Goal: Task Accomplishment & Management: Complete application form

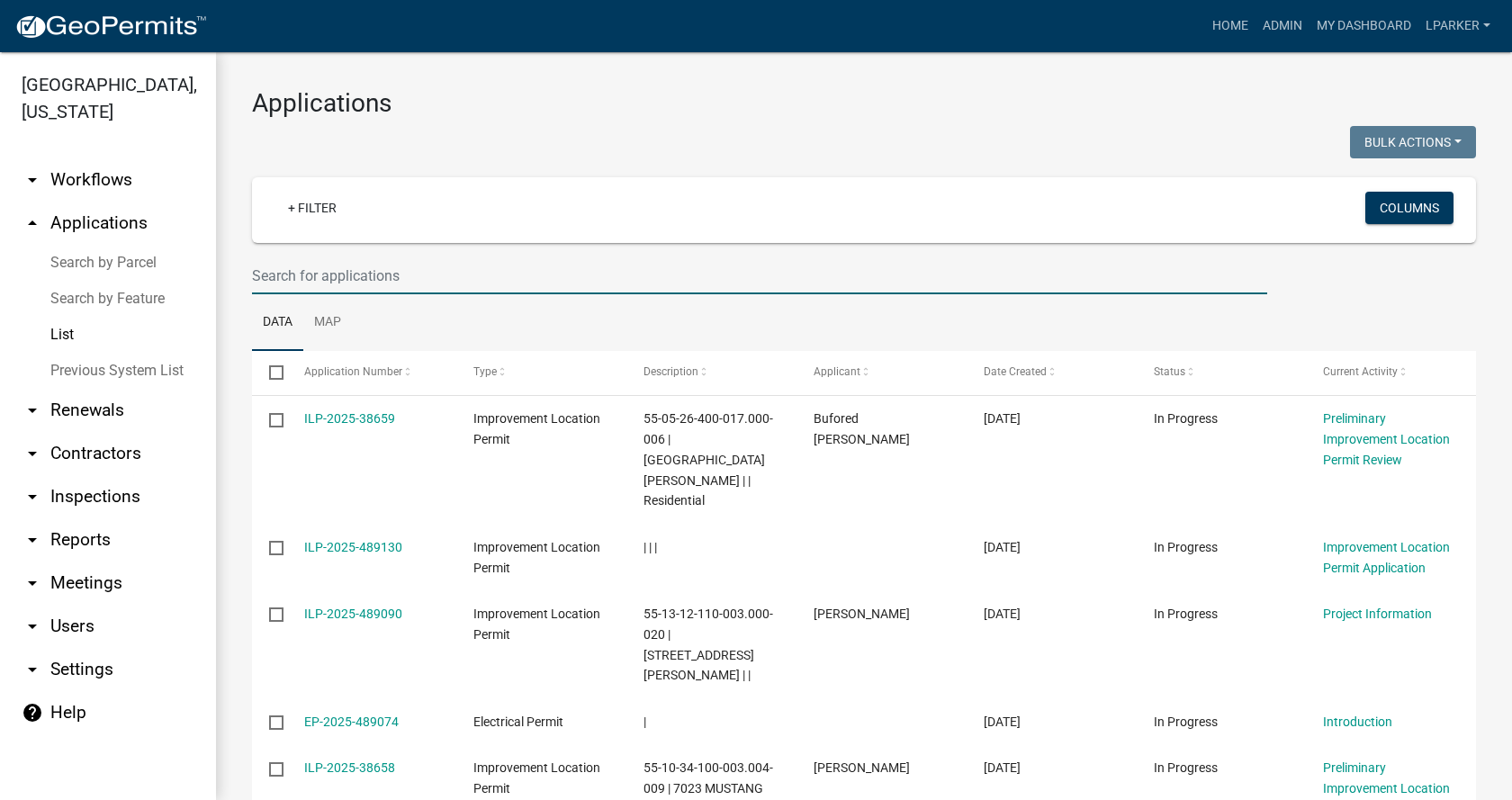
click at [389, 285] on input "text" at bounding box center [759, 275] width 1015 height 37
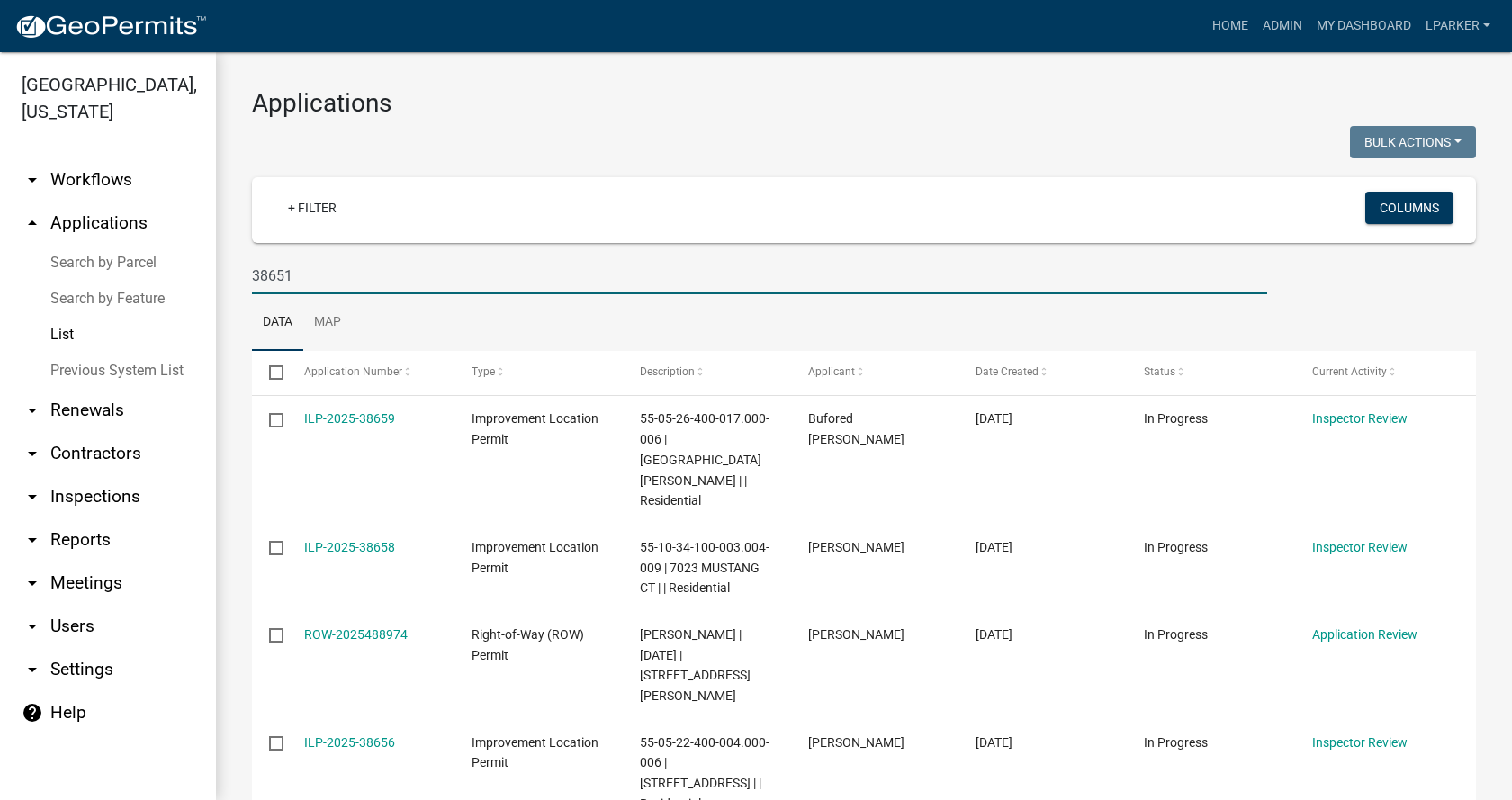
type input "38651"
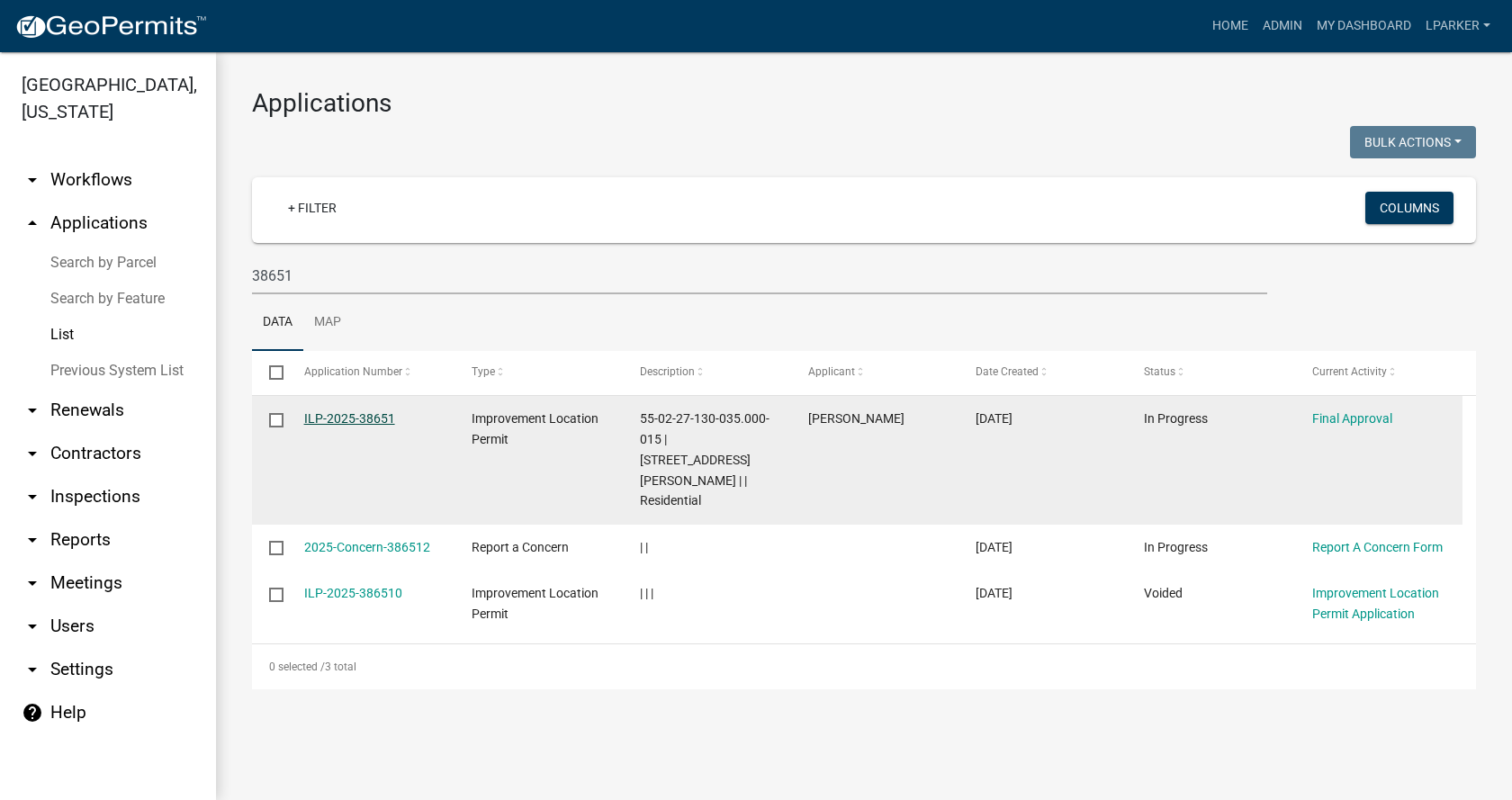
click at [351, 414] on link "ILP-2025-38651" at bounding box center [350, 418] width 91 height 14
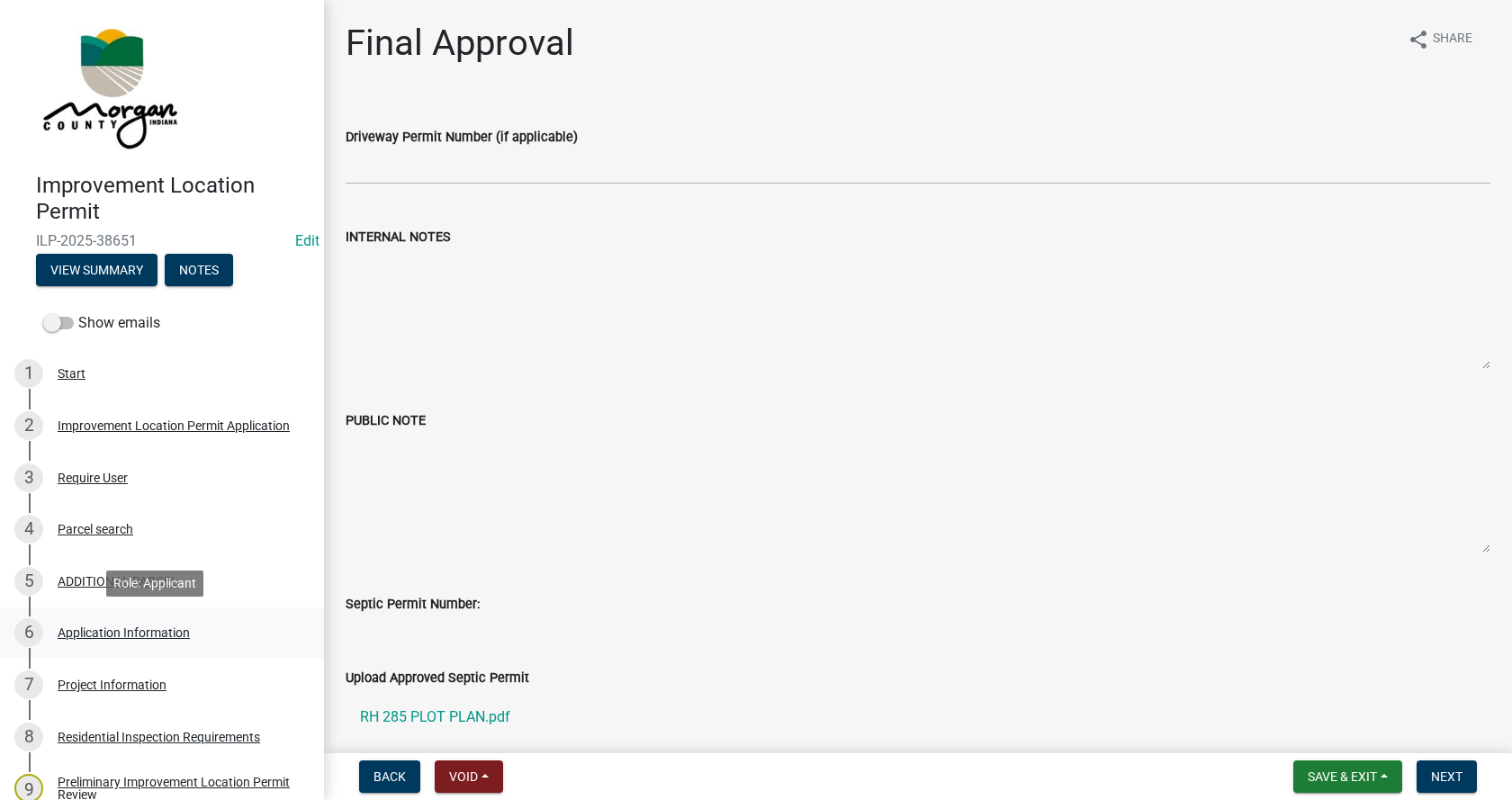
click at [92, 627] on div "Application Information" at bounding box center [123, 633] width 132 height 12
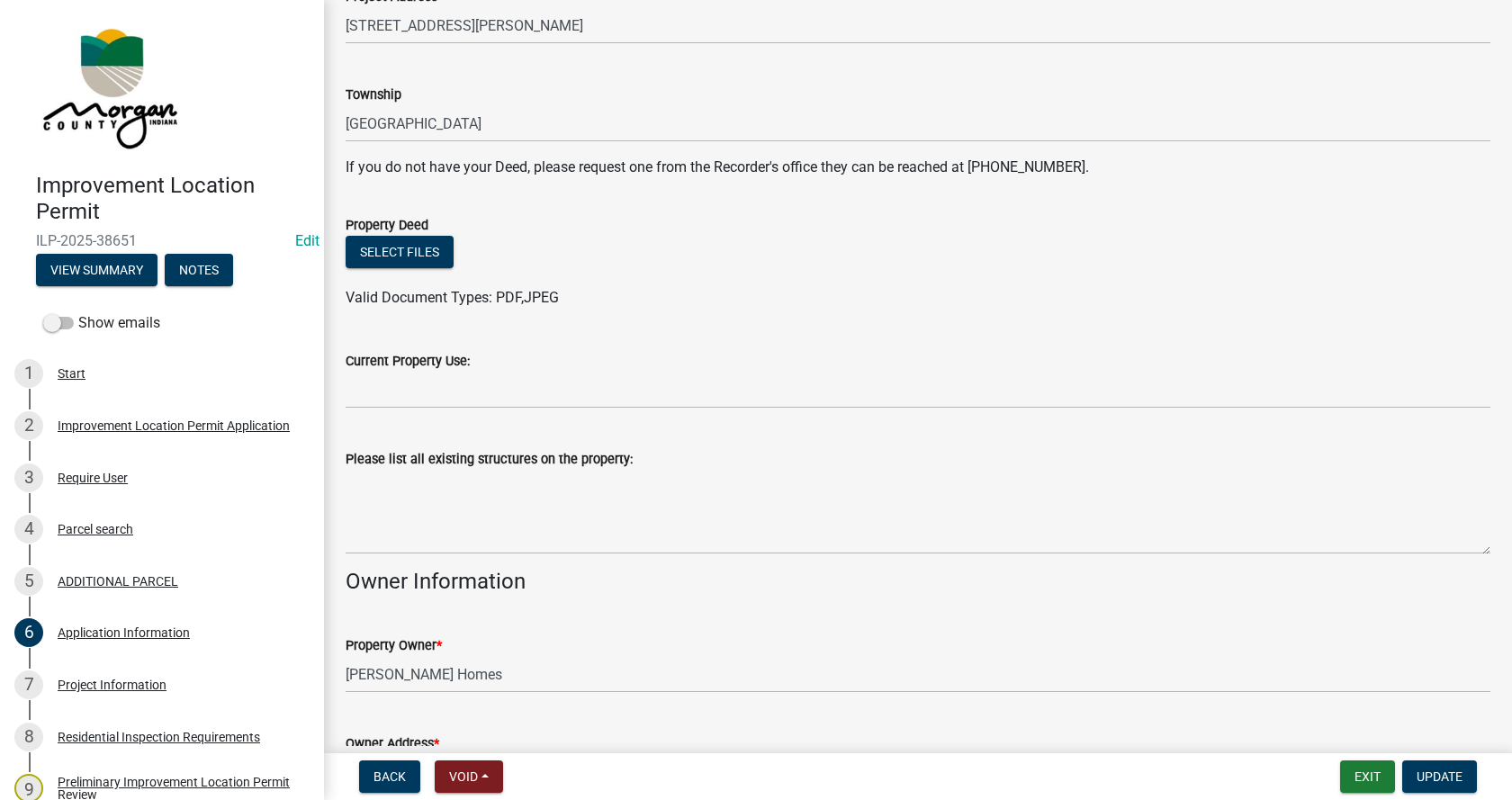
scroll to position [360, 0]
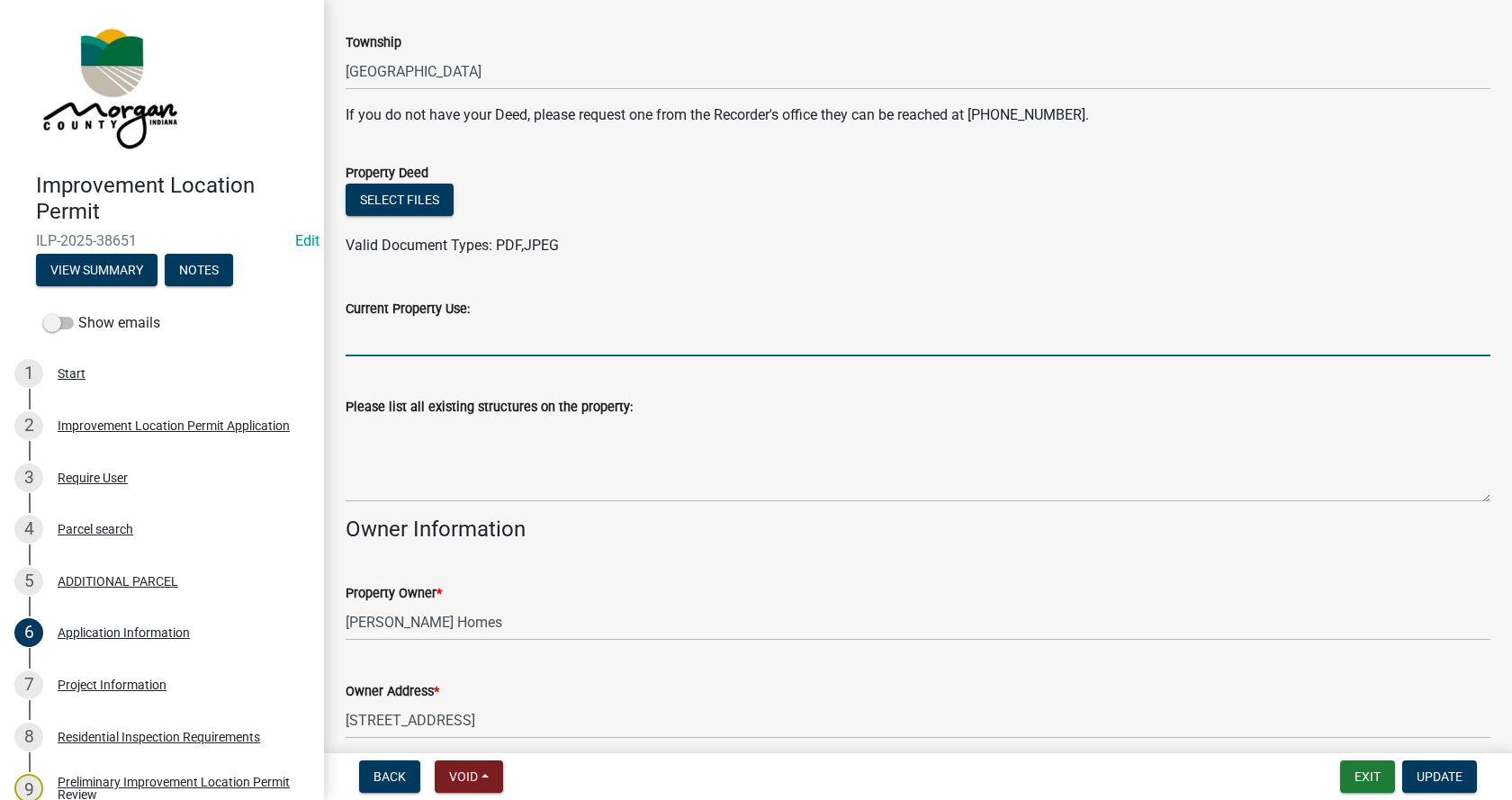
click at [383, 345] on input "Current Property Use:" at bounding box center [918, 337] width 1145 height 37
type input "Residential"
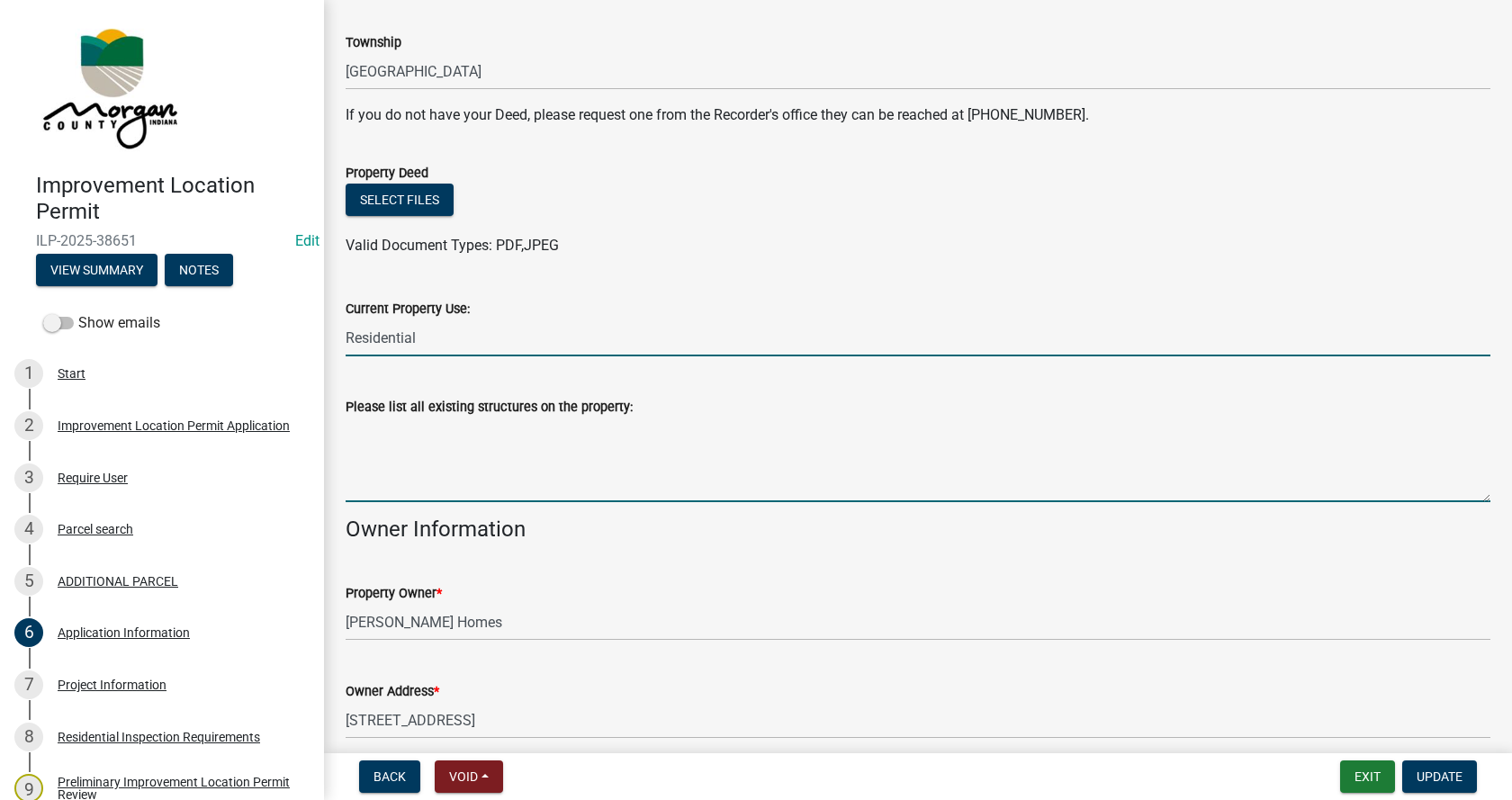
click at [412, 428] on textarea "Please list all existing structures on the property:" at bounding box center [918, 460] width 1145 height 85
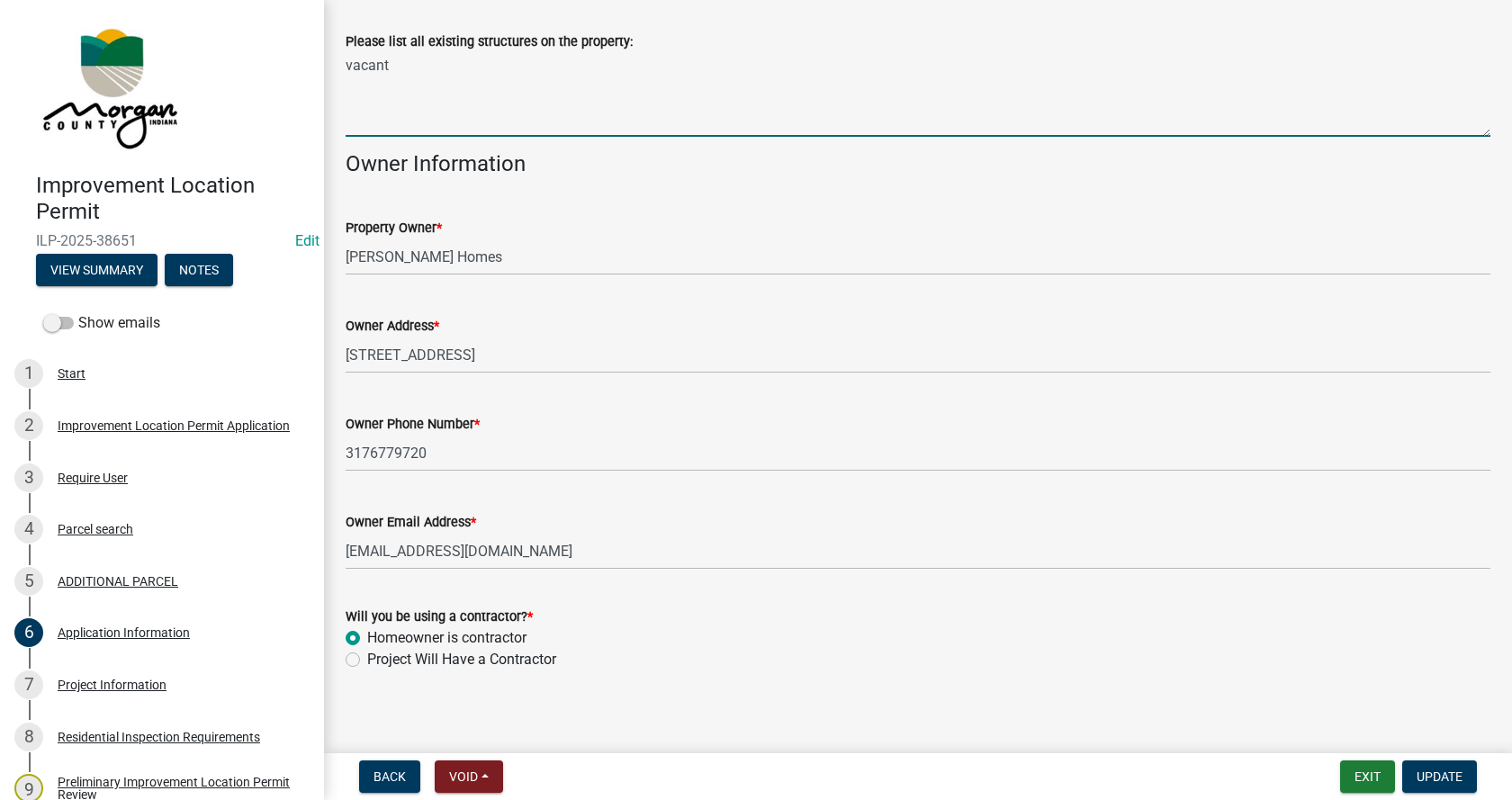
scroll to position [736, 0]
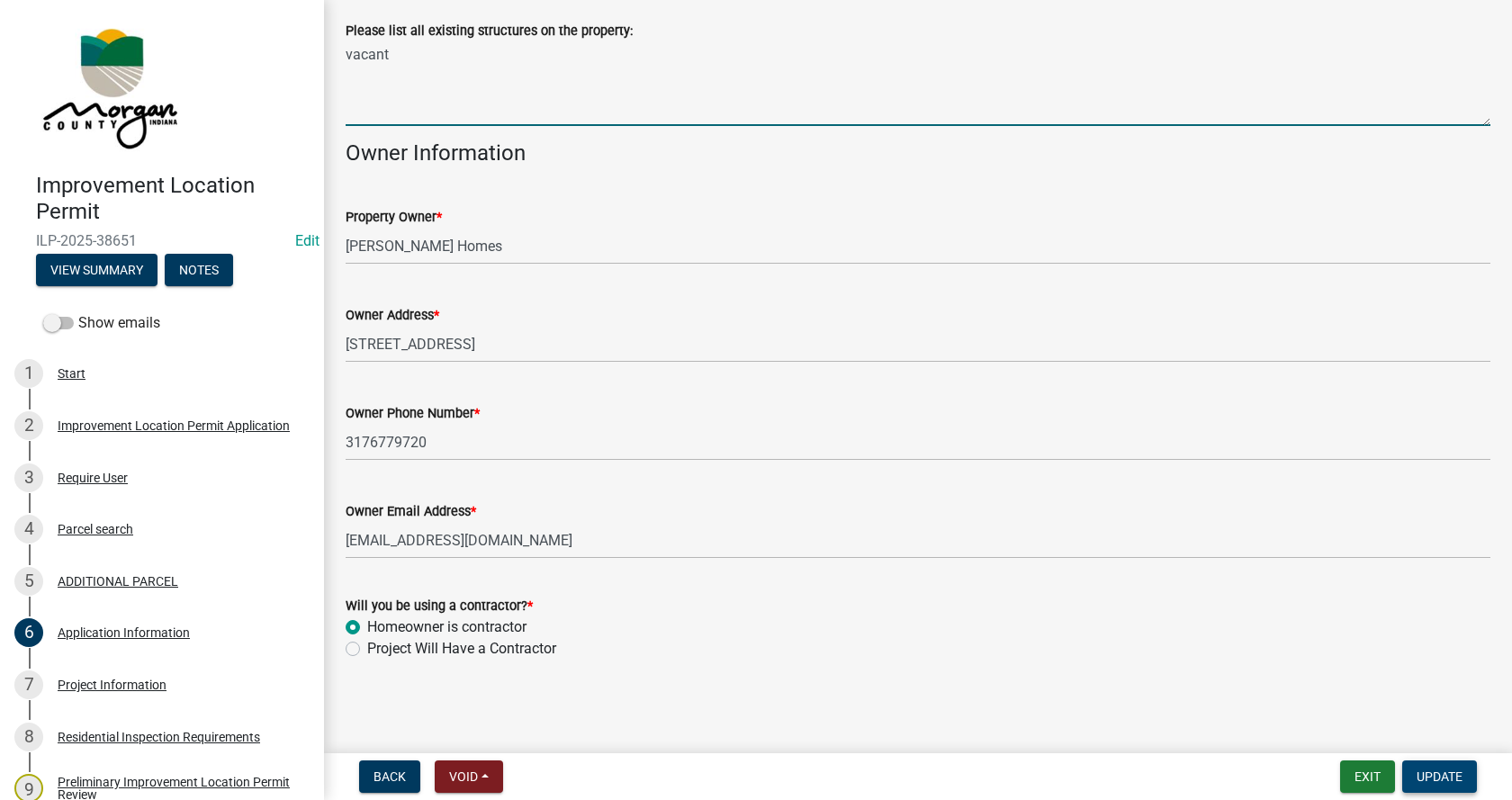
type textarea "vacant"
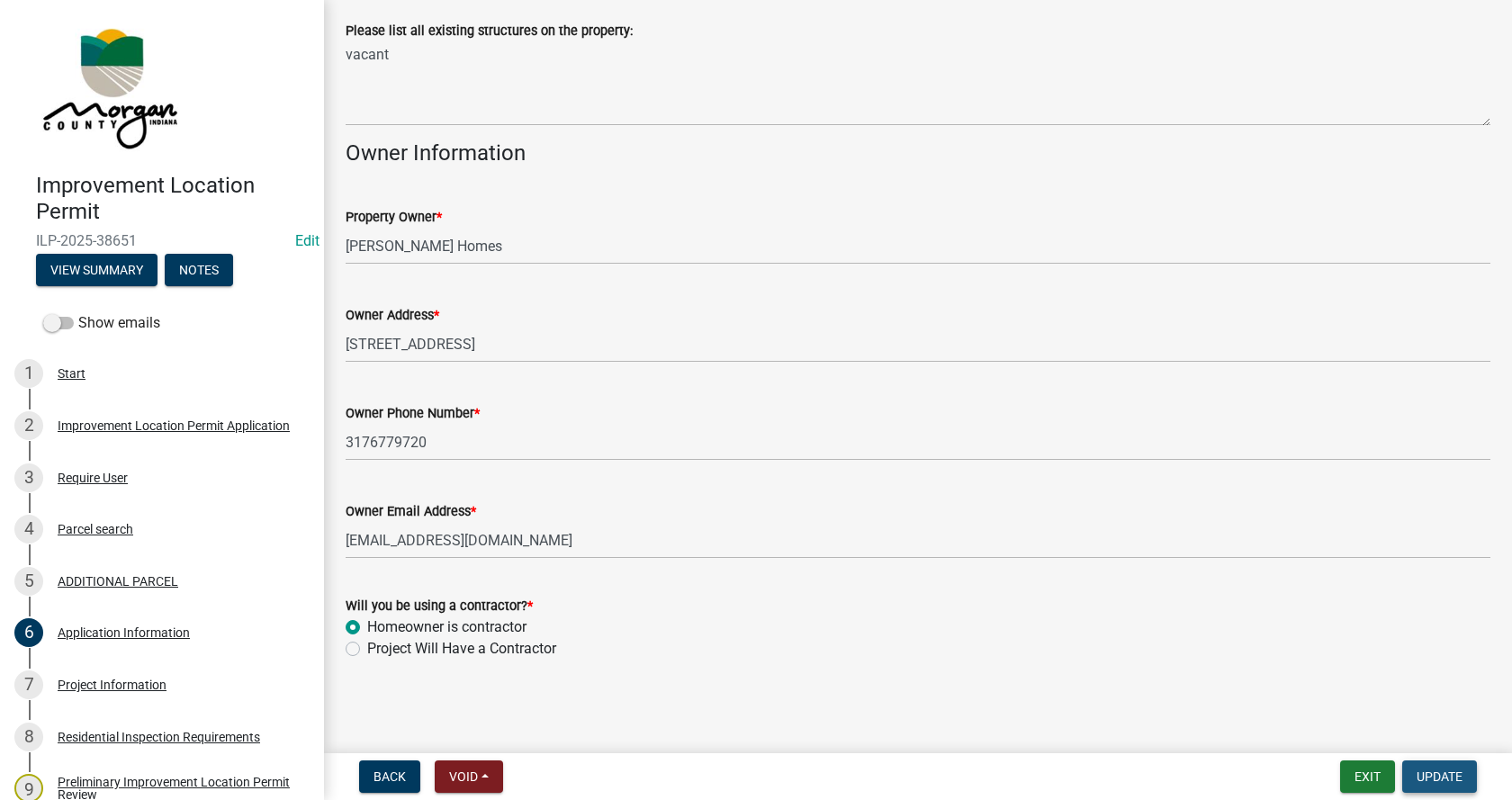
click at [1445, 770] on span "Update" at bounding box center [1439, 776] width 46 height 14
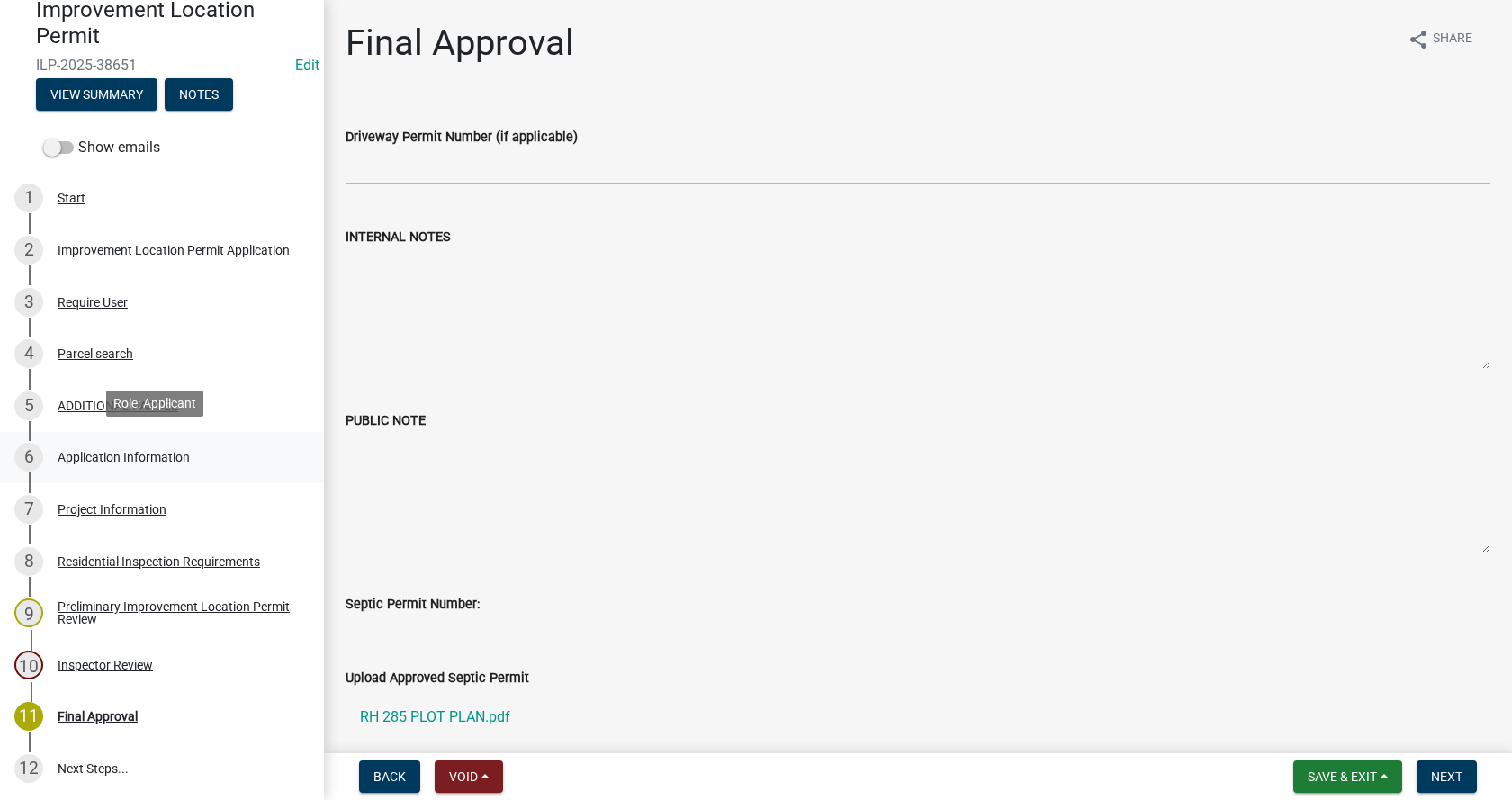
scroll to position [180, 0]
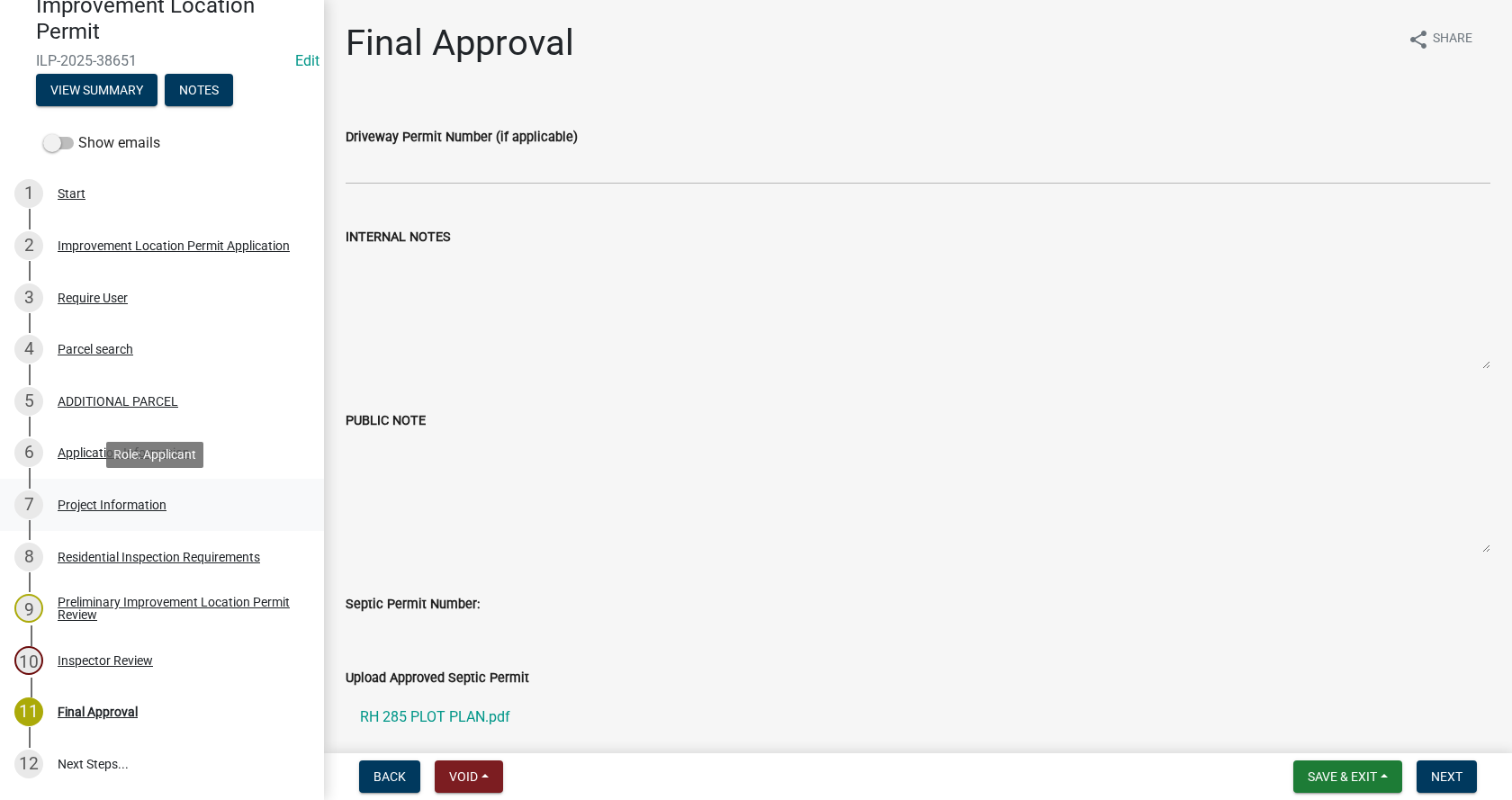
click at [67, 503] on div "Project Information" at bounding box center [112, 505] width 109 height 12
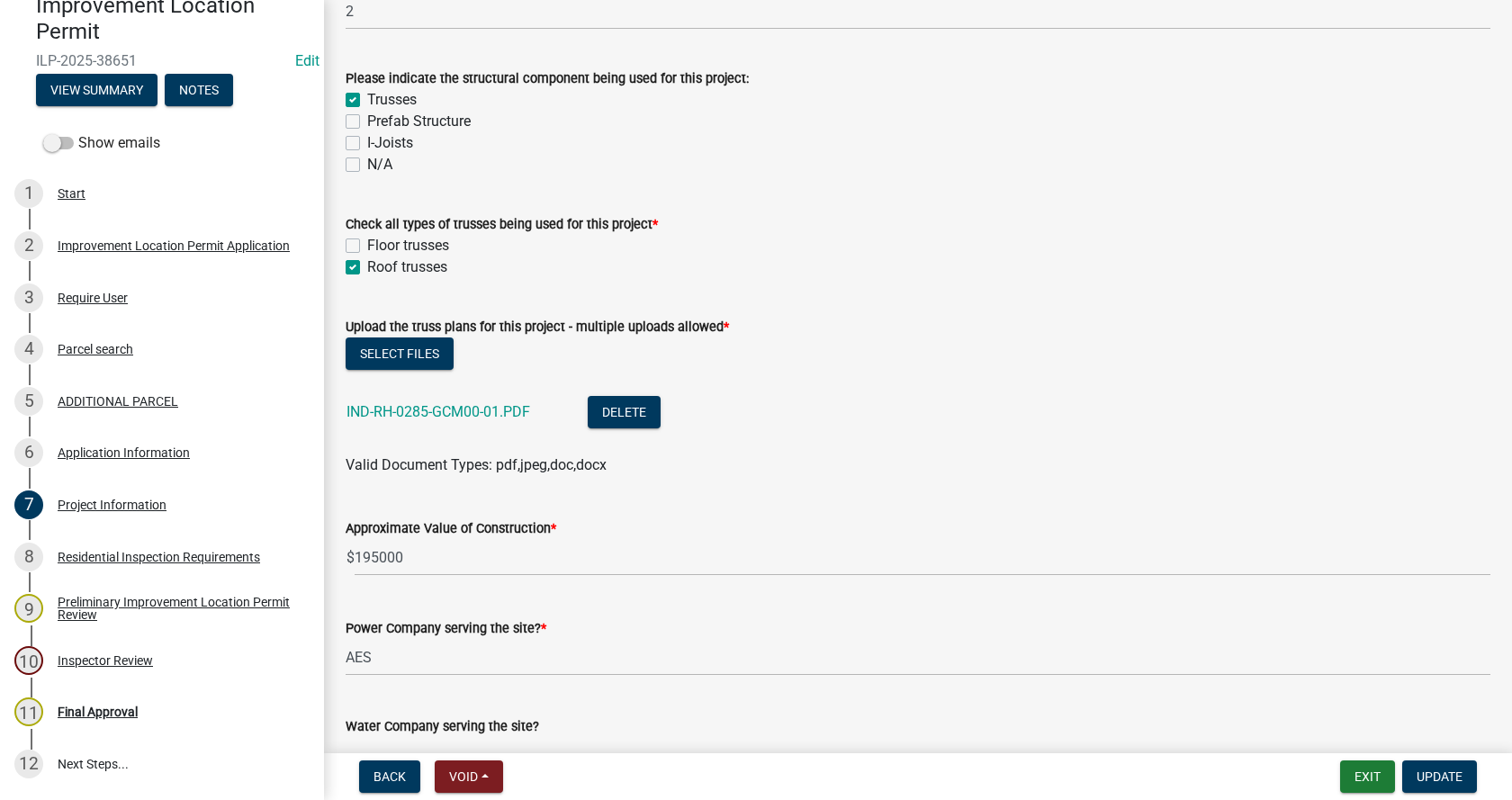
scroll to position [1711, 0]
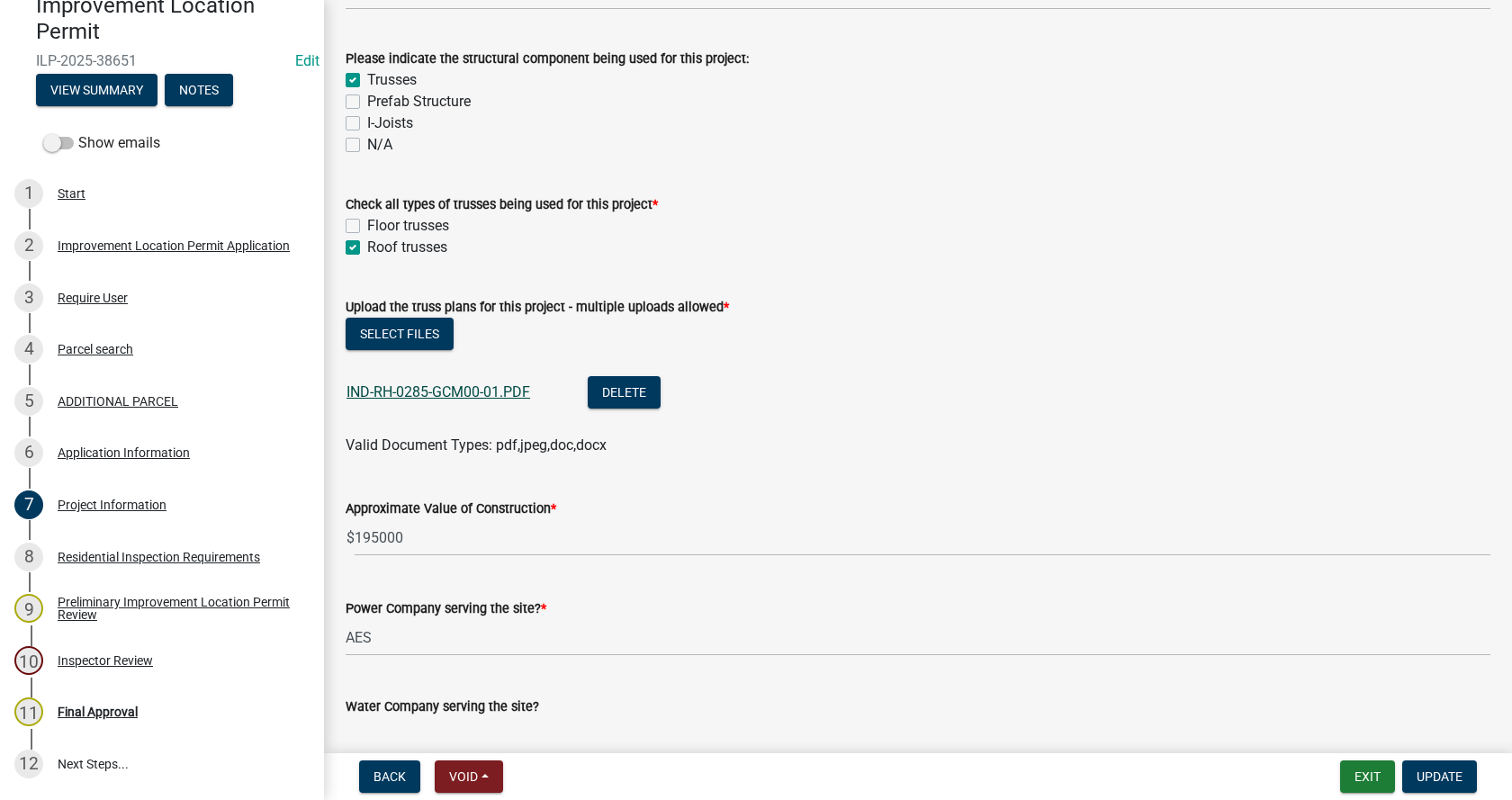
click at [402, 388] on link "IND-RH-0285-GCM00-01.PDF" at bounding box center [438, 392] width 183 height 17
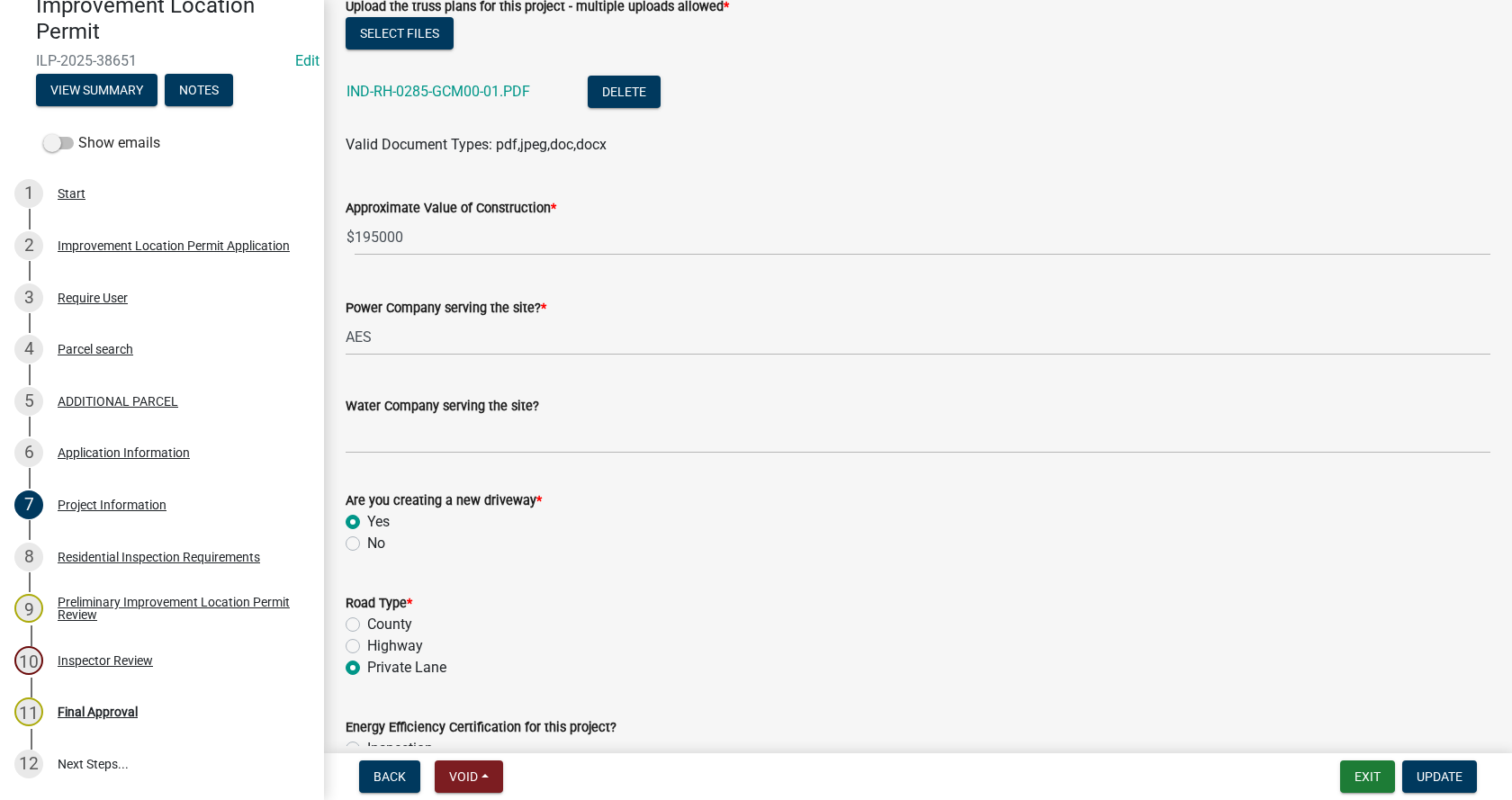
scroll to position [2071, 0]
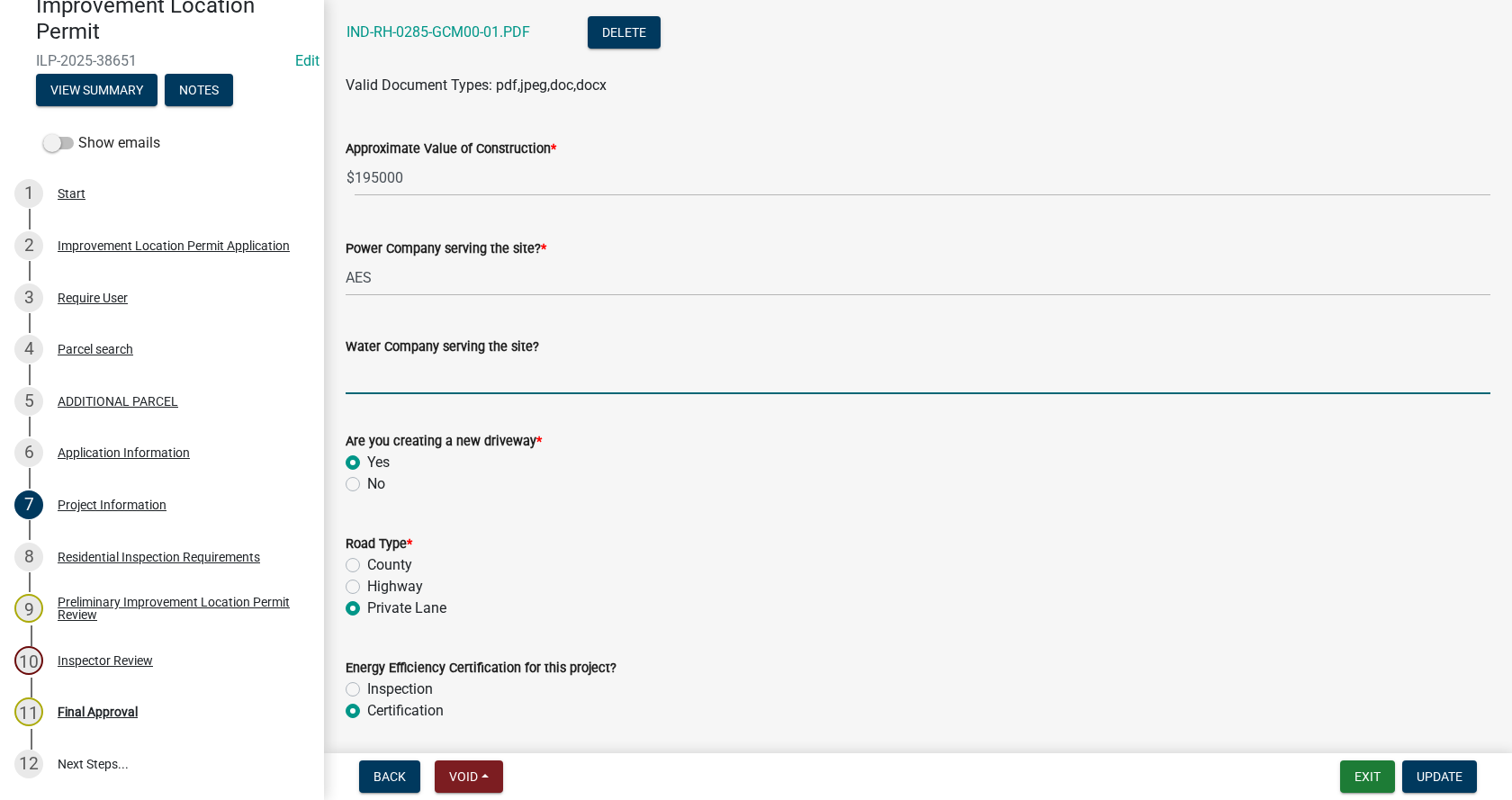
click at [429, 381] on input "Water Company serving the site?" at bounding box center [918, 375] width 1145 height 37
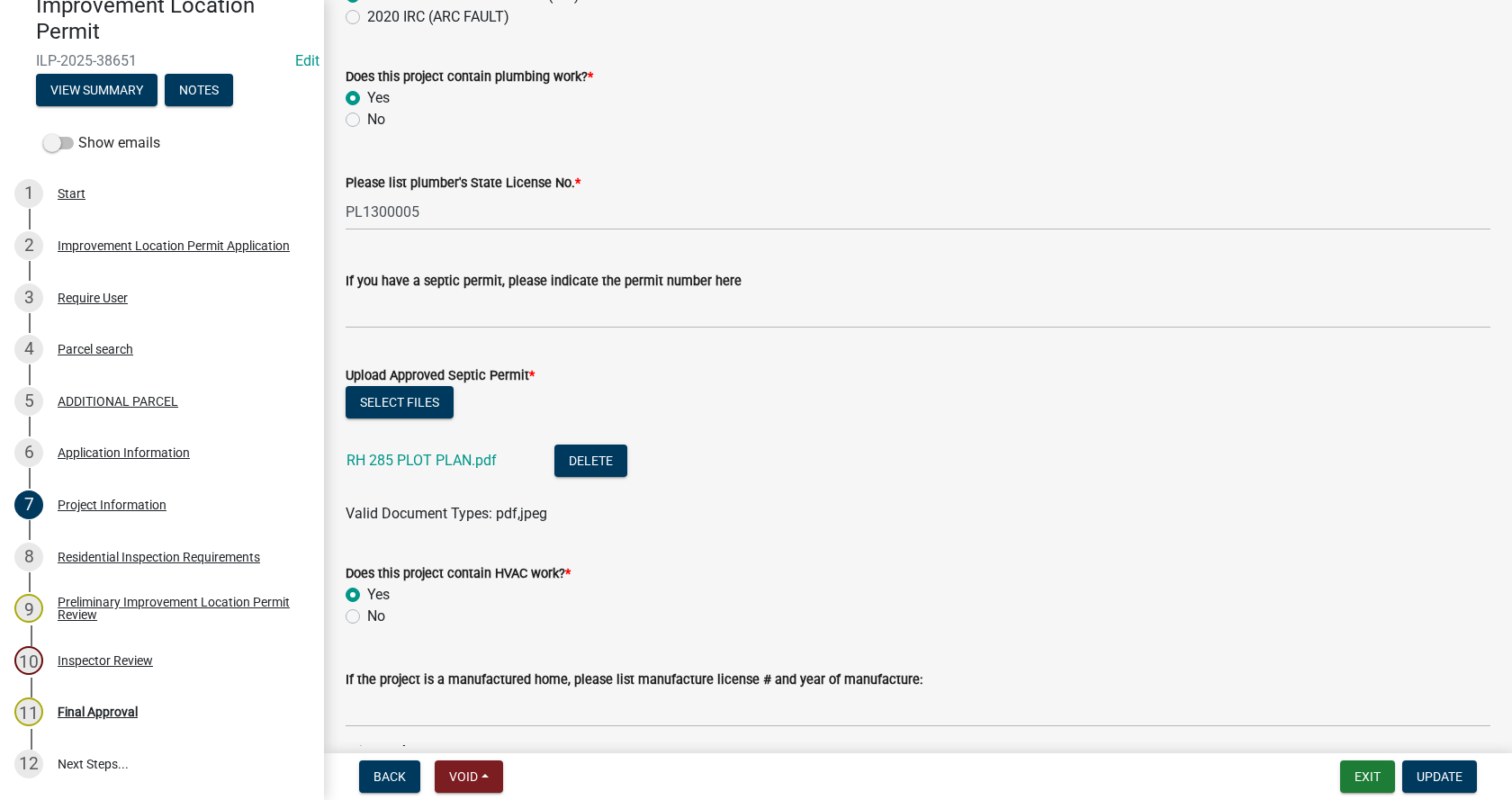
scroll to position [2971, 0]
type input "Tri-County Conservancy"
click at [443, 456] on link "RH 285 PLOT PLAN.pdf" at bounding box center [422, 460] width 150 height 17
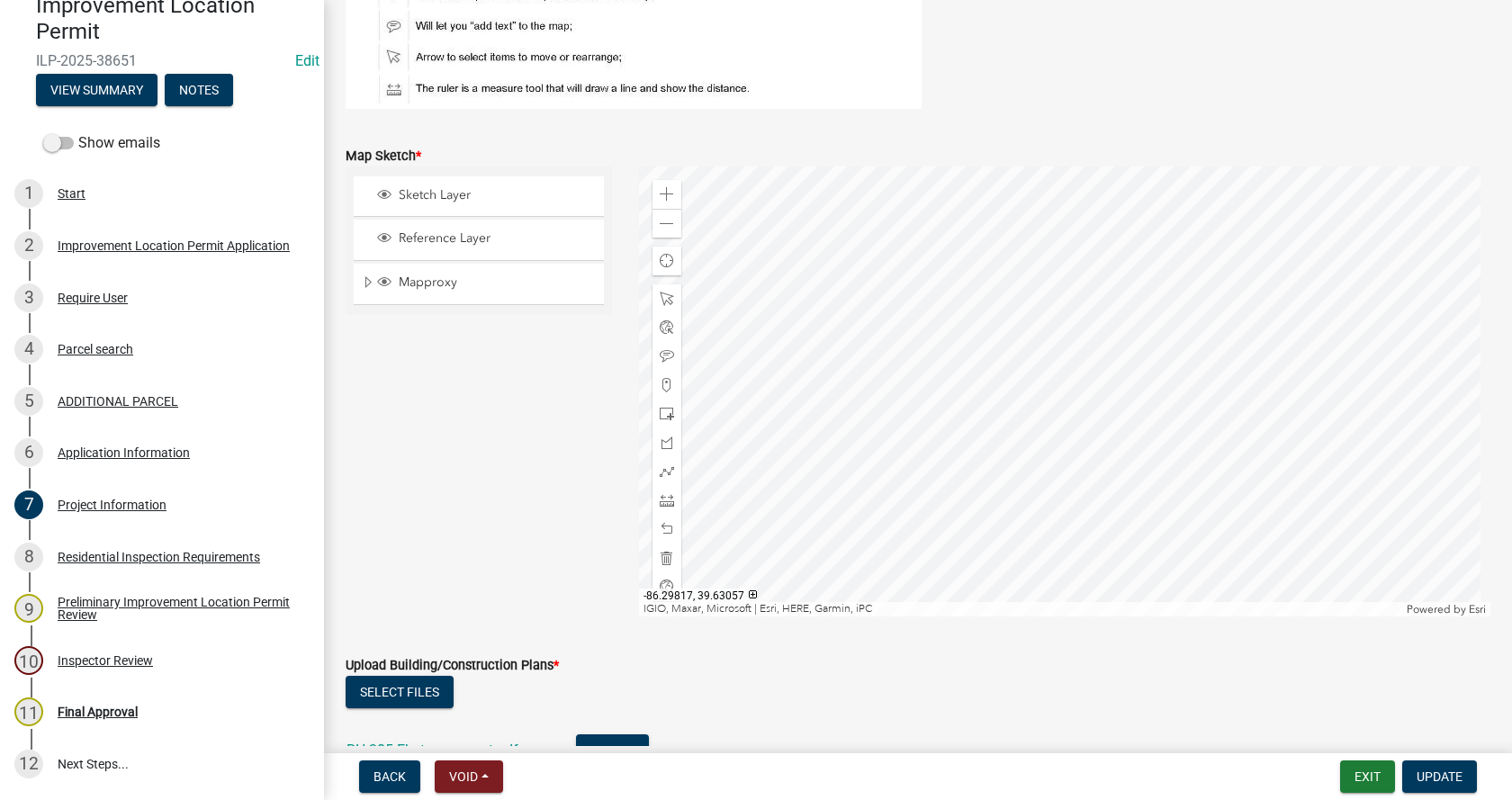
scroll to position [3961, 0]
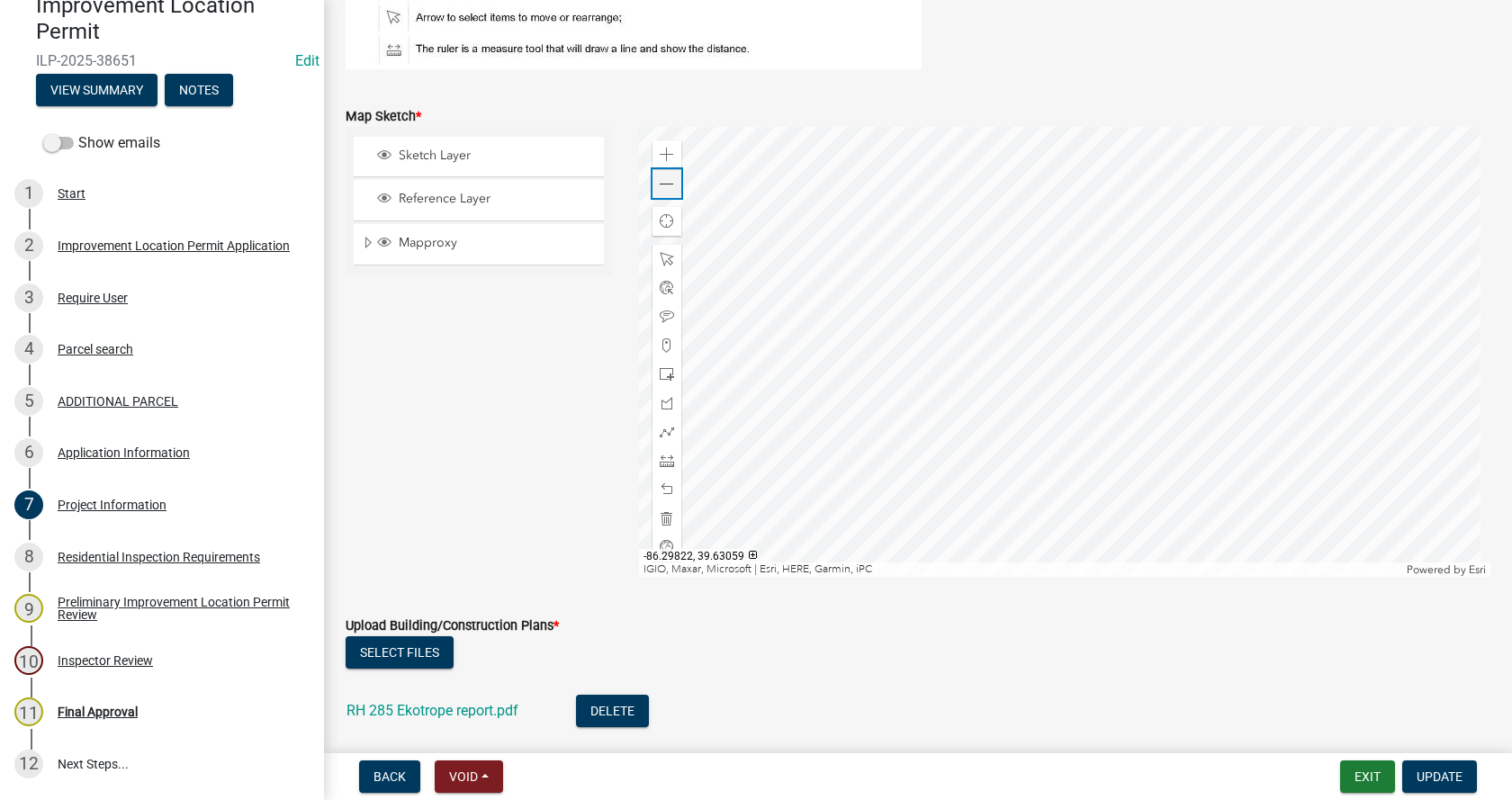
click at [666, 179] on span at bounding box center [666, 184] width 14 height 14
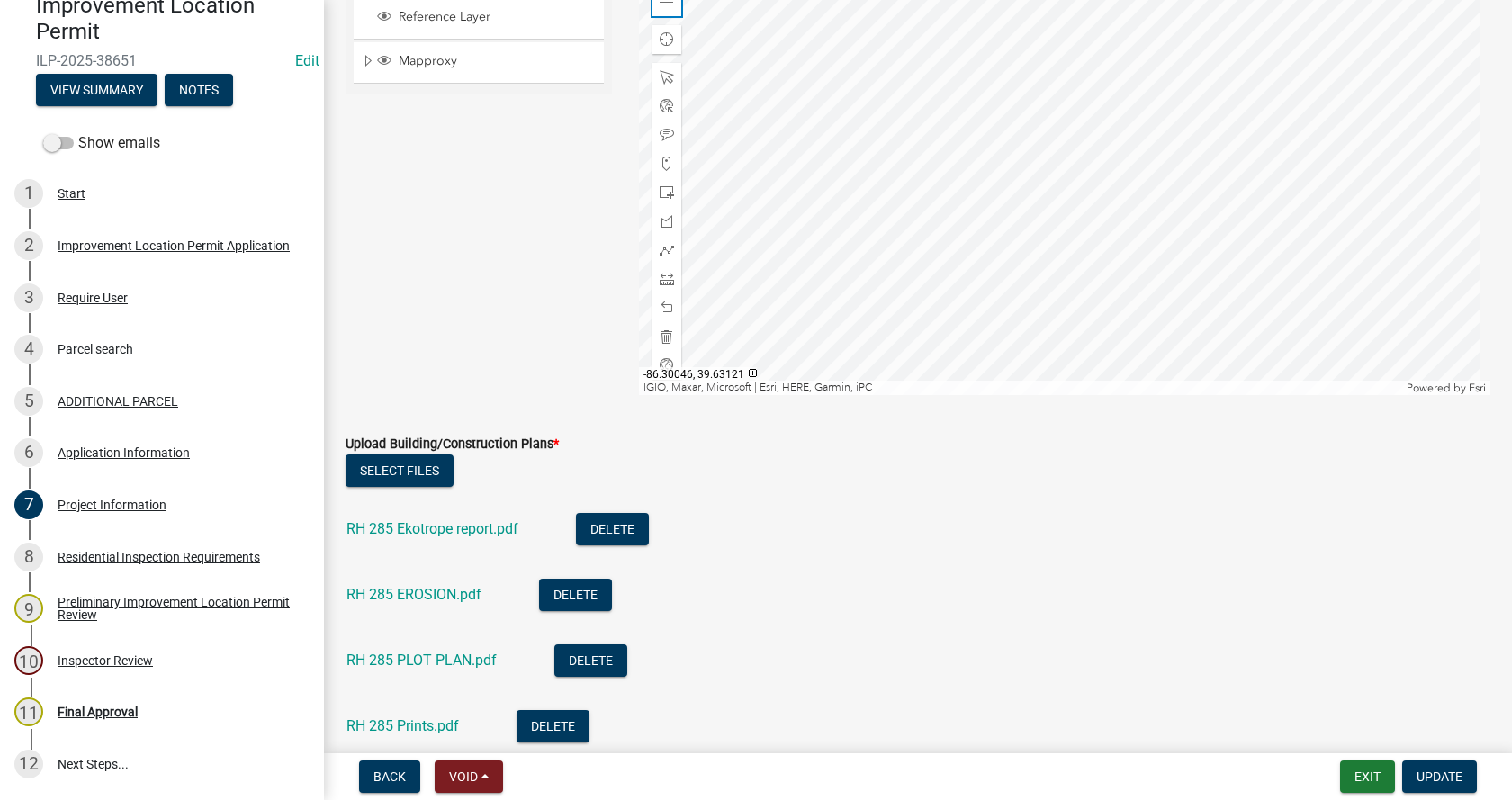
scroll to position [4322, 0]
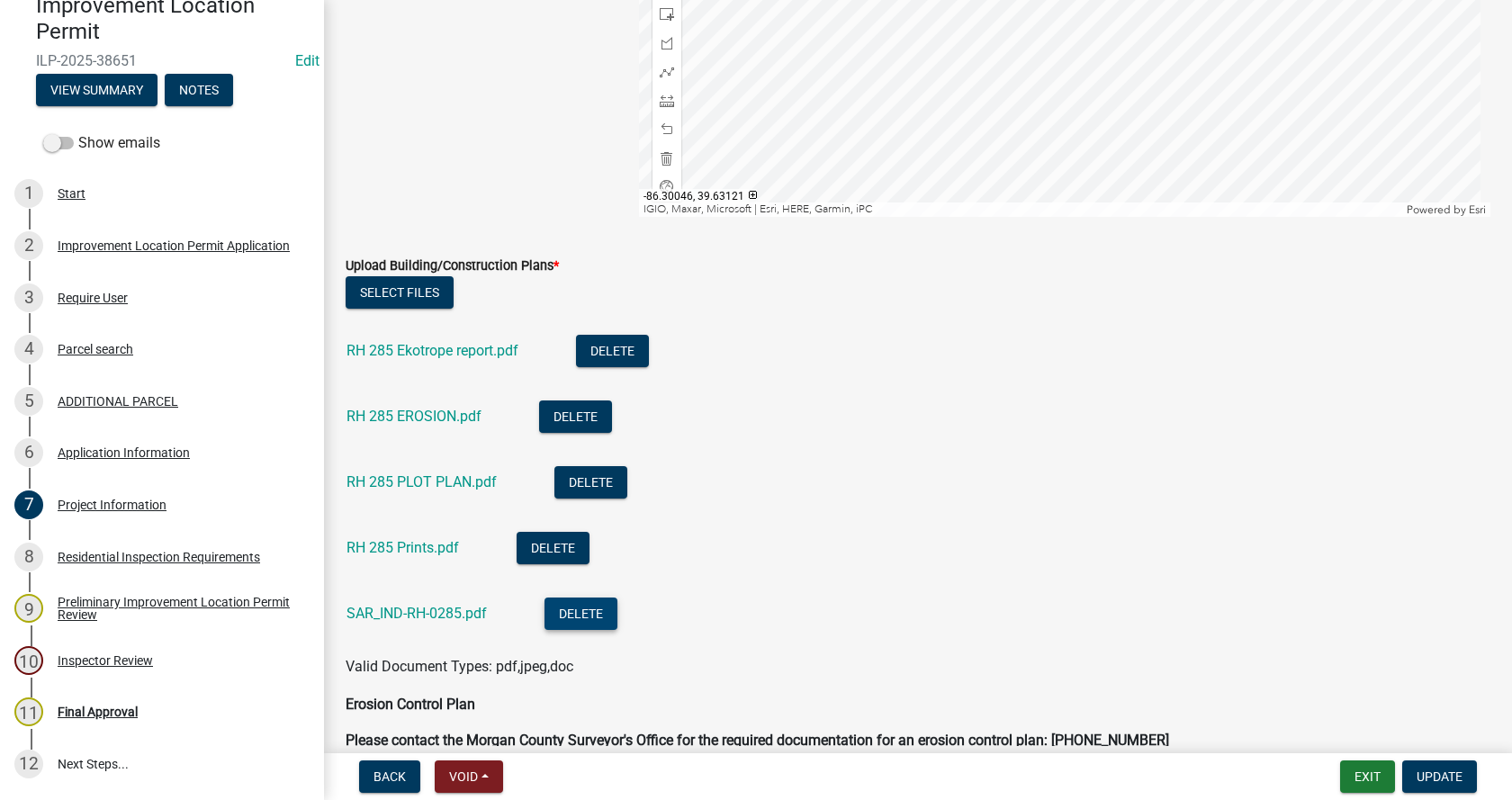
click at [585, 612] on button "Delete" at bounding box center [581, 614] width 73 height 32
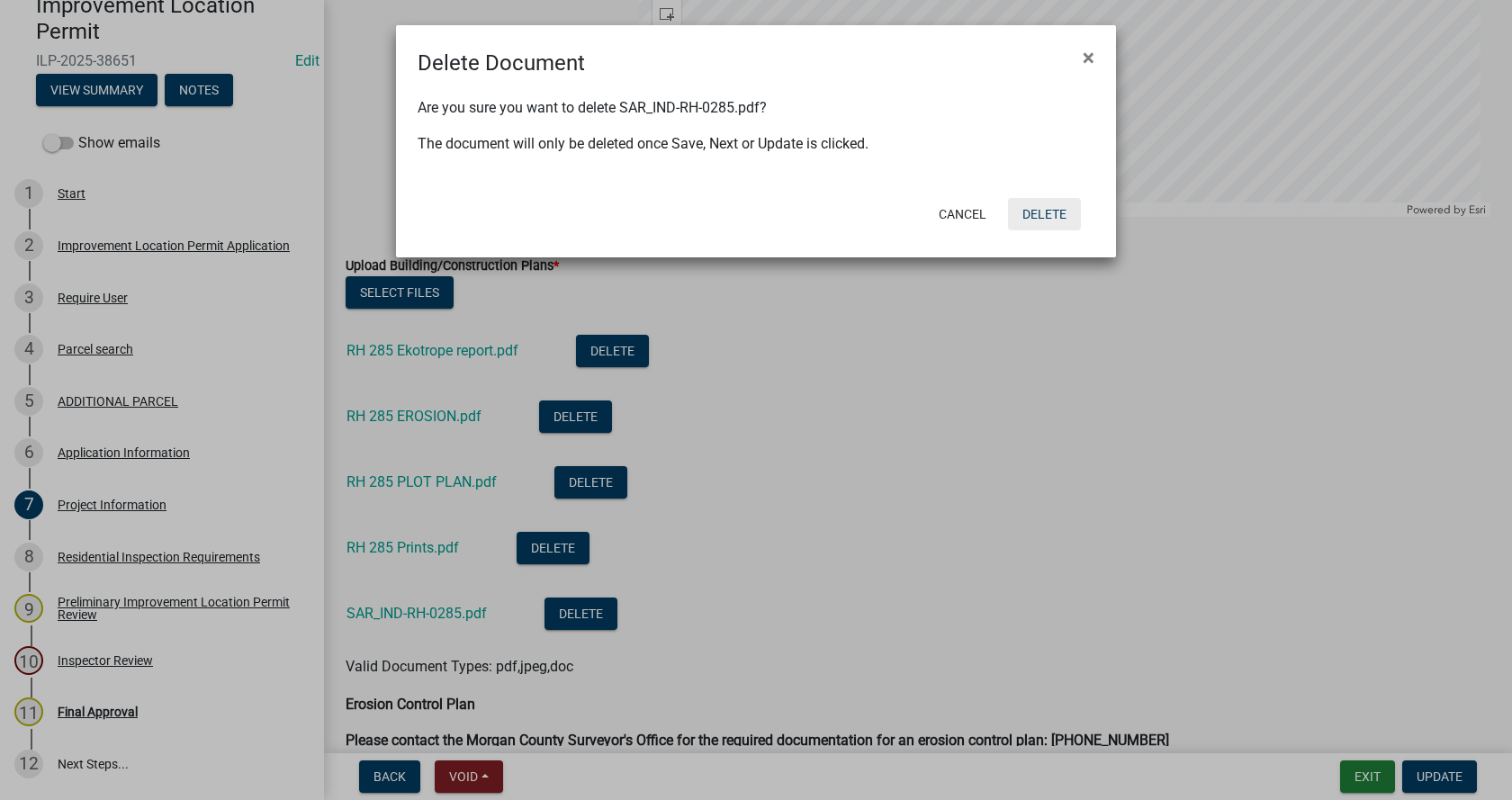
click at [1058, 206] on button "Delete" at bounding box center [1045, 214] width 73 height 32
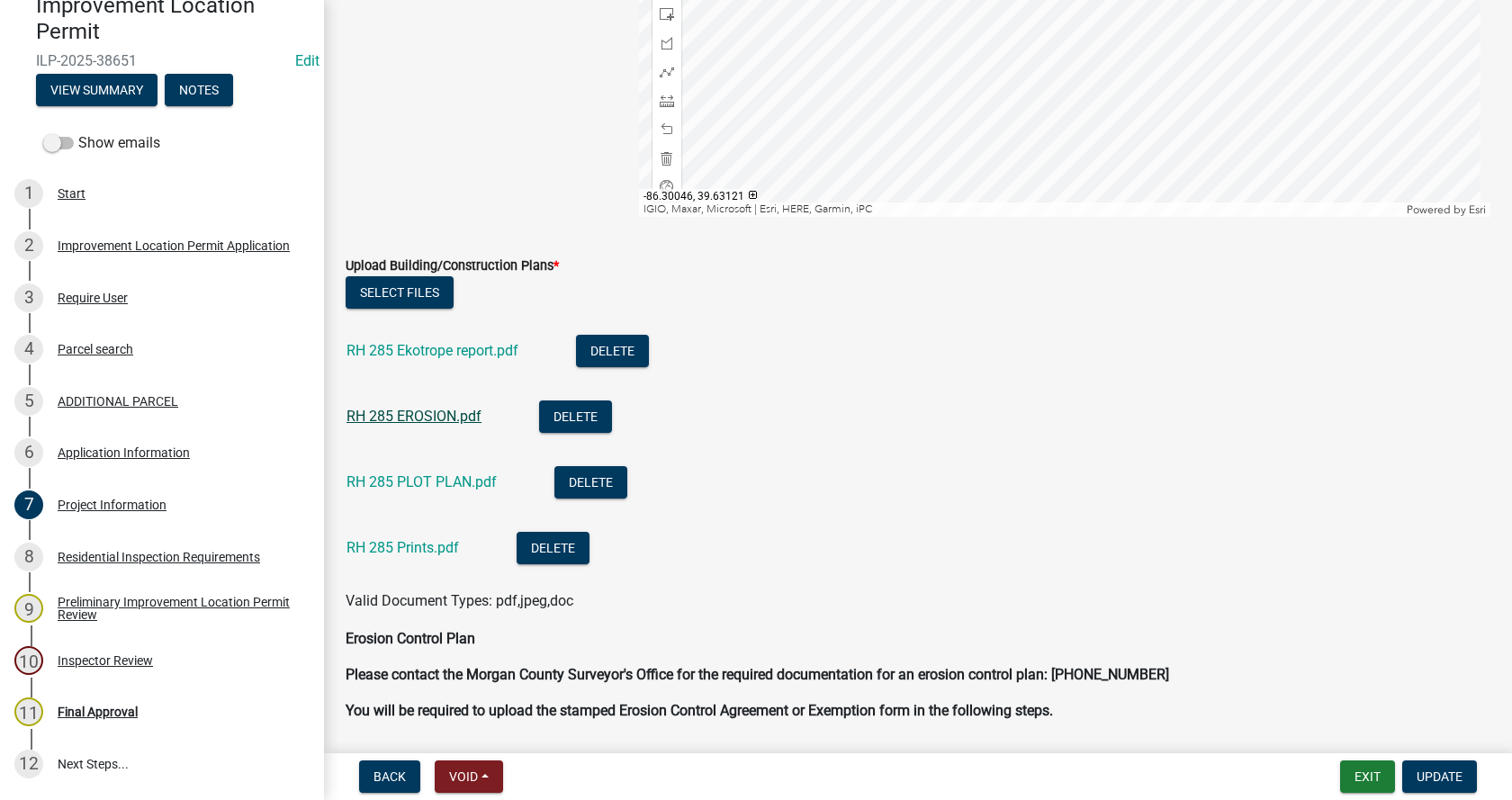
click at [417, 416] on link "RH 285 EROSION.pdf" at bounding box center [414, 416] width 135 height 17
click at [569, 414] on button "Delete" at bounding box center [576, 416] width 73 height 32
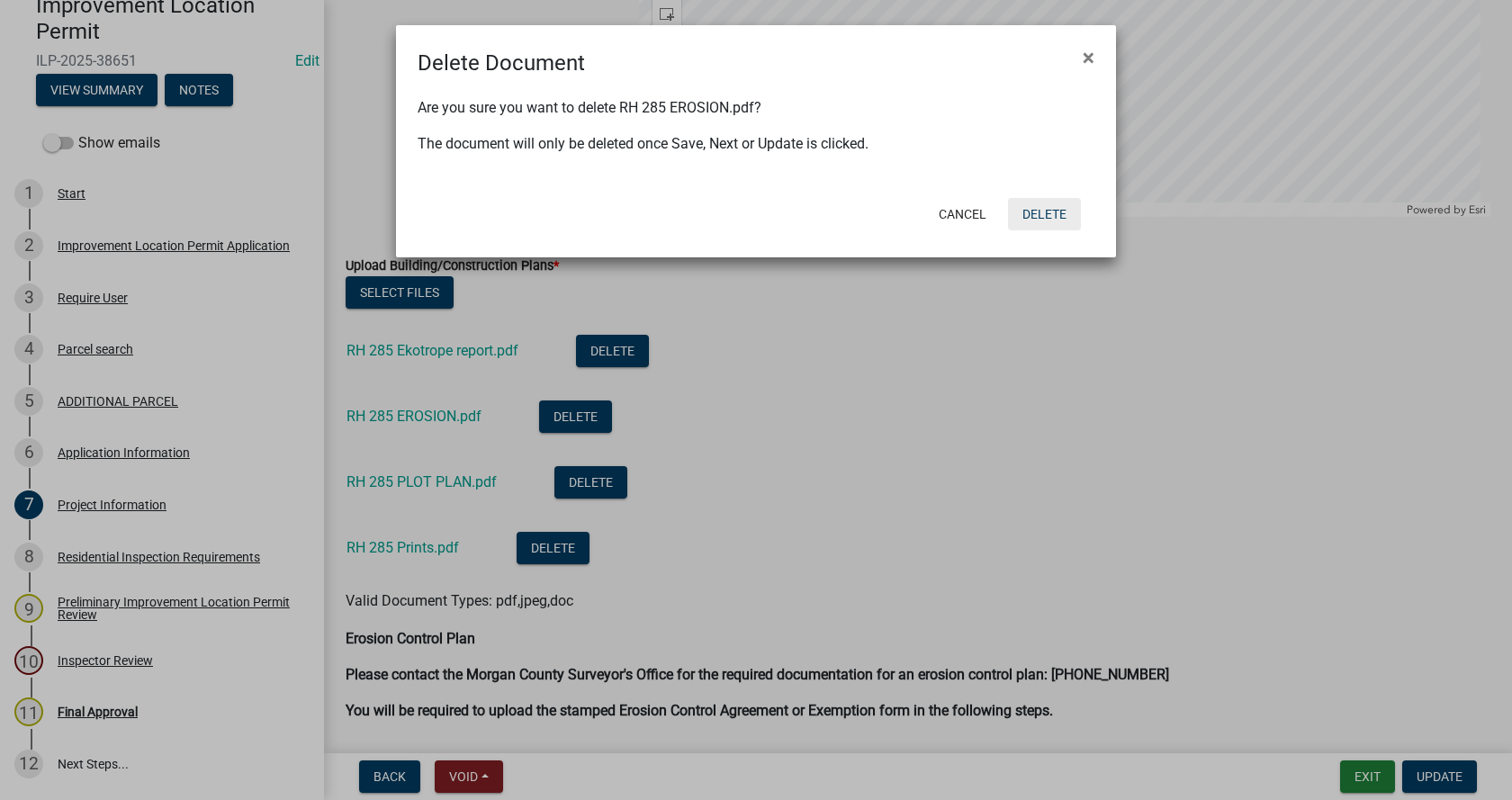
click at [1053, 212] on button "Delete" at bounding box center [1045, 214] width 73 height 32
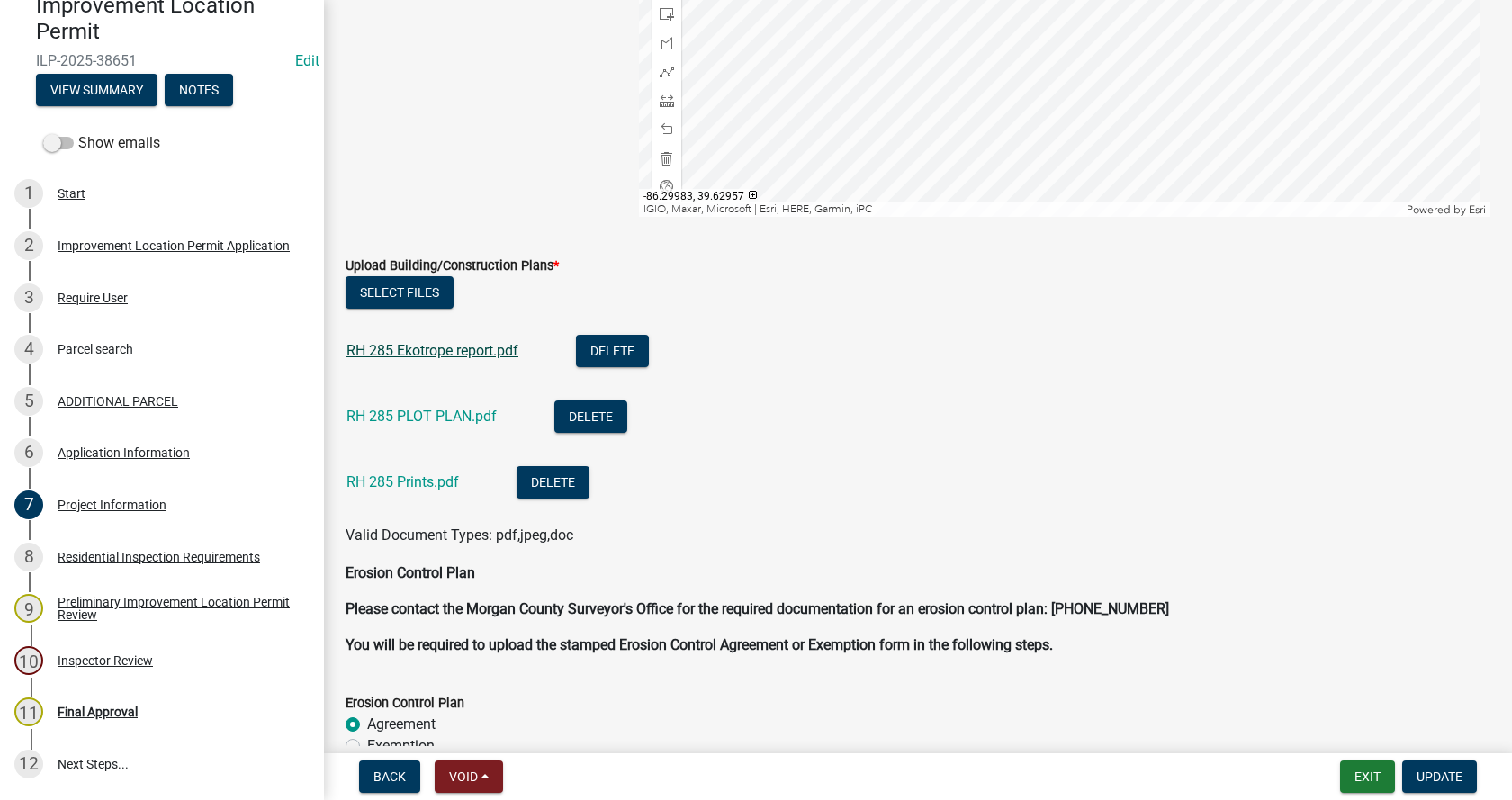
click at [413, 344] on link "RH 285 Ekotrope report.pdf" at bounding box center [432, 351] width 172 height 17
click at [414, 412] on link "RH 285 PLOT PLAN.pdf" at bounding box center [422, 416] width 150 height 17
click at [382, 479] on link "RH 285 Prints.pdf" at bounding box center [403, 482] width 113 height 17
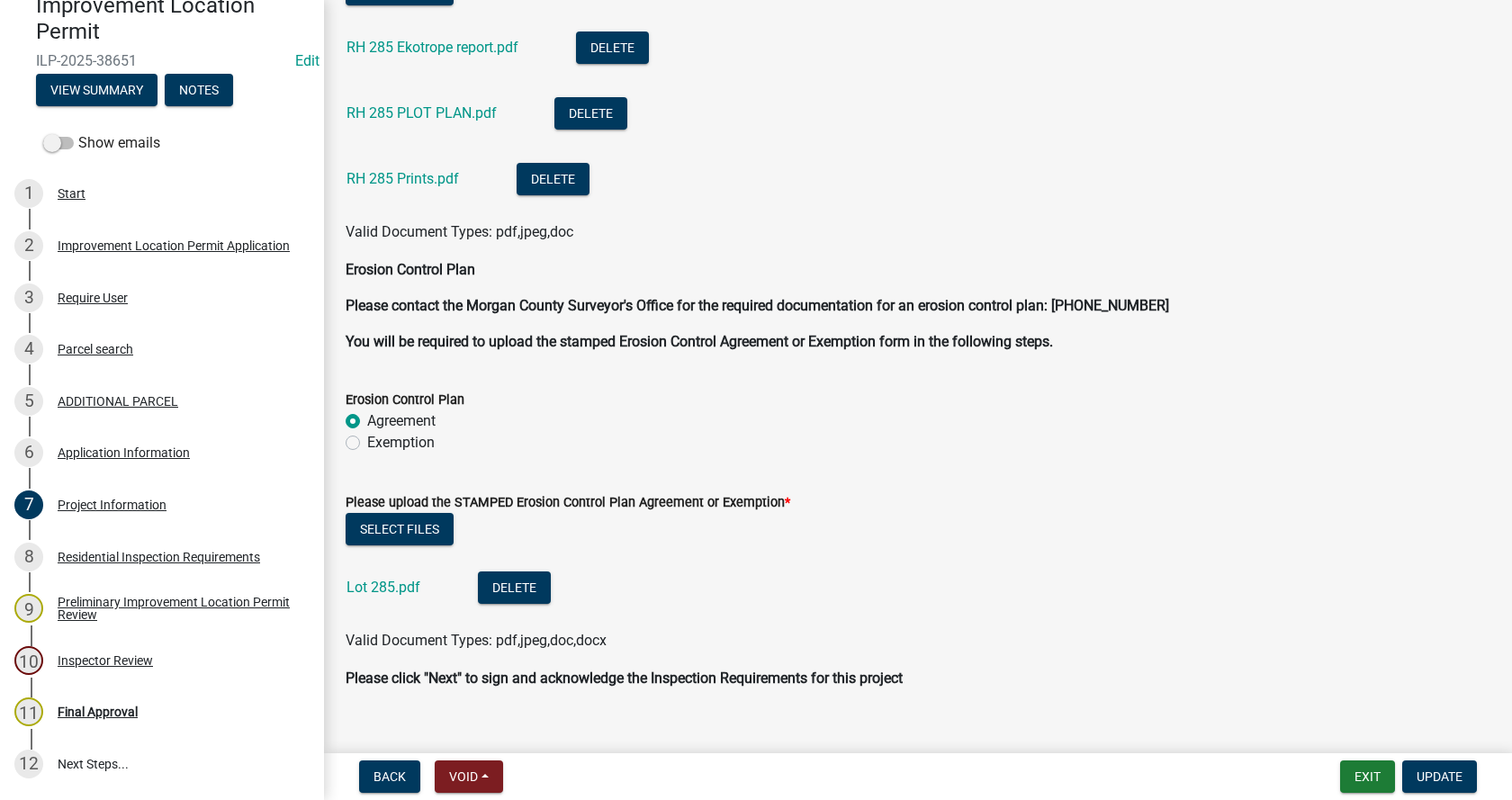
scroll to position [4652, 0]
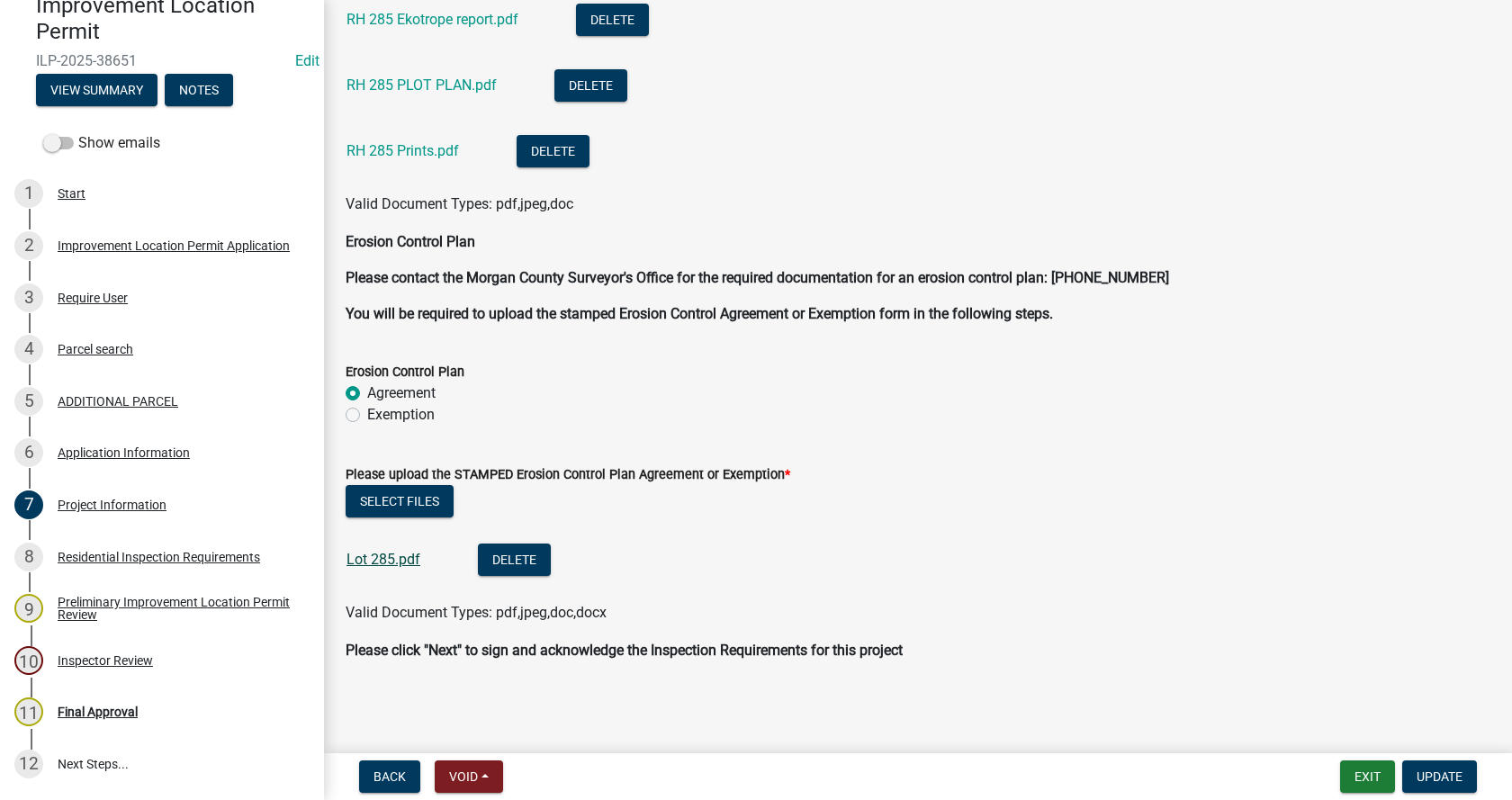
click at [379, 563] on link "Lot 285.pdf" at bounding box center [383, 559] width 74 height 17
click at [1442, 771] on span "Update" at bounding box center [1439, 776] width 46 height 14
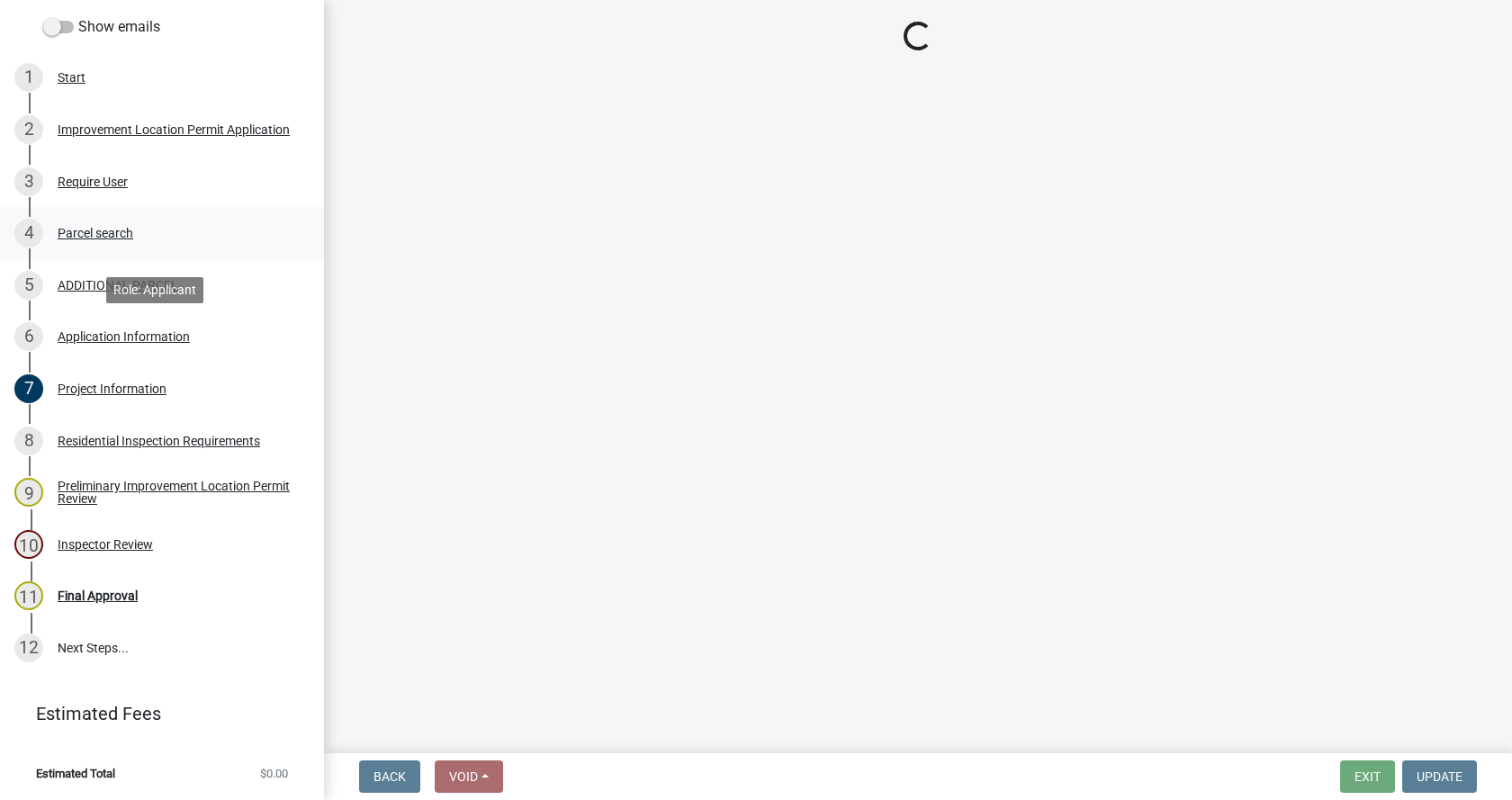
scroll to position [297, 0]
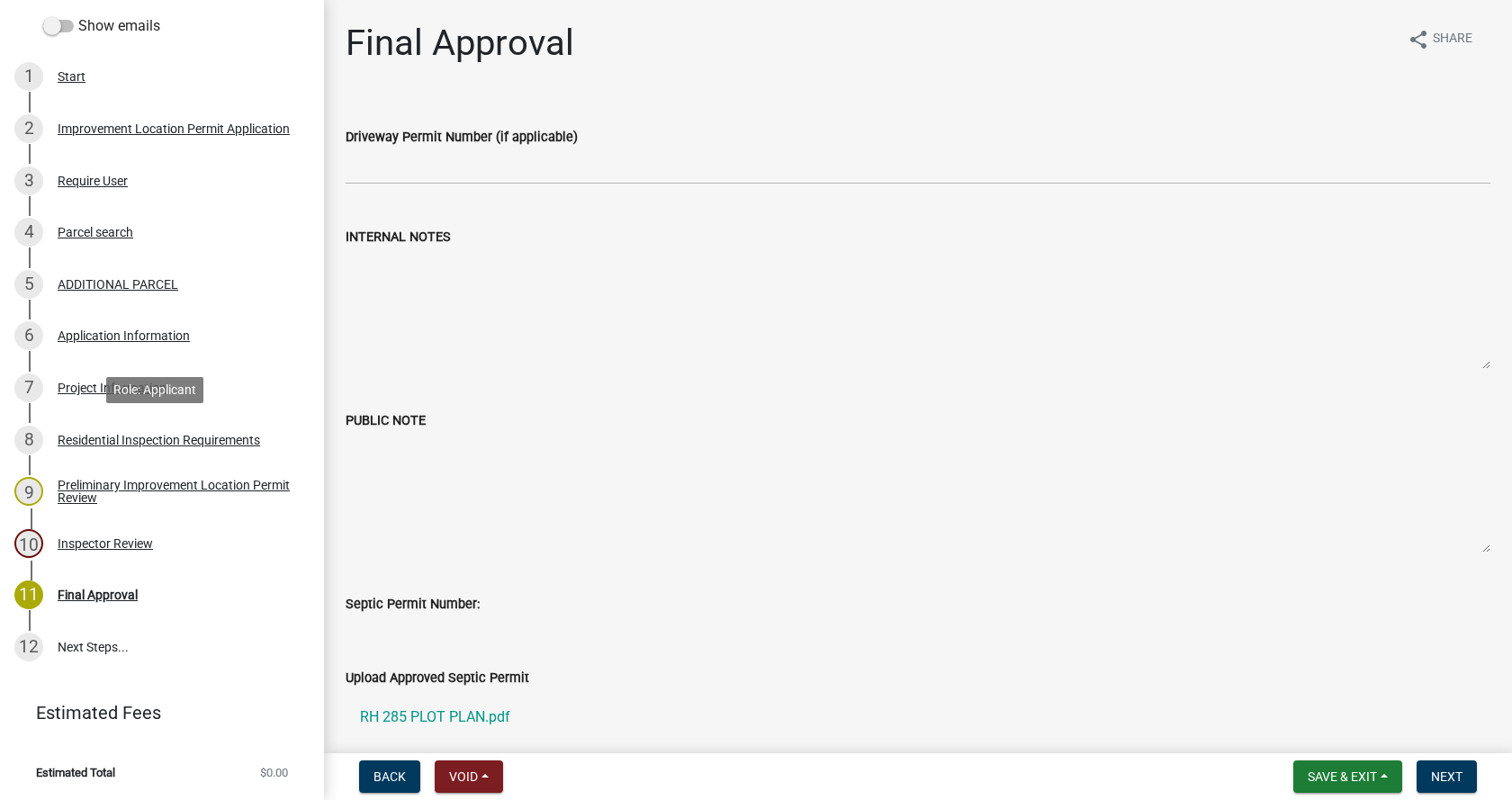
click at [72, 435] on div "Residential Inspection Requirements" at bounding box center [158, 440] width 202 height 12
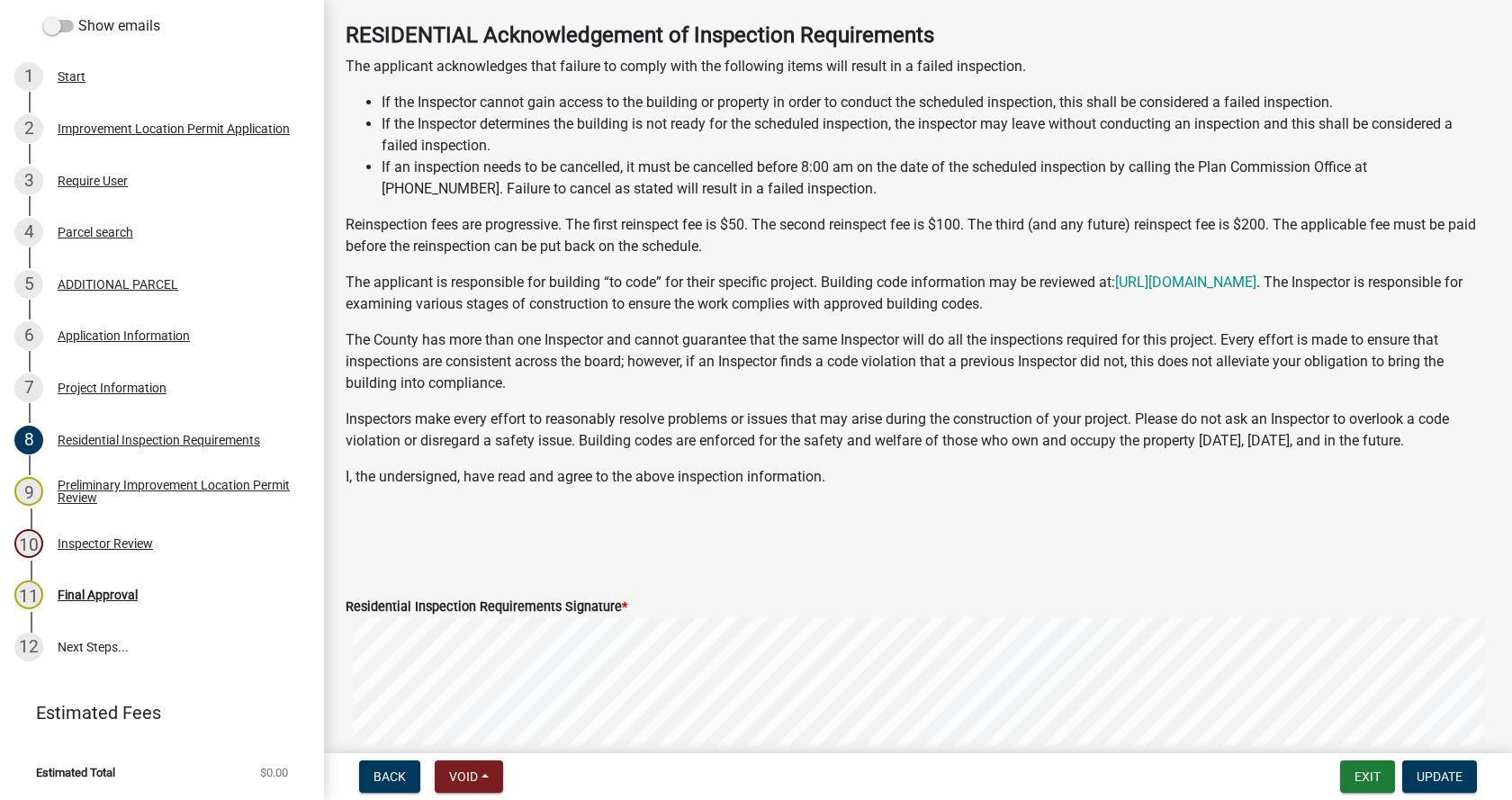
scroll to position [180, 0]
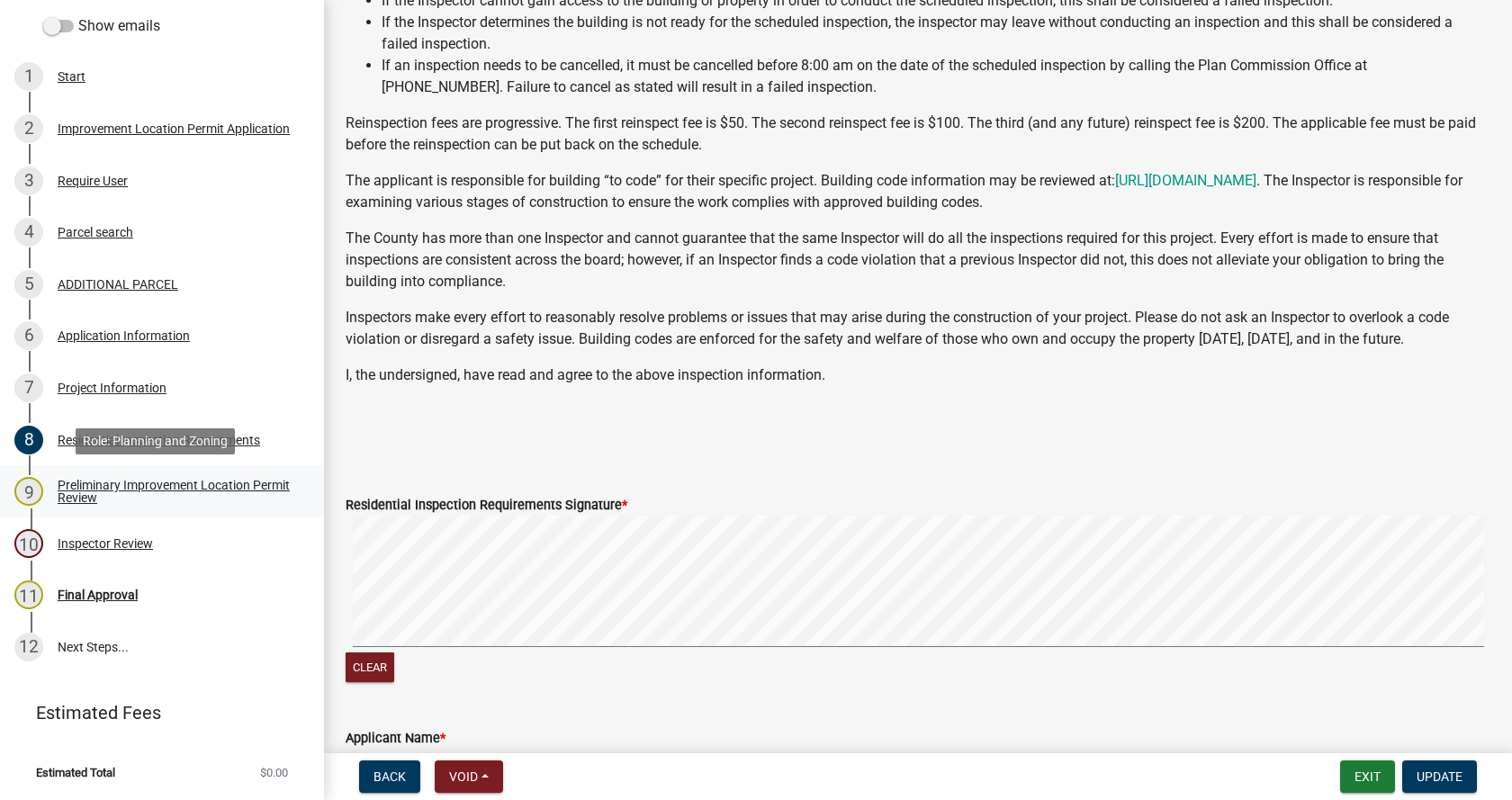
click at [76, 490] on div "Preliminary Improvement Location Permit Review" at bounding box center [176, 491] width 238 height 25
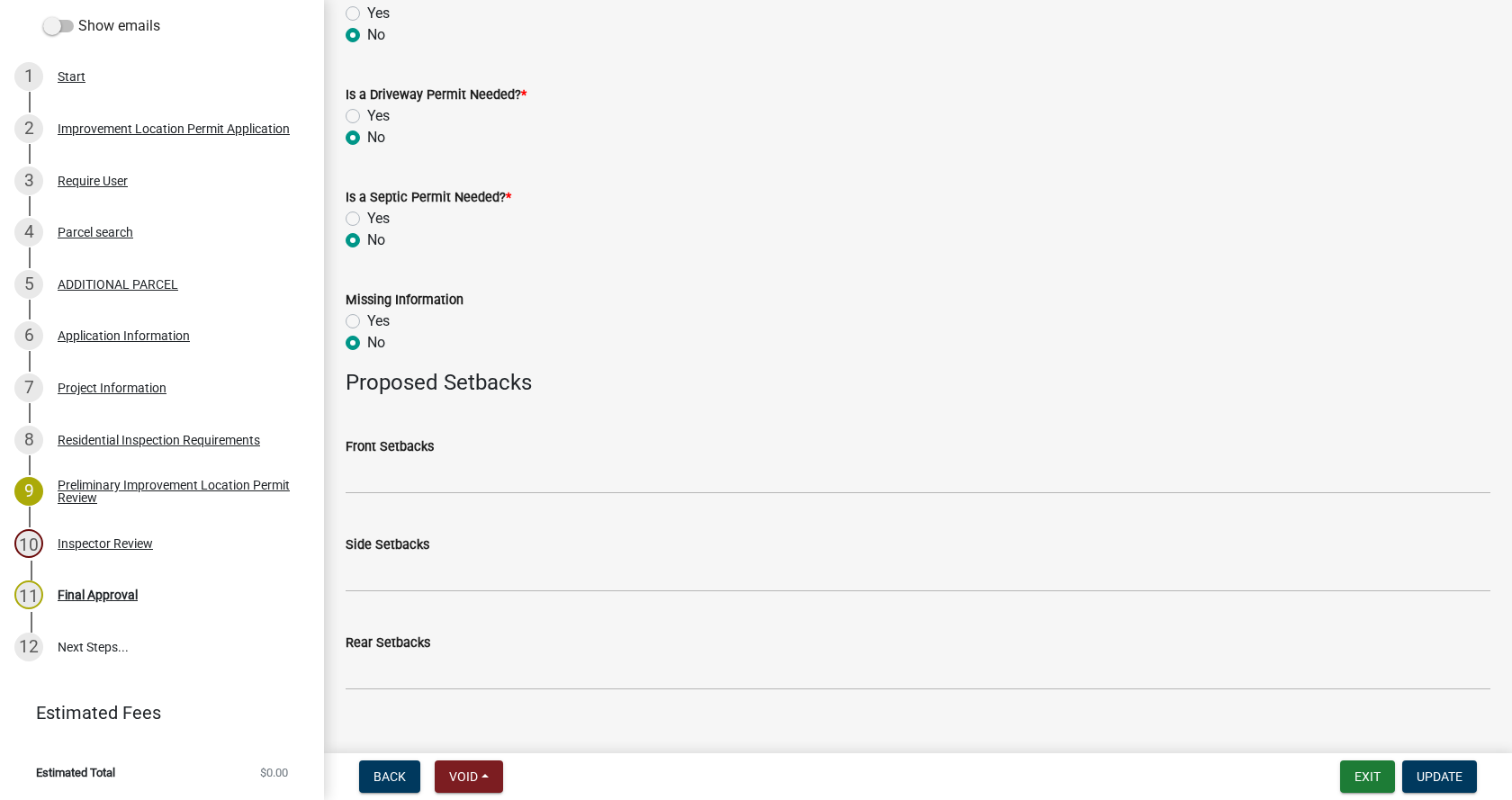
scroll to position [783, 0]
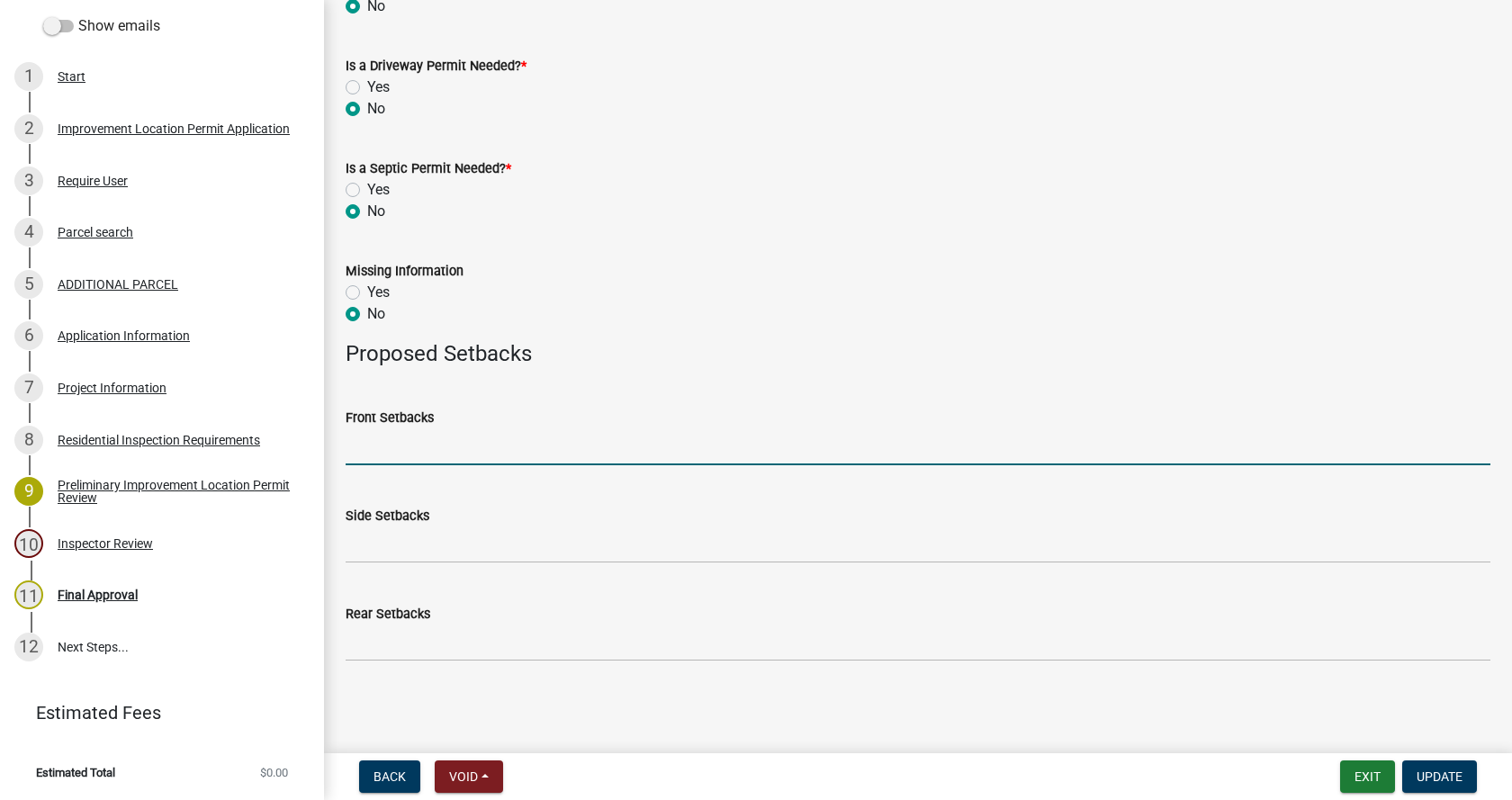
click at [428, 446] on input "Front Setbacks" at bounding box center [918, 447] width 1145 height 37
type input "26"
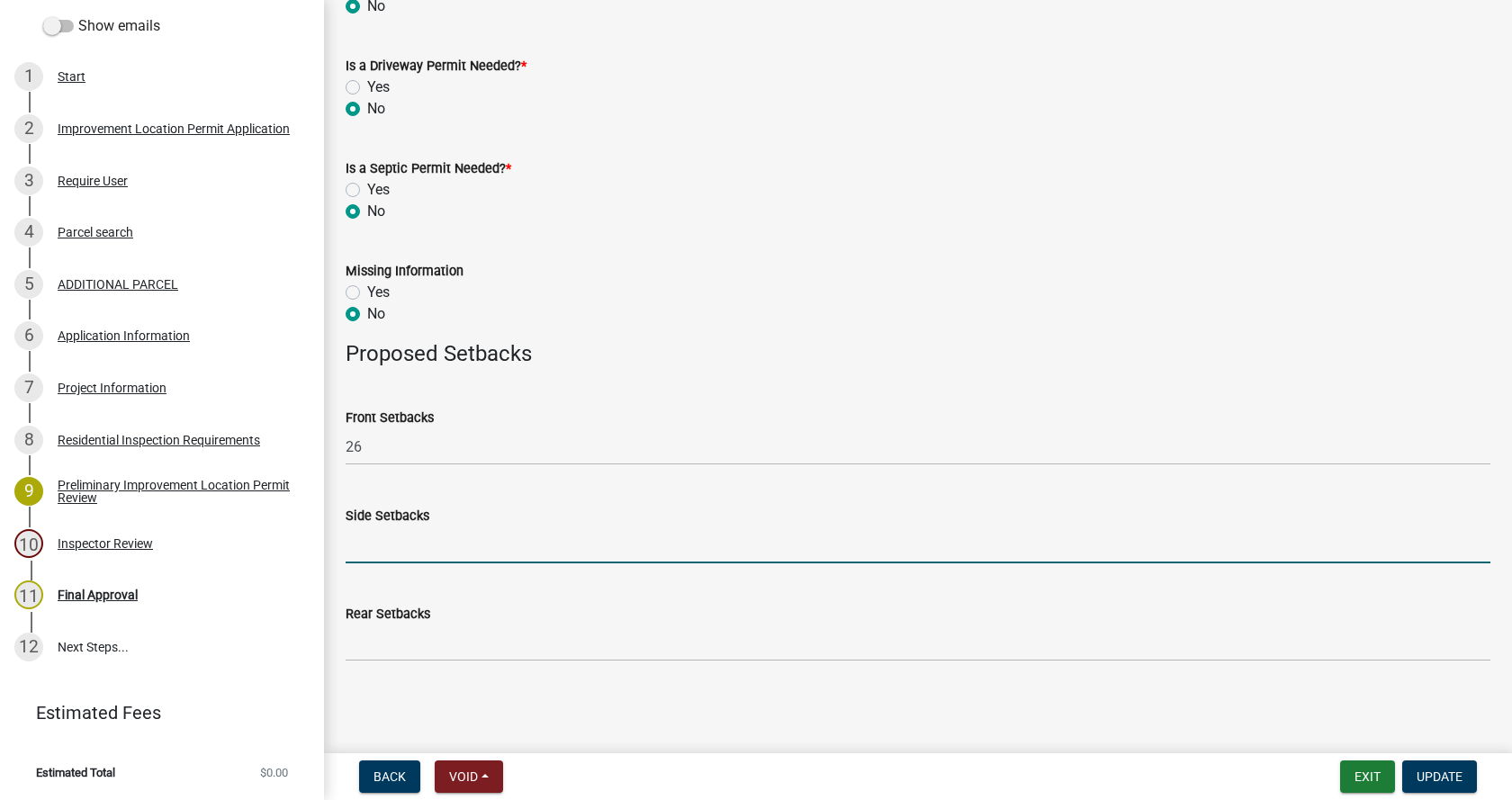
click at [436, 548] on input "Side Setbacks" at bounding box center [918, 544] width 1145 height 37
type input "12.5/12.5"
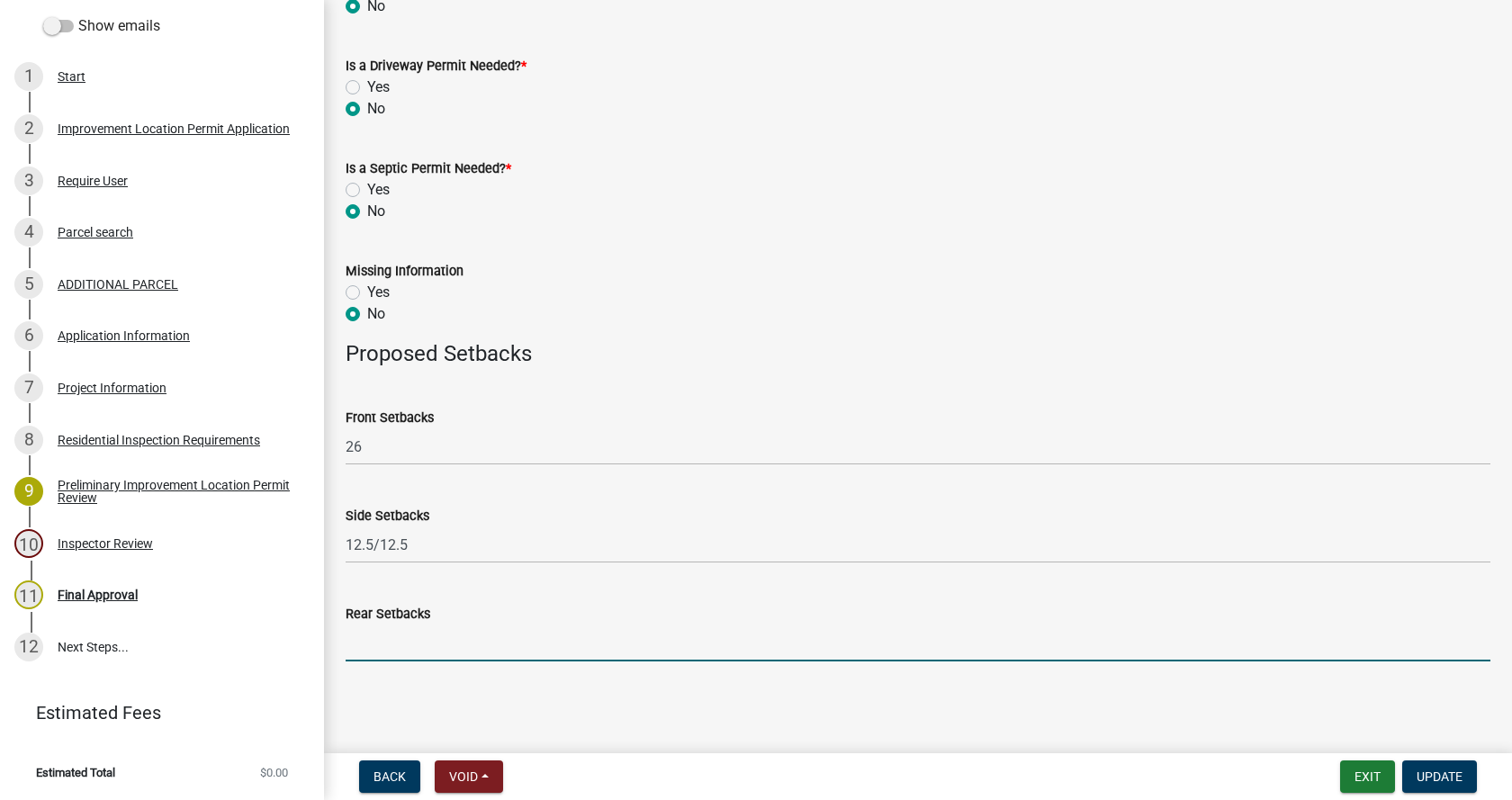
click at [451, 633] on input "Rear Setbacks" at bounding box center [918, 643] width 1145 height 37
type input "45"
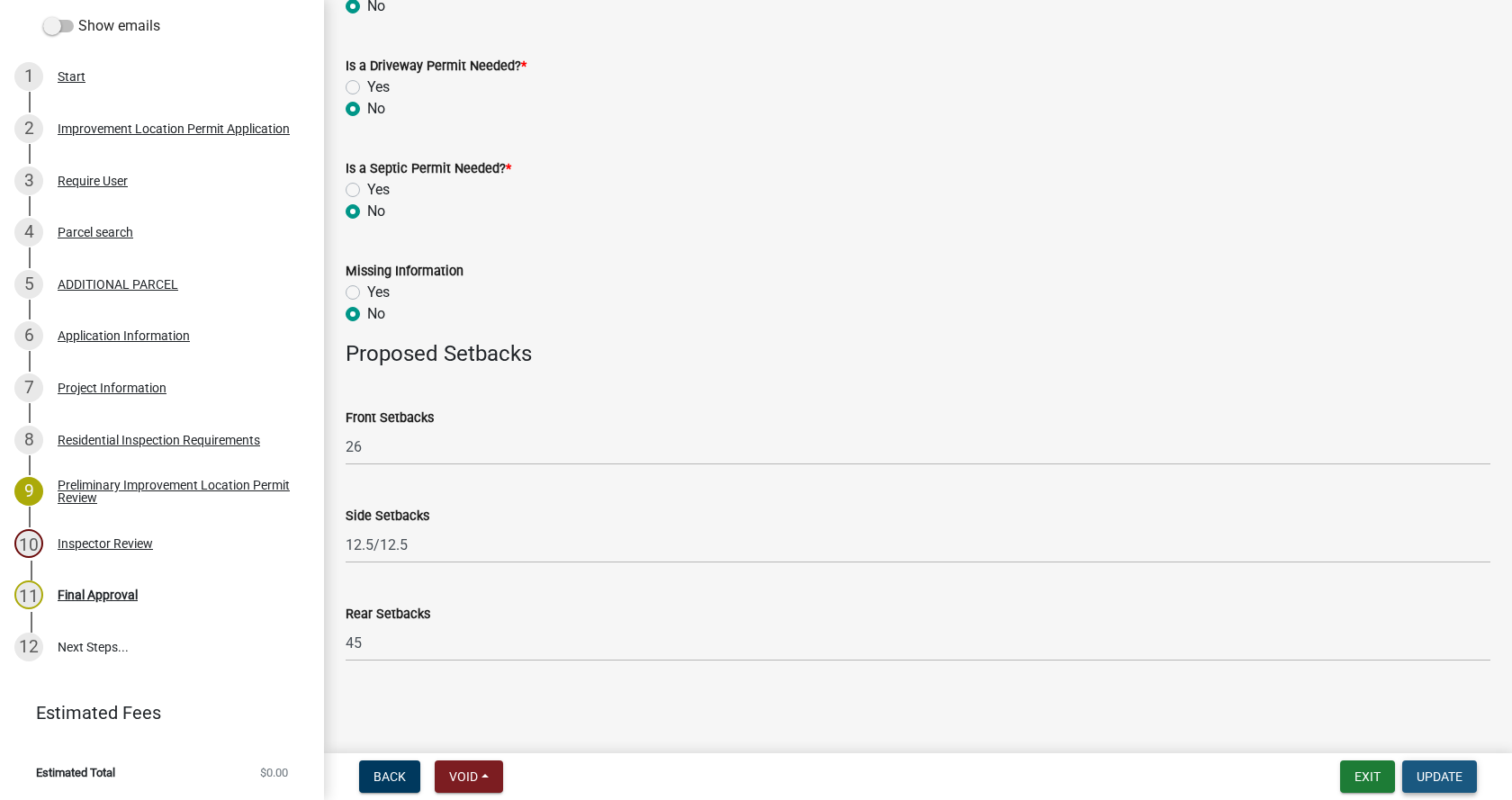
click at [1442, 774] on span "Update" at bounding box center [1439, 776] width 46 height 14
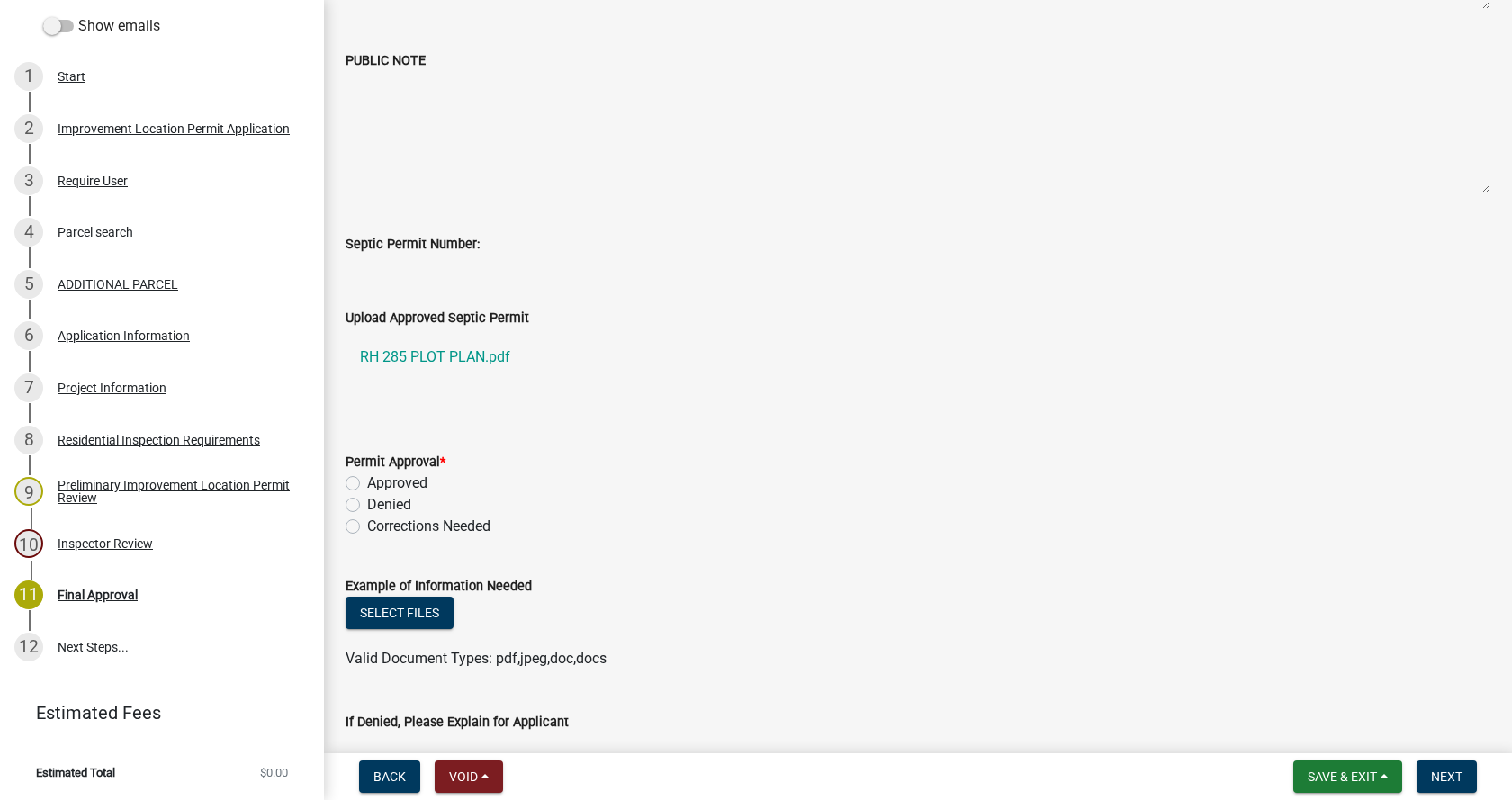
scroll to position [450, 0]
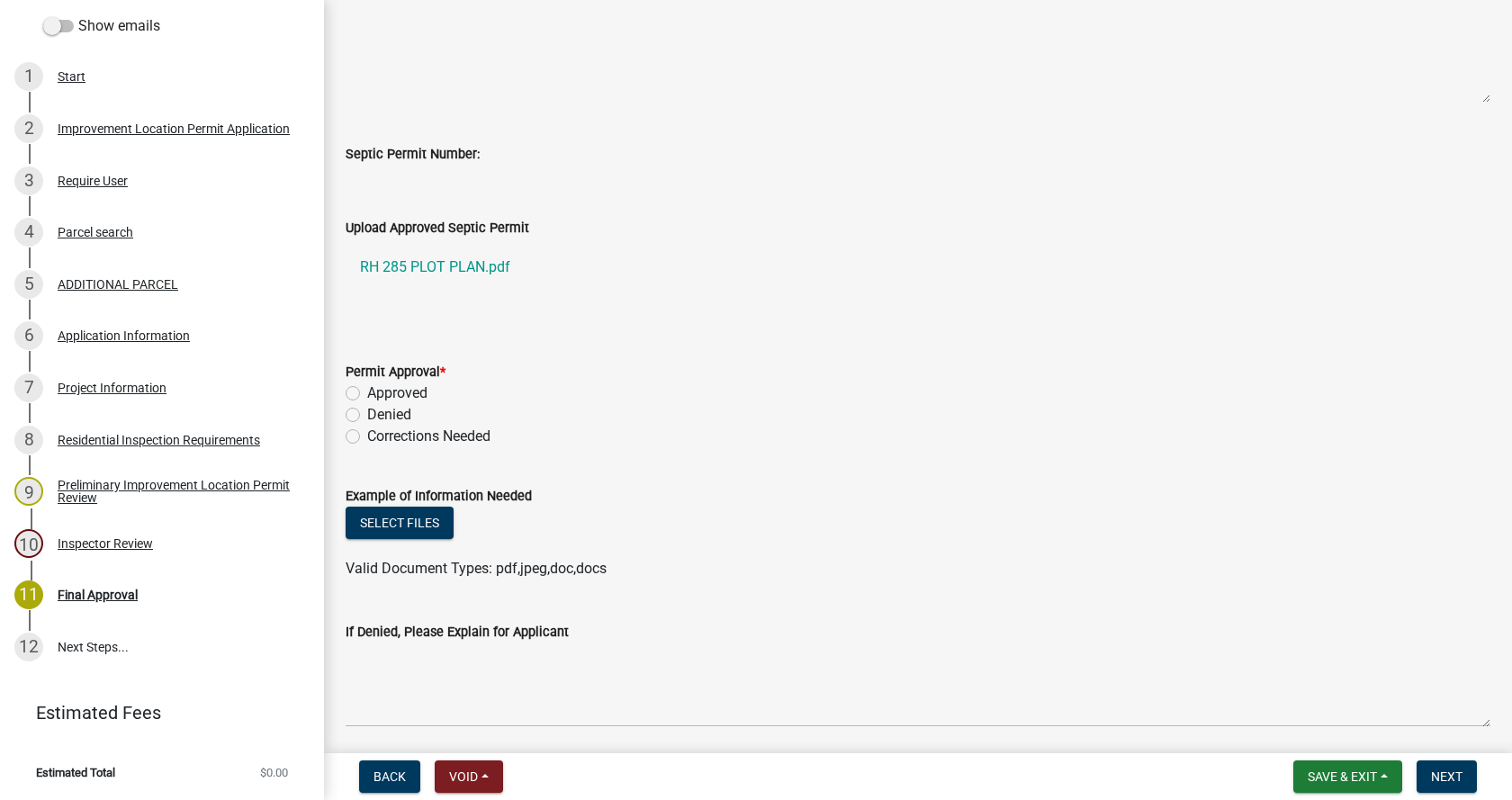
click at [367, 396] on label "Approved" at bounding box center [397, 393] width 60 height 22
click at [367, 394] on input "Approved" at bounding box center [373, 388] width 11 height 11
radio input "true"
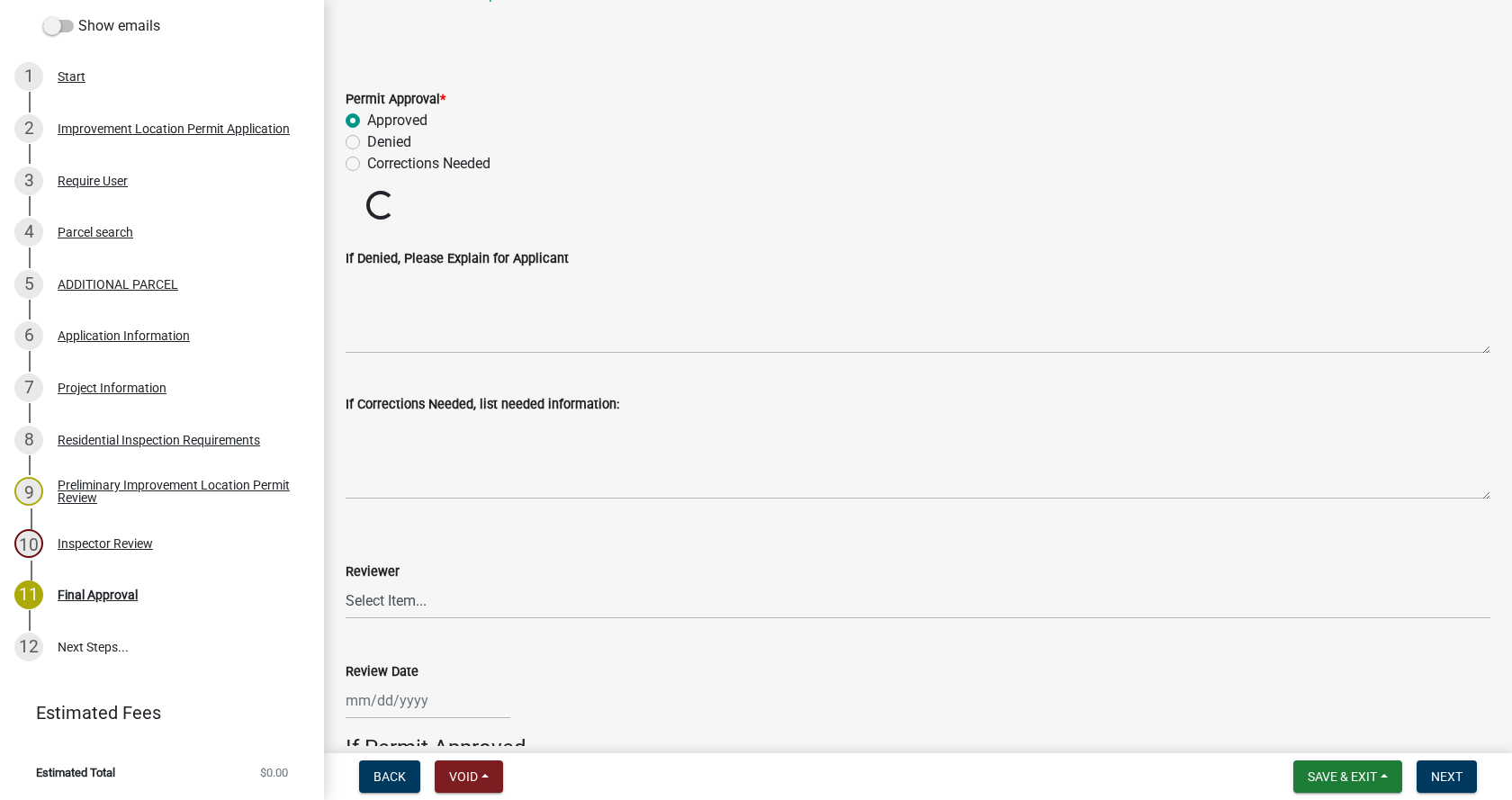
scroll to position [901, 0]
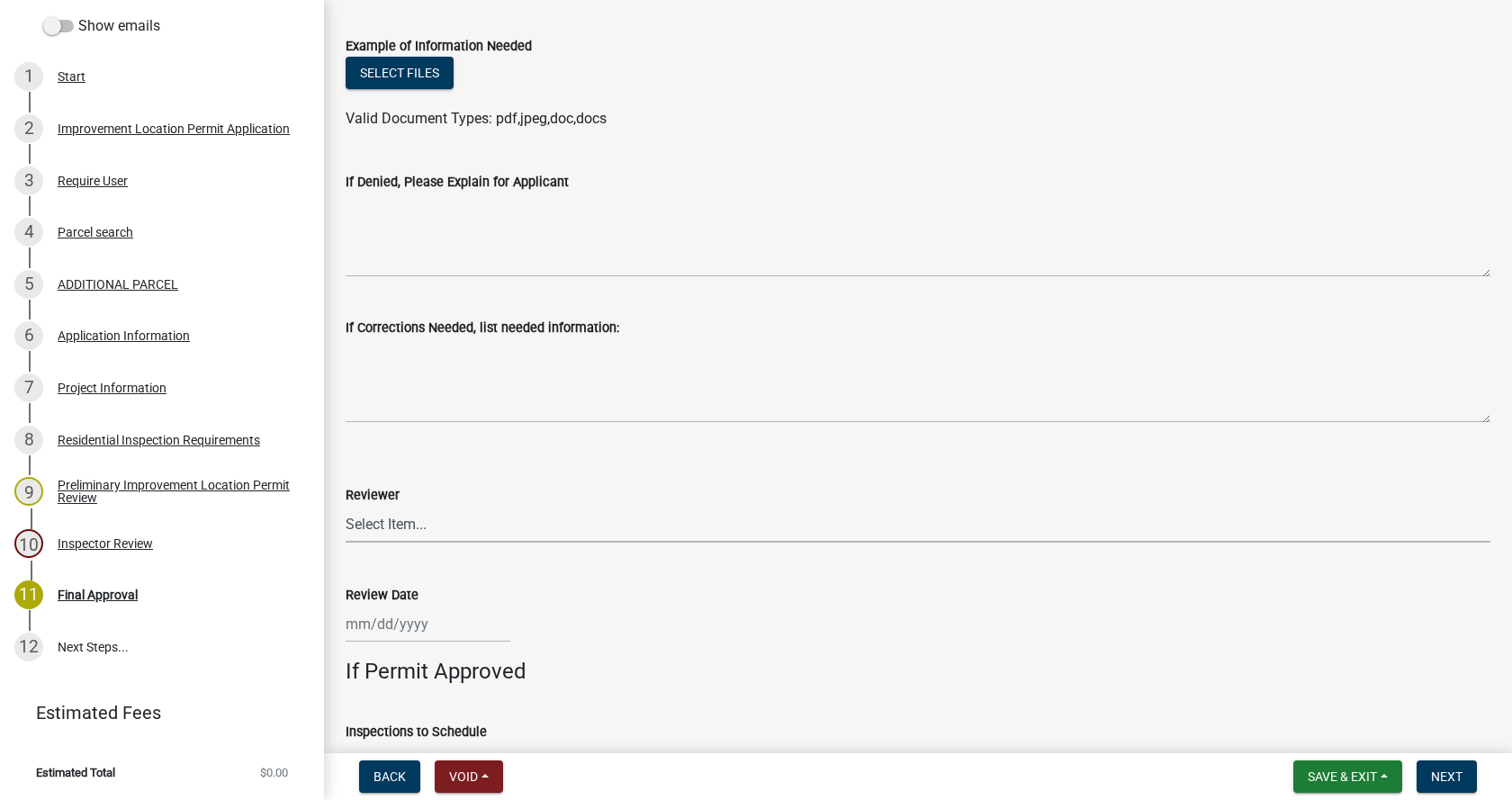
click at [387, 522] on select "Select Item... [PERSON_NAME] [PERSON_NAME] [PERSON_NAME]" at bounding box center [918, 524] width 1145 height 37
click at [346, 506] on select "Select Item... [PERSON_NAME] [PERSON_NAME] [PERSON_NAME]" at bounding box center [918, 524] width 1145 height 37
select select "4bf9213e-c266-4258-8e9b-d5f6a07002fa"
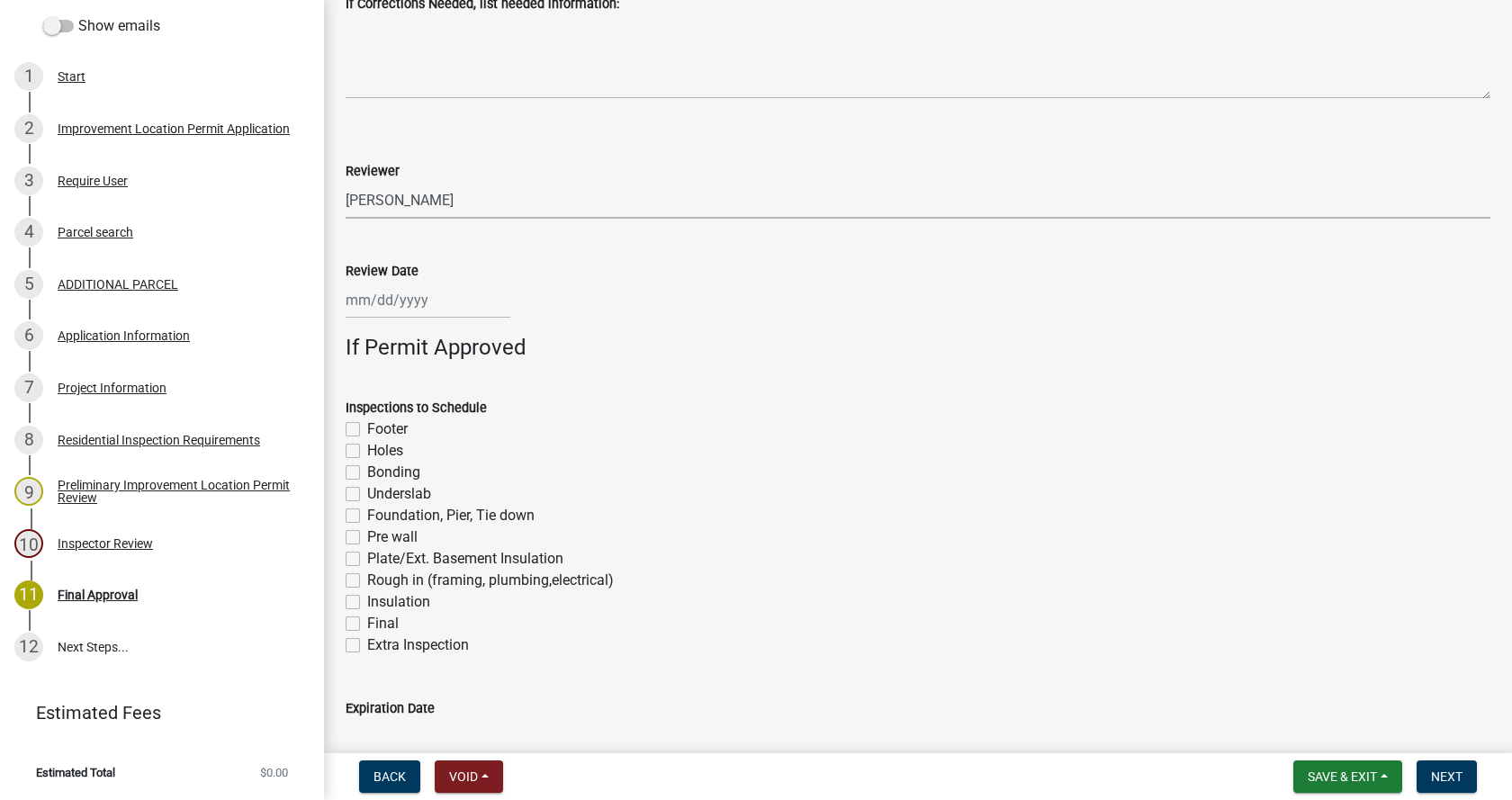
scroll to position [1261, 0]
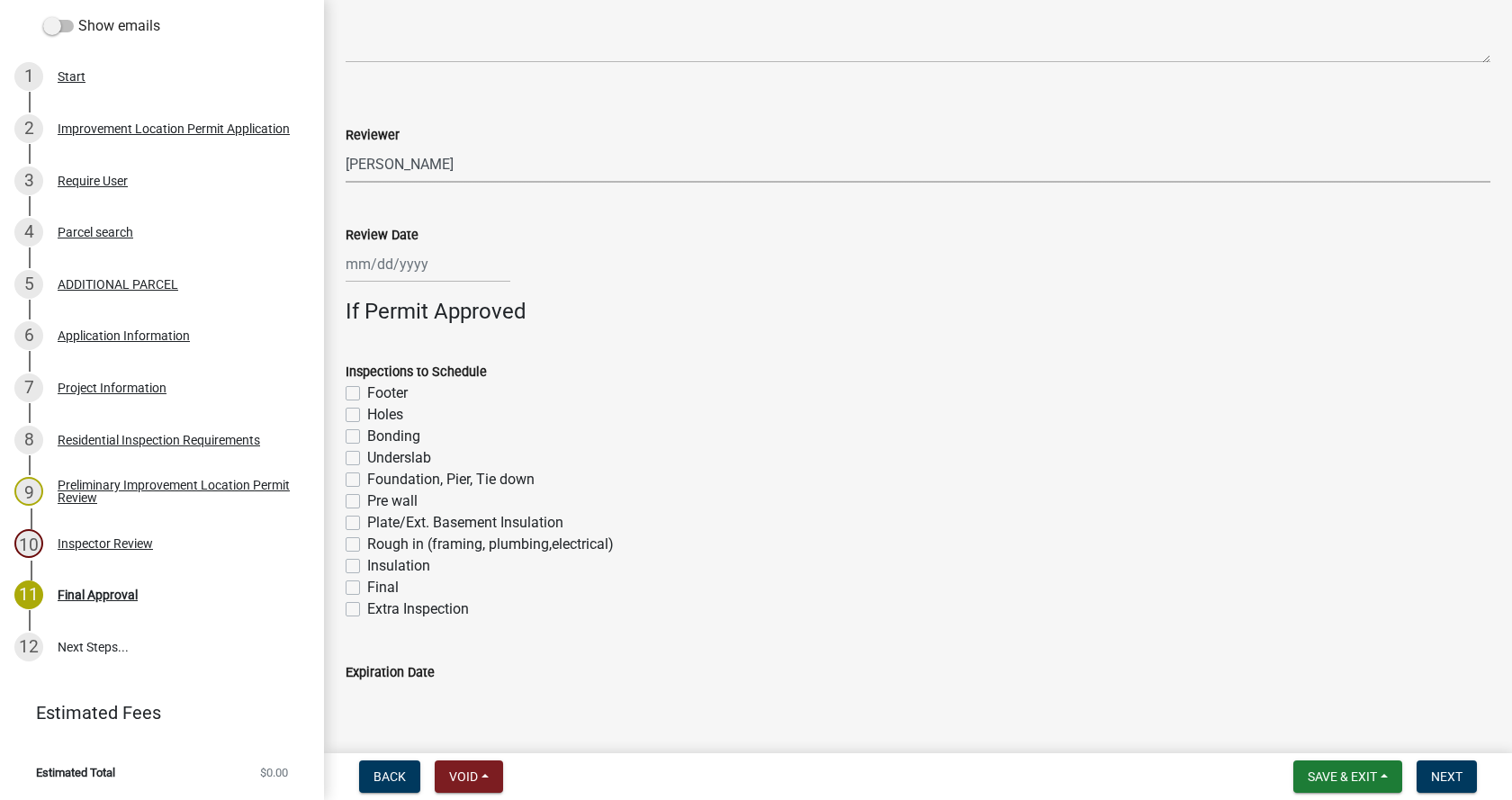
click at [385, 264] on div at bounding box center [428, 263] width 164 height 37
select select "10"
select select "2025"
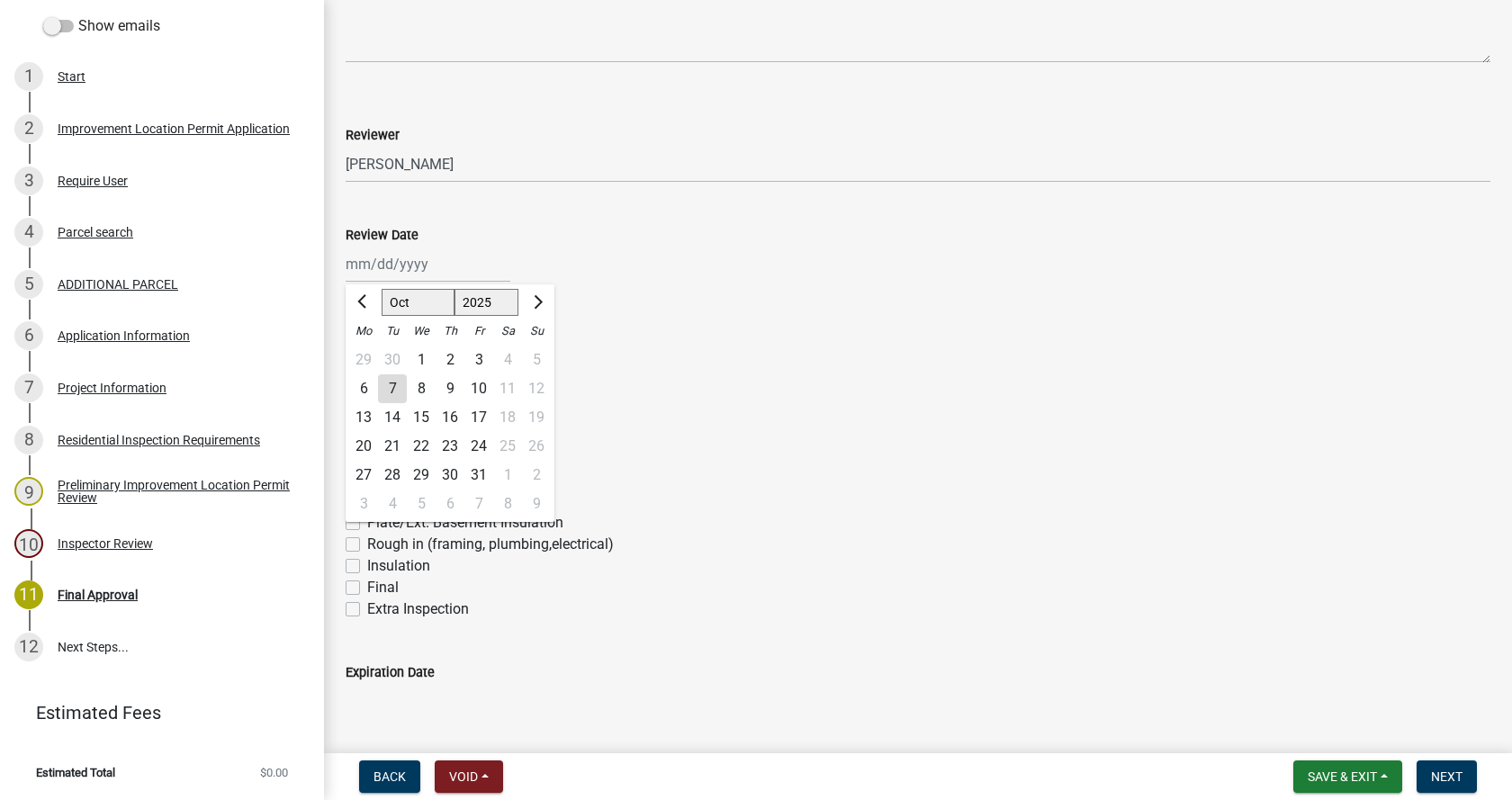
click at [397, 389] on div "7" at bounding box center [392, 388] width 29 height 29
type input "[DATE]"
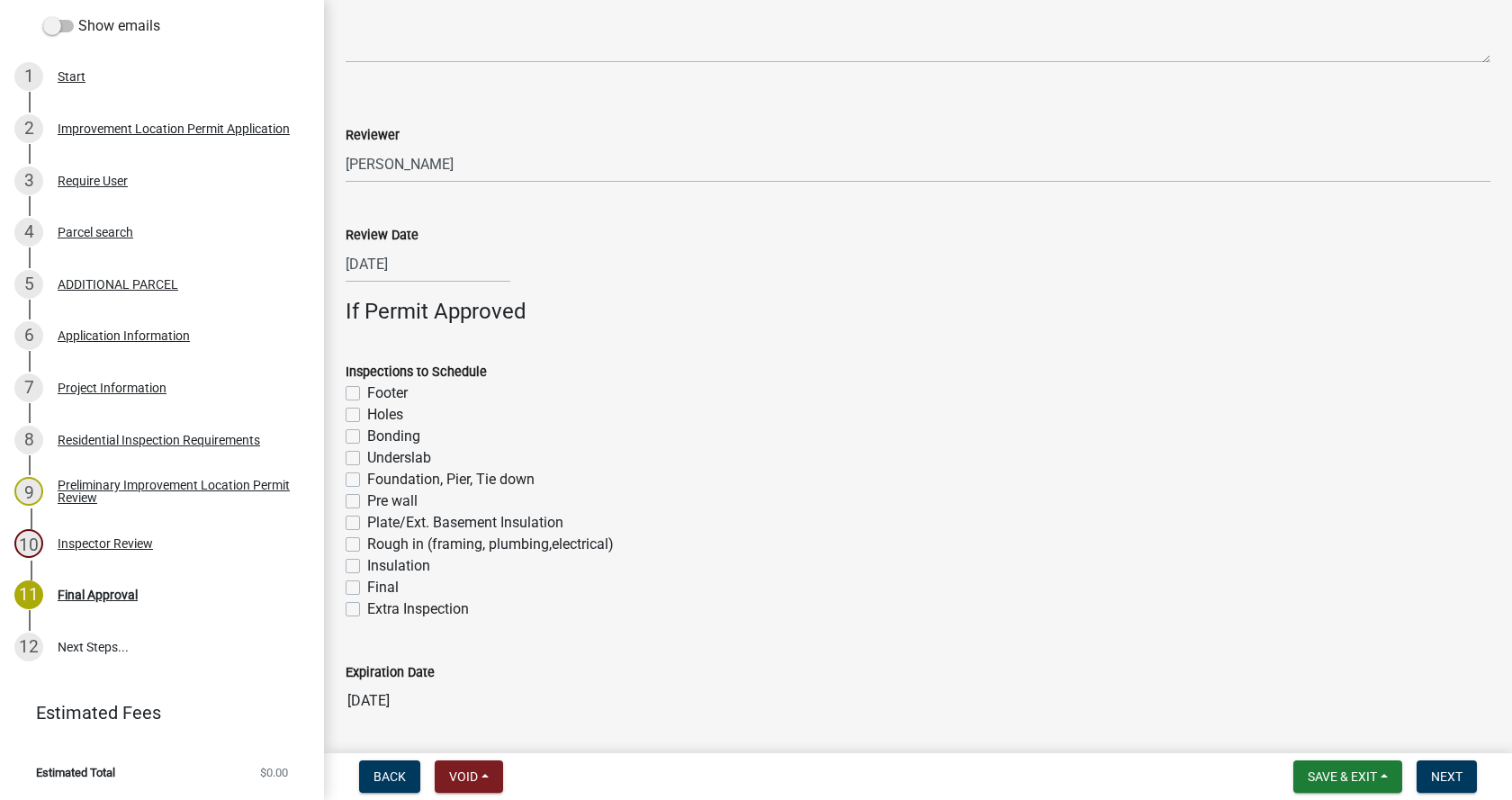
click at [367, 397] on label "Footer" at bounding box center [387, 393] width 40 height 22
click at [367, 394] on input "Footer" at bounding box center [373, 388] width 11 height 11
checkbox input "true"
checkbox input "false"
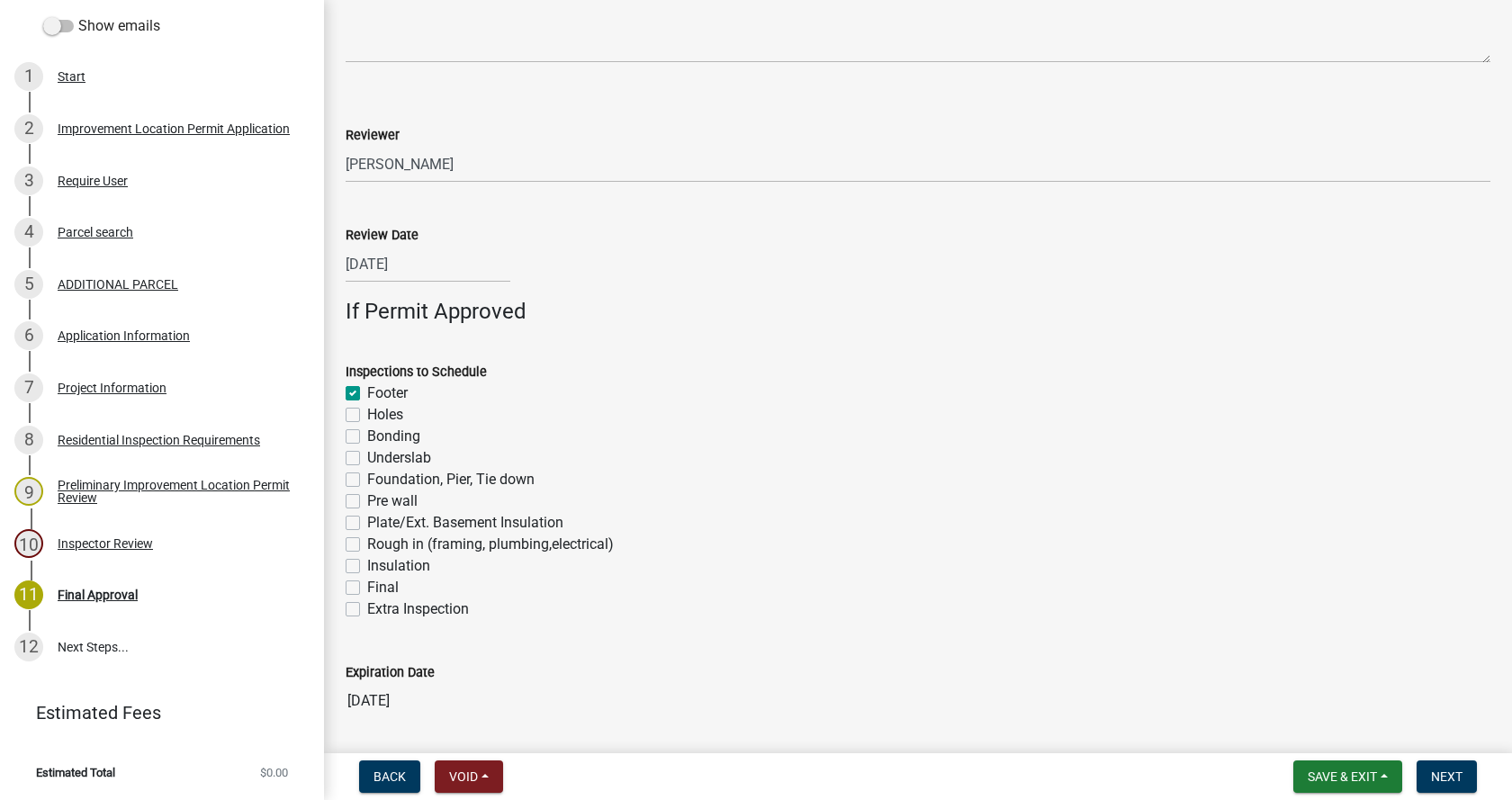
checkbox input "false"
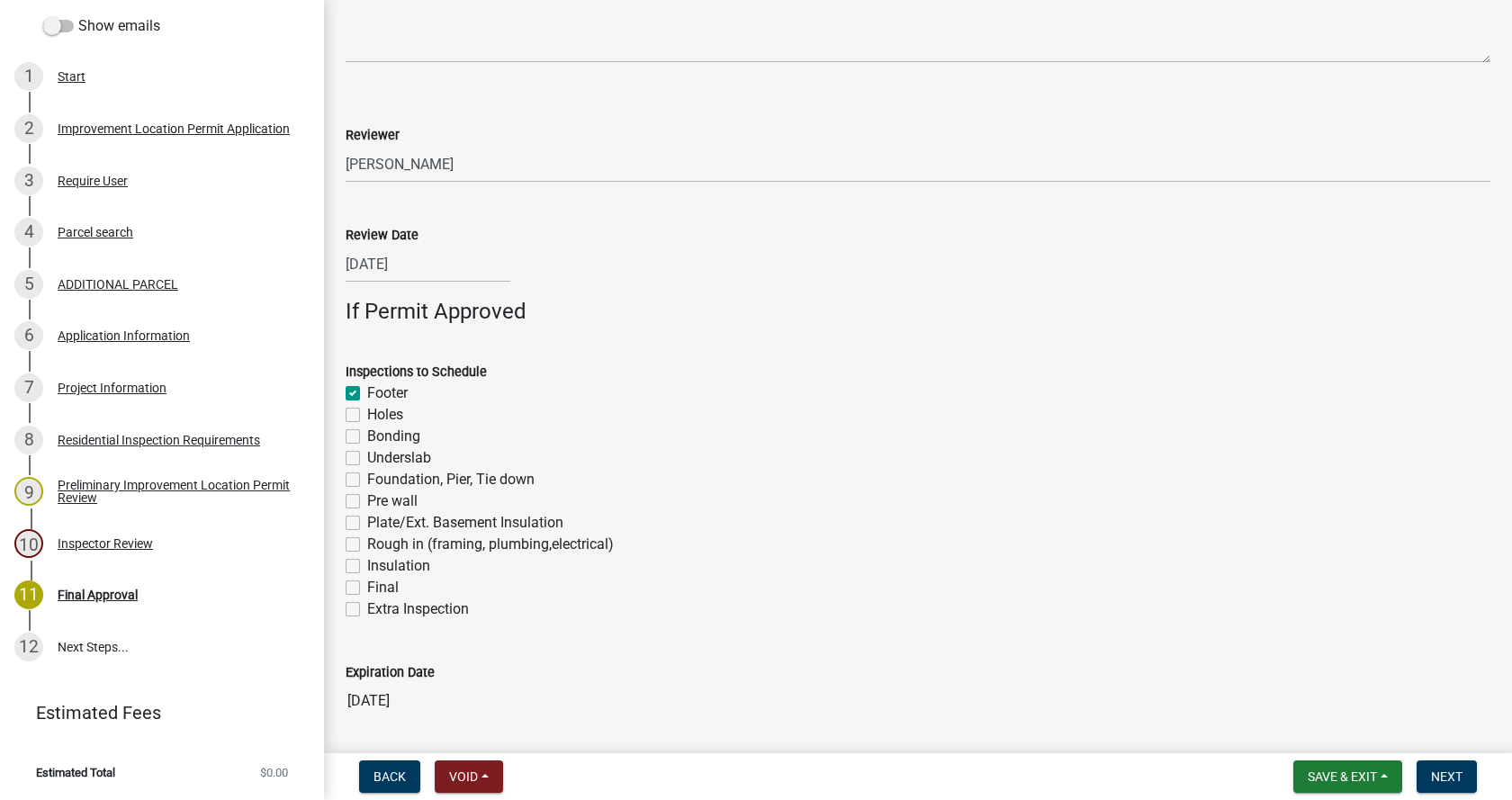
checkbox input "false"
click at [367, 480] on label "Foundation, Pier, Tie down" at bounding box center [451, 479] width 167 height 22
click at [367, 480] on input "Foundation, Pier, Tie down" at bounding box center [373, 475] width 11 height 11
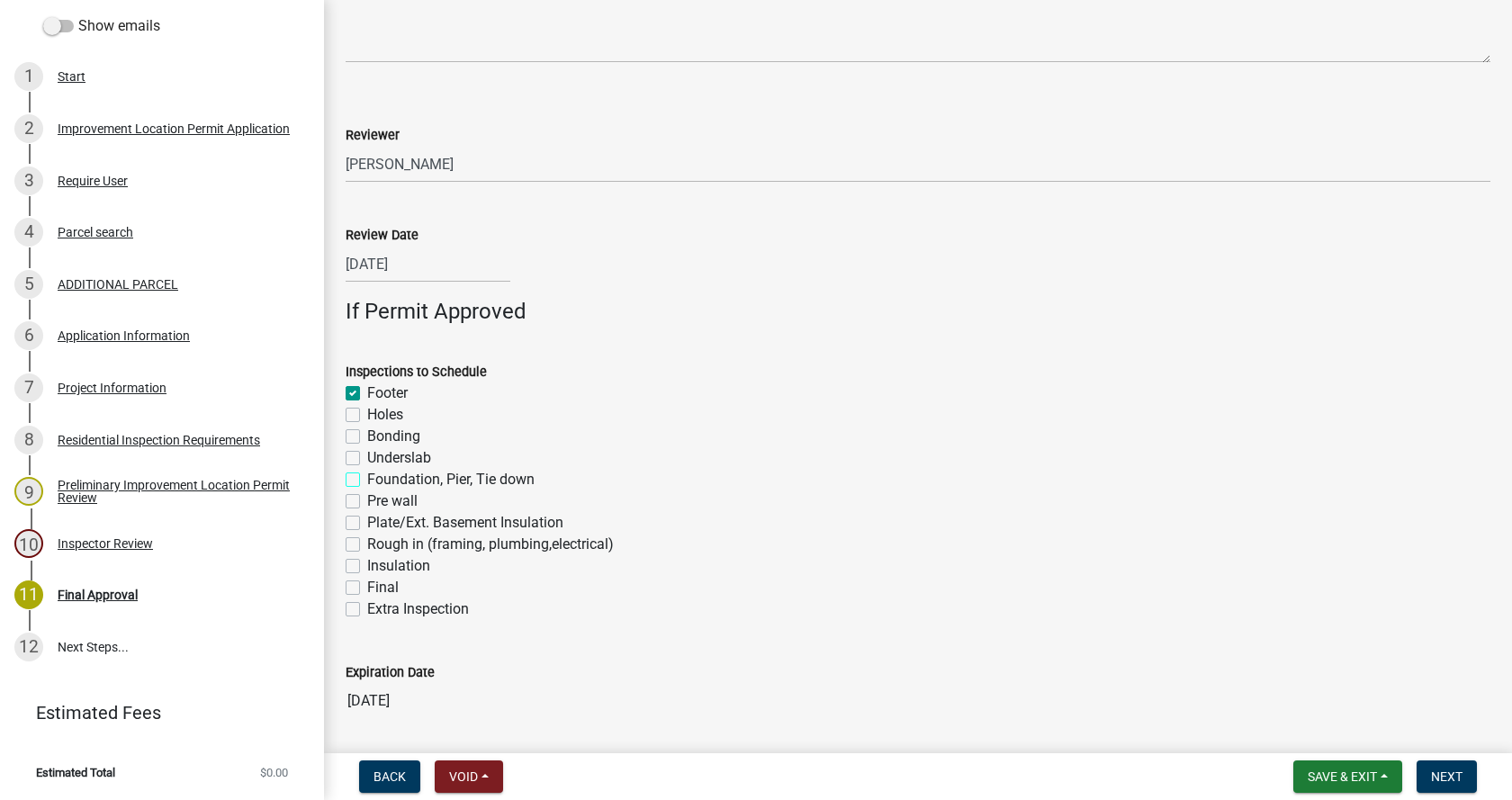
checkbox input "true"
checkbox input "false"
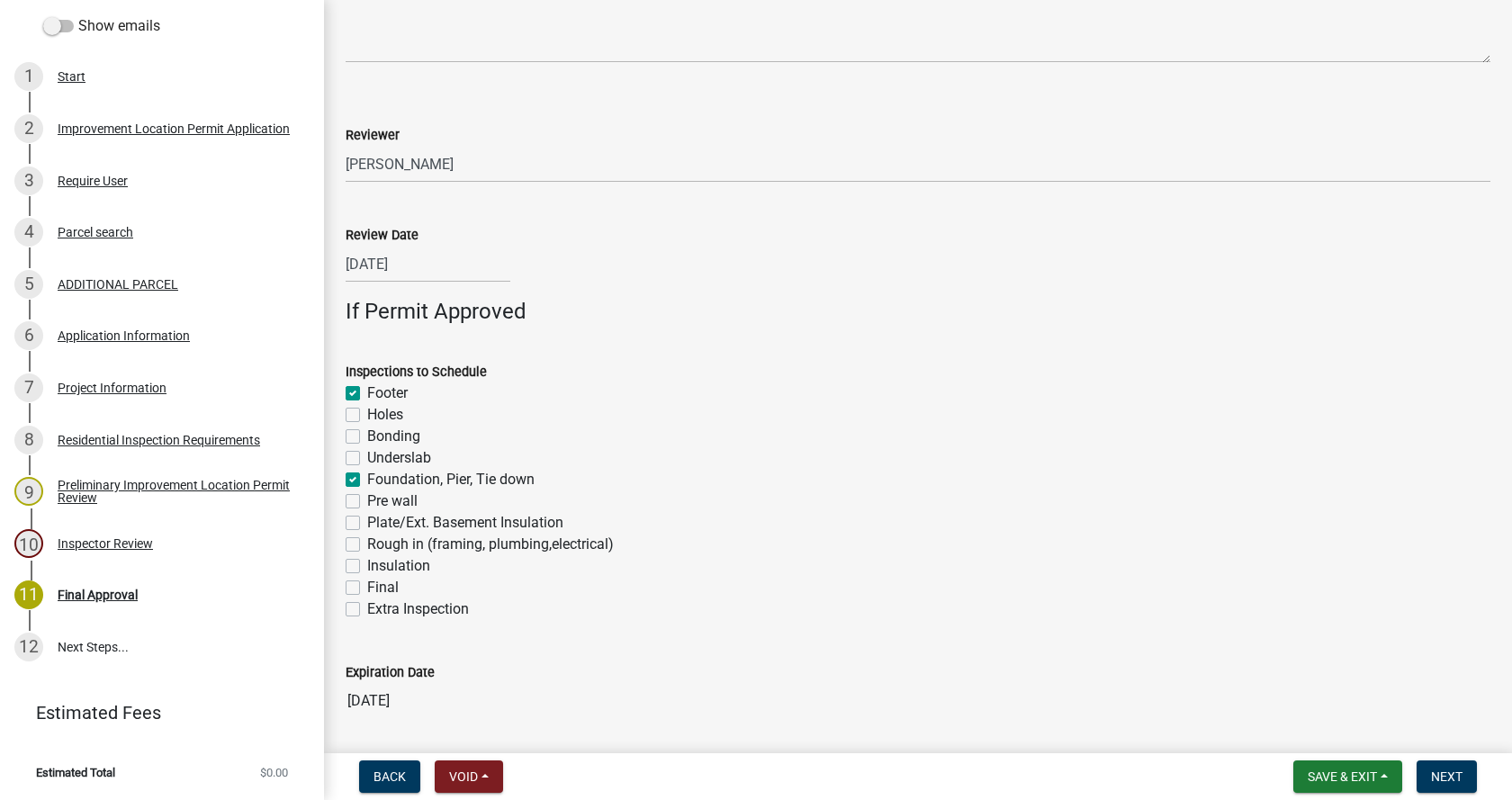
checkbox input "true"
checkbox input "false"
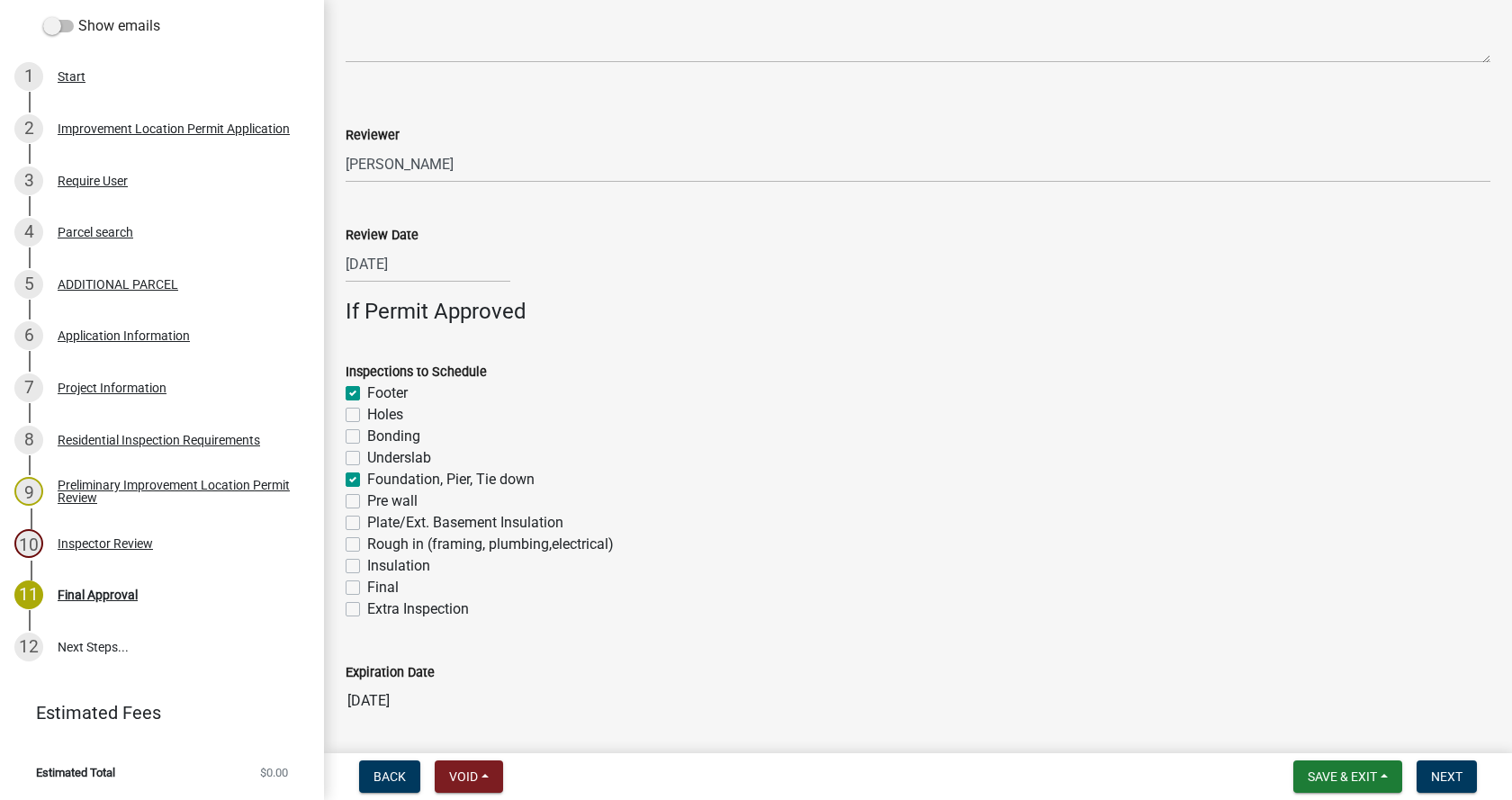
checkbox input "false"
click at [367, 543] on label "Rough in (framing, plumbing,electrical)" at bounding box center [491, 544] width 246 height 22
click at [367, 543] on input "Rough in (framing, plumbing,electrical)" at bounding box center [373, 540] width 11 height 11
checkbox input "true"
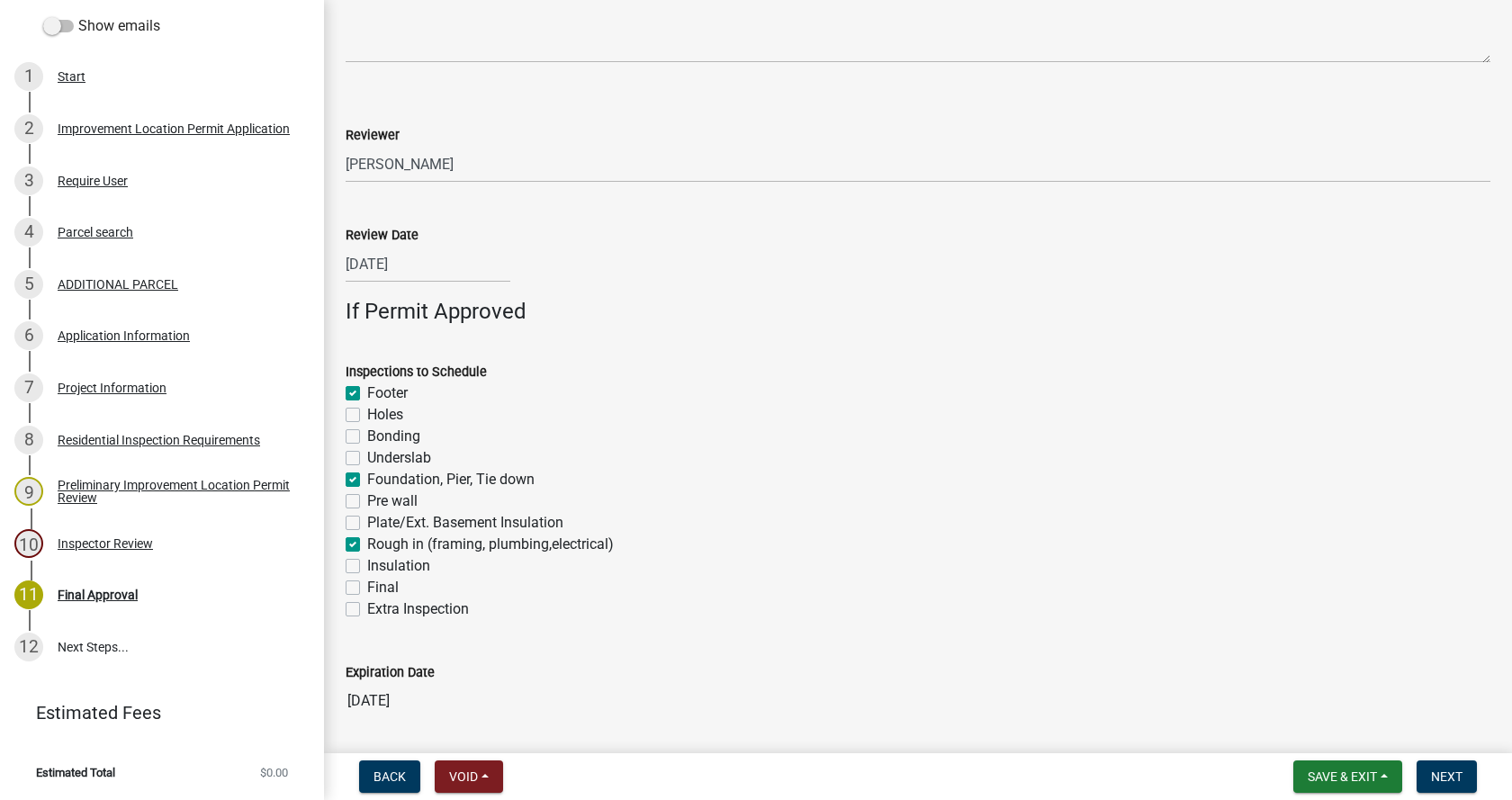
checkbox input "true"
checkbox input "false"
checkbox input "true"
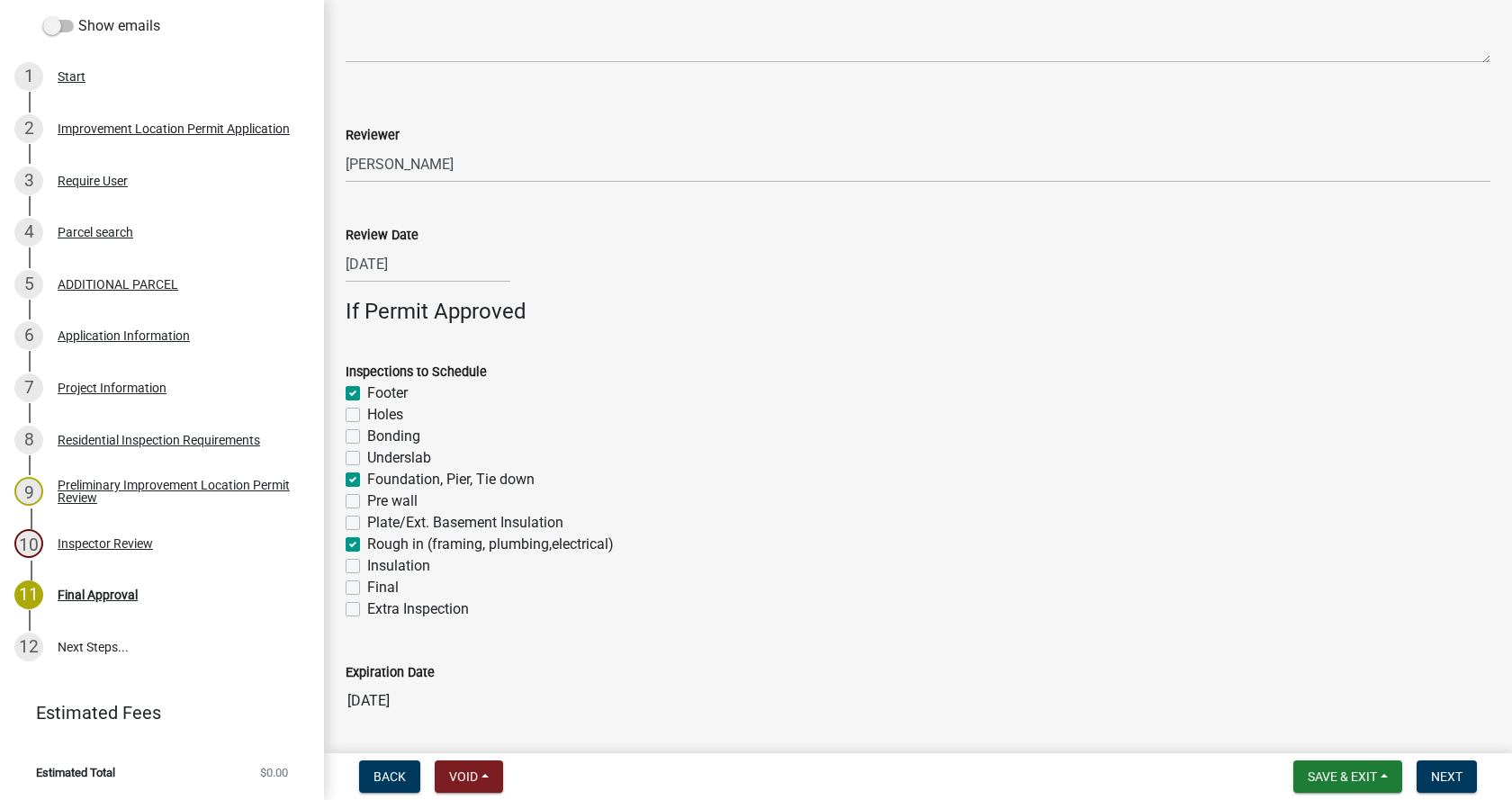
checkbox input "false"
checkbox input "true"
checkbox input "false"
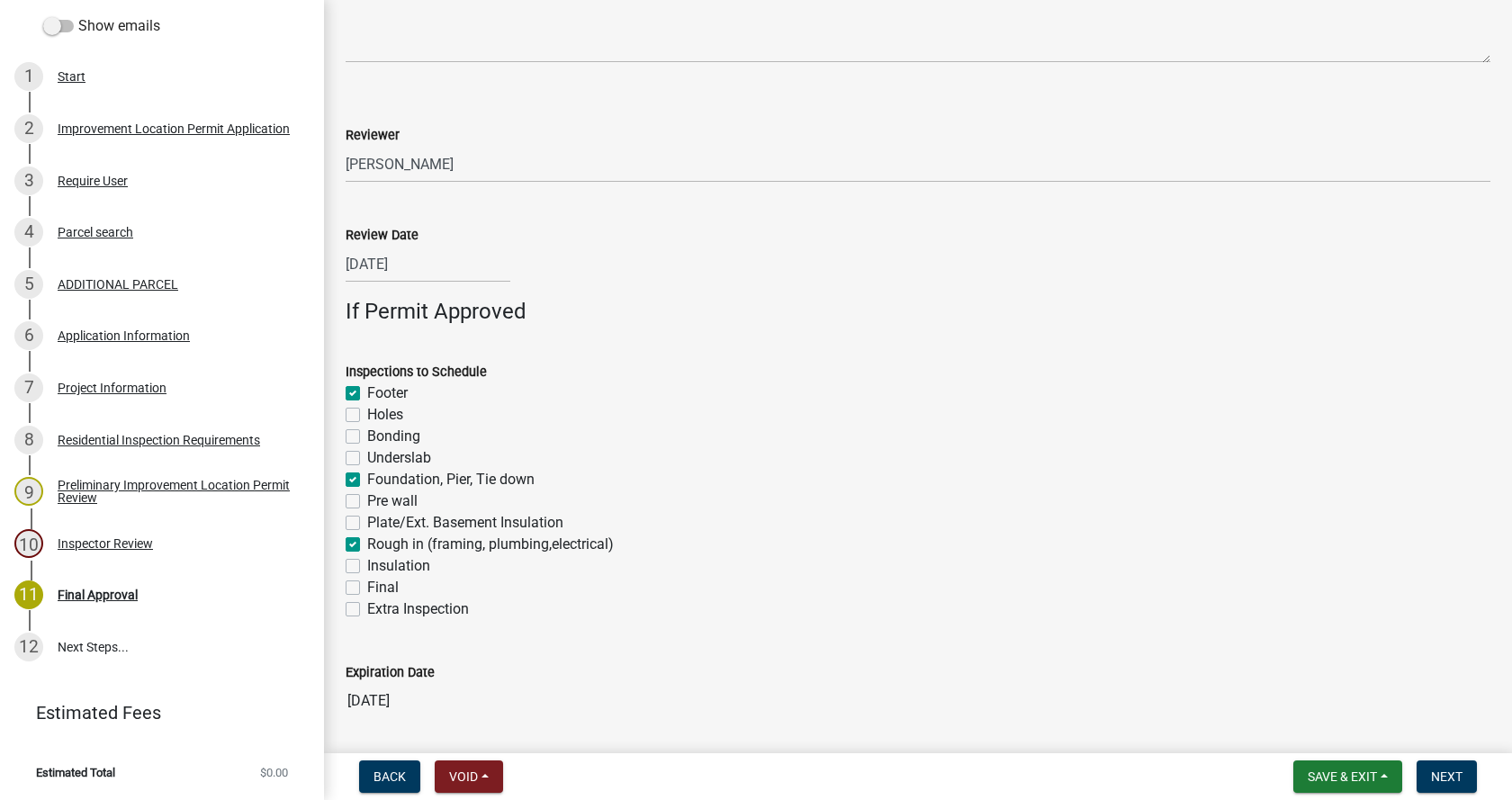
checkbox input "false"
click at [367, 588] on label "Final" at bounding box center [383, 588] width 32 height 22
click at [367, 588] on input "Final" at bounding box center [373, 583] width 11 height 11
checkbox input "true"
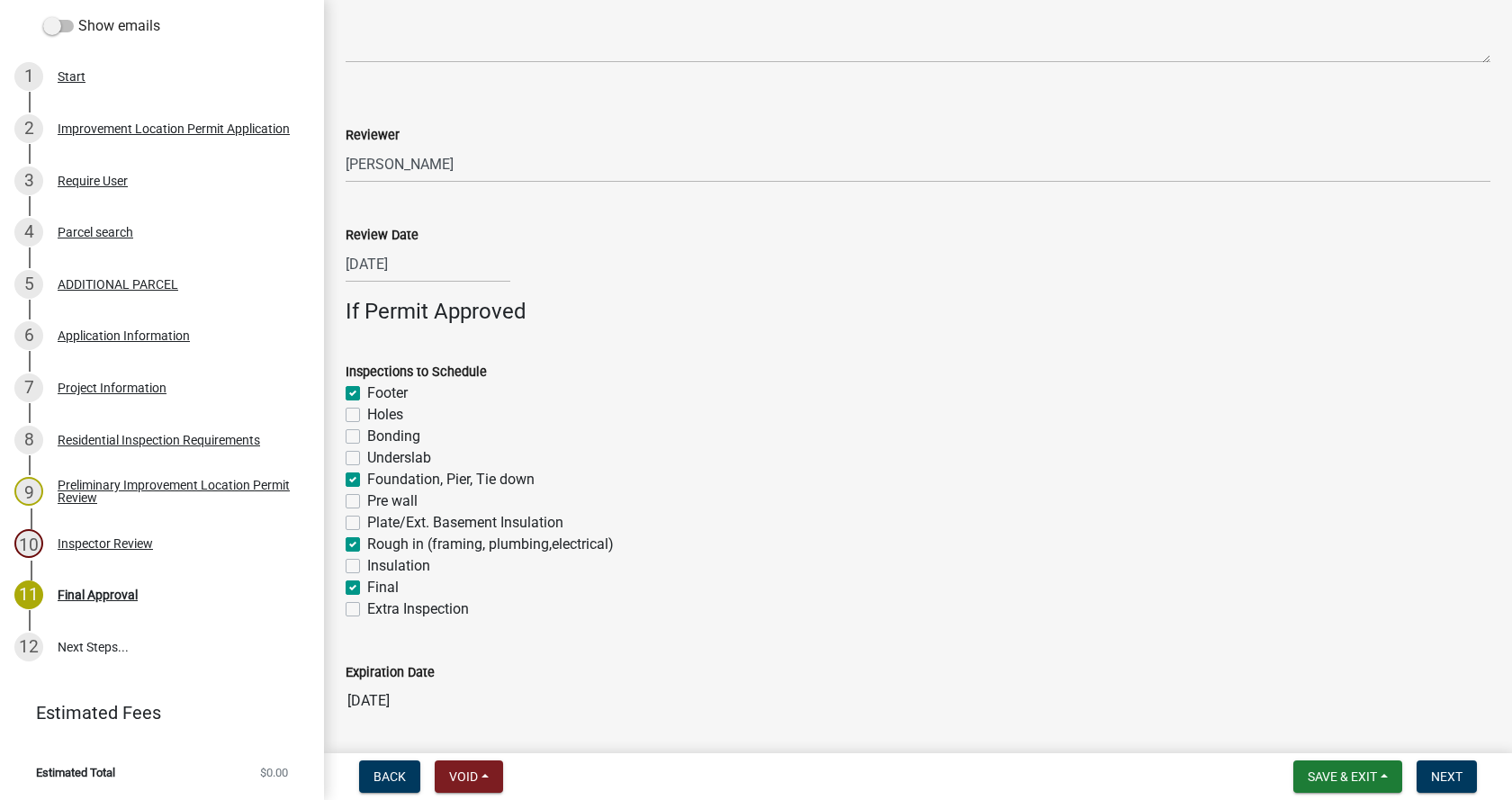
checkbox input "false"
checkbox input "true"
checkbox input "false"
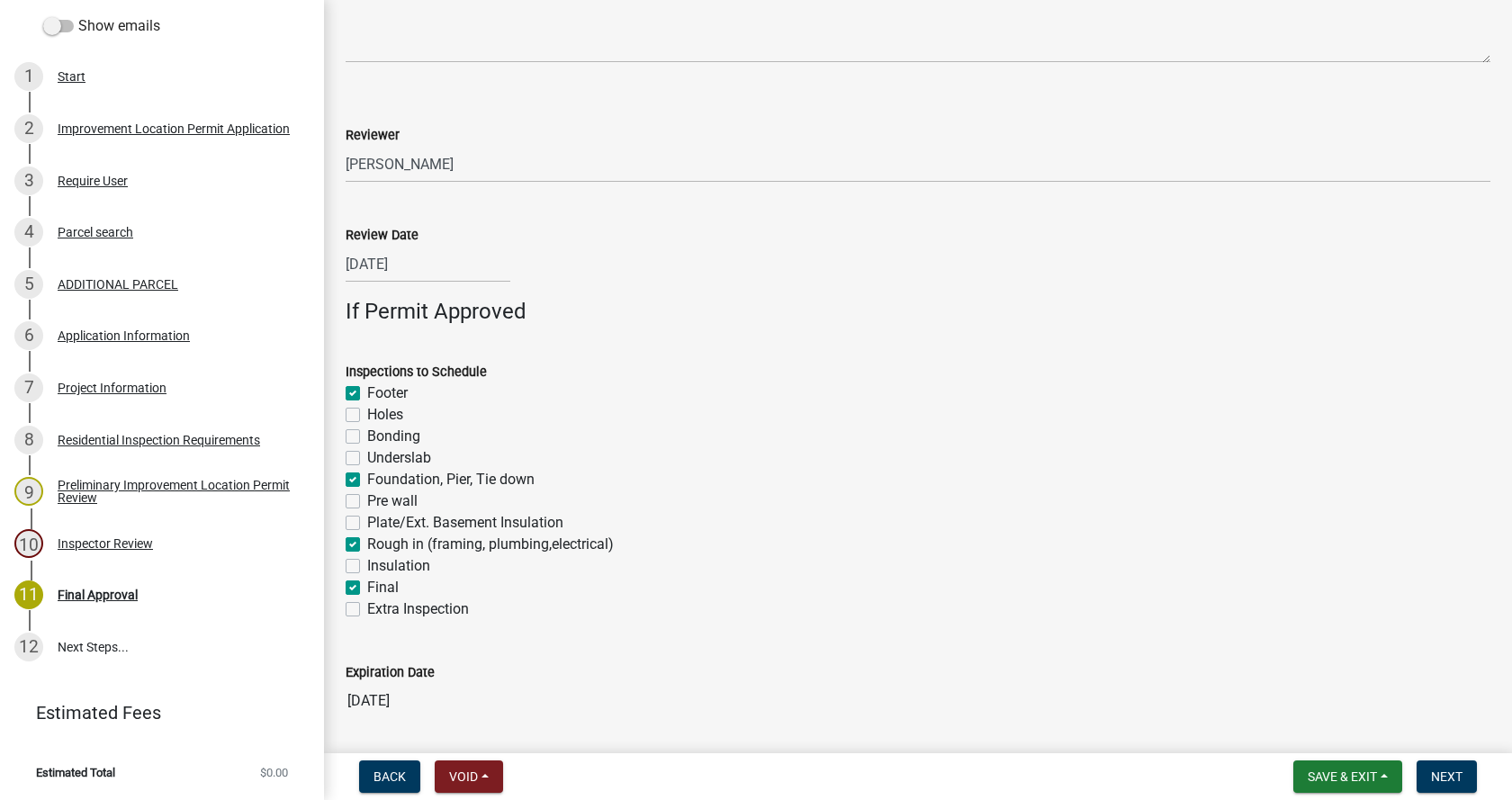
checkbox input "false"
checkbox input "true"
checkbox input "false"
checkbox input "true"
checkbox input "false"
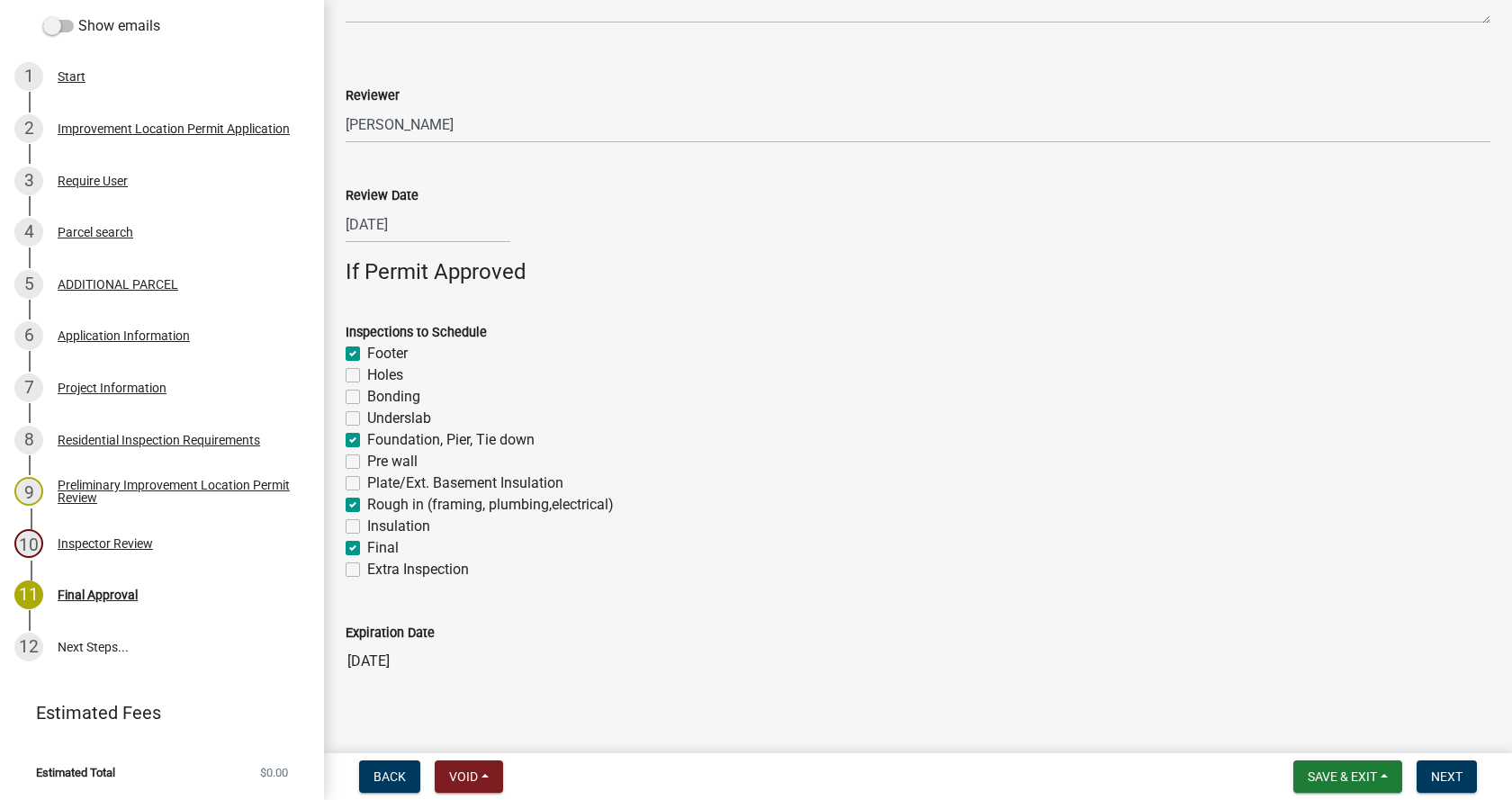
scroll to position [1320, 0]
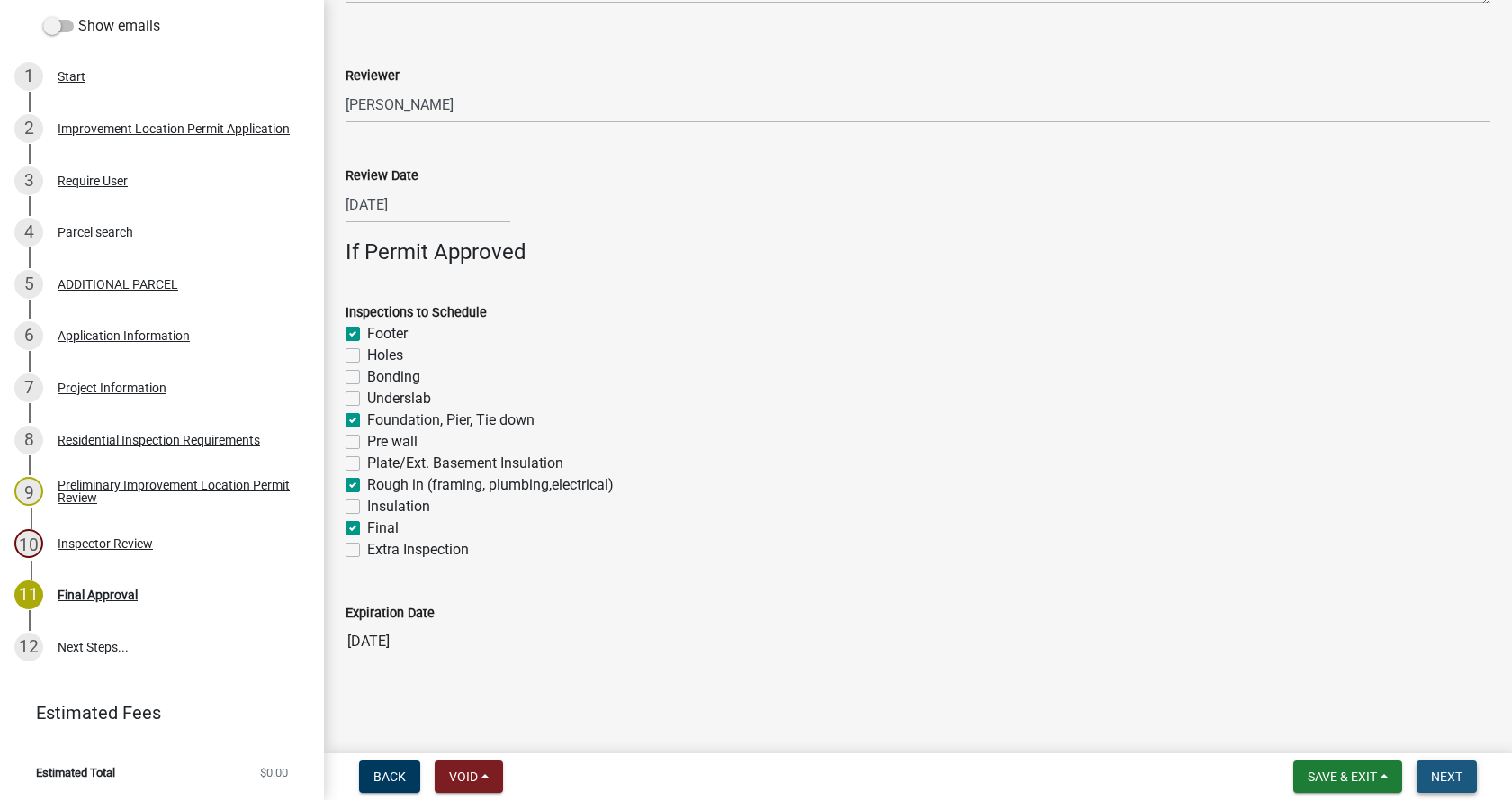
click at [1444, 780] on span "Next" at bounding box center [1447, 776] width 32 height 14
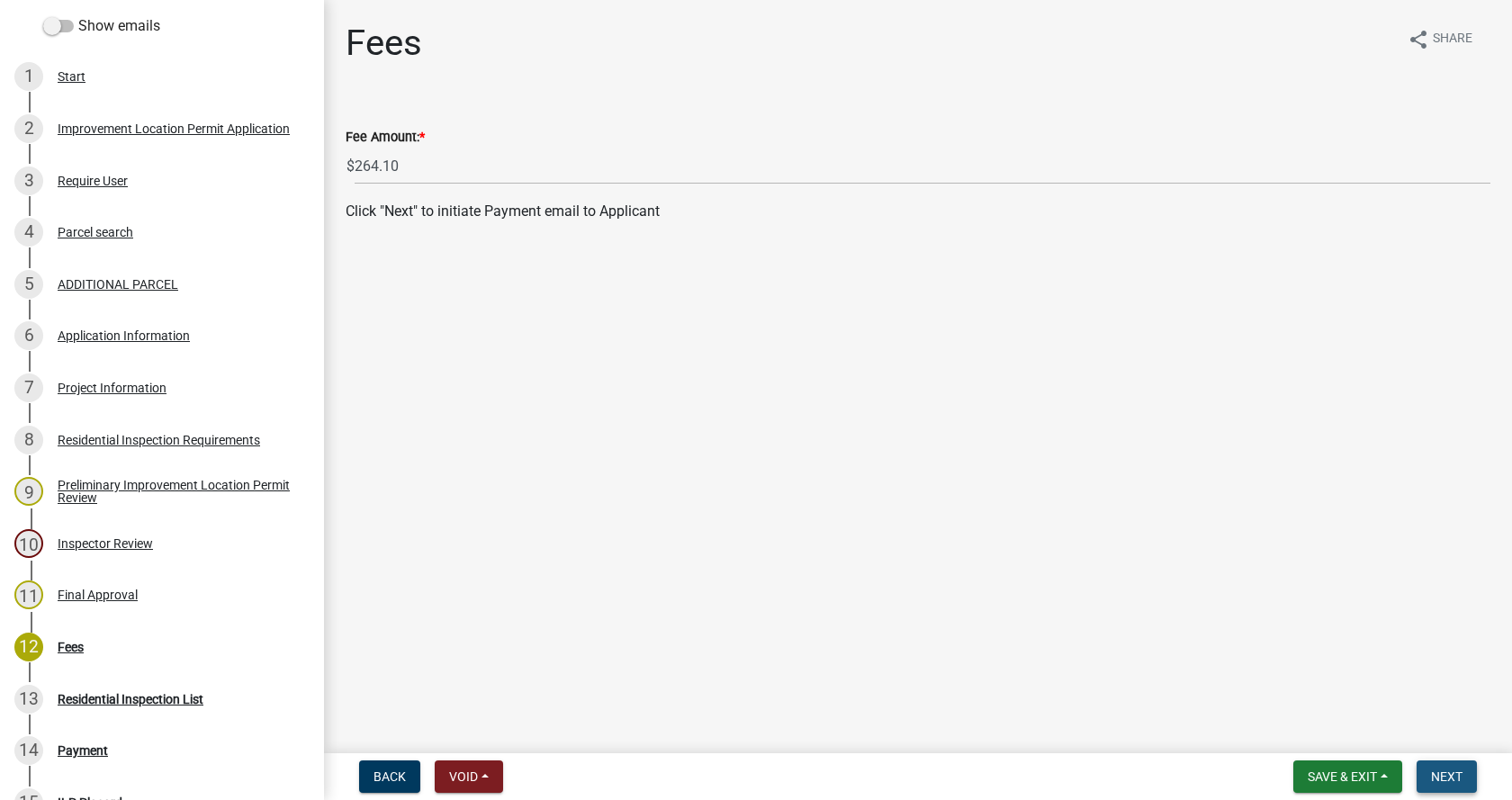
click at [1442, 779] on span "Next" at bounding box center [1447, 776] width 32 height 14
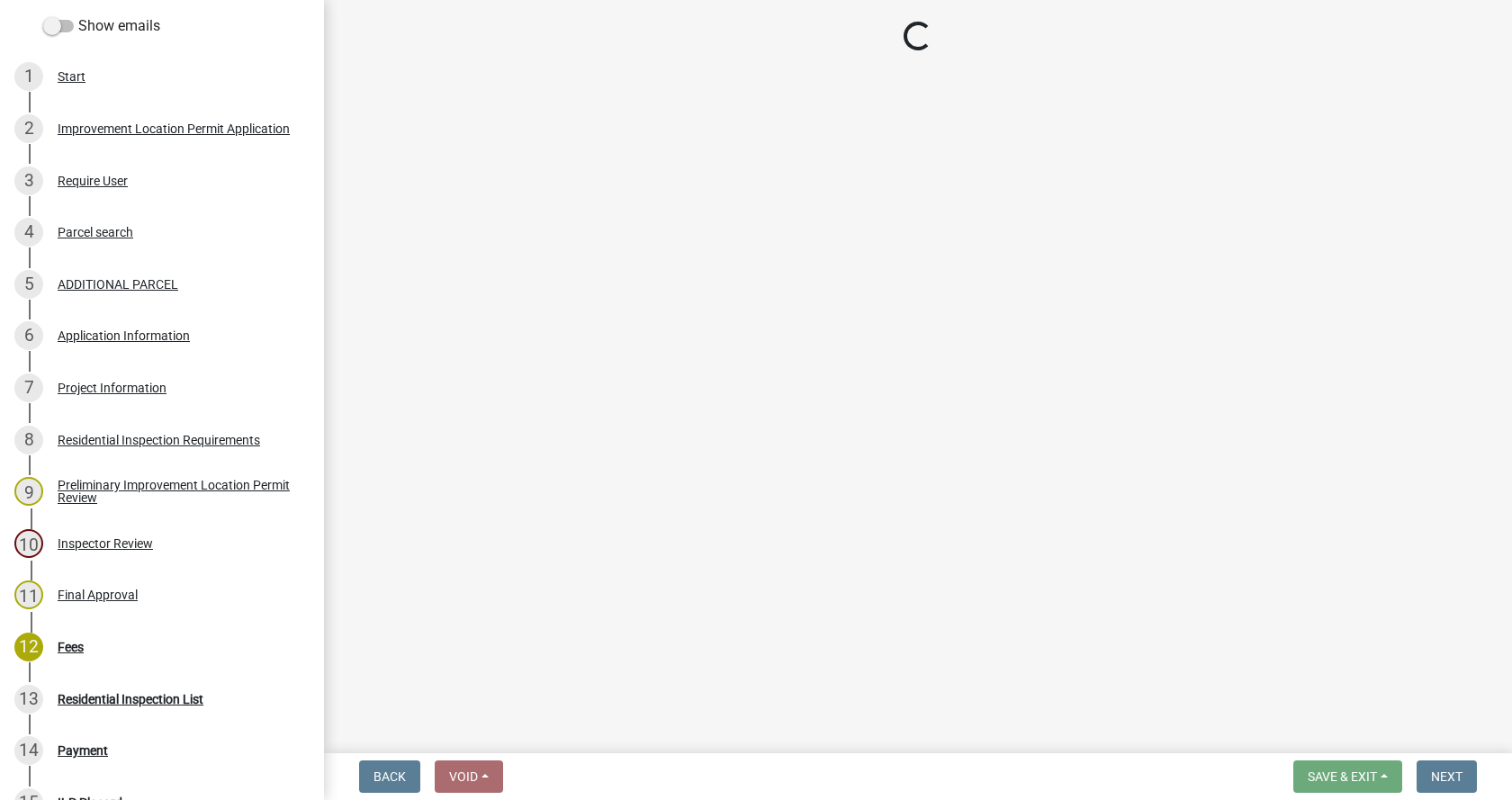
select select "3: 3"
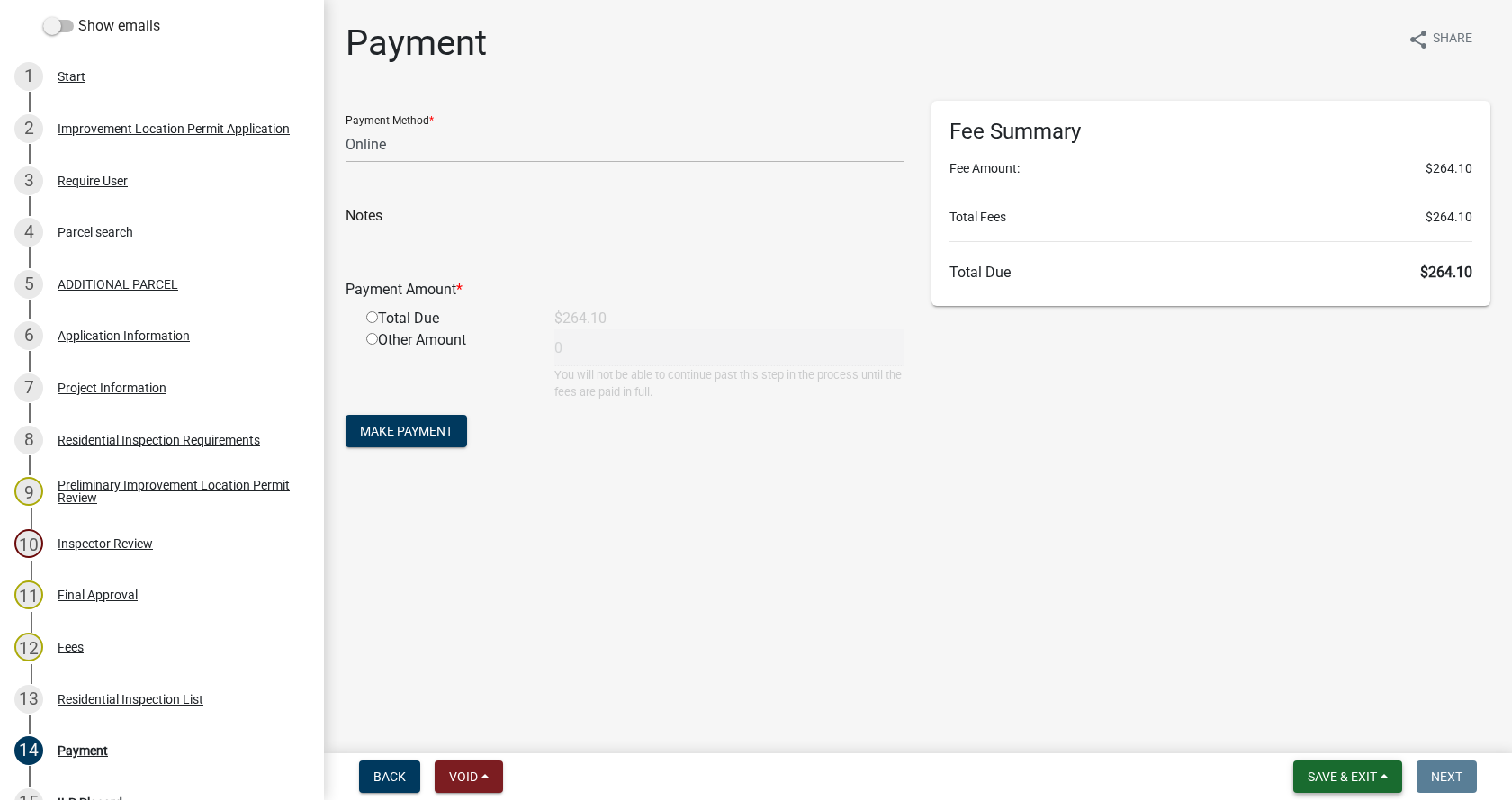
click at [1382, 777] on button "Save & Exit" at bounding box center [1348, 776] width 109 height 32
click at [1296, 728] on button "Save & Exit" at bounding box center [1330, 730] width 144 height 43
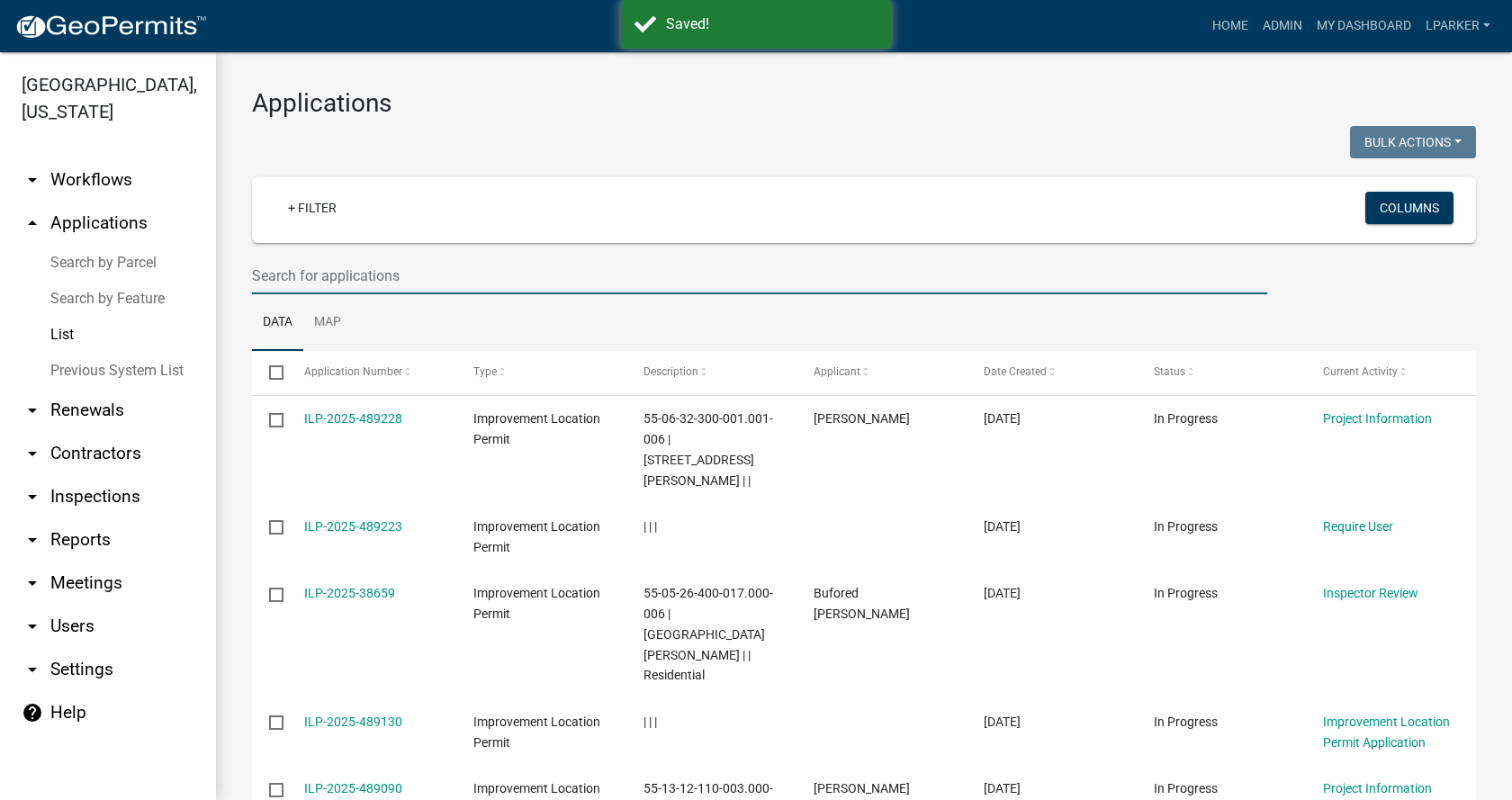
click at [372, 279] on input "text" at bounding box center [759, 275] width 1015 height 37
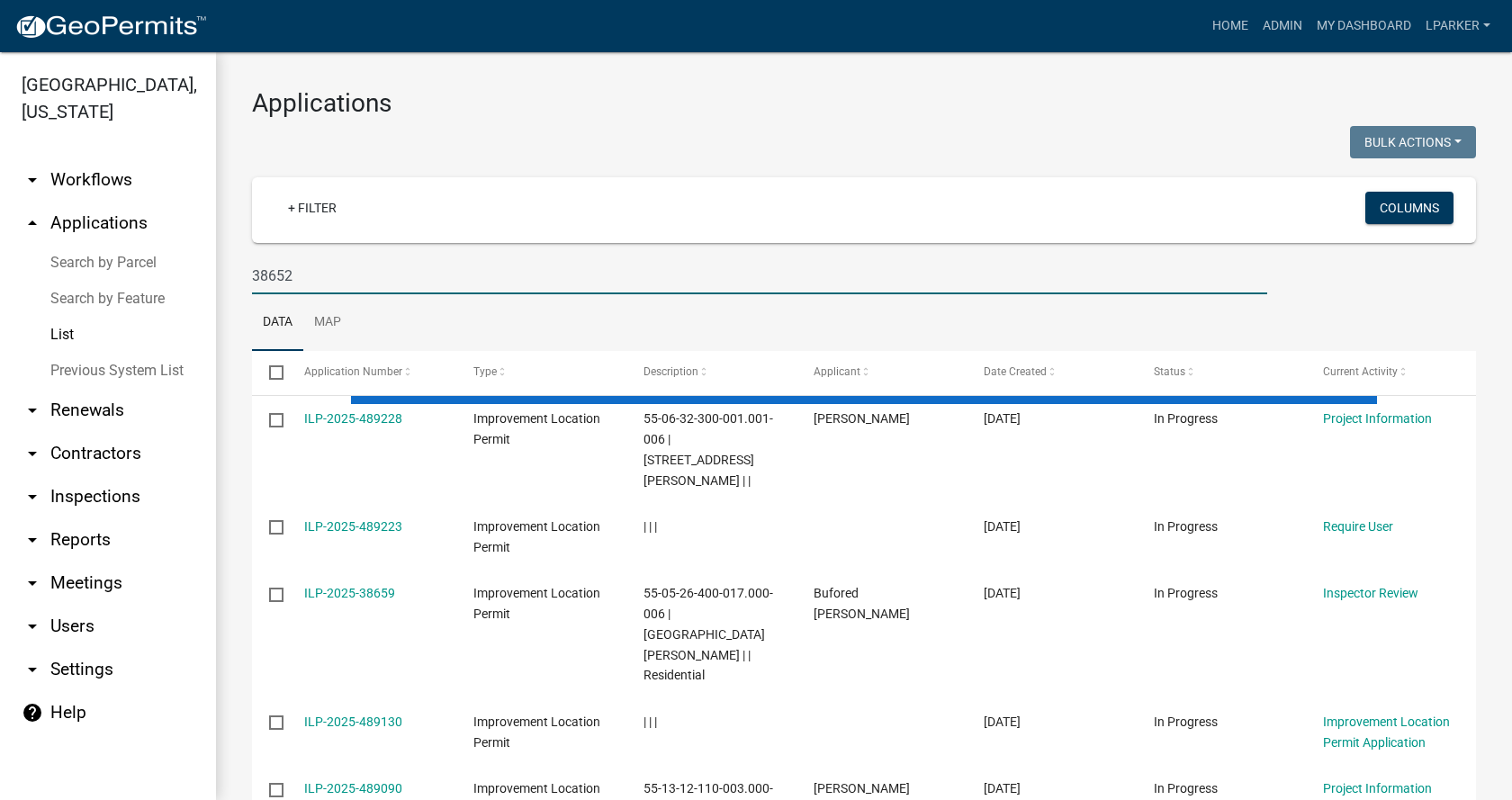
type input "38652"
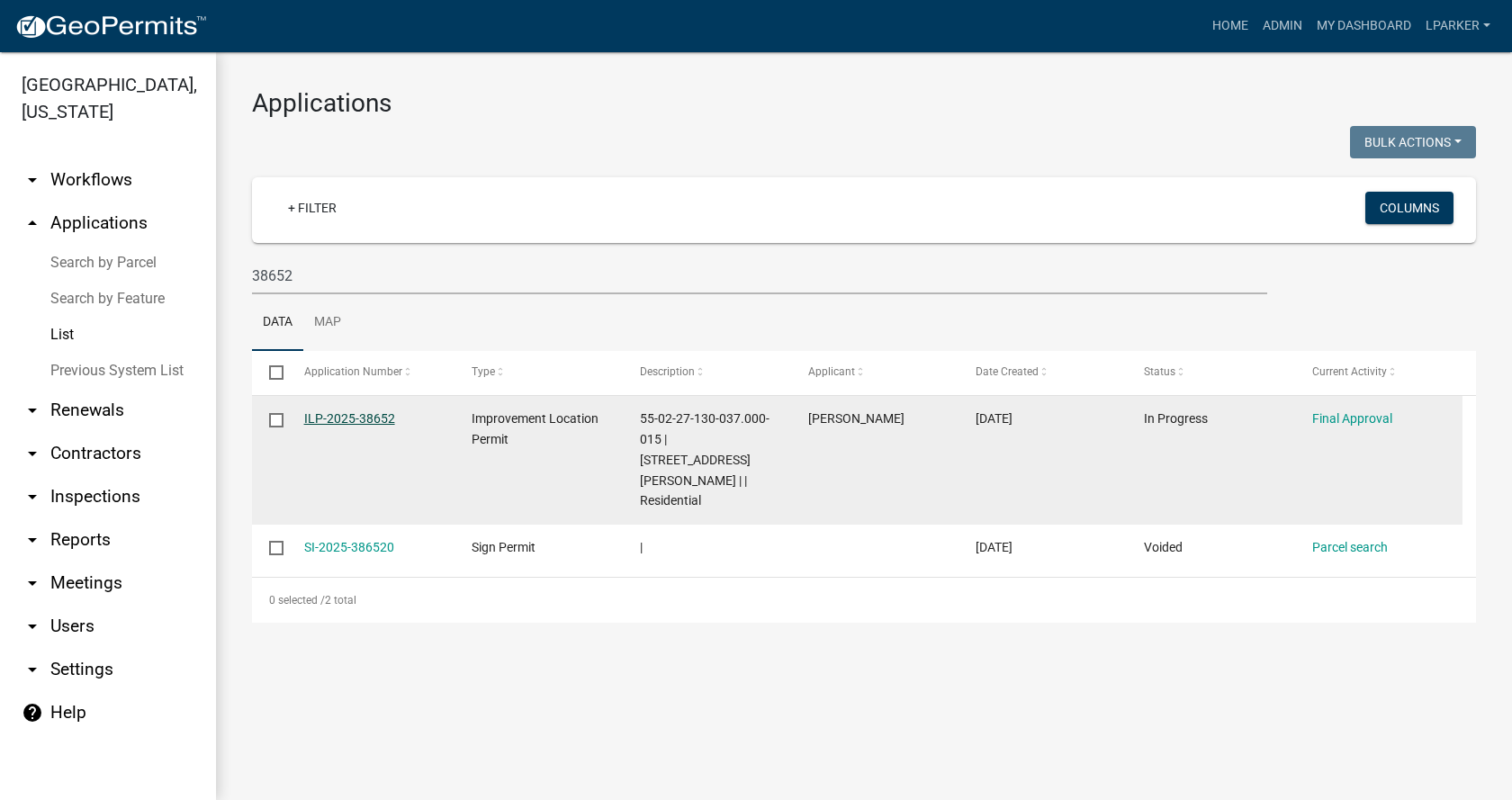
click at [360, 417] on link "ILP-2025-38652" at bounding box center [350, 418] width 91 height 14
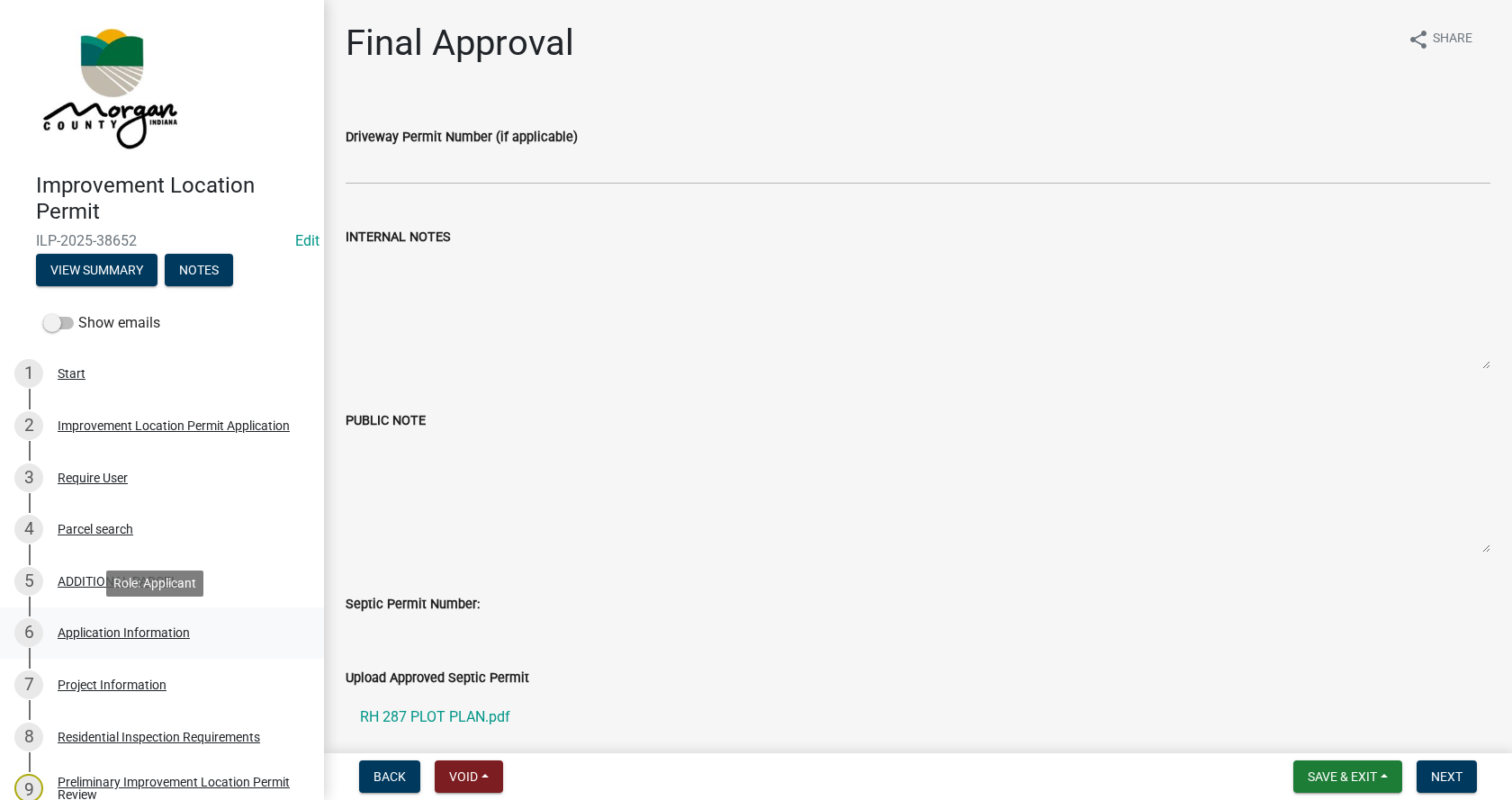
click at [85, 627] on div "Application Information" at bounding box center [123, 633] width 132 height 12
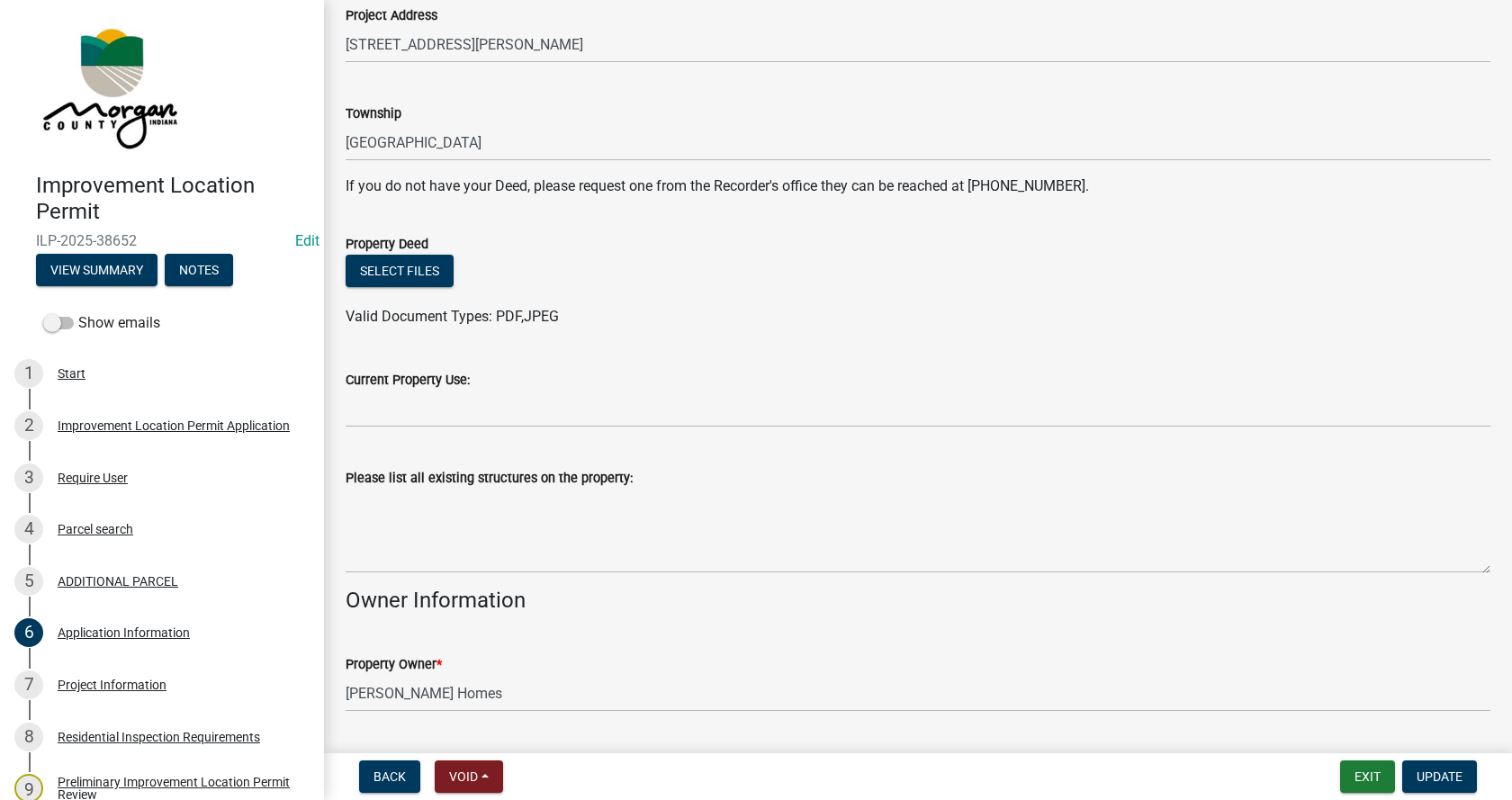
scroll to position [360, 0]
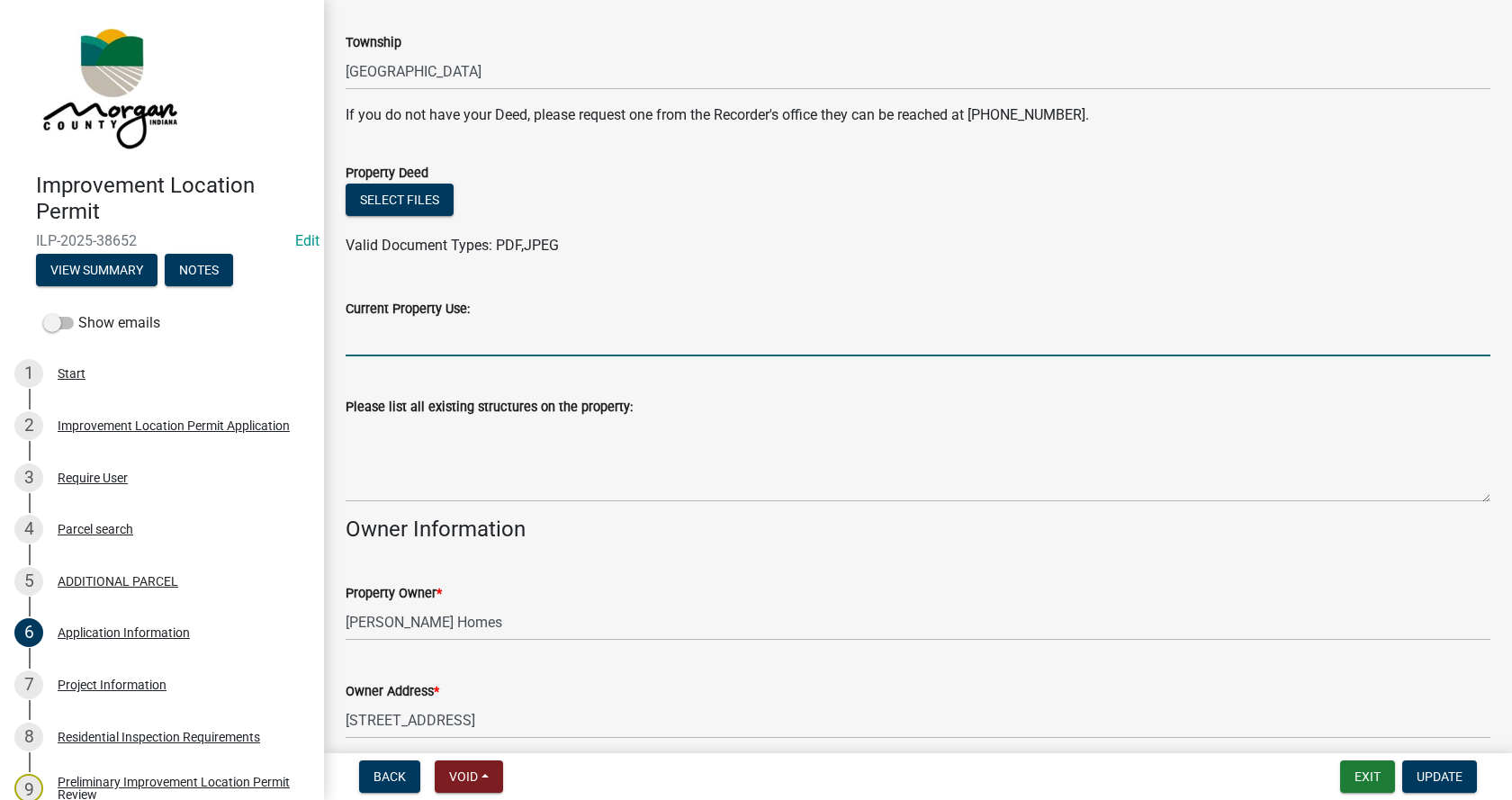
click at [405, 329] on input "Current Property Use:" at bounding box center [918, 337] width 1145 height 37
type input "Residential"
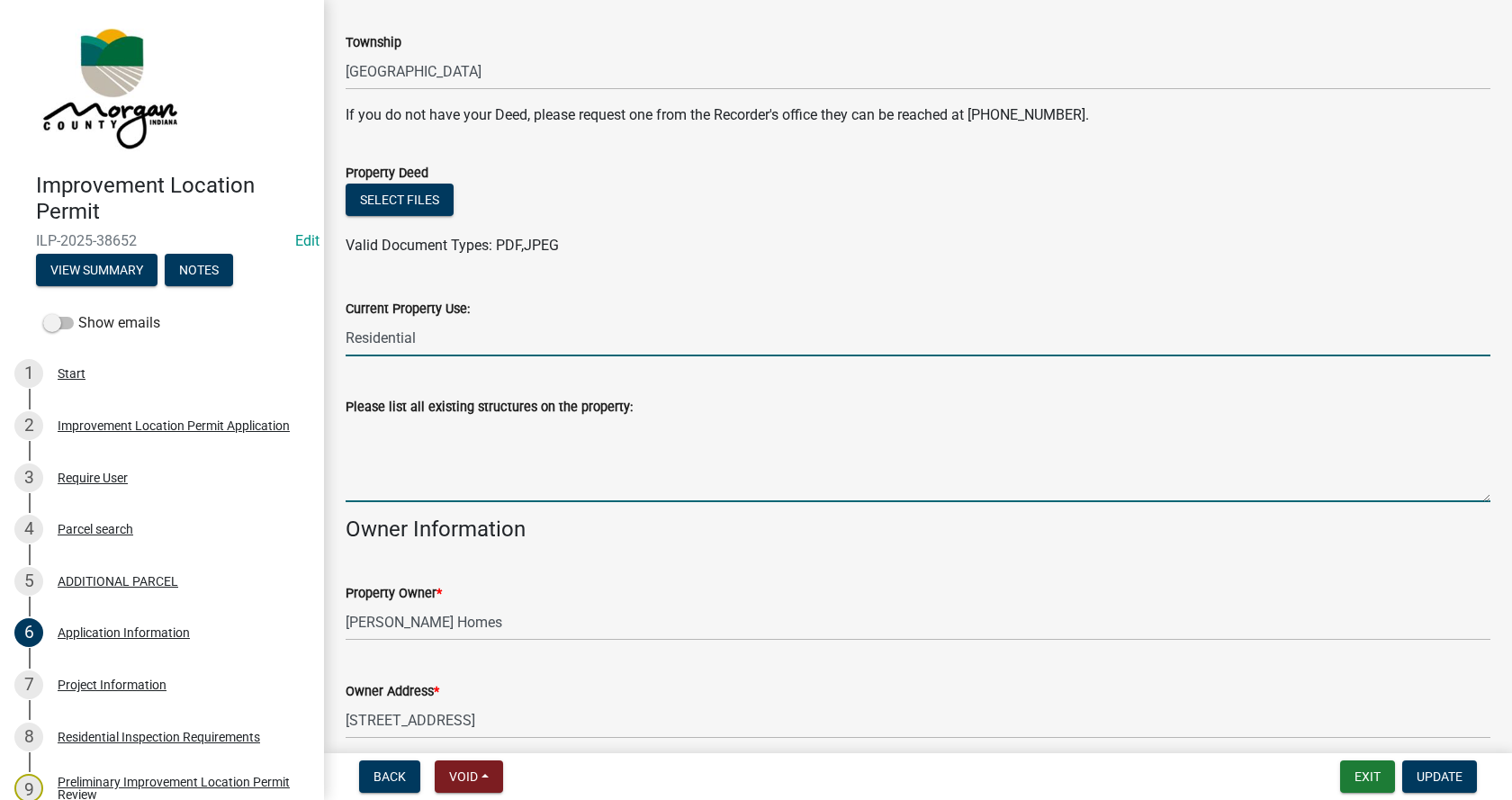
click at [382, 428] on textarea "Please list all existing structures on the property:" at bounding box center [918, 460] width 1145 height 85
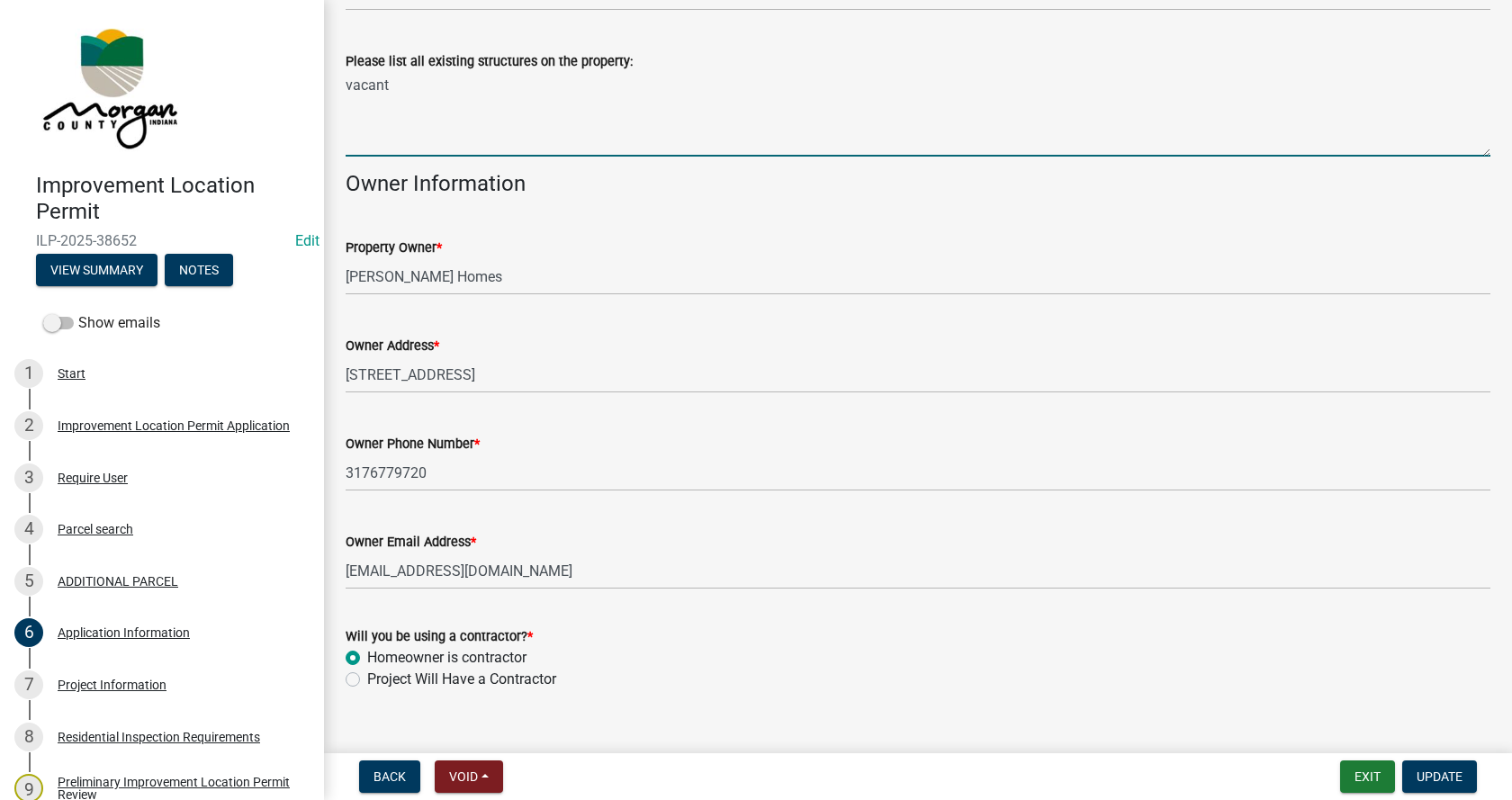
scroll to position [720, 0]
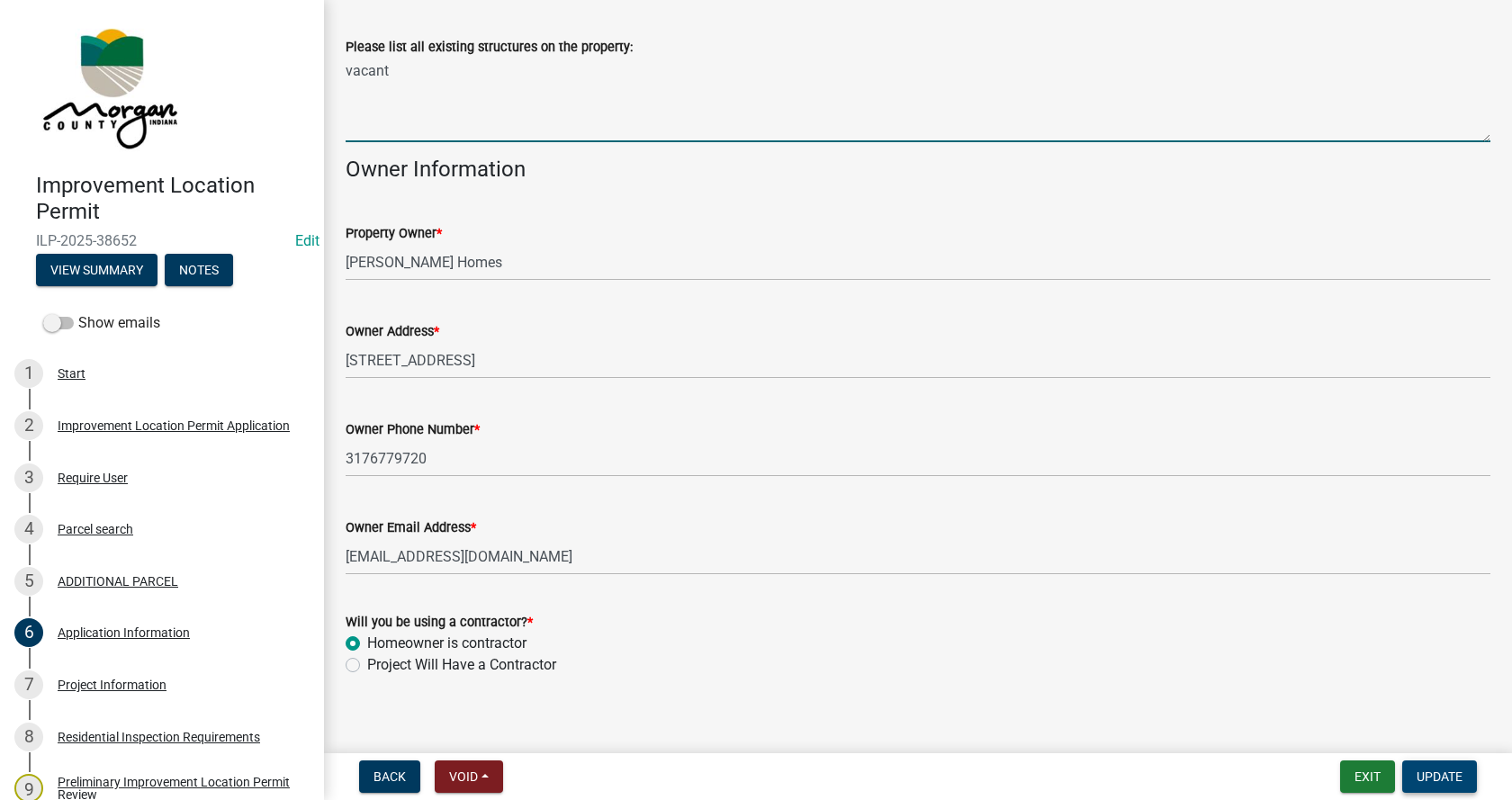
type textarea "vacant"
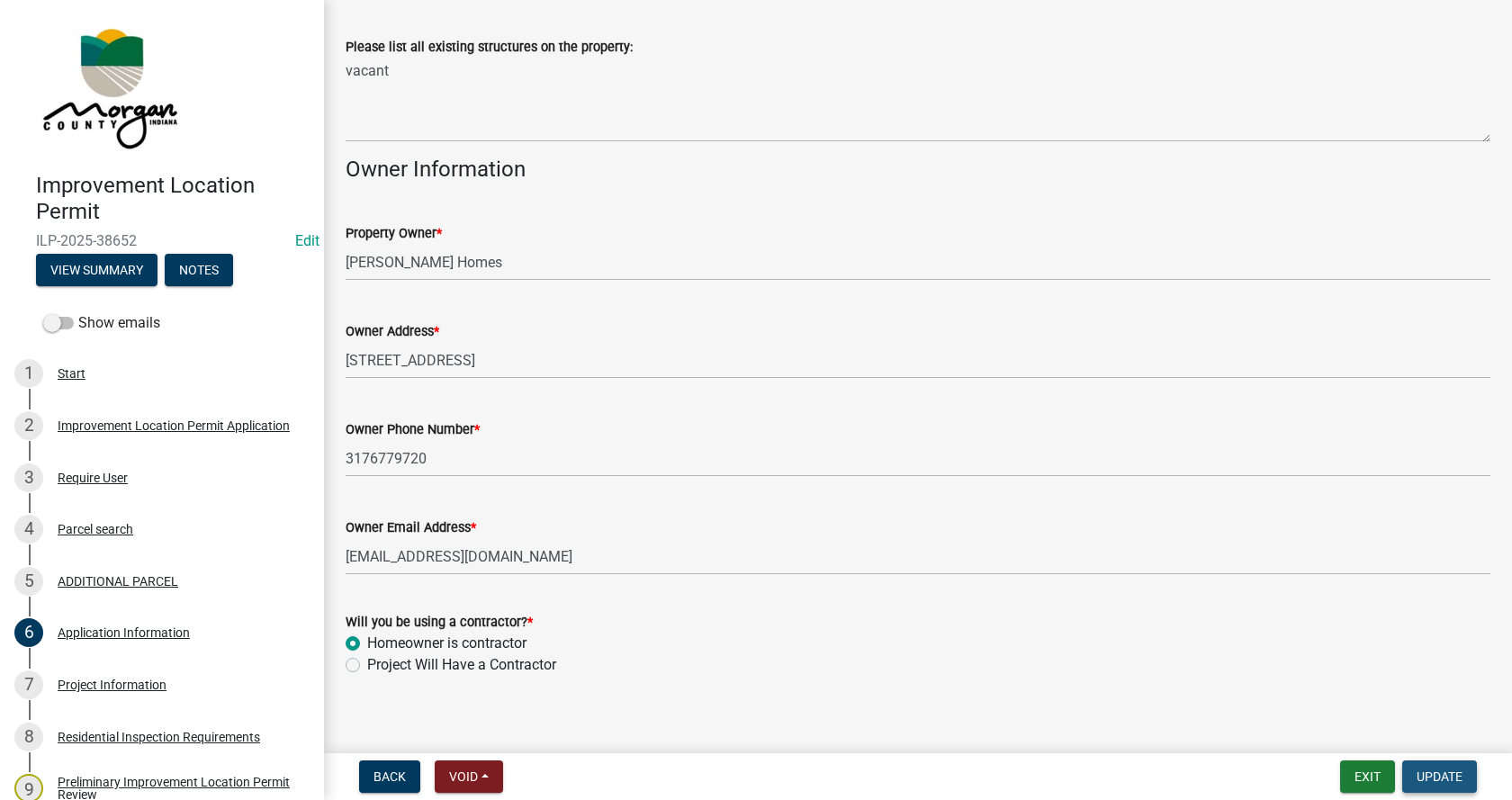
click at [1440, 776] on span "Update" at bounding box center [1439, 776] width 46 height 14
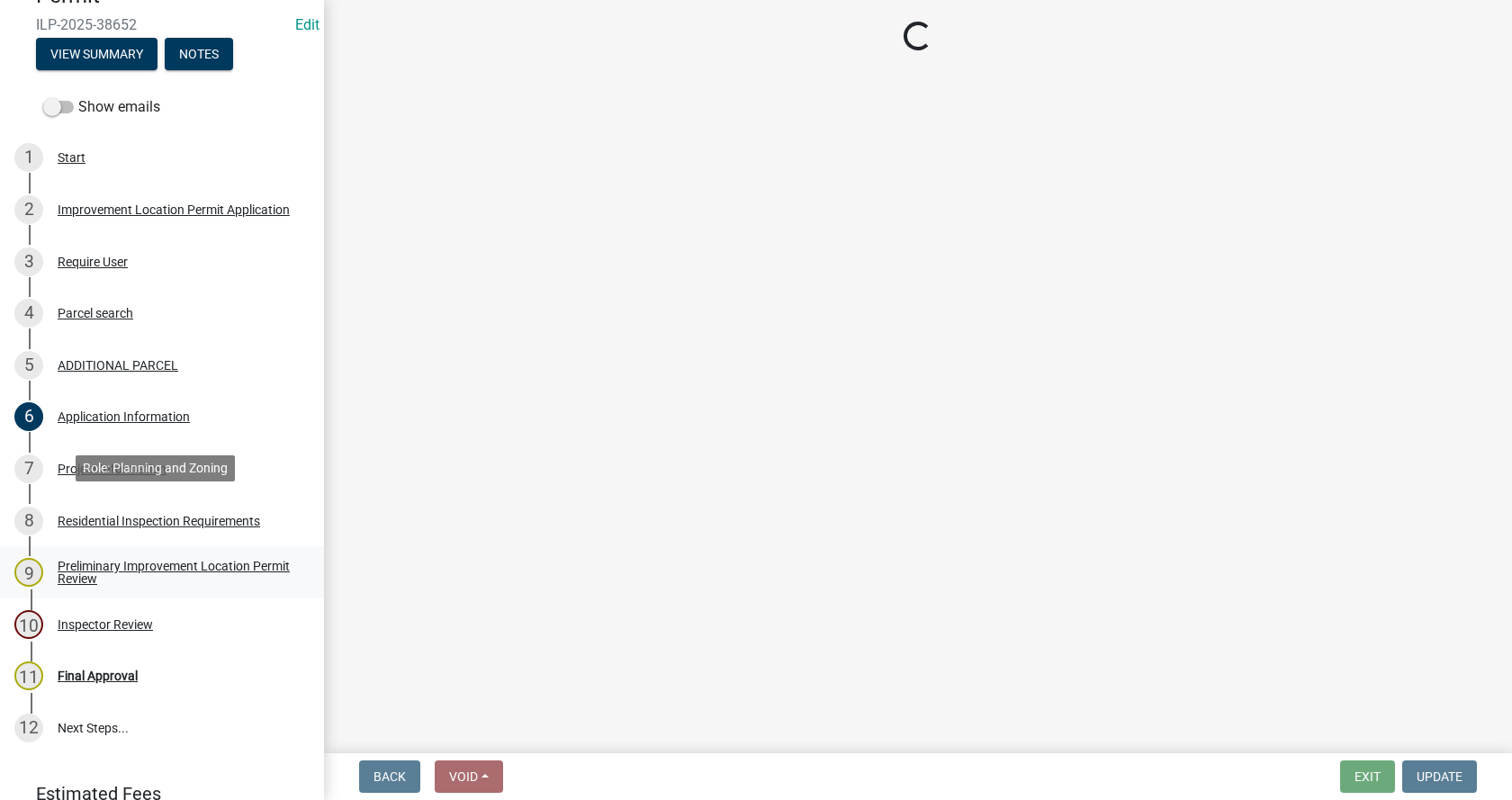
scroll to position [270, 0]
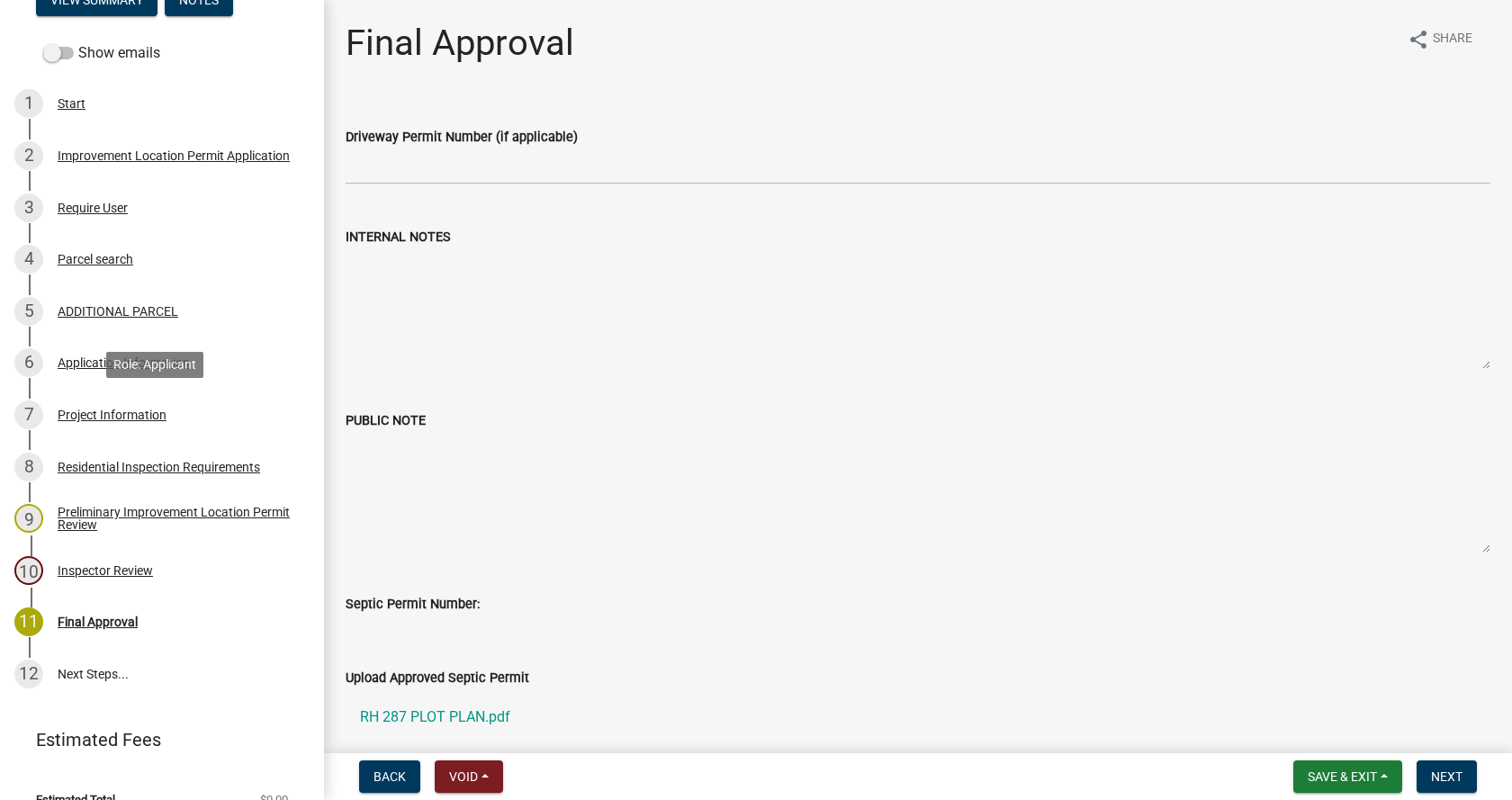
click at [59, 409] on div "Project Information" at bounding box center [112, 415] width 109 height 12
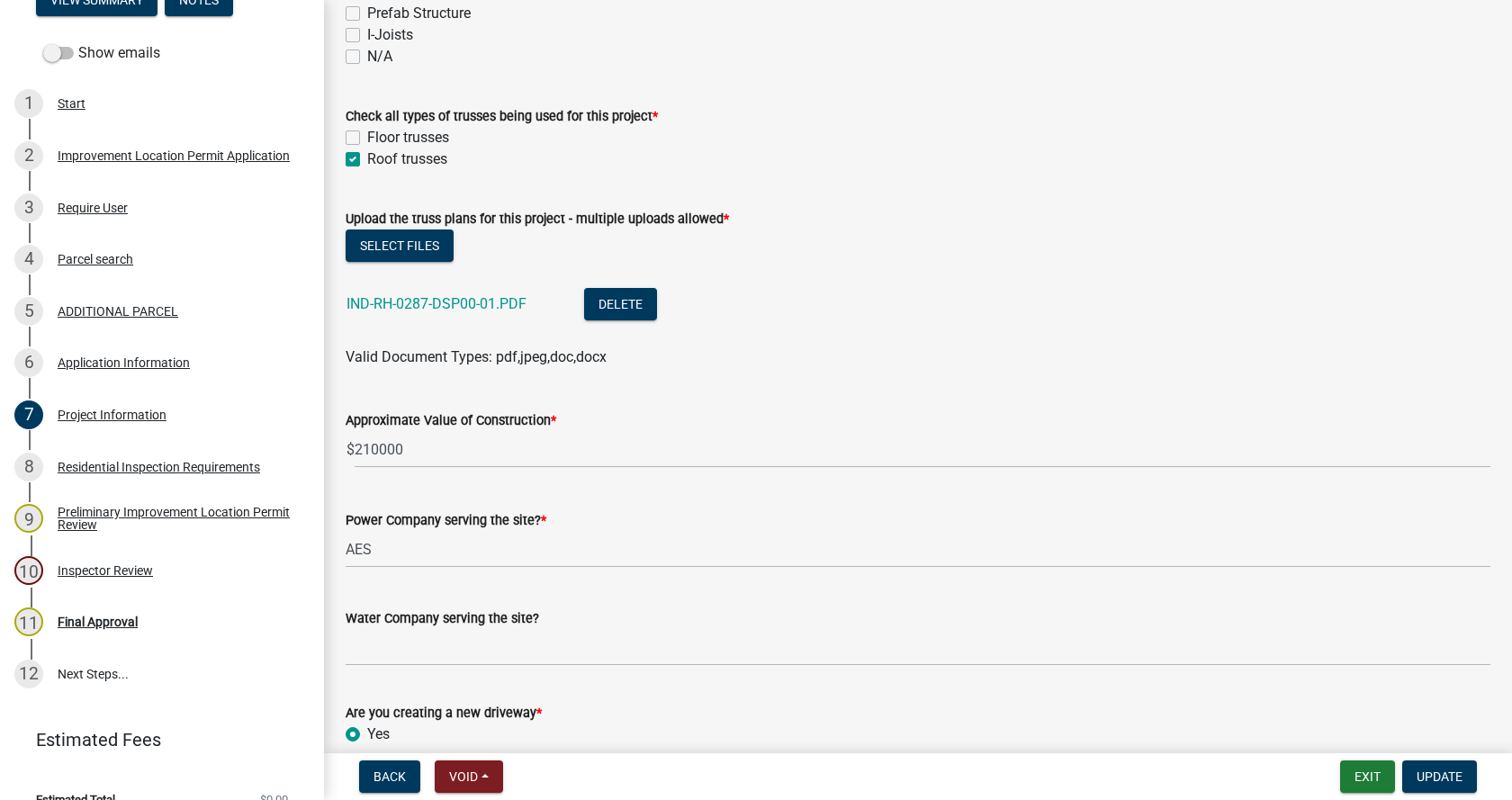
scroll to position [1800, 0]
click at [422, 303] on link "IND-RH-0287-DSP00-01.PDF" at bounding box center [437, 302] width 180 height 17
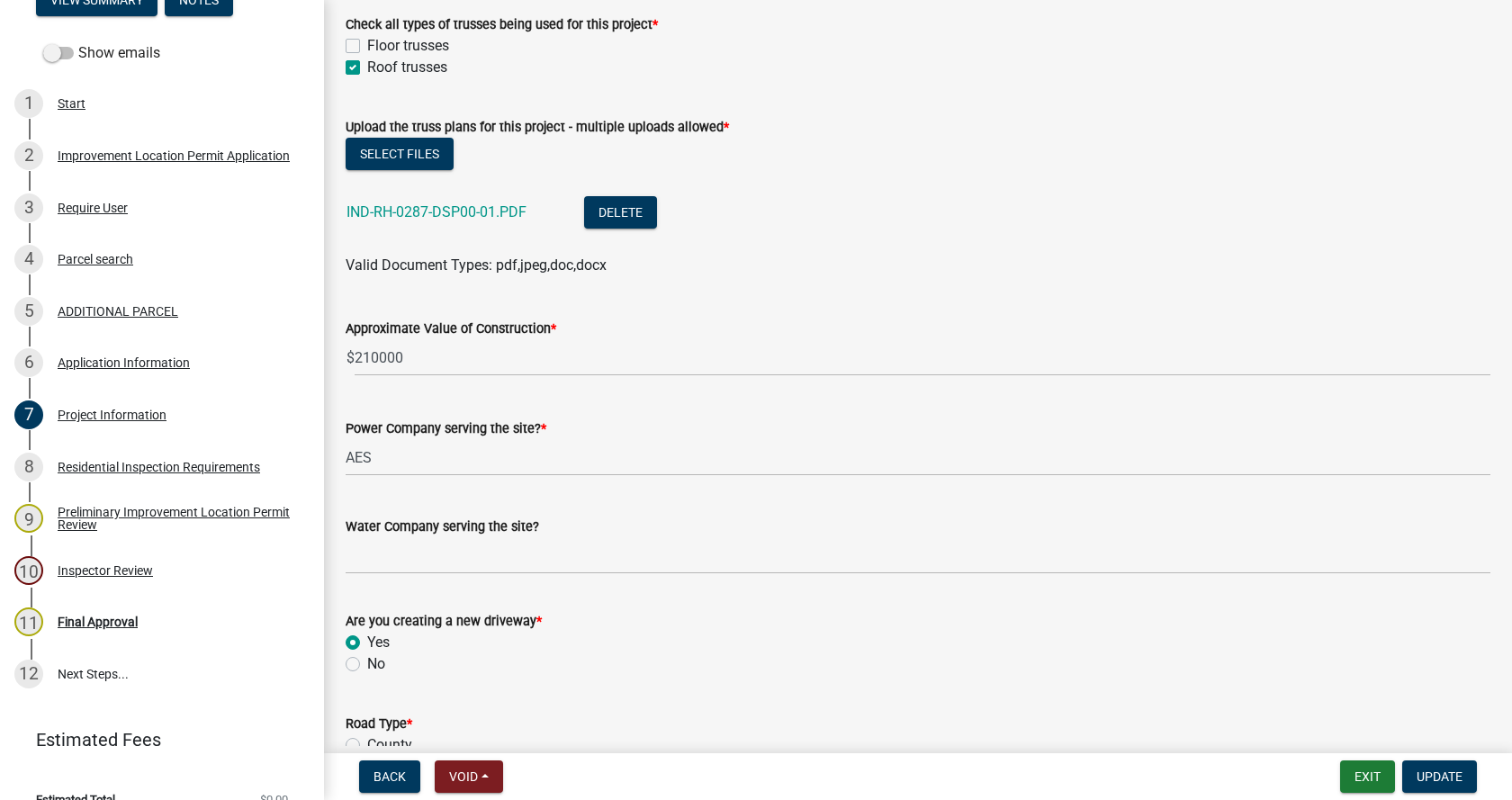
scroll to position [1981, 0]
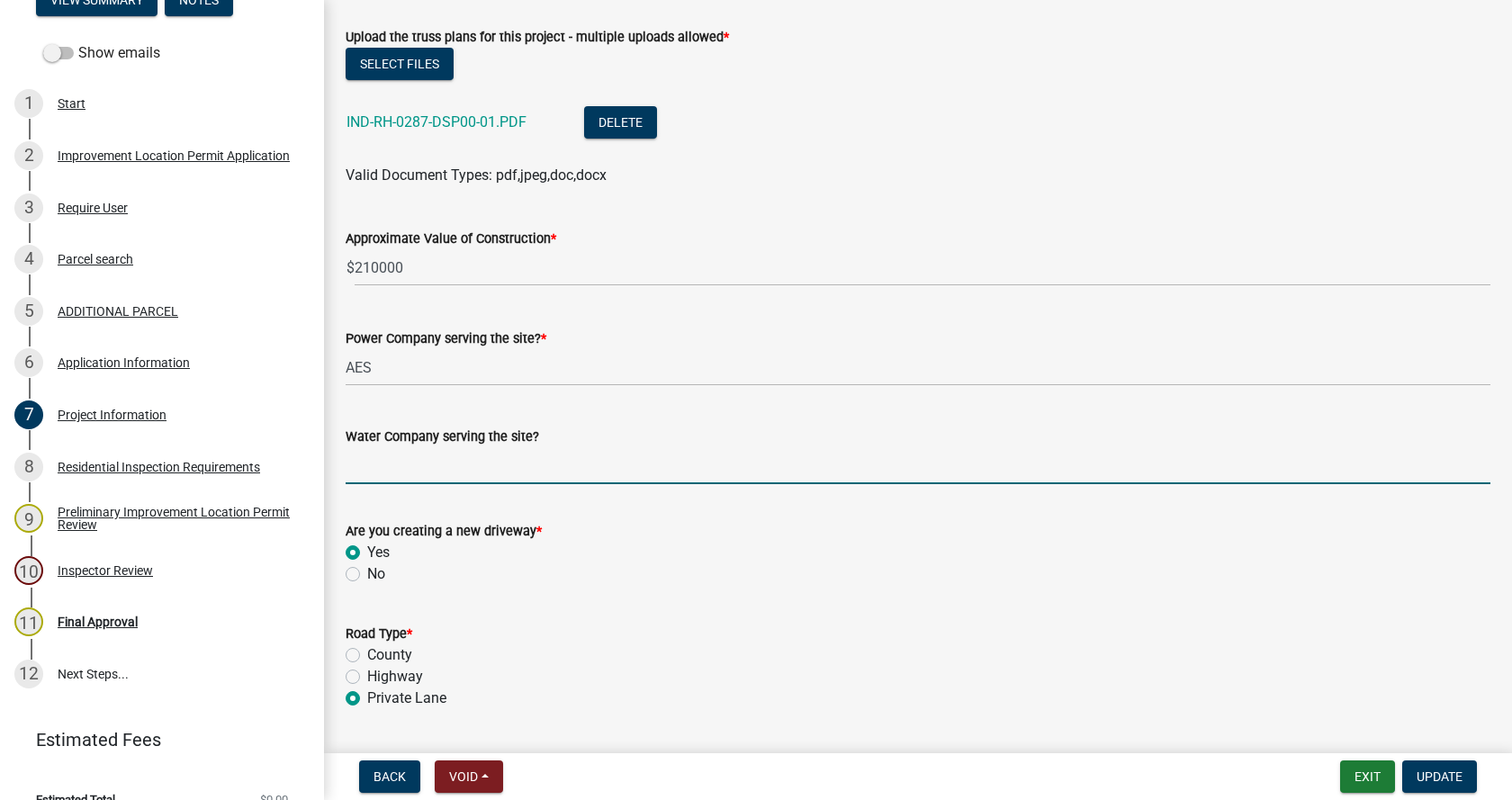
click at [412, 470] on input "Water Company serving the site?" at bounding box center [918, 465] width 1145 height 37
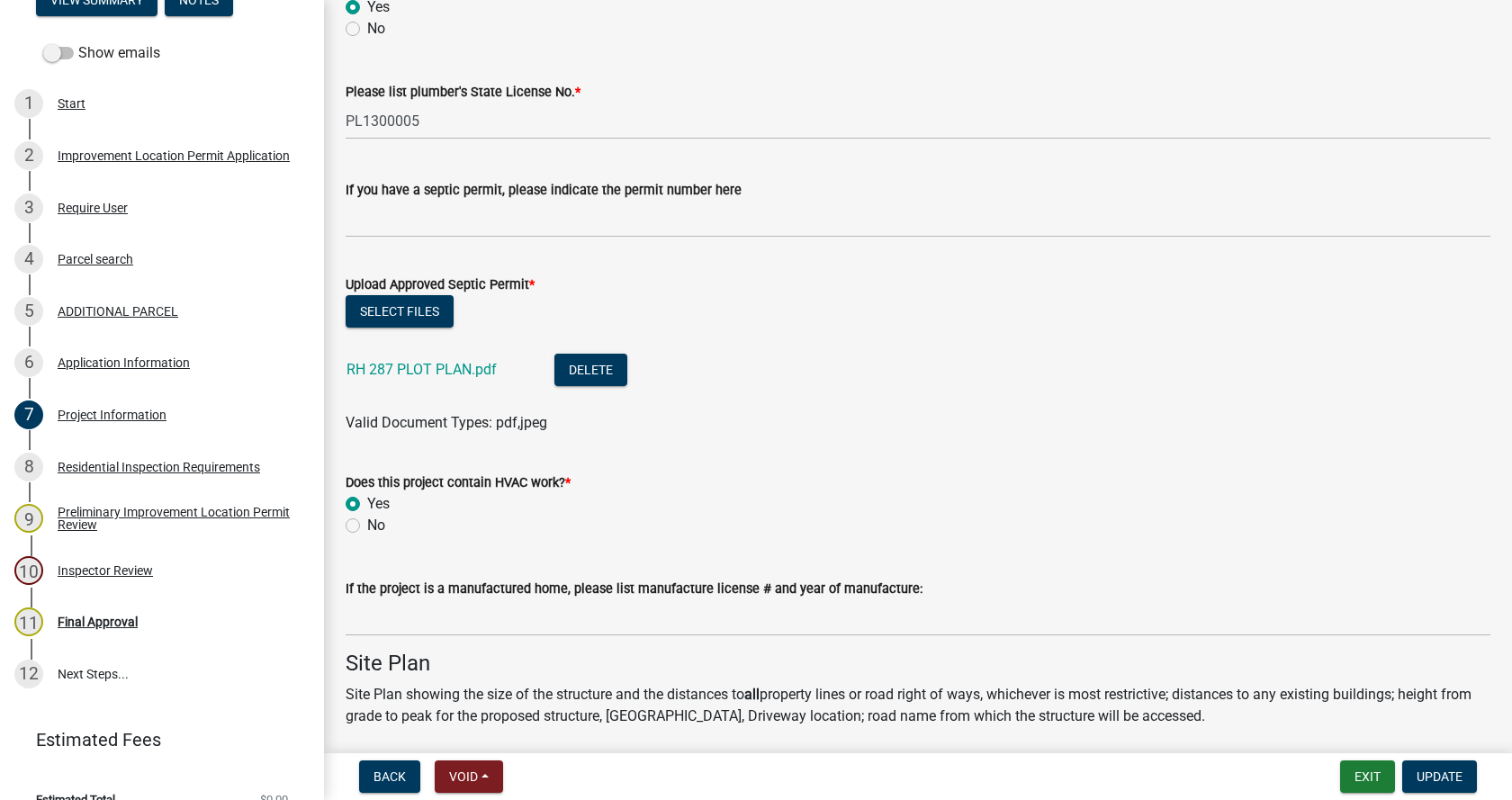
scroll to position [3151, 0]
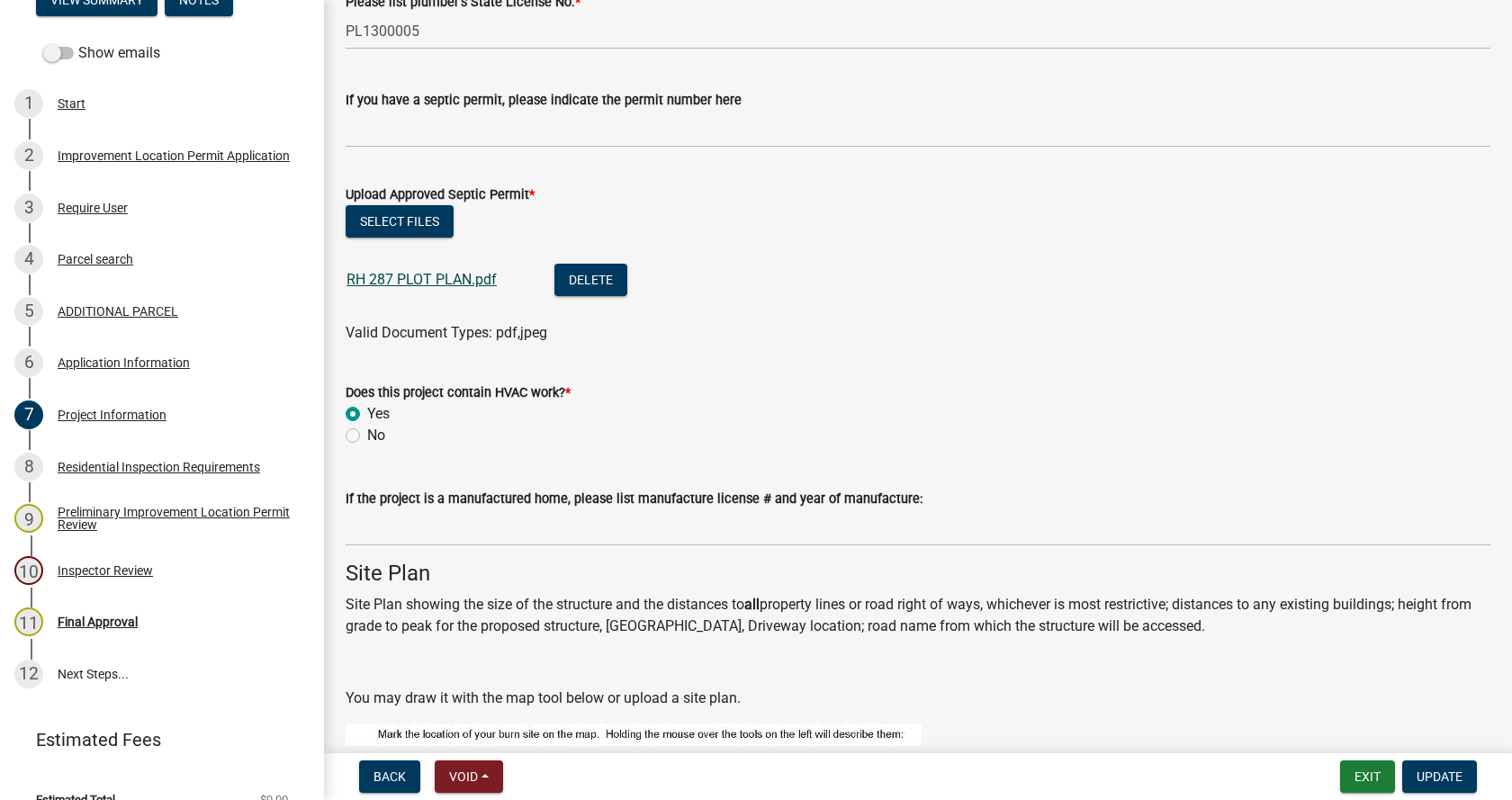
type input "Tri-County Conservancy"
click at [390, 275] on link "RH 287 PLOT PLAN.pdf" at bounding box center [422, 279] width 150 height 17
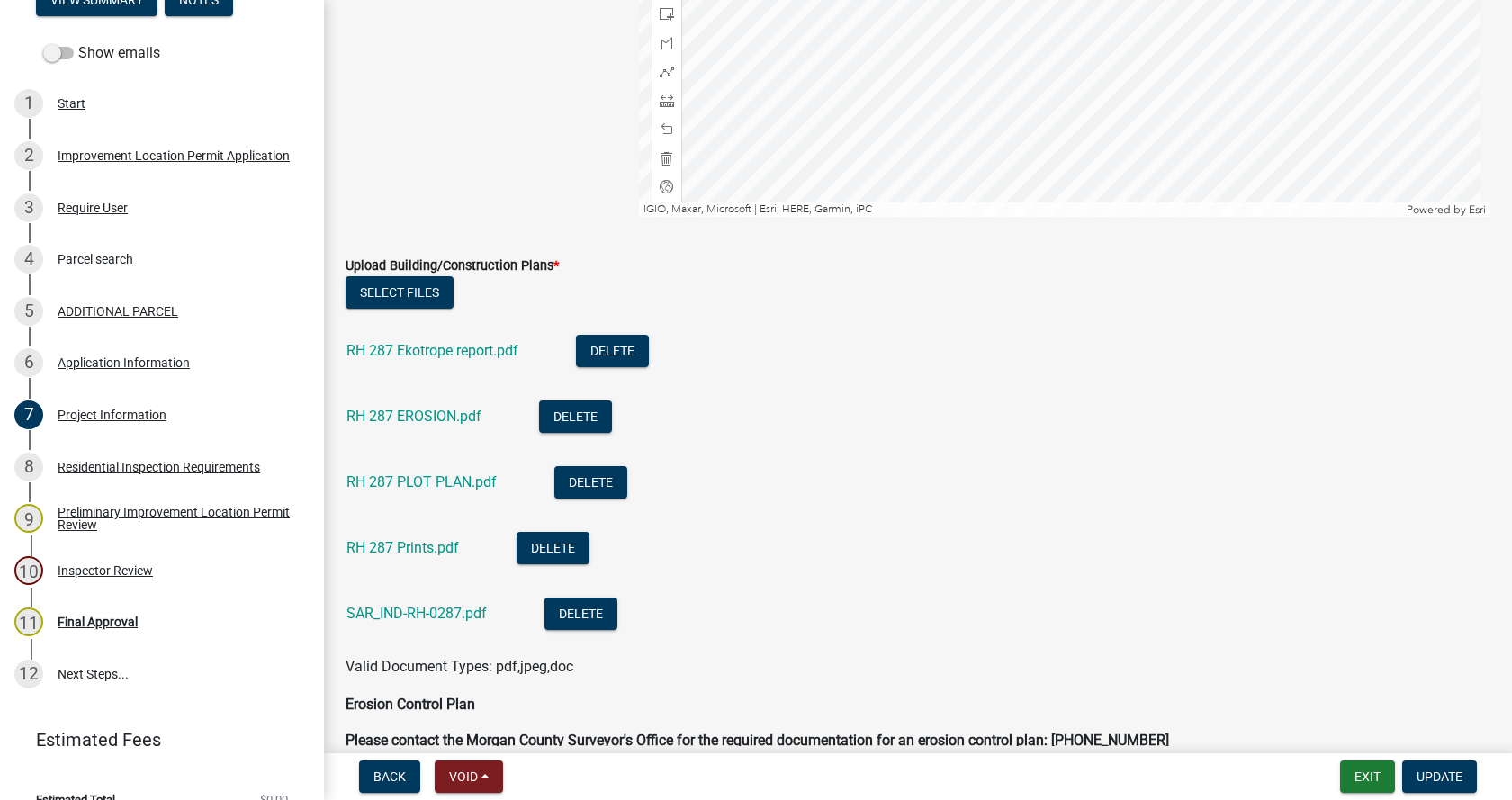
scroll to position [4411, 0]
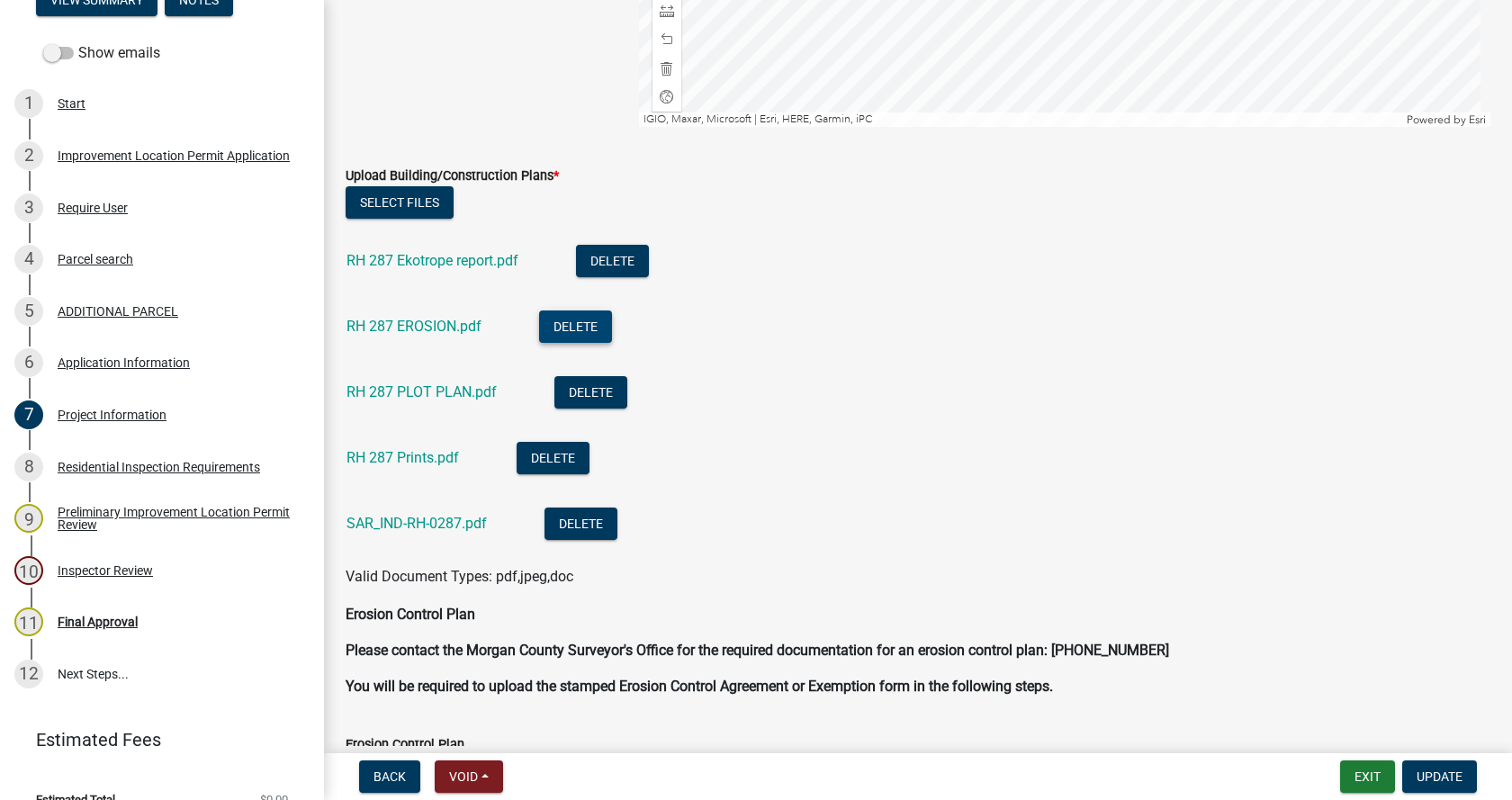
click at [575, 323] on button "Delete" at bounding box center [576, 326] width 73 height 32
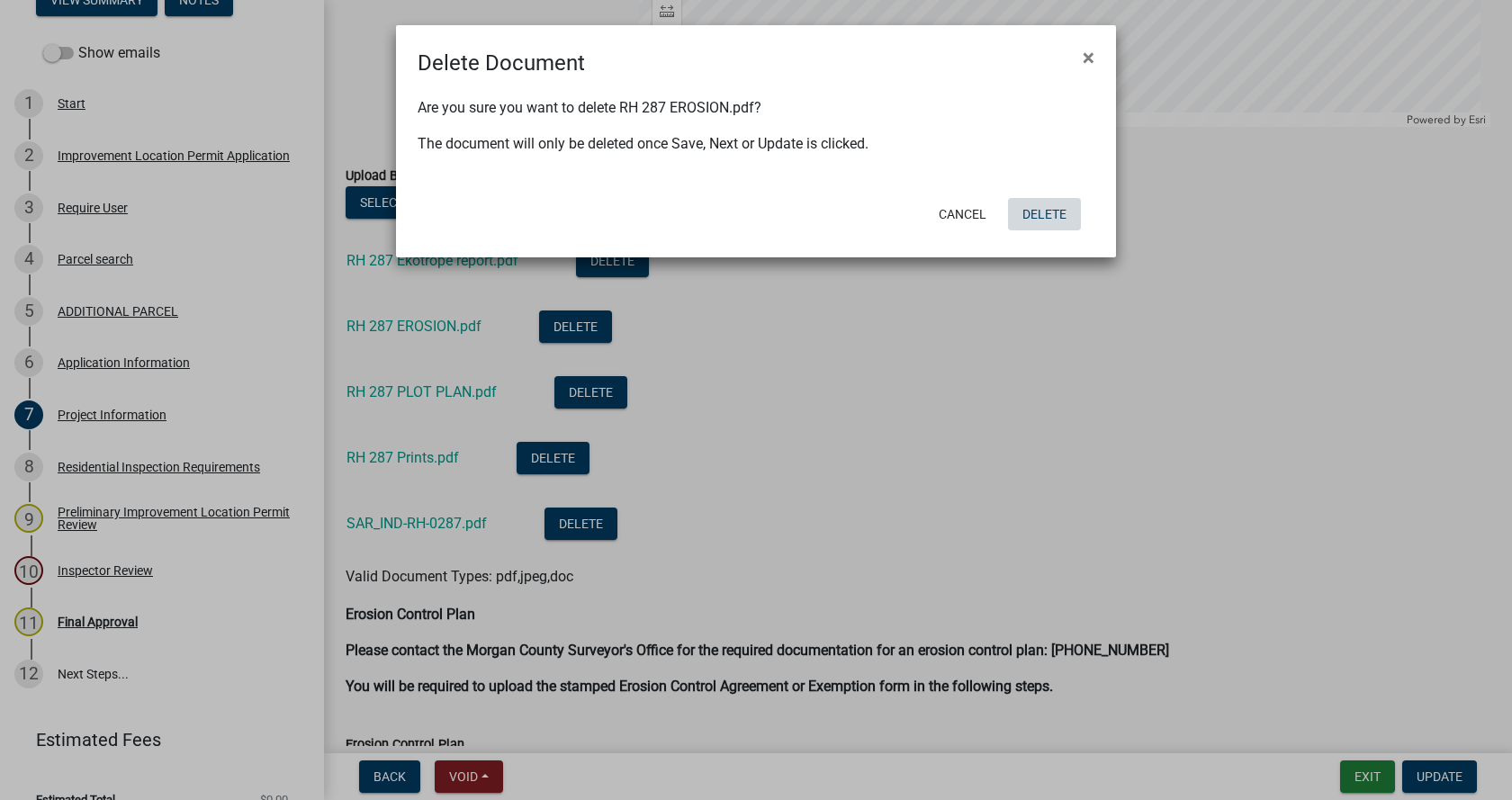
click at [1053, 216] on button "Delete" at bounding box center [1045, 214] width 73 height 32
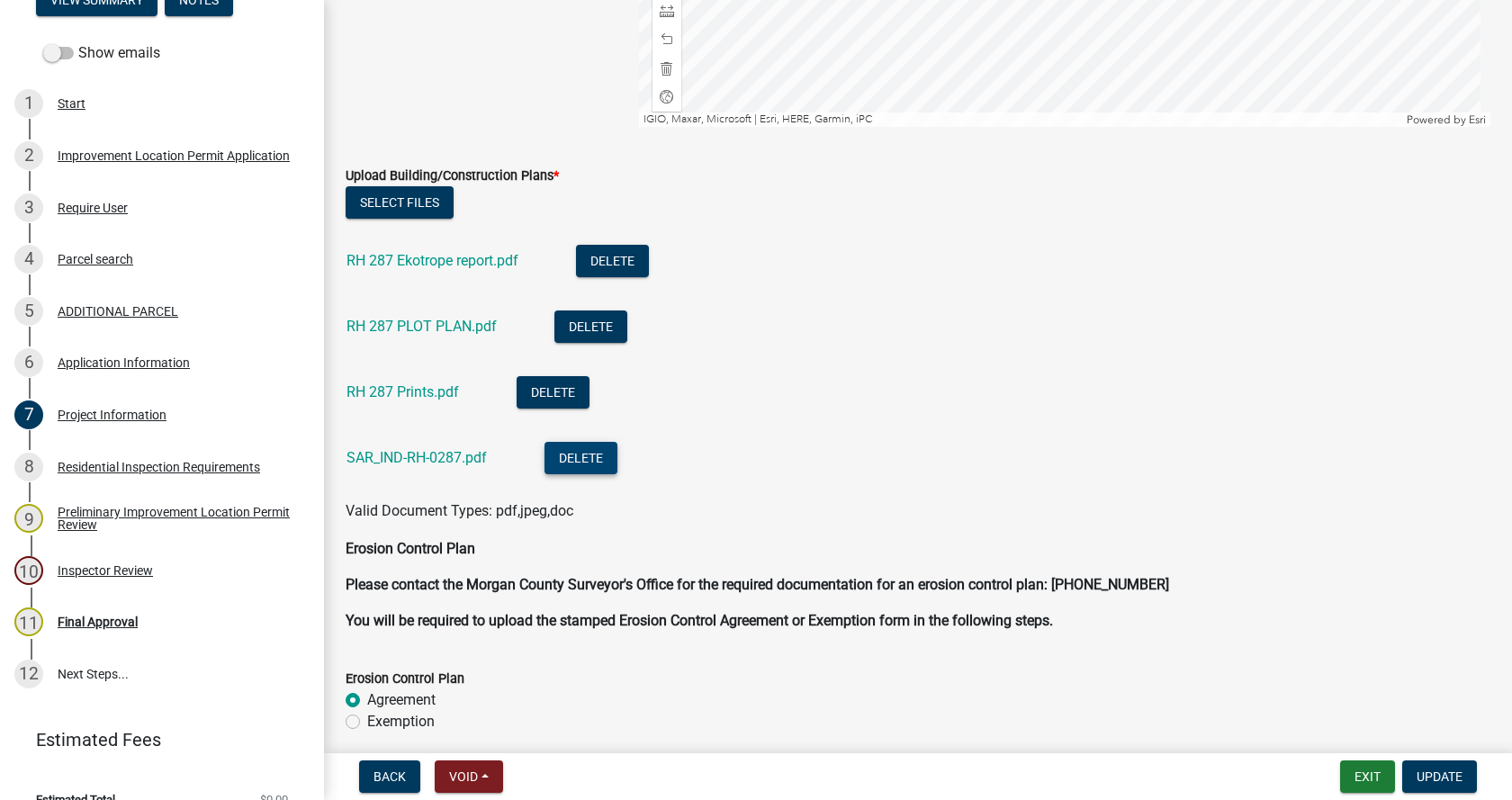
click at [600, 457] on button "Delete" at bounding box center [581, 458] width 73 height 32
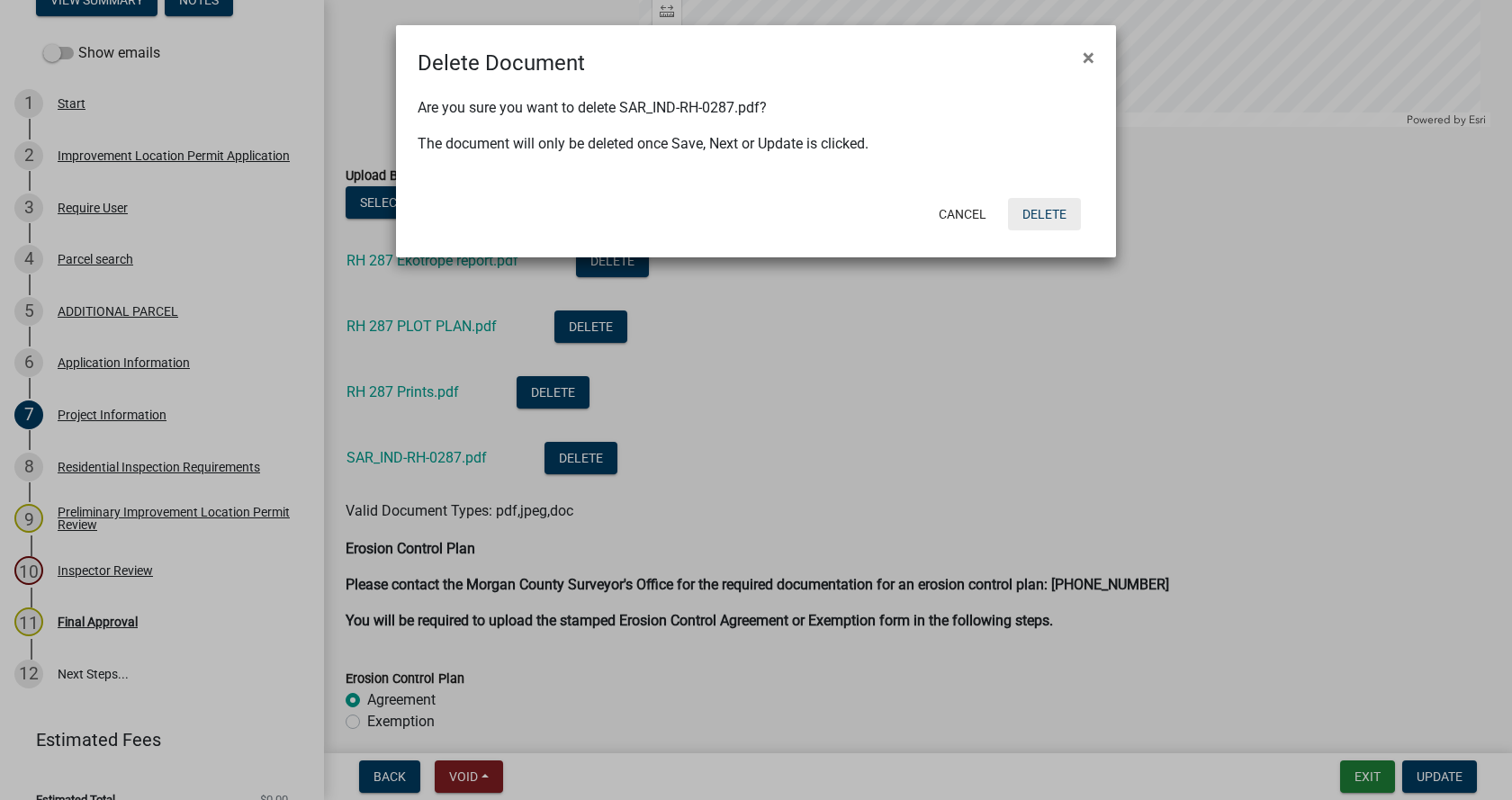
click at [1052, 210] on button "Delete" at bounding box center [1045, 214] width 73 height 32
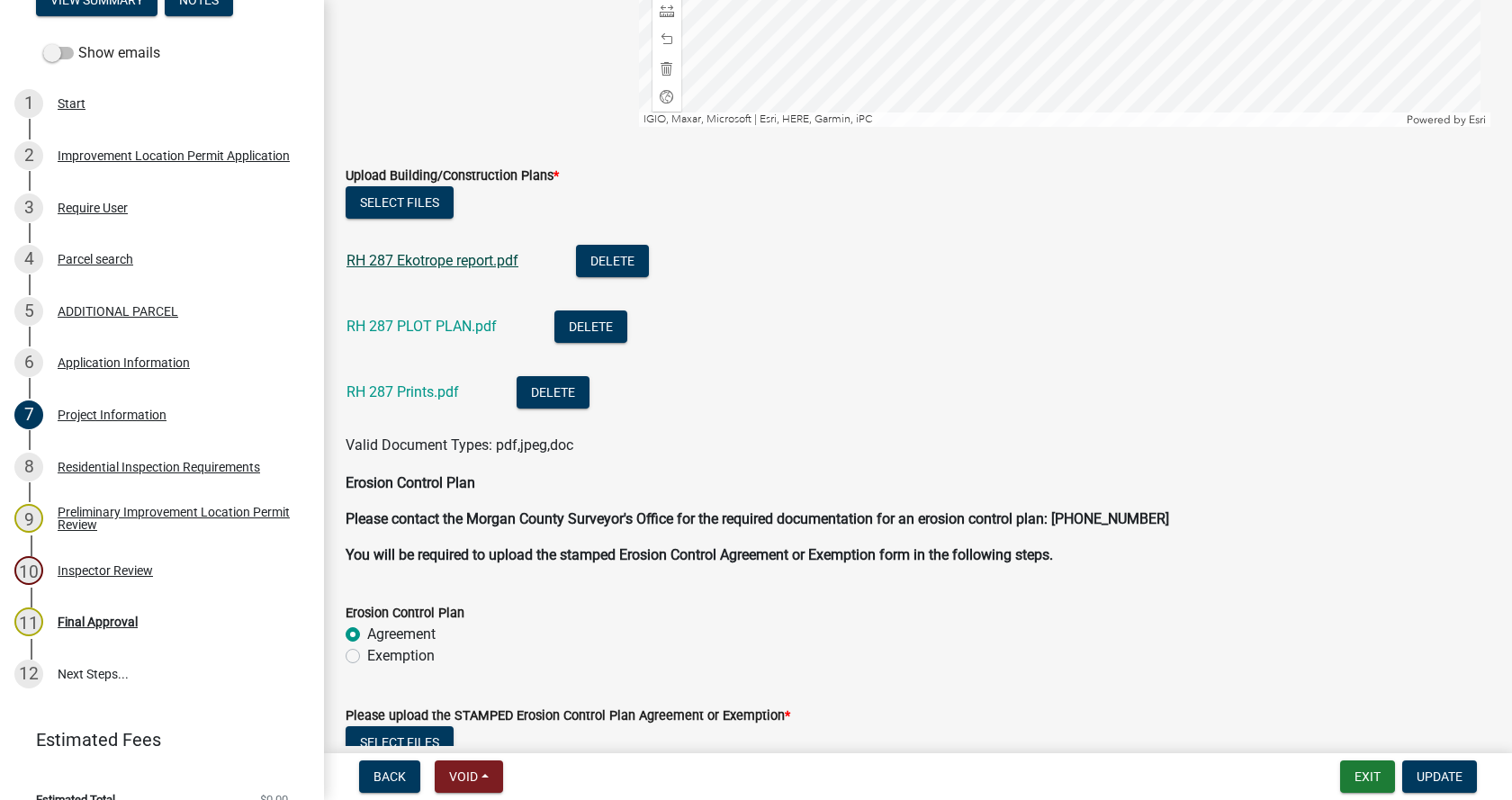
click at [426, 257] on link "RH 287 Ekotrope report.pdf" at bounding box center [432, 260] width 172 height 17
click at [429, 323] on link "RH 287 PLOT PLAN.pdf" at bounding box center [422, 326] width 150 height 17
click at [397, 392] on link "RH 287 Prints.pdf" at bounding box center [403, 392] width 113 height 17
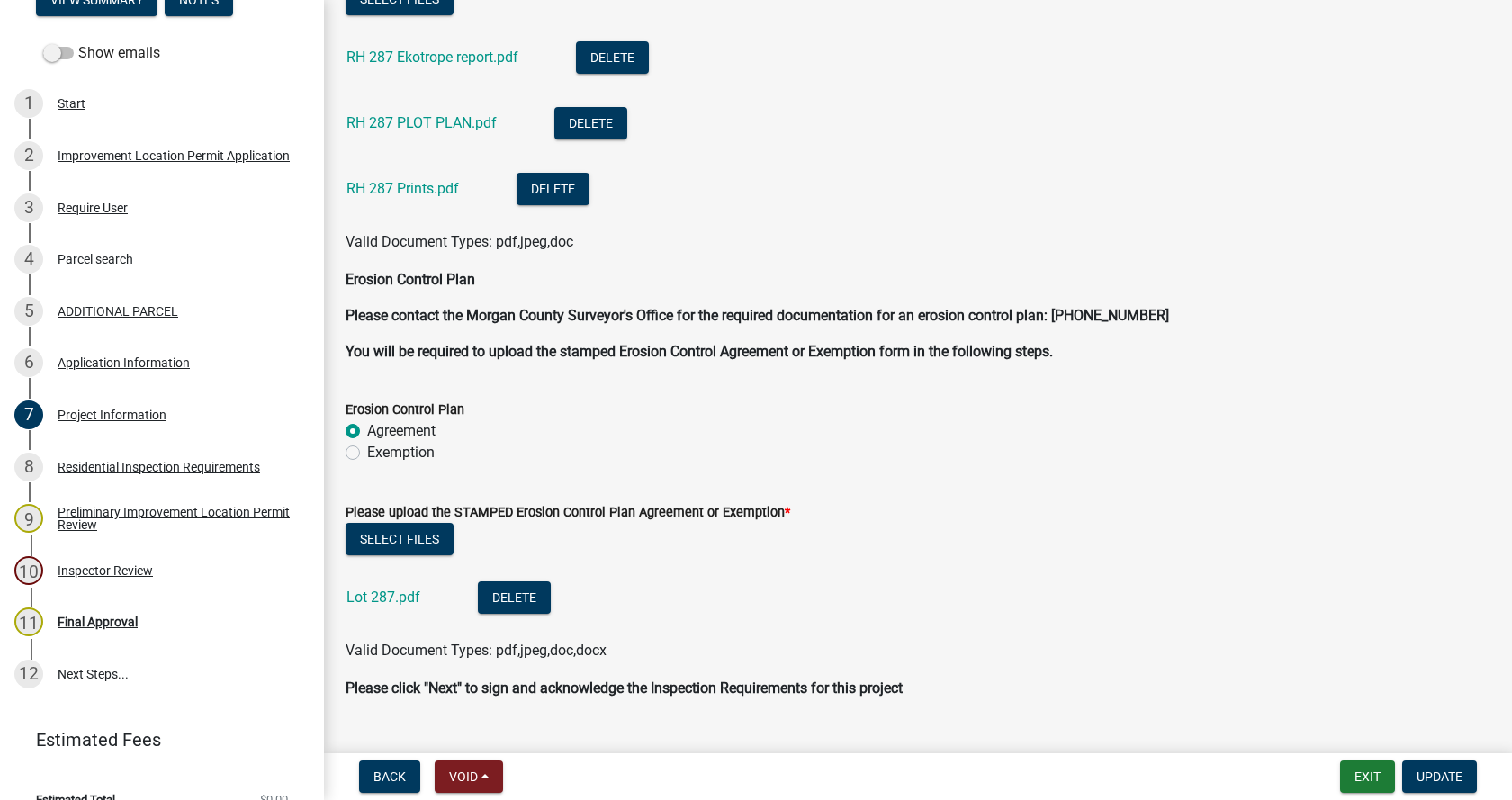
scroll to position [4652, 0]
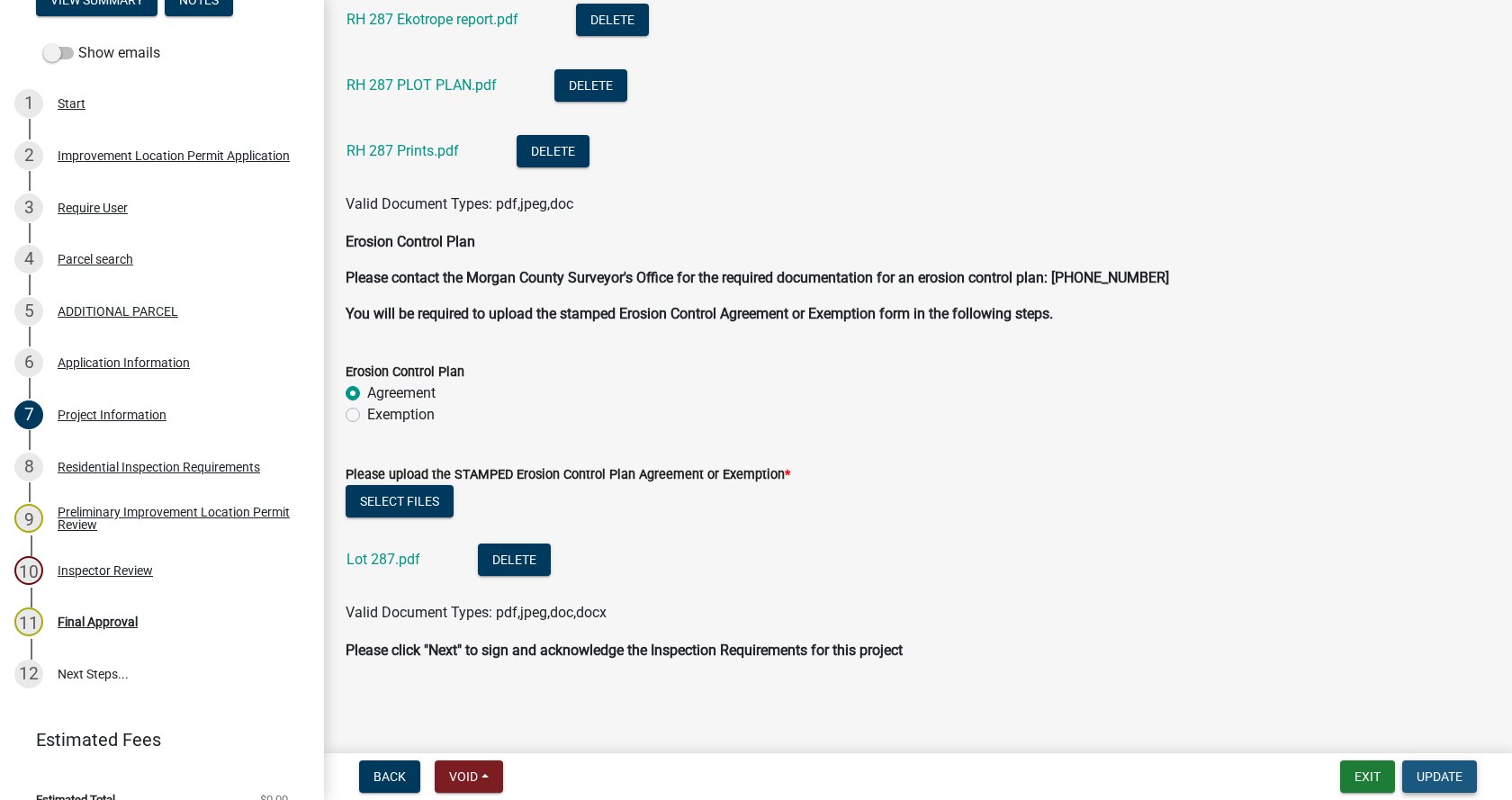
click at [1448, 776] on span "Update" at bounding box center [1439, 776] width 46 height 14
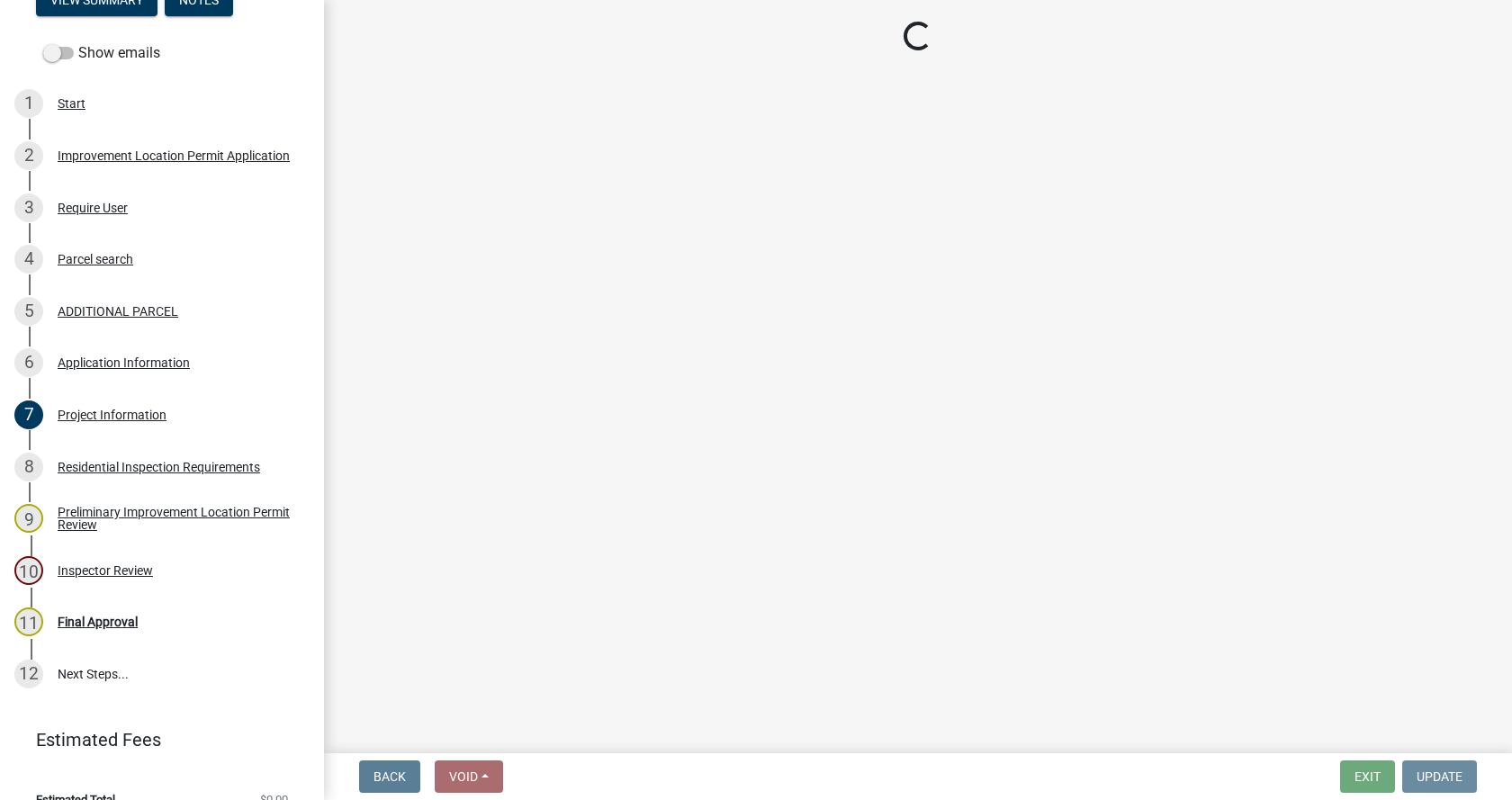
scroll to position [0, 0]
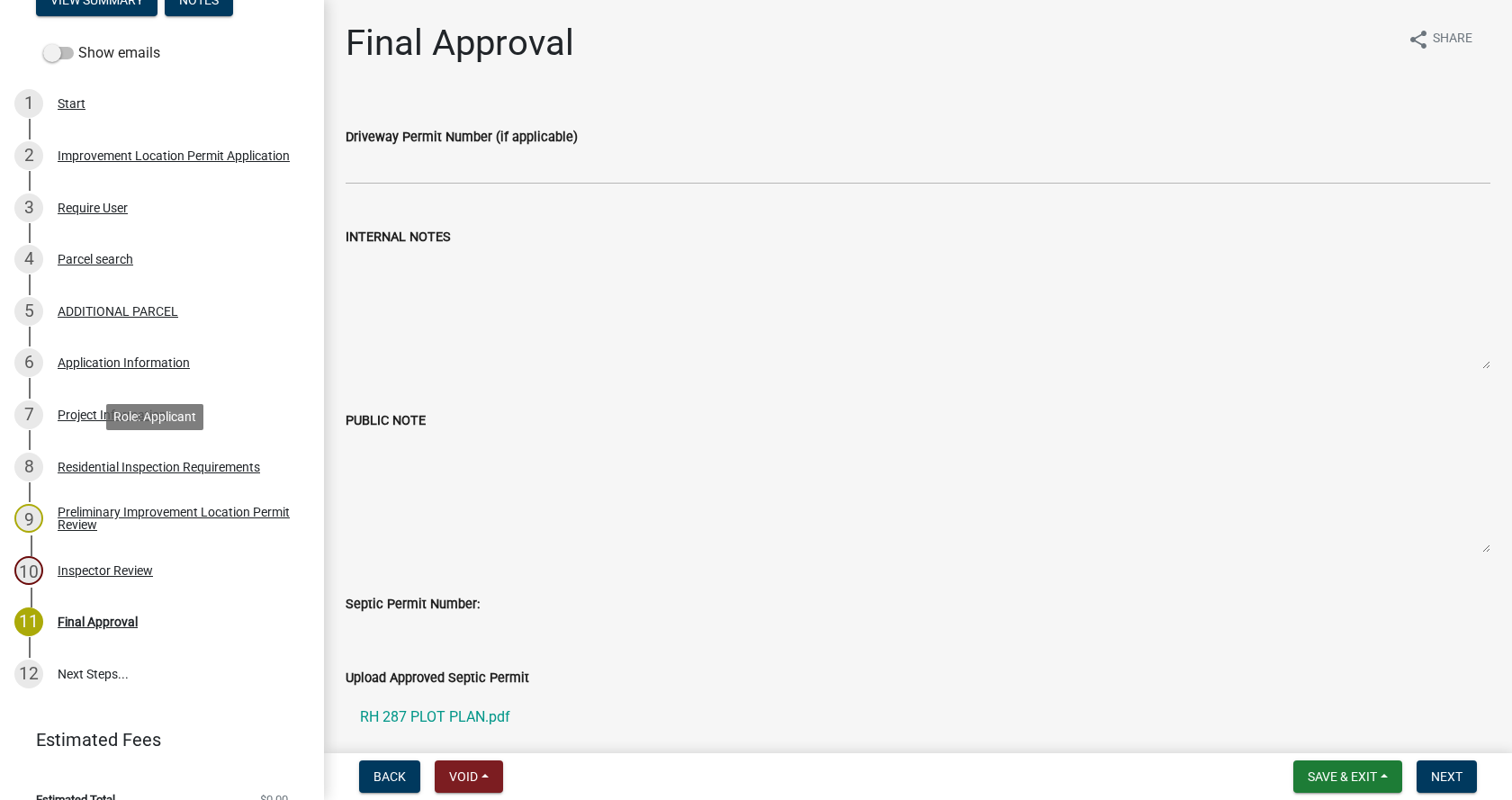
click at [70, 463] on div "Residential Inspection Requirements" at bounding box center [158, 466] width 202 height 12
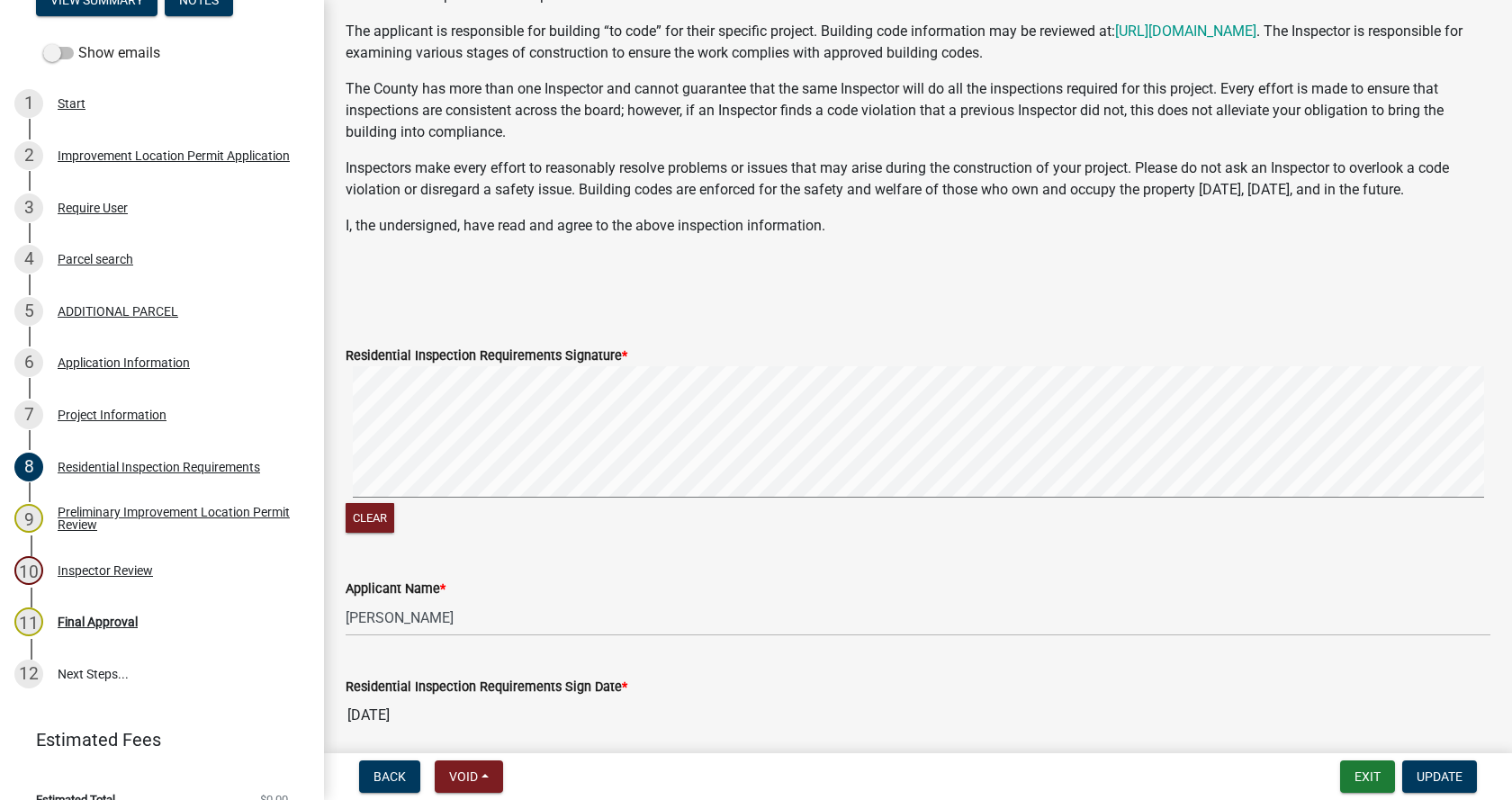
scroll to position [401, 0]
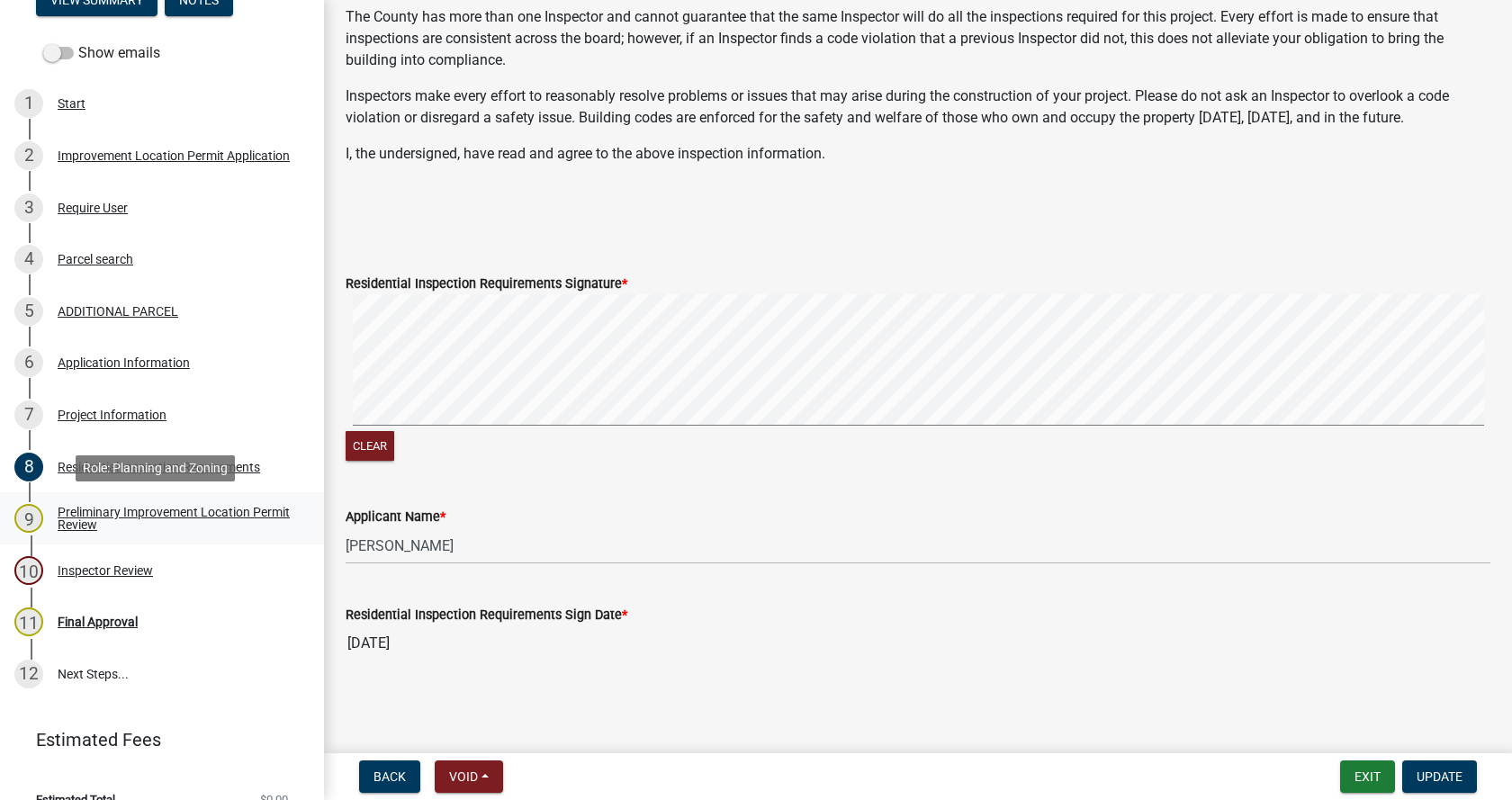
click at [69, 512] on div "Preliminary Improvement Location Permit Review" at bounding box center [176, 518] width 238 height 25
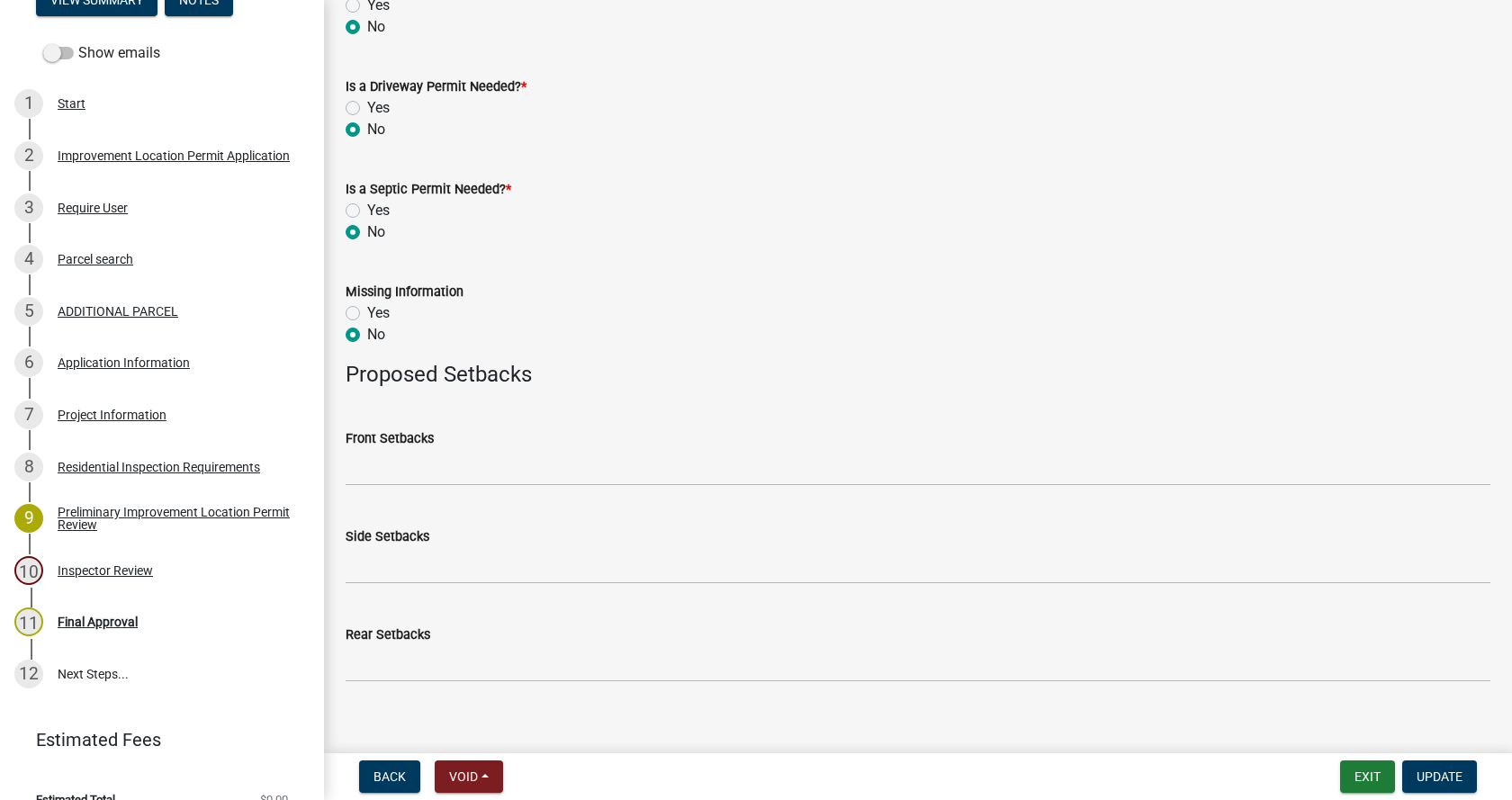
scroll to position [783, 0]
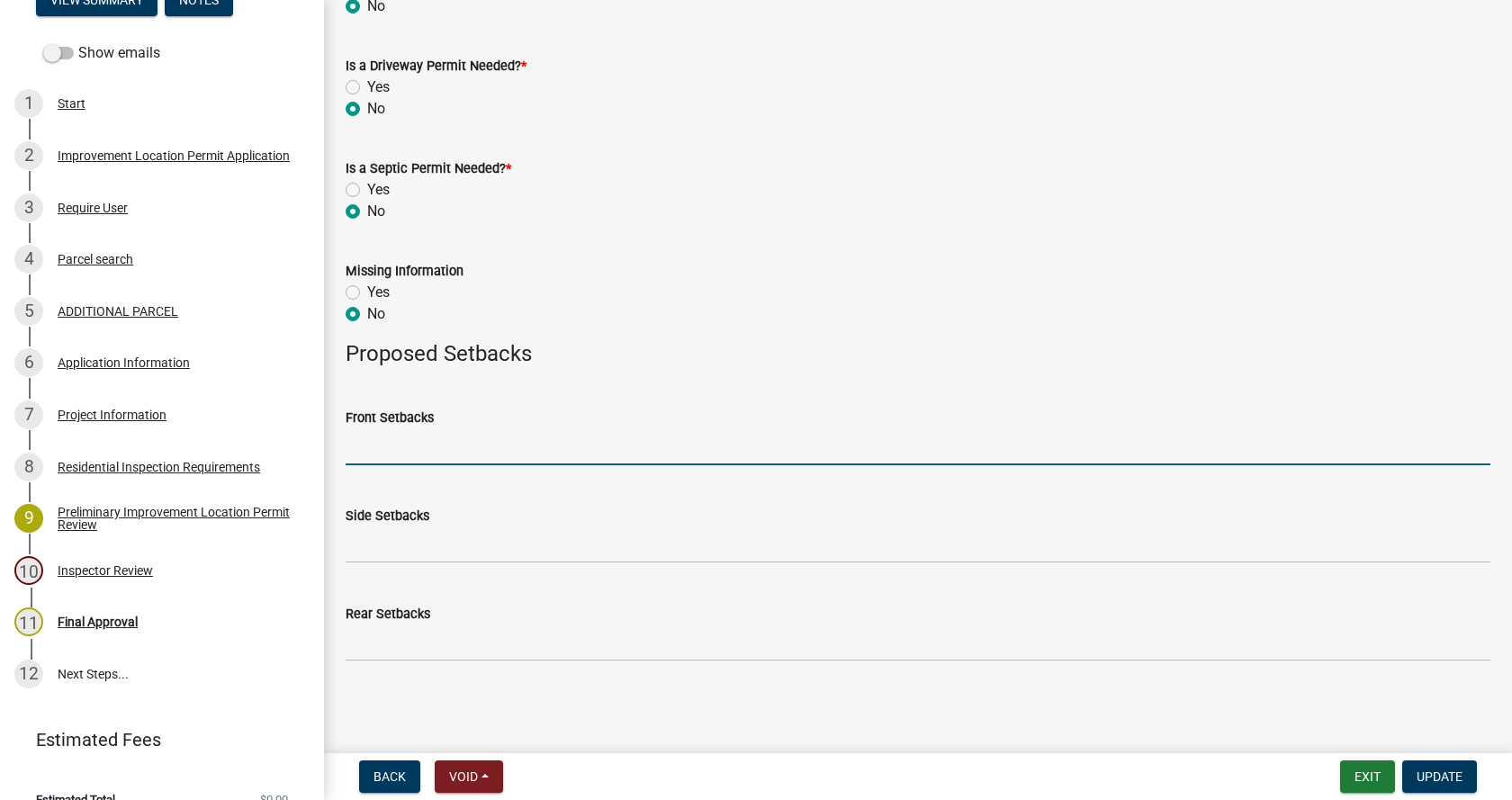
click at [461, 455] on input "Front Setbacks" at bounding box center [918, 447] width 1145 height 37
type input "26"
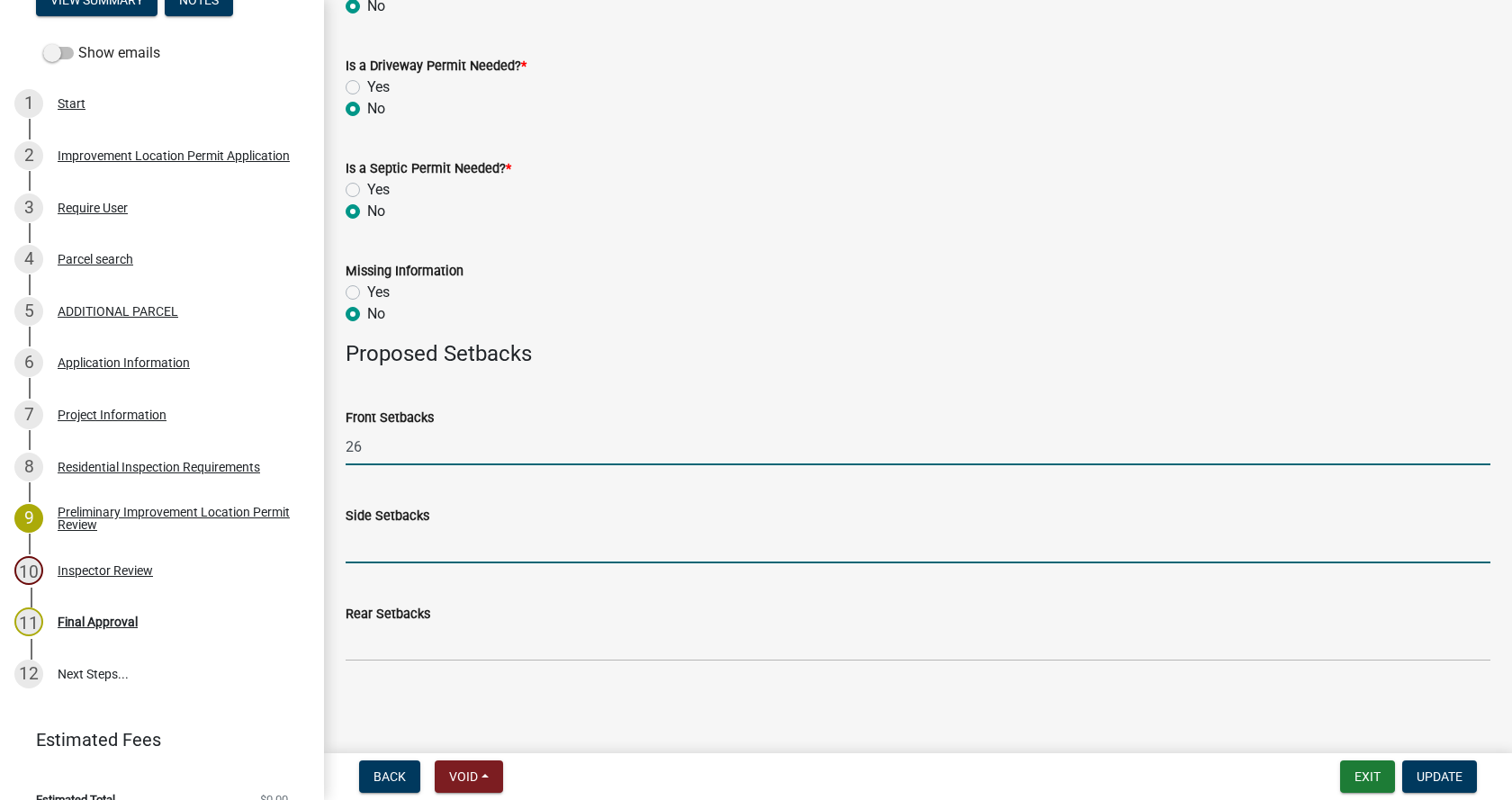
click at [474, 554] on input "Side Setbacks" at bounding box center [918, 544] width 1145 height 37
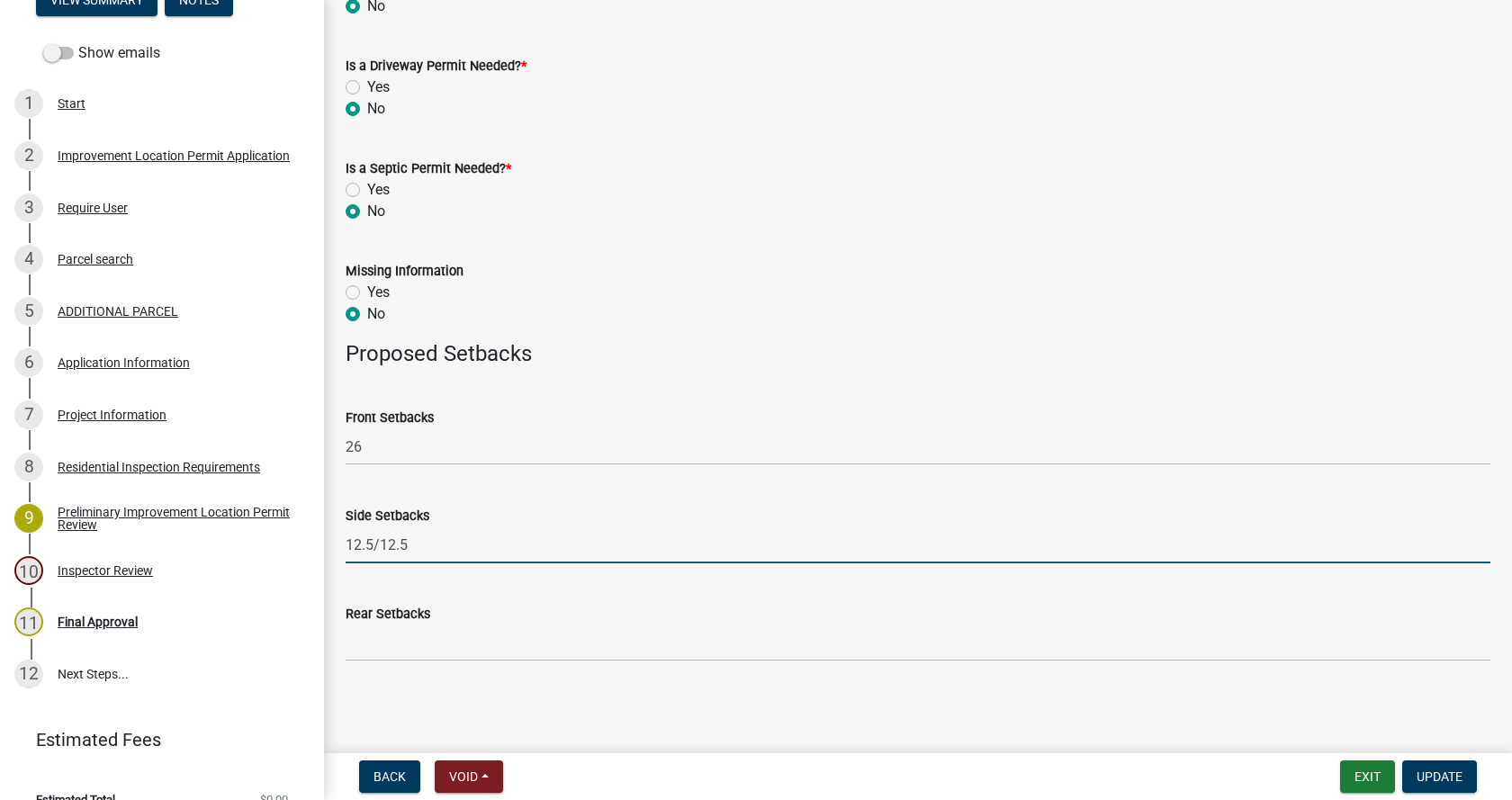
type input "12.5/12.5"
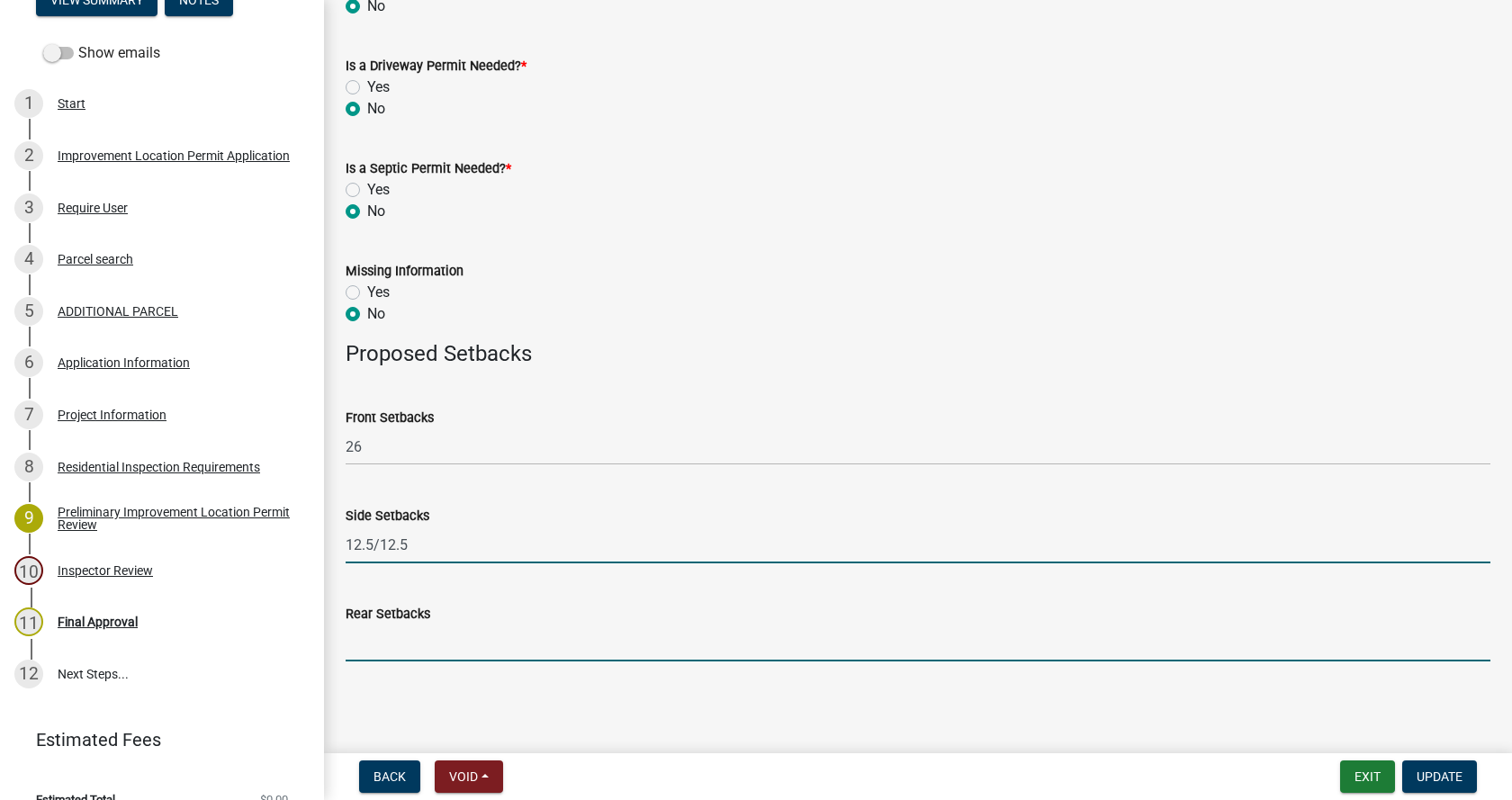
click at [457, 635] on input "Rear Setbacks" at bounding box center [918, 643] width 1145 height 37
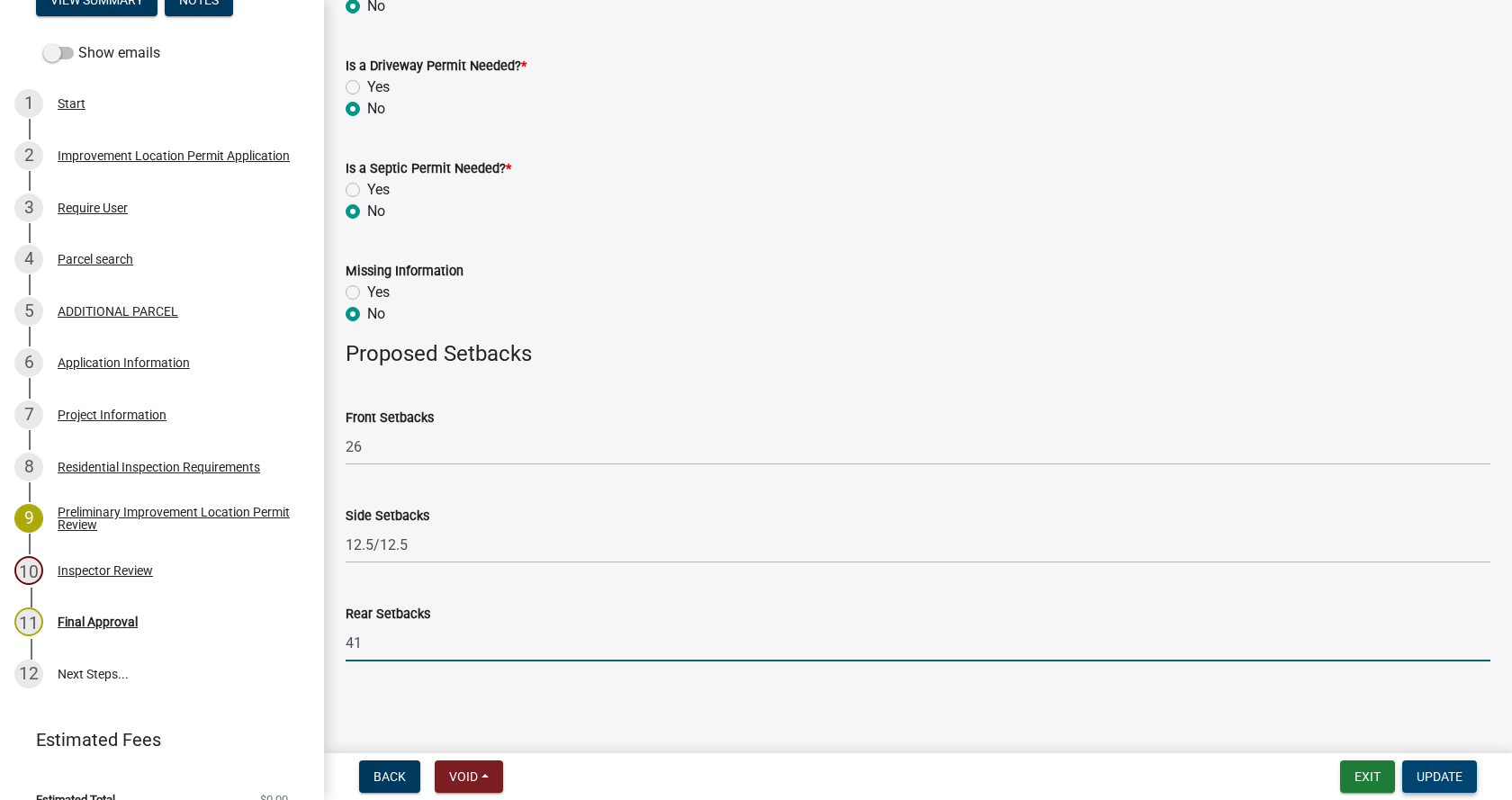
type input "41"
click at [1438, 770] on span "Update" at bounding box center [1439, 776] width 46 height 14
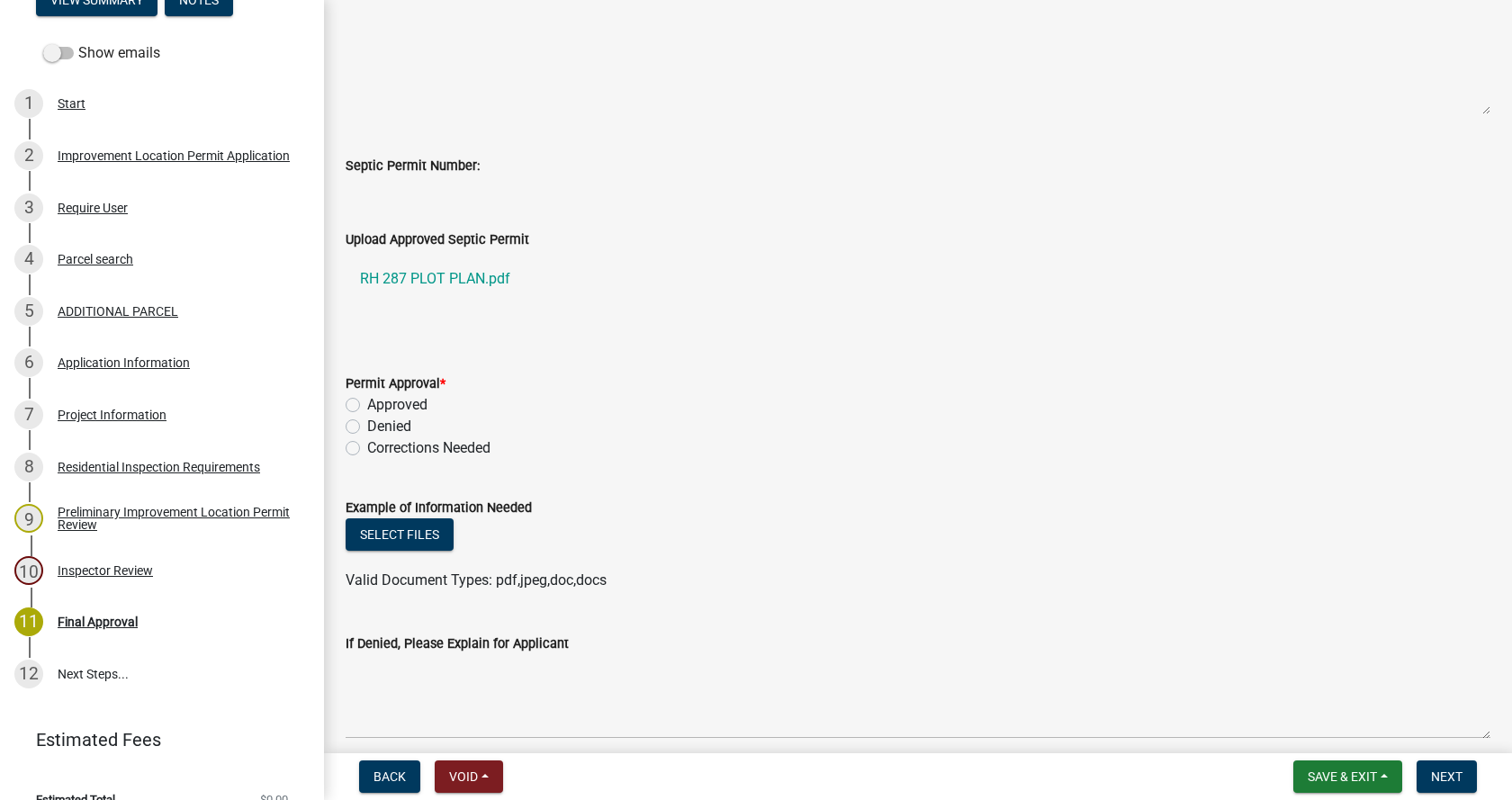
scroll to position [541, 0]
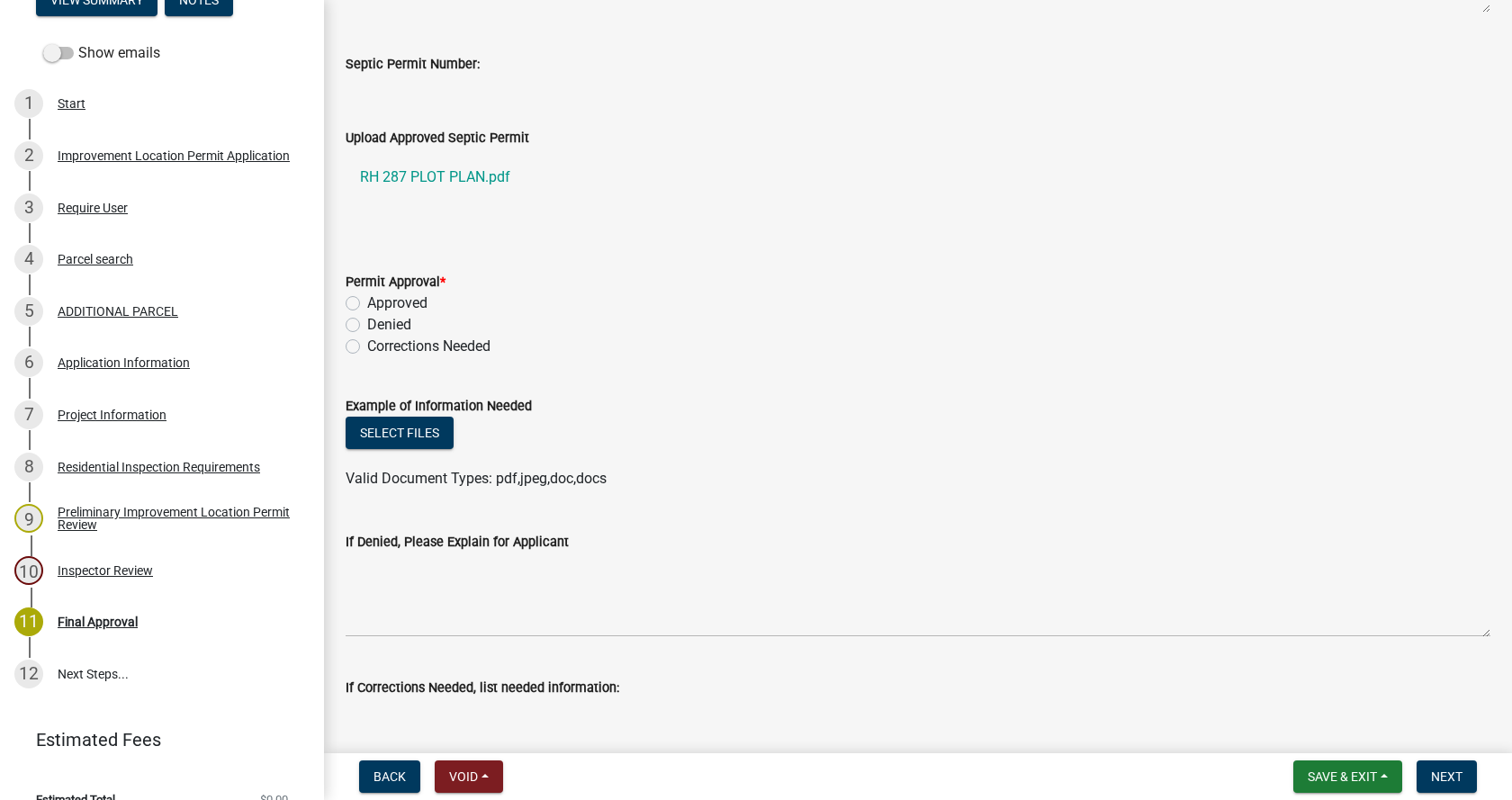
click at [367, 302] on label "Approved" at bounding box center [397, 303] width 60 height 22
click at [367, 302] on input "Approved" at bounding box center [373, 298] width 11 height 11
radio input "true"
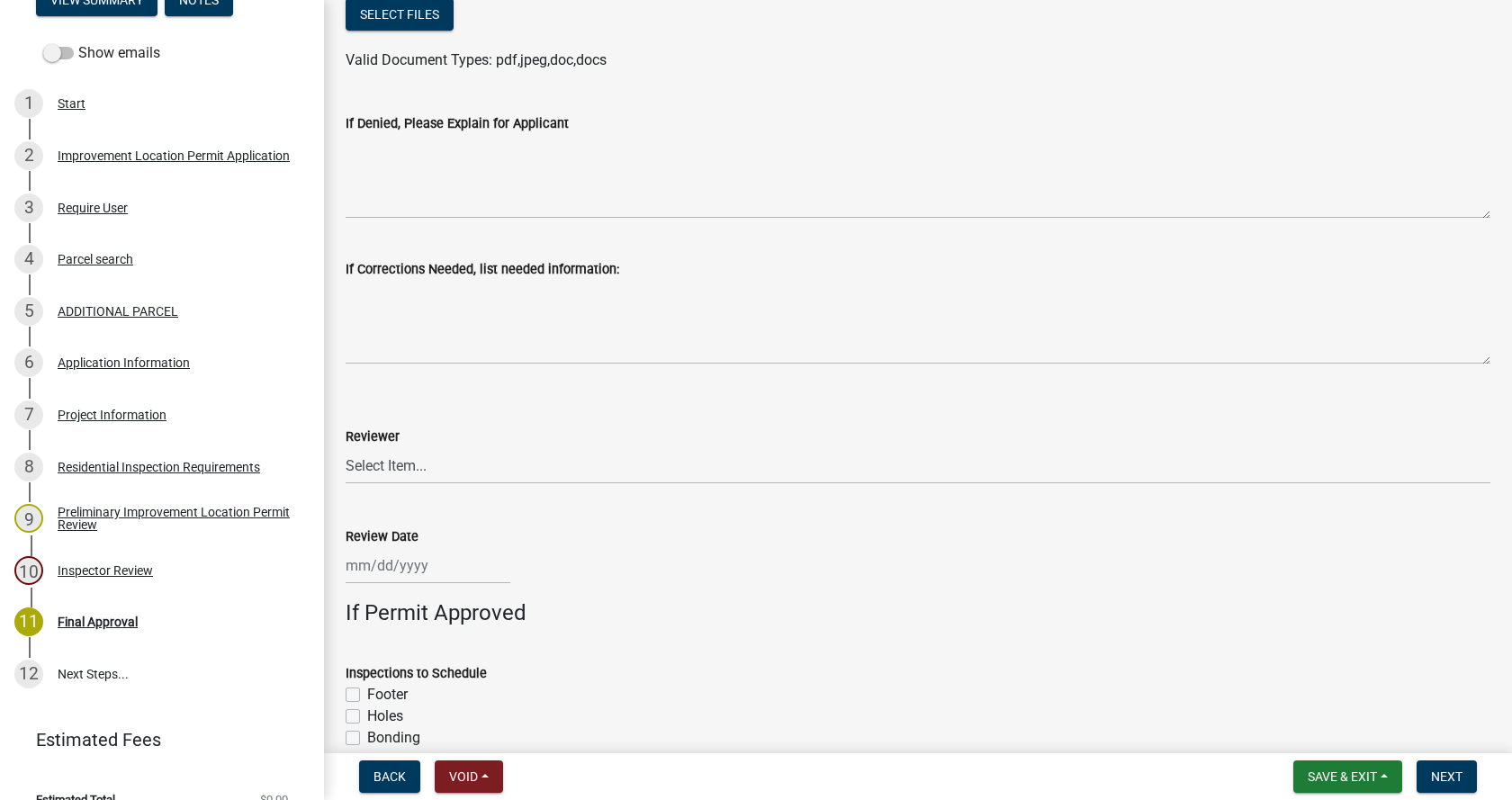
scroll to position [990, 0]
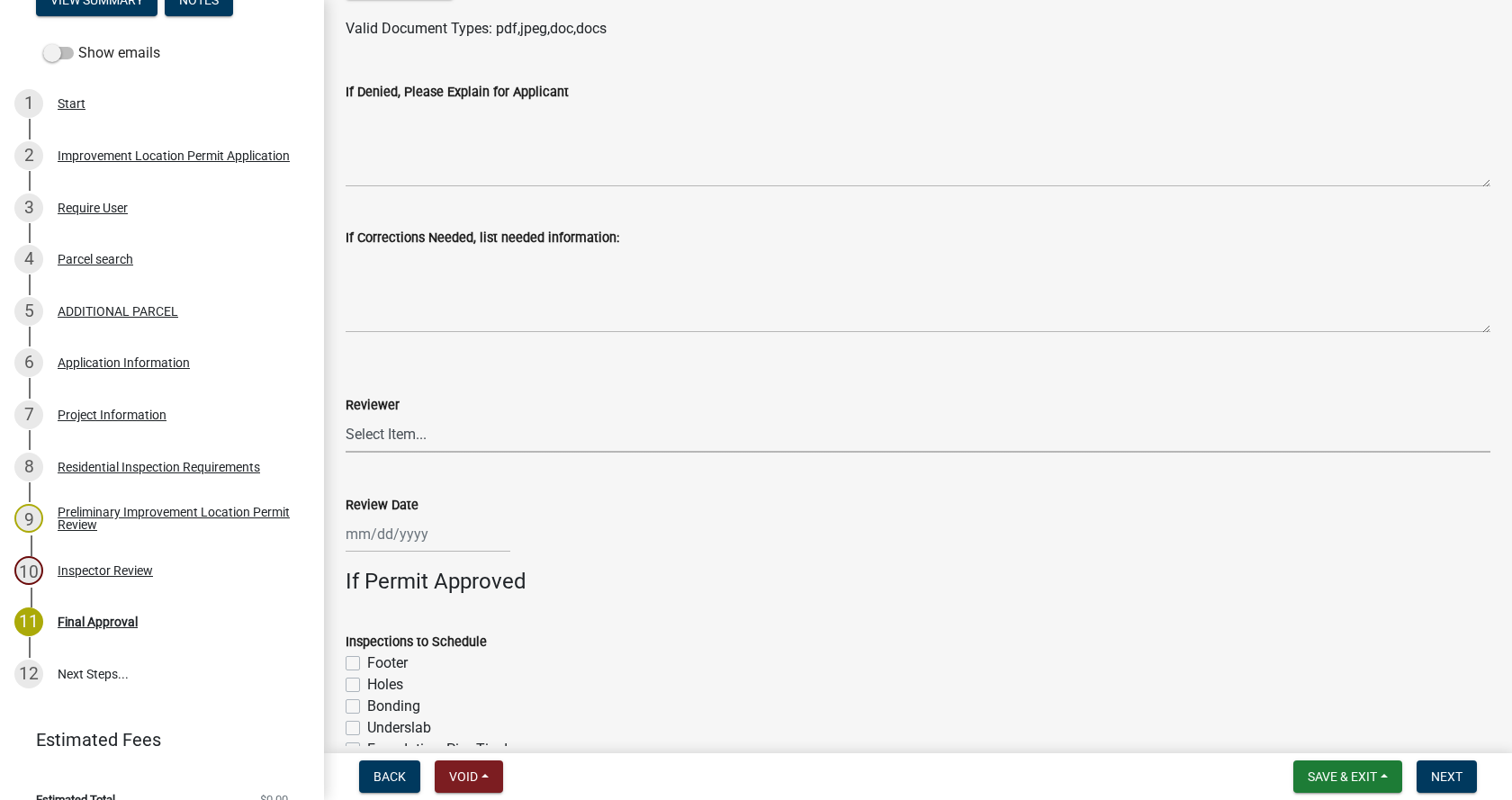
click at [392, 433] on select "Select Item... [PERSON_NAME] [PERSON_NAME] [PERSON_NAME]" at bounding box center [918, 433] width 1145 height 37
click at [346, 416] on select "Select Item... [PERSON_NAME] [PERSON_NAME] [PERSON_NAME]" at bounding box center [918, 433] width 1145 height 37
select select "4bf9213e-c266-4258-8e9b-d5f6a07002fa"
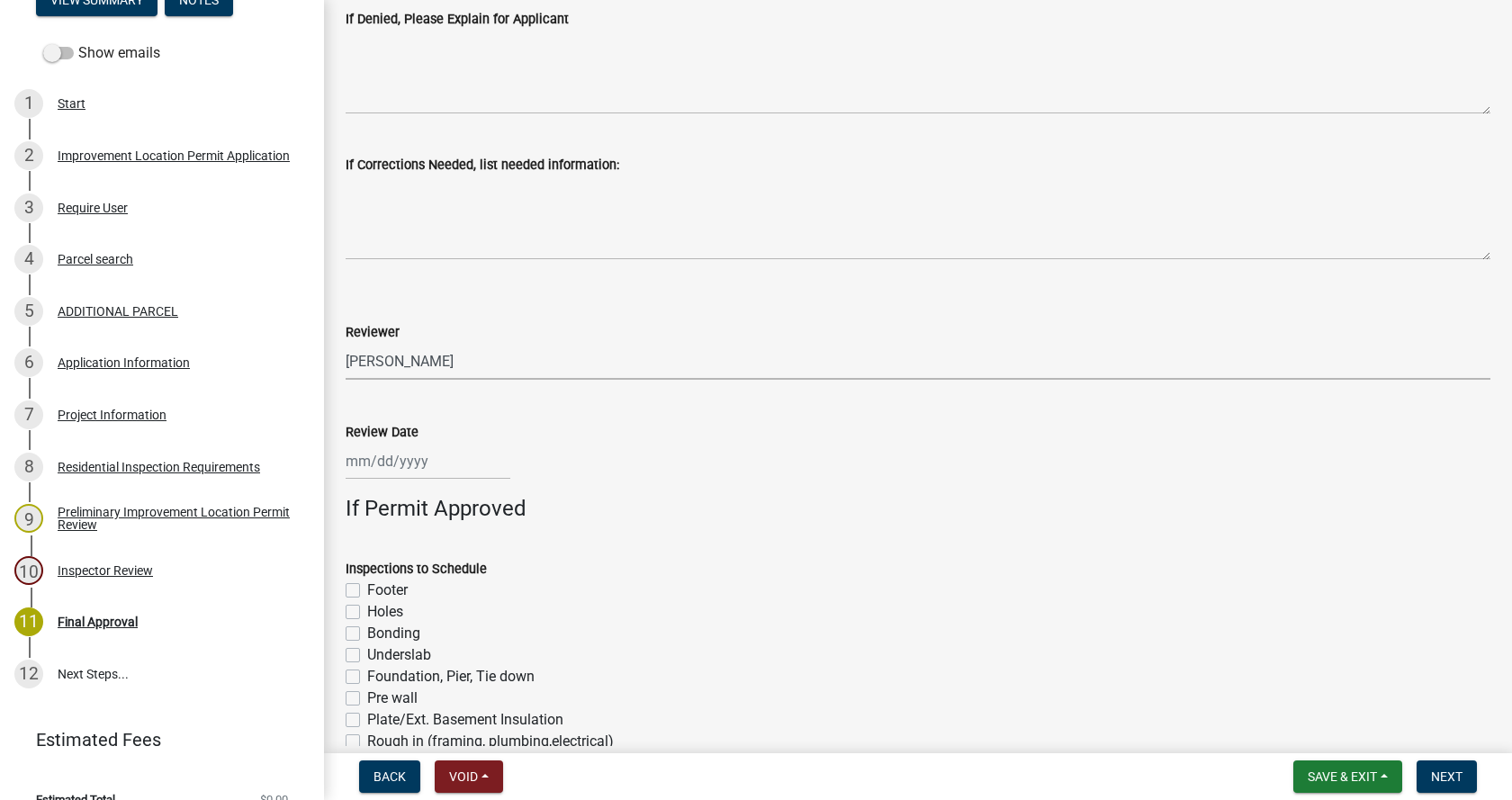
scroll to position [1170, 0]
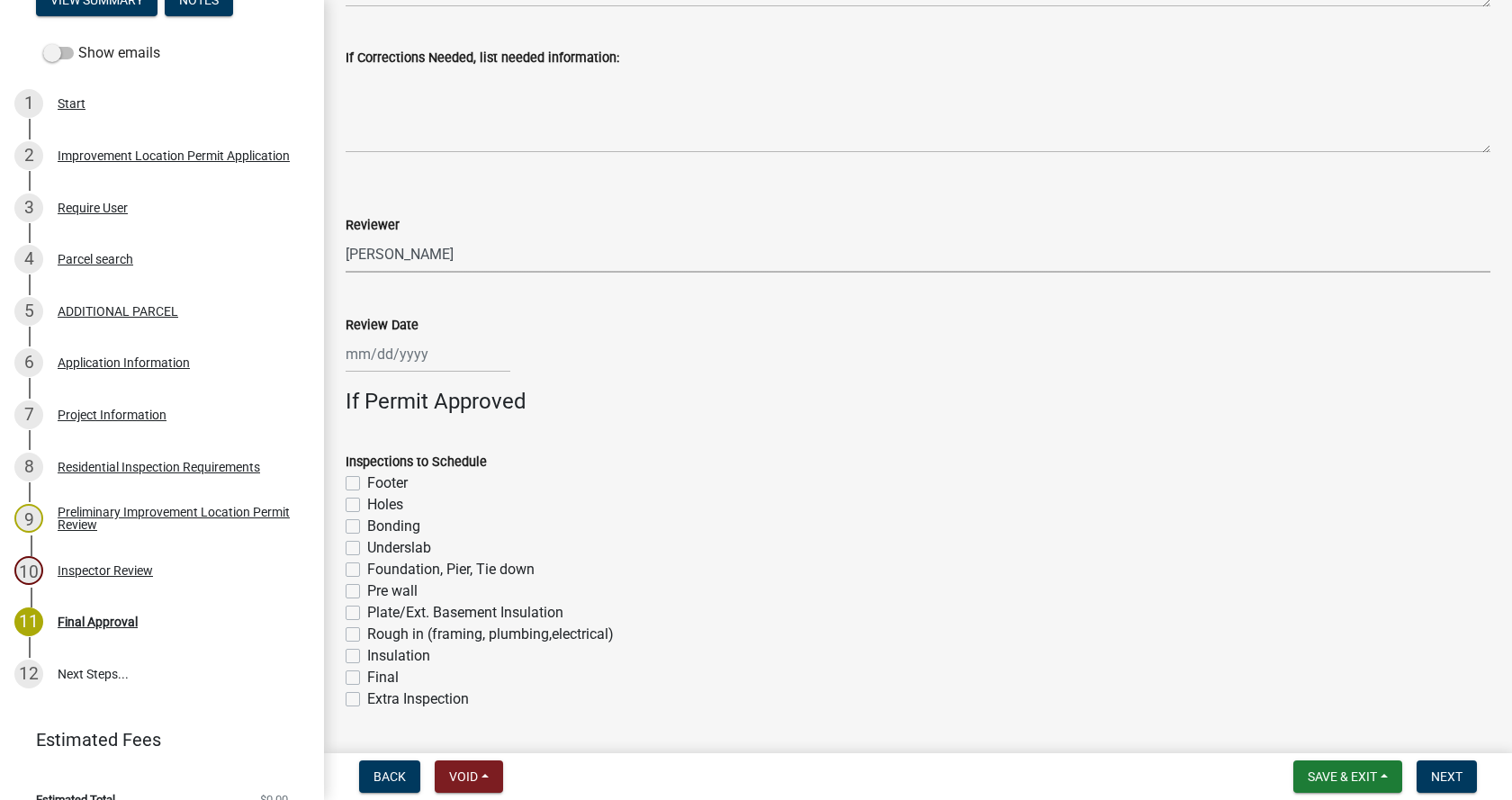
select select "10"
select select "2025"
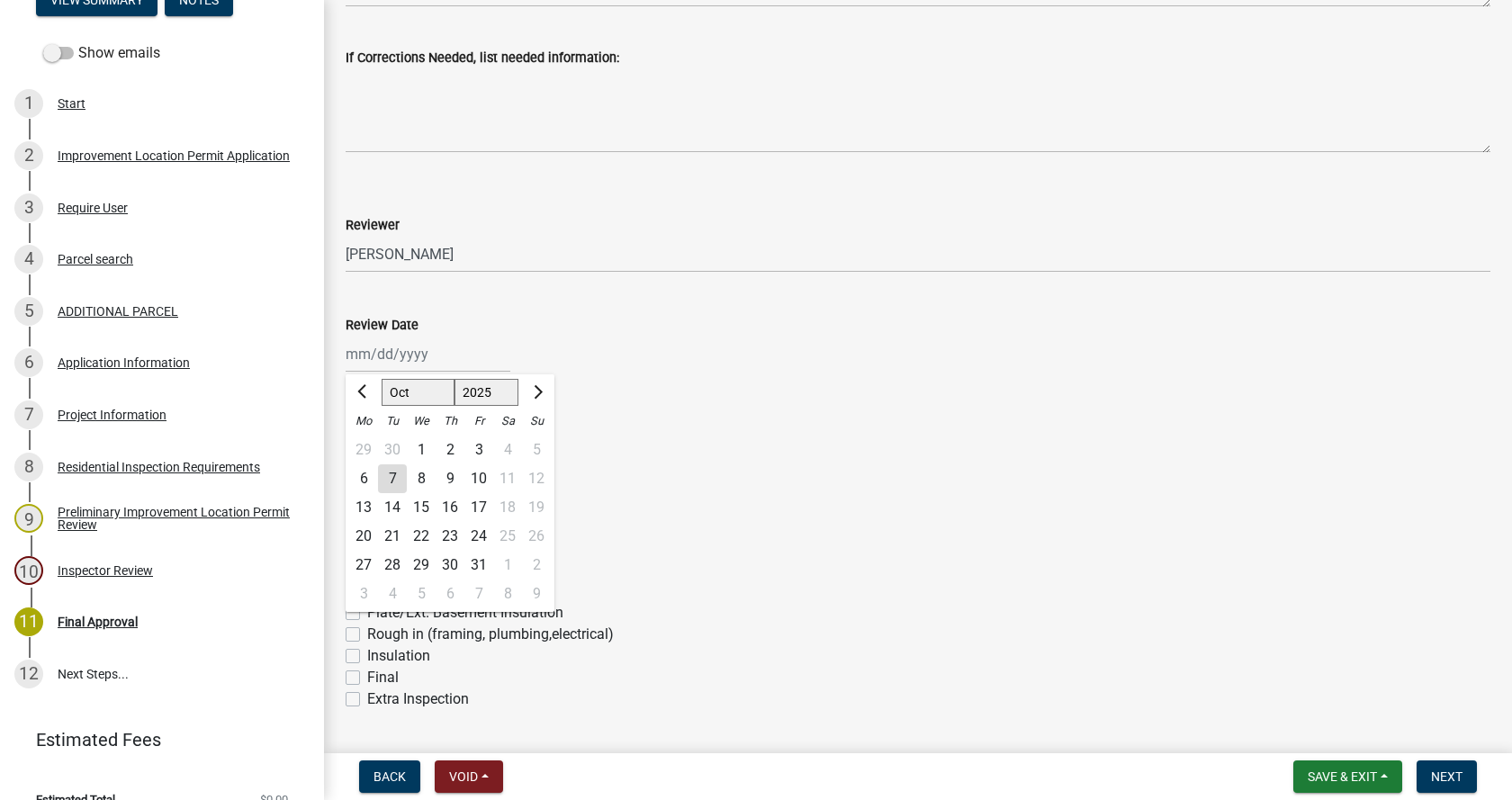
click at [394, 361] on div "[PERSON_NAME] Feb Mar Apr [PERSON_NAME][DATE] Oct Nov [DATE] 1526 1527 1528 152…" at bounding box center [428, 353] width 164 height 37
click at [393, 479] on div "7" at bounding box center [392, 478] width 29 height 29
type input "[DATE]"
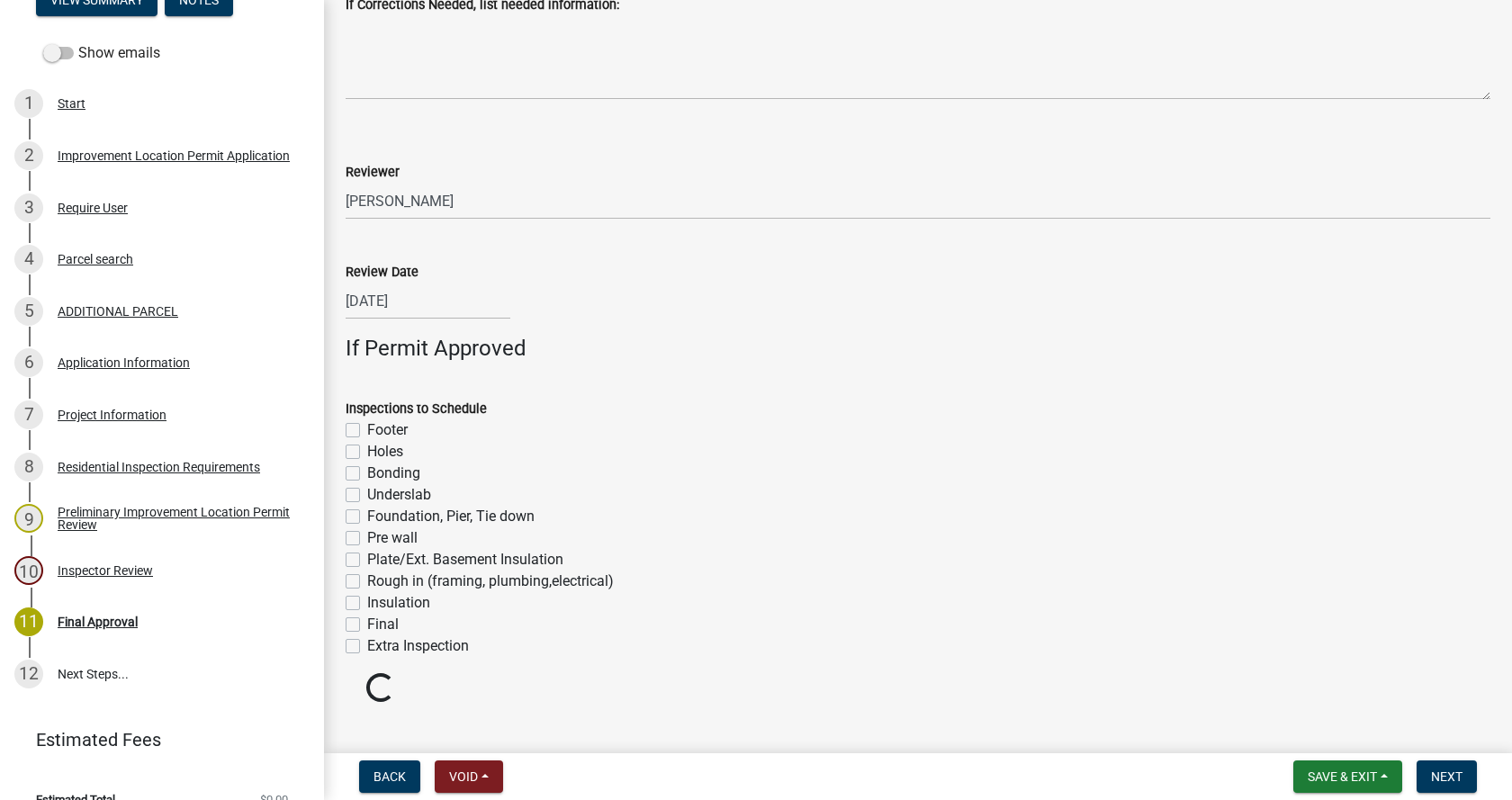
scroll to position [1252, 0]
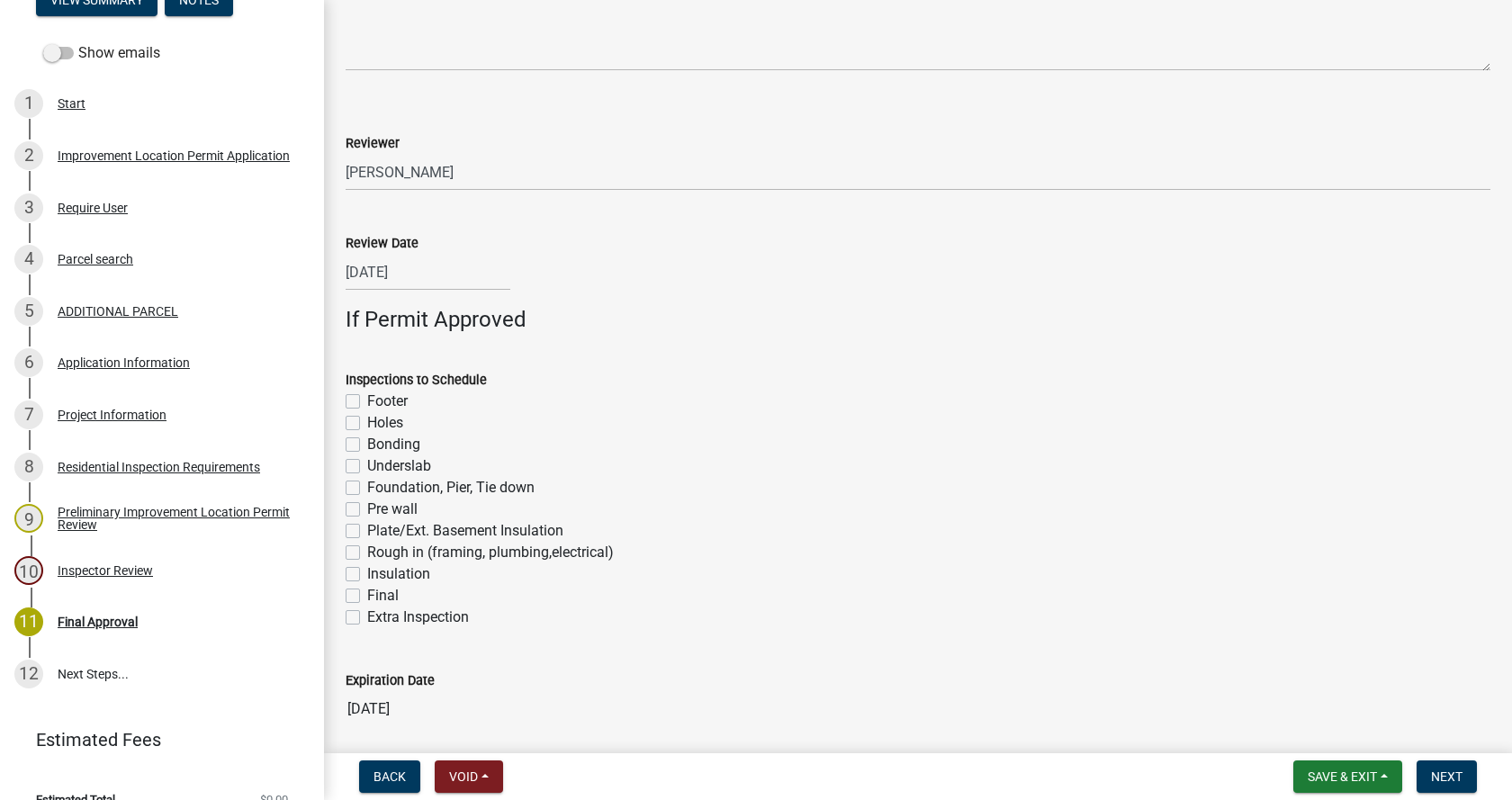
click at [367, 401] on label "Footer" at bounding box center [387, 401] width 40 height 22
click at [367, 401] on input "Footer" at bounding box center [373, 397] width 11 height 11
checkbox input "true"
checkbox input "false"
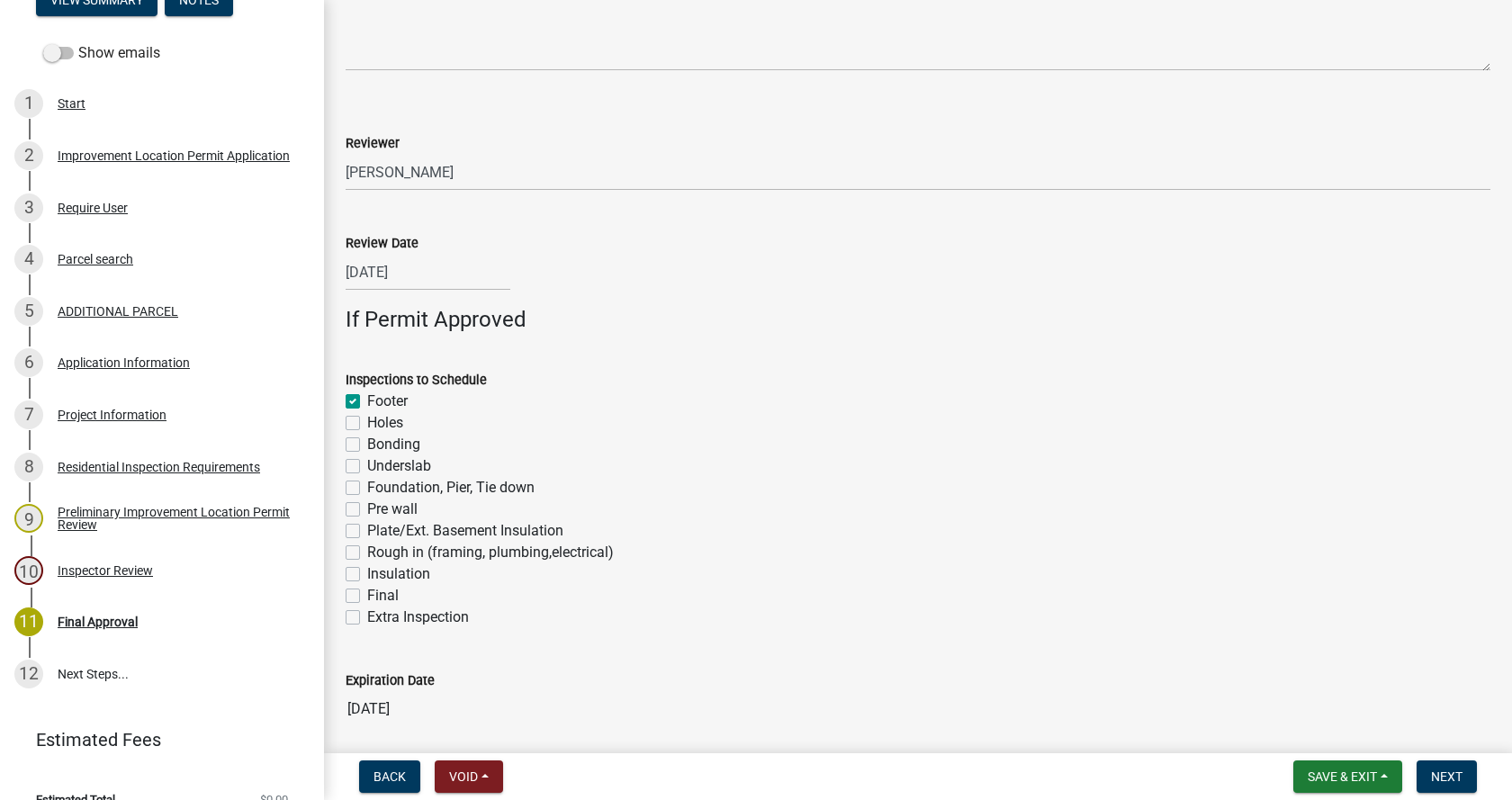
checkbox input "false"
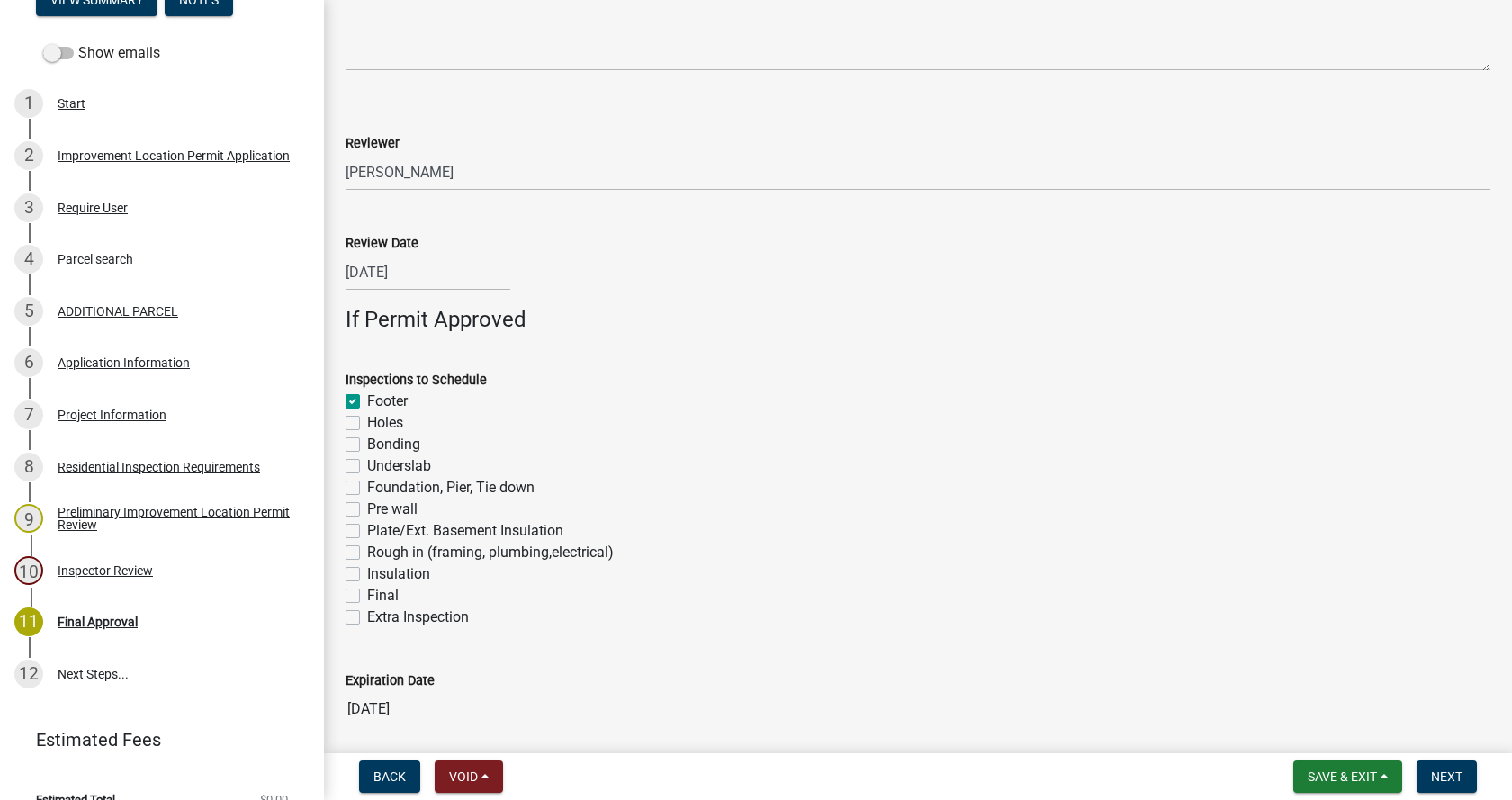
checkbox input "false"
click at [367, 485] on label "Foundation, Pier, Tie down" at bounding box center [451, 488] width 167 height 22
click at [367, 485] on input "Foundation, Pier, Tie down" at bounding box center [373, 483] width 11 height 11
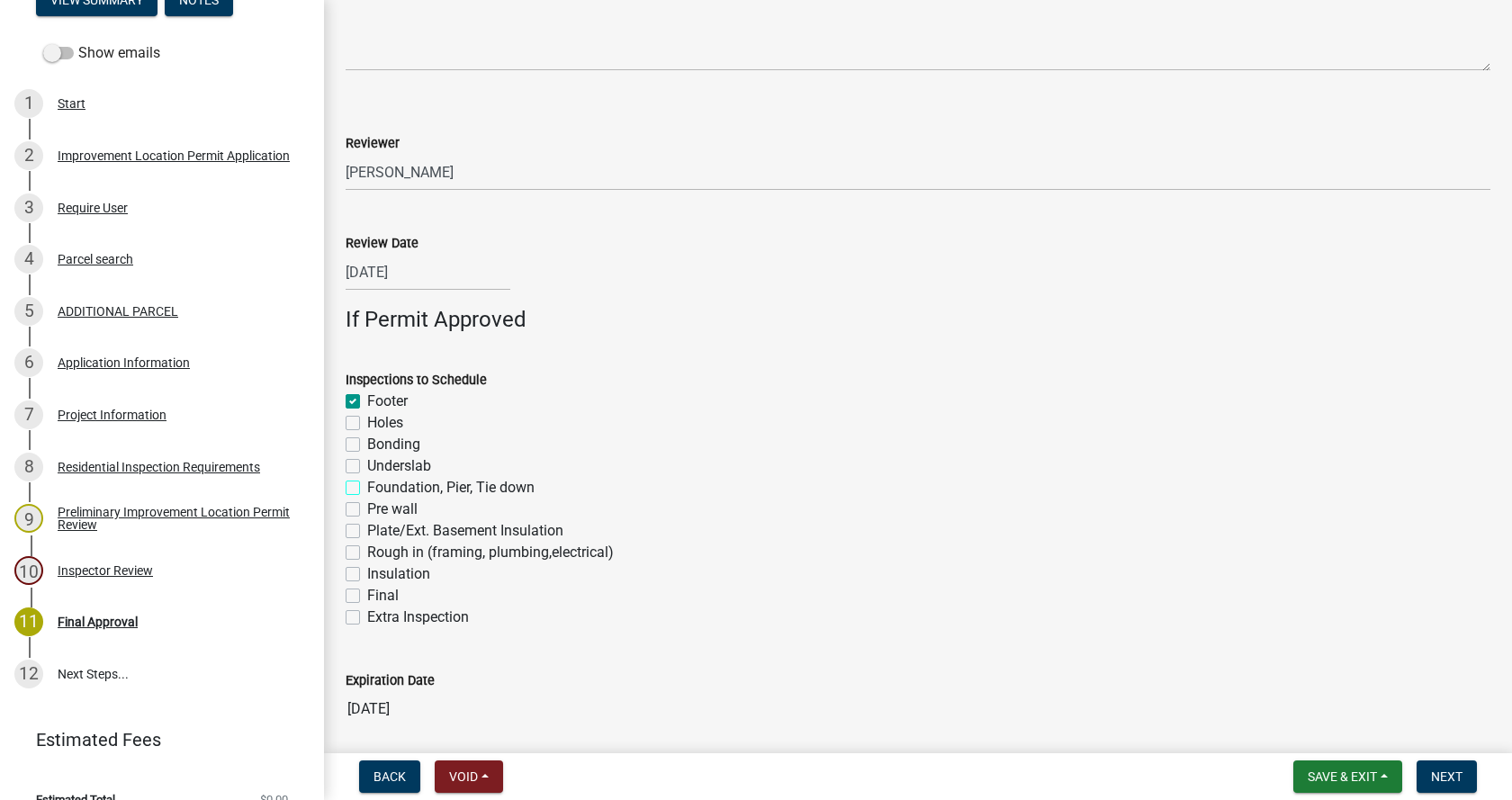
checkbox input "true"
checkbox input "false"
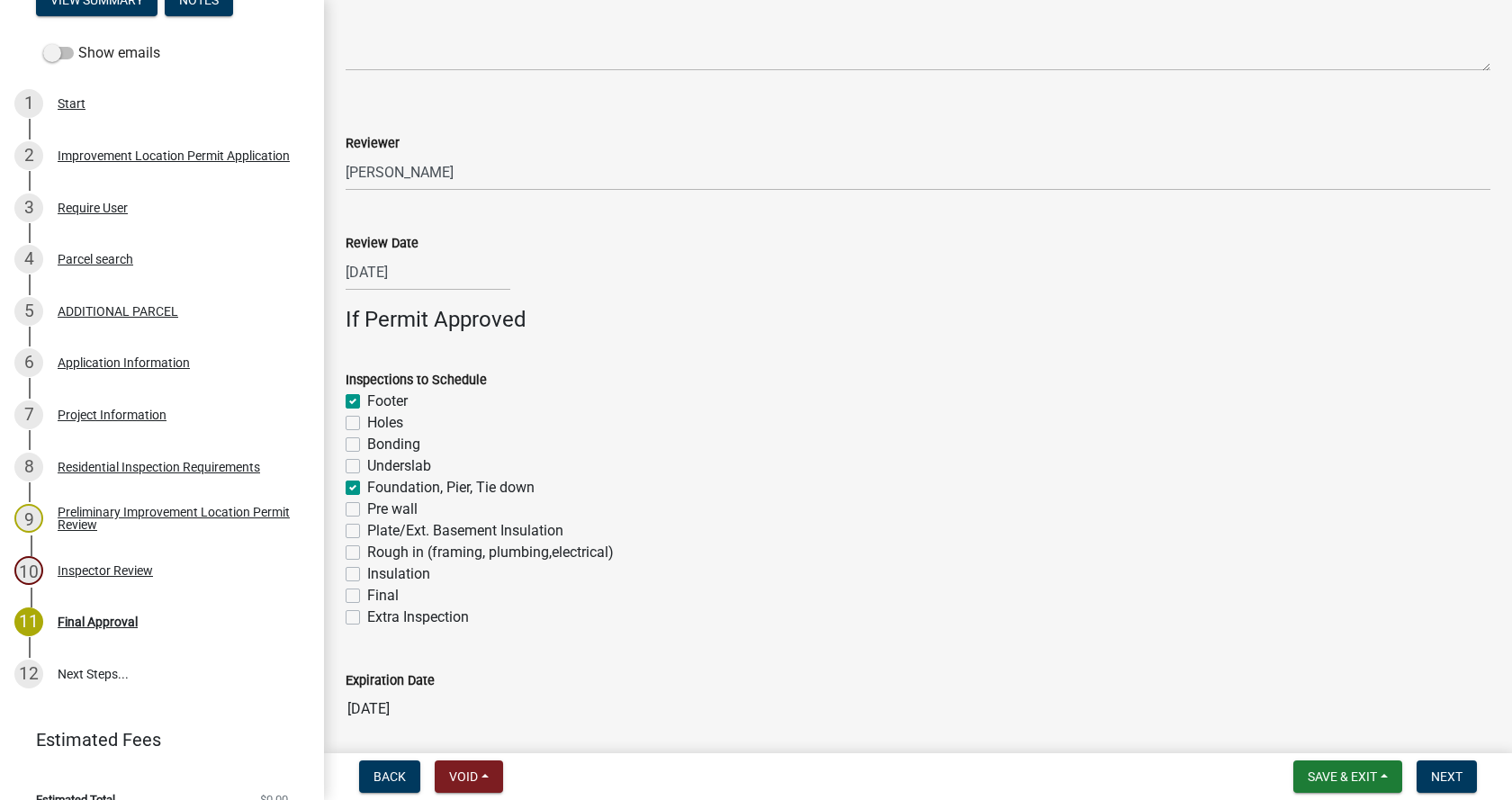
checkbox input "true"
checkbox input "false"
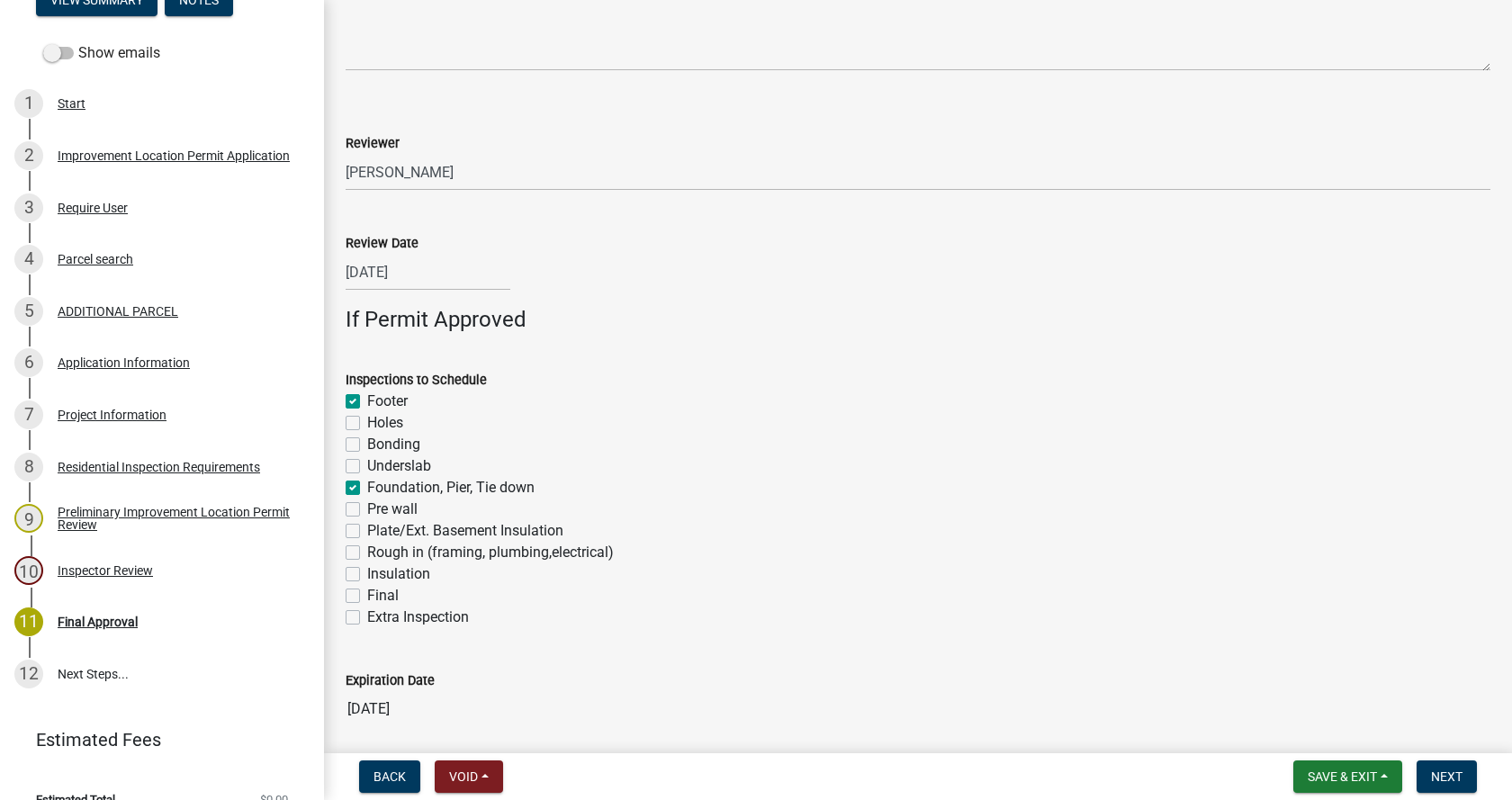
checkbox input "false"
click at [367, 550] on label "Rough in (framing, plumbing,electrical)" at bounding box center [491, 552] width 246 height 22
click at [367, 550] on input "Rough in (framing, plumbing,electrical)" at bounding box center [373, 547] width 11 height 11
checkbox input "true"
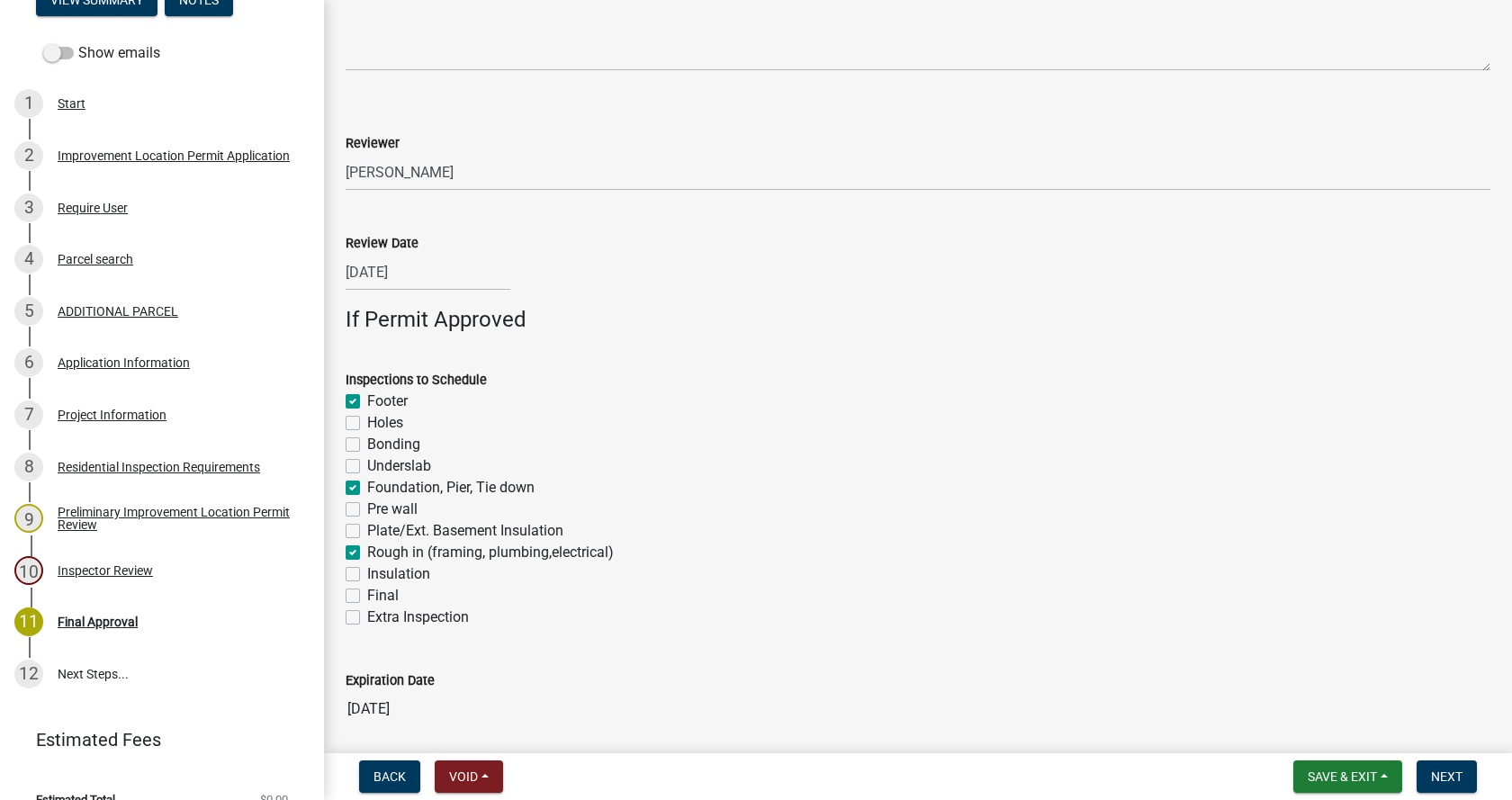
checkbox input "true"
checkbox input "false"
checkbox input "true"
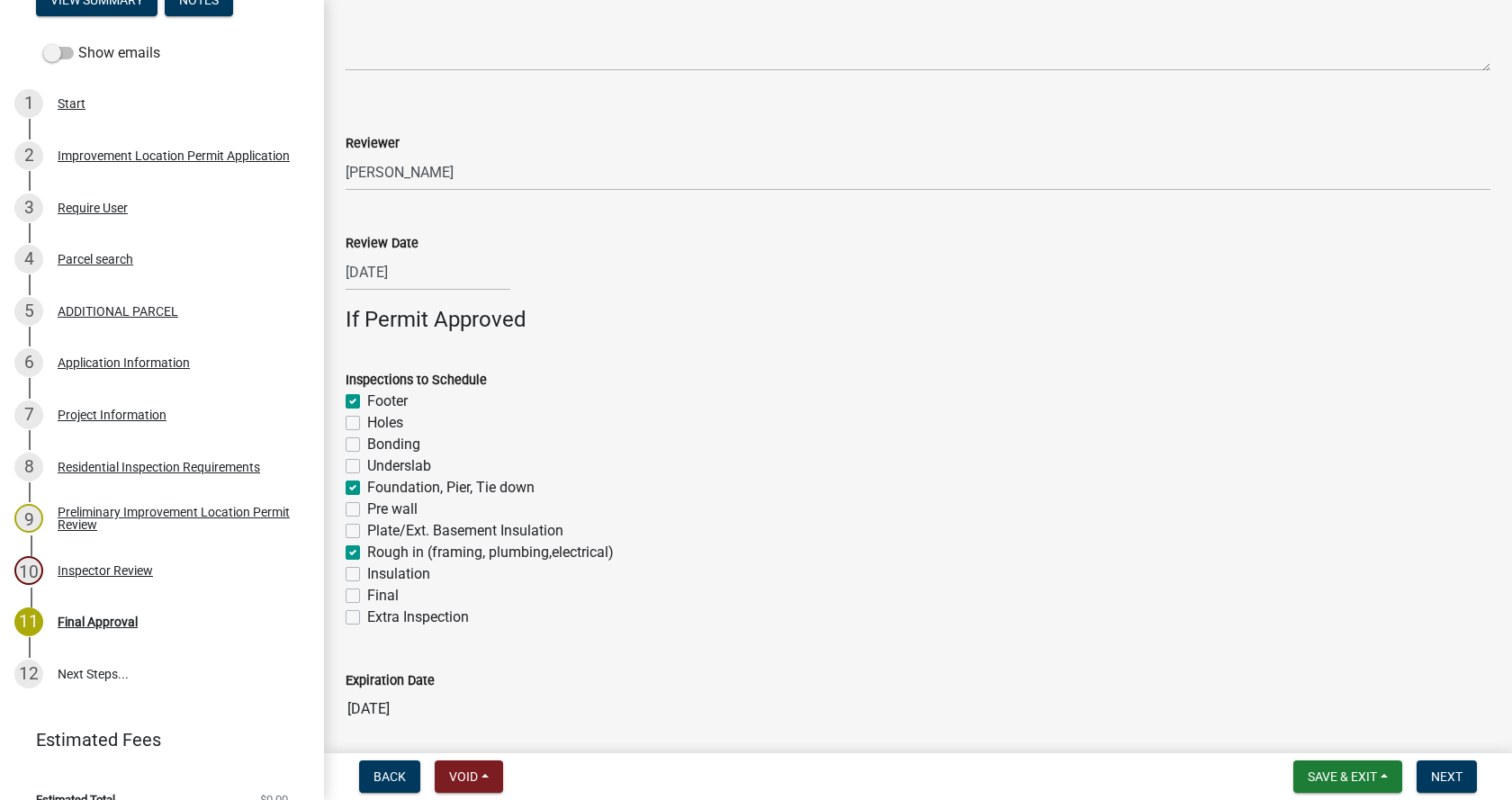
checkbox input "false"
checkbox input "true"
checkbox input "false"
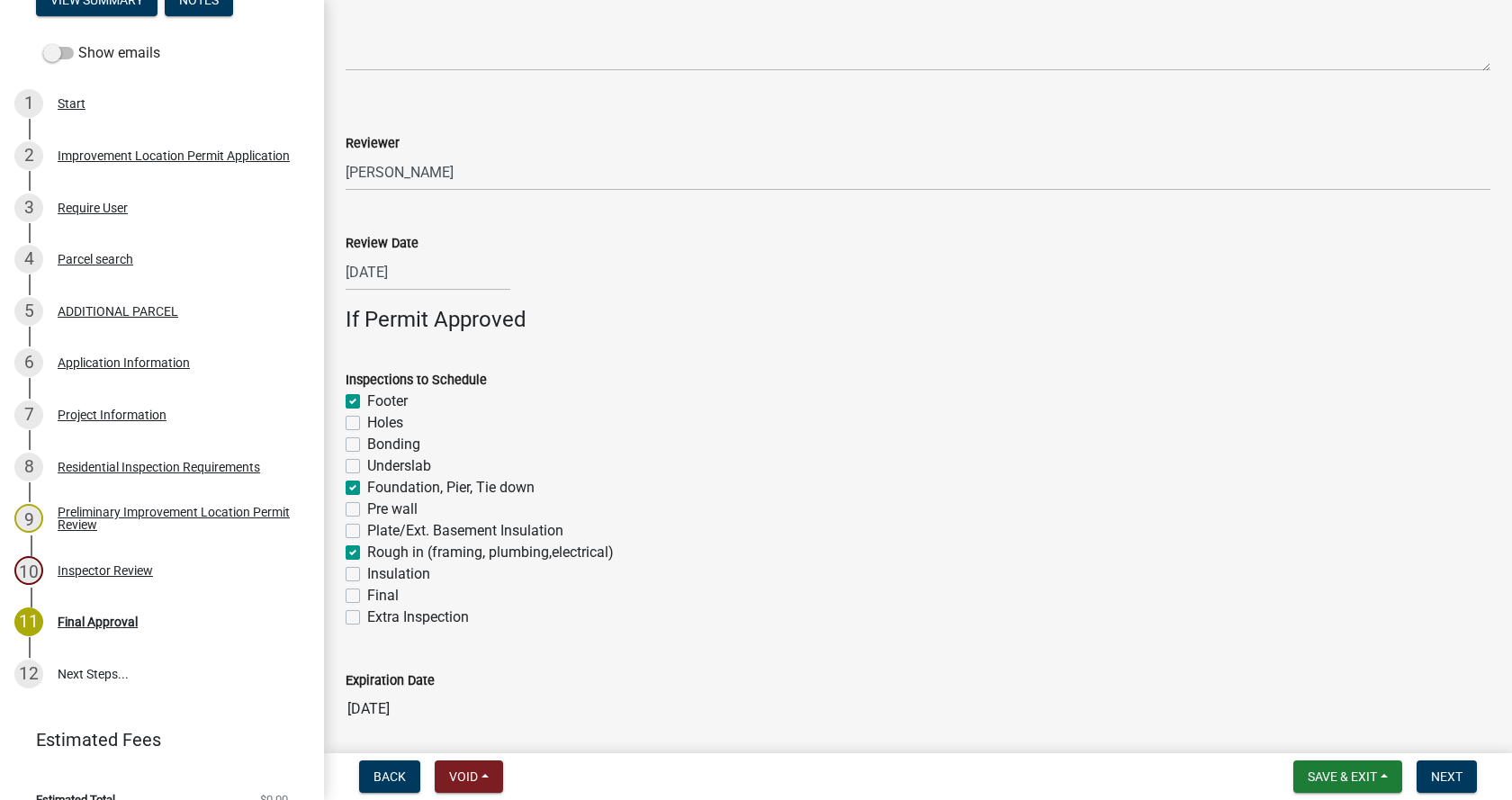
checkbox input "false"
click at [367, 596] on label "Final" at bounding box center [383, 595] width 32 height 22
click at [367, 596] on input "Final" at bounding box center [373, 590] width 11 height 11
checkbox input "true"
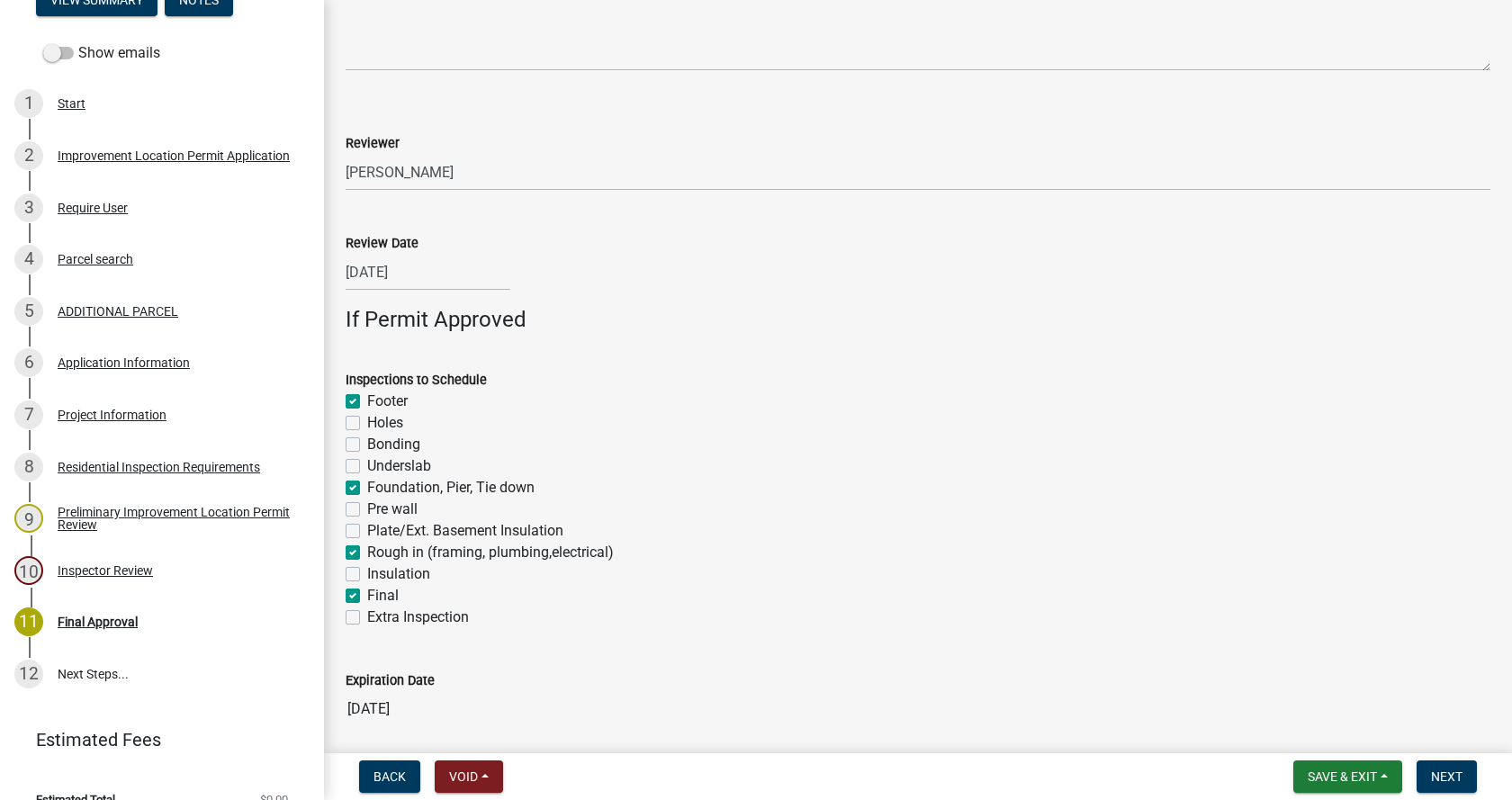
checkbox input "false"
checkbox input "true"
checkbox input "false"
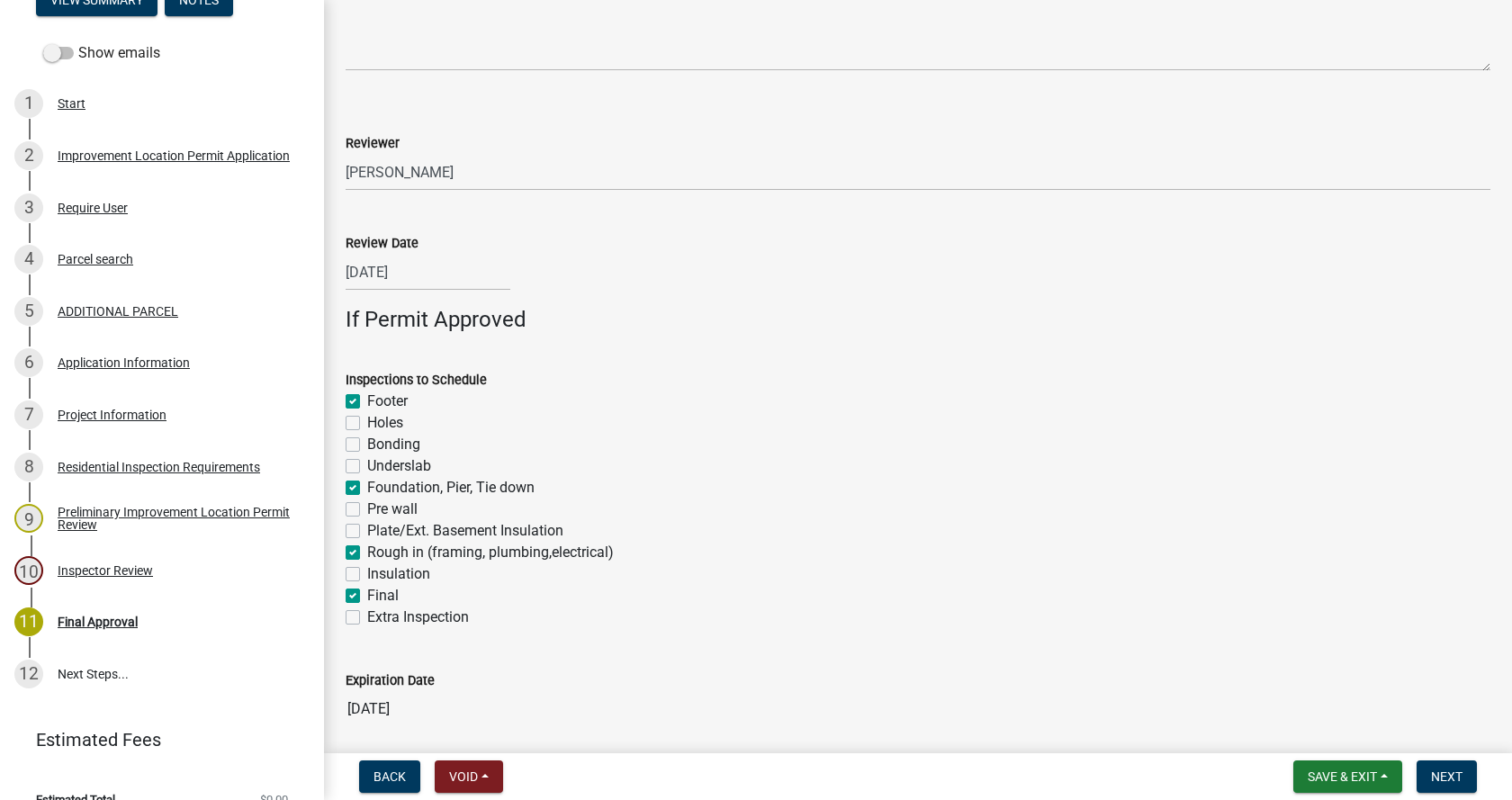
checkbox input "false"
checkbox input "true"
checkbox input "false"
checkbox input "true"
checkbox input "false"
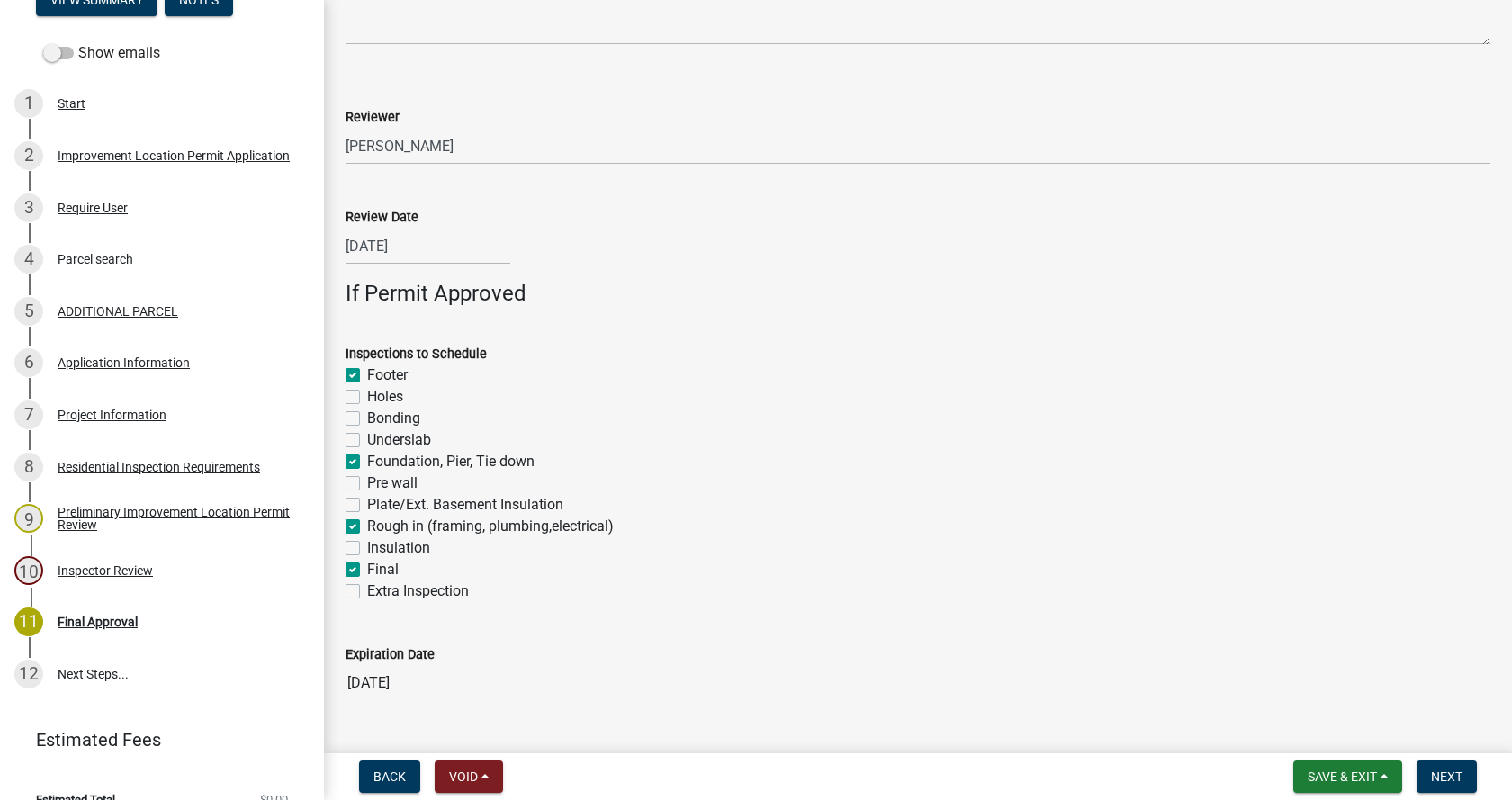
scroll to position [1320, 0]
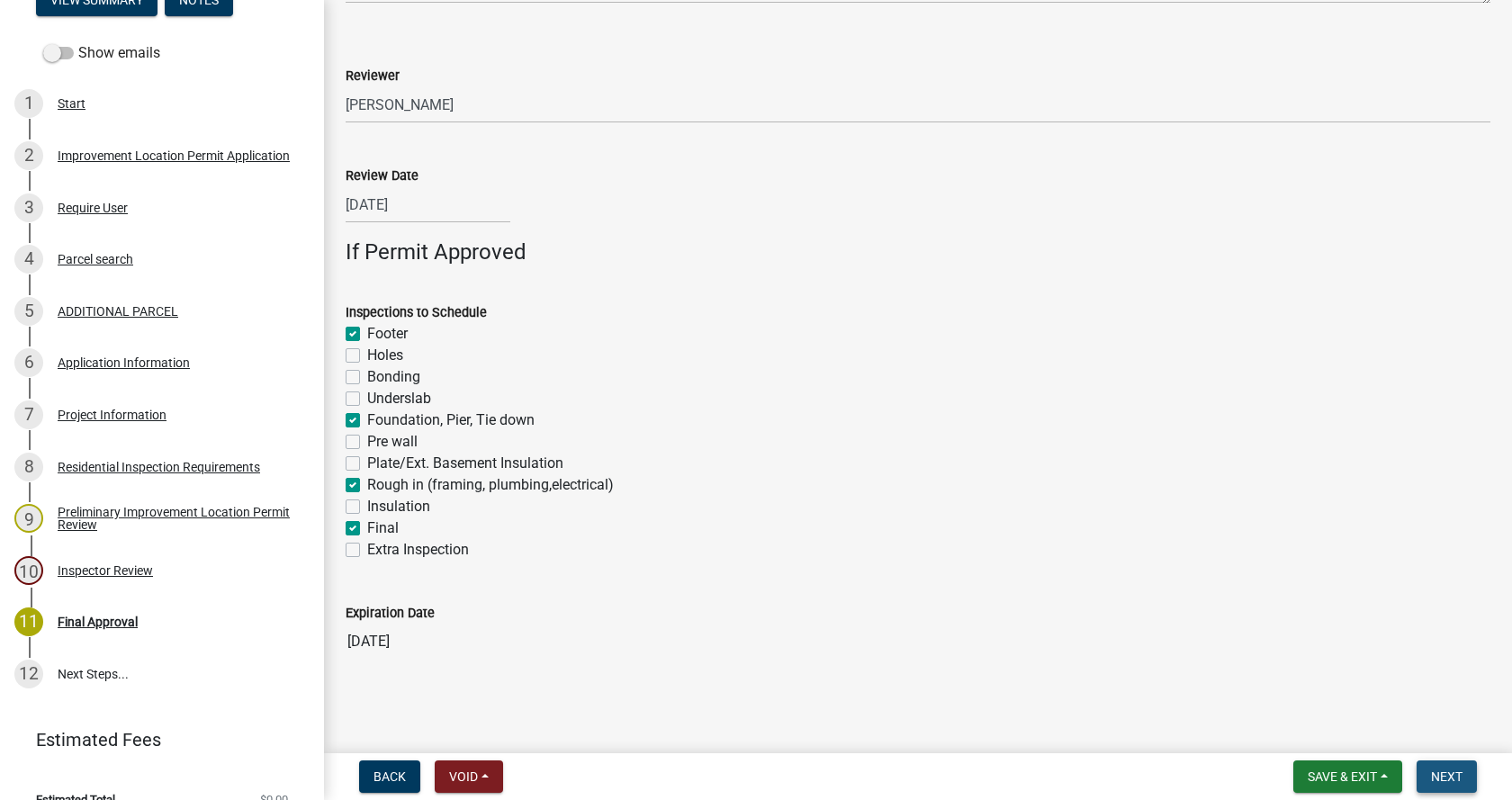
click at [1446, 775] on span "Next" at bounding box center [1447, 776] width 32 height 14
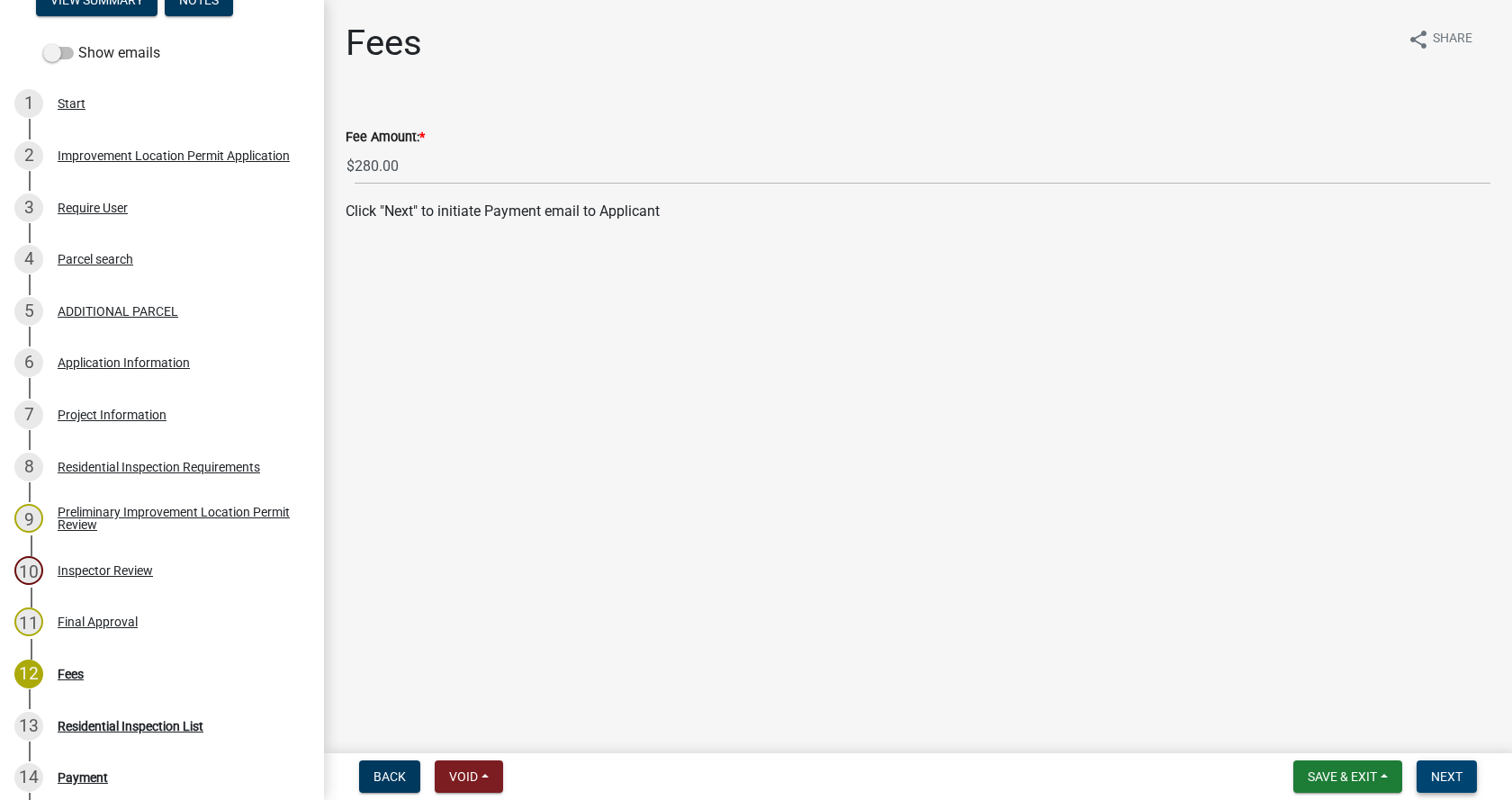
click at [1436, 773] on span "Next" at bounding box center [1447, 776] width 32 height 14
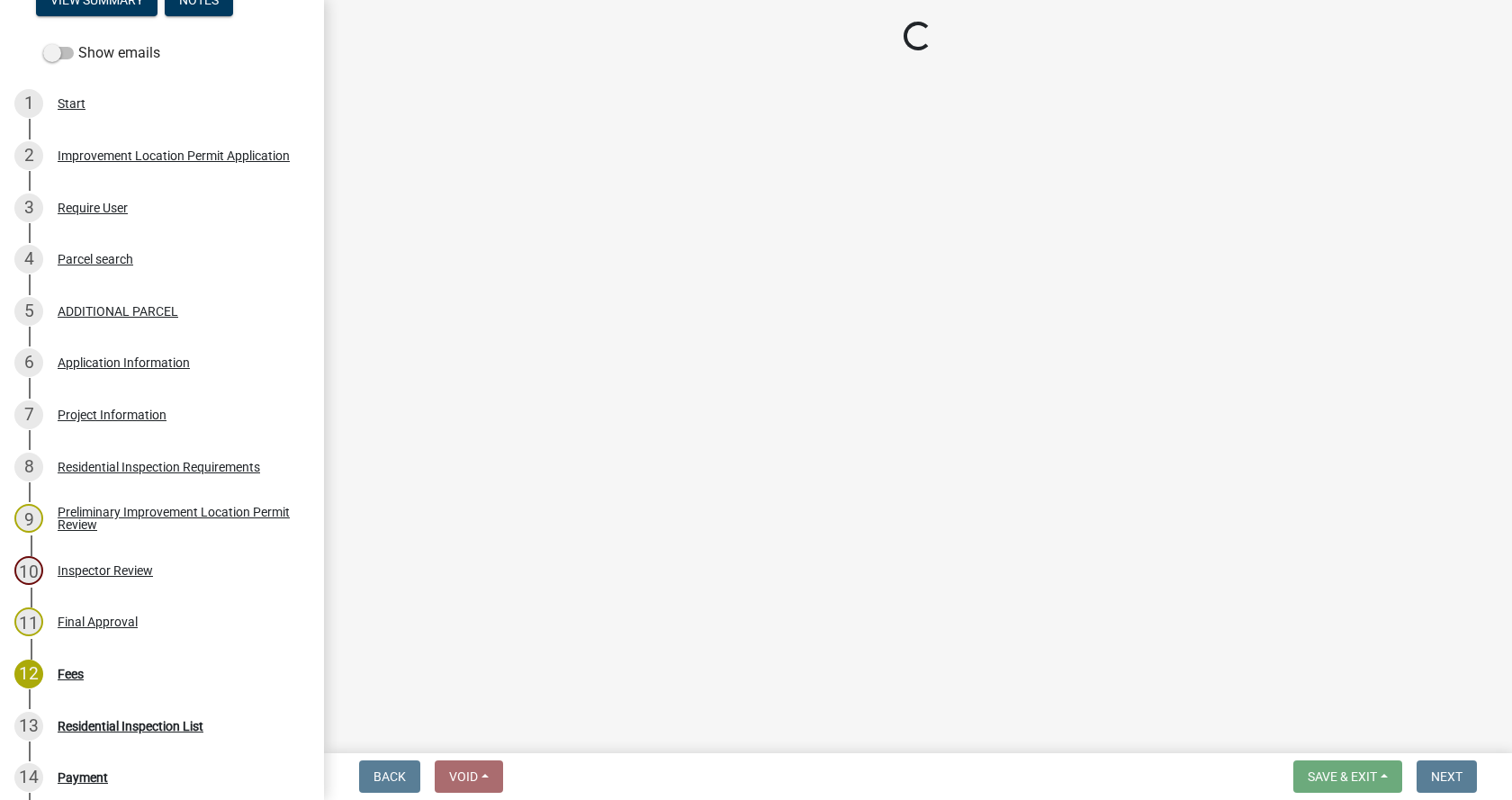
select select "3: 3"
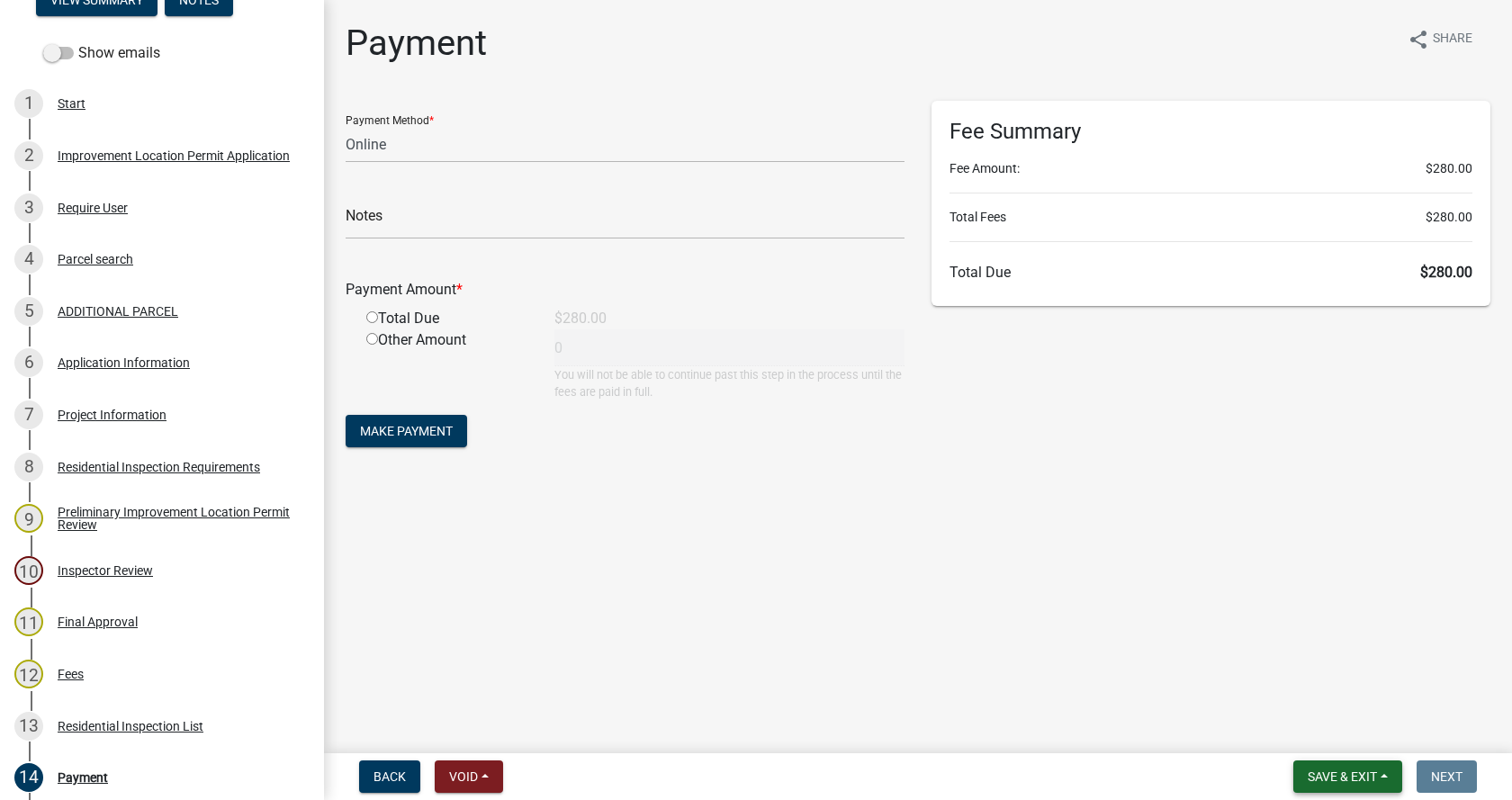
click at [1323, 776] on span "Save & Exit" at bounding box center [1342, 776] width 70 height 14
click at [1328, 731] on button "Save & Exit" at bounding box center [1330, 730] width 144 height 43
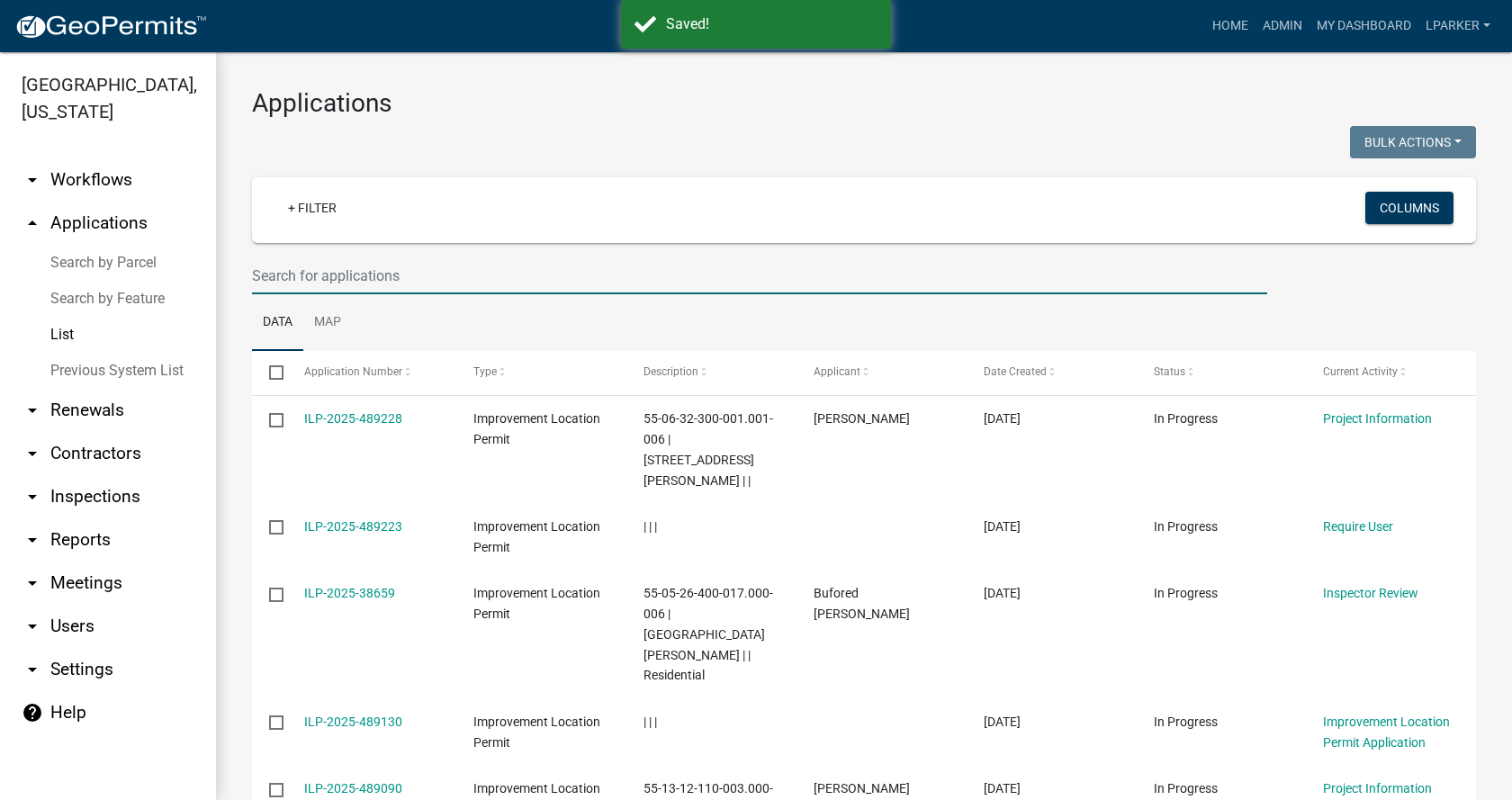
click at [269, 280] on input "text" at bounding box center [759, 275] width 1015 height 37
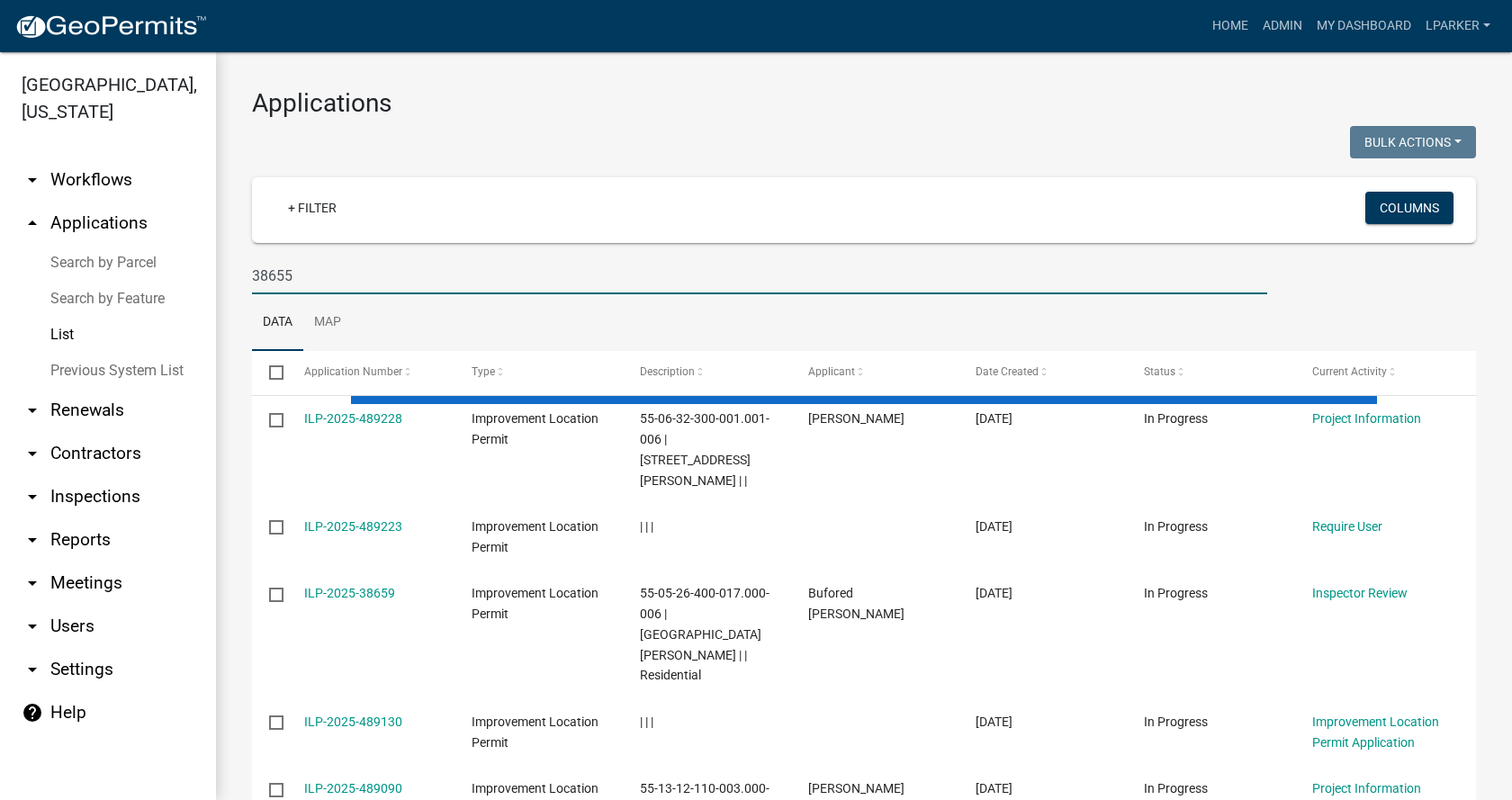
type input "38655"
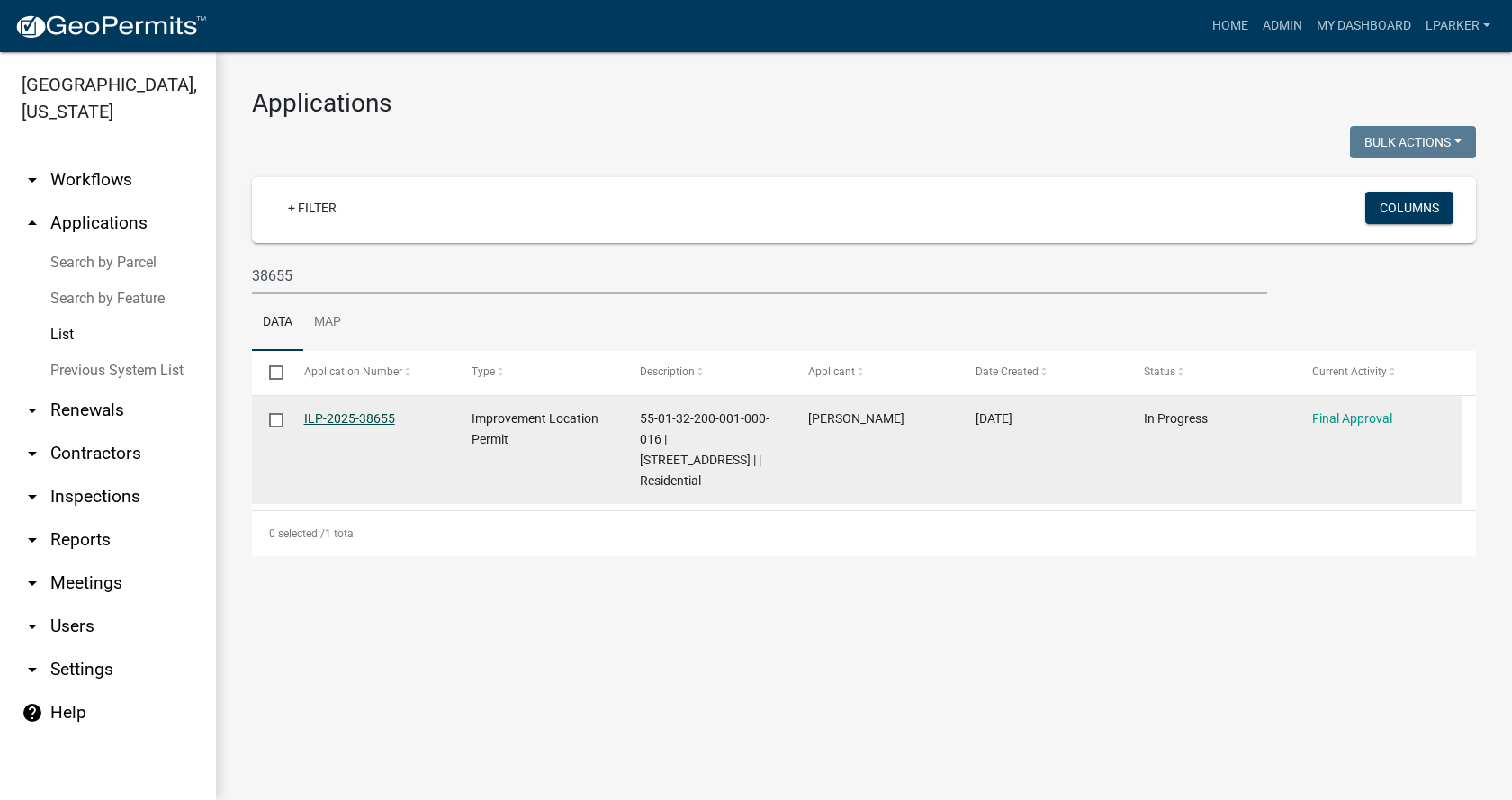
click at [339, 415] on link "ILP-2025-38655" at bounding box center [350, 418] width 91 height 14
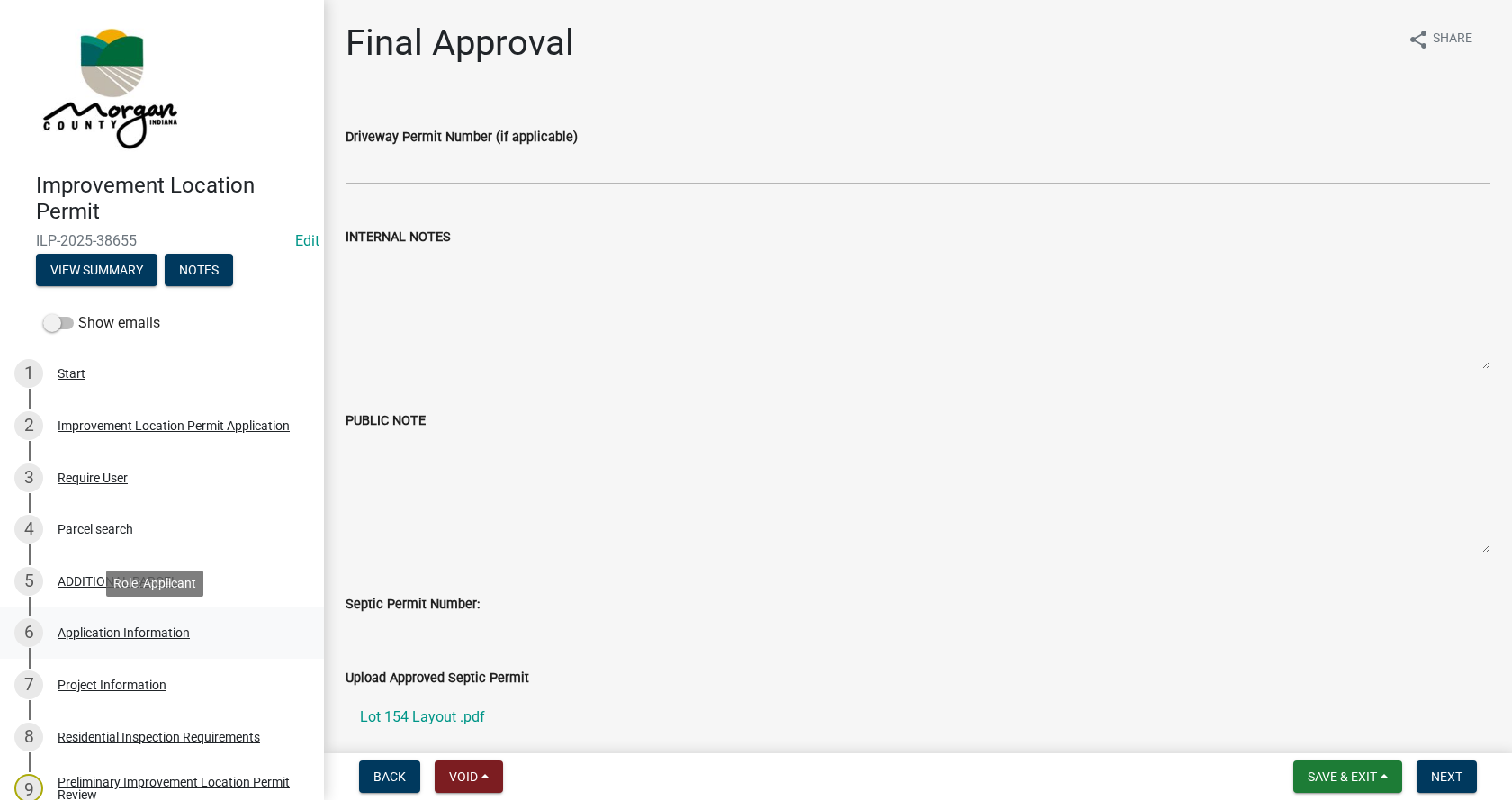
click at [70, 627] on div "Application Information" at bounding box center [123, 633] width 132 height 12
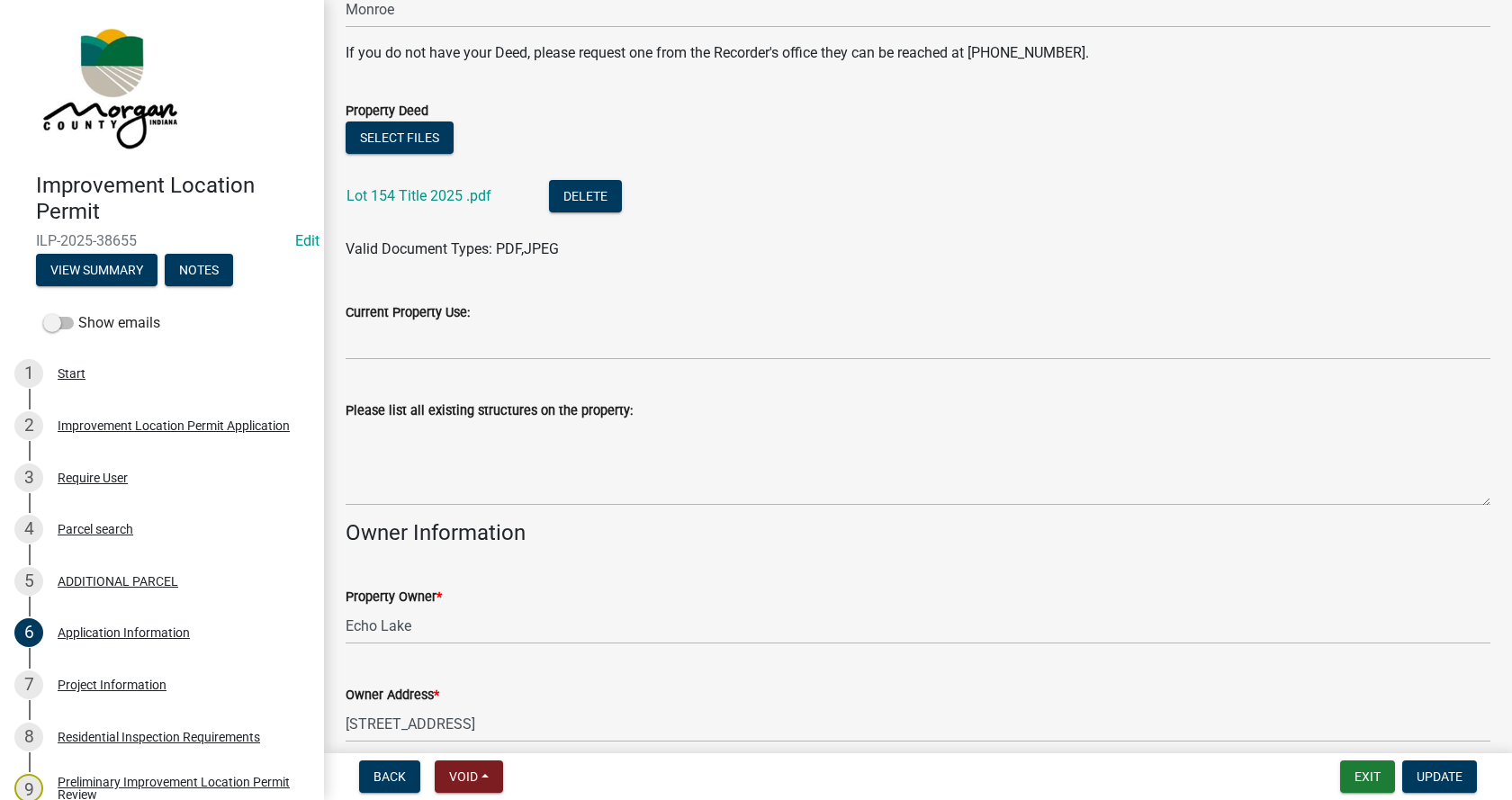
scroll to position [450, 0]
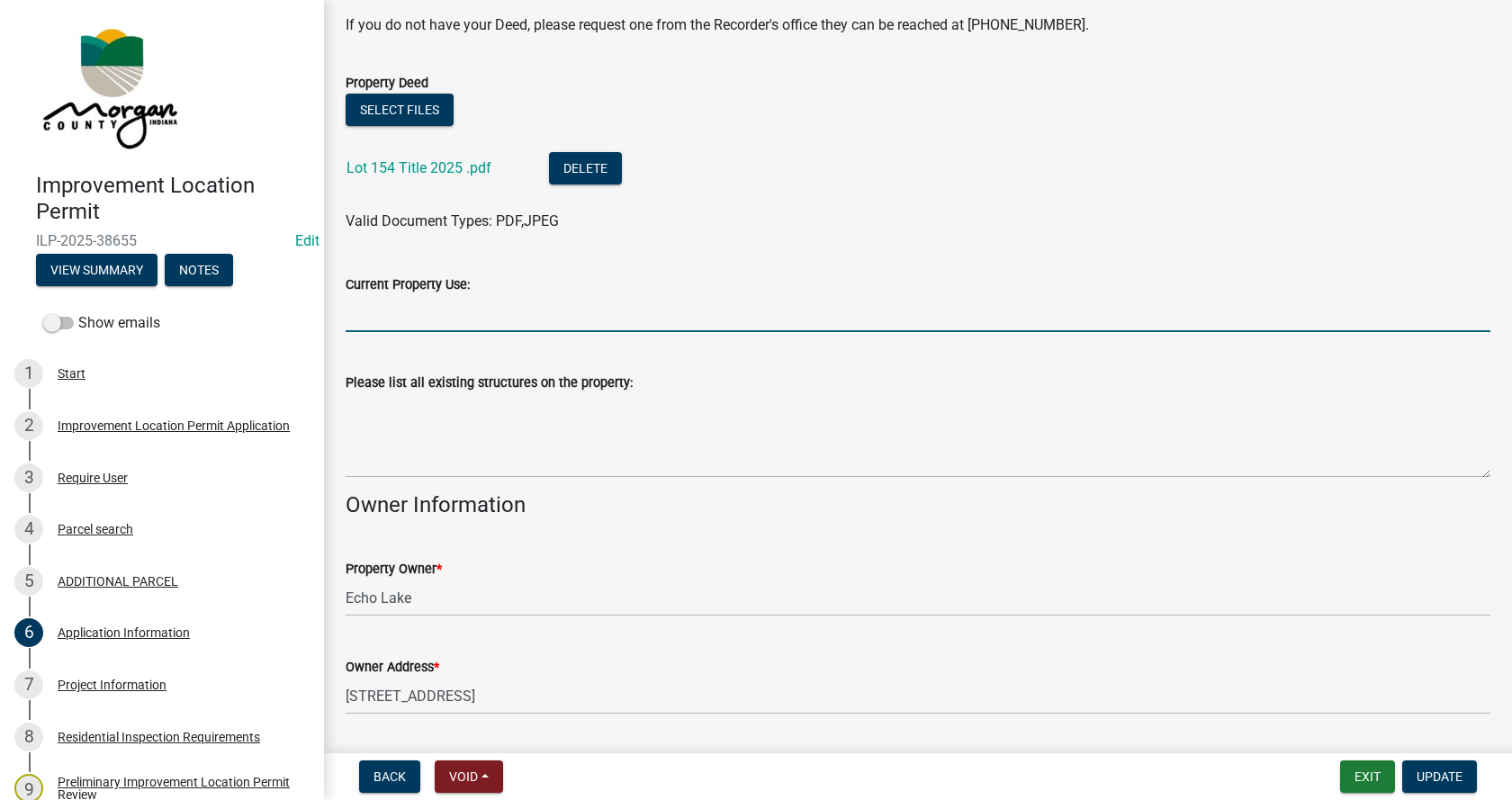
click at [388, 313] on input "Current Property Use:" at bounding box center [918, 313] width 1145 height 37
type input "mobile home park"
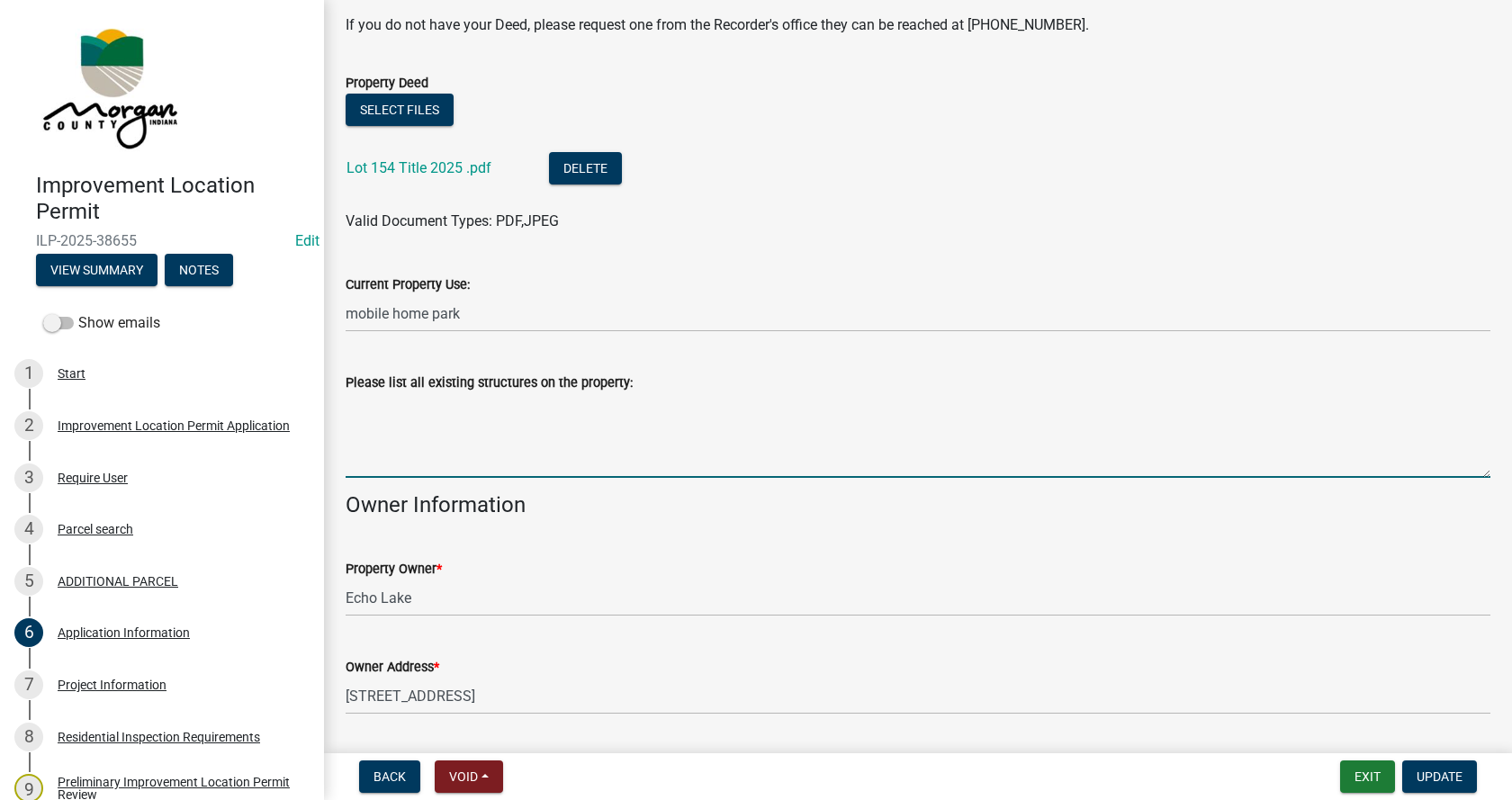
drag, startPoint x: 381, startPoint y: 425, endPoint x: 399, endPoint y: 415, distance: 20.6
click at [380, 425] on textarea "Please list all existing structures on the property:" at bounding box center [918, 435] width 1145 height 85
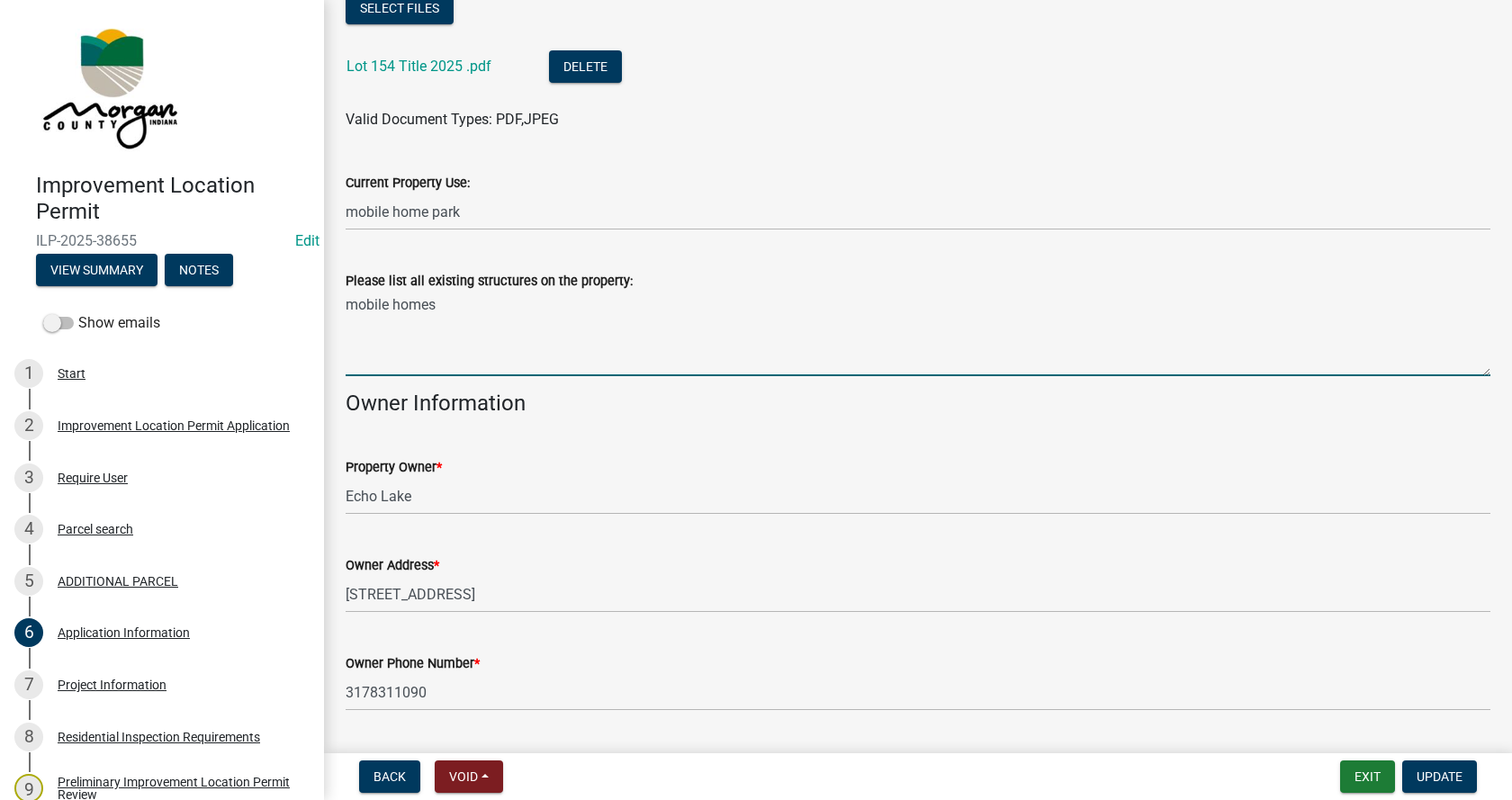
scroll to position [541, 0]
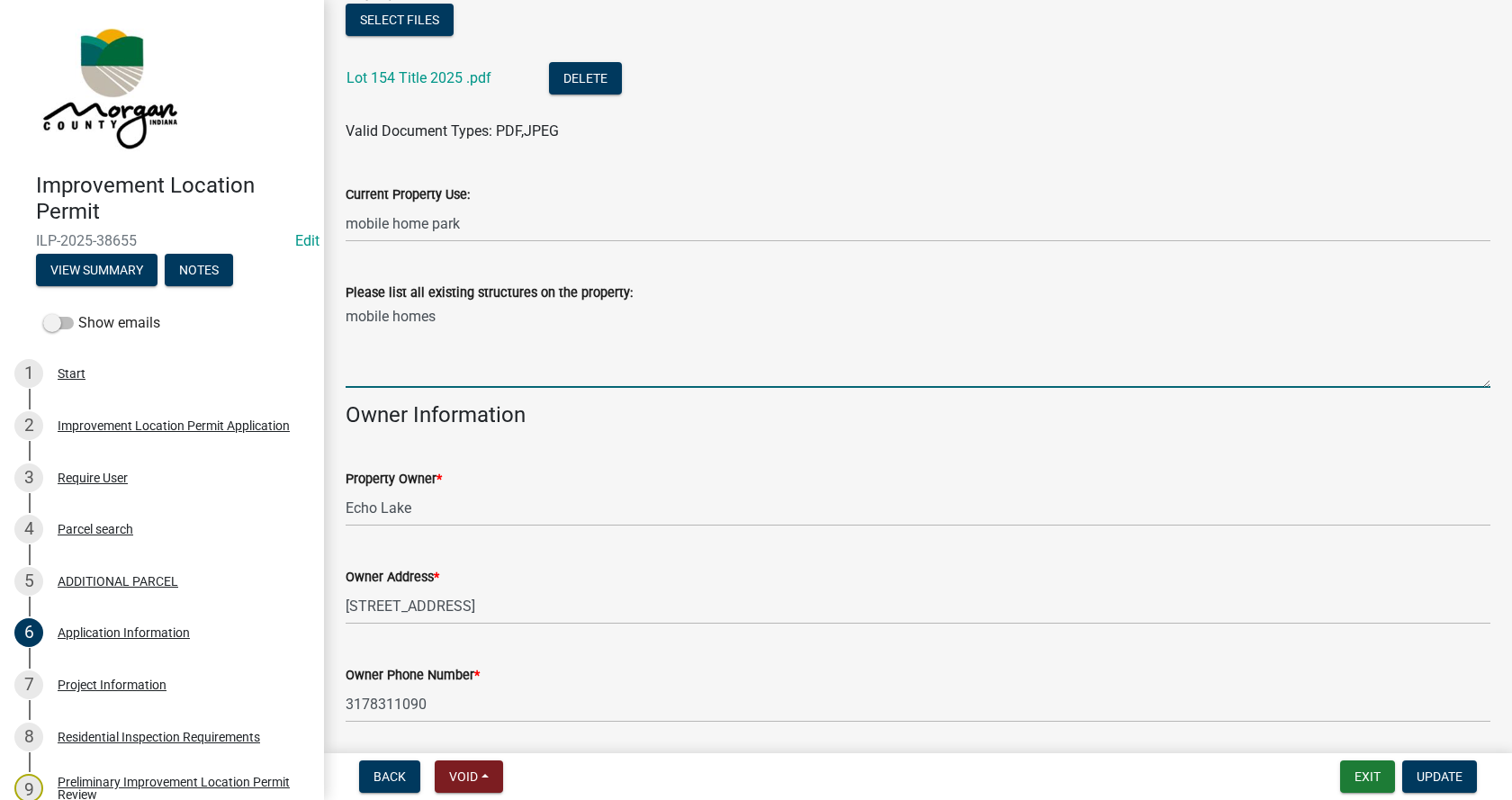
type textarea "mobile homes"
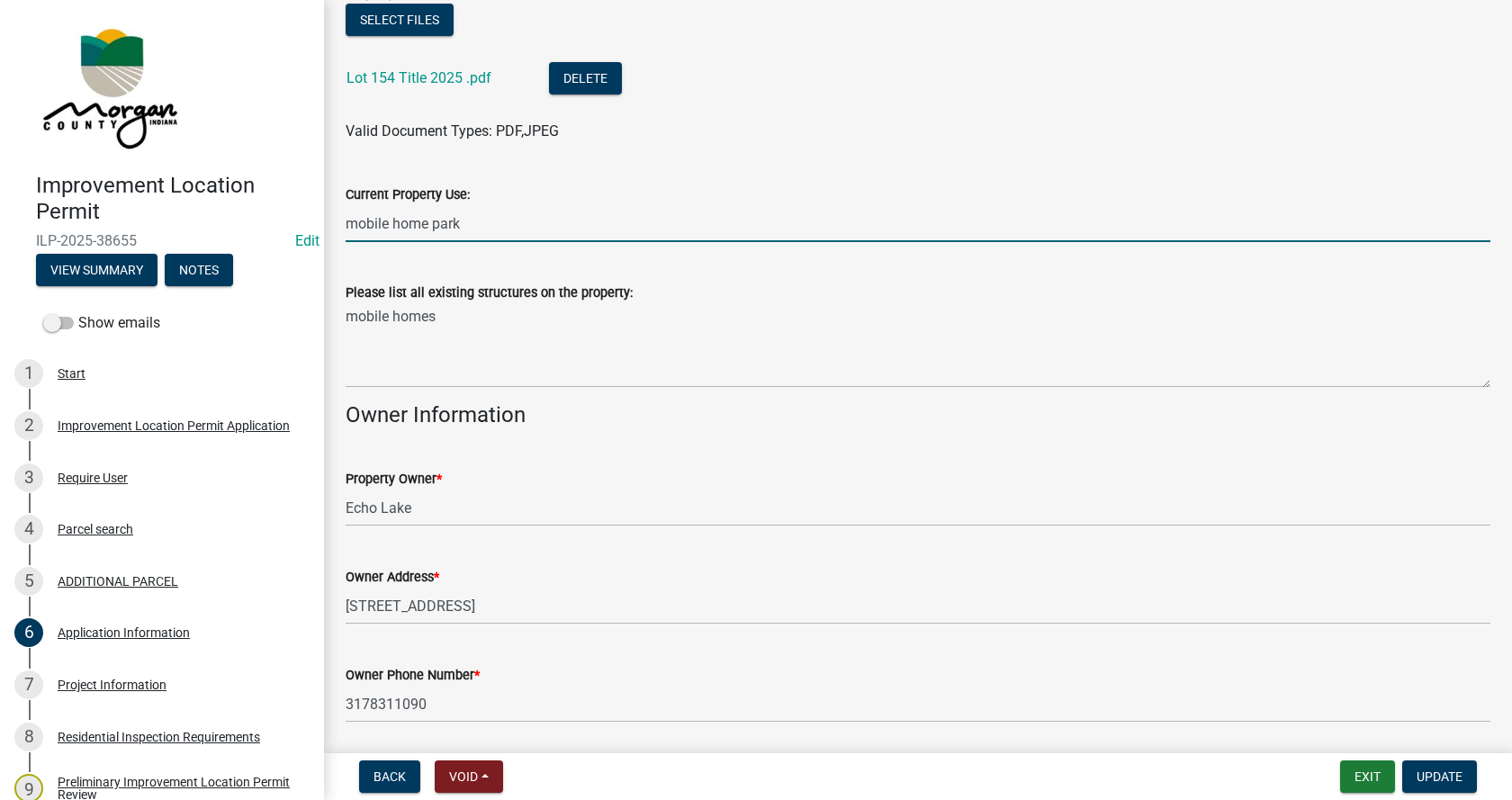
drag, startPoint x: 483, startPoint y: 223, endPoint x: 344, endPoint y: 227, distance: 139.1
click at [344, 227] on div "Current Property Use: mobile home park" at bounding box center [917, 200] width 1172 height 84
type input "residential"
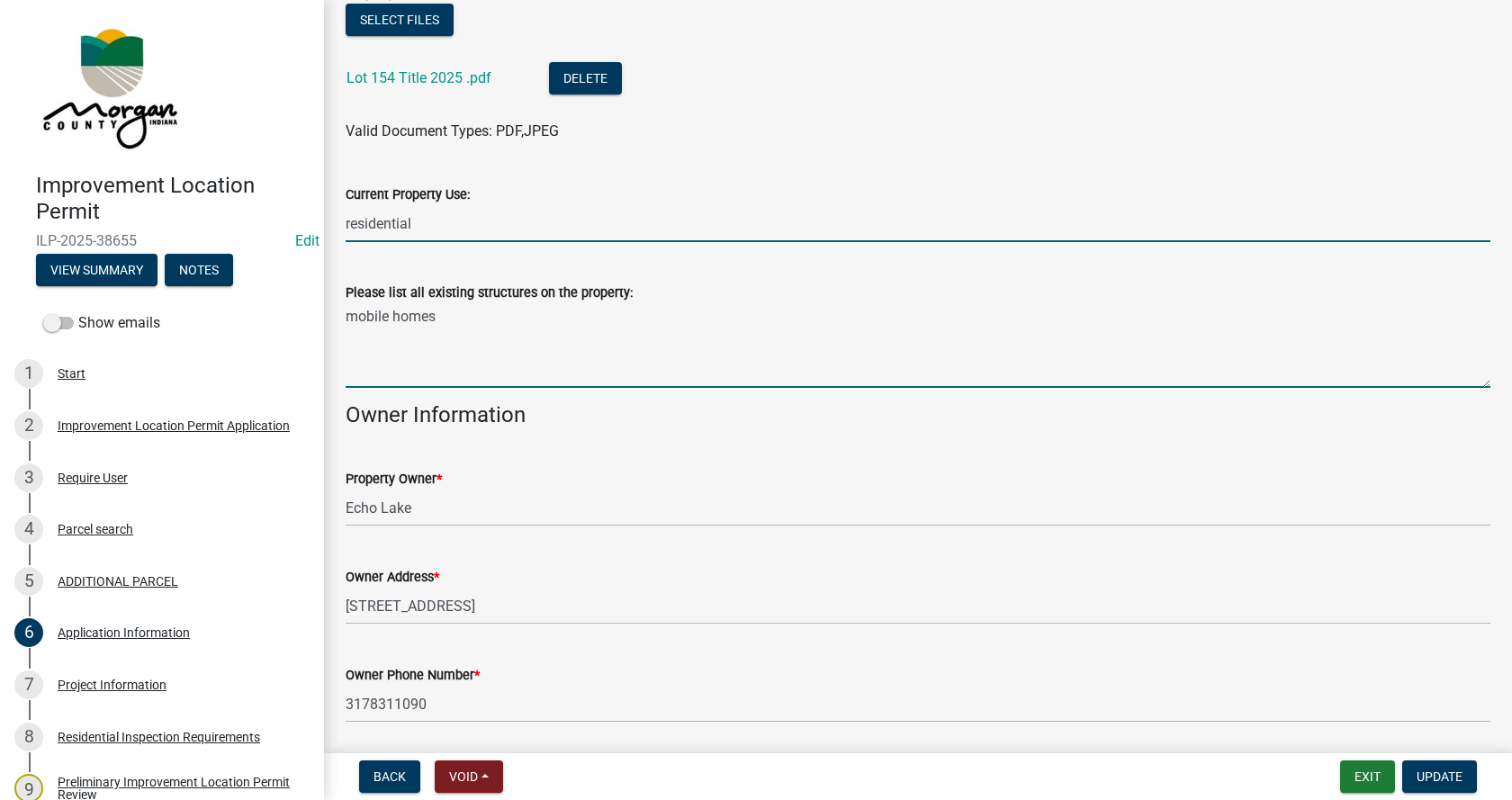
click at [439, 317] on textarea "mobile homes" at bounding box center [918, 346] width 1145 height 85
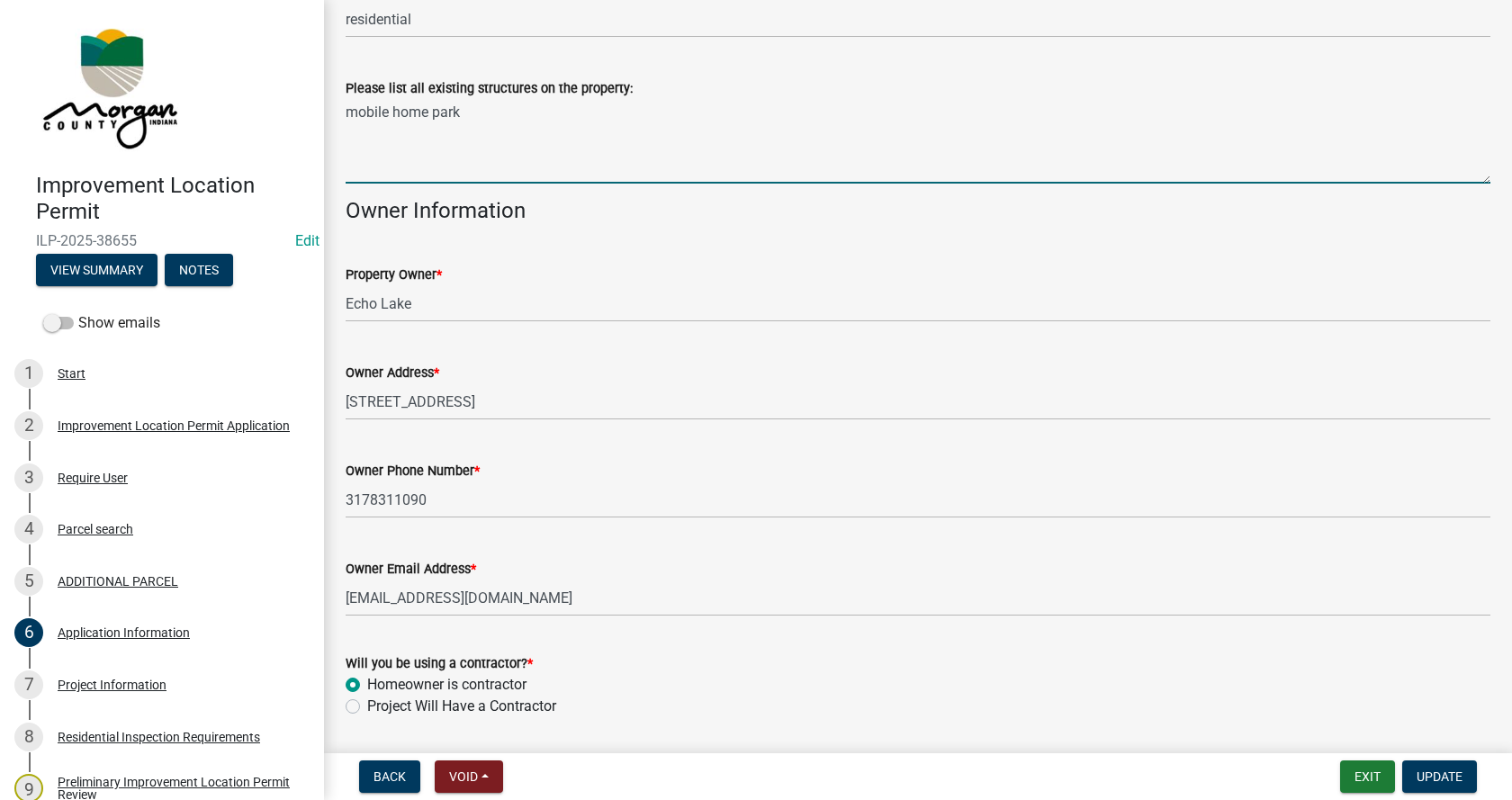
scroll to position [802, 0]
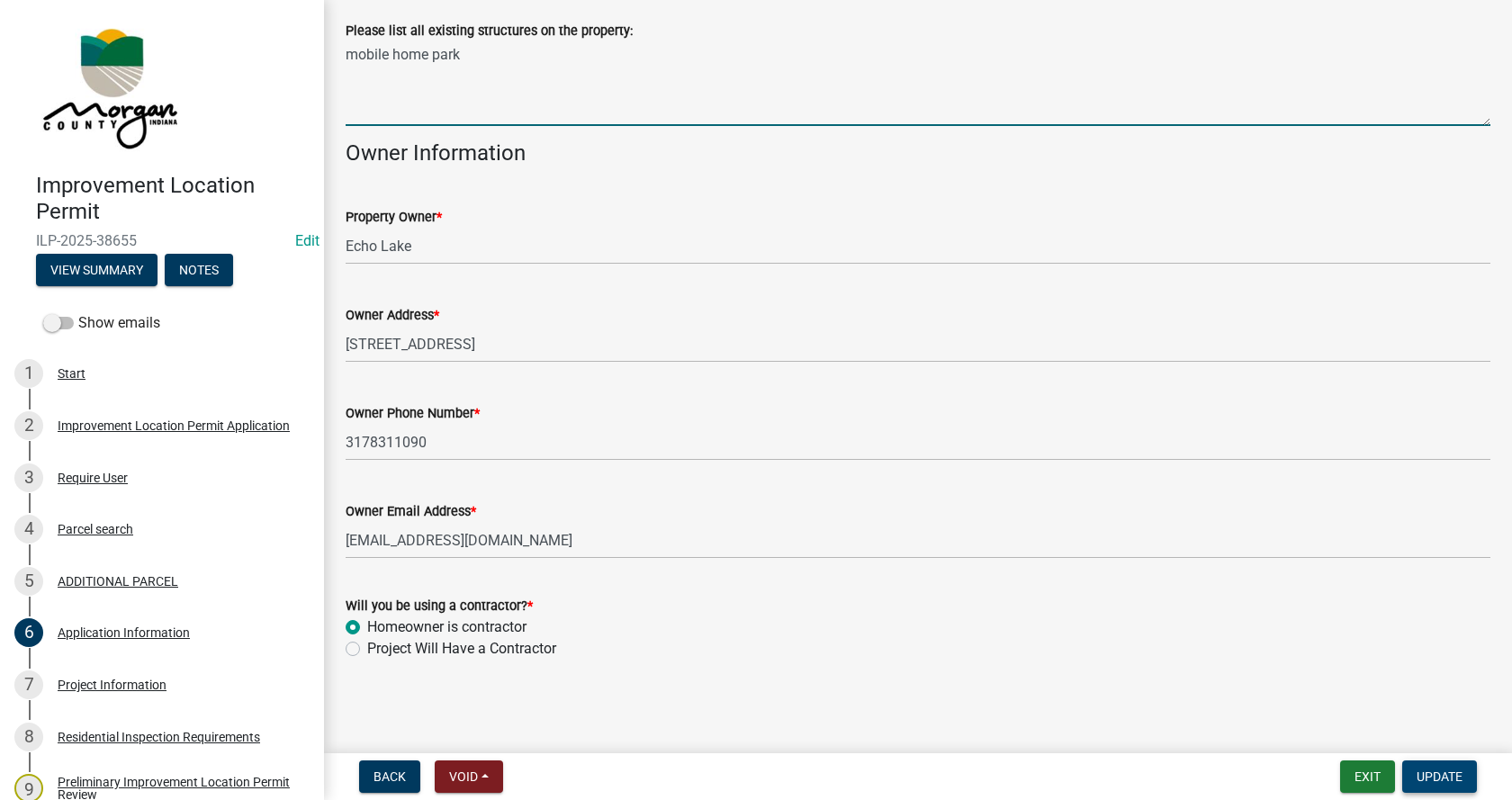
type textarea "mobile home park"
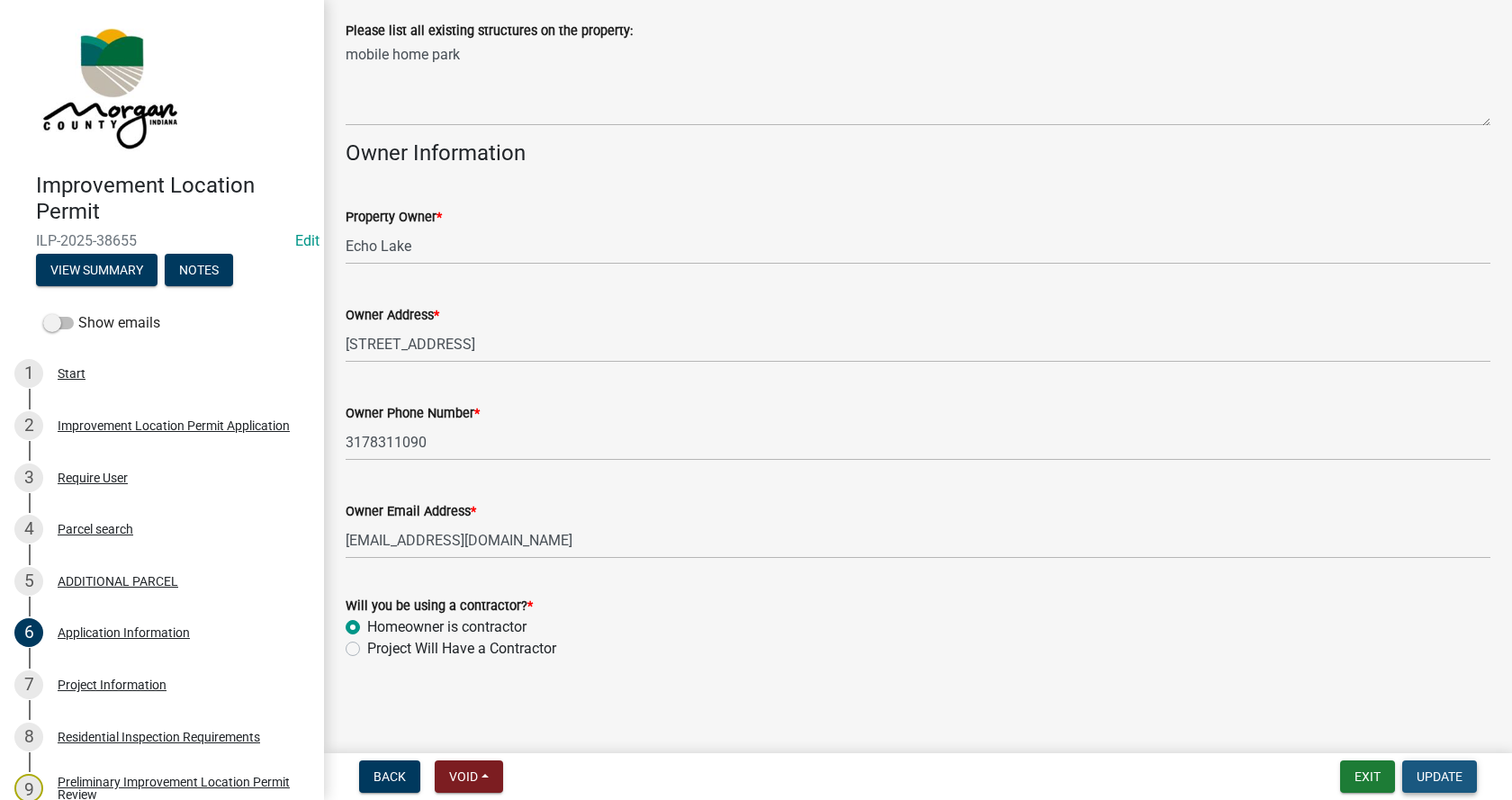
click at [1445, 776] on span "Update" at bounding box center [1439, 776] width 46 height 14
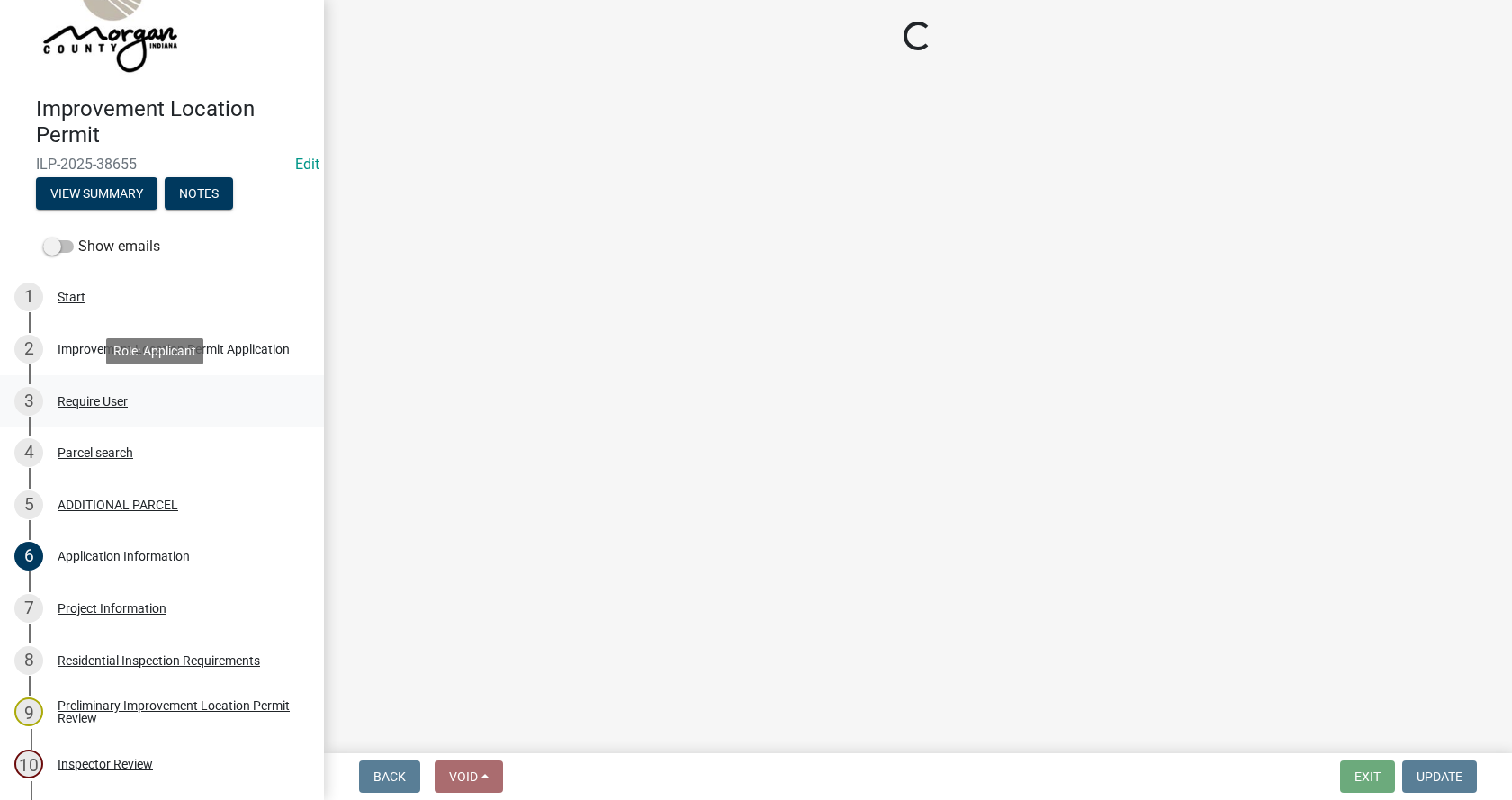
scroll to position [297, 0]
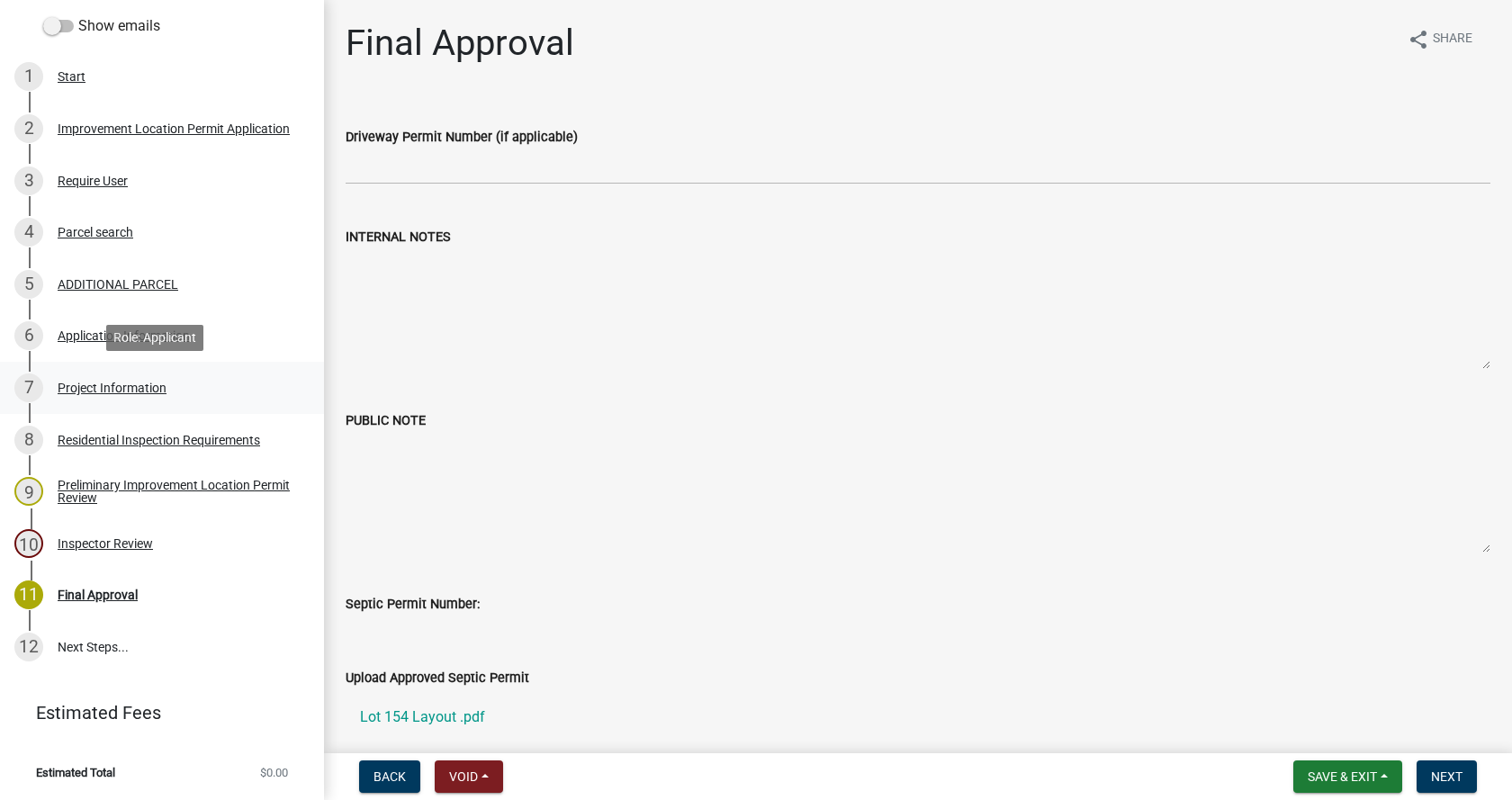
click at [71, 383] on div "Project Information" at bounding box center [112, 387] width 109 height 12
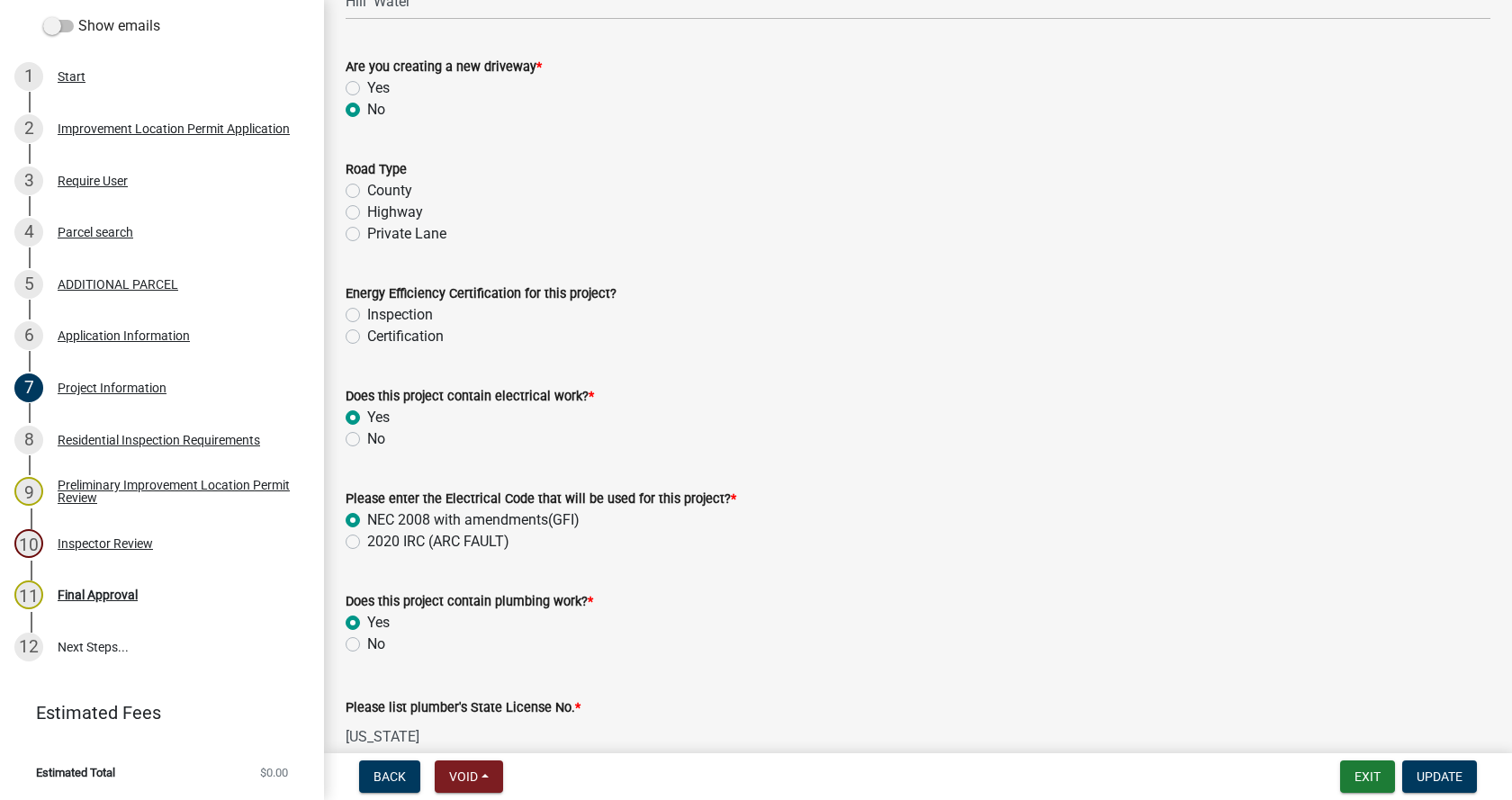
scroll to position [2160, 0]
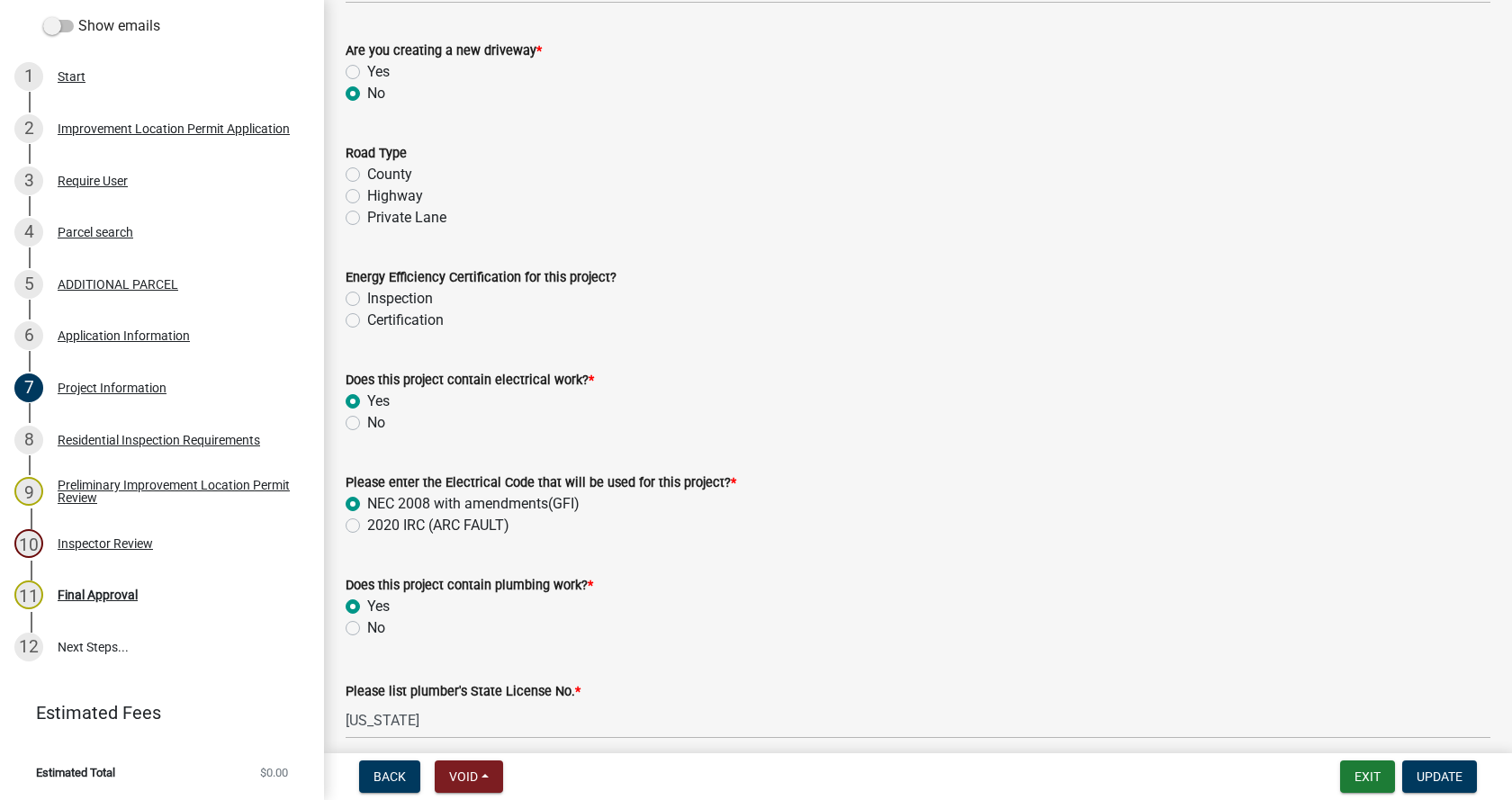
click at [367, 219] on label "Private Lane" at bounding box center [407, 217] width 79 height 22
click at [367, 219] on input "Private Lane" at bounding box center [373, 212] width 11 height 11
radio input "true"
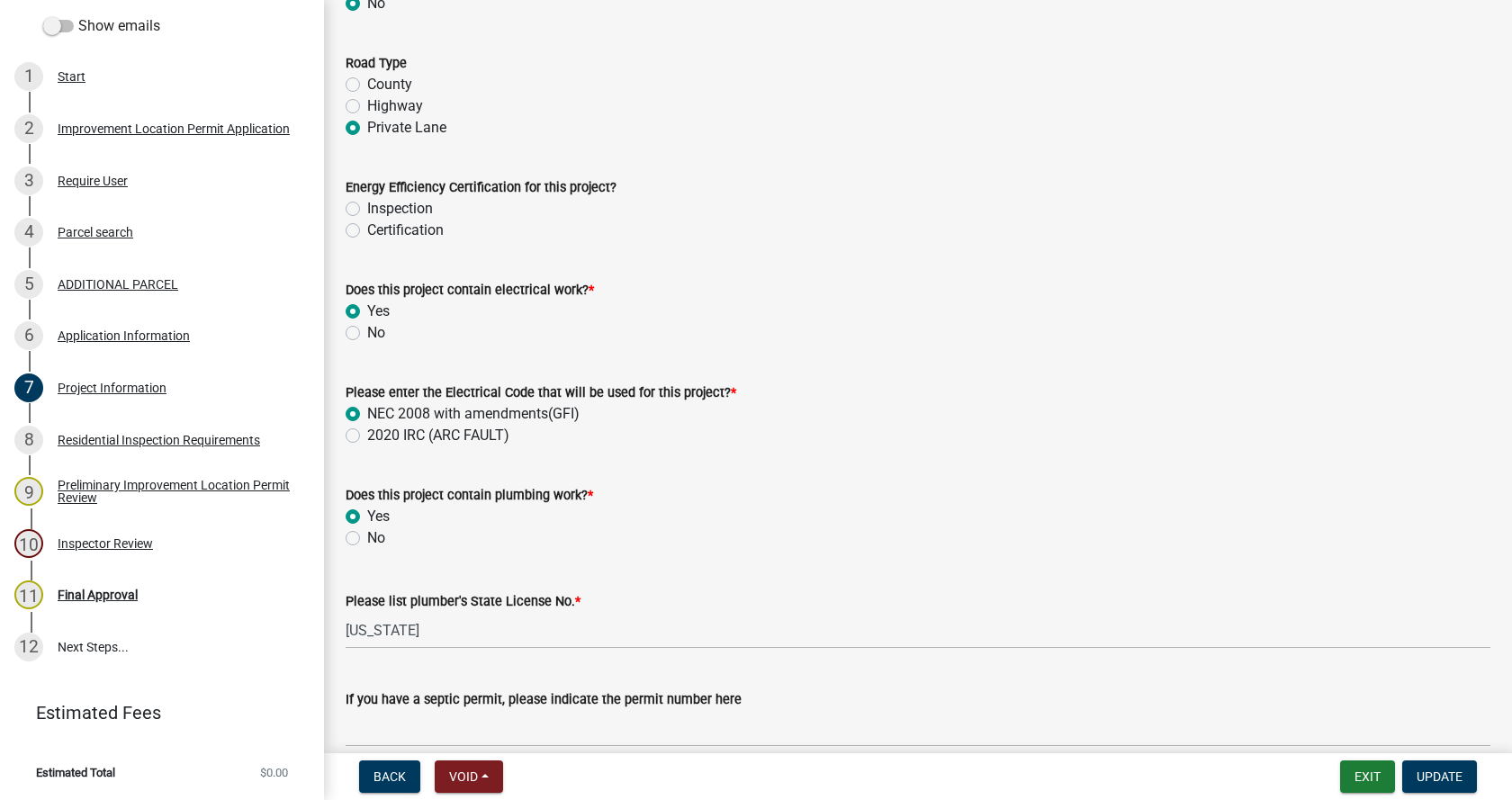
click at [367, 232] on label "Certification" at bounding box center [405, 230] width 76 height 22
click at [367, 231] on input "Certification" at bounding box center [373, 226] width 11 height 11
radio input "true"
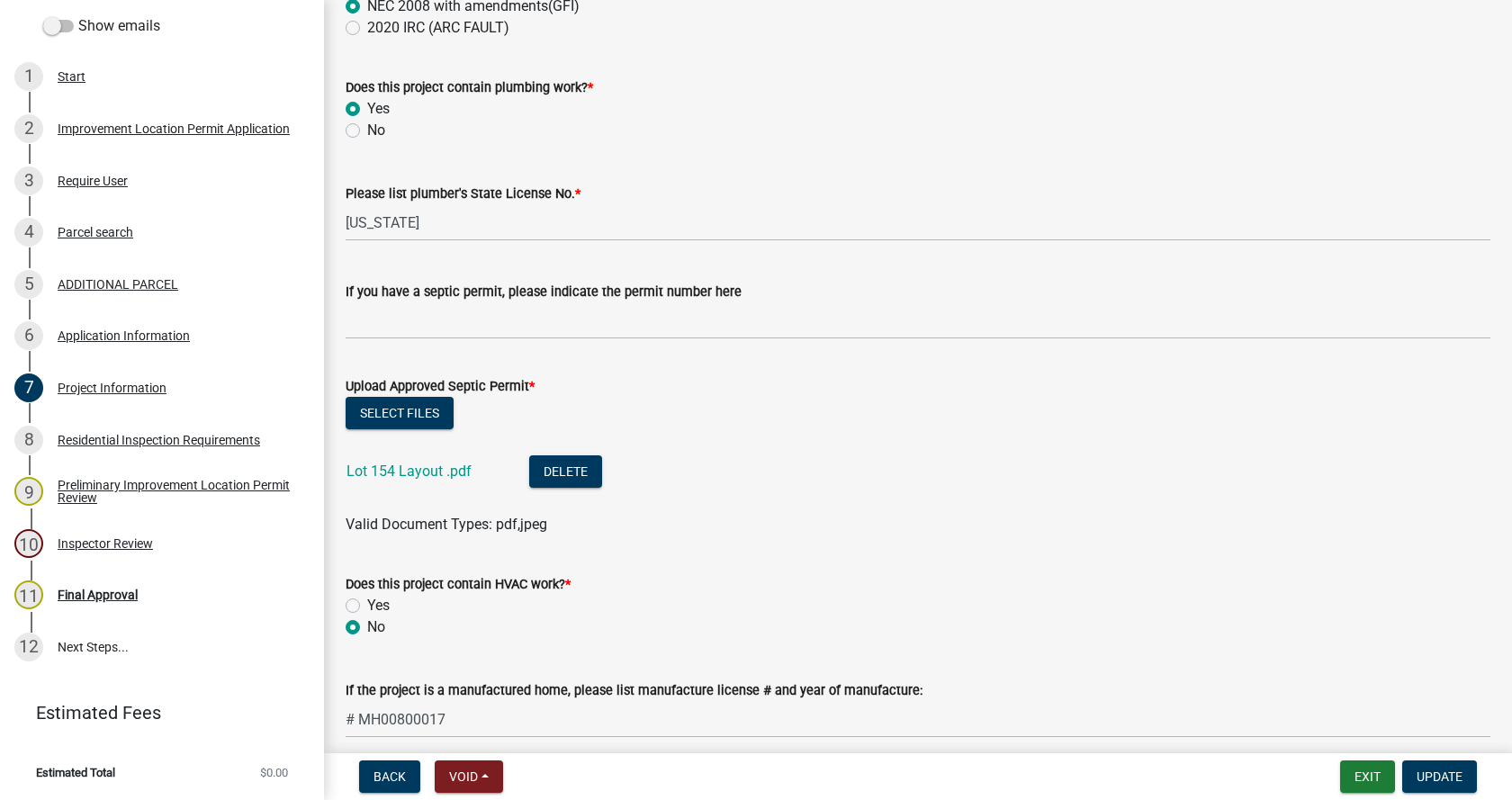
scroll to position [2701, 0]
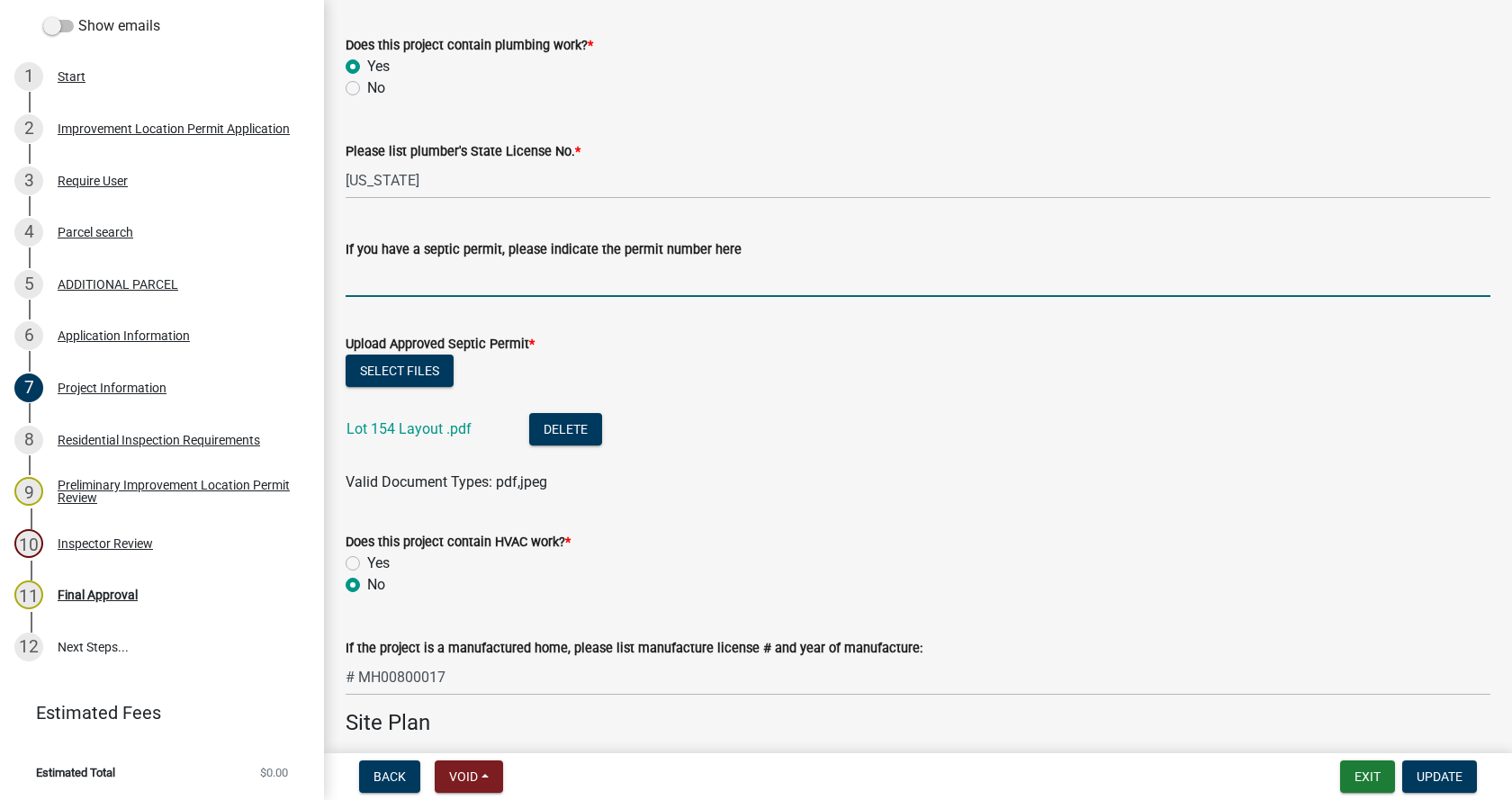
click at [389, 288] on input "If you have a septic permit, please indicate the permit number here" at bounding box center [918, 278] width 1145 height 37
click at [352, 275] on input "On-site private sewer utility" at bounding box center [918, 278] width 1145 height 37
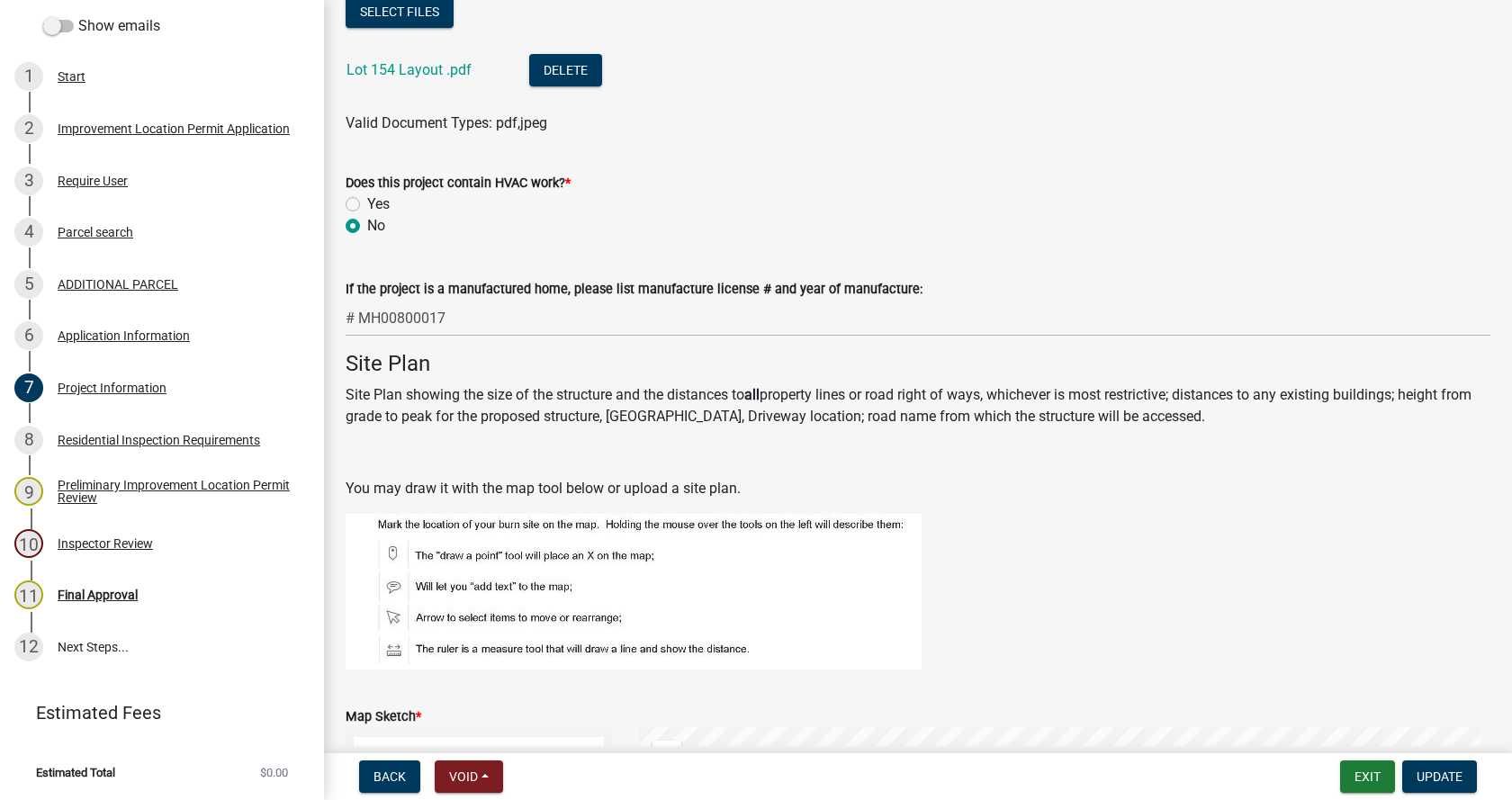
scroll to position [3061, 0]
type input "on-site private sewer utility"
click at [402, 69] on link "Lot 154 Layout .pdf" at bounding box center [409, 69] width 125 height 17
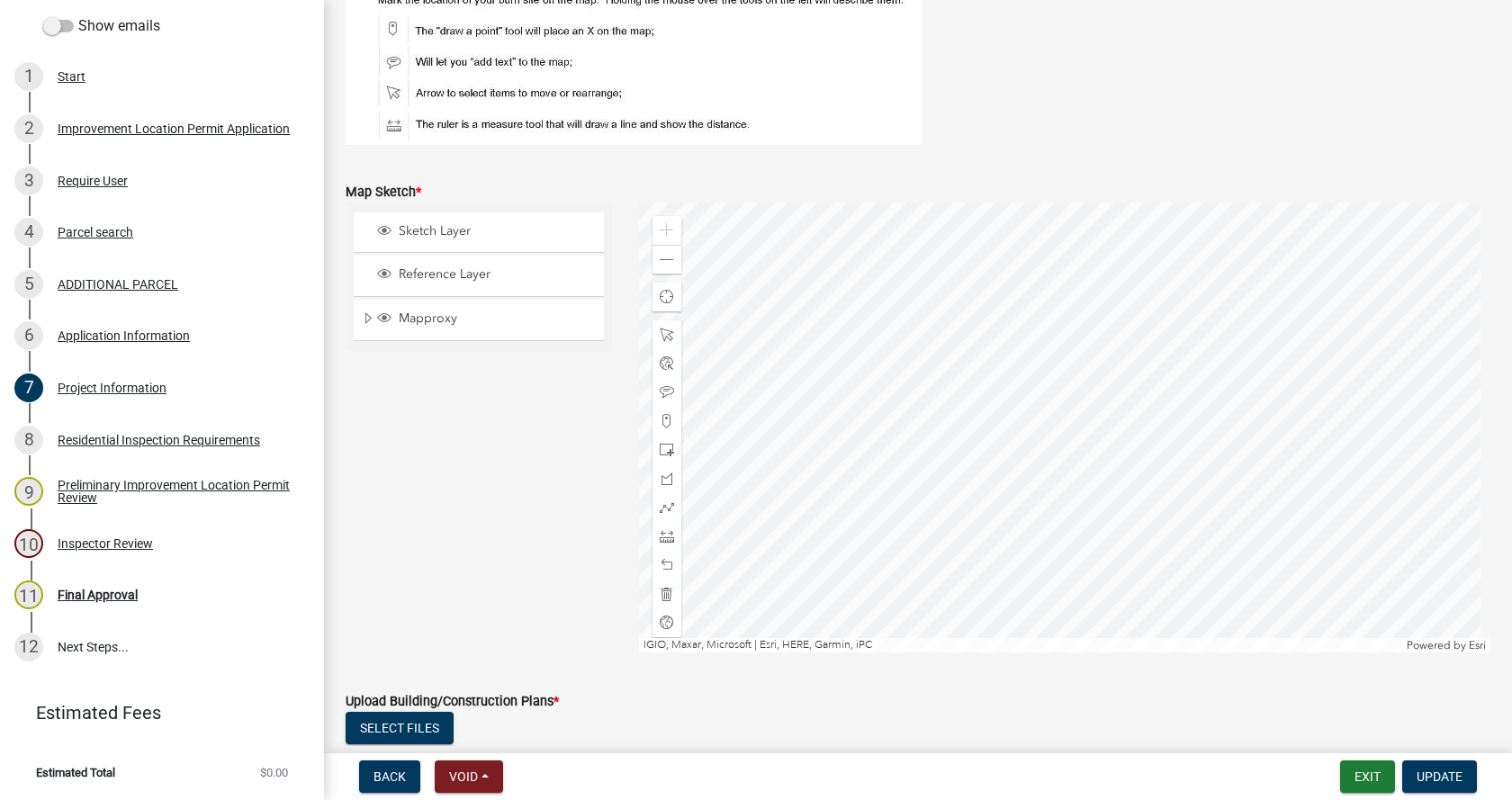
scroll to position [3601, 0]
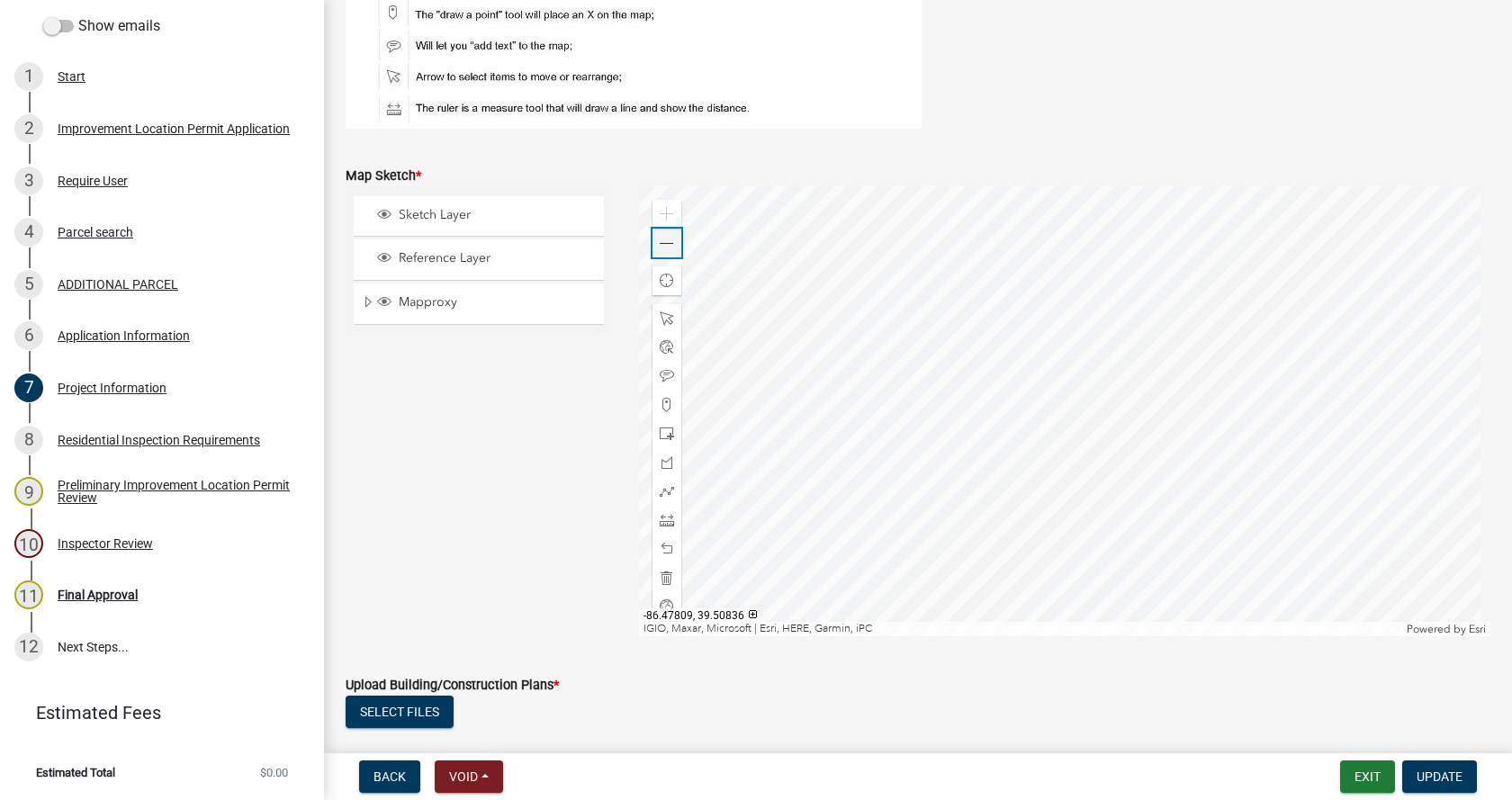
click at [665, 244] on span at bounding box center [666, 243] width 14 height 14
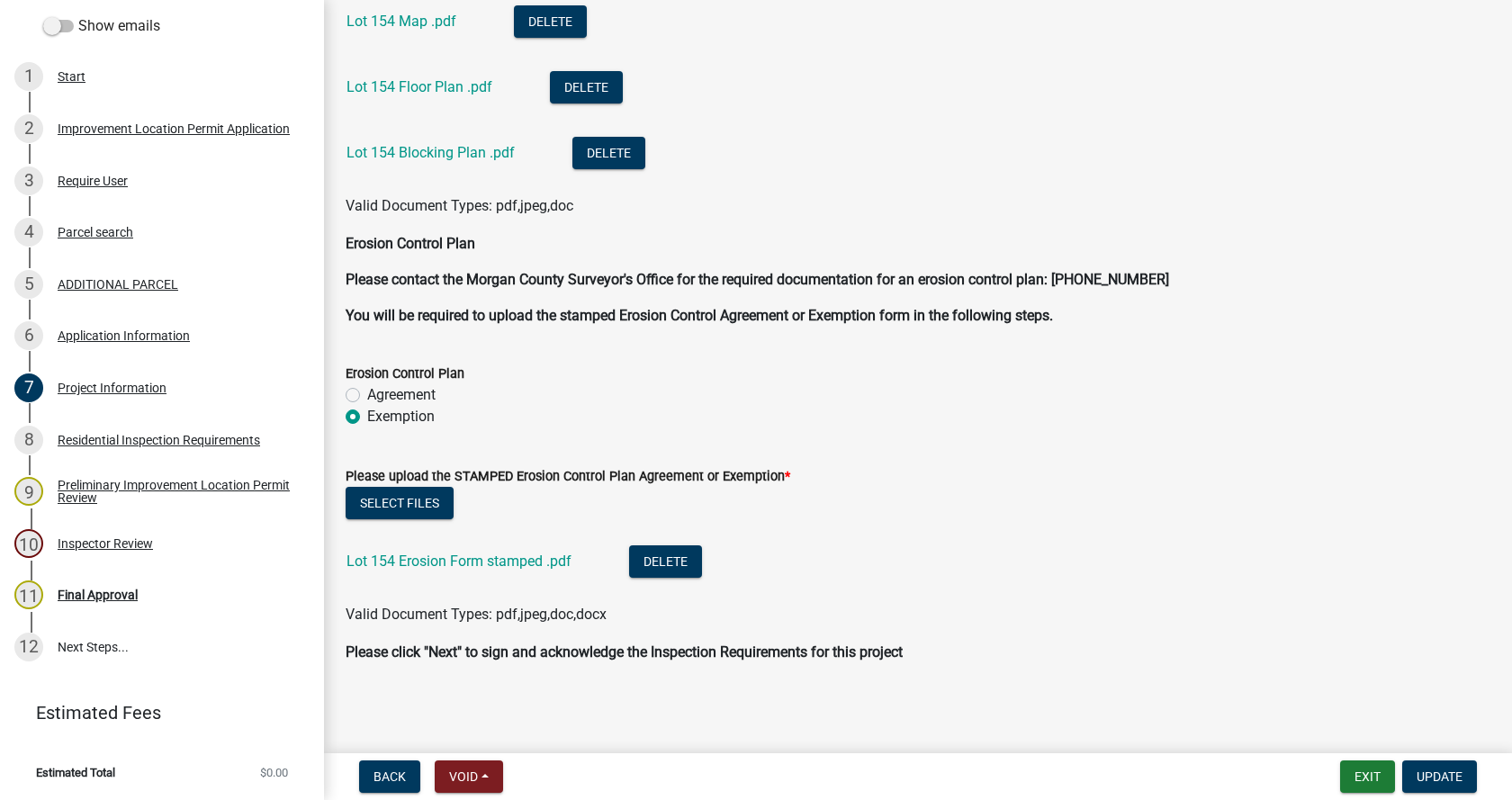
scroll to position [4417, 0]
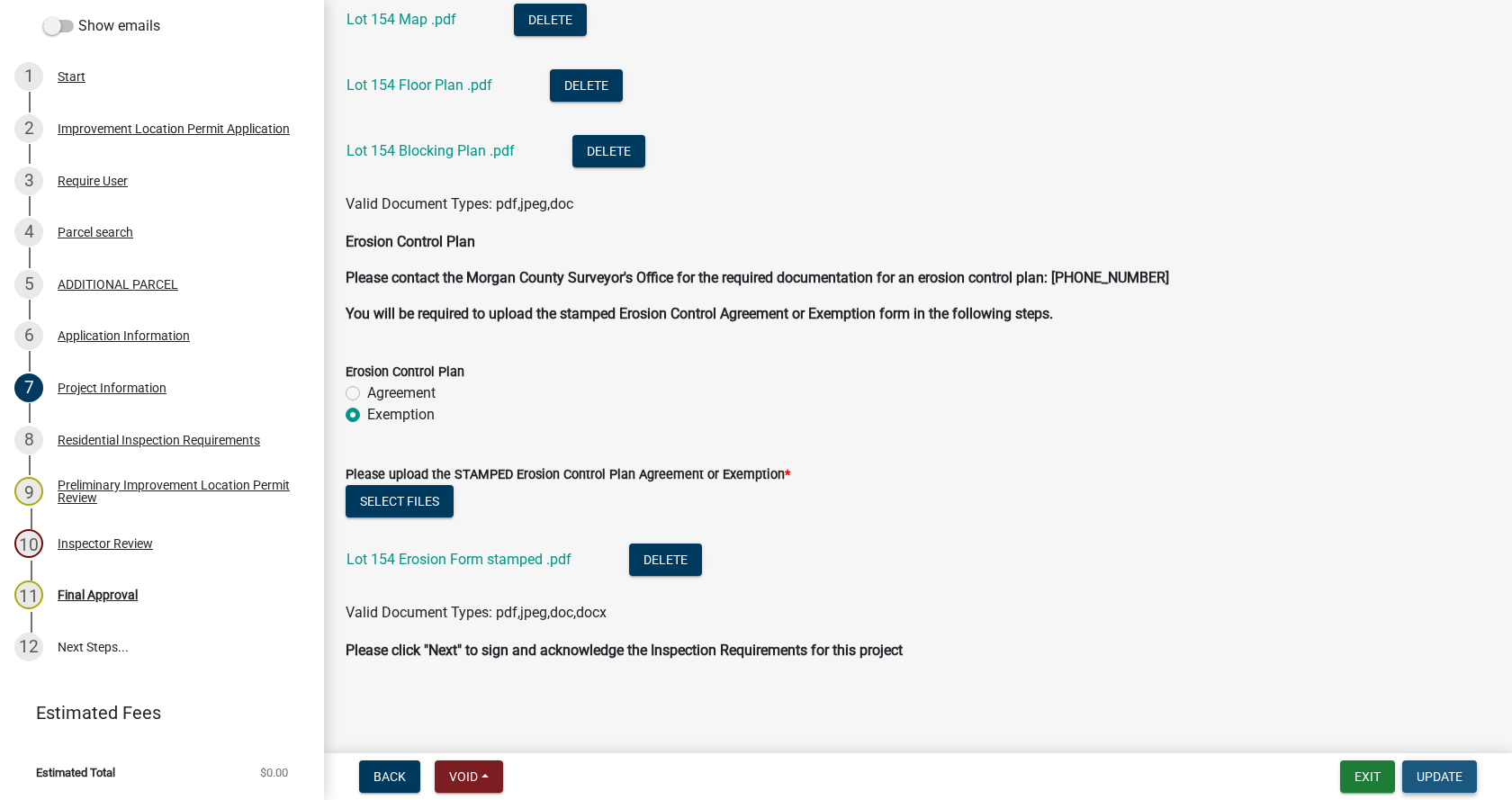
click at [1443, 776] on span "Update" at bounding box center [1439, 776] width 46 height 14
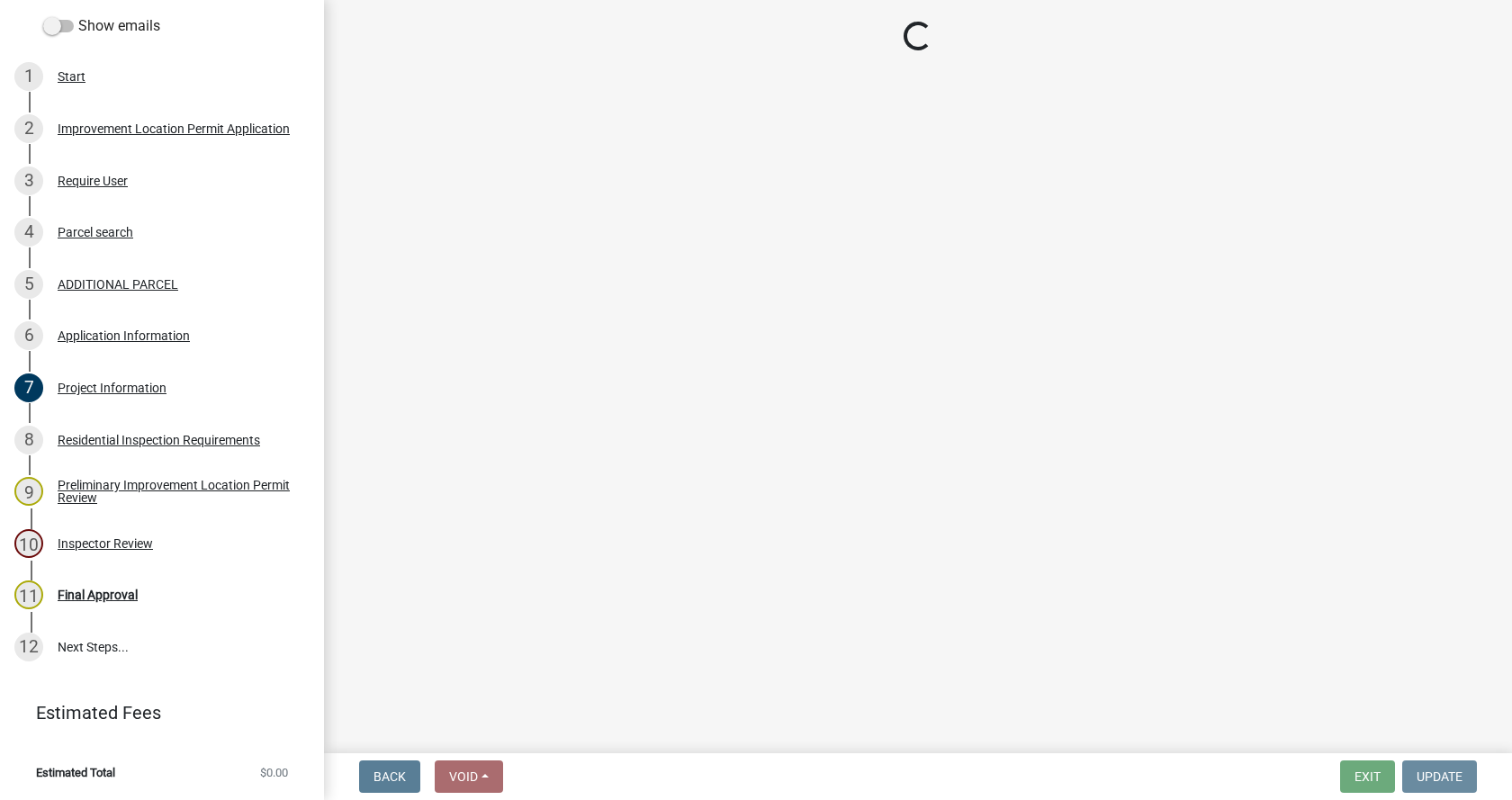
scroll to position [0, 0]
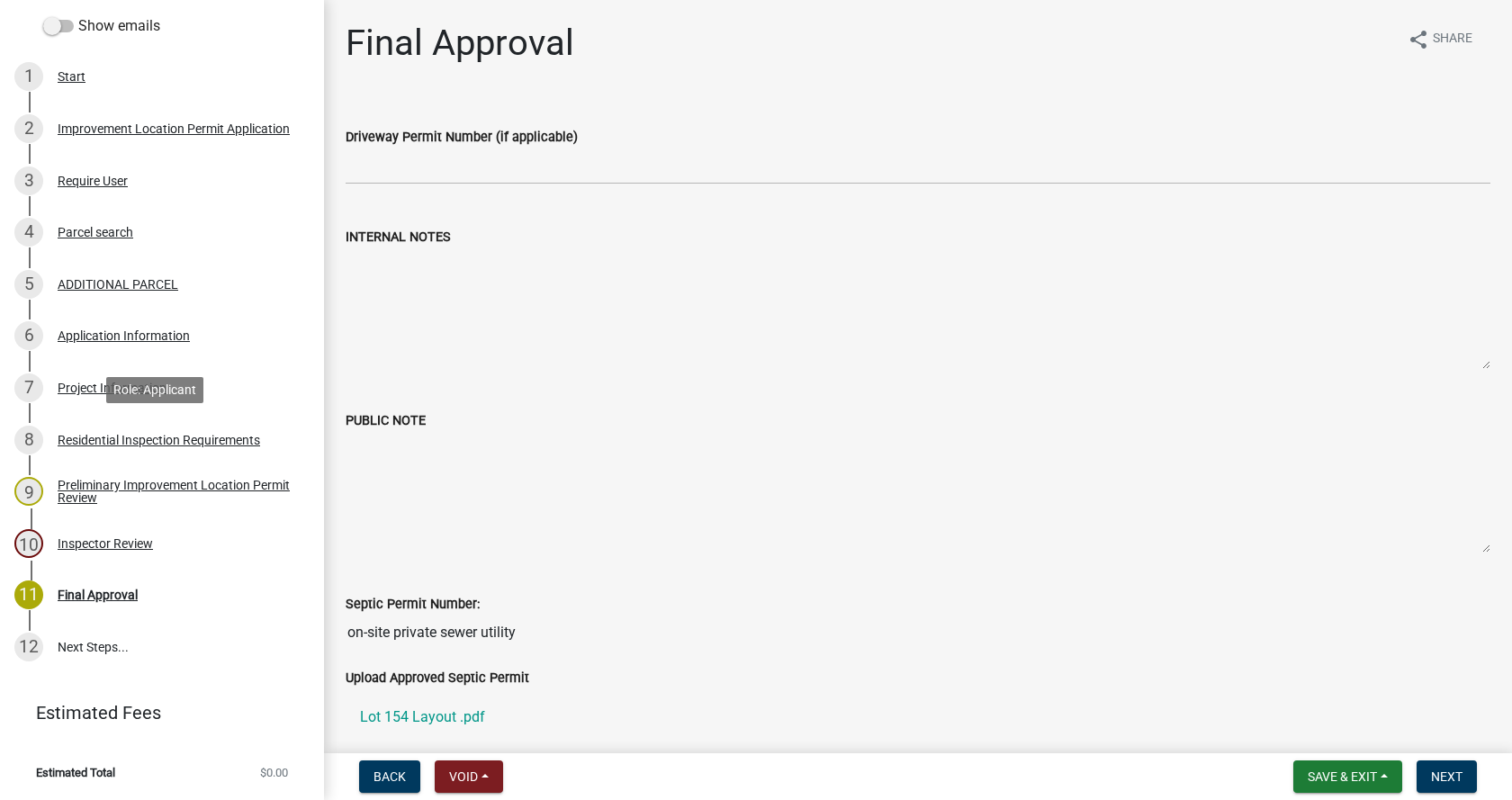
click at [81, 434] on div "Residential Inspection Requirements" at bounding box center [158, 440] width 202 height 12
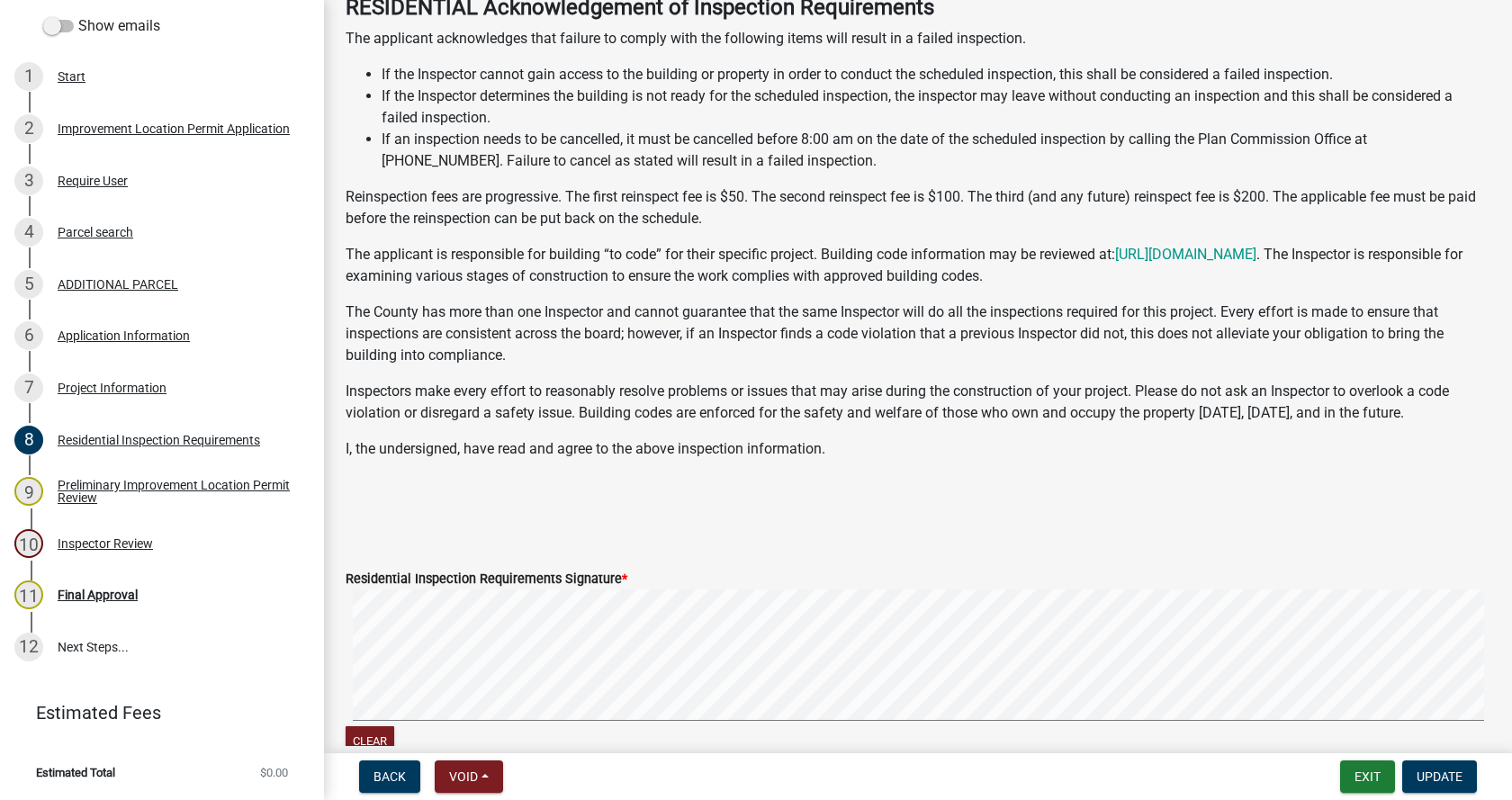
scroll to position [360, 0]
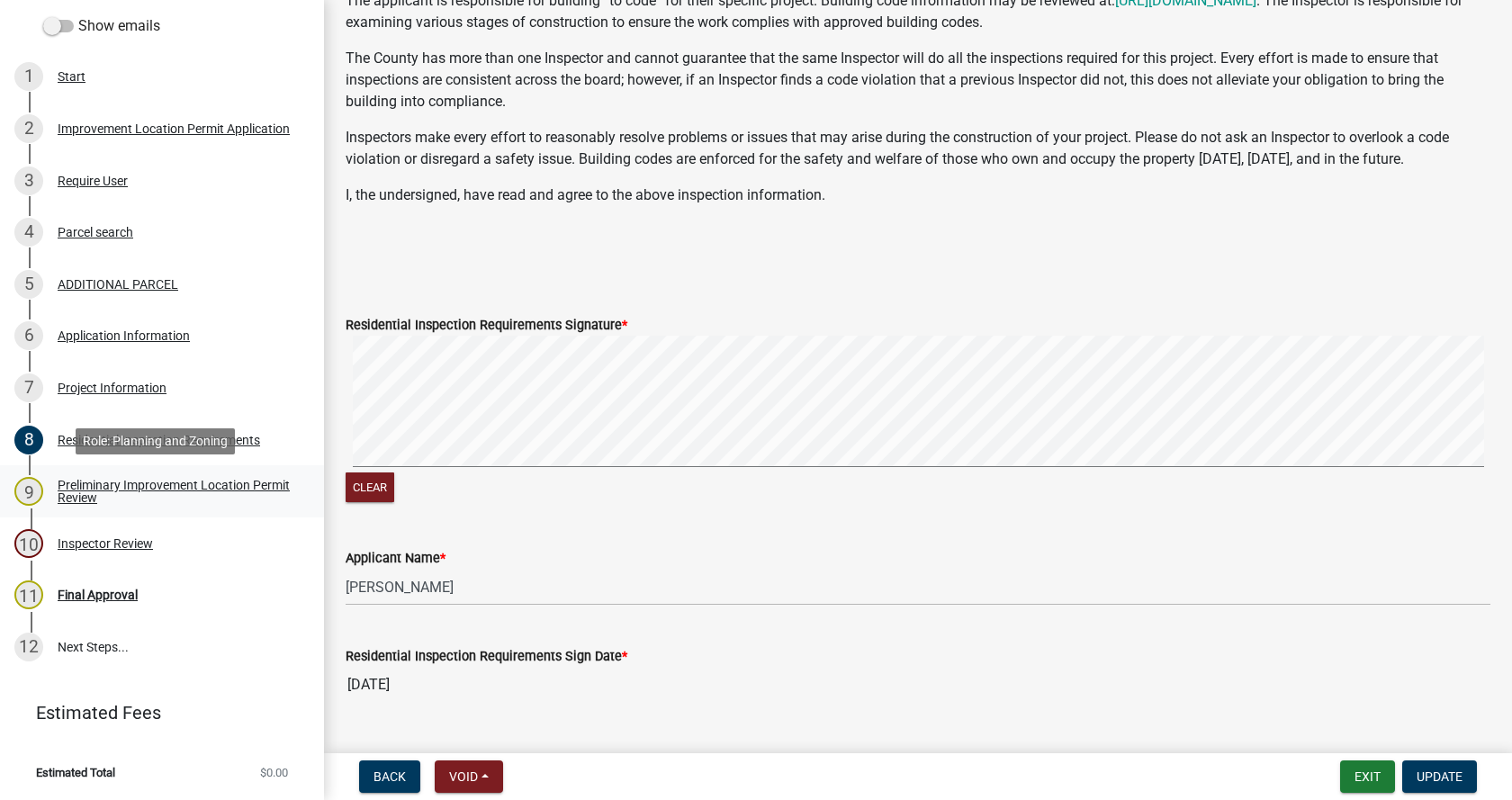
click at [68, 486] on div "Preliminary Improvement Location Permit Review" at bounding box center [176, 491] width 238 height 25
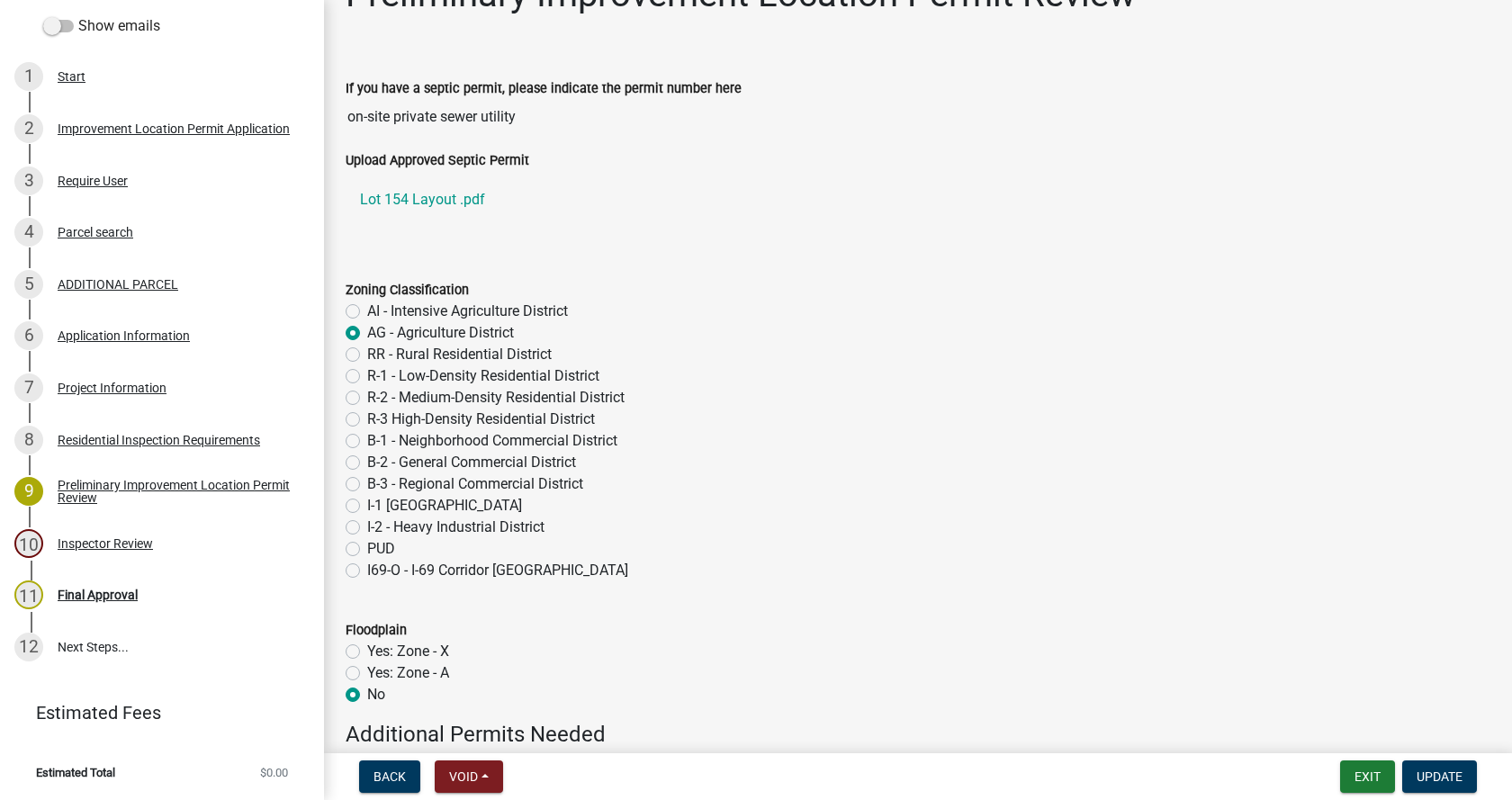
scroll to position [90, 0]
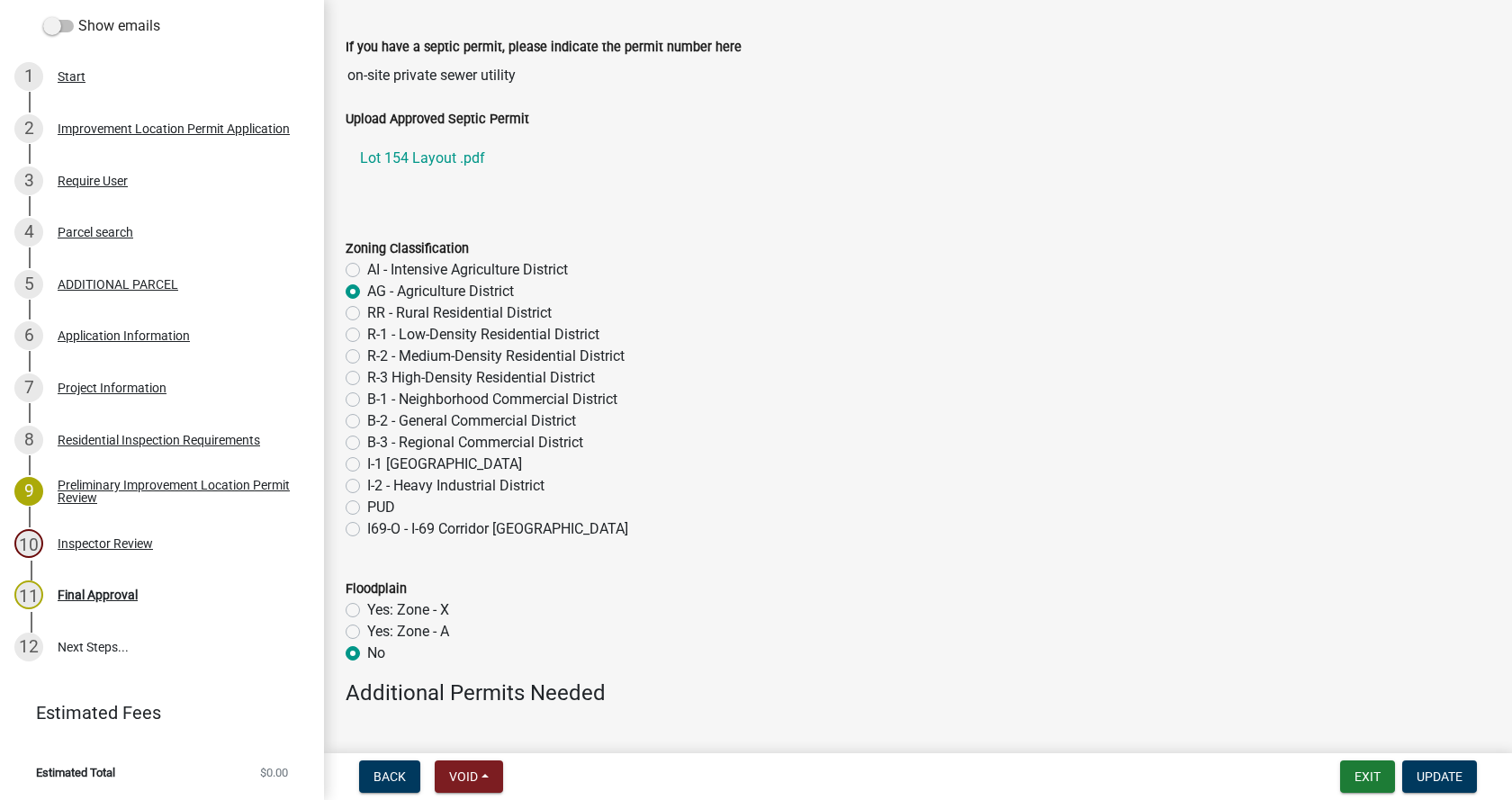
click at [367, 373] on label "R-3 High-Density Residential District" at bounding box center [481, 378] width 227 height 22
click at [367, 373] on input "R-3 High-Density Residential District" at bounding box center [373, 373] width 11 height 11
radio input "true"
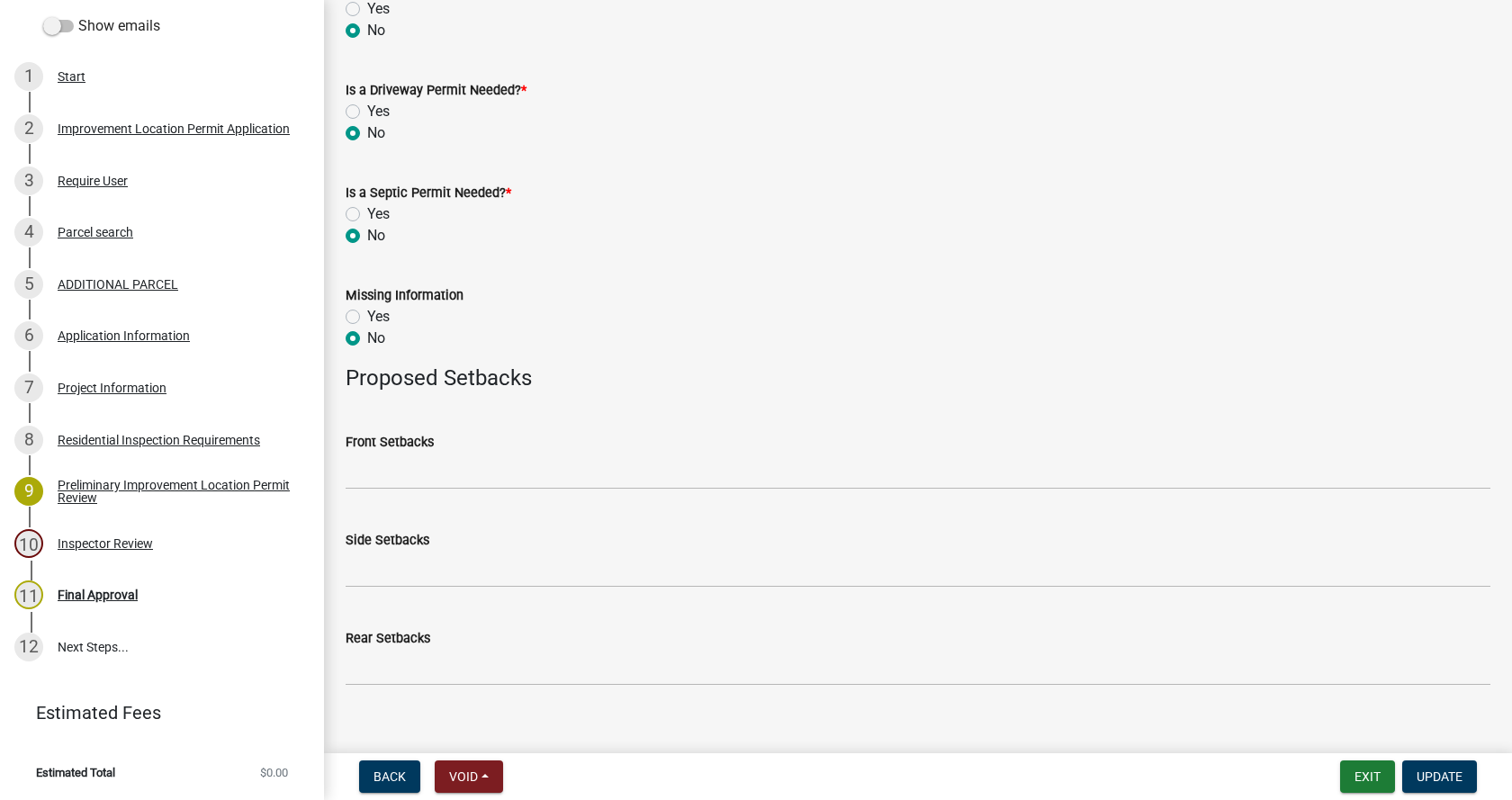
scroll to position [881, 0]
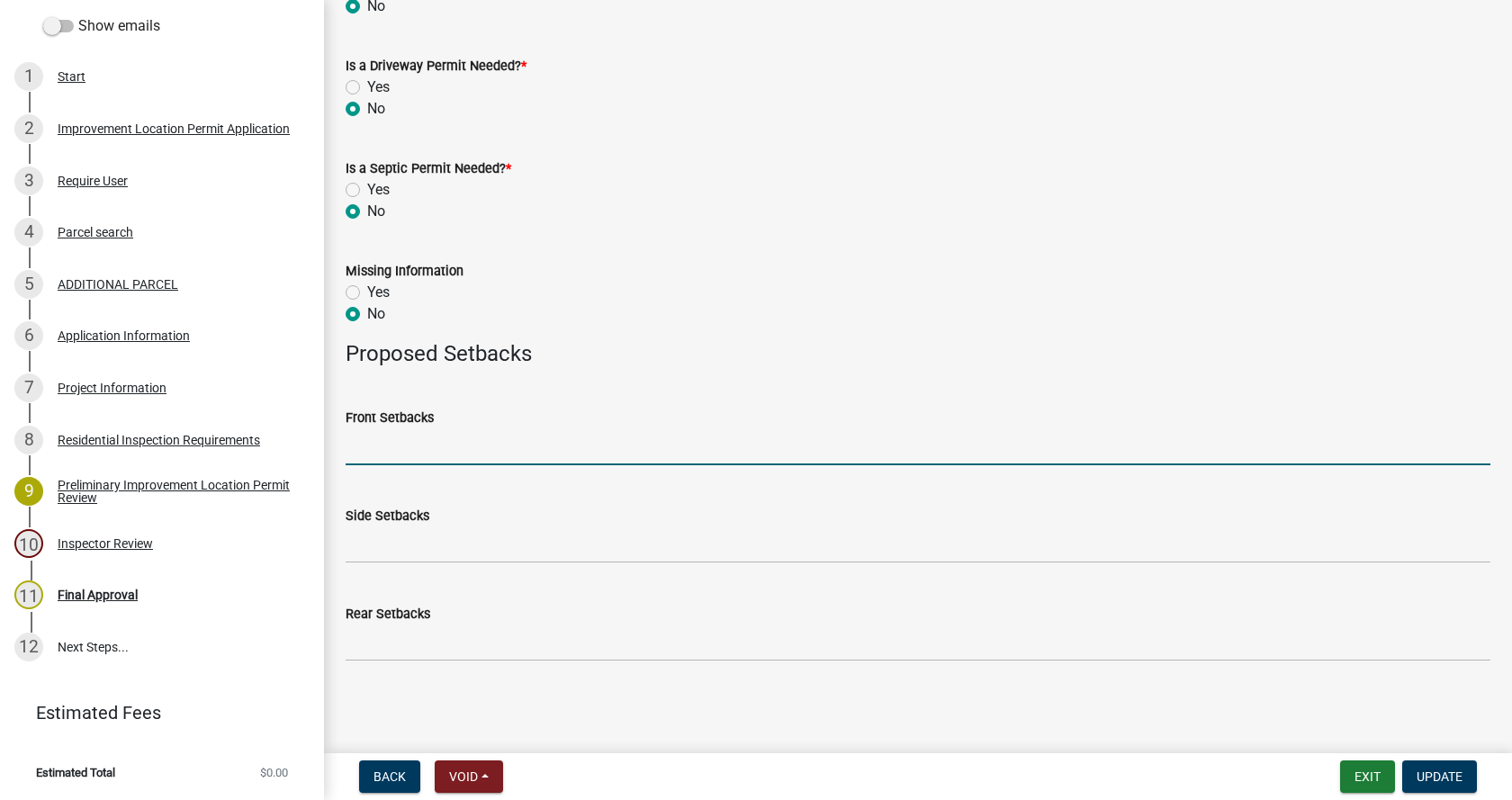
click at [371, 450] on input "Front Setbacks" at bounding box center [918, 447] width 1145 height 37
type input "n/a"
click at [1434, 776] on span "Update" at bounding box center [1439, 776] width 46 height 14
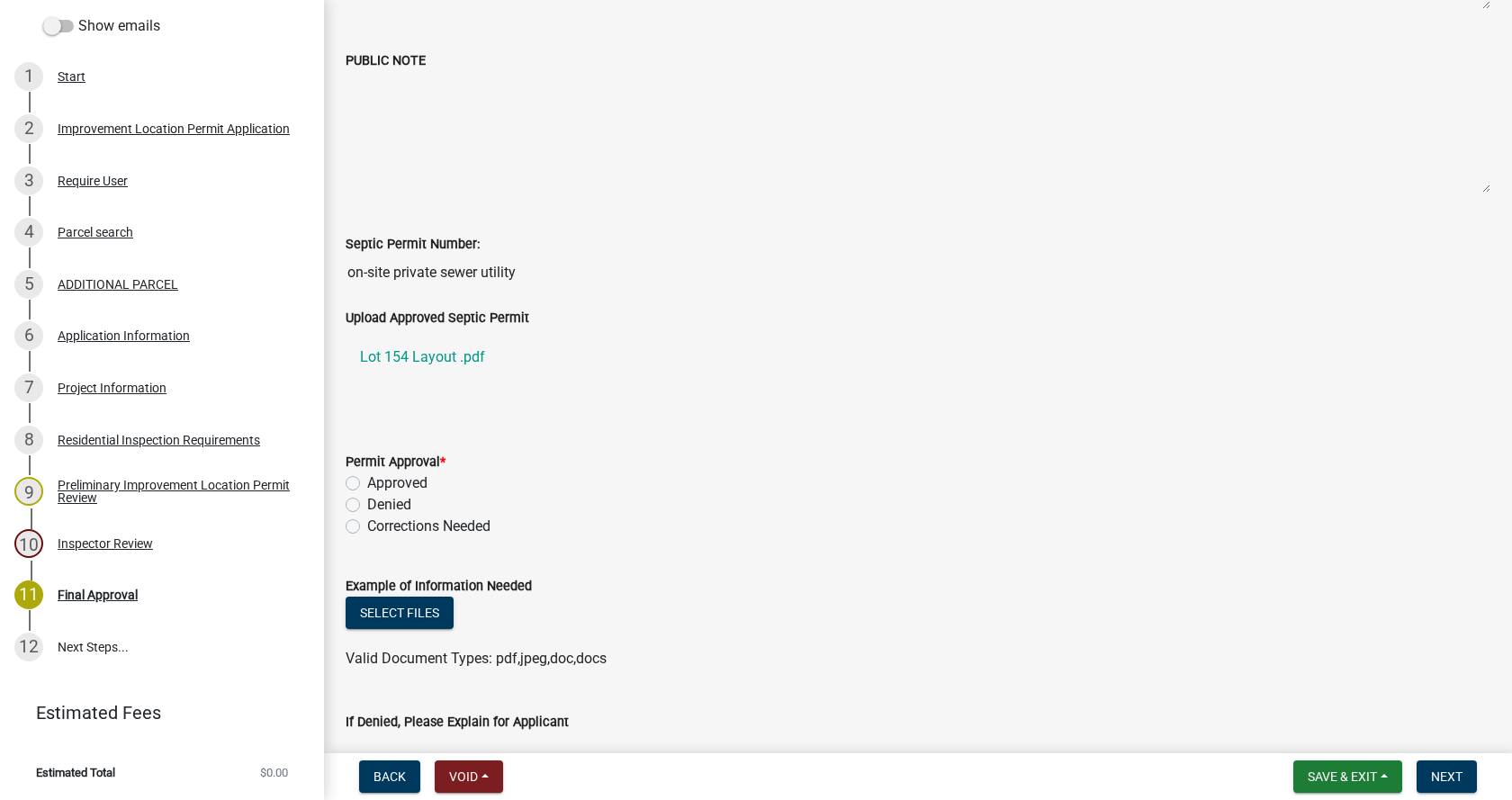
scroll to position [450, 0]
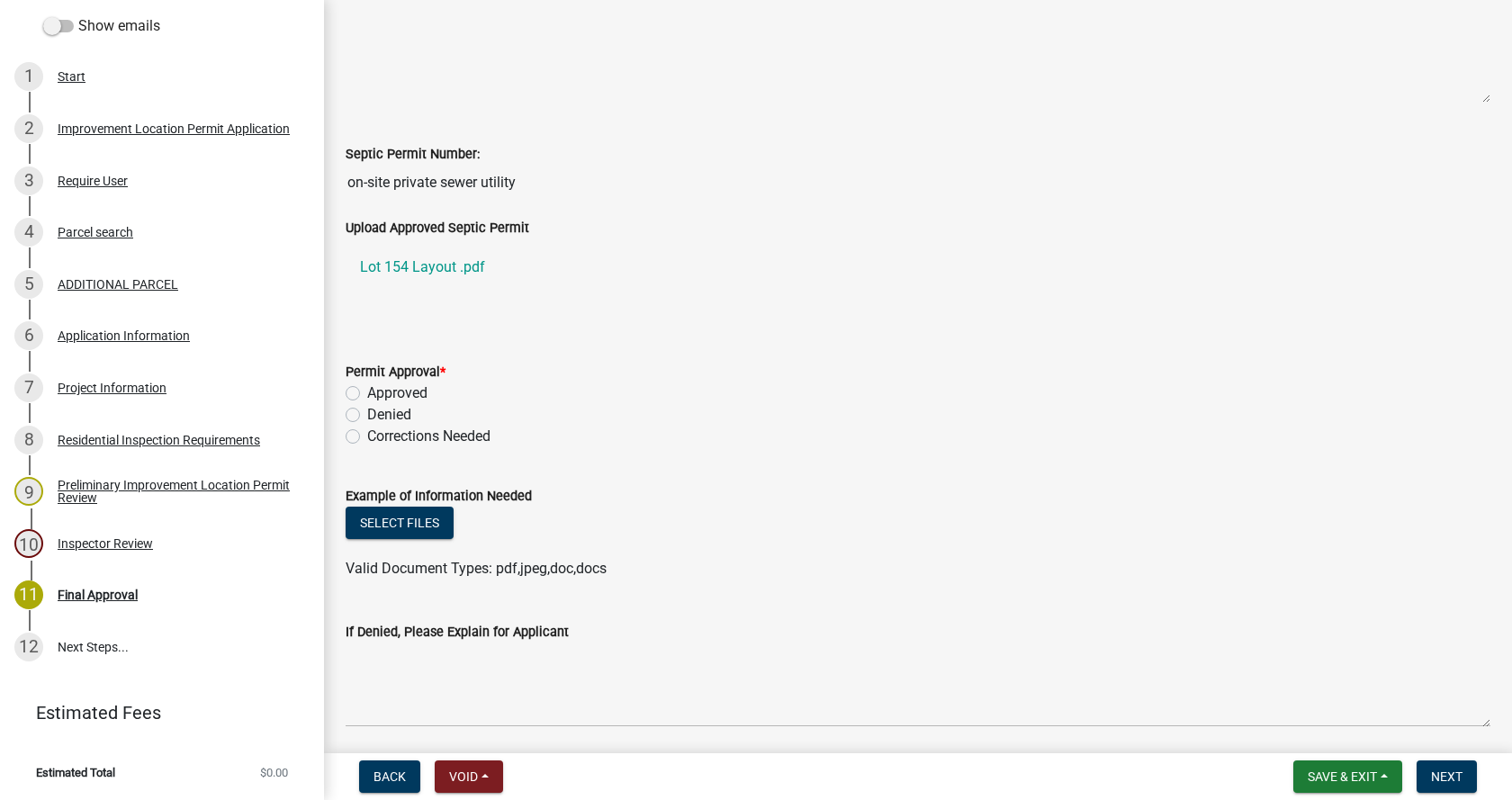
click at [367, 393] on label "Approved" at bounding box center [397, 393] width 60 height 22
click at [367, 393] on input "Approved" at bounding box center [373, 388] width 11 height 11
radio input "true"
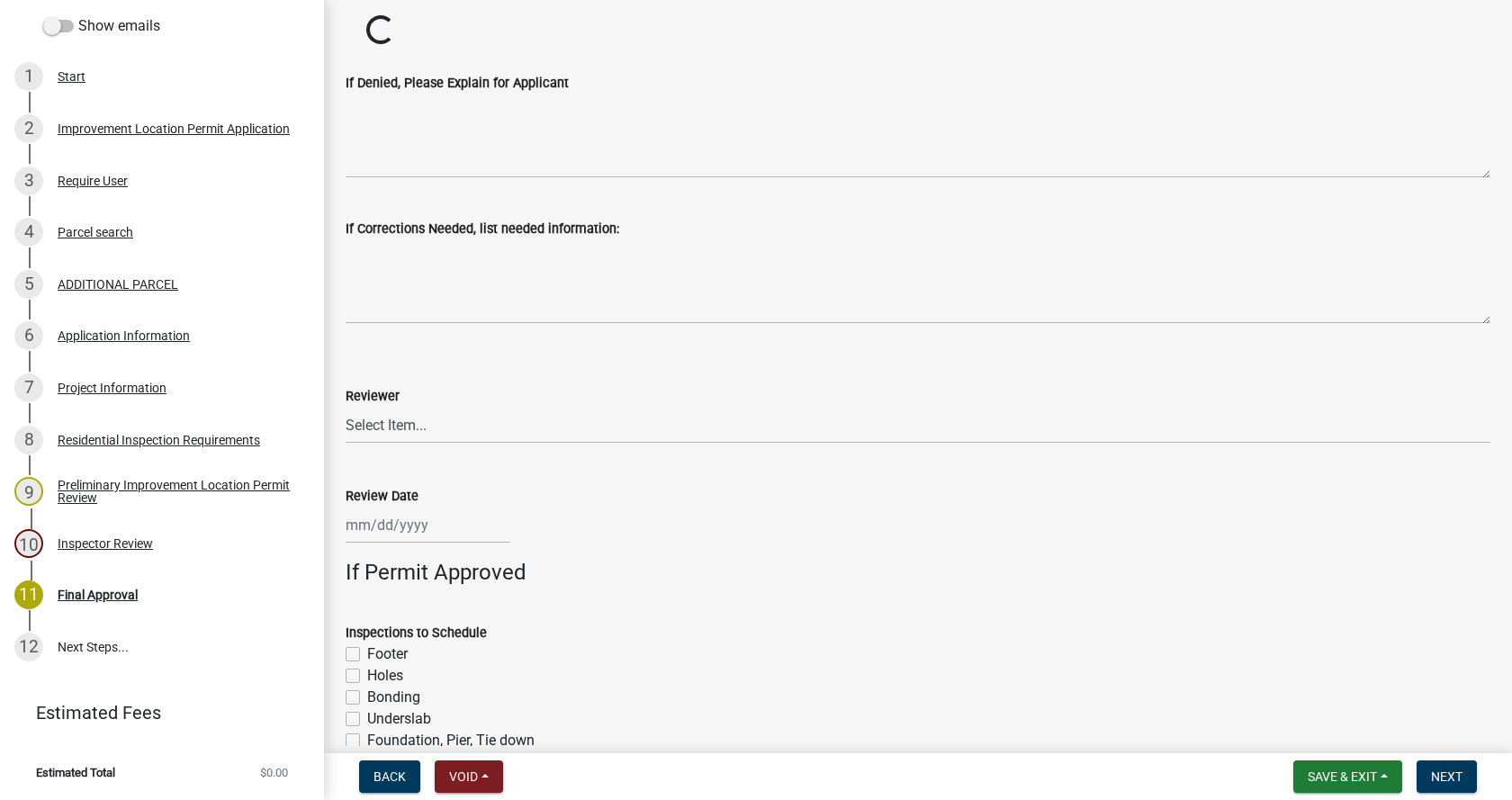
scroll to position [901, 0]
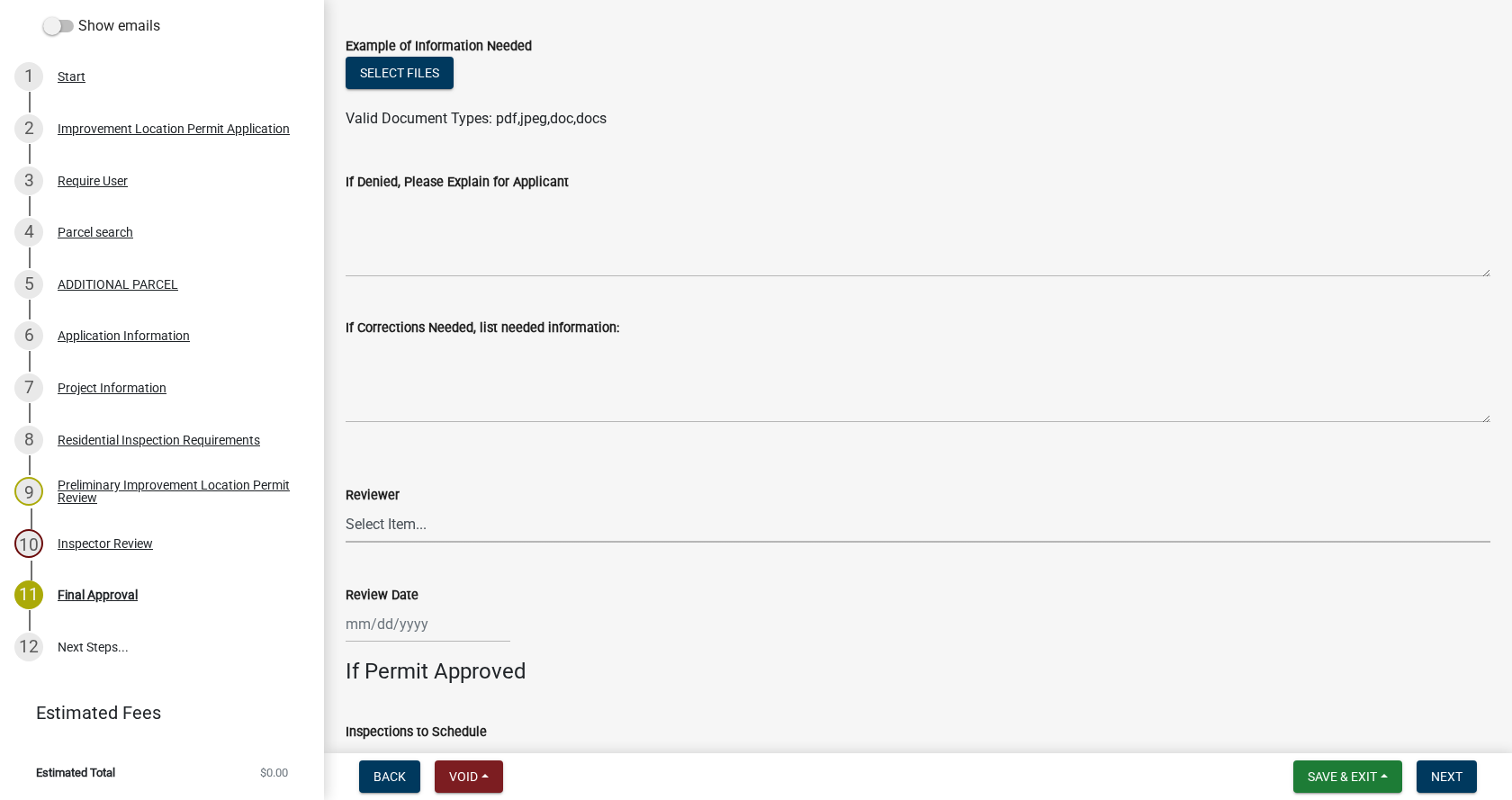
click at [392, 521] on select "Select Item... [PERSON_NAME] [PERSON_NAME] [PERSON_NAME]" at bounding box center [918, 524] width 1145 height 37
click at [346, 506] on select "Select Item... [PERSON_NAME] [PERSON_NAME] [PERSON_NAME]" at bounding box center [918, 524] width 1145 height 37
select select "4bf9213e-c266-4258-8e9b-d5f6a07002fa"
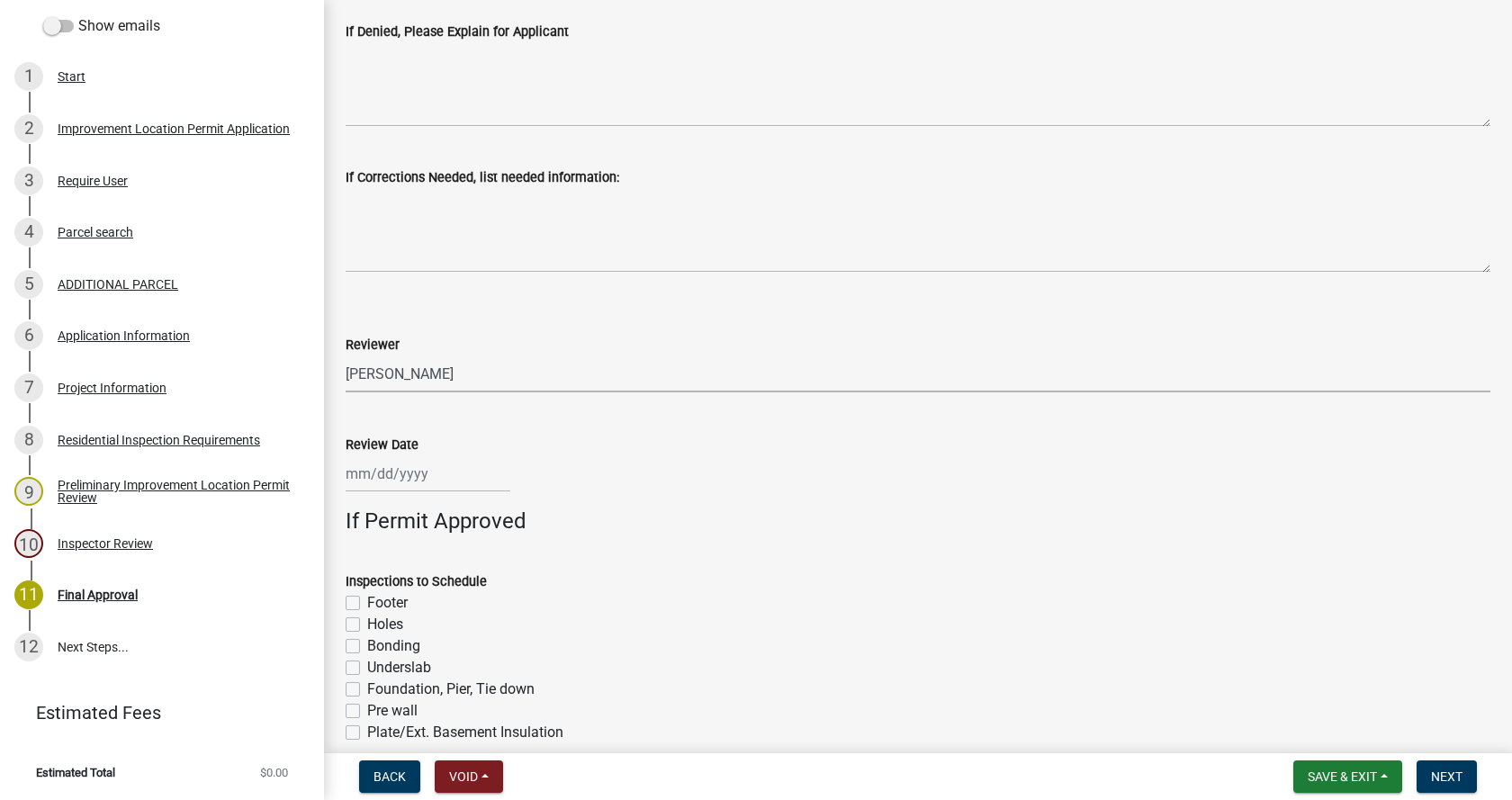
scroll to position [1261, 0]
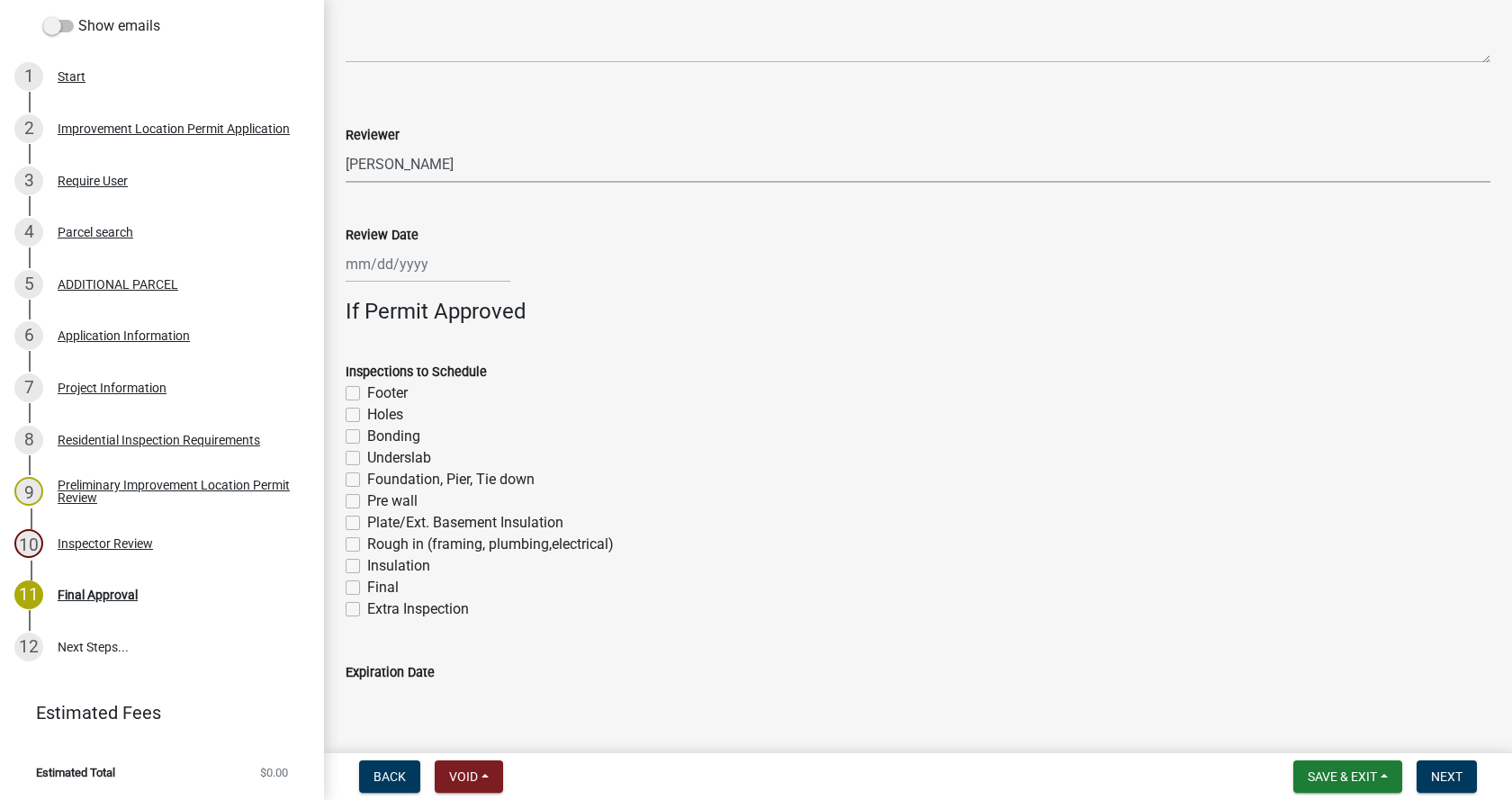
select select "10"
select select "2025"
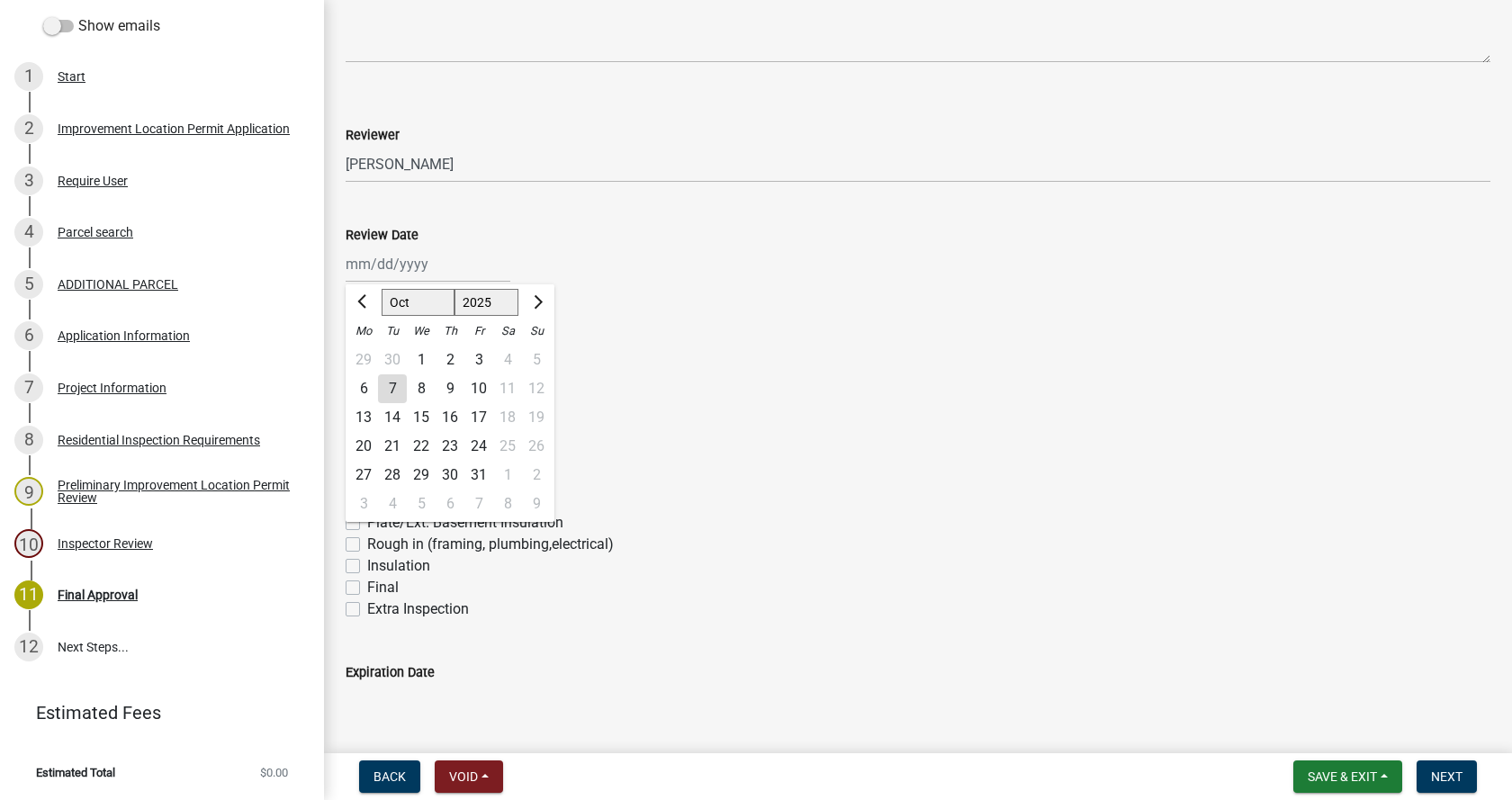
click at [379, 266] on div "[PERSON_NAME] Feb Mar Apr [PERSON_NAME][DATE] Oct Nov [DATE] 1526 1527 1528 152…" at bounding box center [428, 263] width 164 height 37
click at [391, 390] on div "7" at bounding box center [392, 388] width 29 height 29
type input "[DATE]"
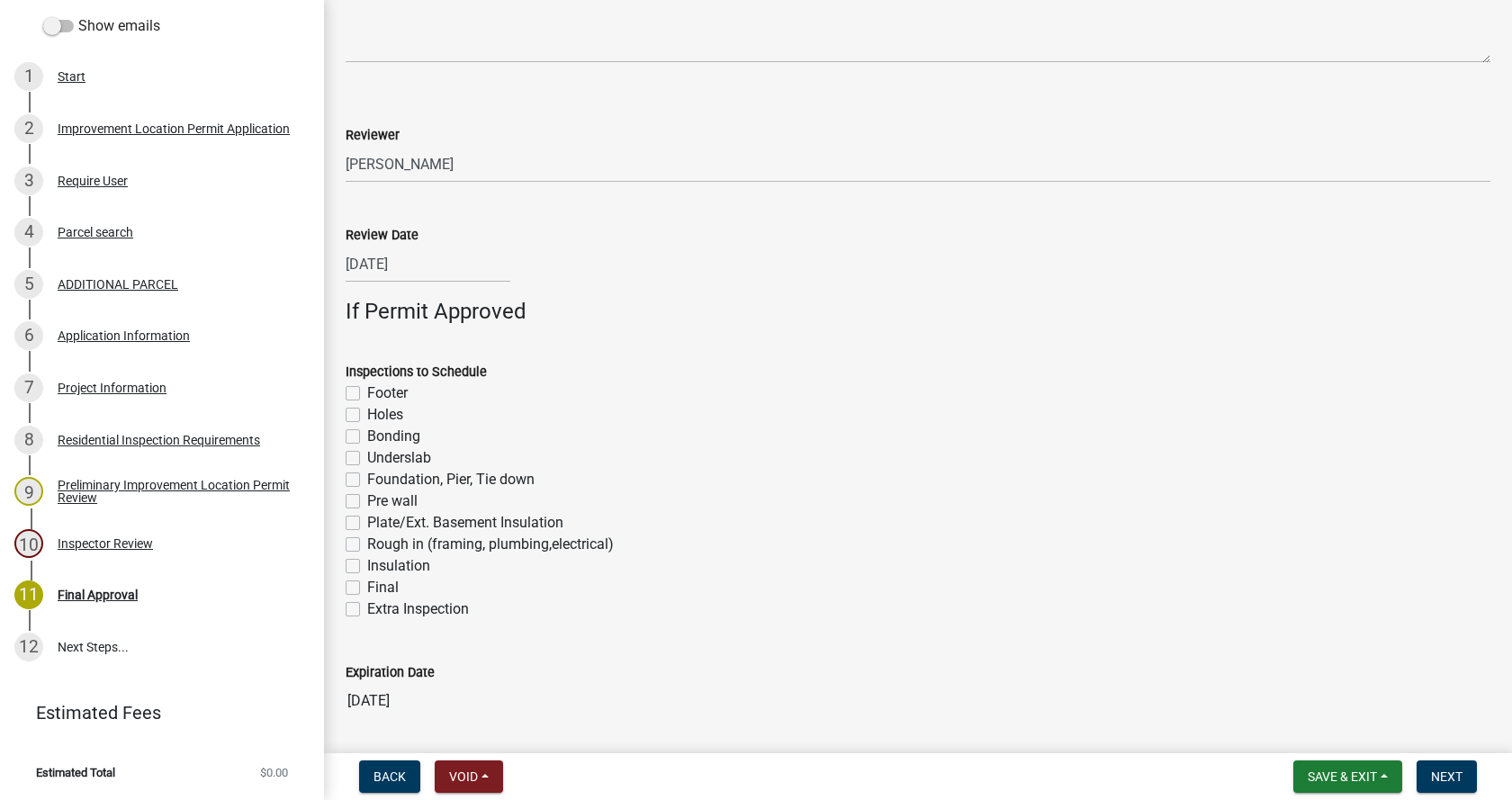
click at [367, 394] on label "Footer" at bounding box center [387, 393] width 40 height 22
click at [367, 394] on input "Footer" at bounding box center [373, 388] width 11 height 11
checkbox input "true"
checkbox input "false"
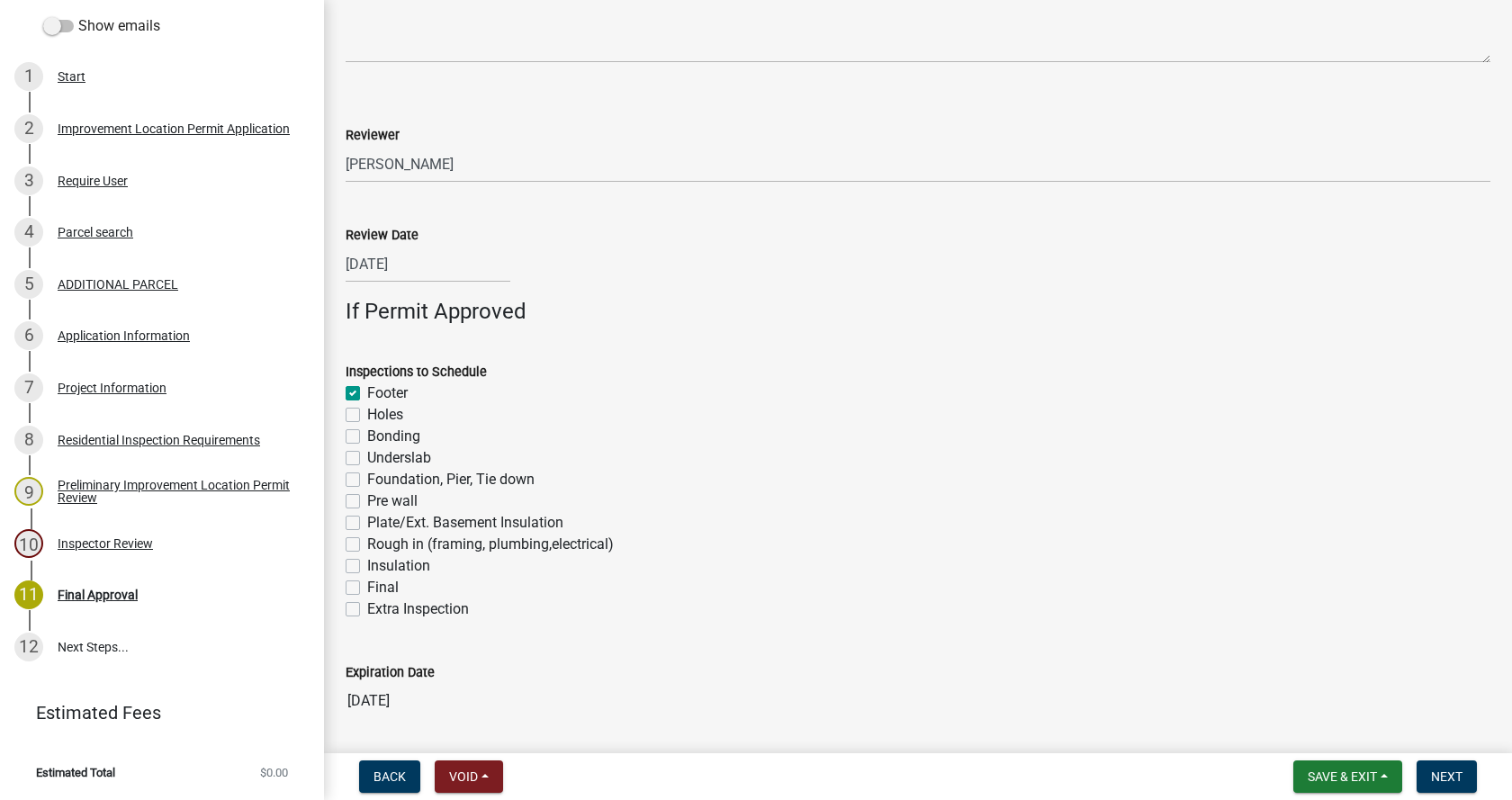
checkbox input "false"
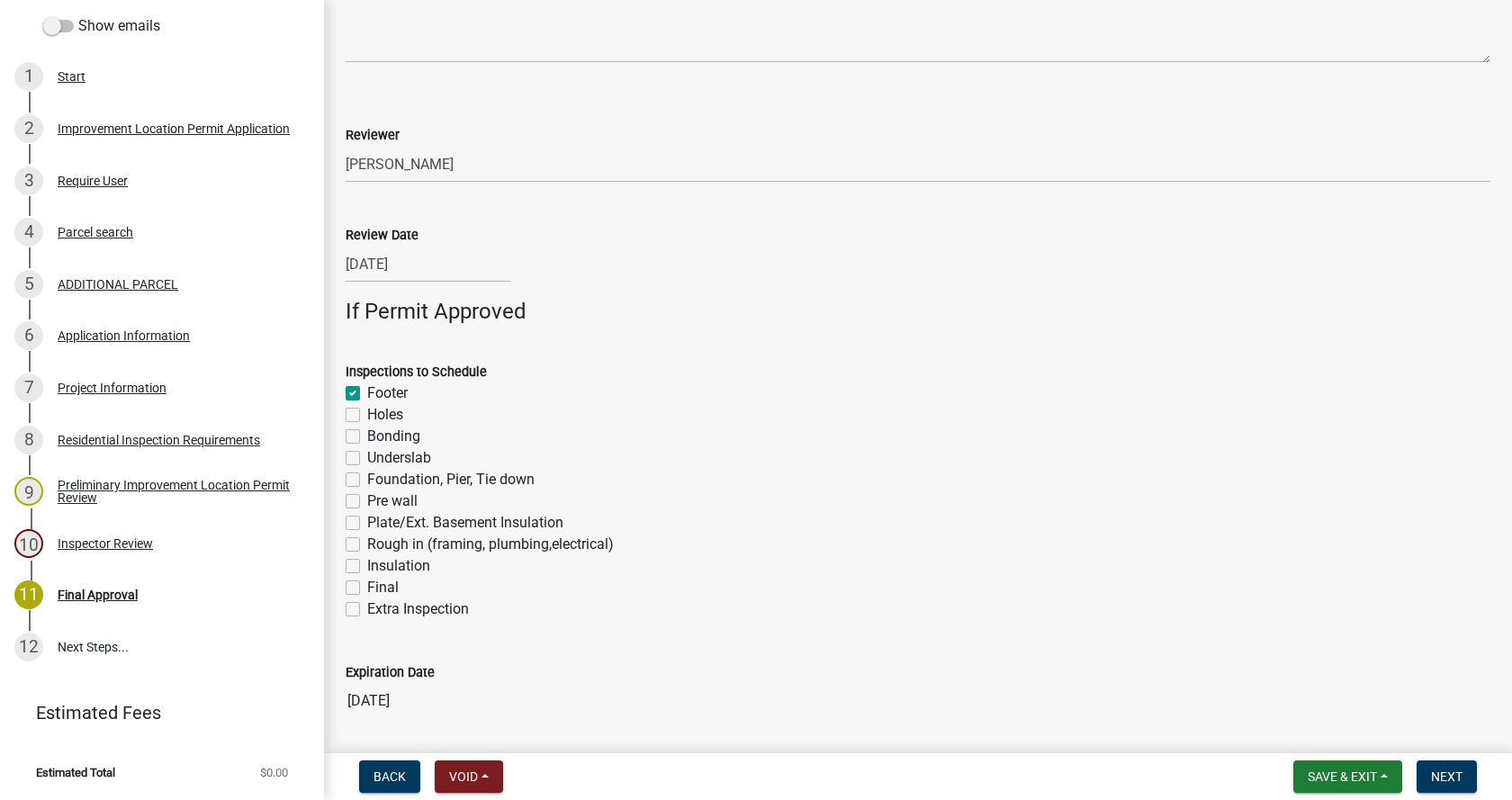
checkbox input "false"
click at [367, 480] on label "Foundation, Pier, Tie down" at bounding box center [451, 479] width 167 height 22
click at [367, 480] on input "Foundation, Pier, Tie down" at bounding box center [373, 475] width 11 height 11
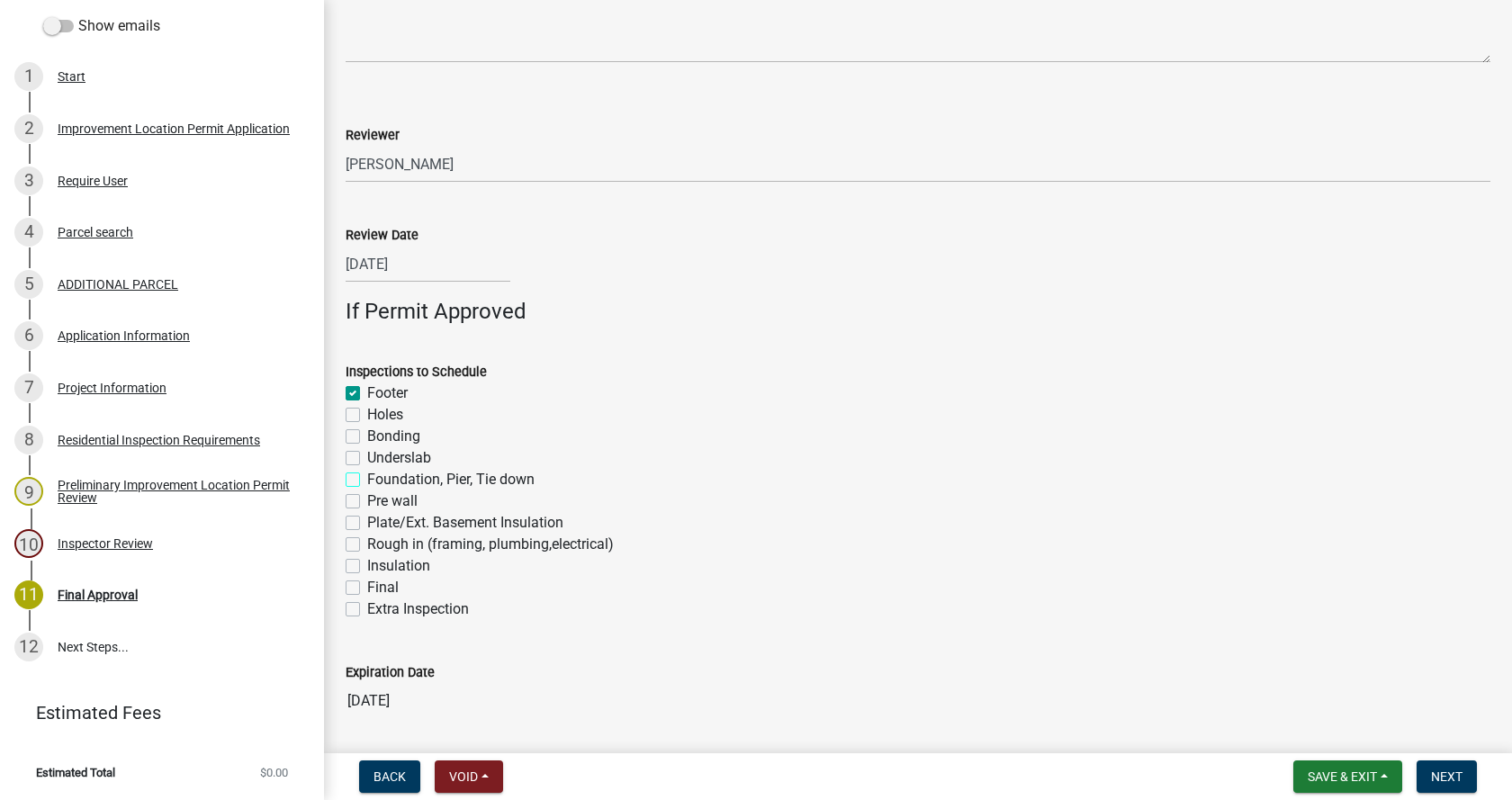
checkbox input "true"
checkbox input "false"
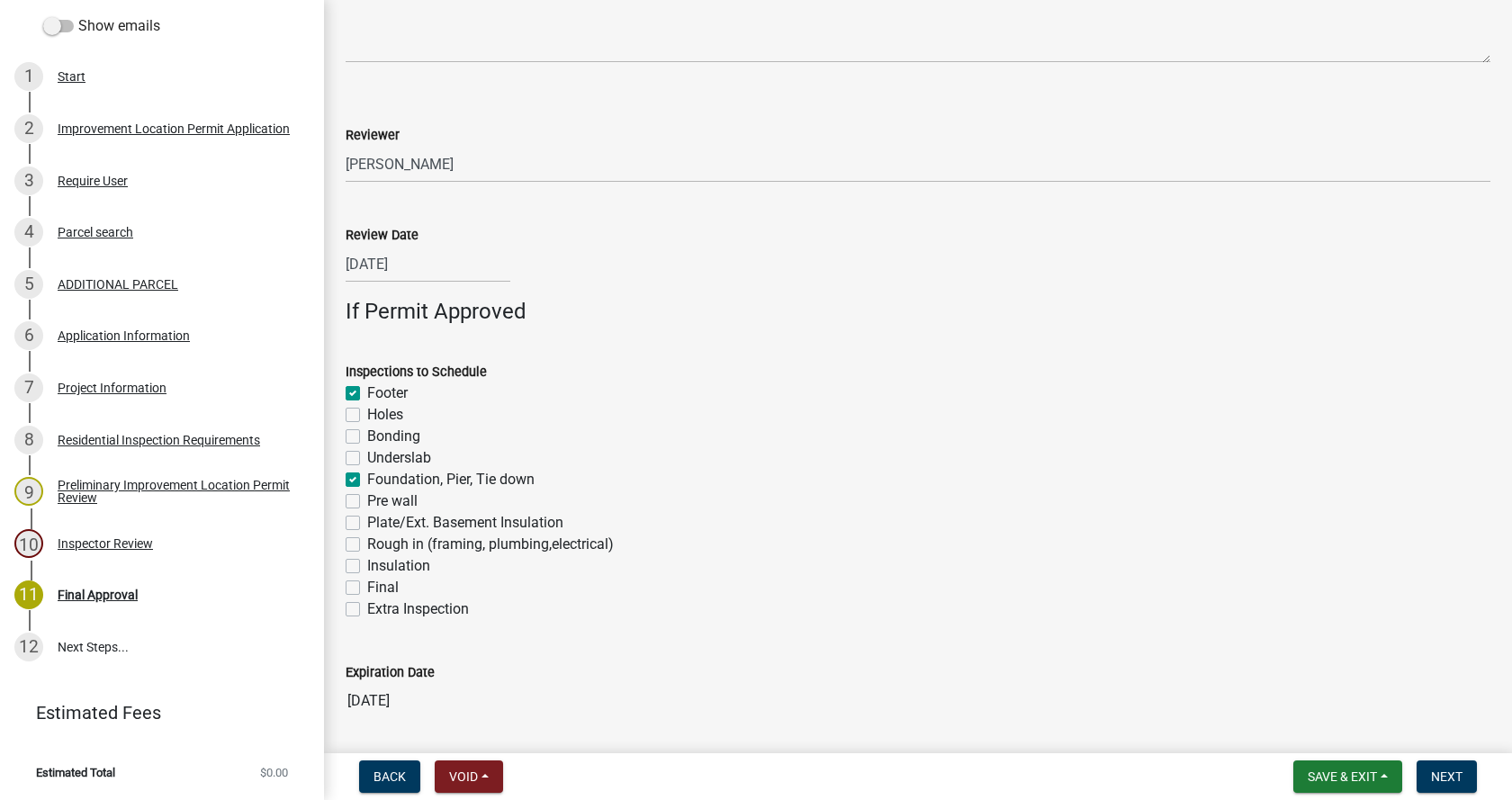
checkbox input "true"
checkbox input "false"
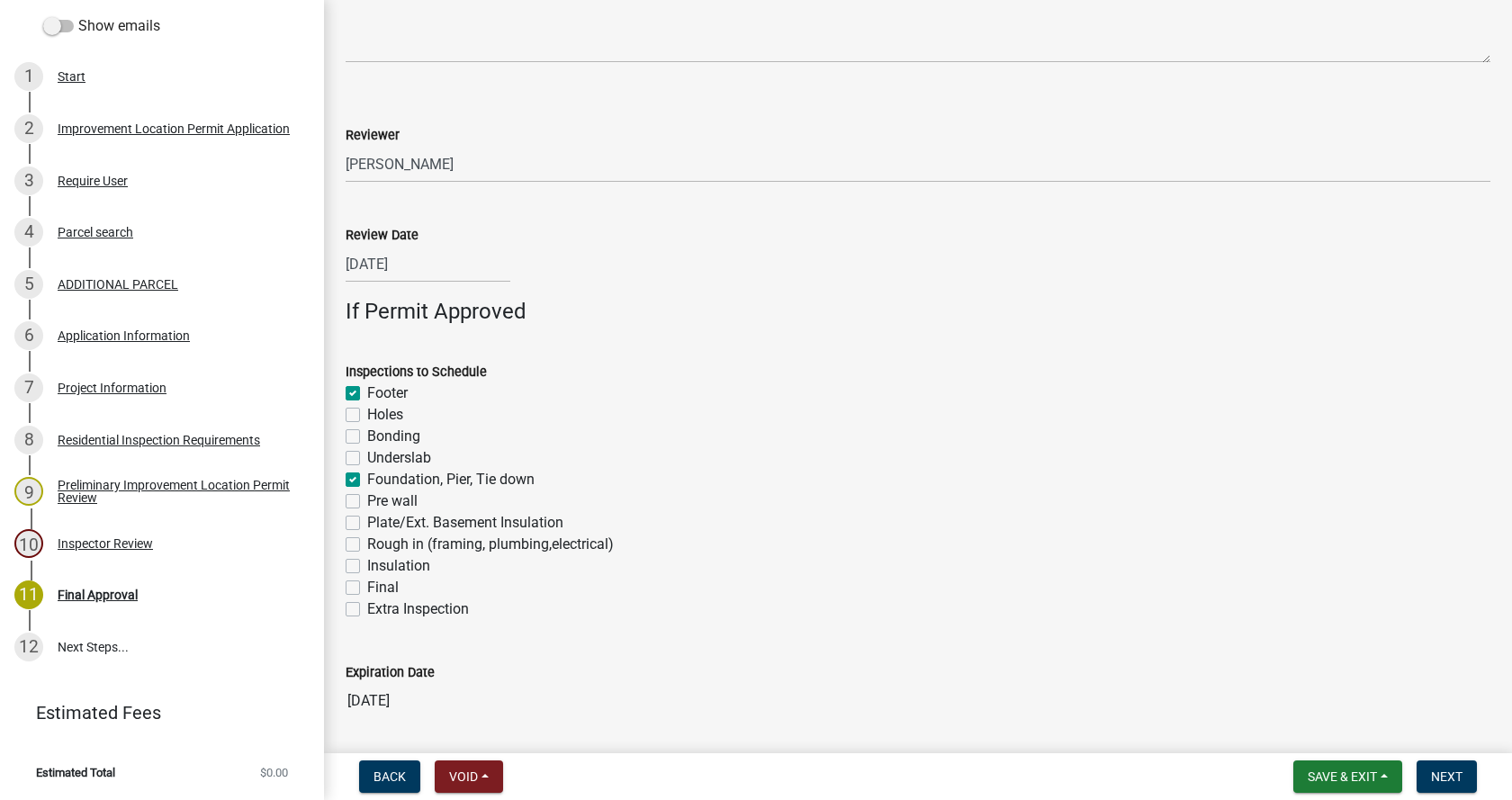
checkbox input "false"
click at [367, 543] on label "Rough in (framing, plumbing,electrical)" at bounding box center [491, 544] width 246 height 22
click at [367, 543] on input "Rough in (framing, plumbing,electrical)" at bounding box center [373, 540] width 11 height 11
checkbox input "true"
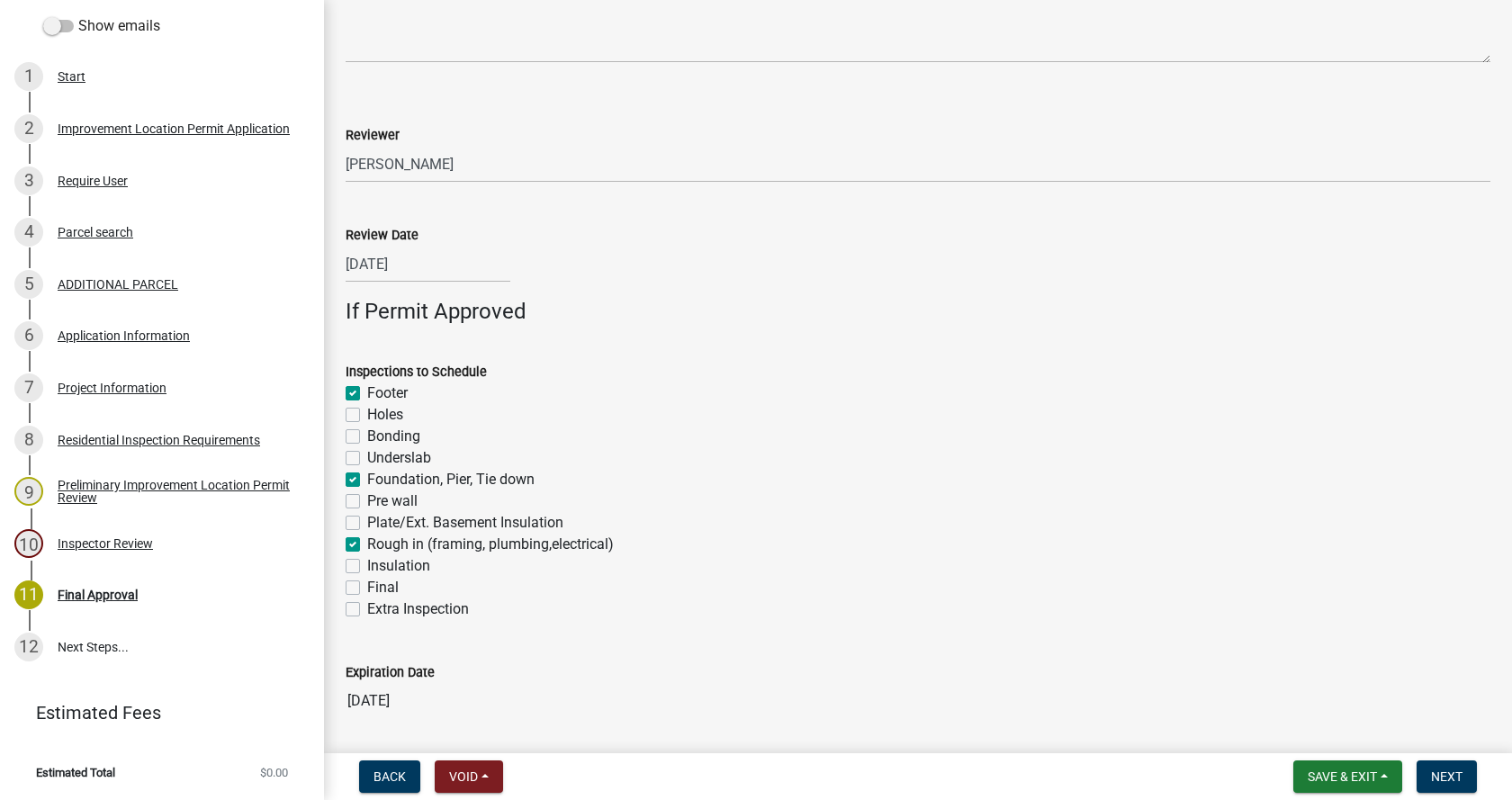
checkbox input "true"
checkbox input "false"
checkbox input "true"
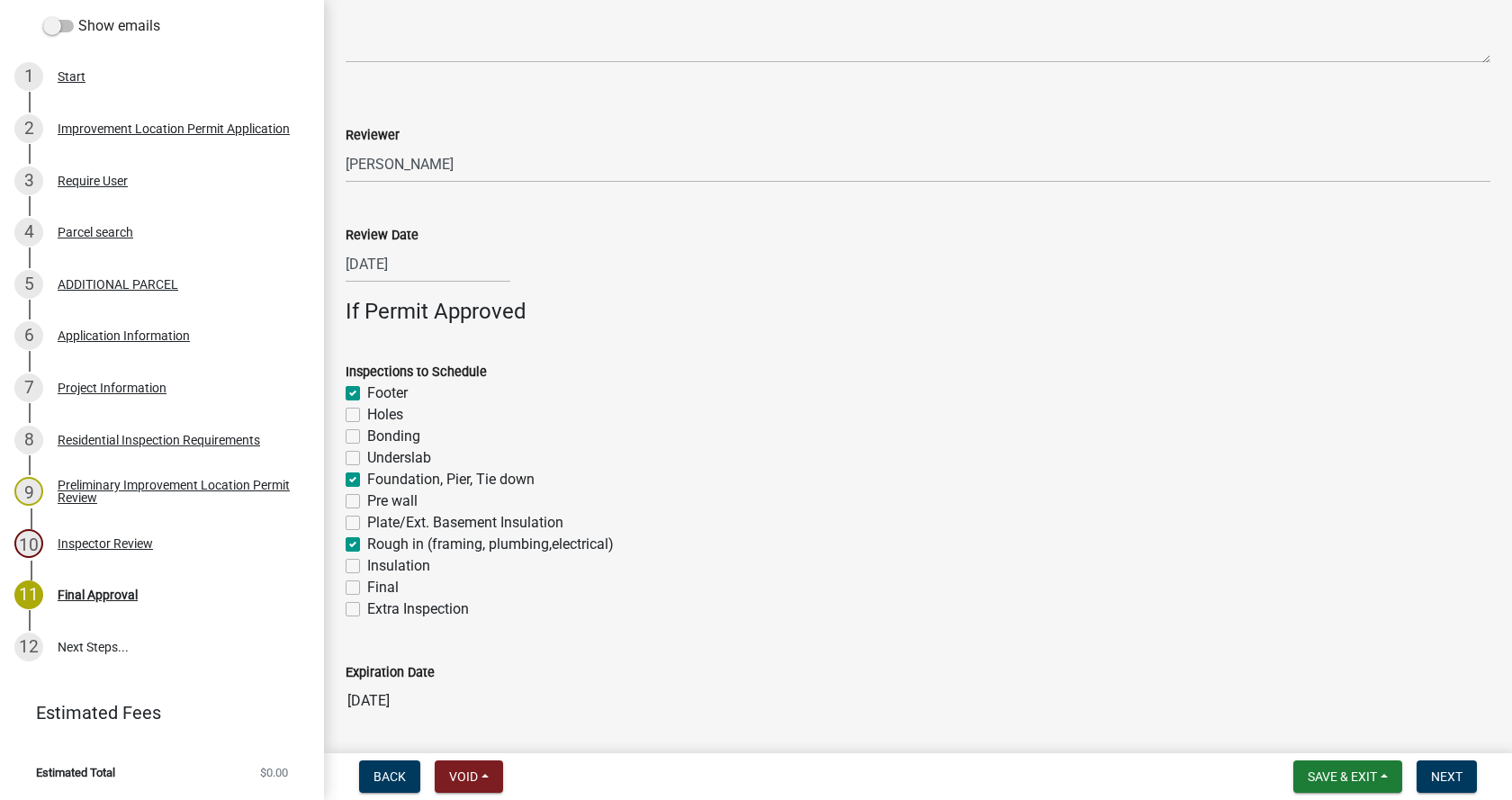
checkbox input "false"
checkbox input "true"
checkbox input "false"
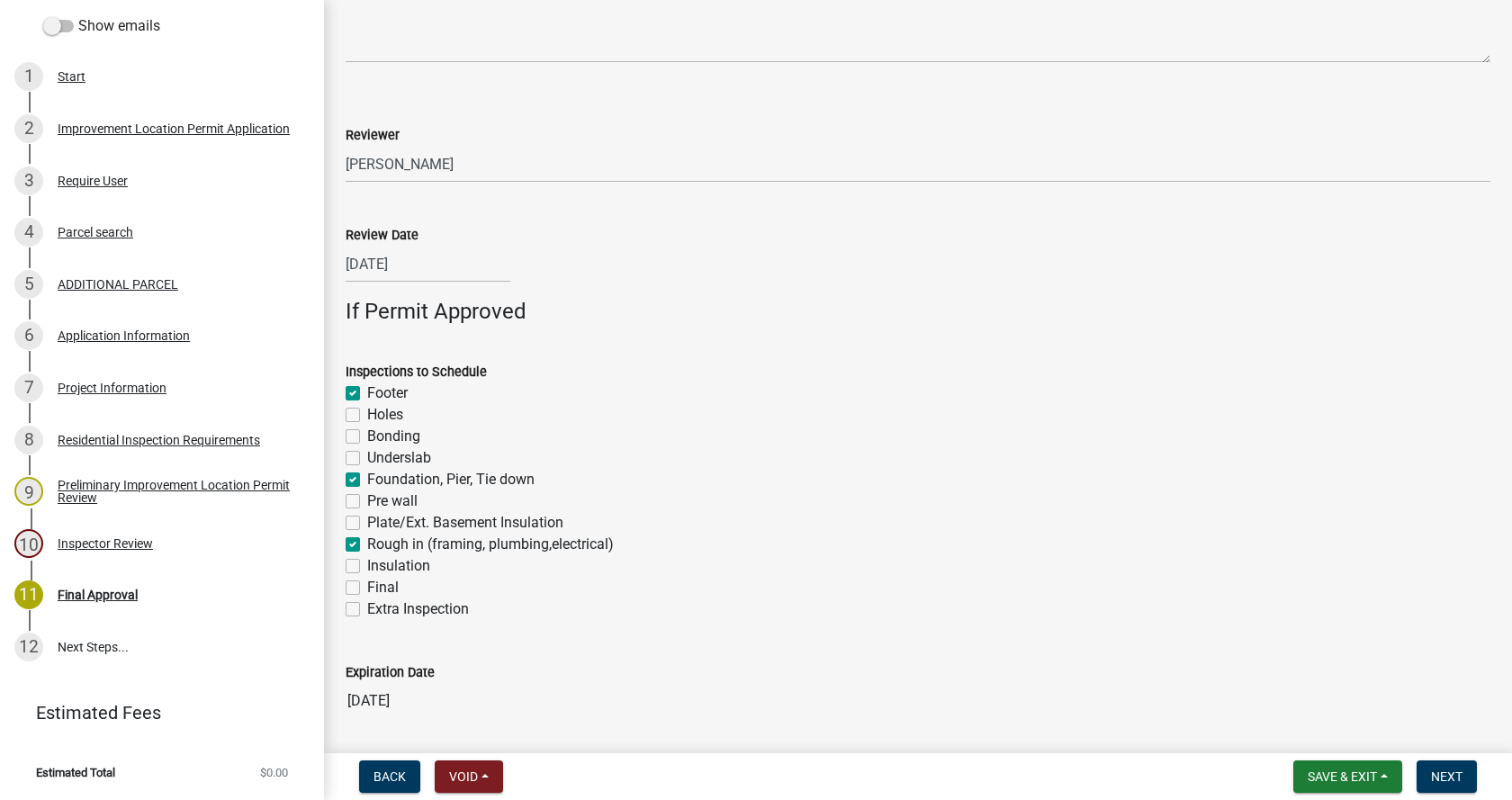
checkbox input "false"
drag, startPoint x: 353, startPoint y: 587, endPoint x: 422, endPoint y: 550, distance: 78.3
click at [367, 585] on label "Final" at bounding box center [383, 588] width 32 height 22
click at [367, 585] on input "Final" at bounding box center [373, 583] width 11 height 11
checkbox input "true"
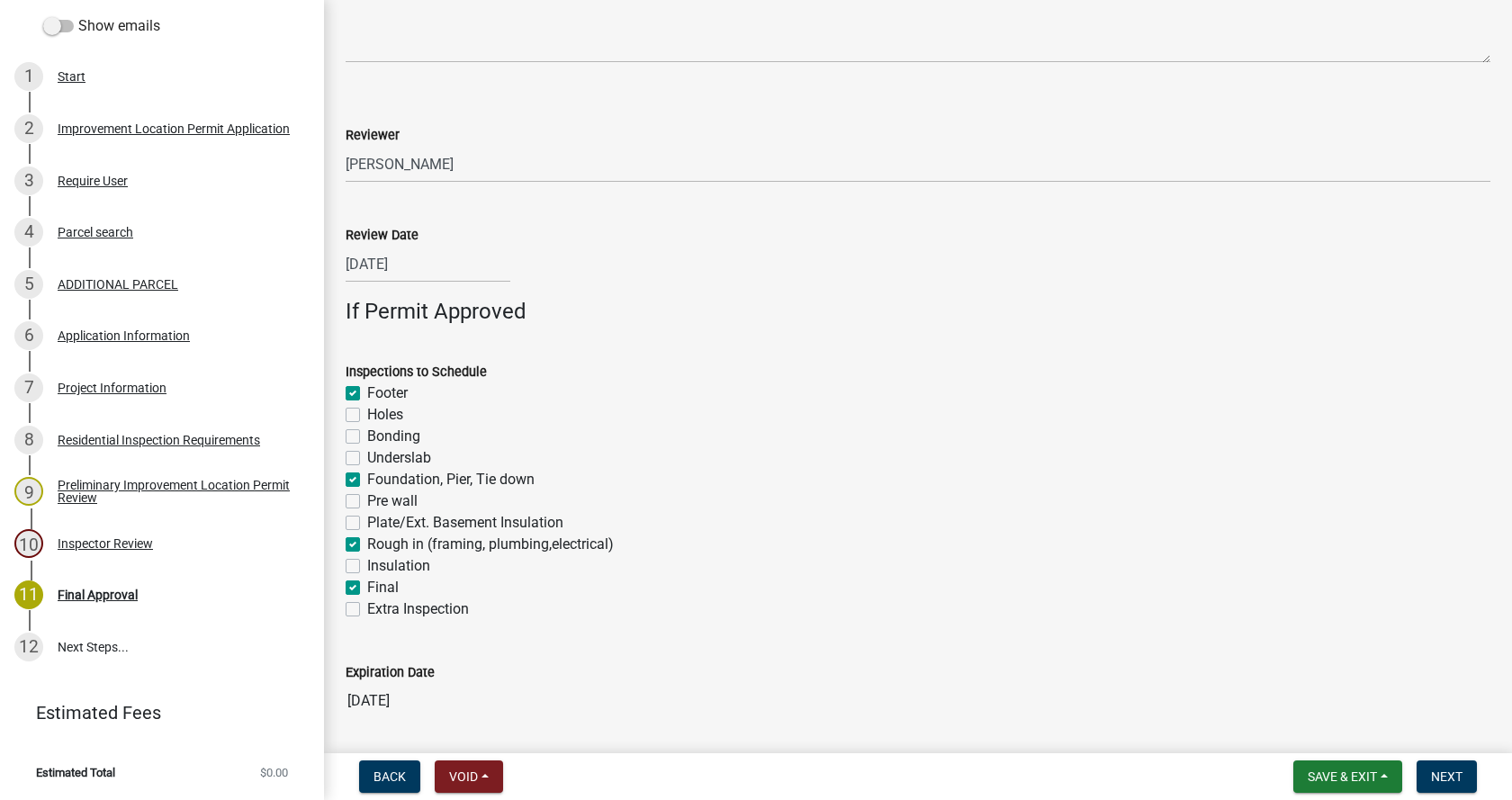
checkbox input "true"
checkbox input "false"
checkbox input "true"
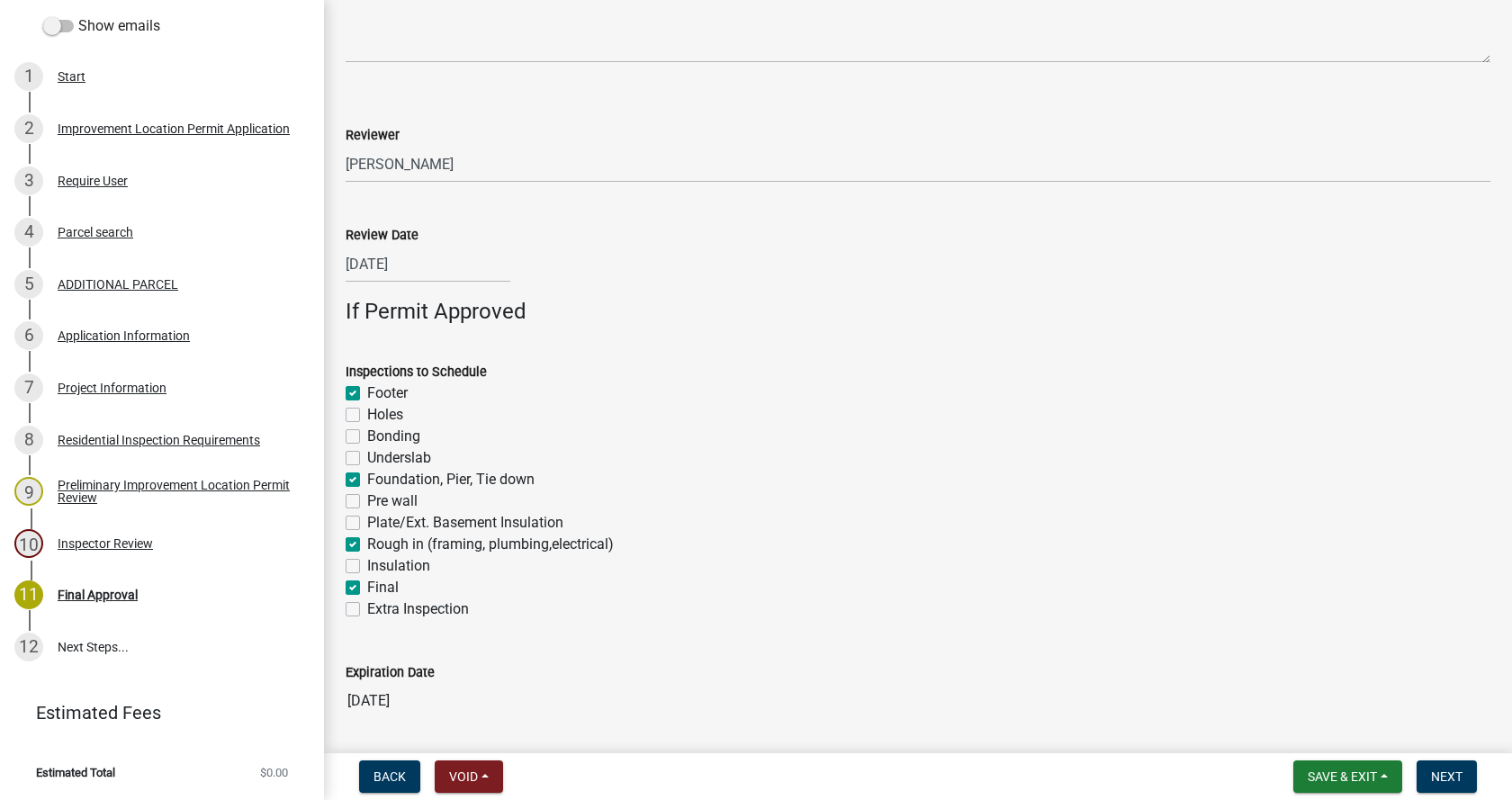
checkbox input "false"
checkbox input "true"
checkbox input "false"
checkbox input "true"
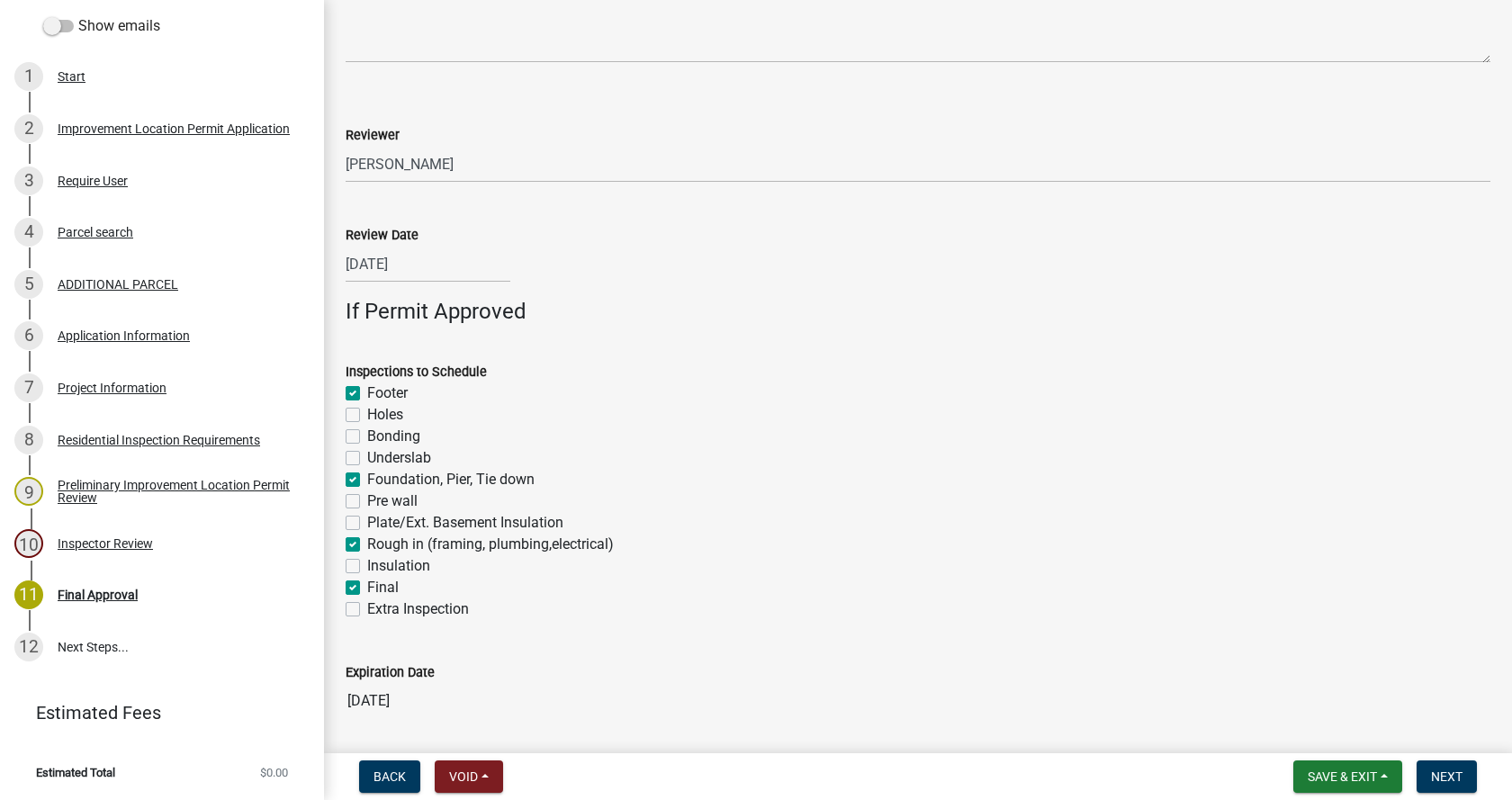
checkbox input "false"
click at [1450, 776] on span "Next" at bounding box center [1447, 776] width 32 height 14
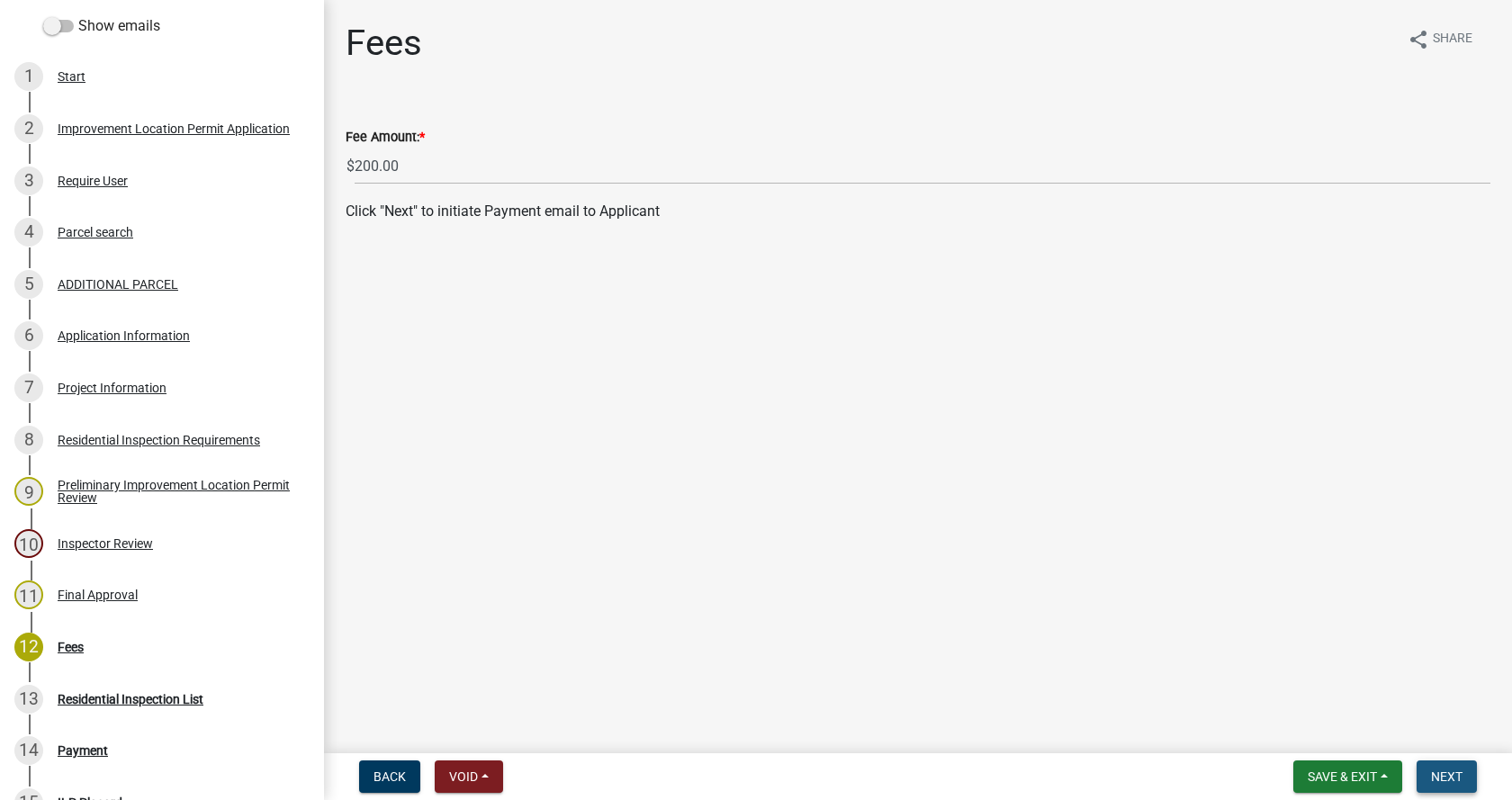
click at [1452, 774] on span "Next" at bounding box center [1447, 776] width 32 height 14
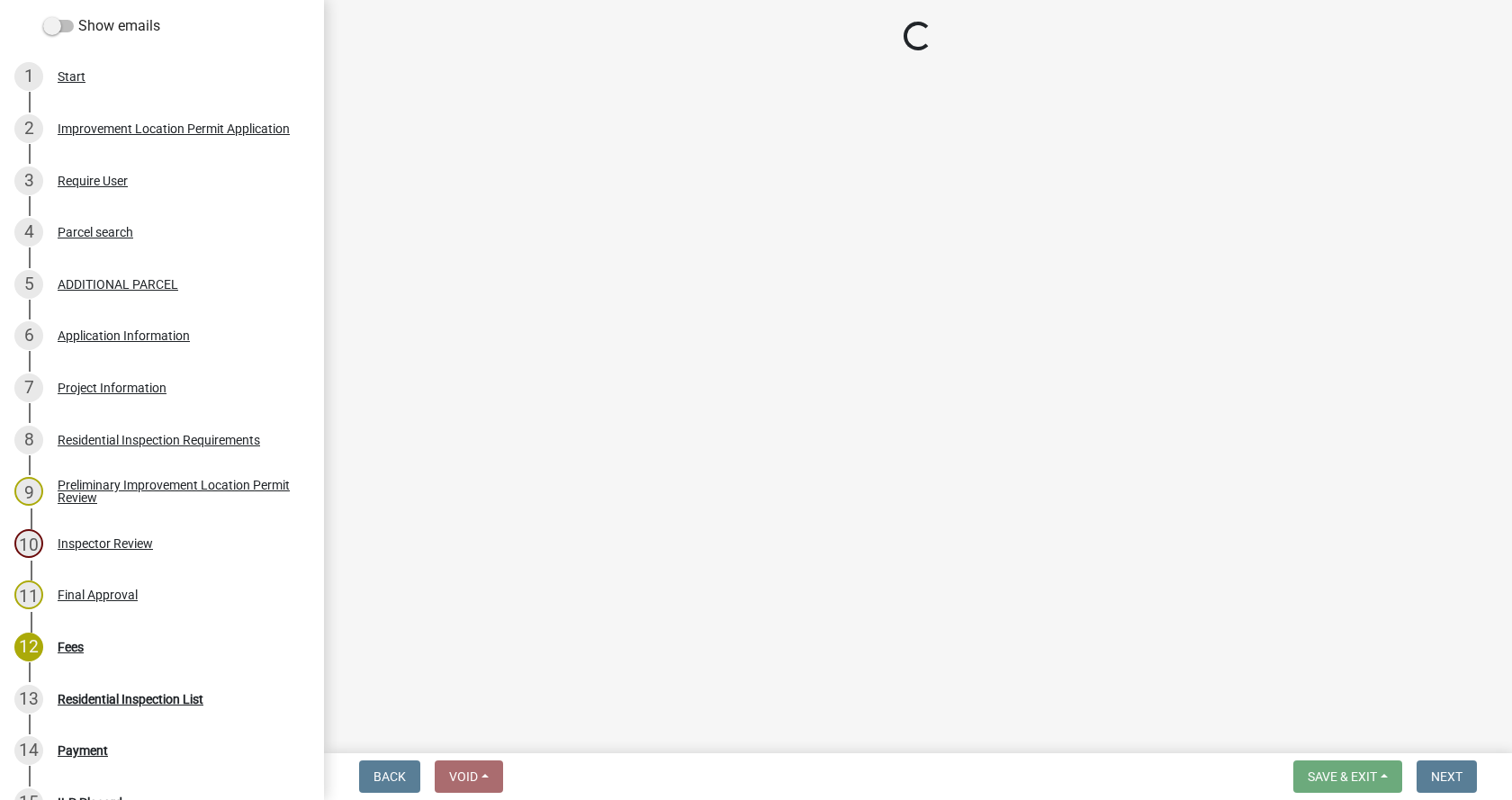
select select "3: 3"
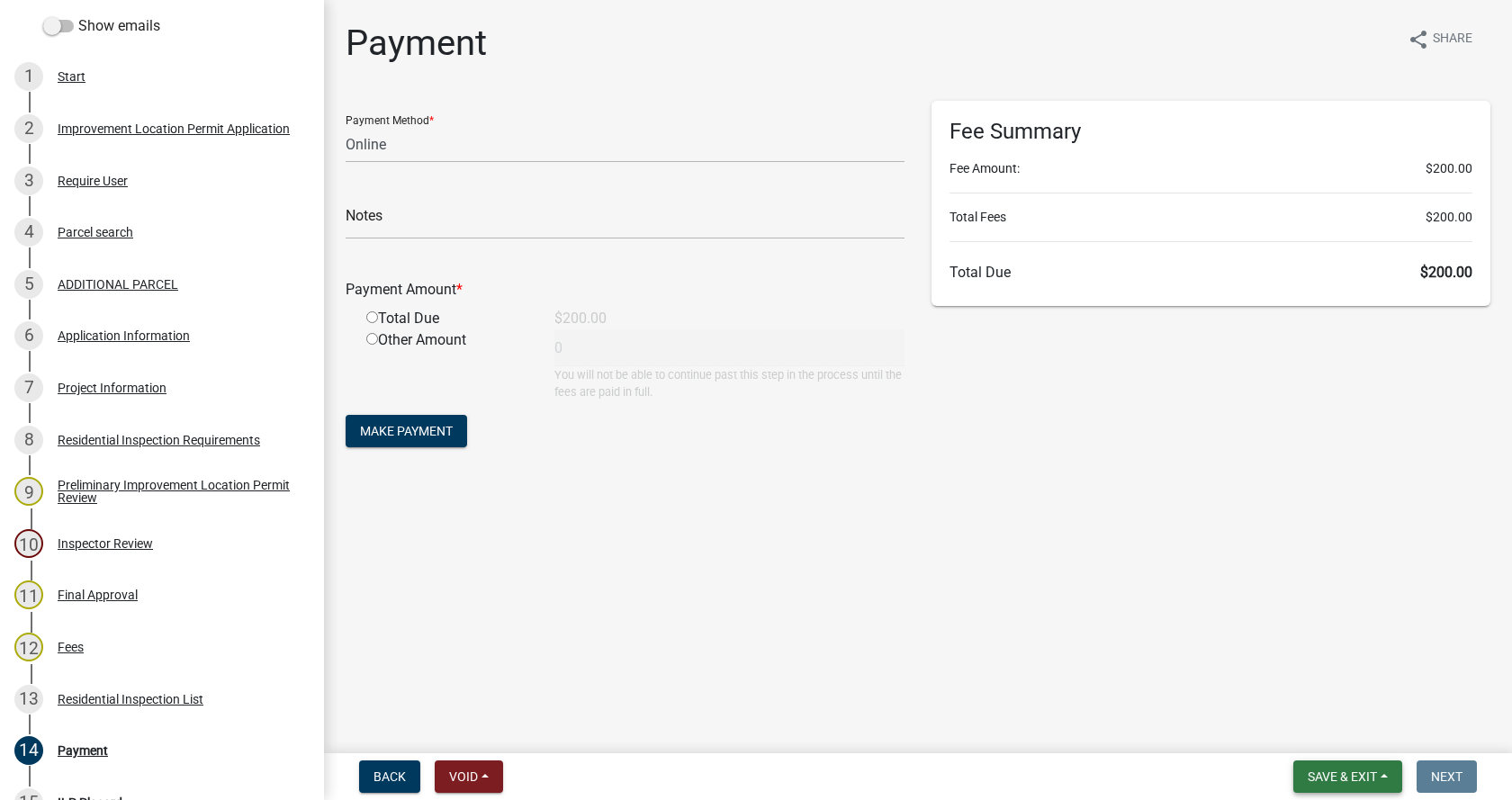
click at [1373, 776] on span "Save & Exit" at bounding box center [1342, 776] width 70 height 14
click at [1290, 726] on button "Save & Exit" at bounding box center [1330, 730] width 144 height 43
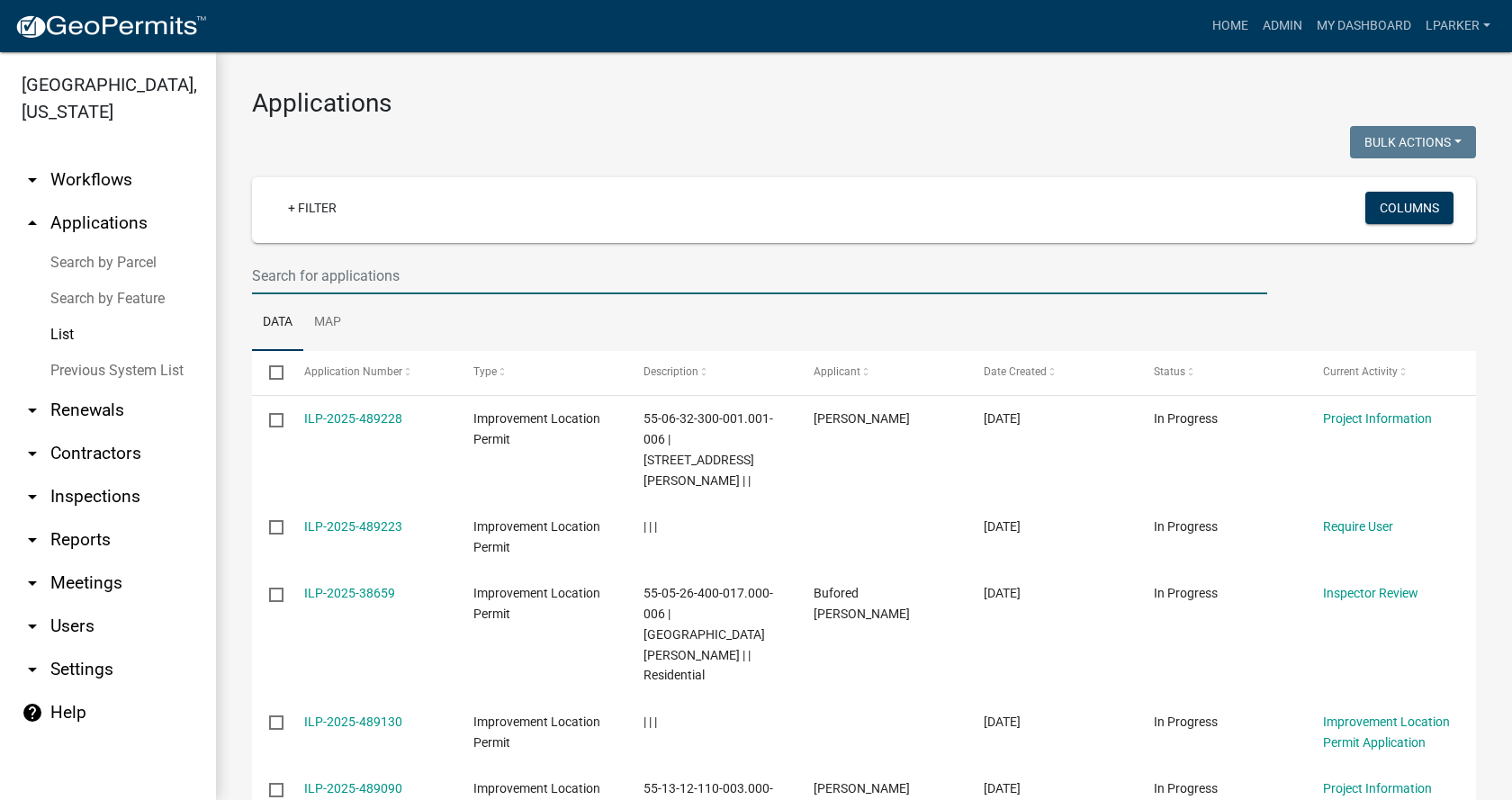
click at [355, 277] on input "text" at bounding box center [759, 275] width 1015 height 37
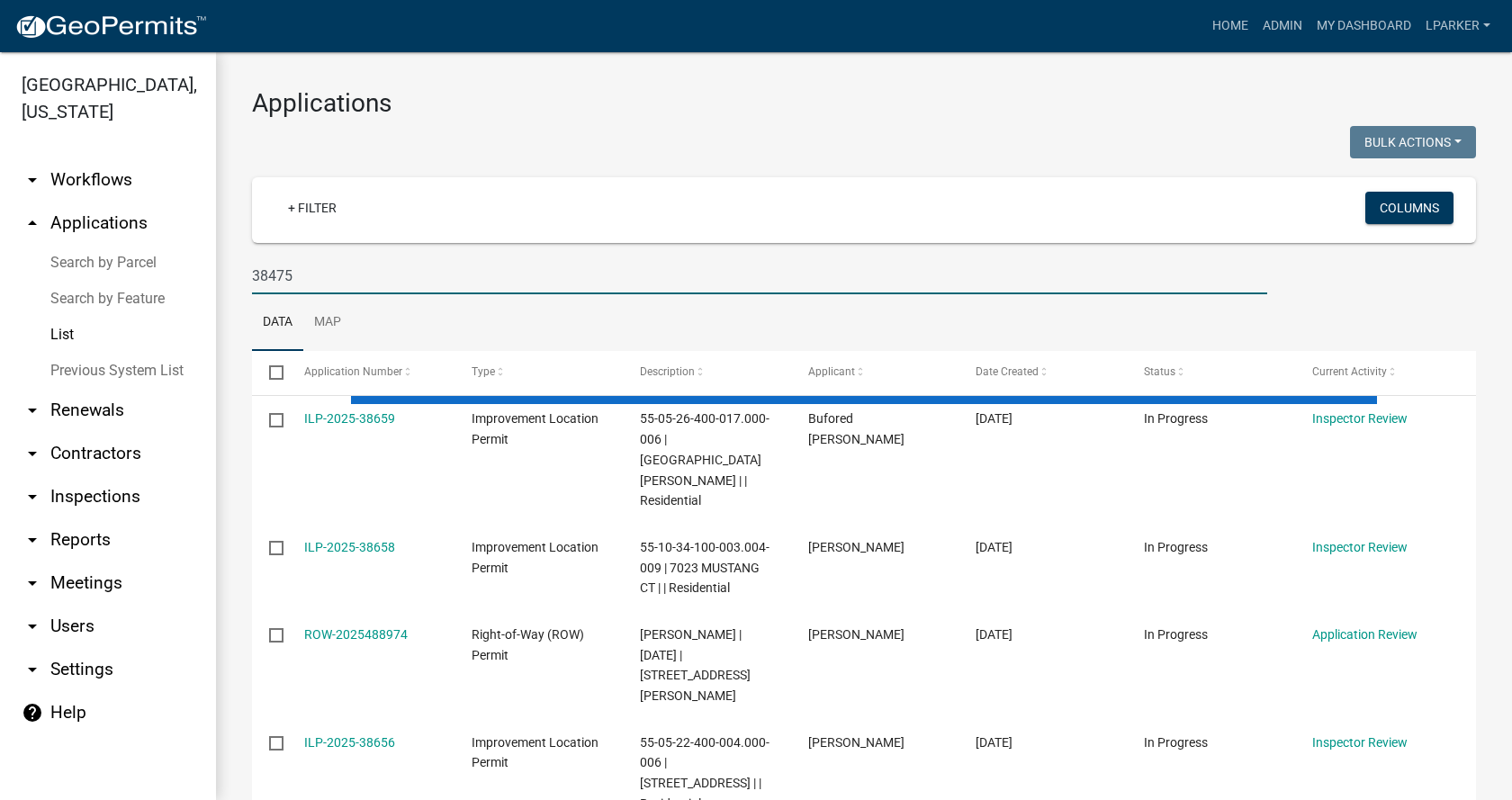
type input "38475"
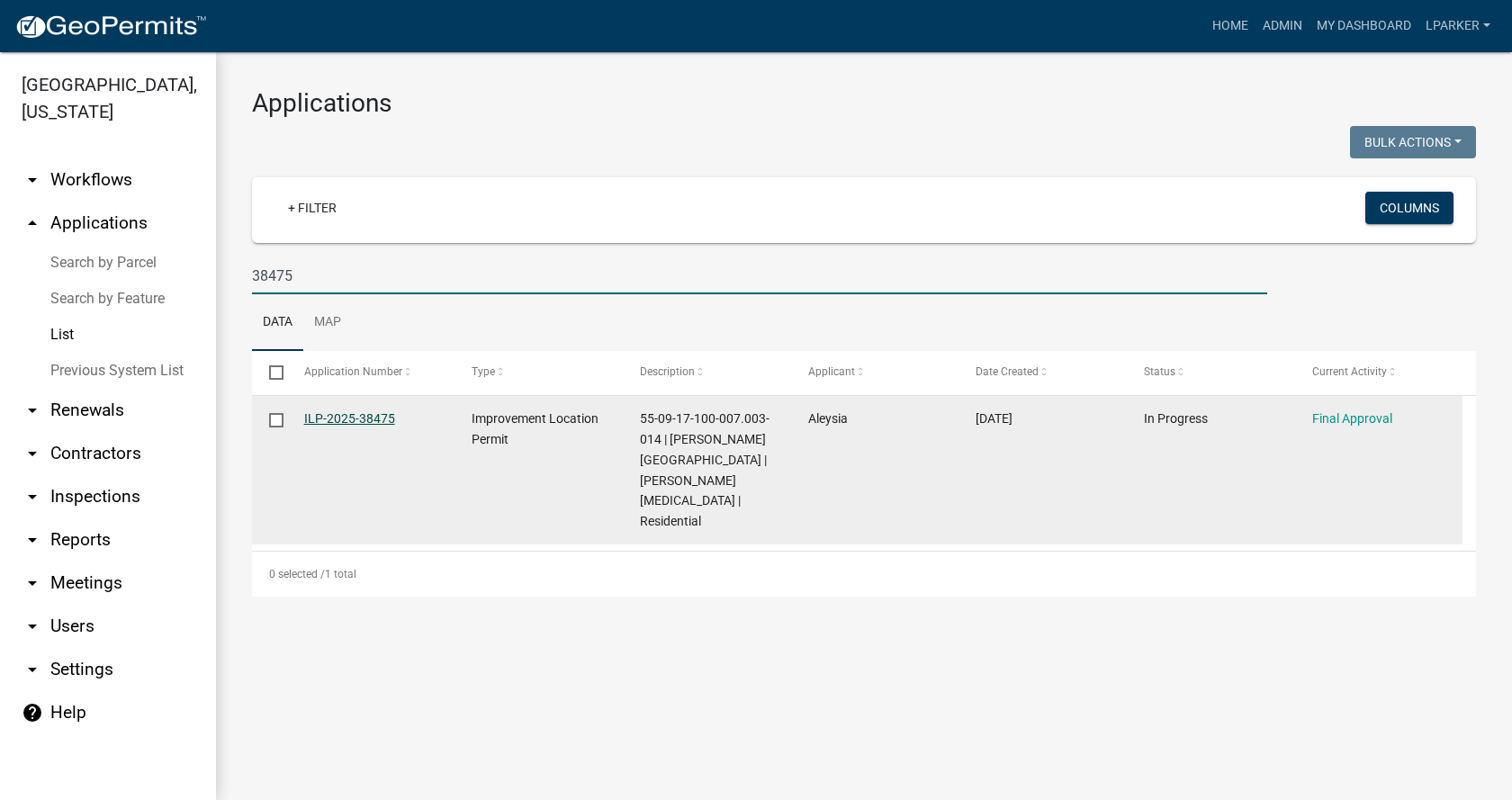
click at [351, 415] on link "ILP-2025-38475" at bounding box center [350, 418] width 91 height 14
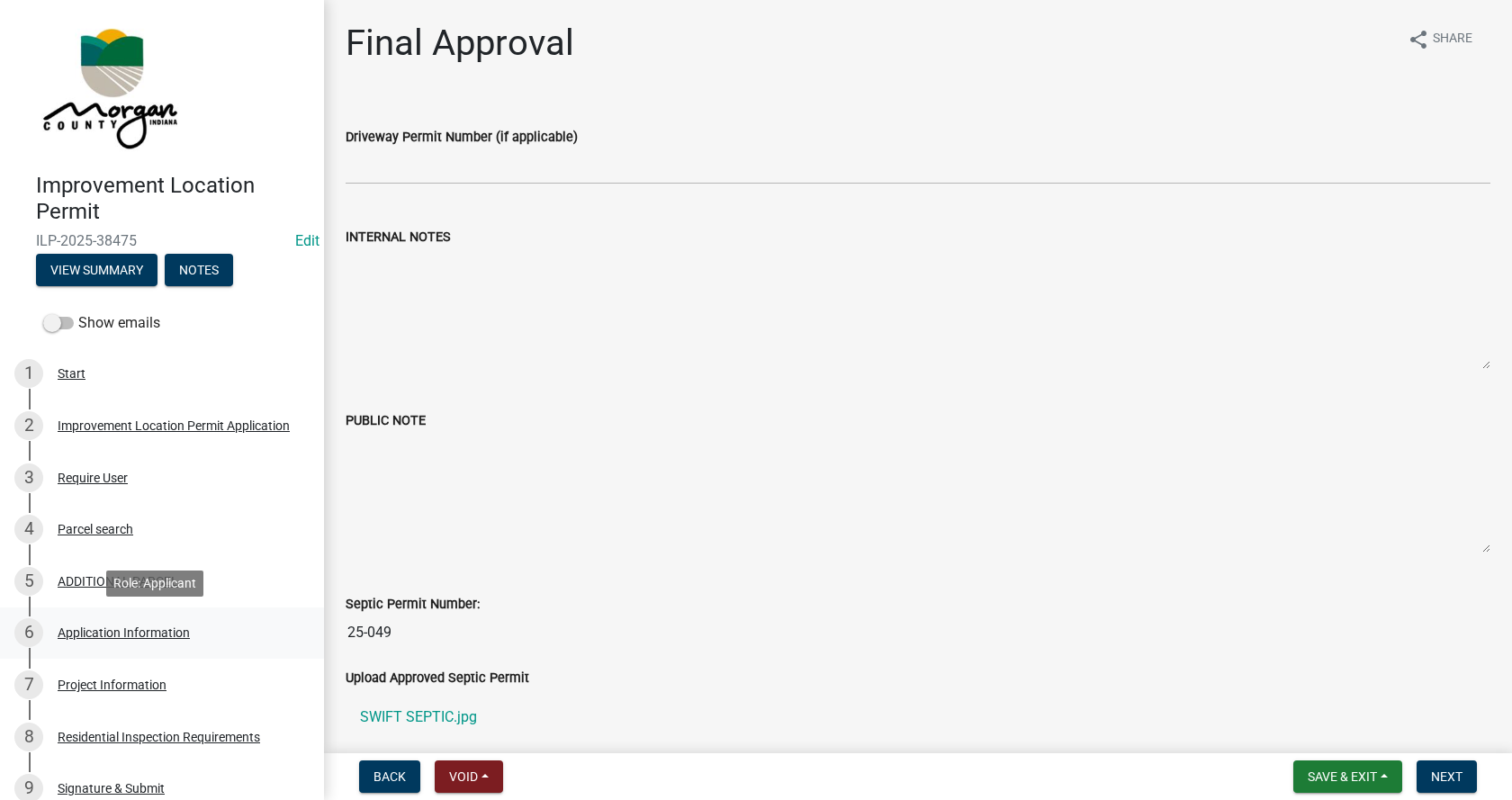
click at [64, 632] on div "Application Information" at bounding box center [123, 633] width 132 height 12
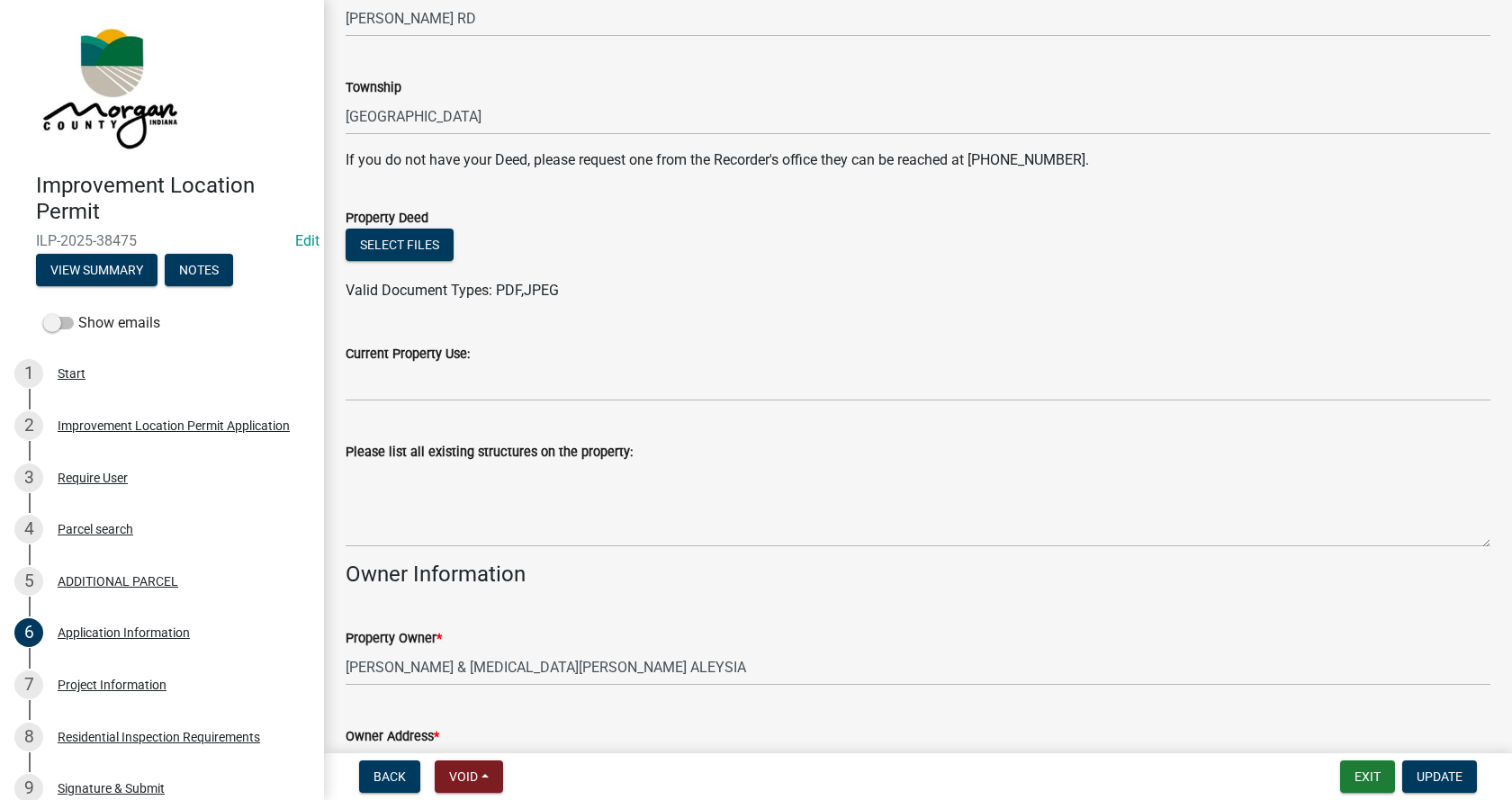
scroll to position [360, 0]
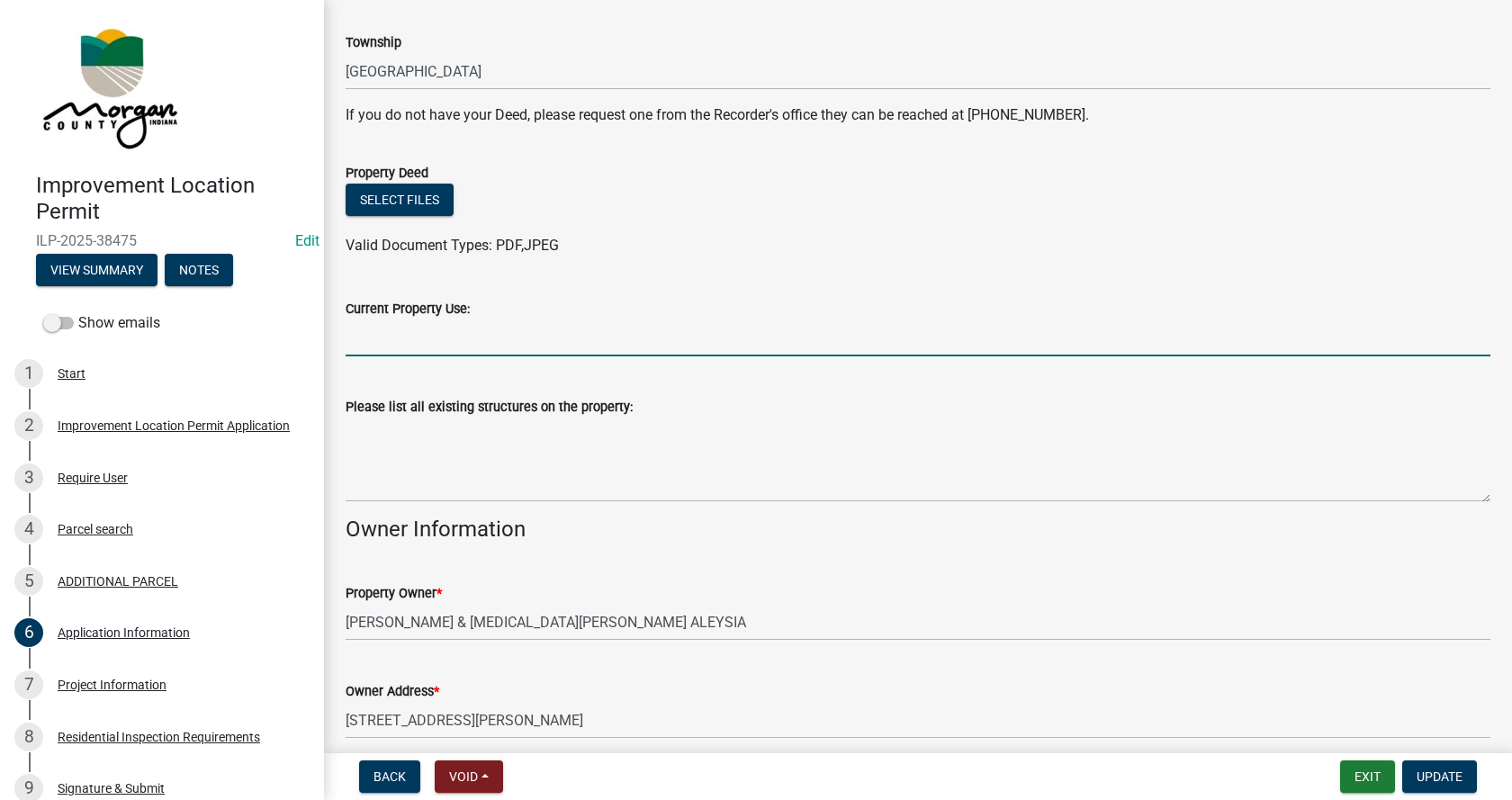
click at [367, 338] on input "Current Property Use:" at bounding box center [918, 337] width 1145 height 37
type input "agriculture"
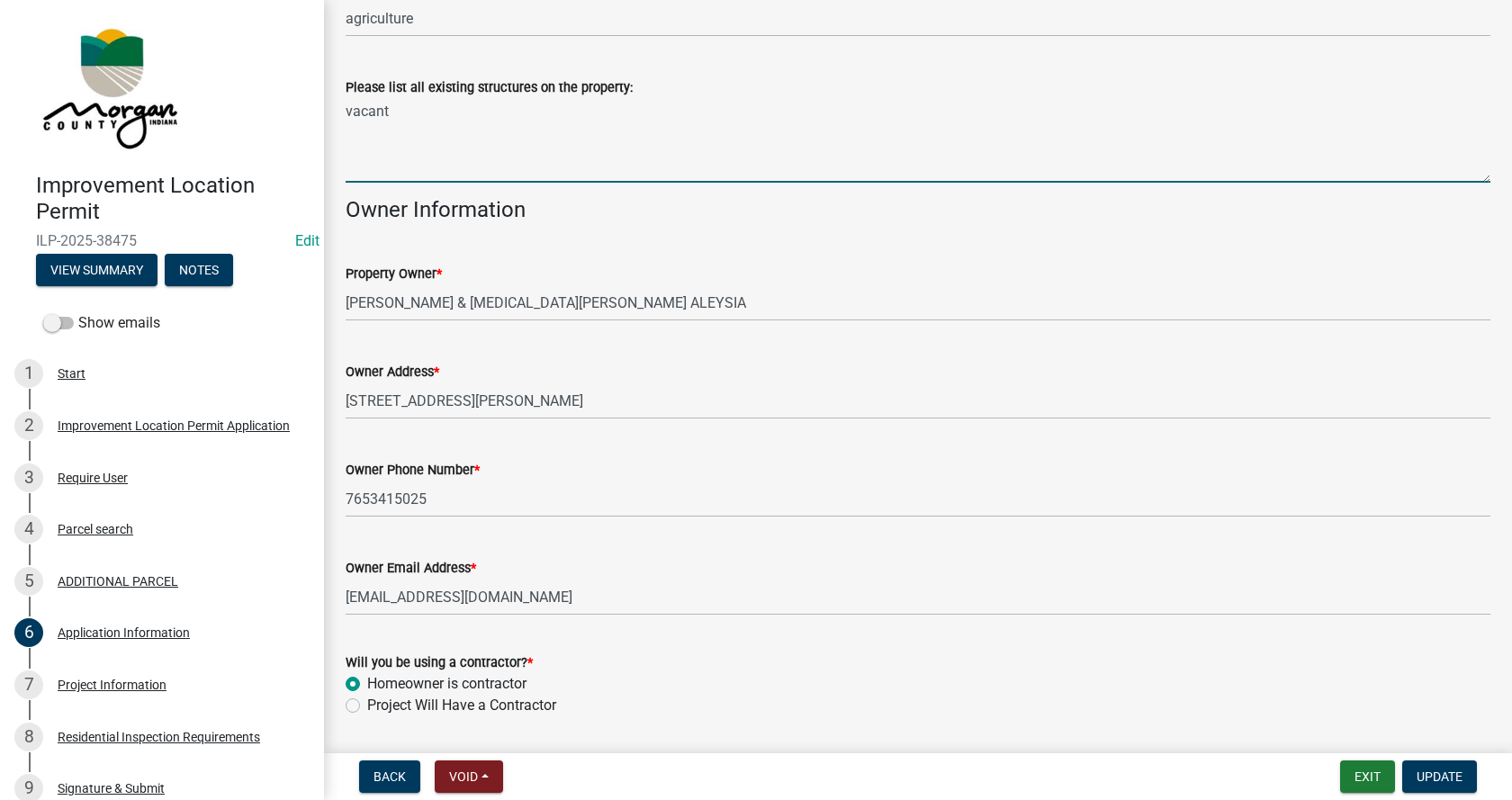
scroll to position [736, 0]
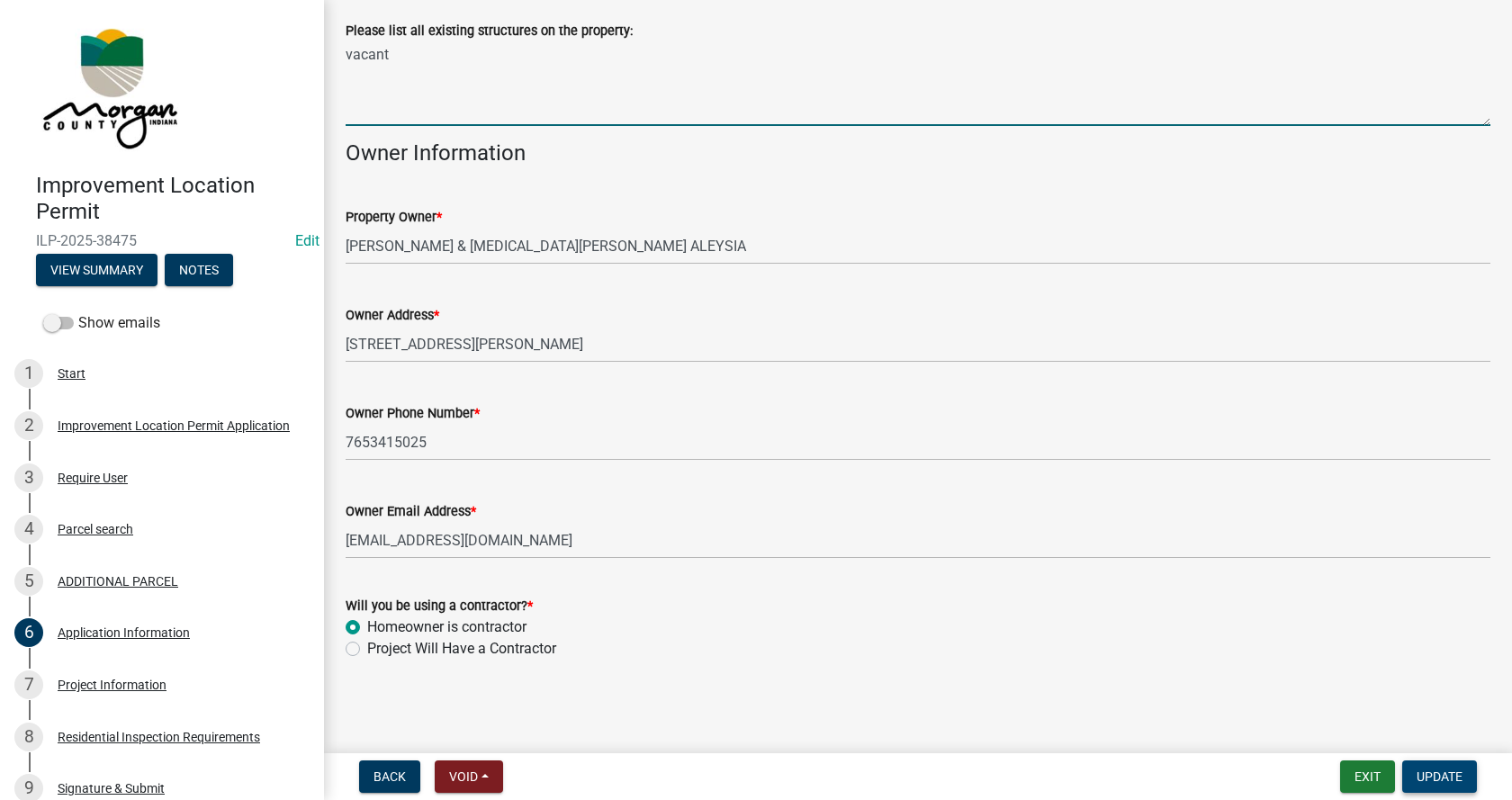
type textarea "vacant"
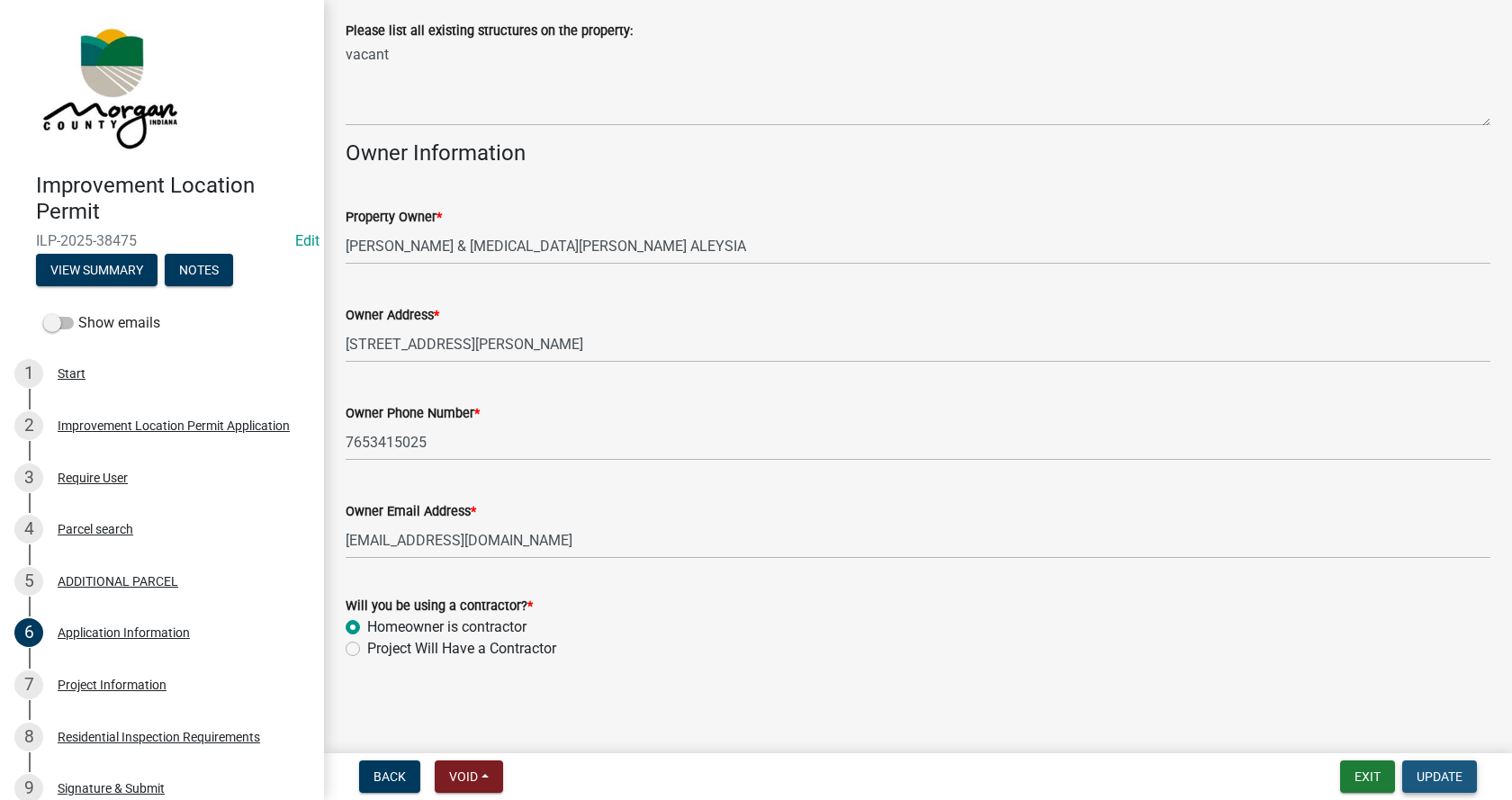
click at [1453, 775] on span "Update" at bounding box center [1439, 776] width 46 height 14
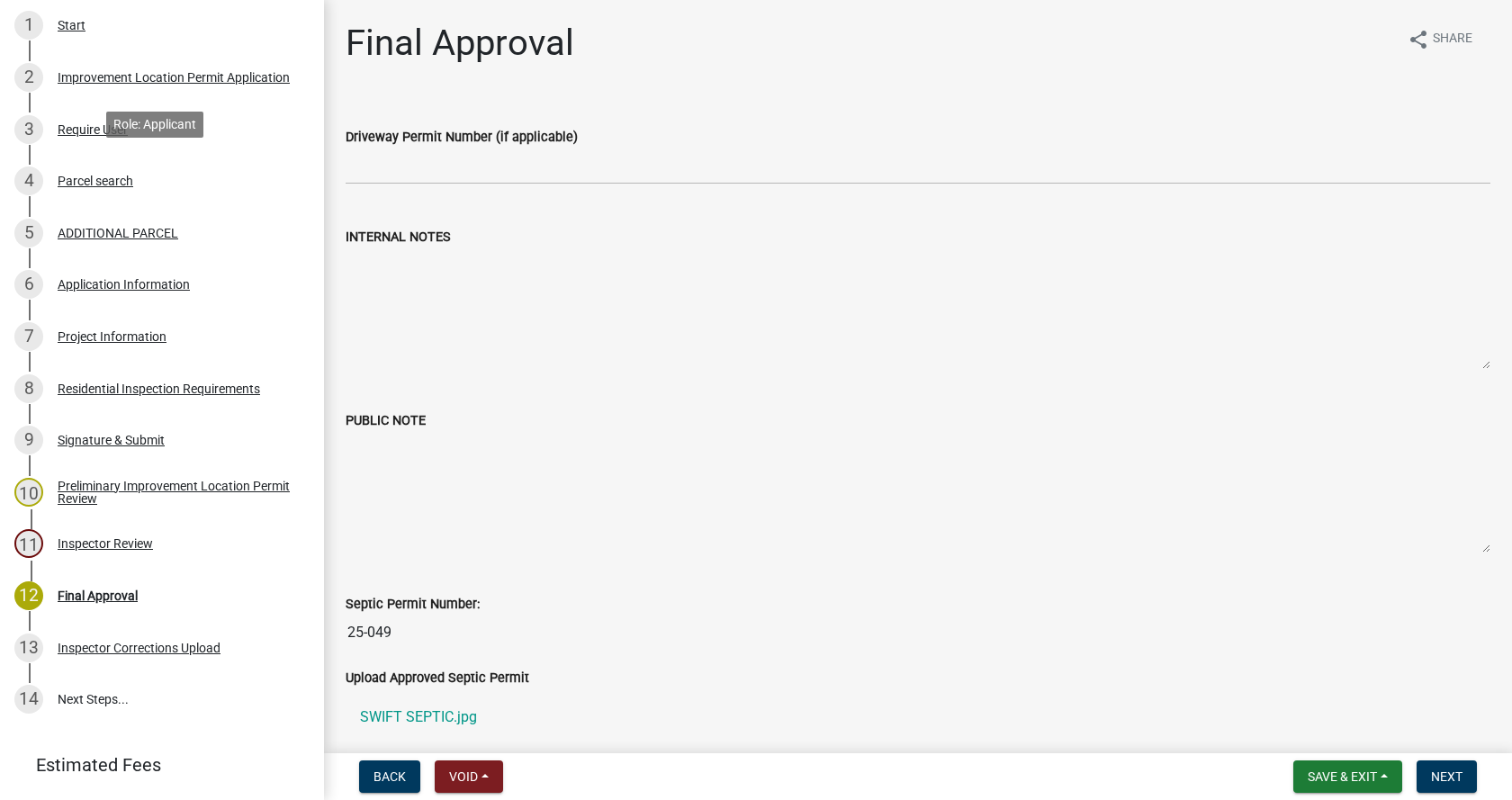
scroll to position [360, 0]
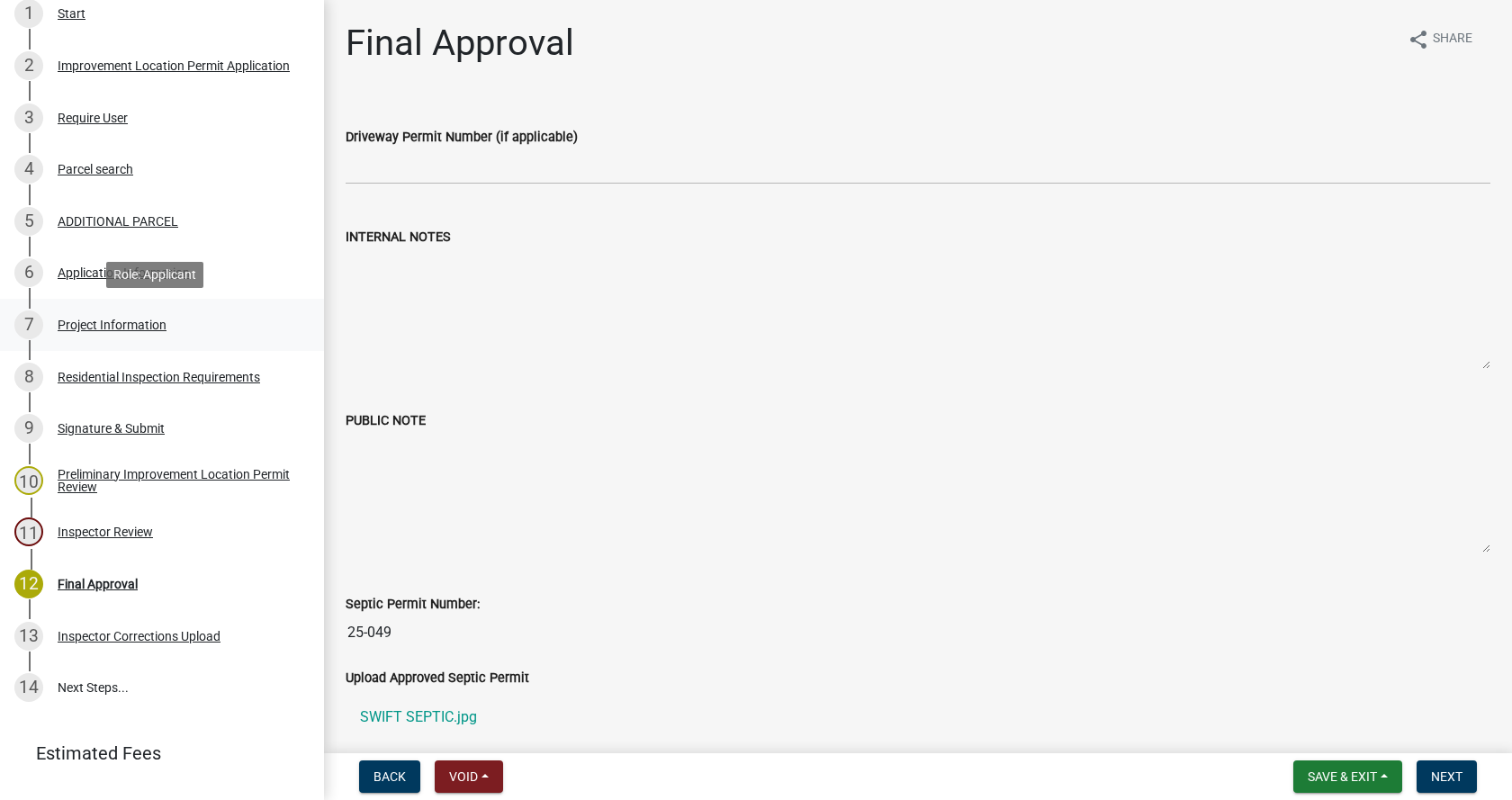
click at [68, 319] on div "Project Information" at bounding box center [112, 324] width 109 height 12
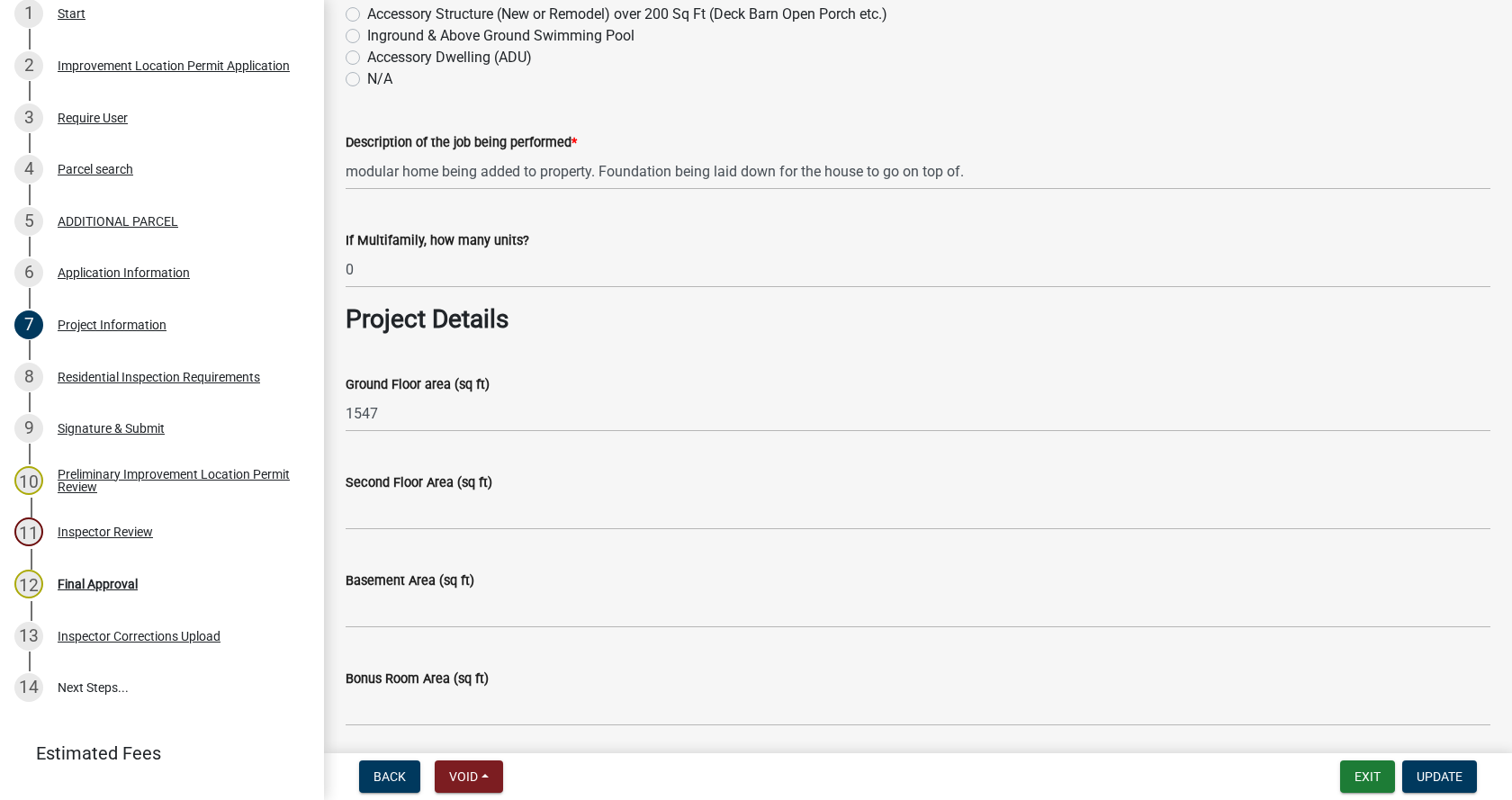
scroll to position [541, 0]
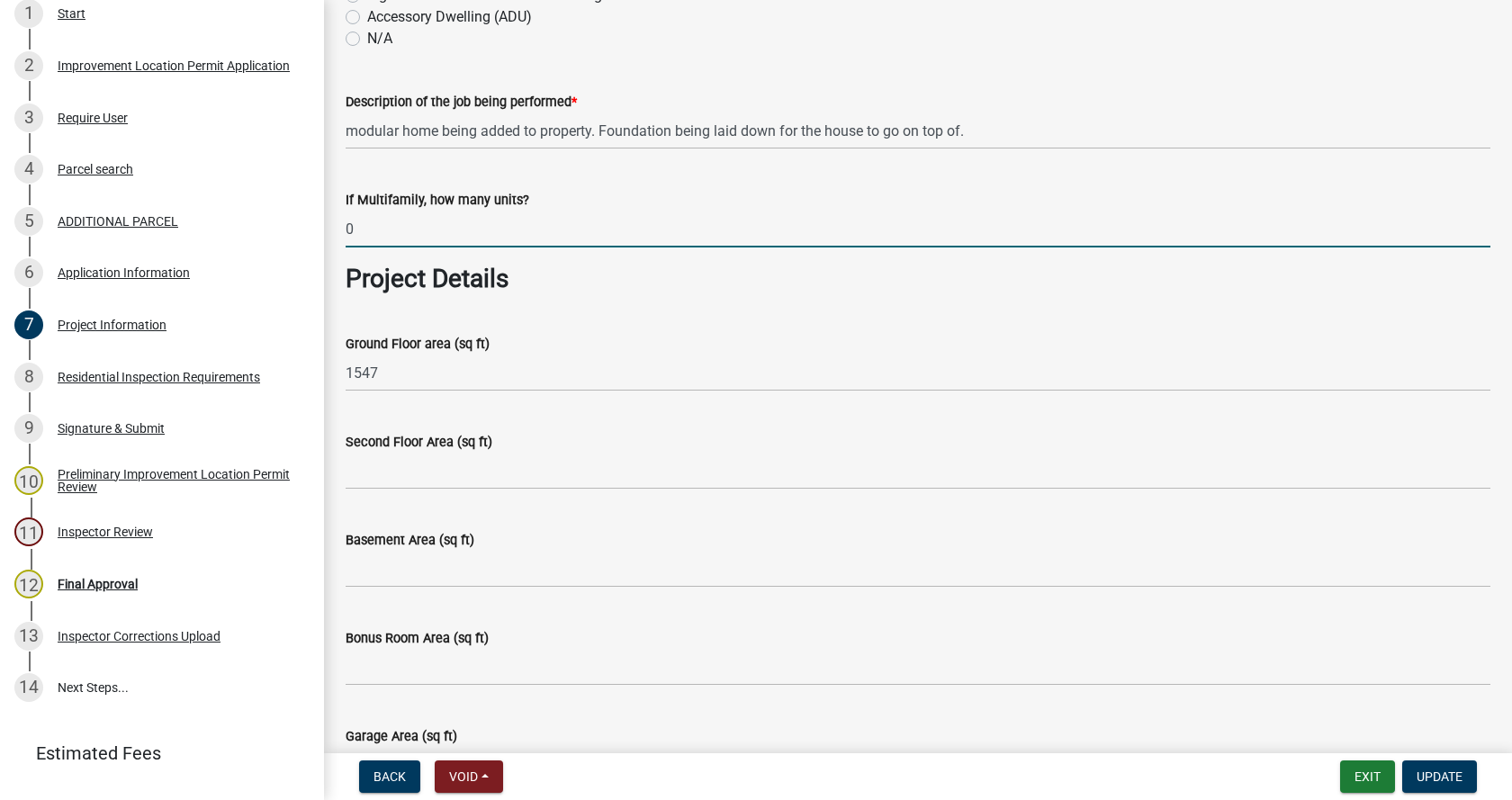
drag, startPoint x: 359, startPoint y: 225, endPoint x: 334, endPoint y: 229, distance: 25.3
click at [334, 229] on div "If Multifamily, how many units? 0" at bounding box center [917, 205] width 1172 height 84
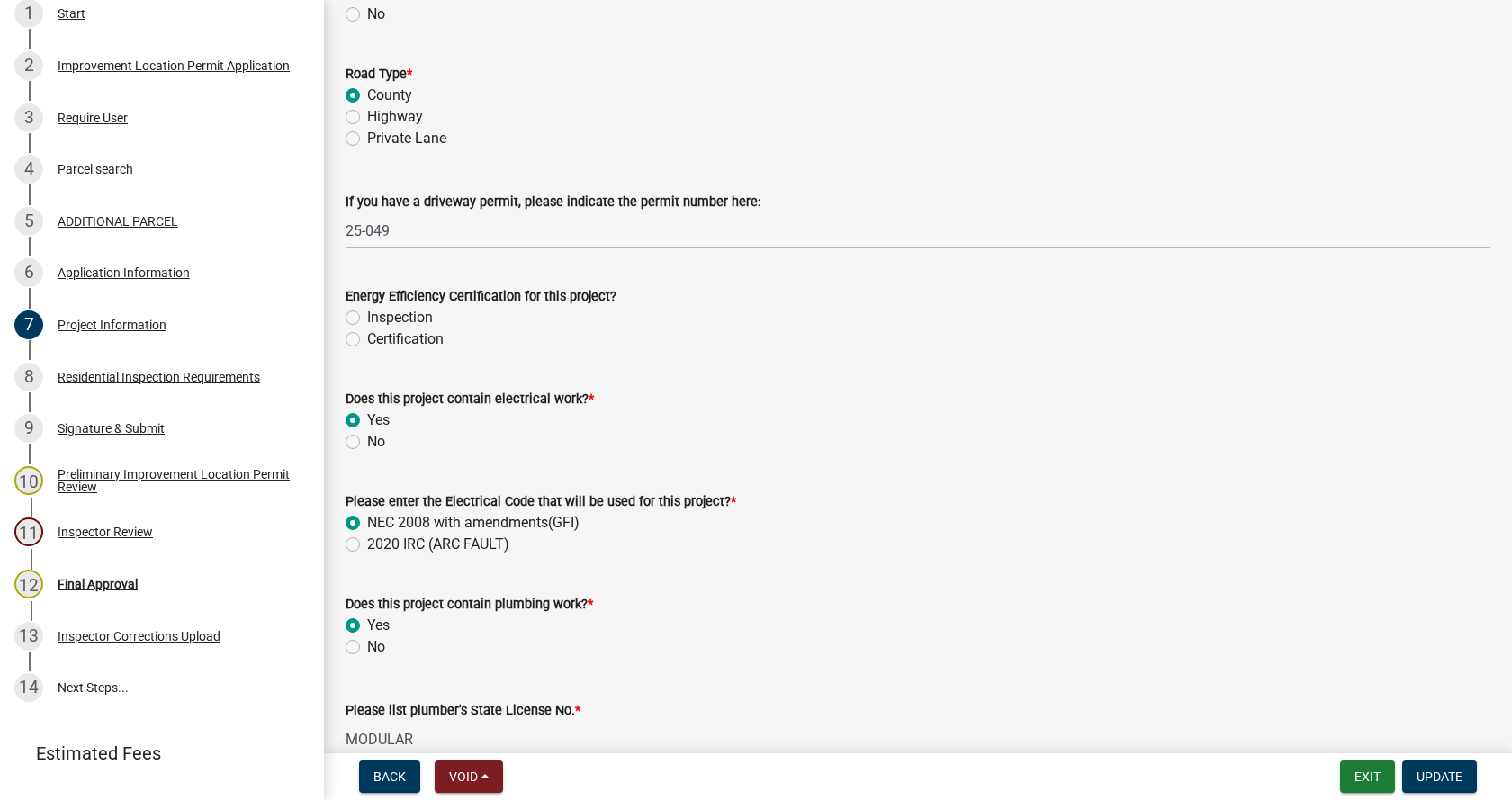
scroll to position [2251, 0]
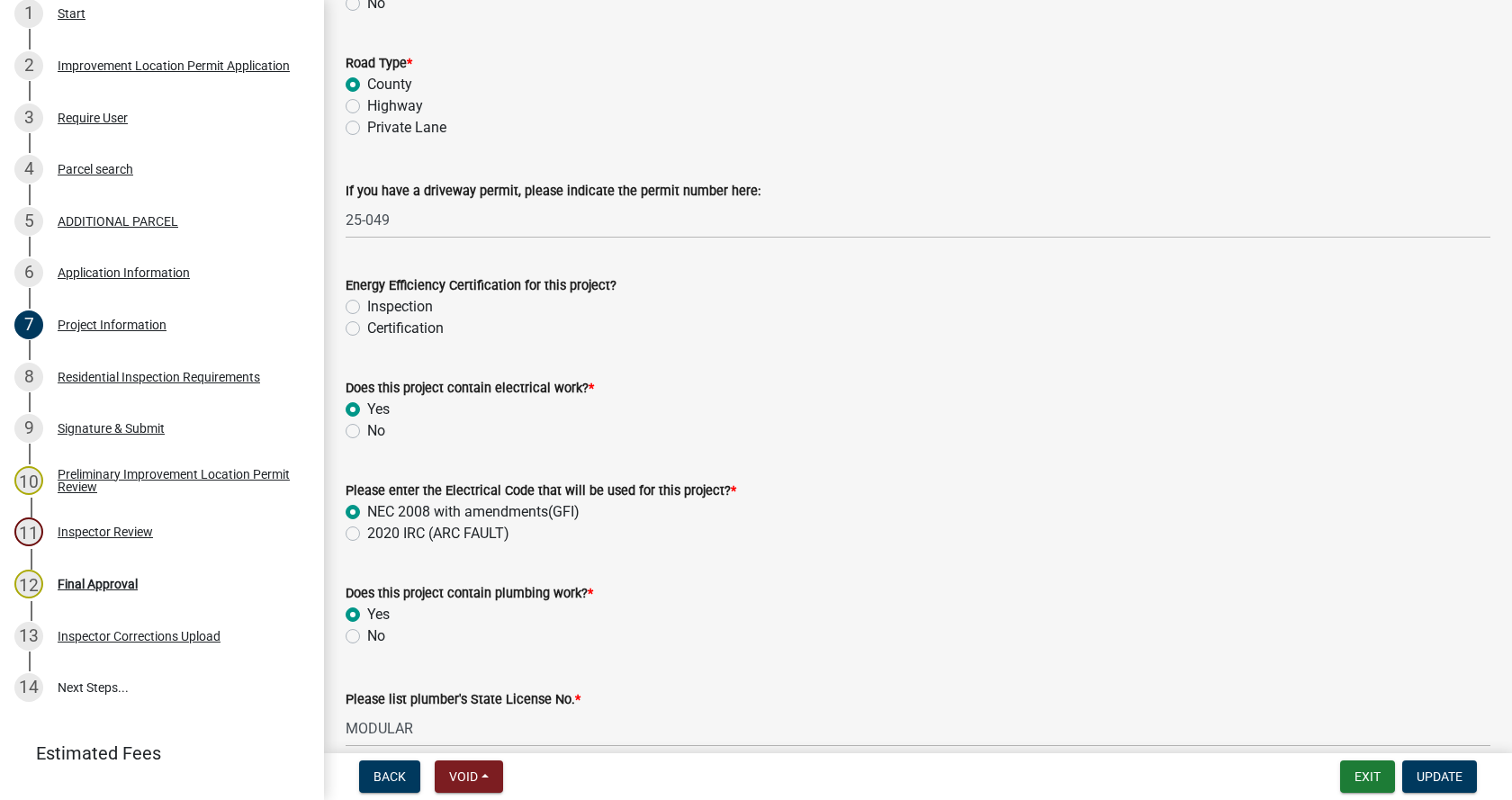
click at [367, 327] on label "Certification" at bounding box center [405, 328] width 76 height 22
click at [367, 327] on input "Certification" at bounding box center [373, 323] width 11 height 11
radio input "true"
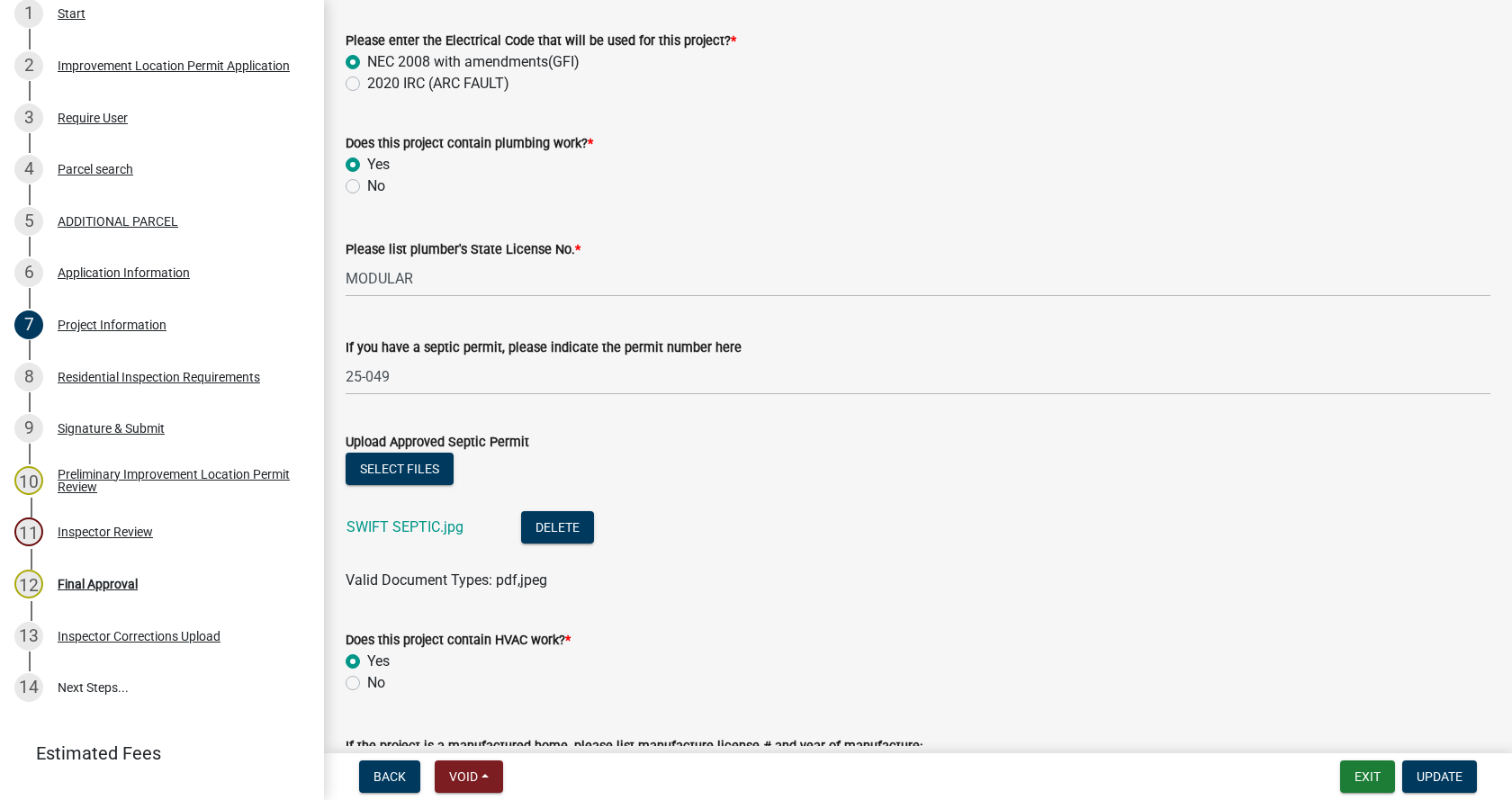
scroll to position [2791, 0]
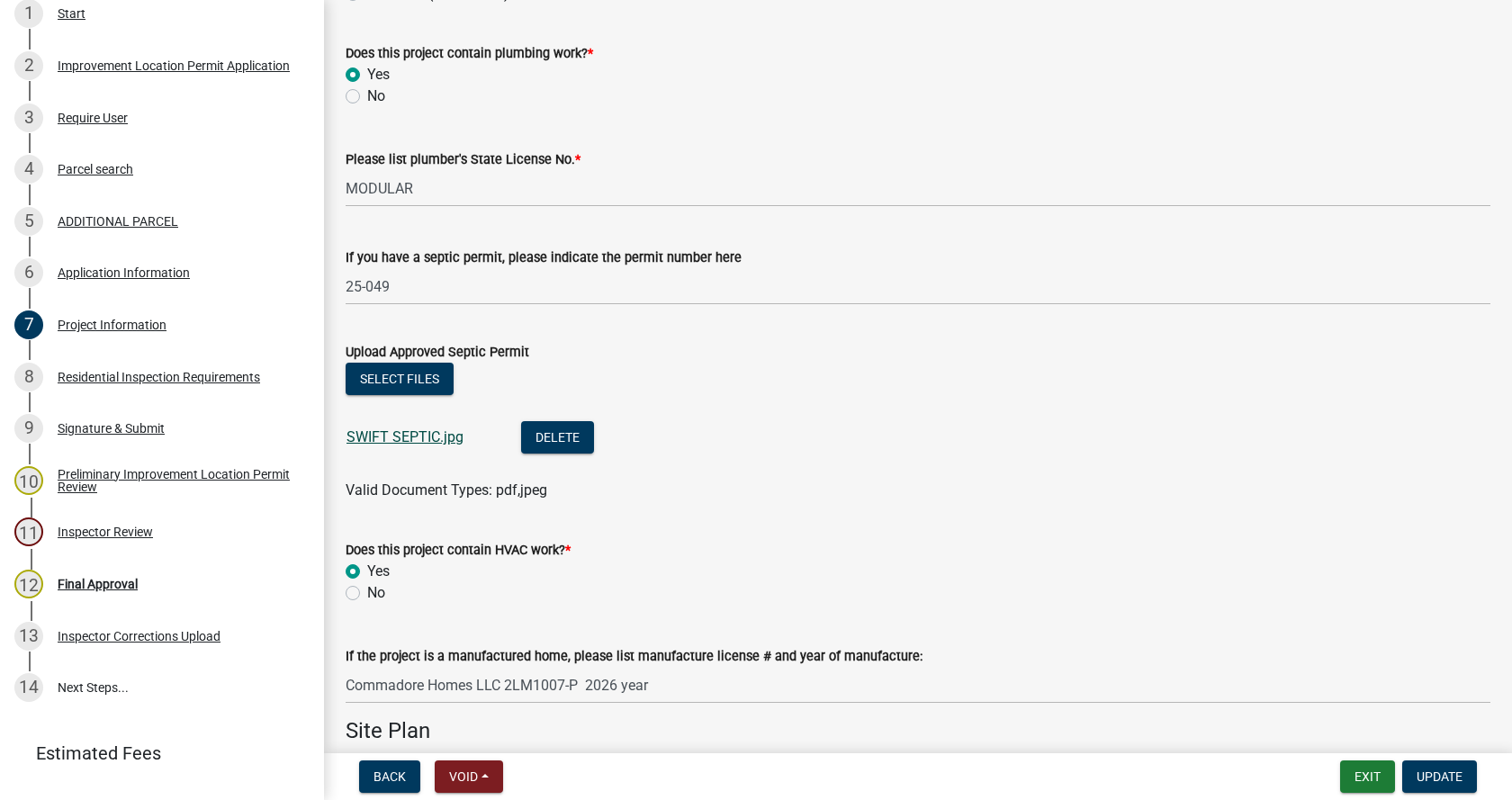
click at [401, 438] on link "SWIFT SEPTIC.jpg" at bounding box center [405, 437] width 117 height 17
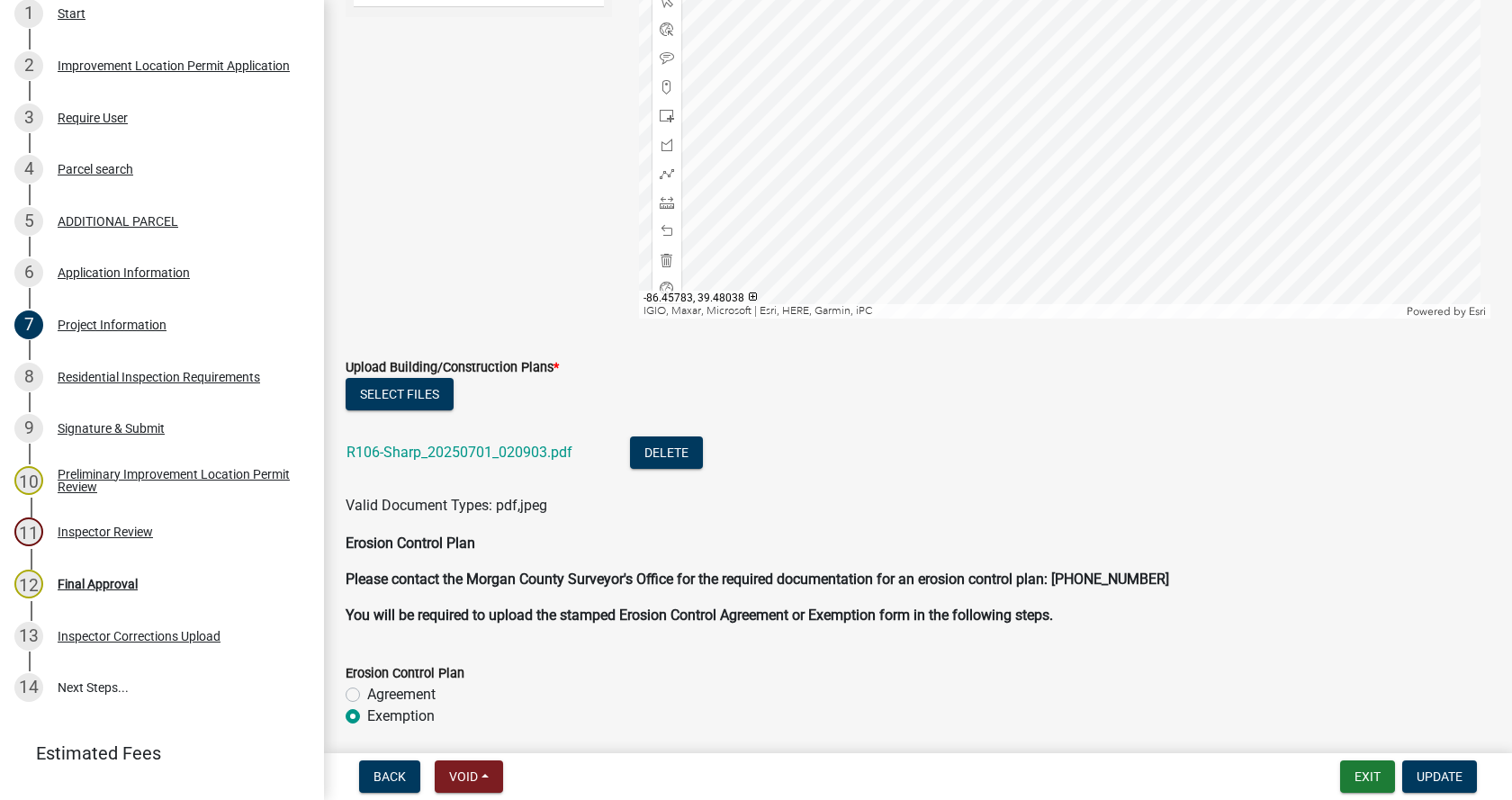
scroll to position [4051, 0]
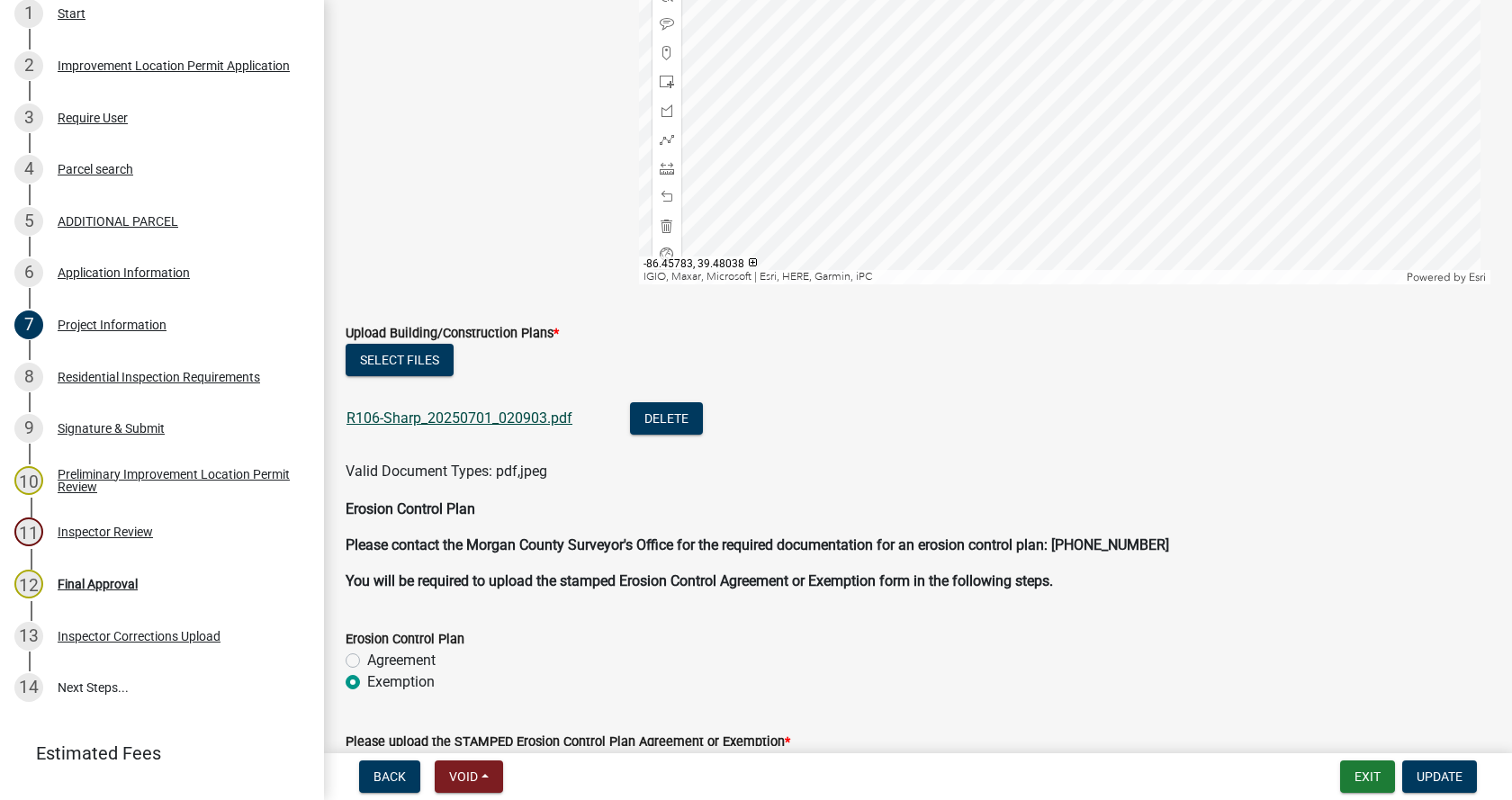
click at [397, 418] on link "R106-Sharp_20250701_020903.pdf" at bounding box center [460, 418] width 226 height 17
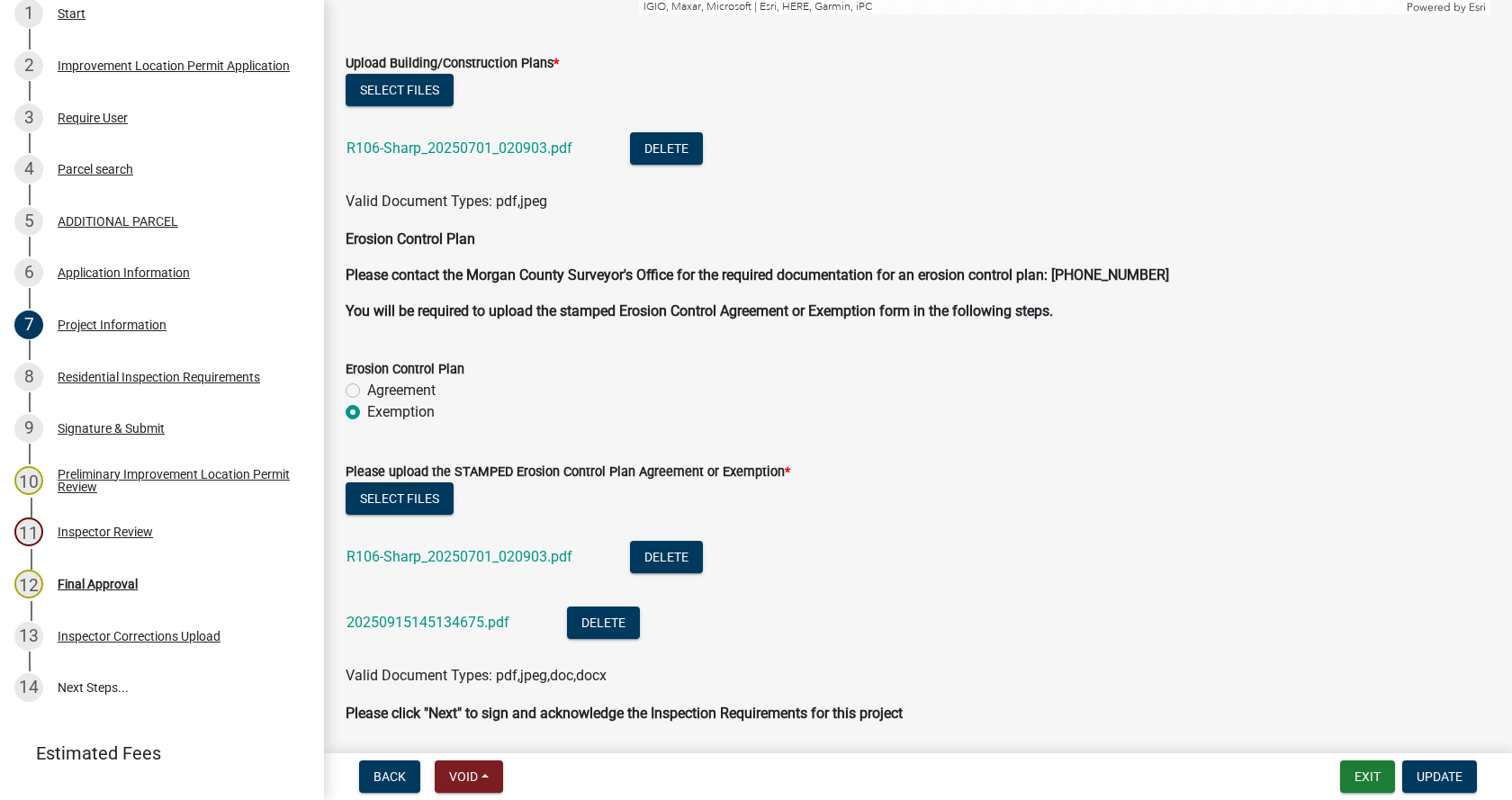
scroll to position [4384, 0]
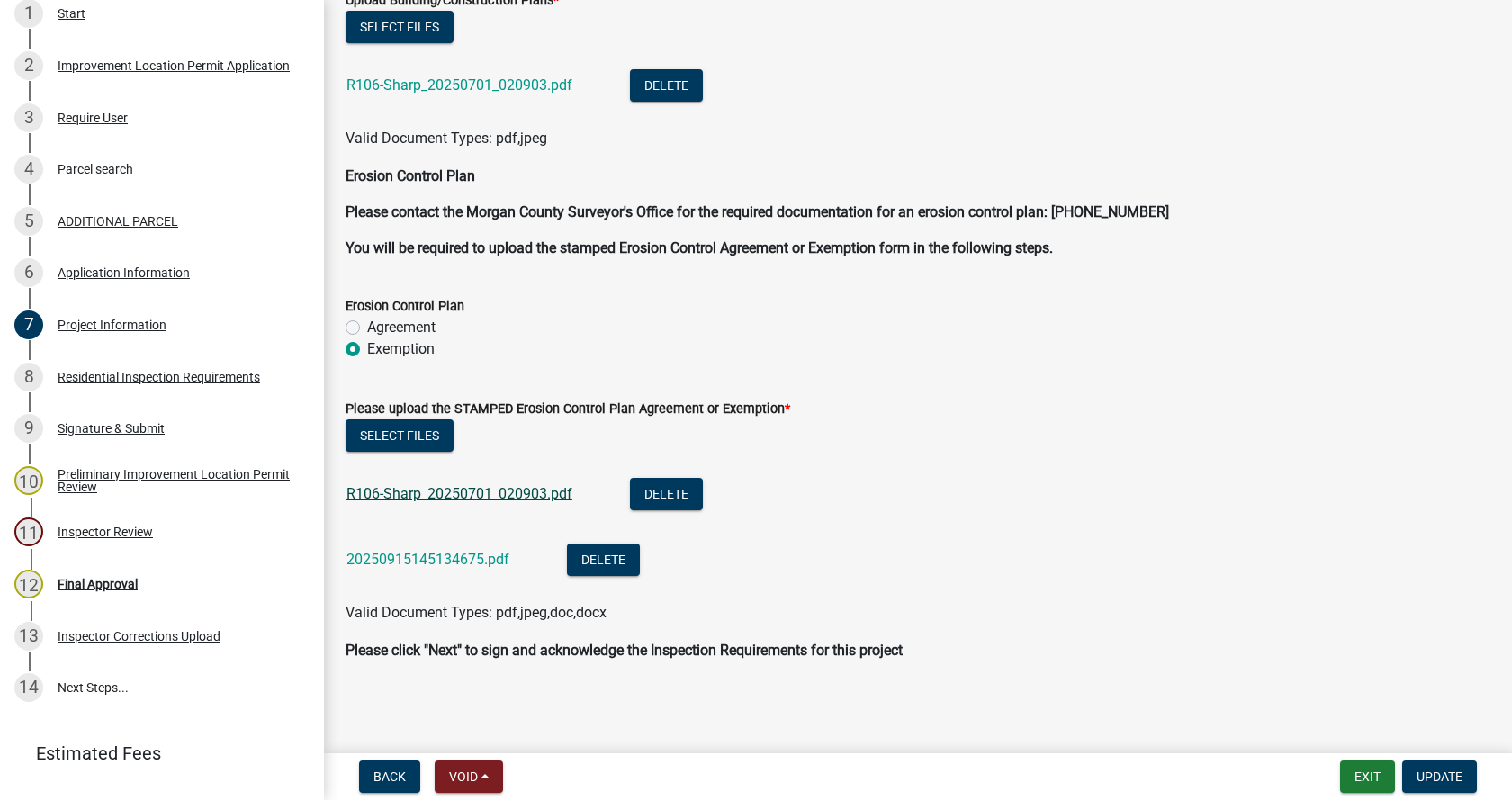
click at [418, 493] on link "R106-Sharp_20250701_020903.pdf" at bounding box center [460, 494] width 226 height 17
click at [377, 557] on link "20250915145134675.pdf" at bounding box center [428, 559] width 163 height 17
click at [666, 490] on button "Delete" at bounding box center [666, 494] width 73 height 32
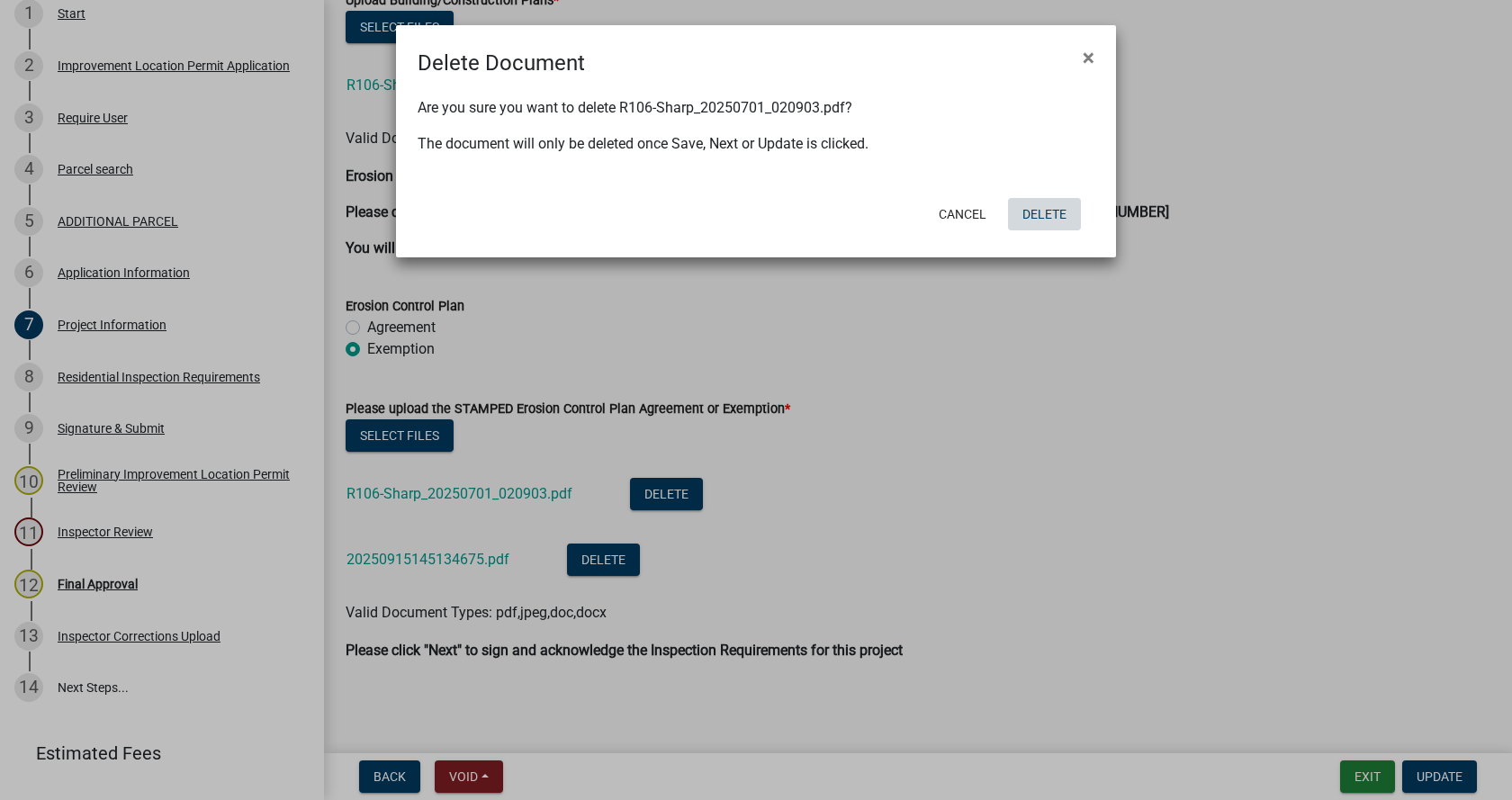
click at [1052, 211] on button "Delete" at bounding box center [1045, 214] width 73 height 32
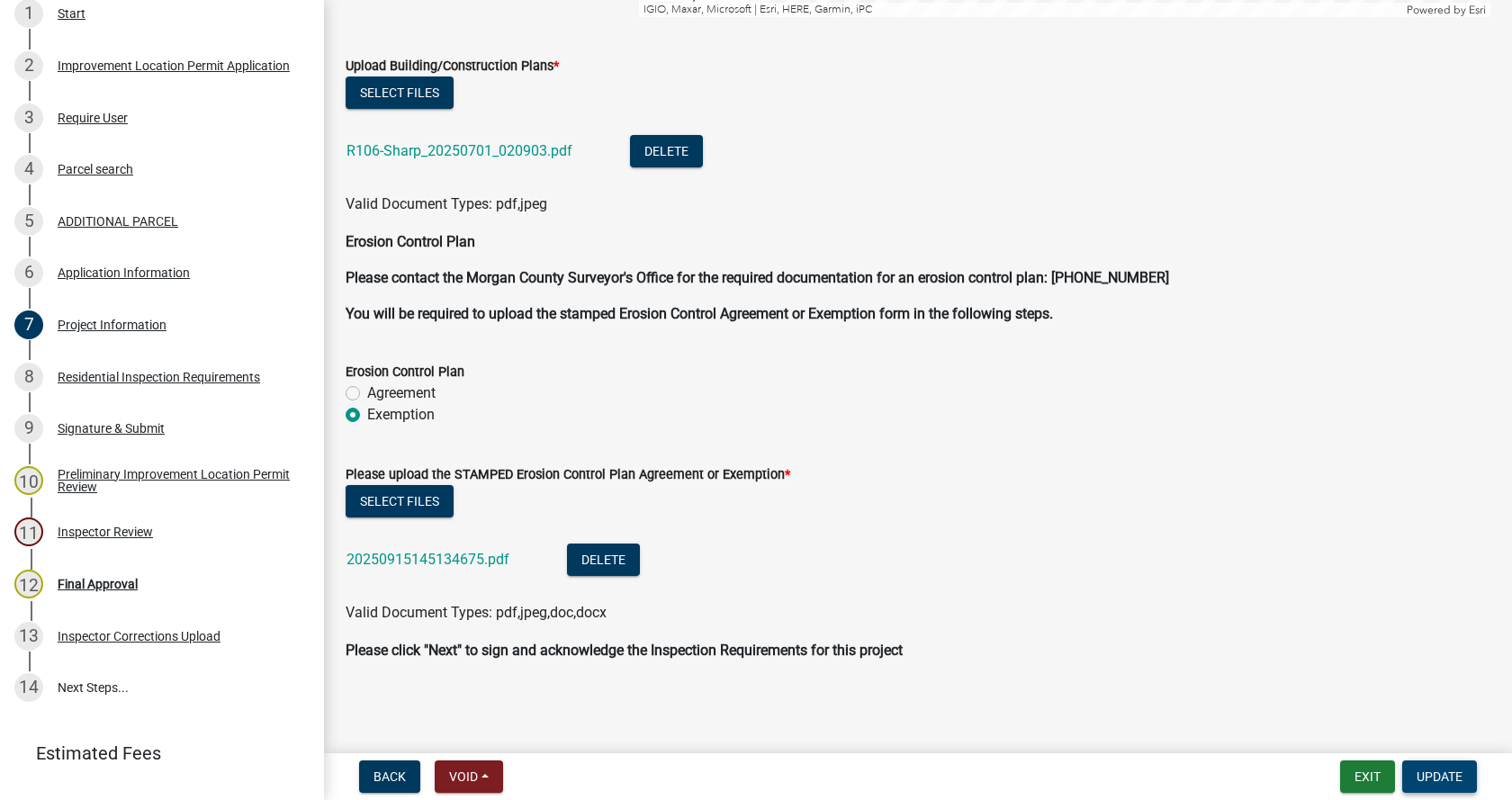
click at [1431, 774] on span "Update" at bounding box center [1439, 776] width 46 height 14
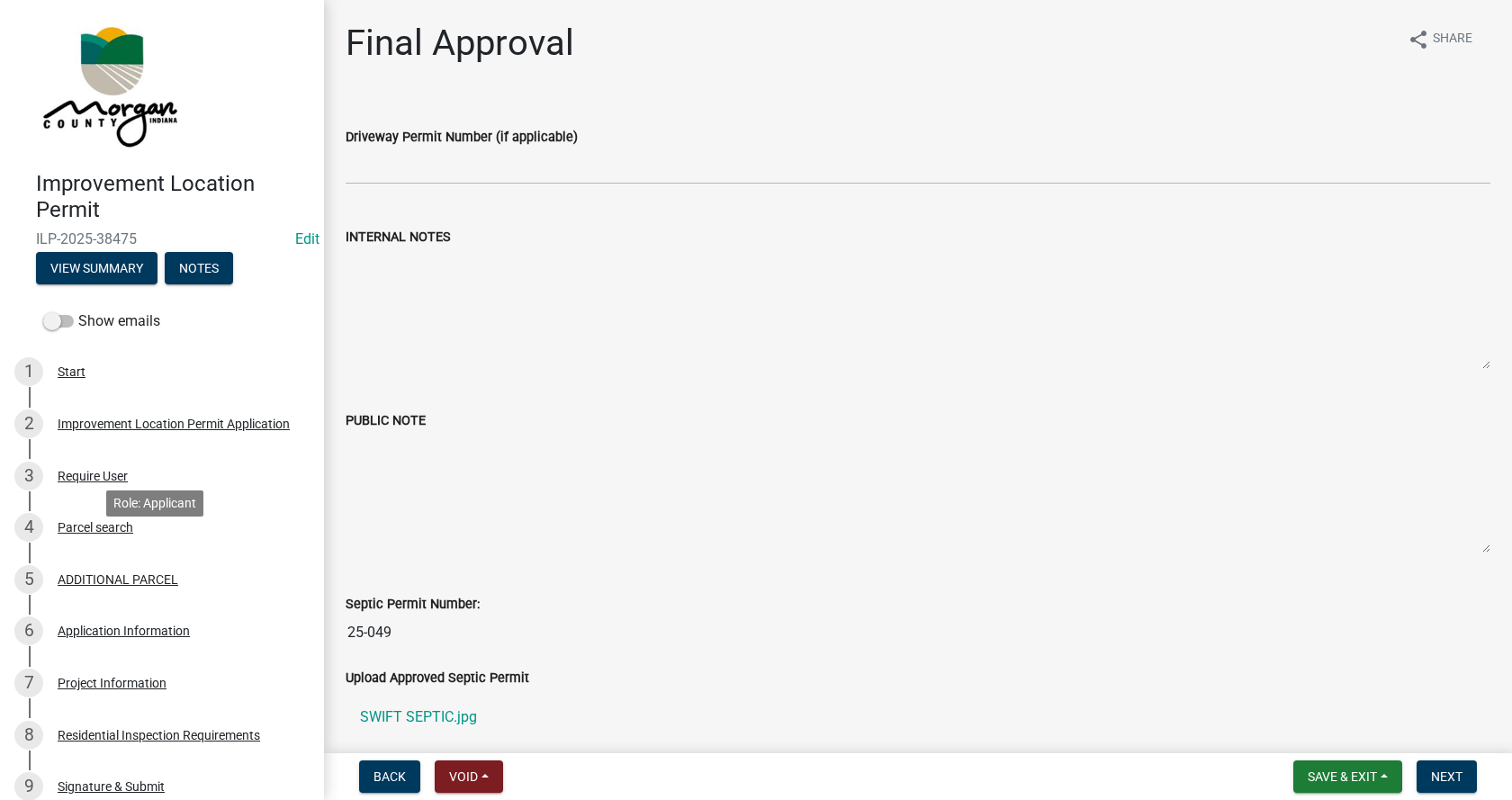
scroll to position [0, 0]
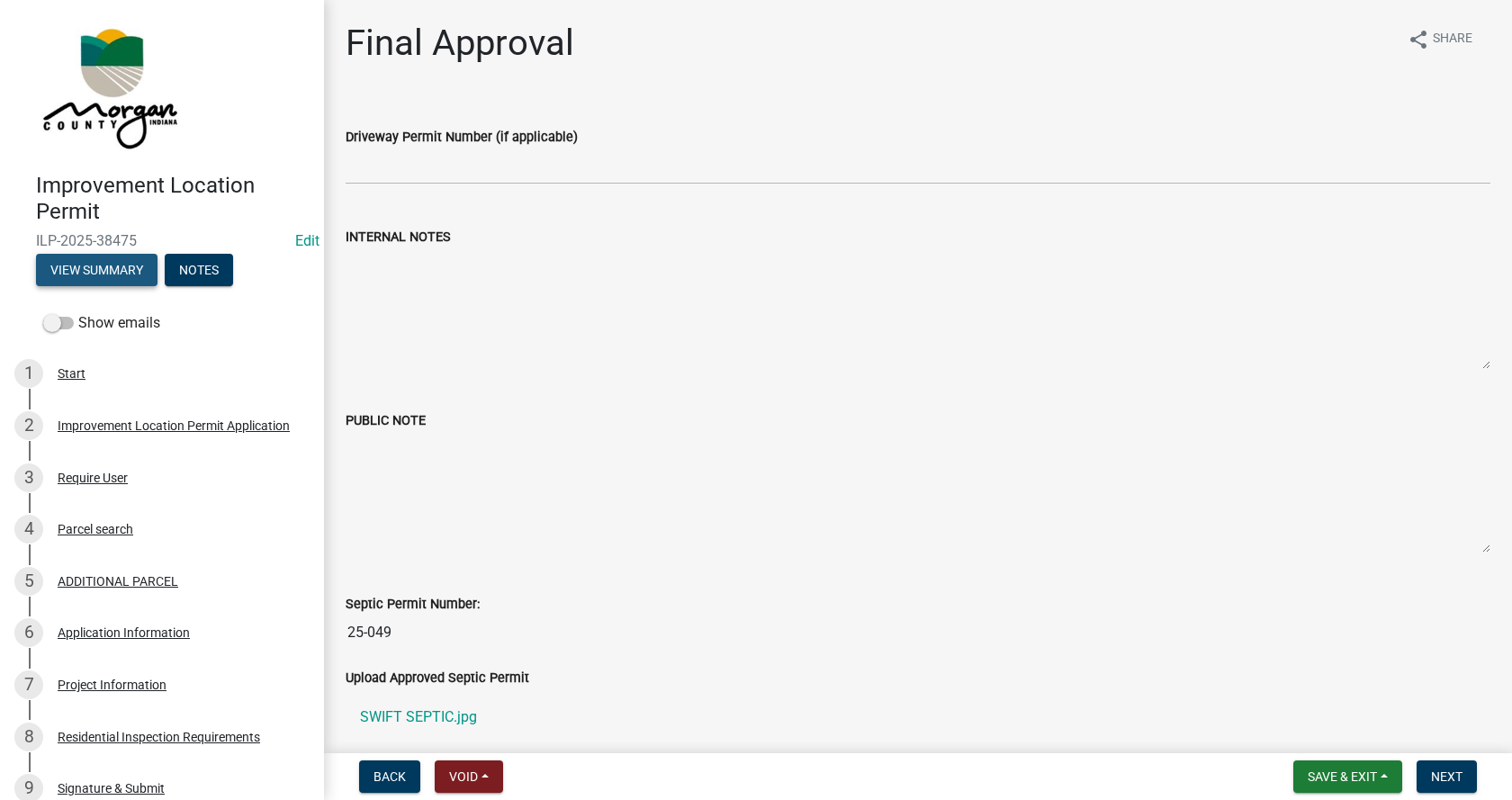
click at [63, 266] on button "View Summary" at bounding box center [96, 270] width 121 height 32
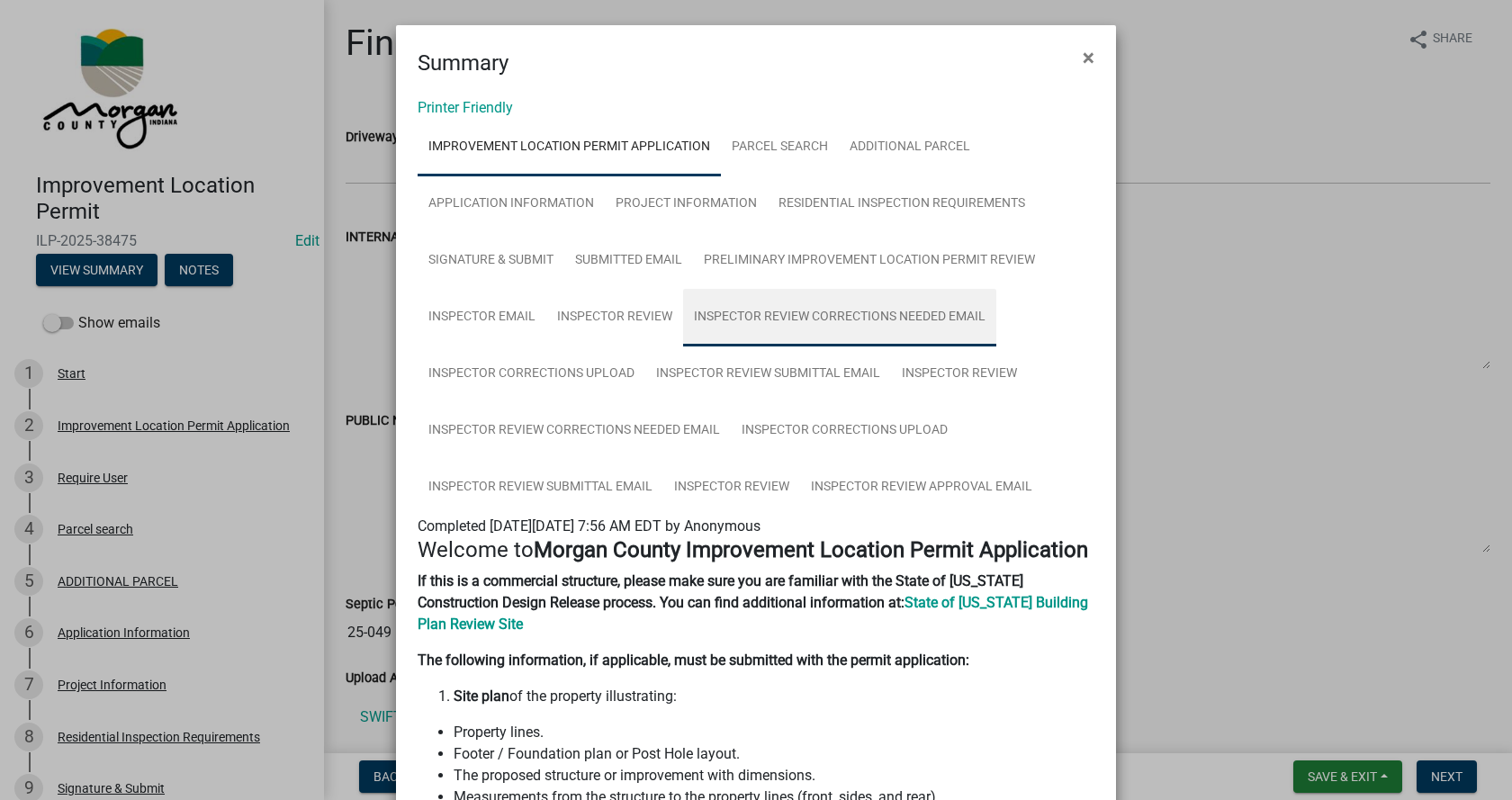
click at [849, 312] on link "Inspector Review Corrections Needed Email" at bounding box center [839, 317] width 313 height 57
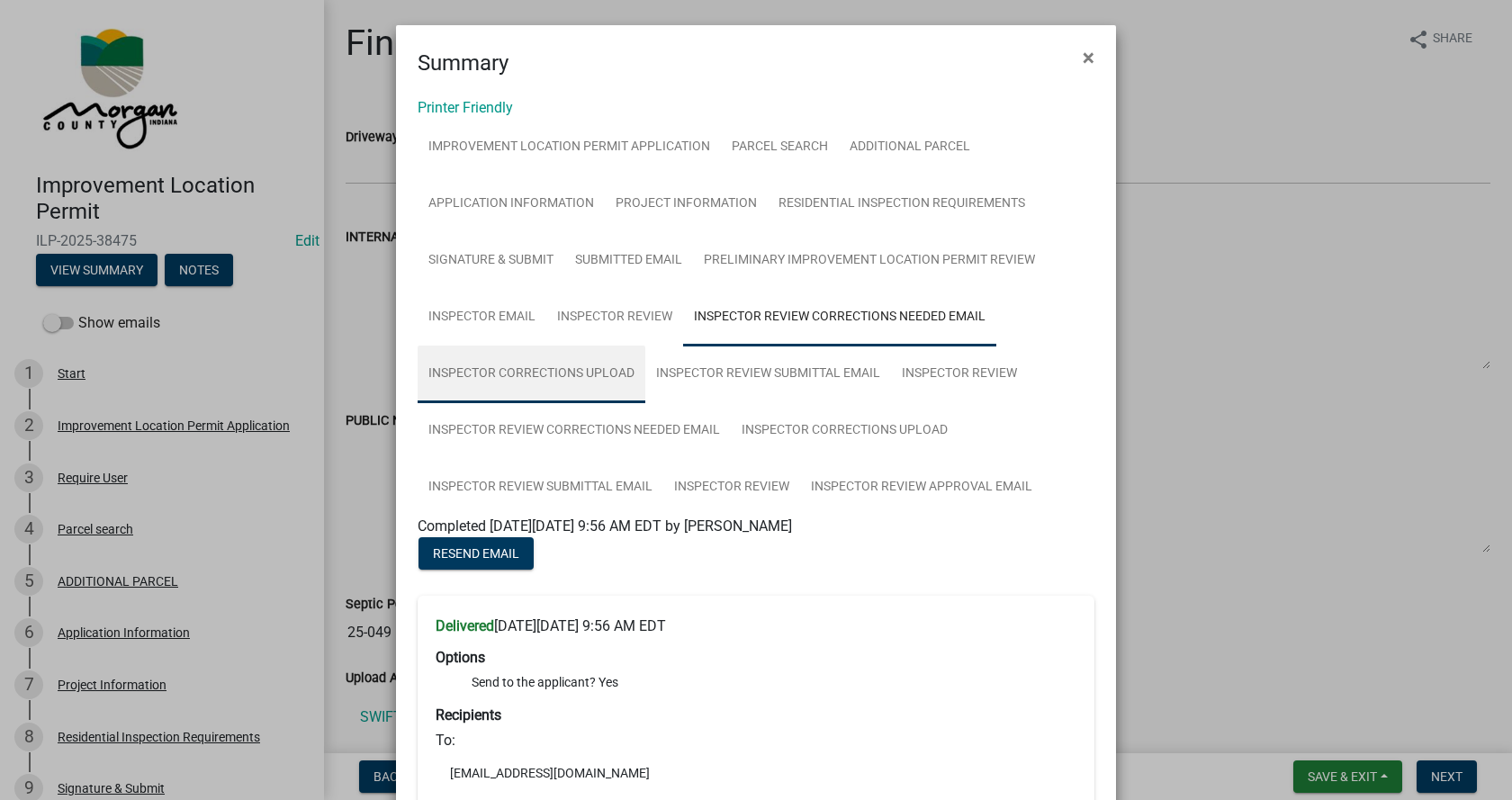
click at [478, 369] on link "Inspector Corrections Upload" at bounding box center [531, 374] width 227 height 57
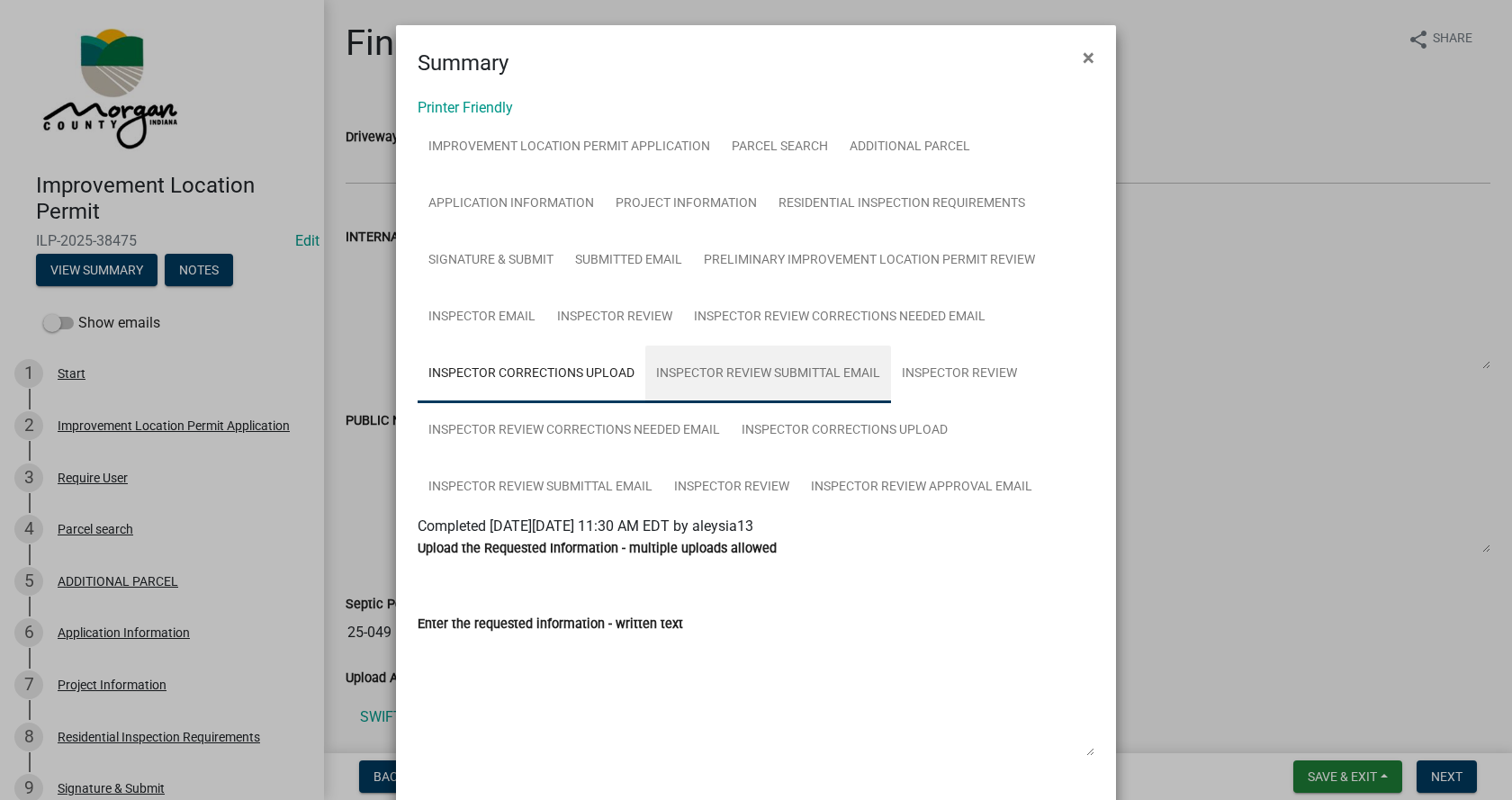
click at [752, 372] on link "Inspector Review Submittal Email" at bounding box center [768, 374] width 245 height 57
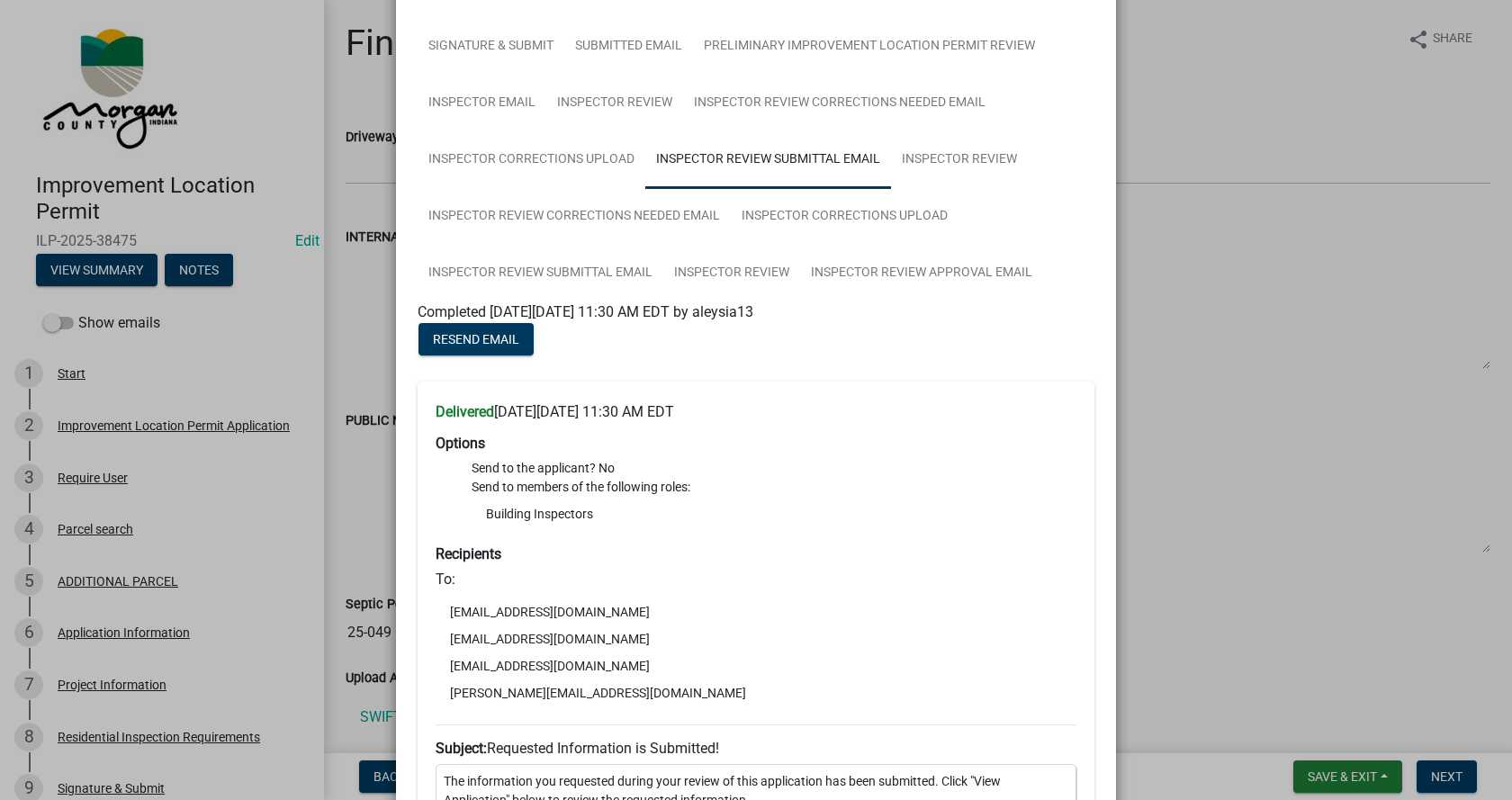
scroll to position [180, 0]
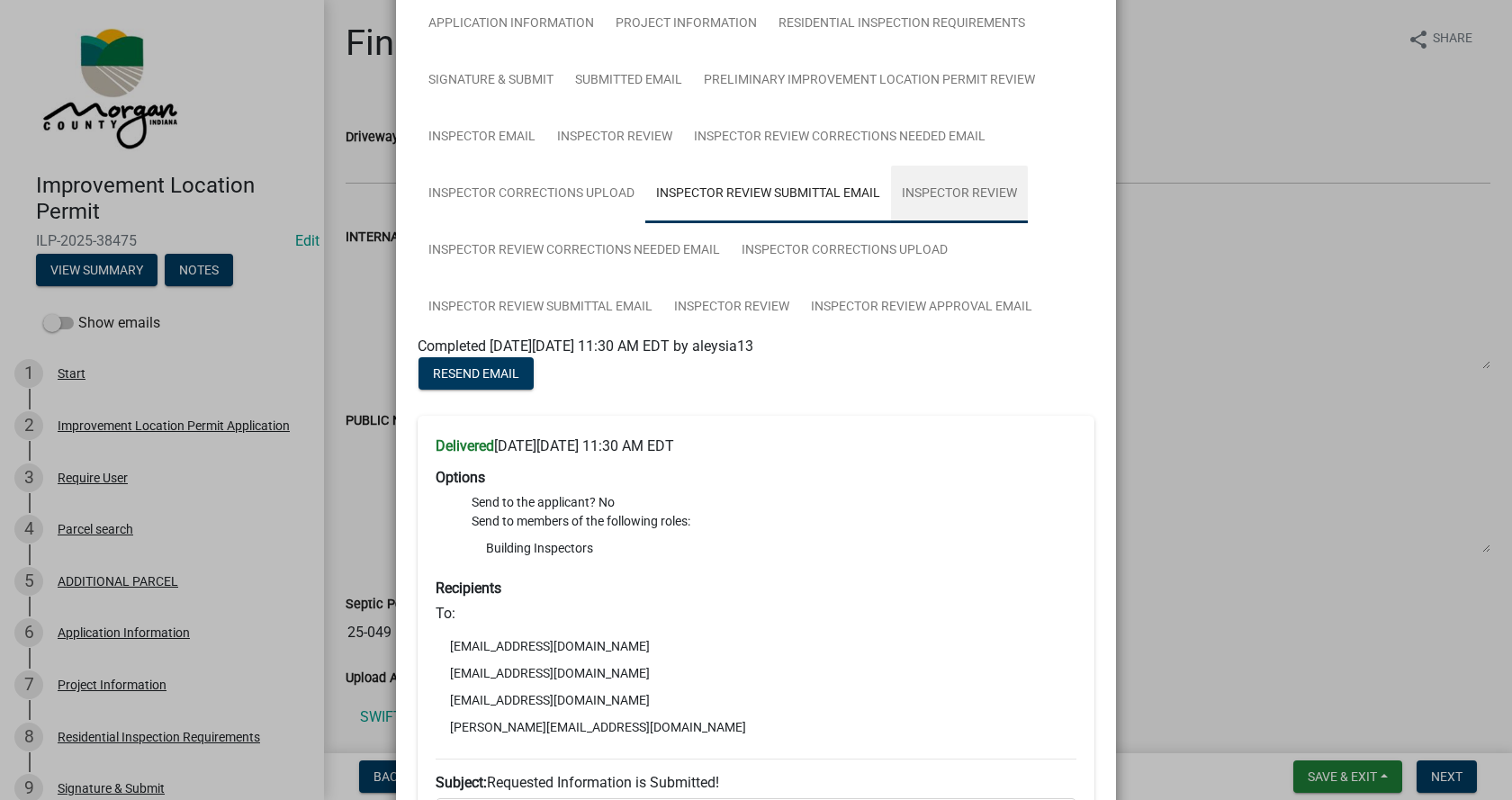
click at [948, 191] on link "Inspector Review" at bounding box center [959, 194] width 137 height 57
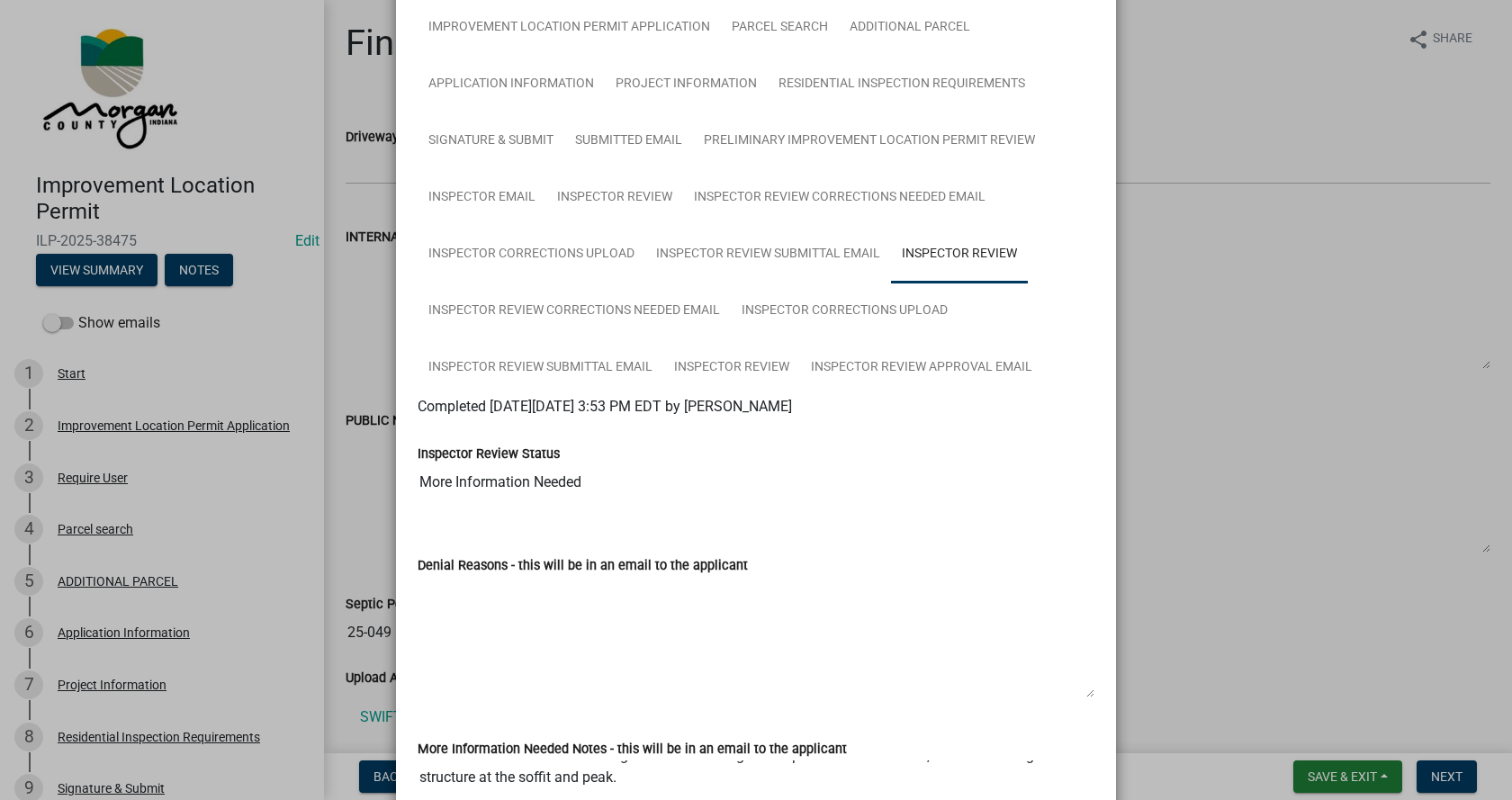
scroll to position [90, 0]
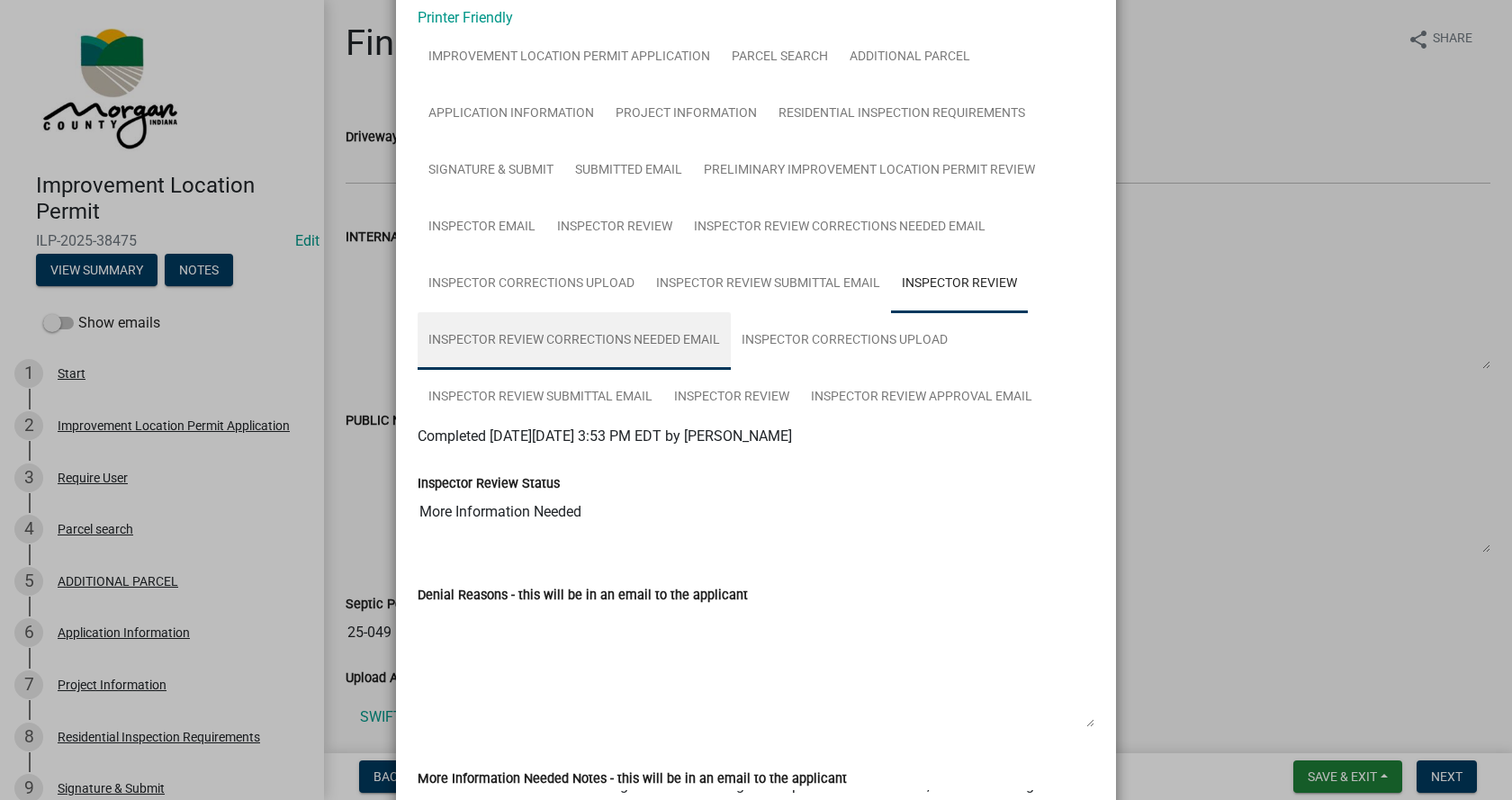
click at [559, 334] on link "Inspector Review Corrections Needed Email" at bounding box center [573, 340] width 313 height 57
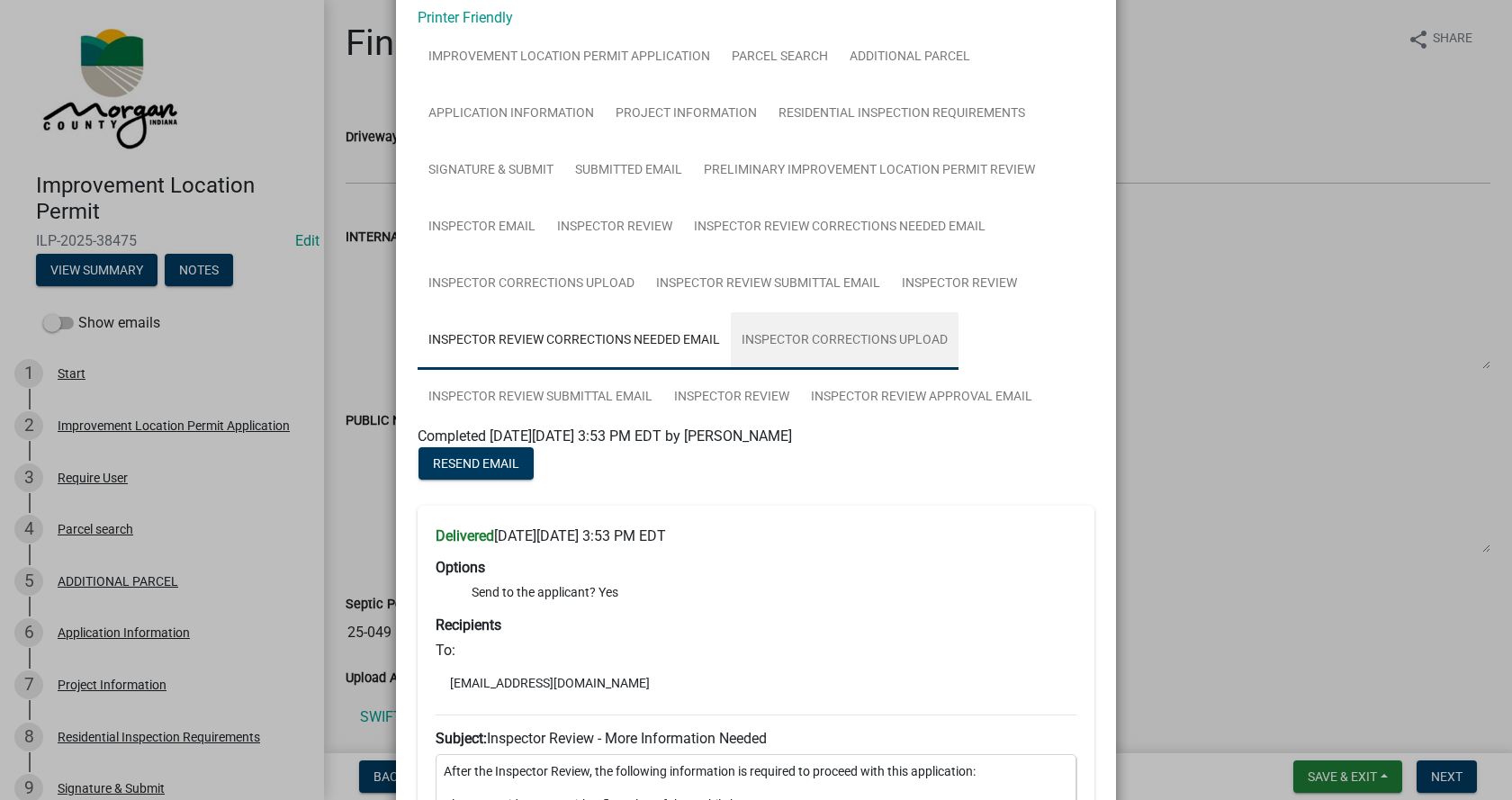
click at [857, 338] on link "Inspector Corrections Upload" at bounding box center [845, 340] width 227 height 57
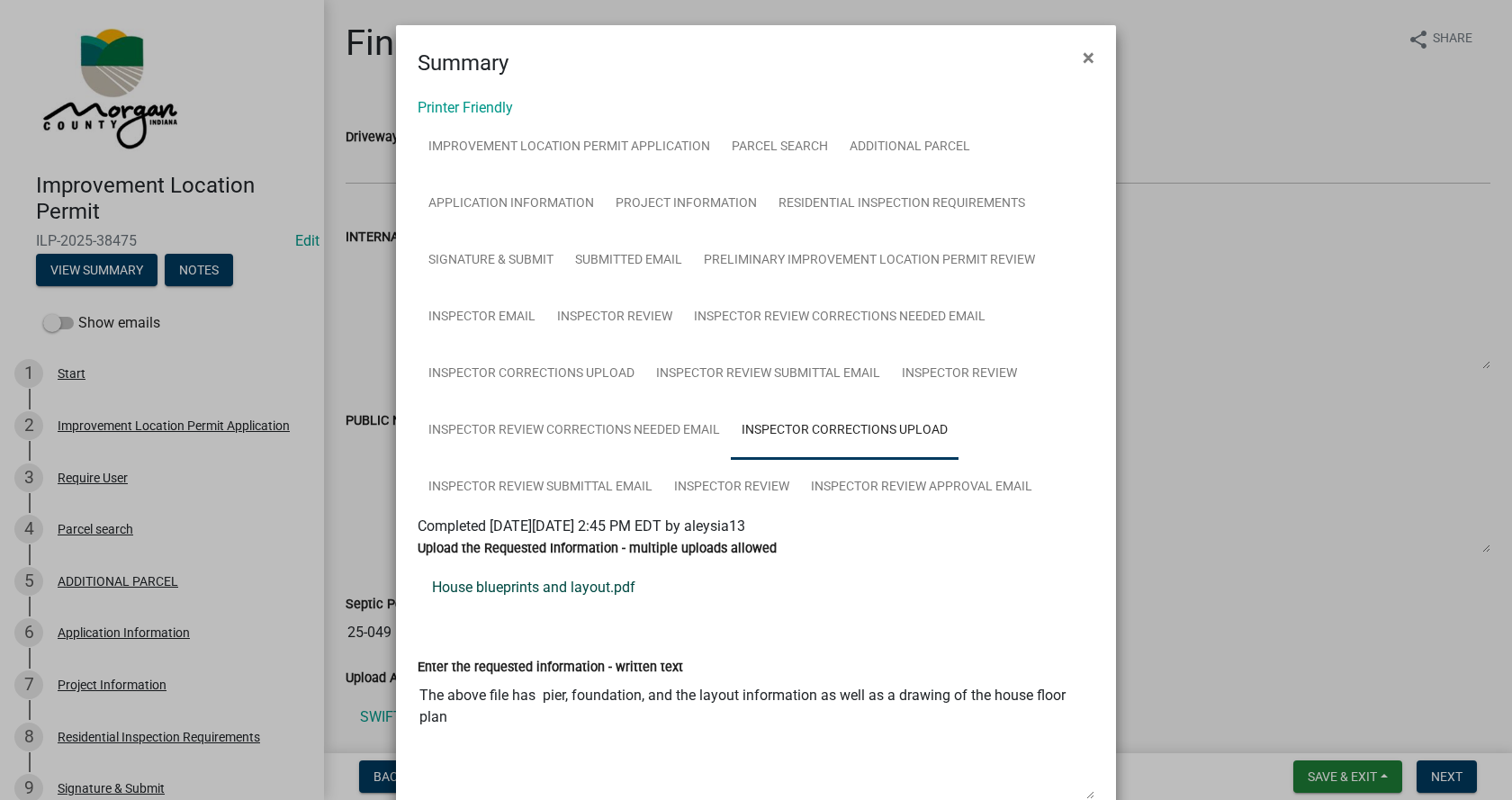
click at [511, 585] on link "House blueprints and layout.pdf" at bounding box center [756, 588] width 677 height 43
click at [1086, 59] on span "×" at bounding box center [1088, 57] width 11 height 25
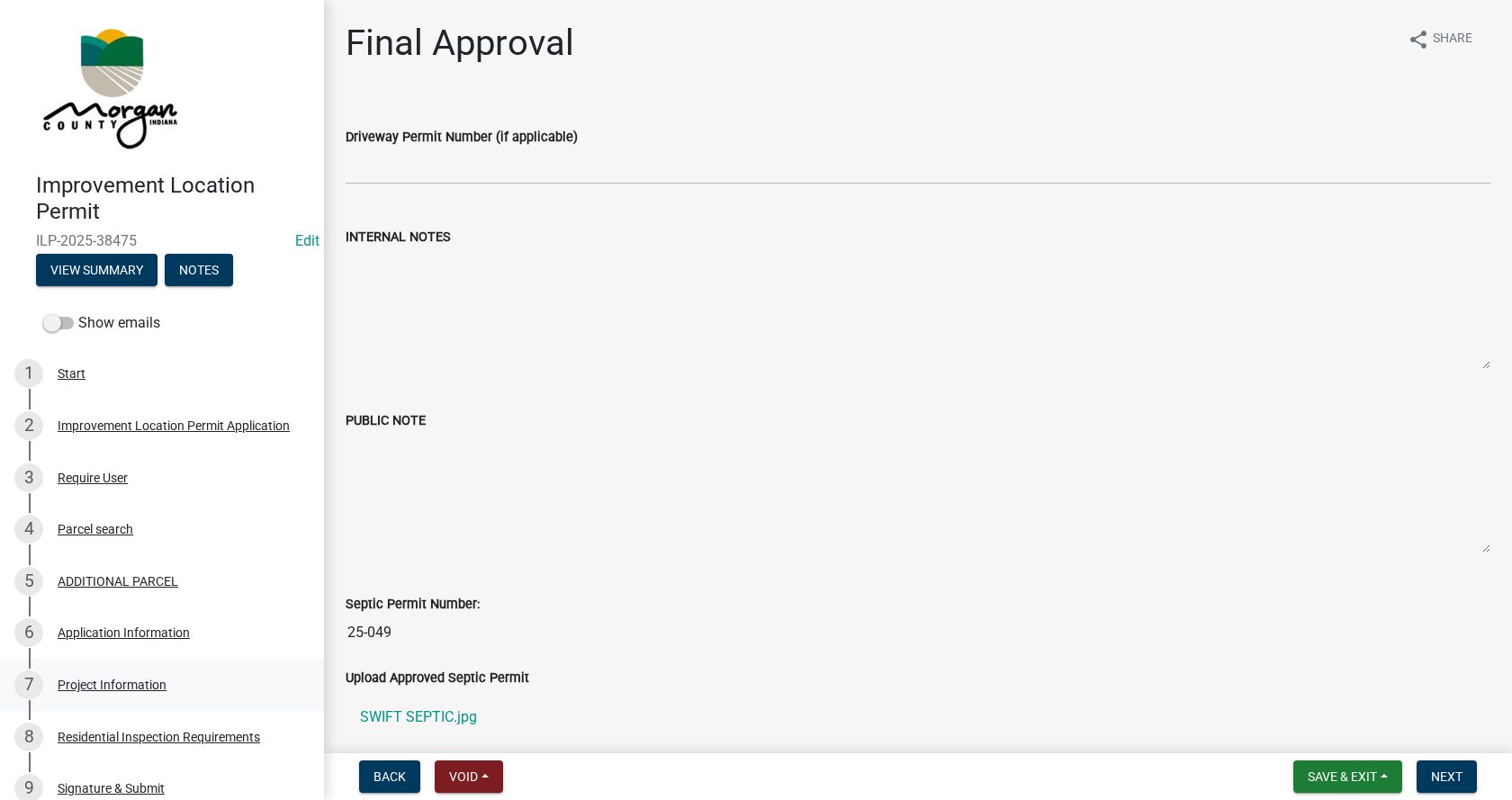
click at [81, 680] on div "Project Information" at bounding box center [112, 684] width 109 height 12
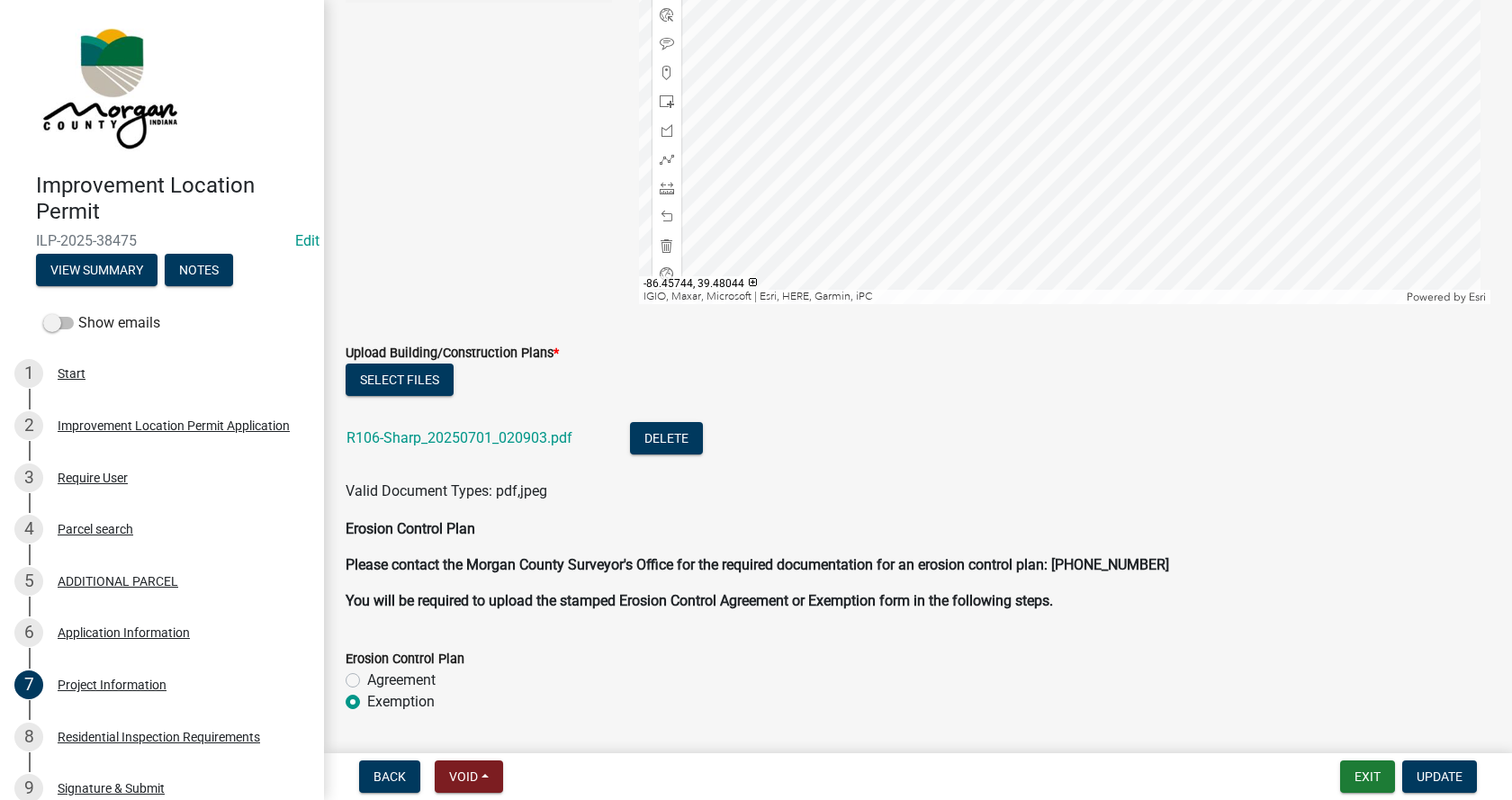
scroll to position [4051, 0]
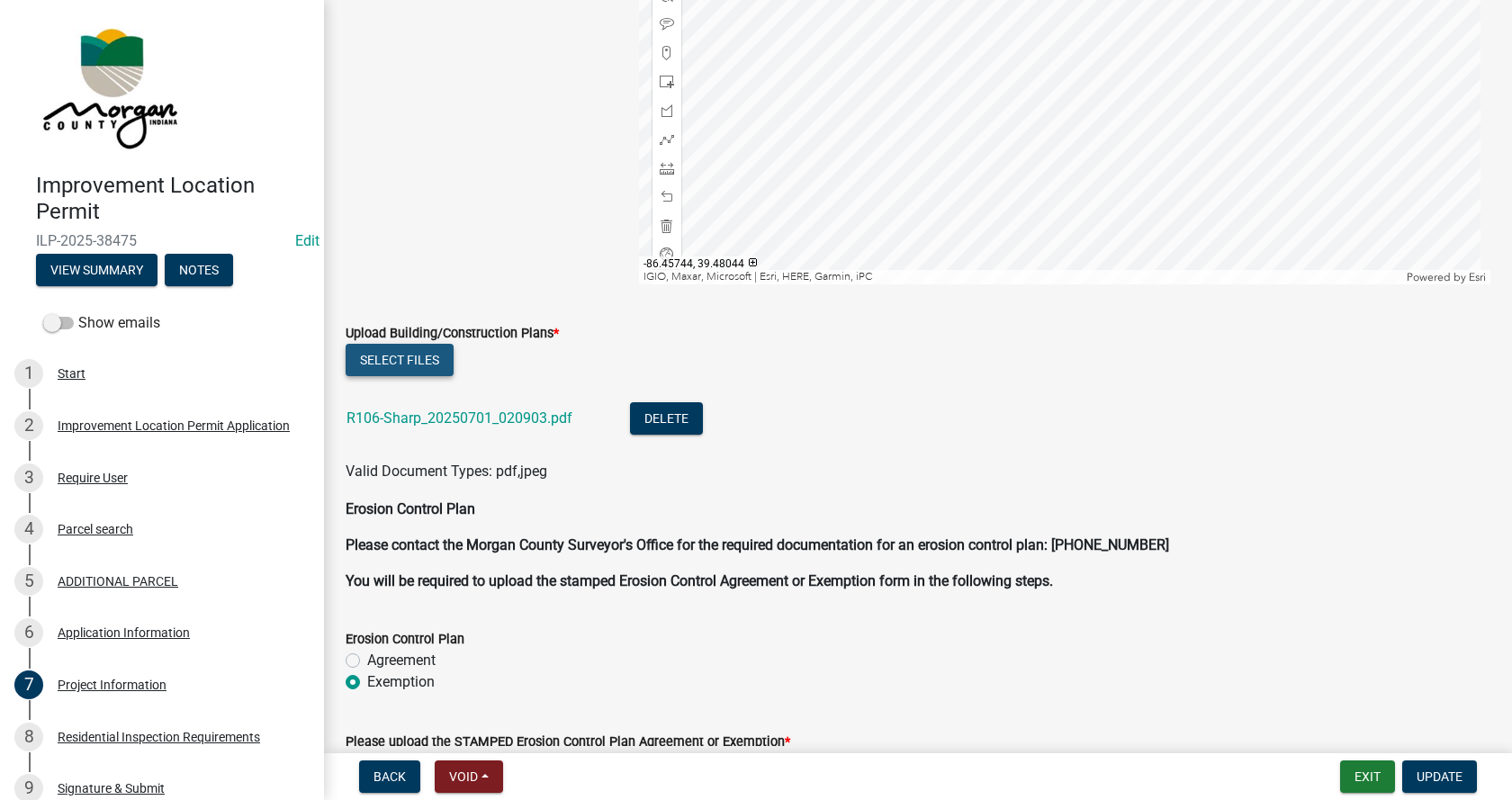
click at [384, 362] on button "Select files" at bounding box center [399, 360] width 108 height 32
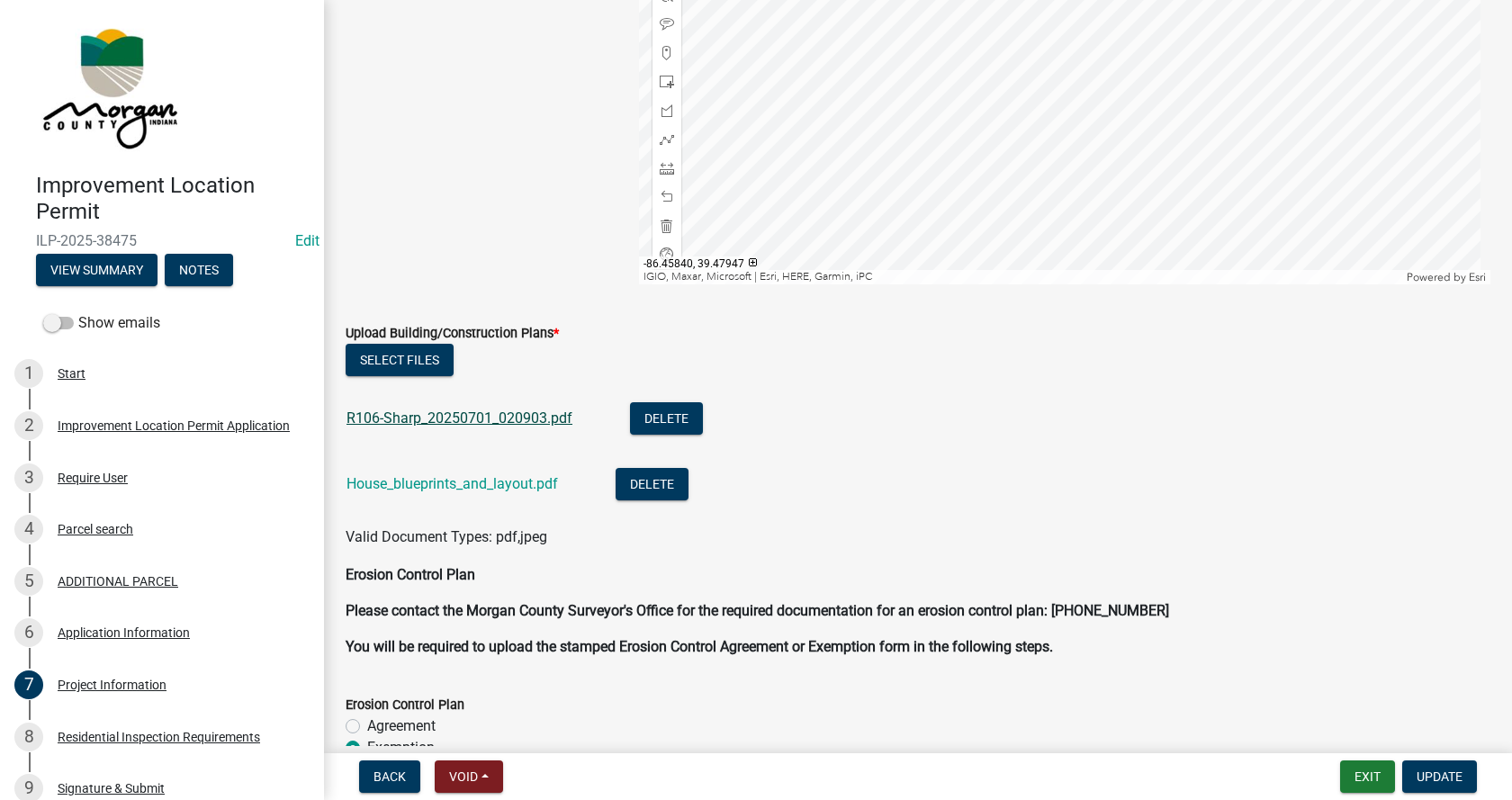
click at [397, 415] on link "R106-Sharp_20250701_020903.pdf" at bounding box center [460, 418] width 226 height 17
click at [1435, 776] on span "Update" at bounding box center [1439, 776] width 46 height 14
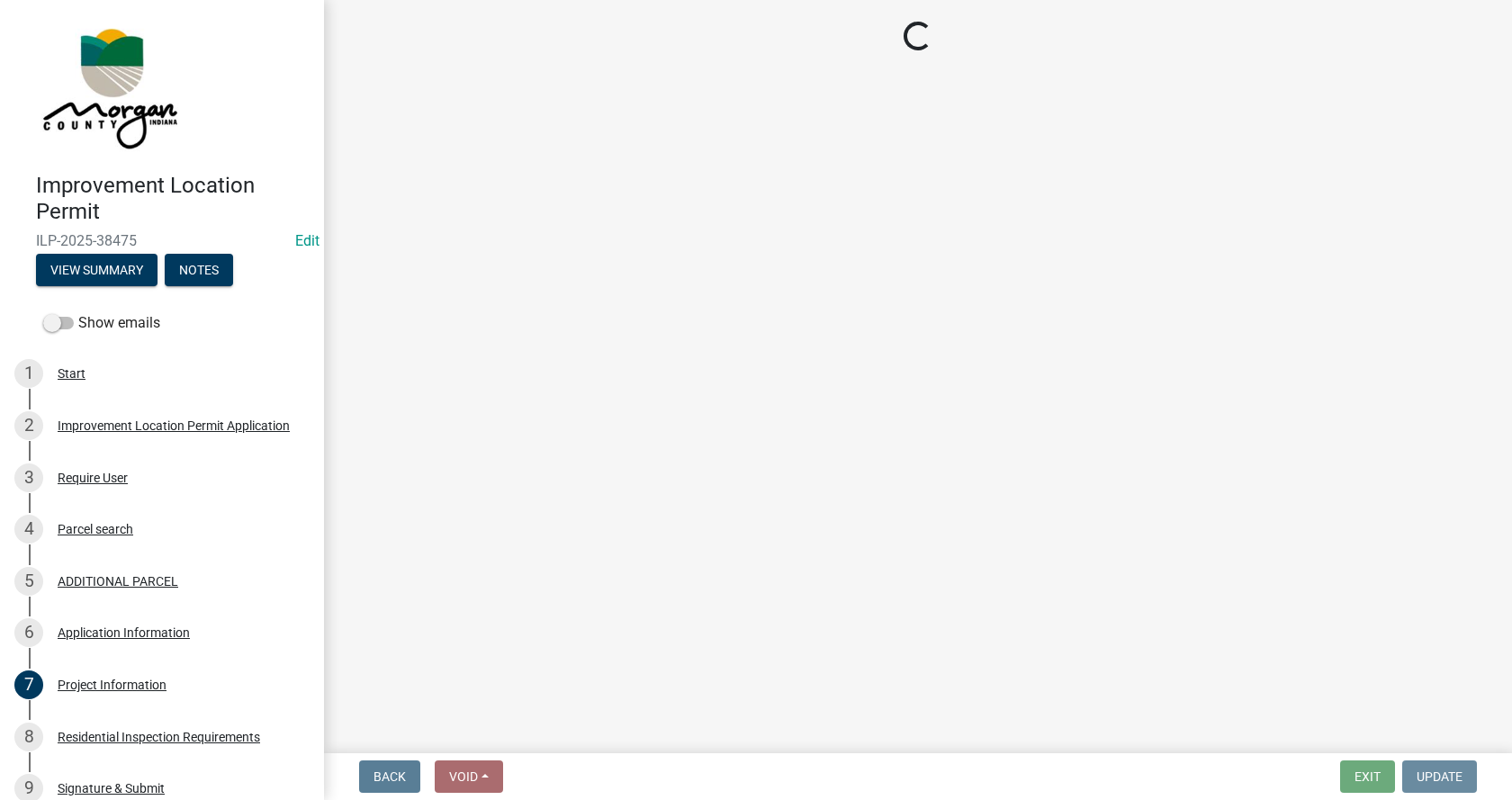
scroll to position [0, 0]
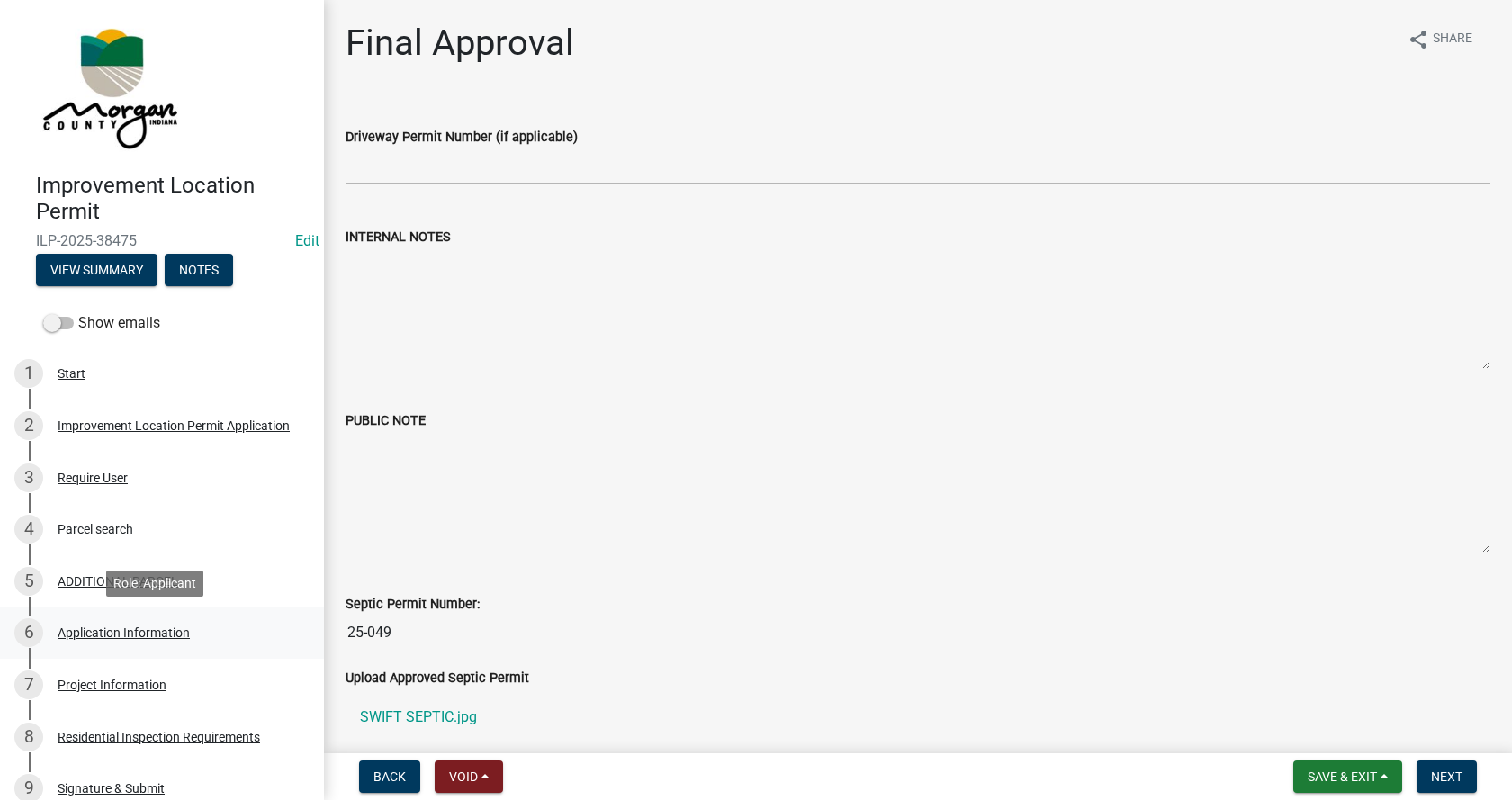
click at [70, 628] on div "Application Information" at bounding box center [123, 633] width 132 height 12
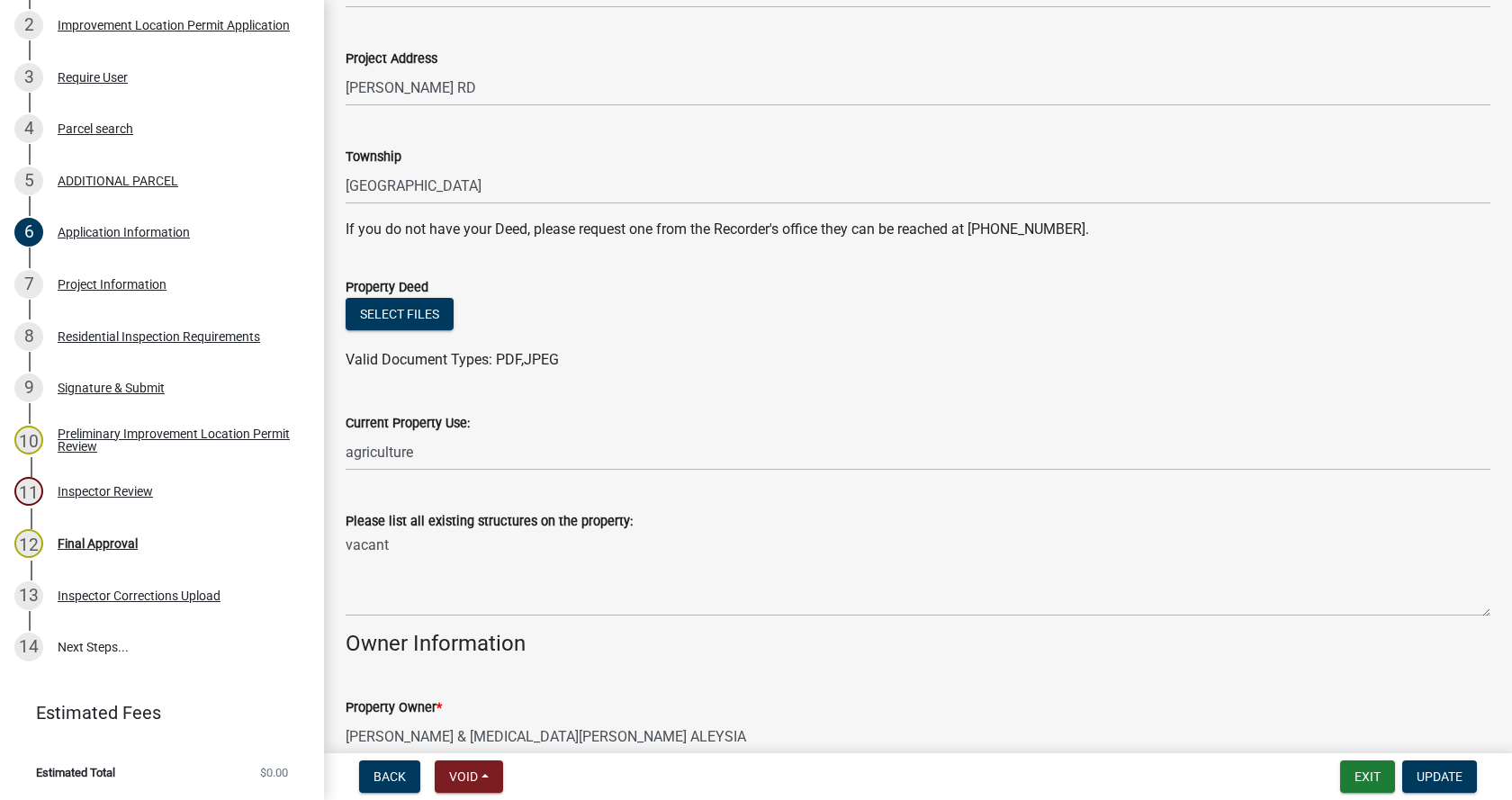
scroll to position [270, 0]
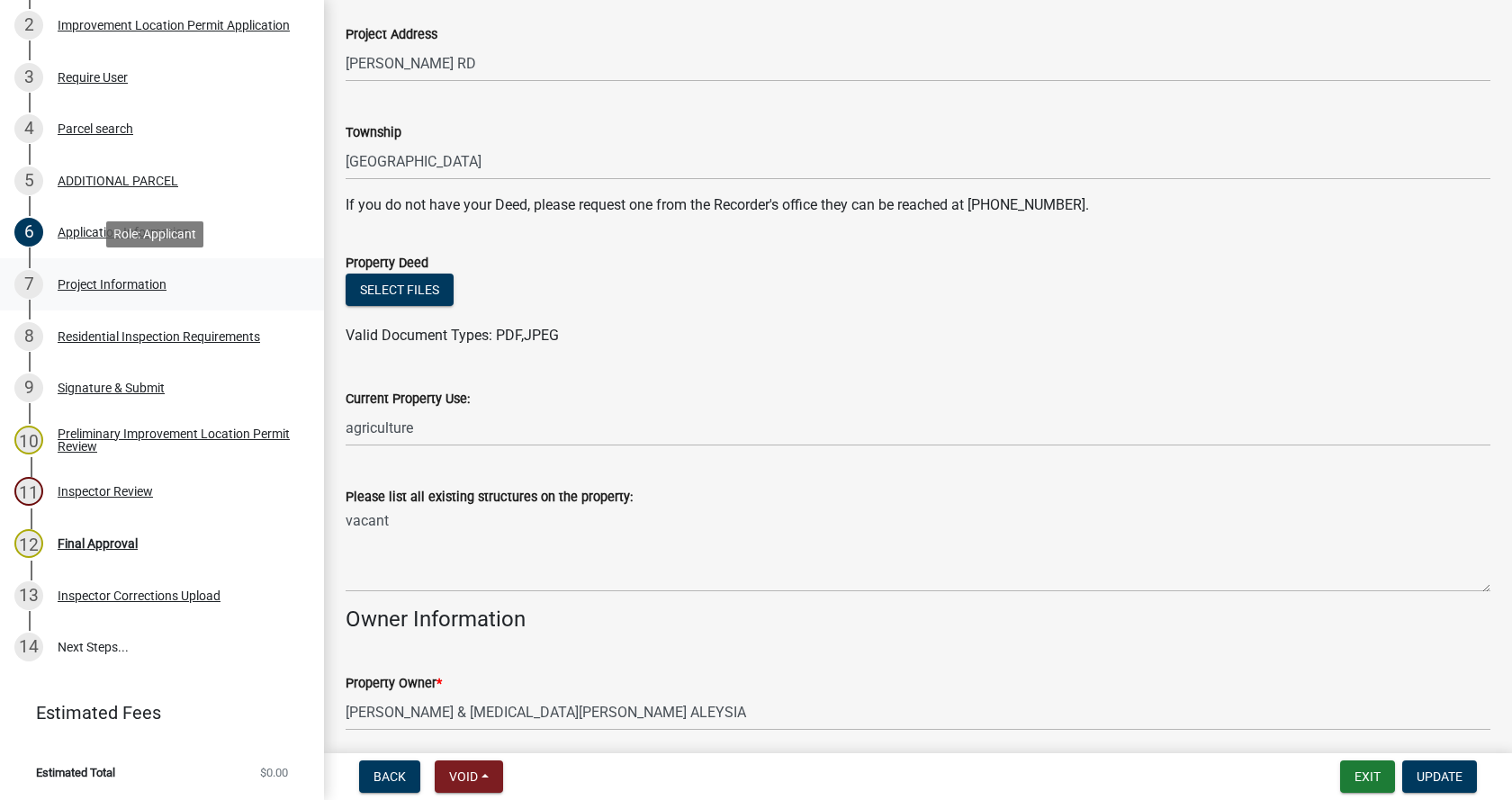
click at [76, 281] on div "Project Information" at bounding box center [112, 284] width 109 height 12
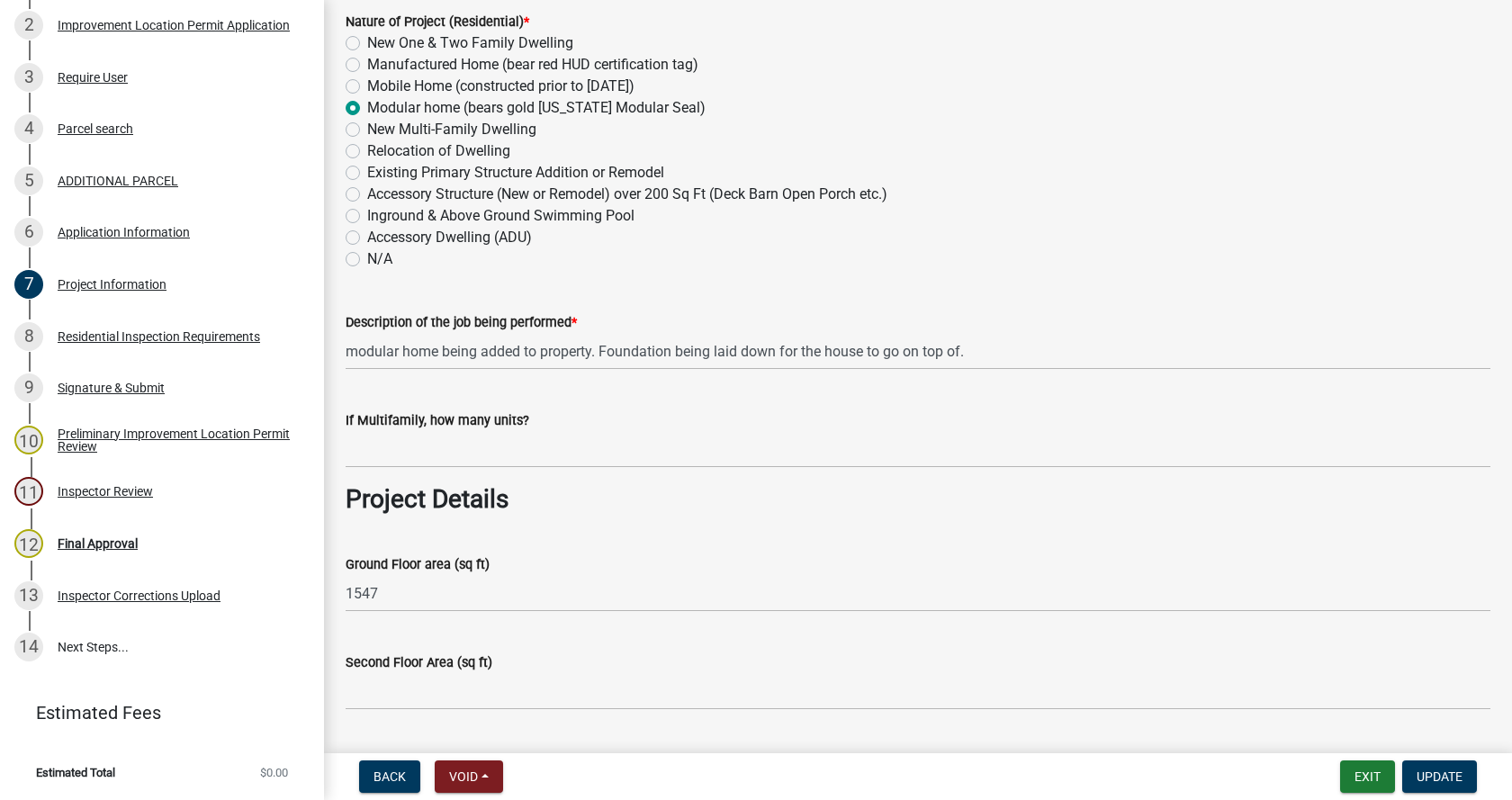
scroll to position [360, 0]
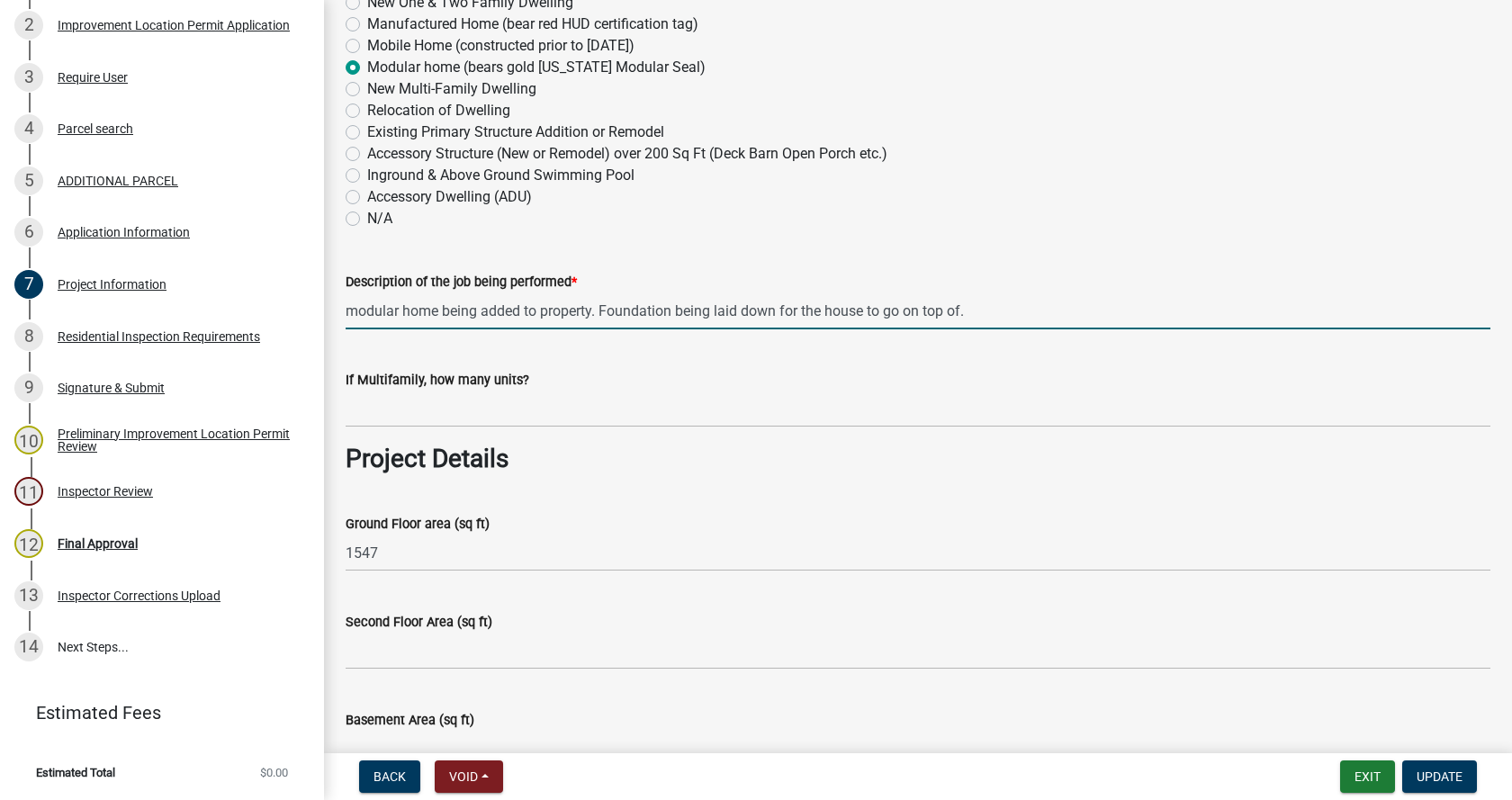
drag, startPoint x: 998, startPoint y: 306, endPoint x: 441, endPoint y: 309, distance: 557.0
click at [441, 309] on input "modular home being added to property. Foundation being laid down for the house …" at bounding box center [918, 310] width 1145 height 37
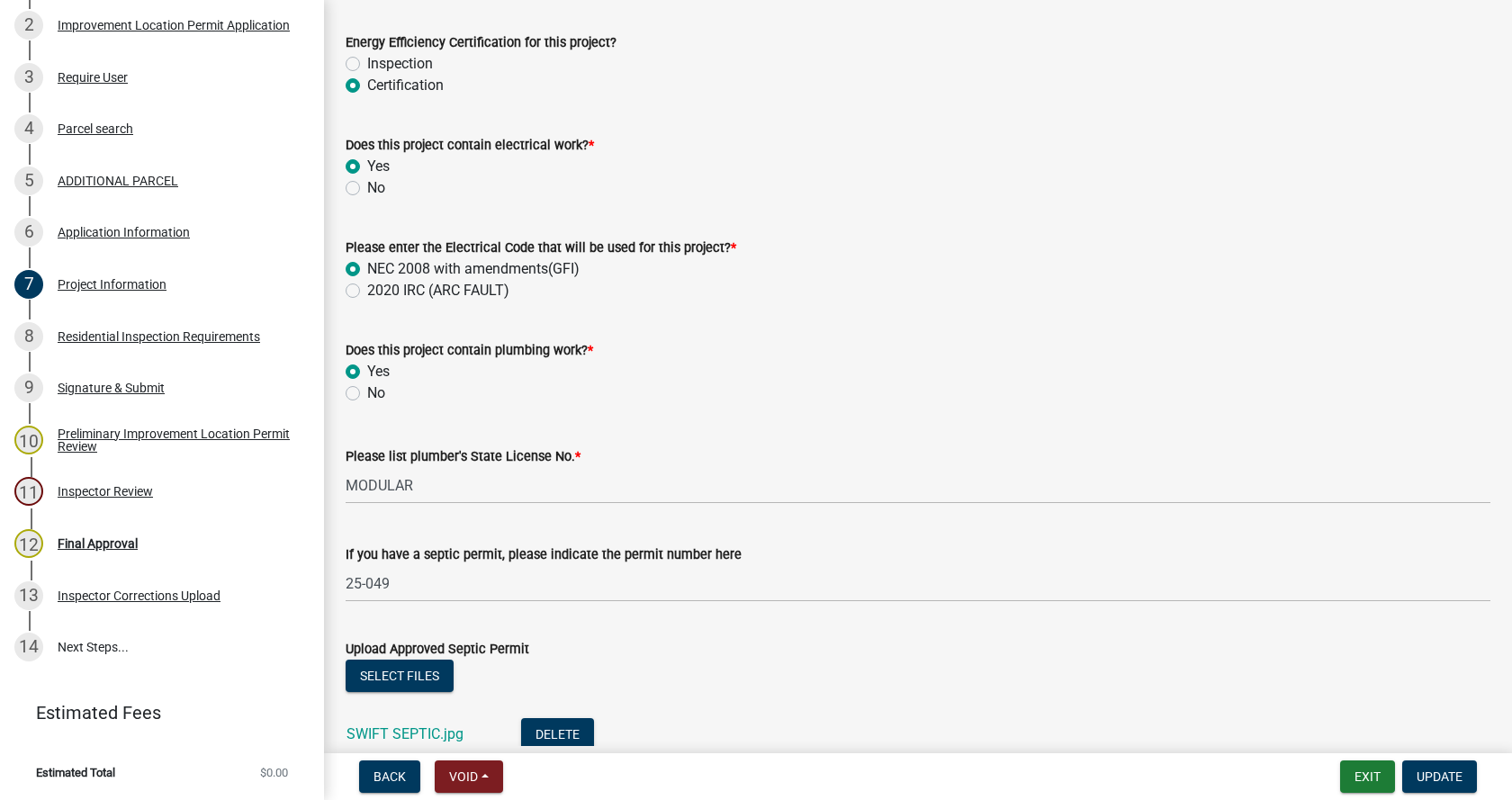
scroll to position [2520, 0]
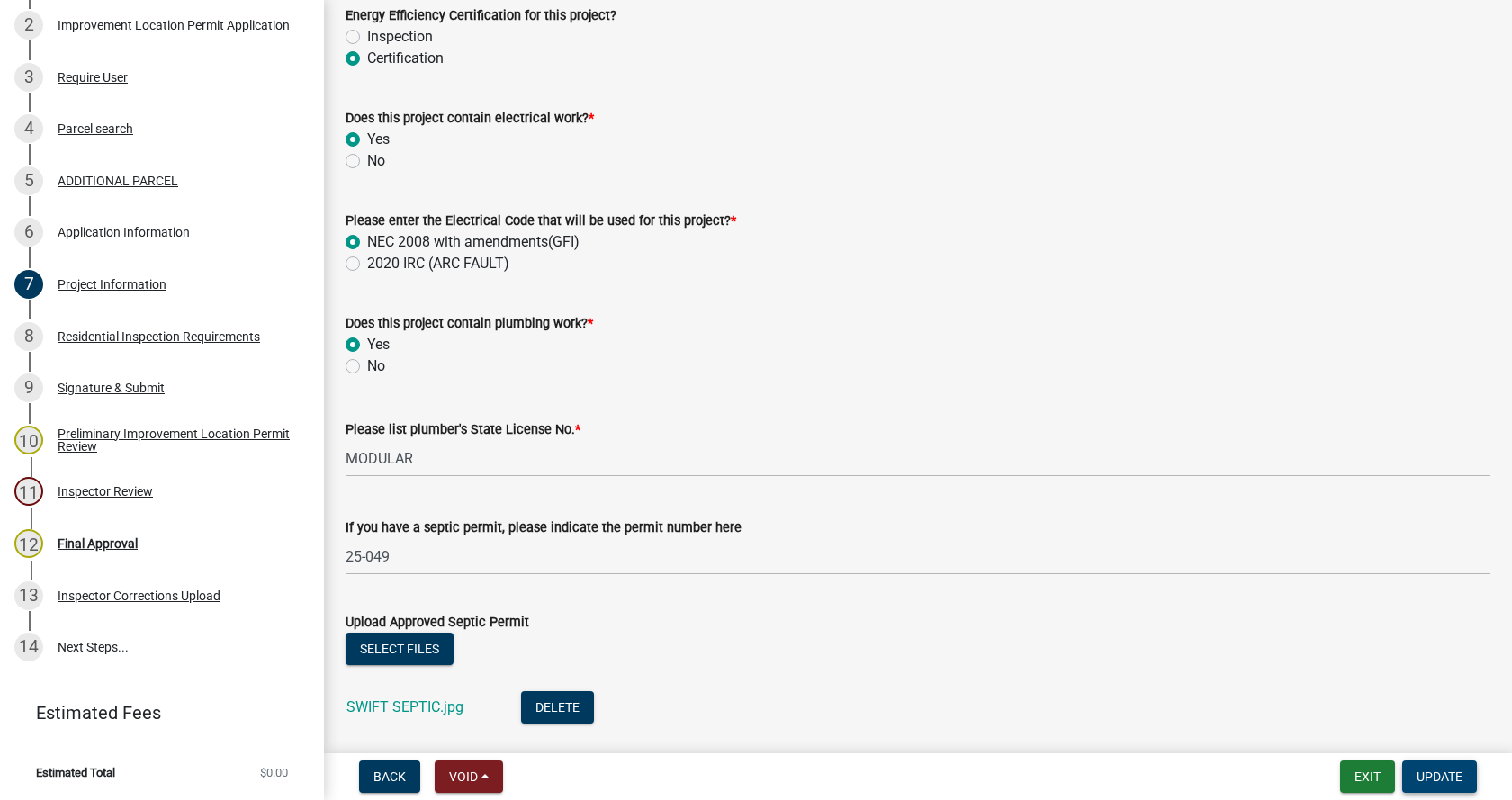
type input "modular home installation"
click at [1435, 771] on span "Update" at bounding box center [1439, 776] width 46 height 14
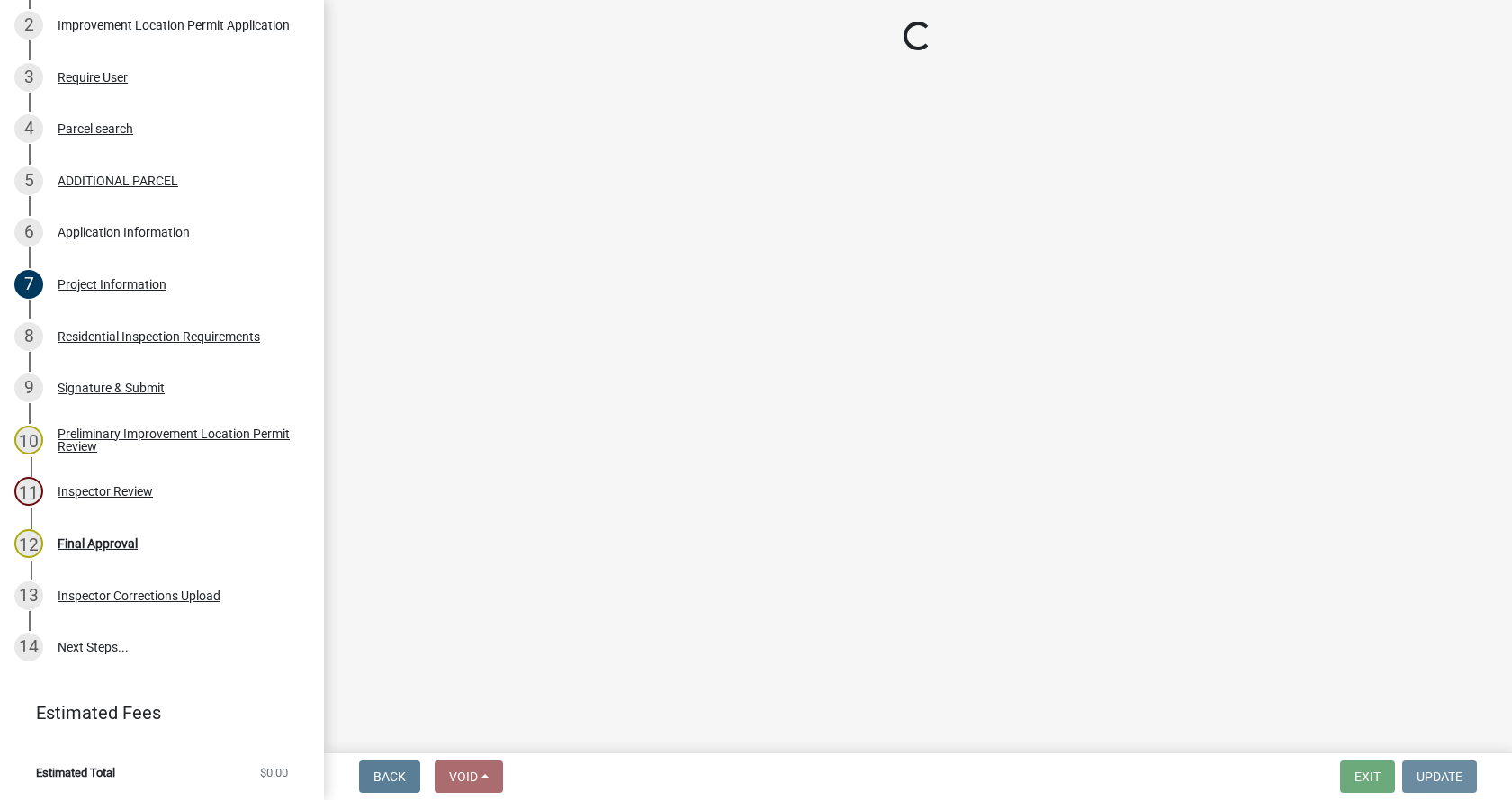
scroll to position [0, 0]
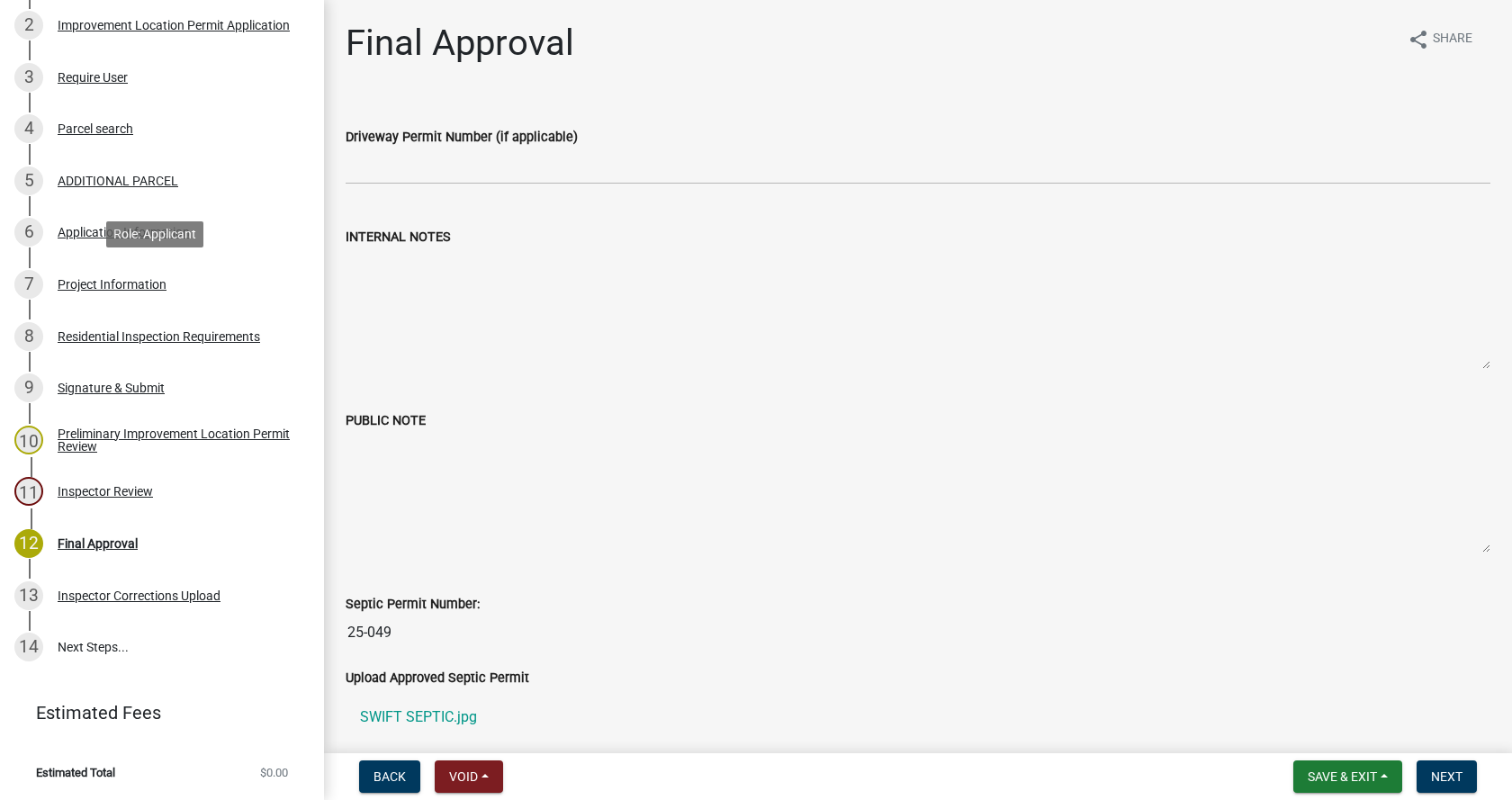
click at [62, 280] on div "Project Information" at bounding box center [112, 284] width 109 height 12
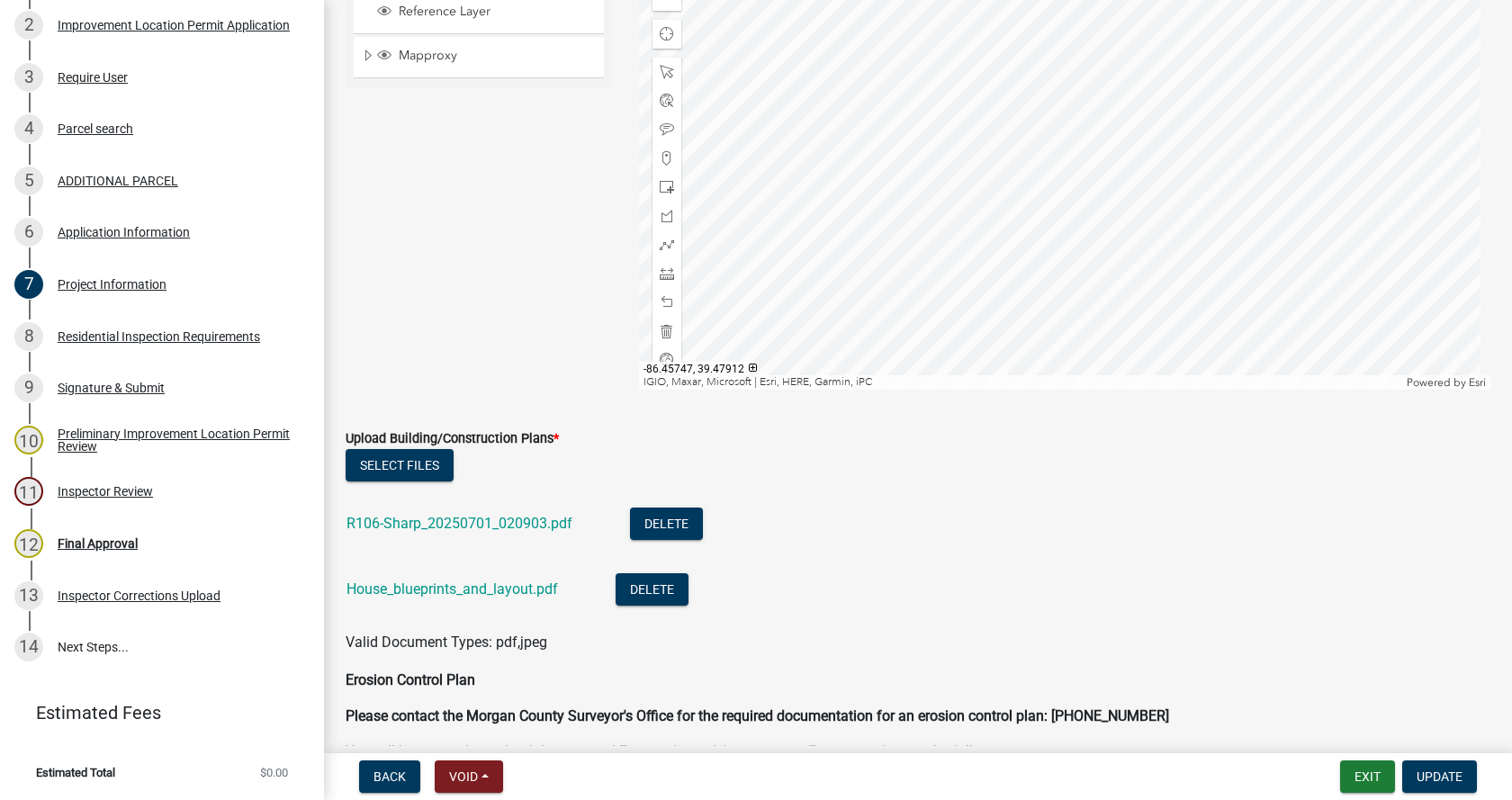
scroll to position [3961, 0]
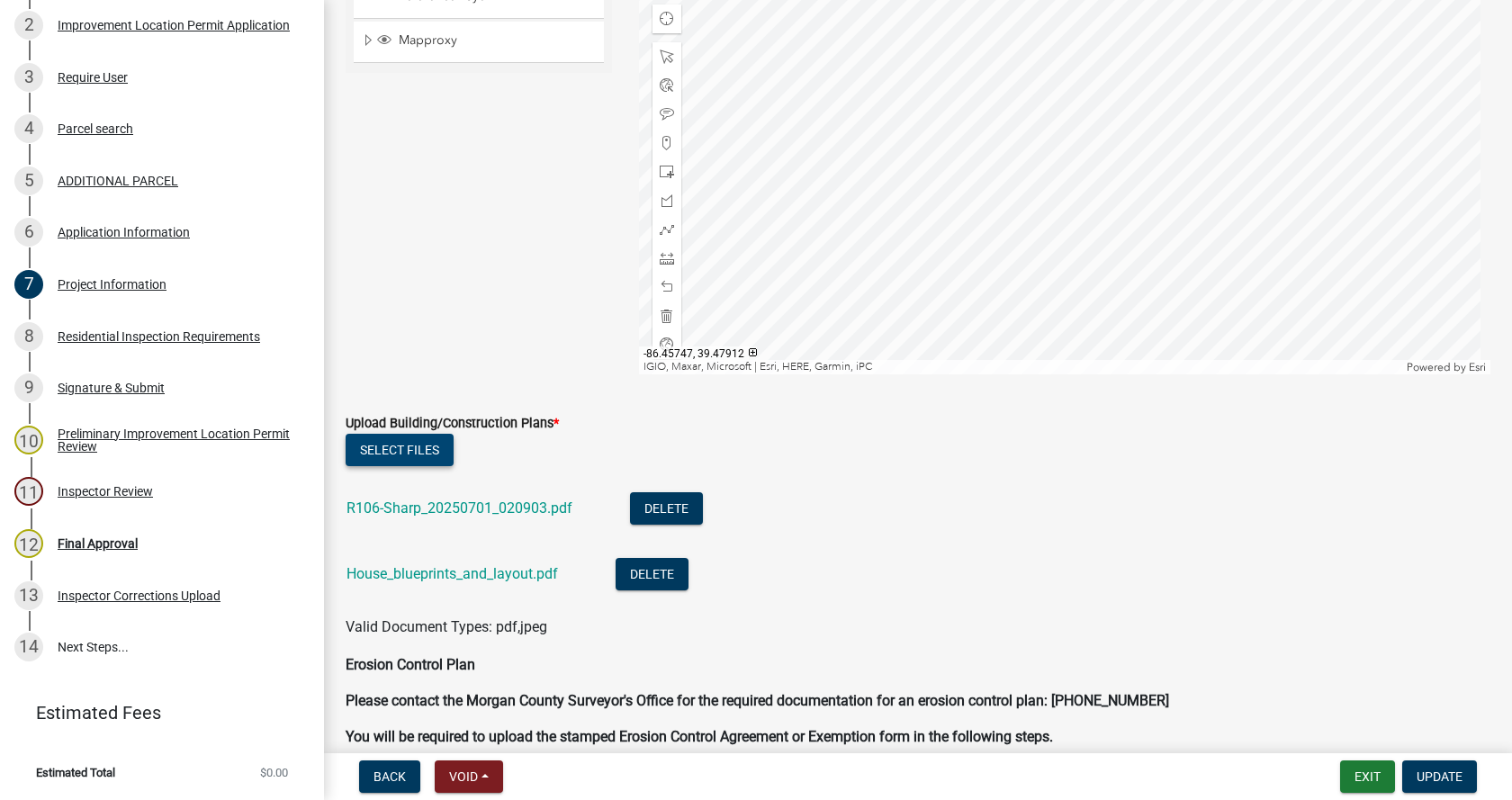
click at [414, 444] on button "Select files" at bounding box center [399, 450] width 108 height 32
click at [374, 510] on link "R106-Sharp_20250701_020903.pdf" at bounding box center [460, 508] width 226 height 17
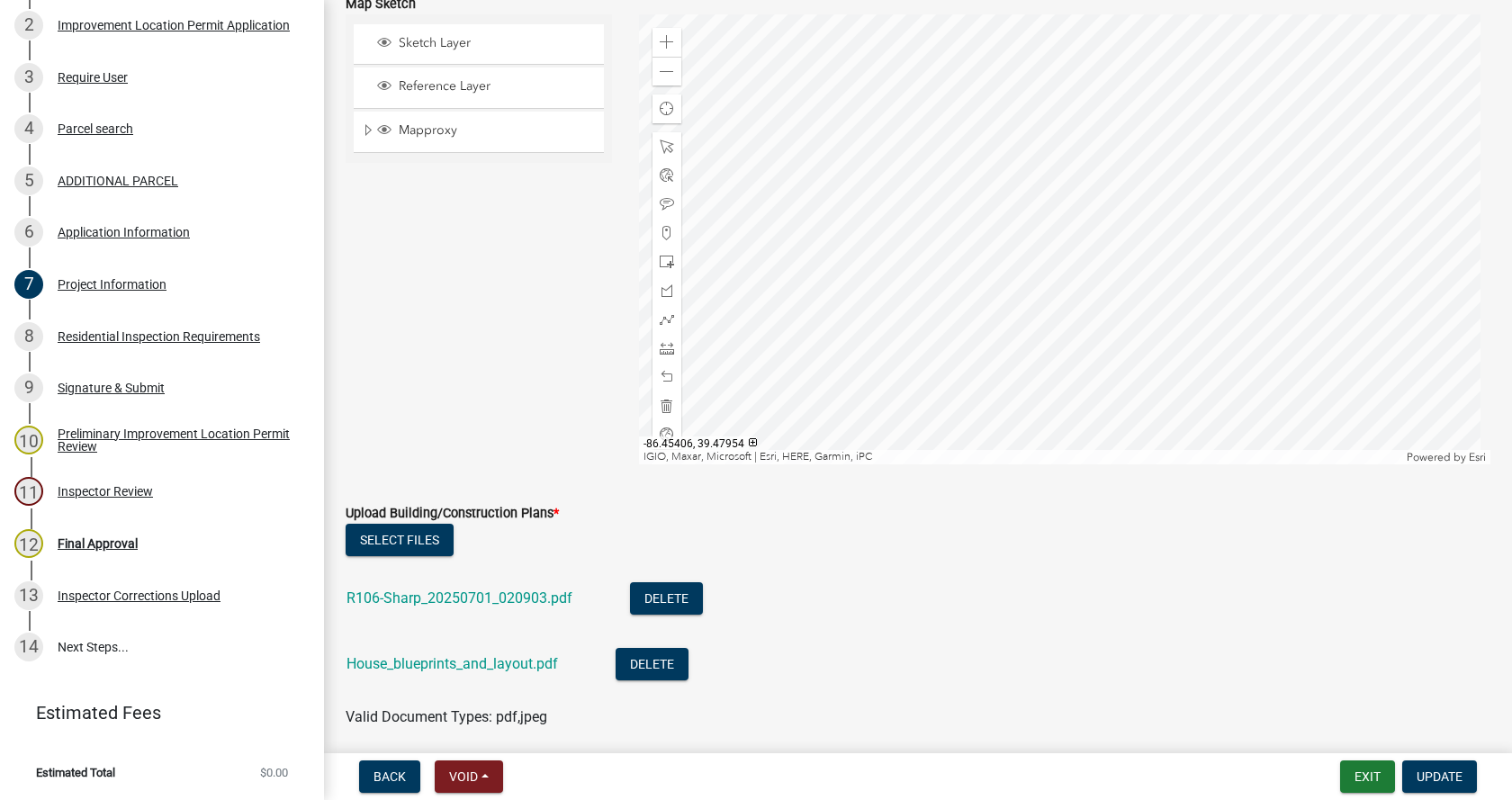
scroll to position [3781, 0]
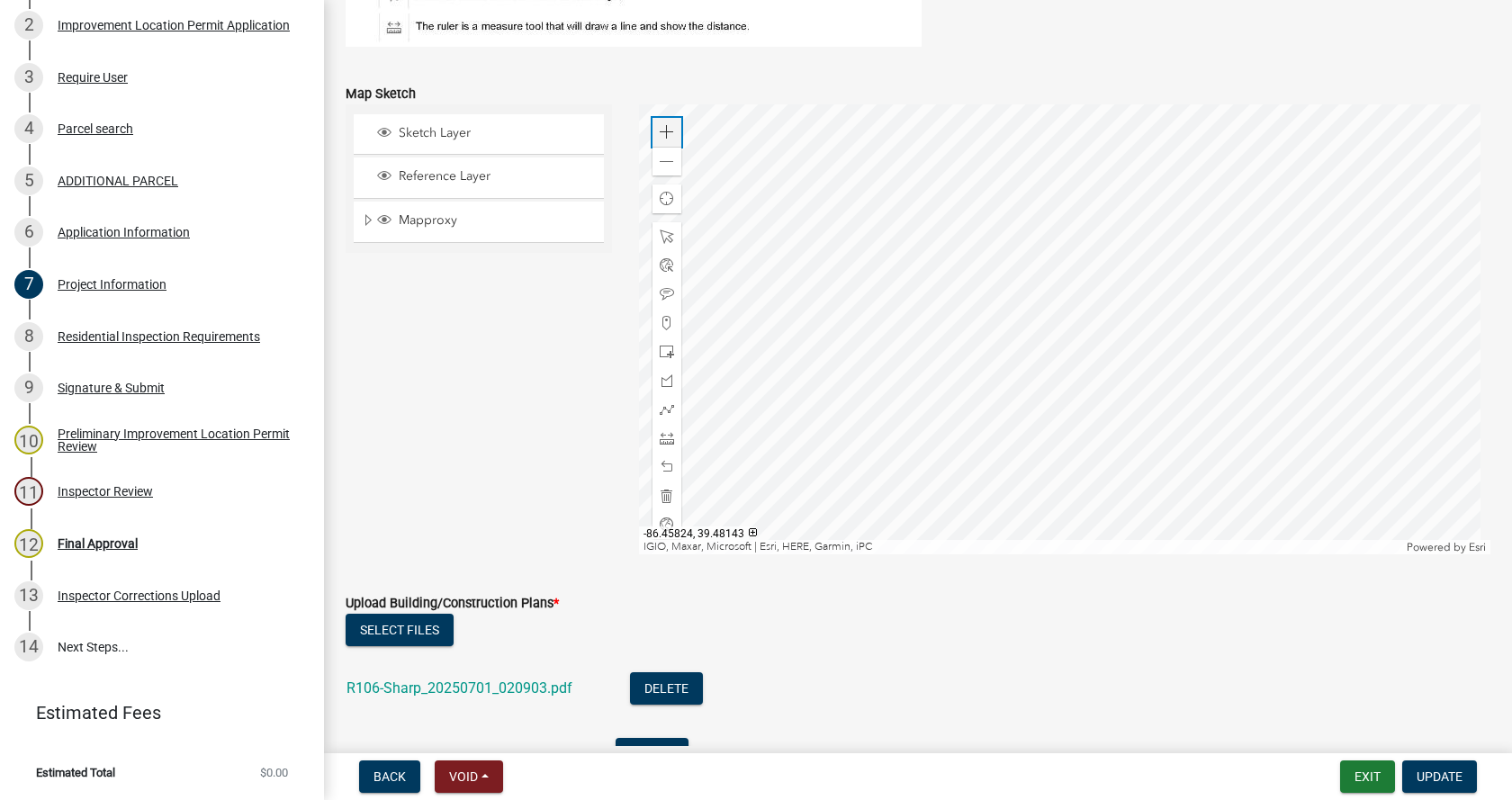
click at [662, 129] on span at bounding box center [666, 132] width 14 height 14
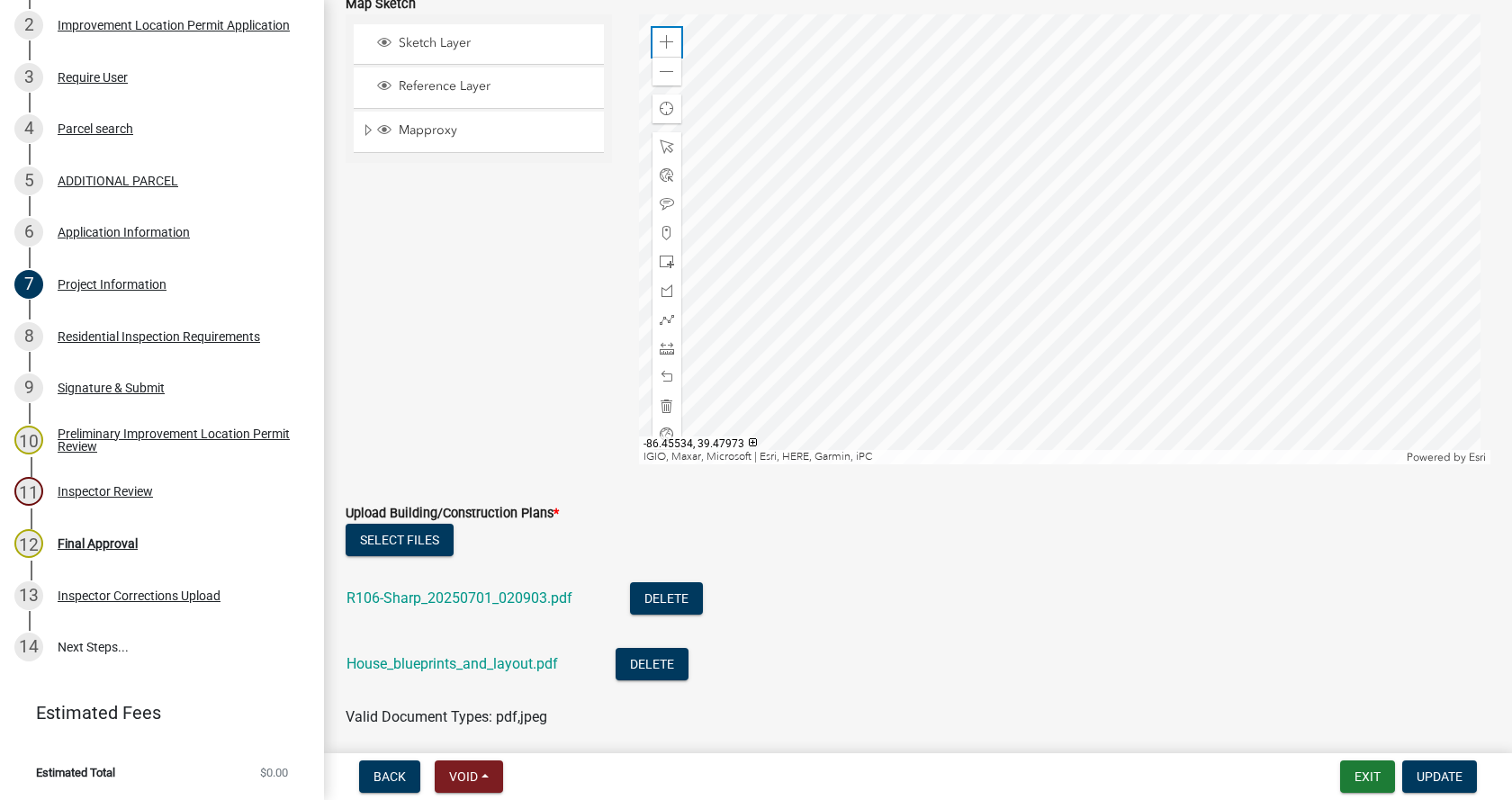
scroll to position [3961, 0]
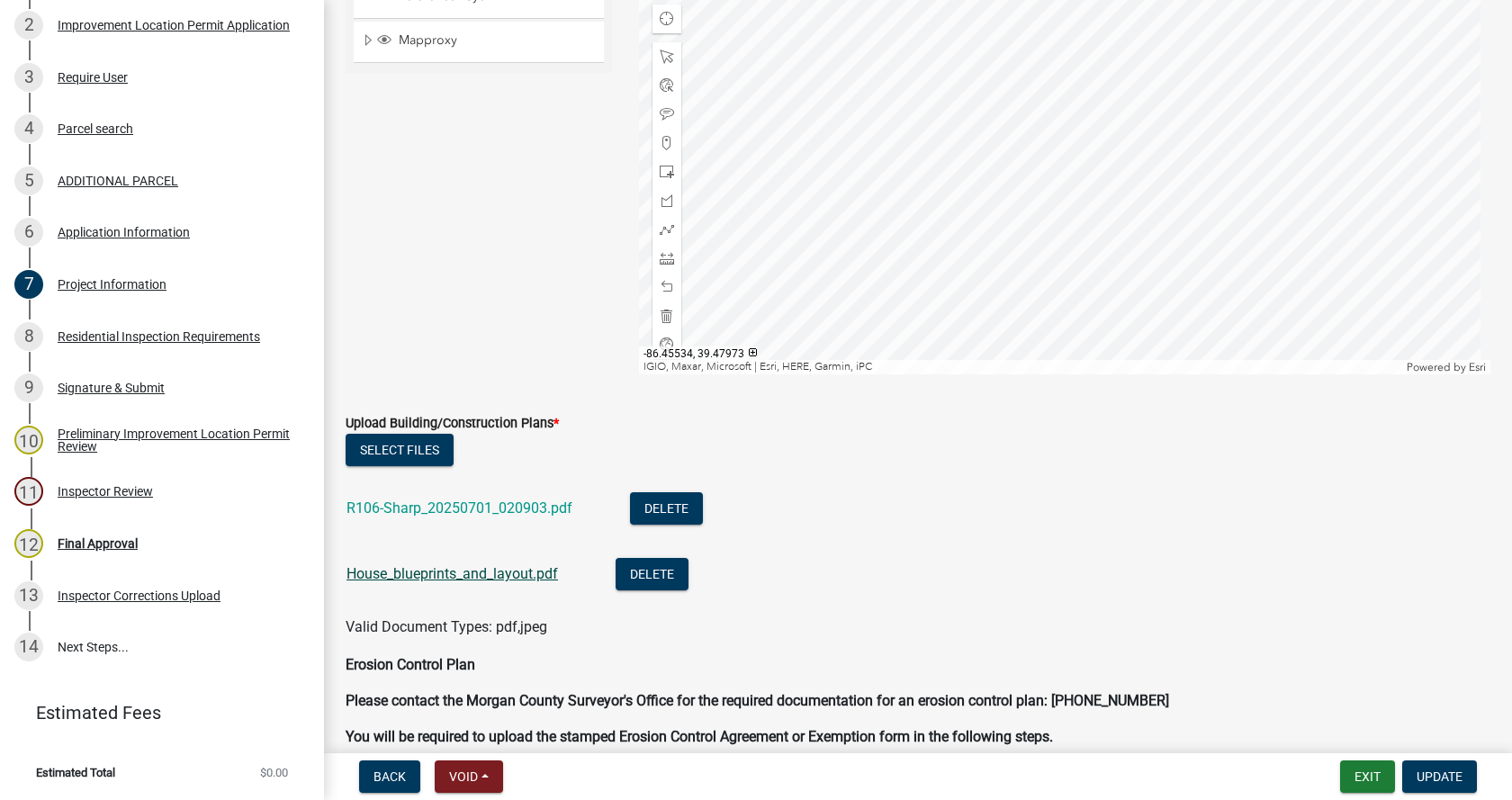
click at [413, 573] on link "House_blueprints_and_layout.pdf" at bounding box center [452, 573] width 211 height 17
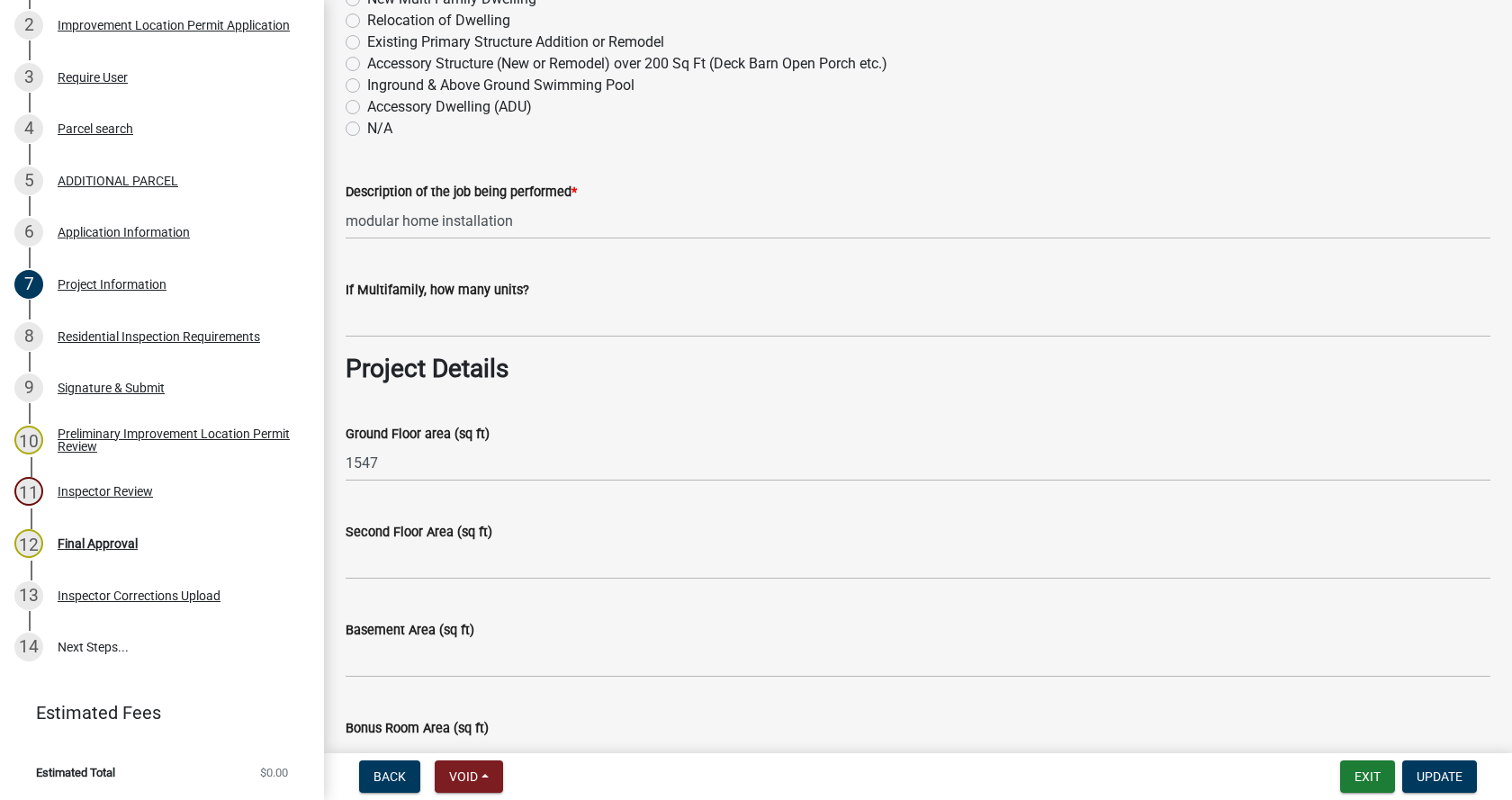
scroll to position [360, 0]
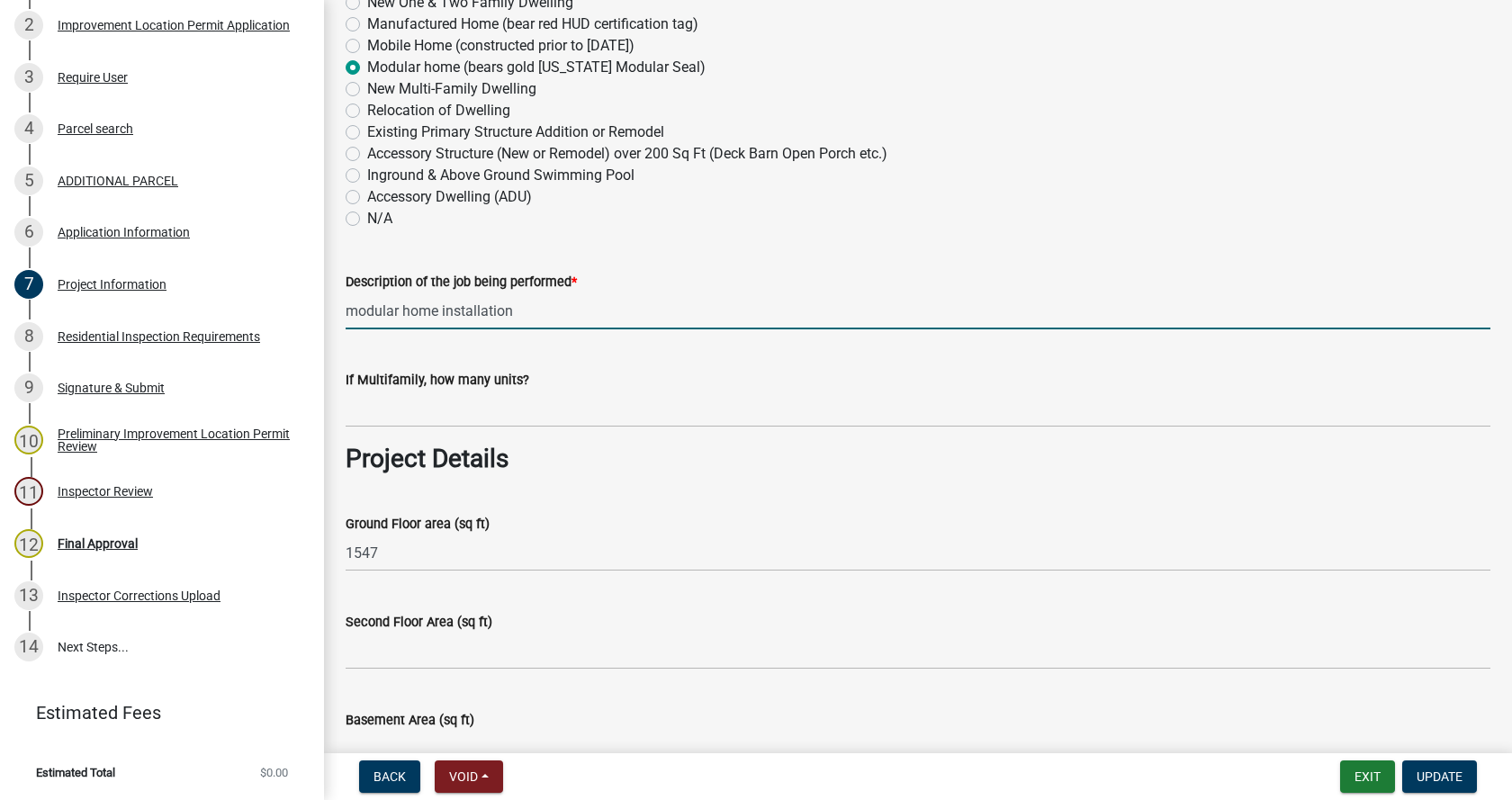
click at [349, 309] on input "modular home installation" at bounding box center [918, 310] width 1145 height 37
type input "26x58 modular home installation"
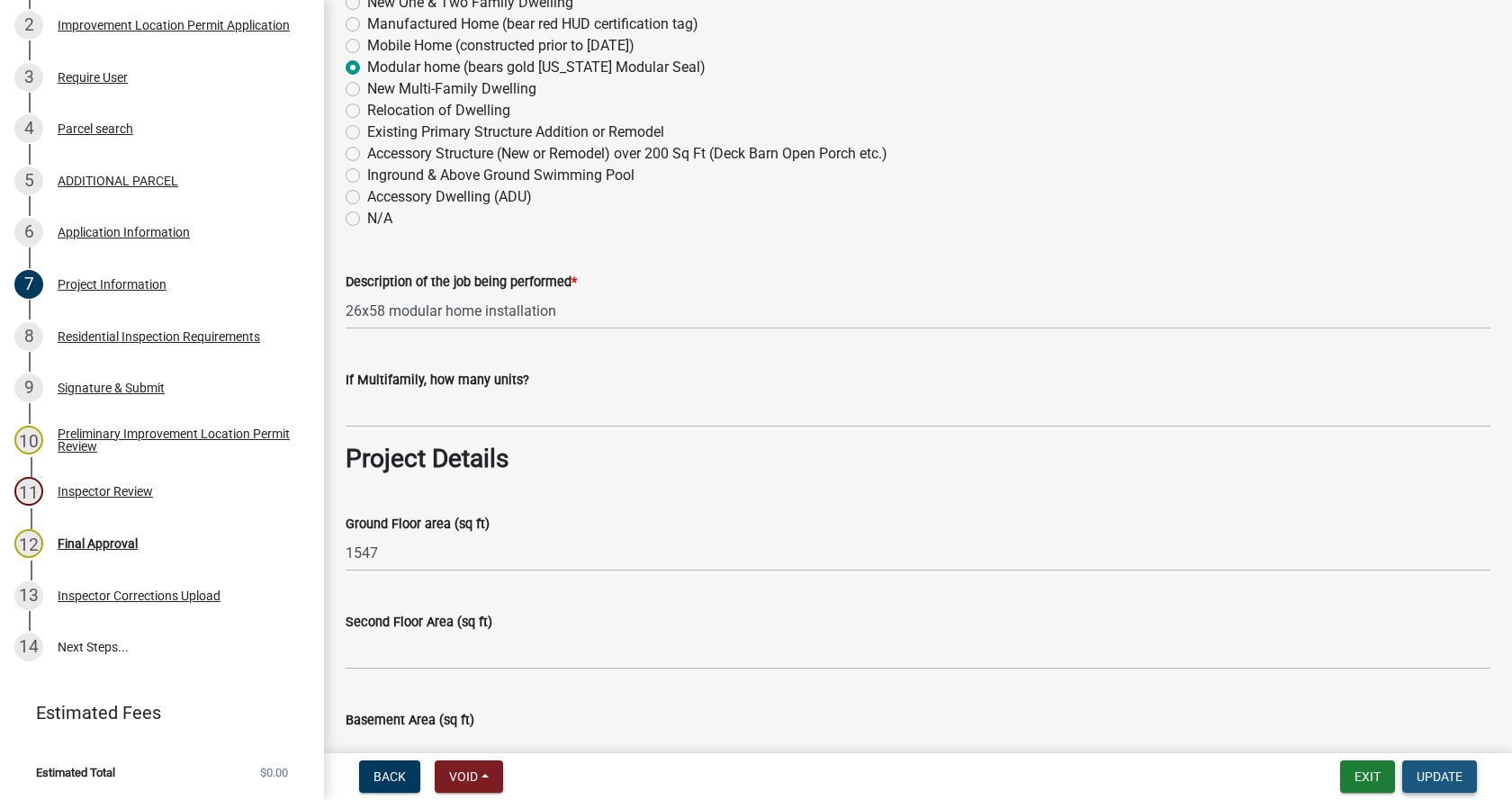
click at [1451, 770] on span "Update" at bounding box center [1439, 776] width 46 height 14
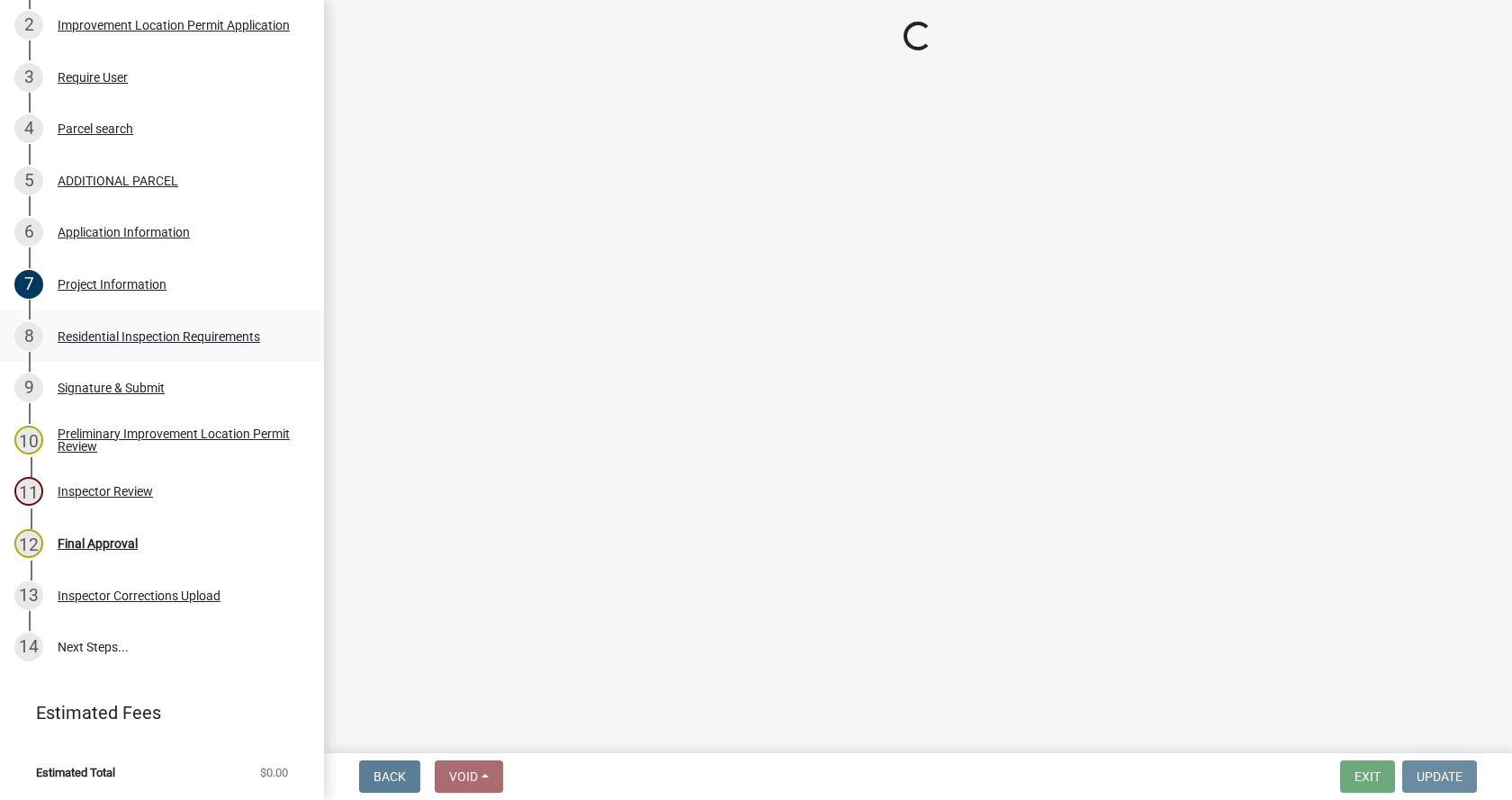
scroll to position [0, 0]
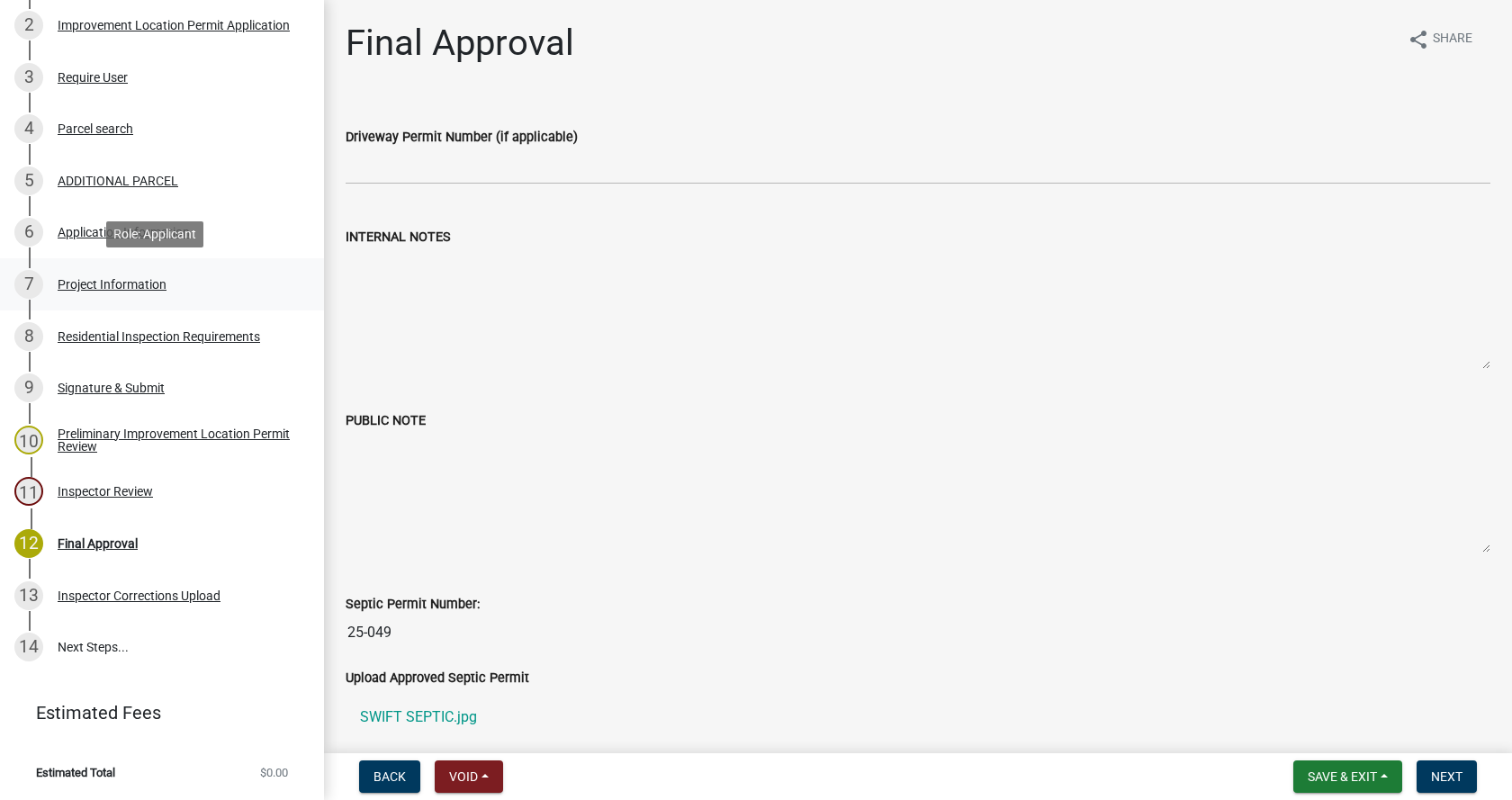
click at [69, 278] on div "Project Information" at bounding box center [112, 284] width 109 height 12
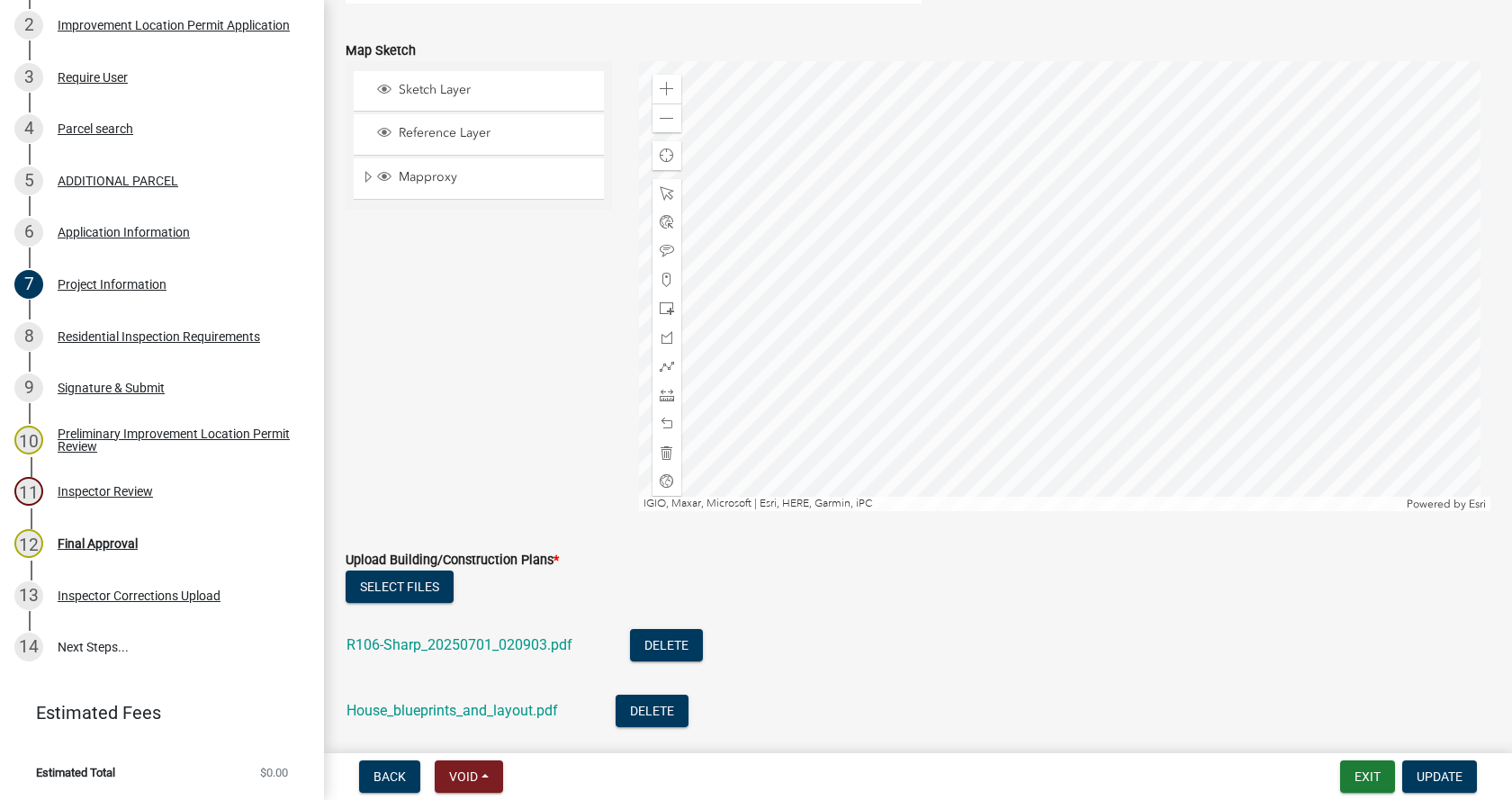
scroll to position [3871, 0]
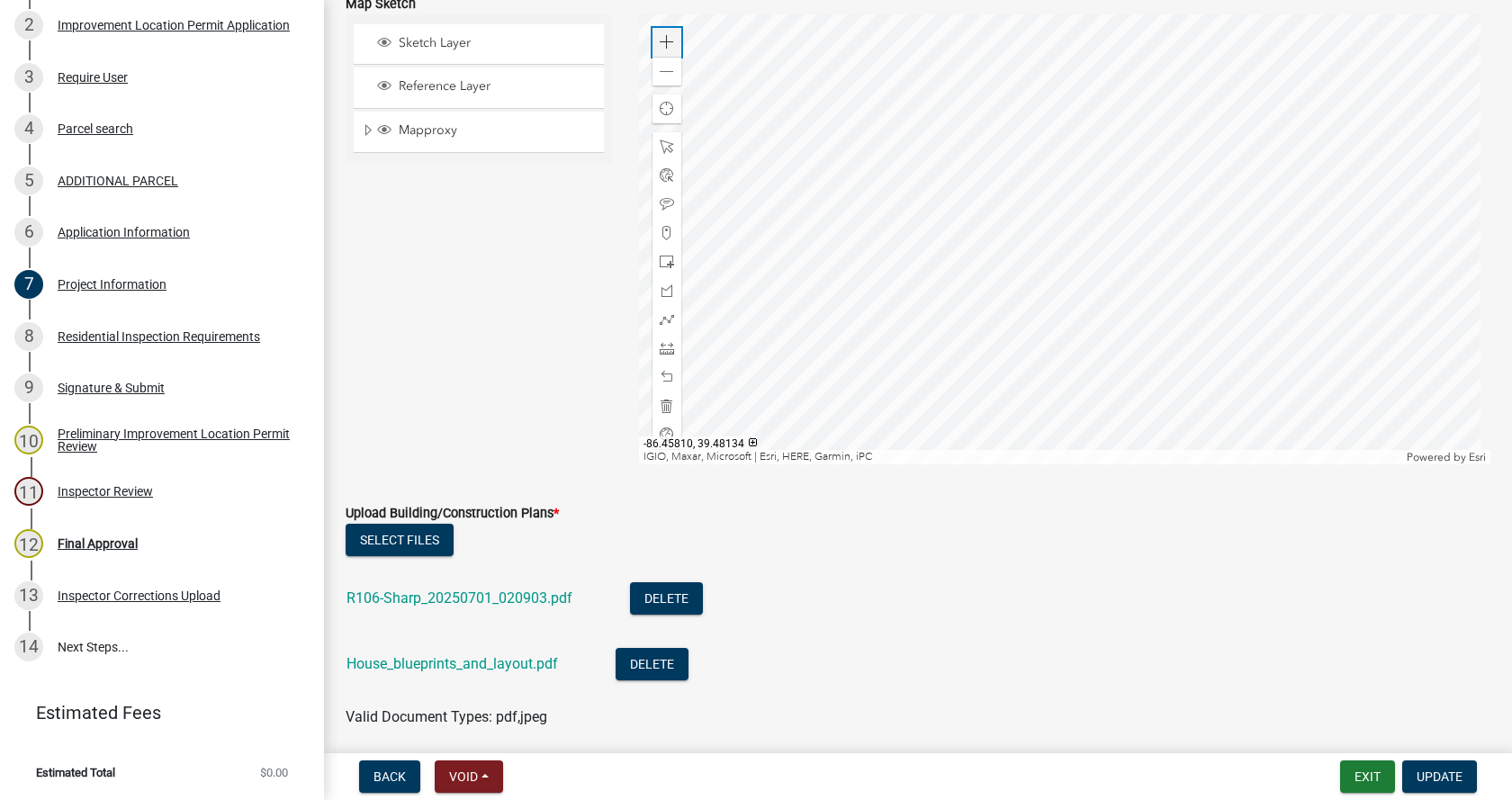
click at [663, 41] on span at bounding box center [666, 41] width 14 height 14
click at [823, 107] on div at bounding box center [1065, 239] width 852 height 450
click at [663, 350] on span at bounding box center [666, 348] width 14 height 14
click at [1126, 249] on div at bounding box center [1065, 239] width 852 height 450
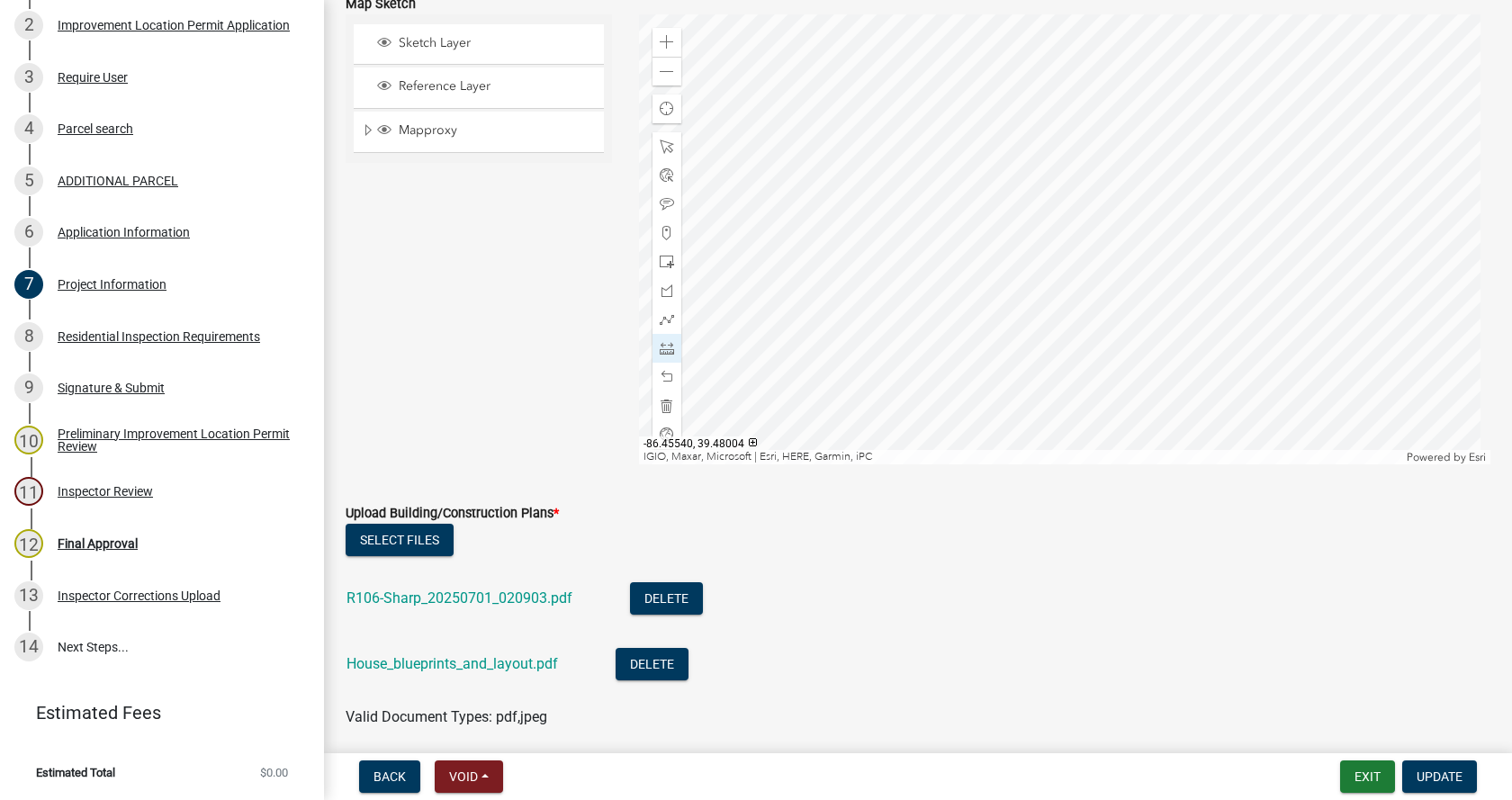
click at [902, 247] on div at bounding box center [1065, 239] width 852 height 450
click at [899, 193] on div at bounding box center [1065, 239] width 852 height 450
click at [900, 244] on div at bounding box center [1065, 239] width 852 height 450
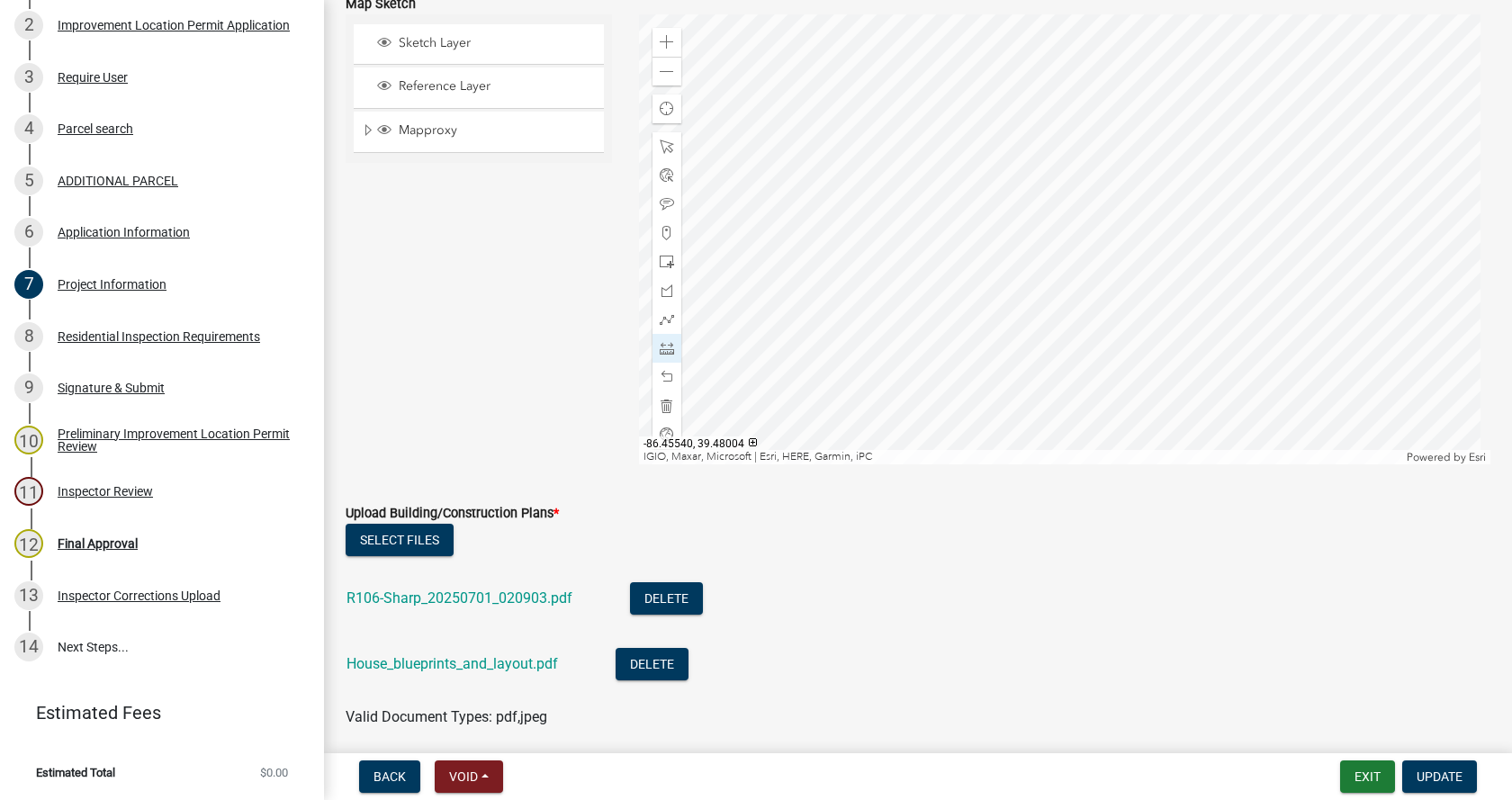
click at [900, 244] on div at bounding box center [1065, 239] width 852 height 450
click at [1126, 193] on div at bounding box center [1065, 239] width 852 height 450
click at [1195, 173] on div at bounding box center [1065, 239] width 852 height 450
click at [1211, 307] on div at bounding box center [1065, 239] width 852 height 450
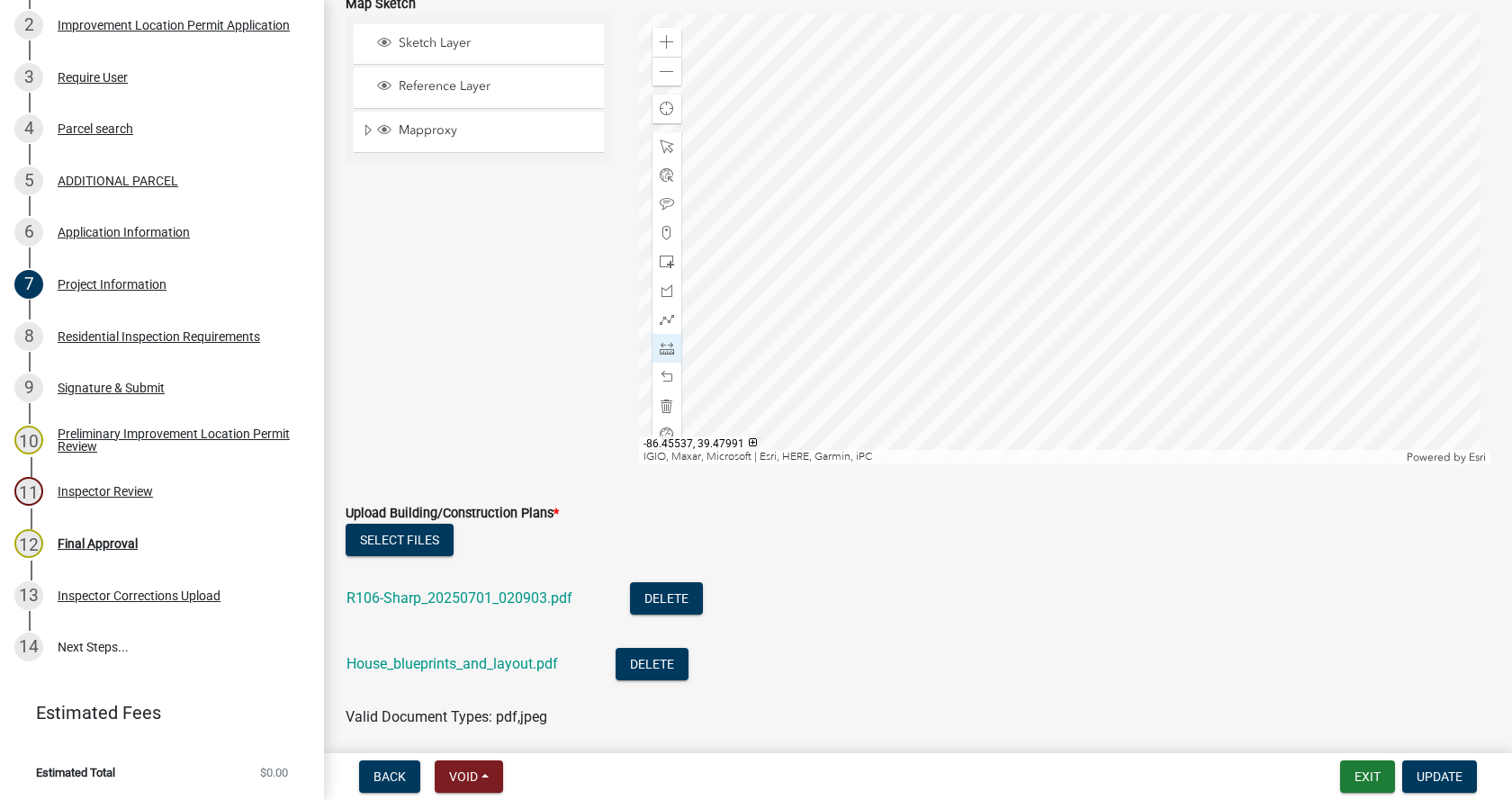
click at [944, 334] on div at bounding box center [1065, 239] width 852 height 450
click at [1115, 340] on div at bounding box center [1065, 239] width 852 height 450
click at [1122, 364] on div at bounding box center [1065, 239] width 852 height 450
click at [1078, 333] on div at bounding box center [1065, 239] width 852 height 450
click at [1102, 357] on div at bounding box center [1065, 239] width 852 height 450
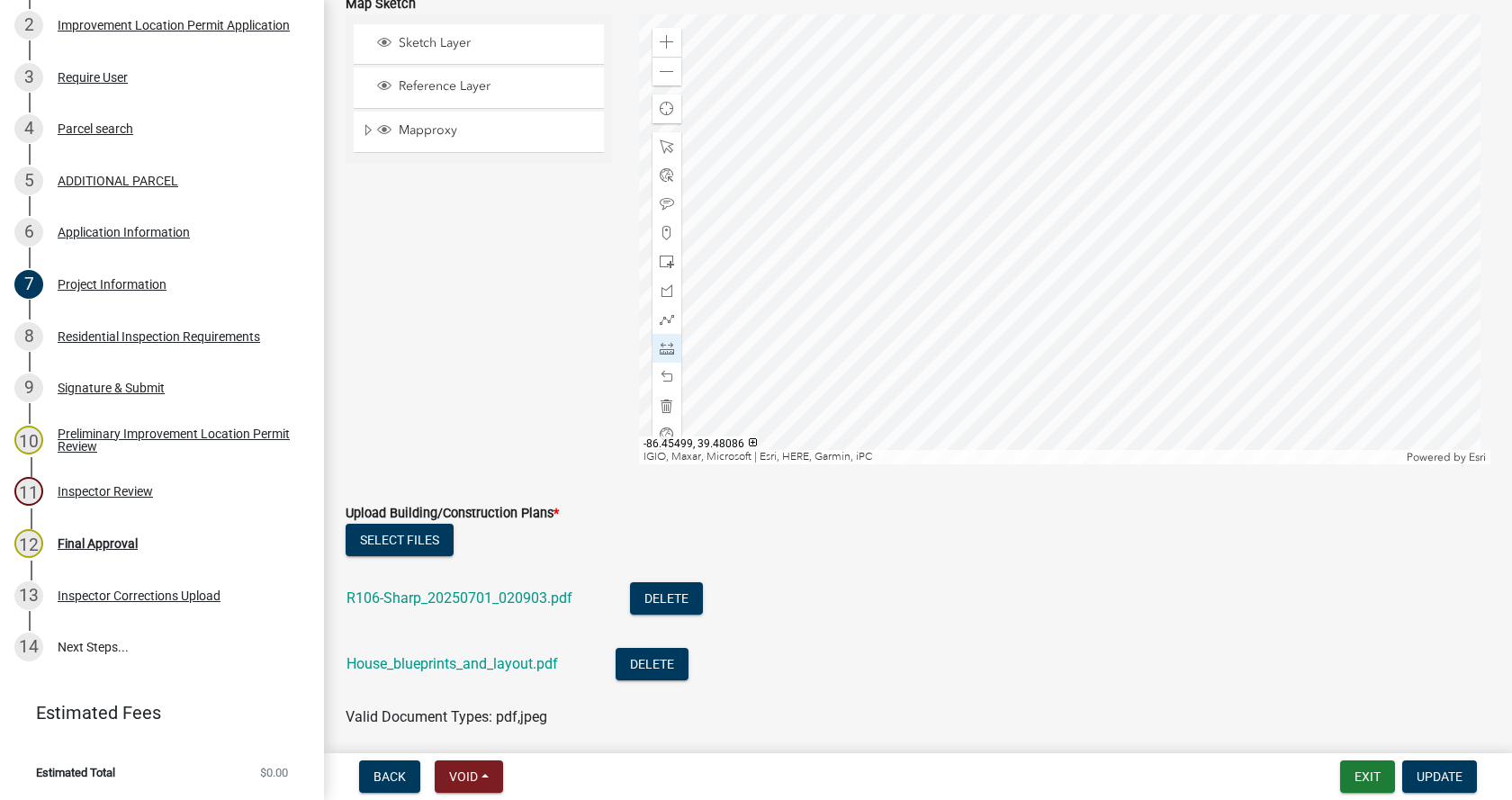
click at [1105, 131] on div at bounding box center [1065, 239] width 852 height 450
click at [1080, 464] on div at bounding box center [1065, 239] width 852 height 450
click at [1125, 120] on div at bounding box center [1065, 239] width 852 height 450
click at [1142, 152] on div at bounding box center [1065, 239] width 852 height 450
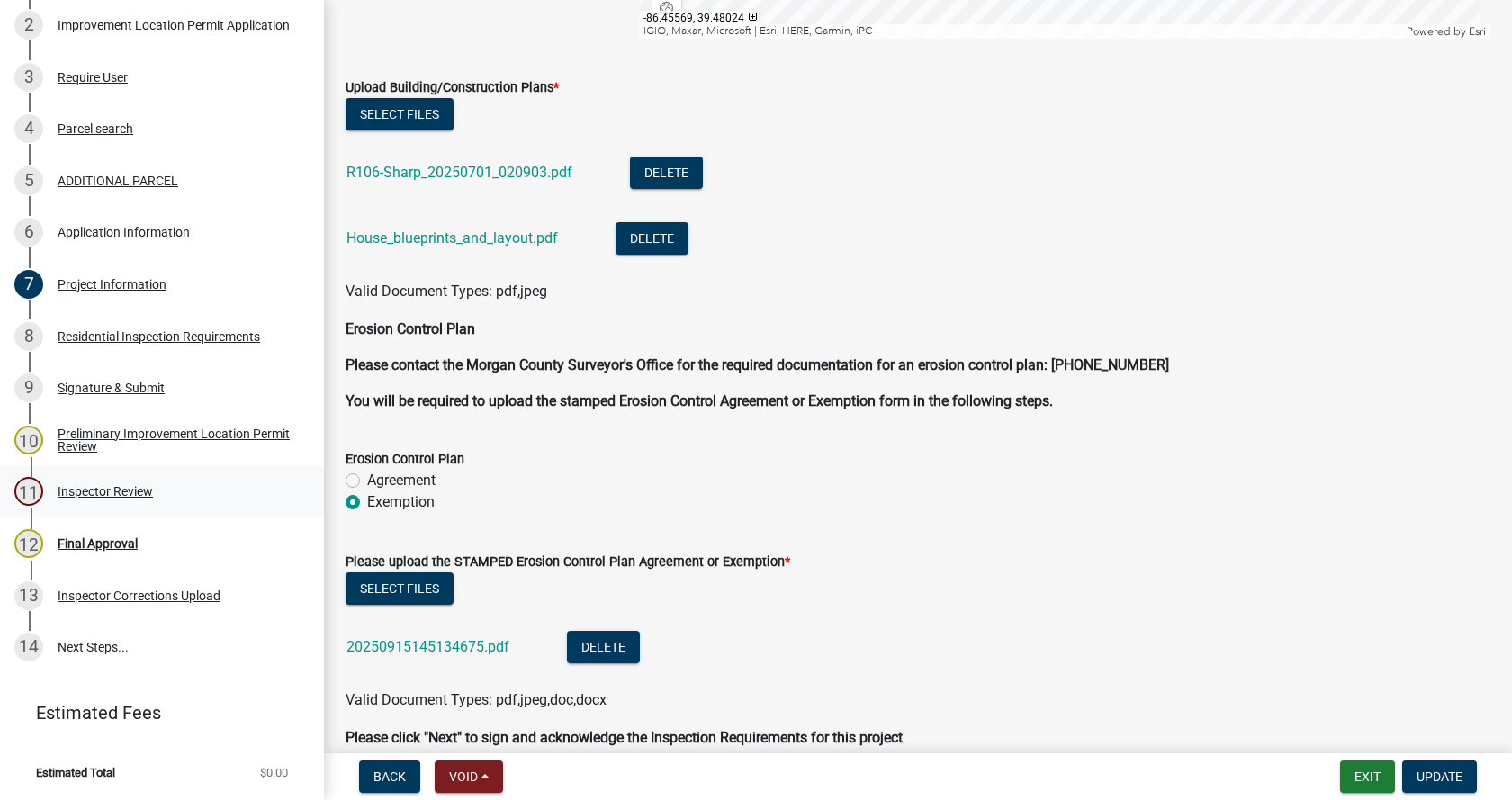
scroll to position [4384, 0]
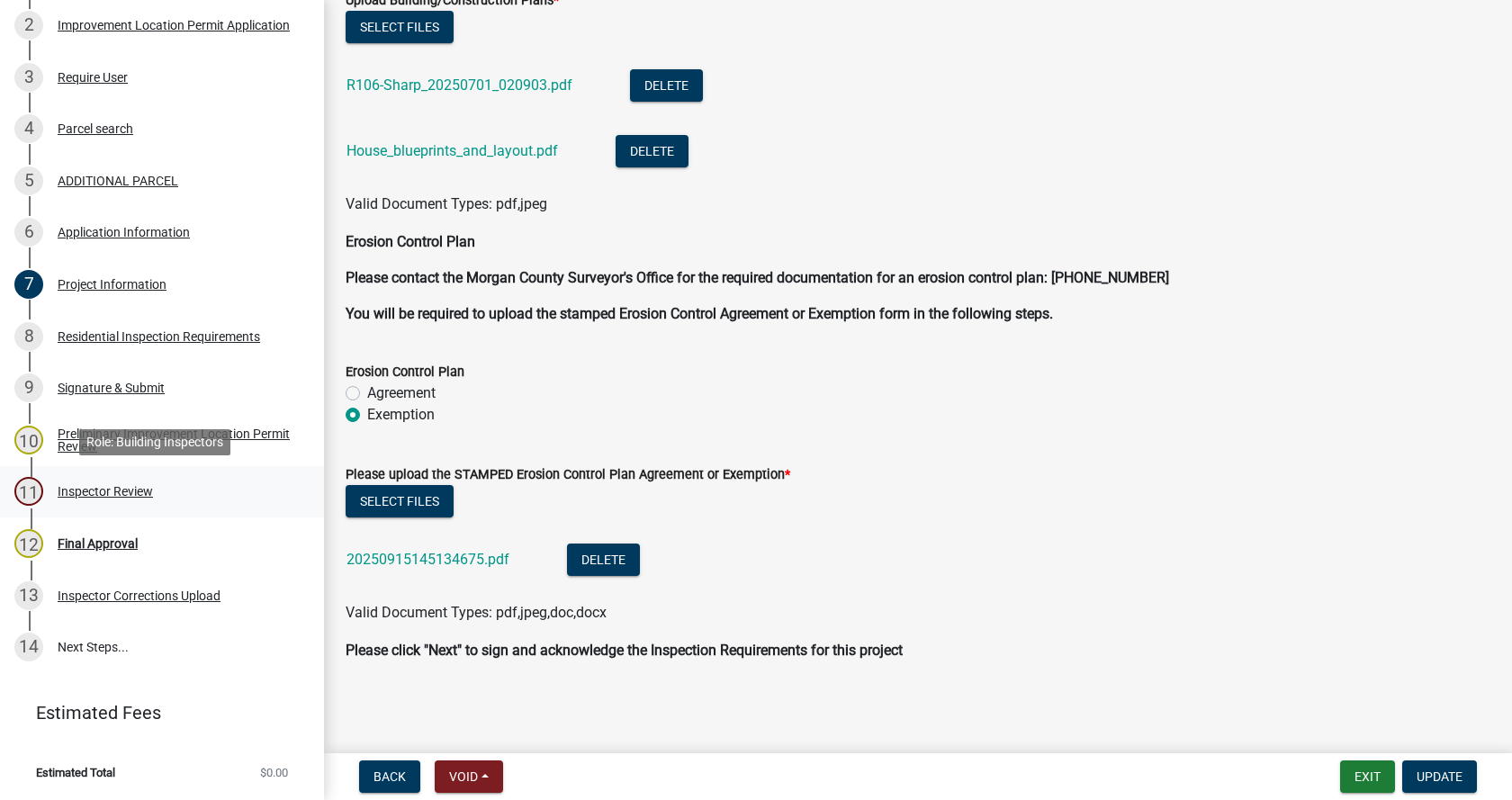
click at [75, 486] on div "Inspector Review" at bounding box center [105, 491] width 96 height 12
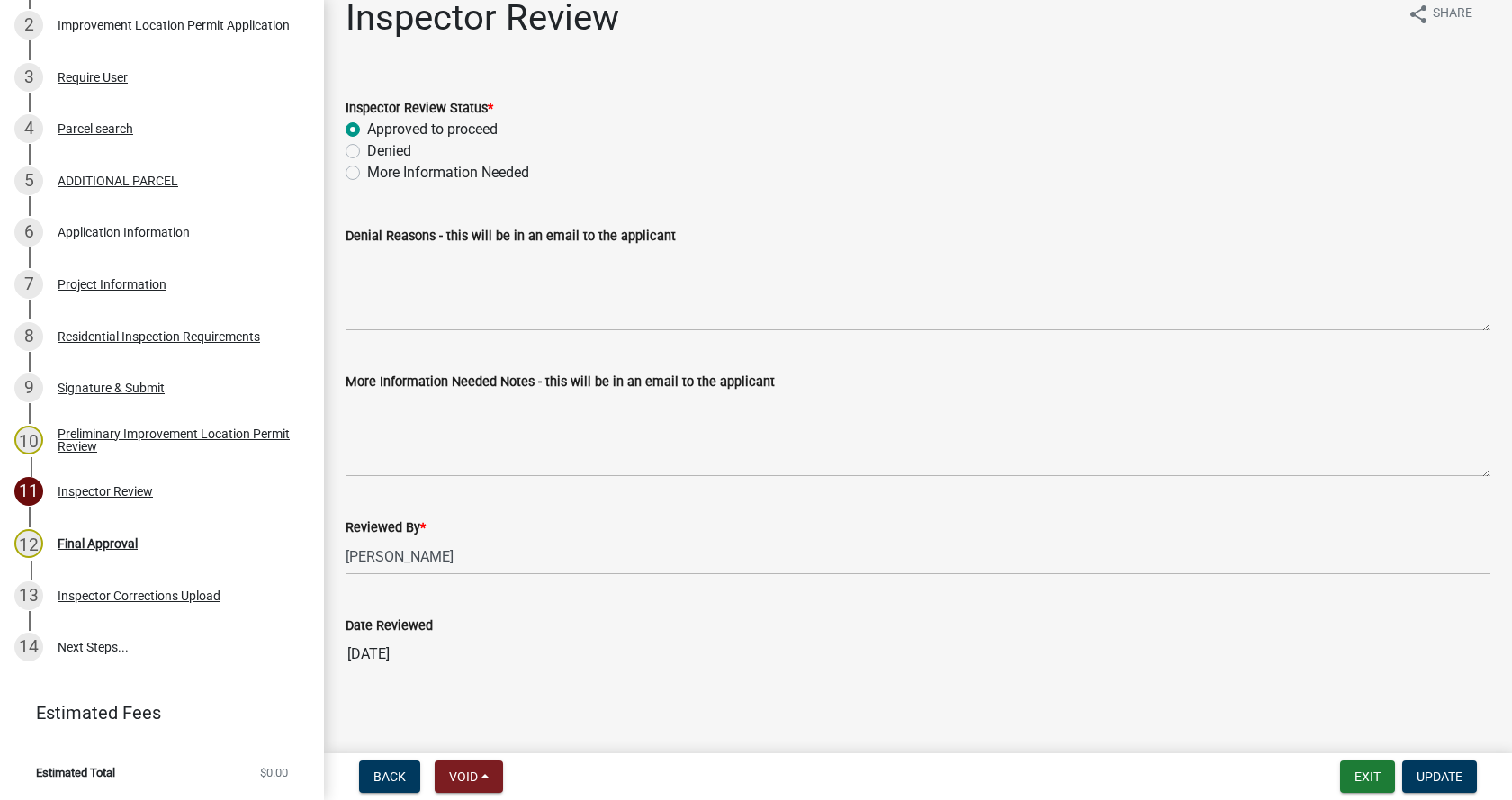
scroll to position [36, 0]
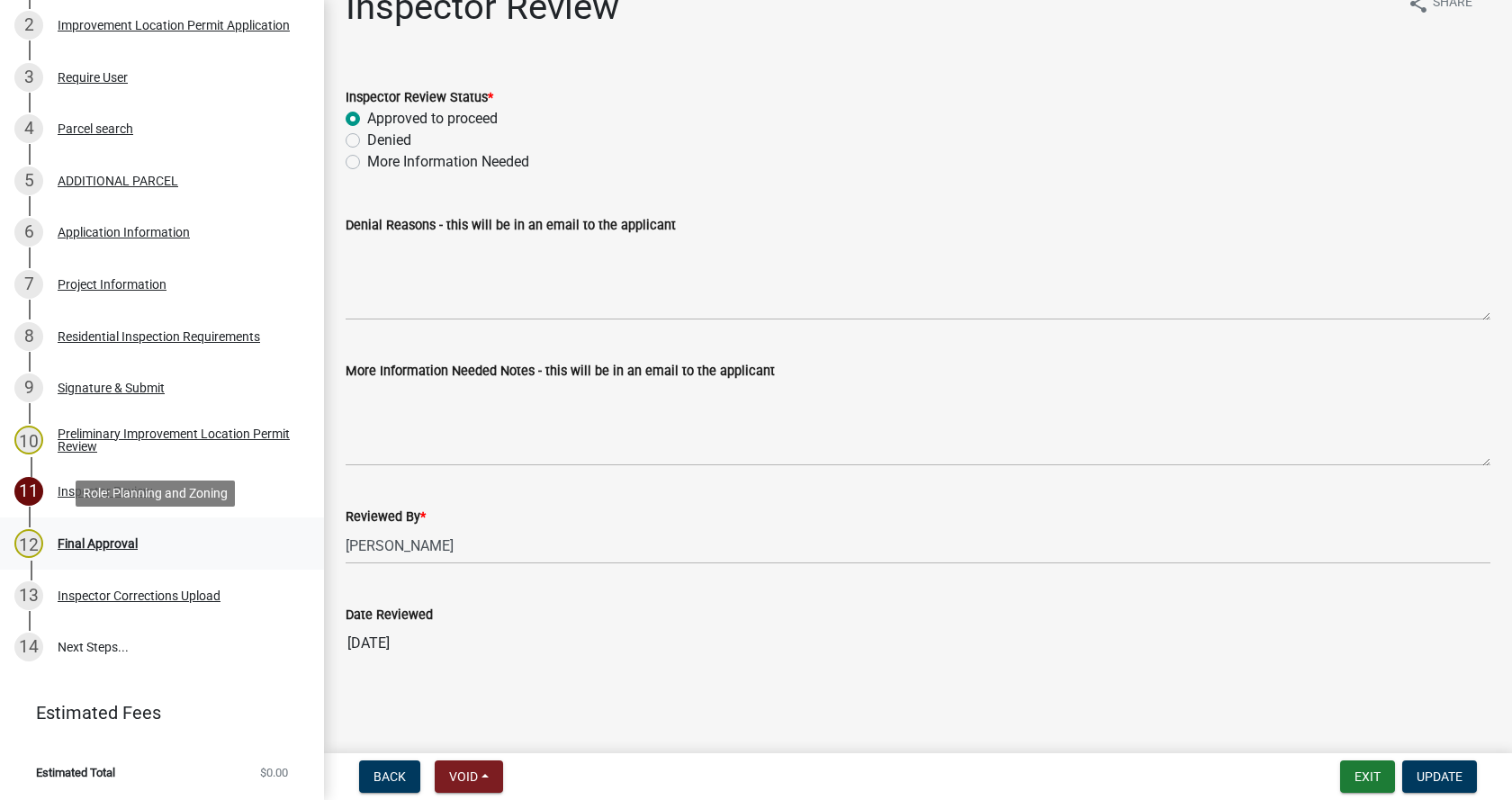
click at [64, 539] on div "Final Approval" at bounding box center [97, 543] width 80 height 12
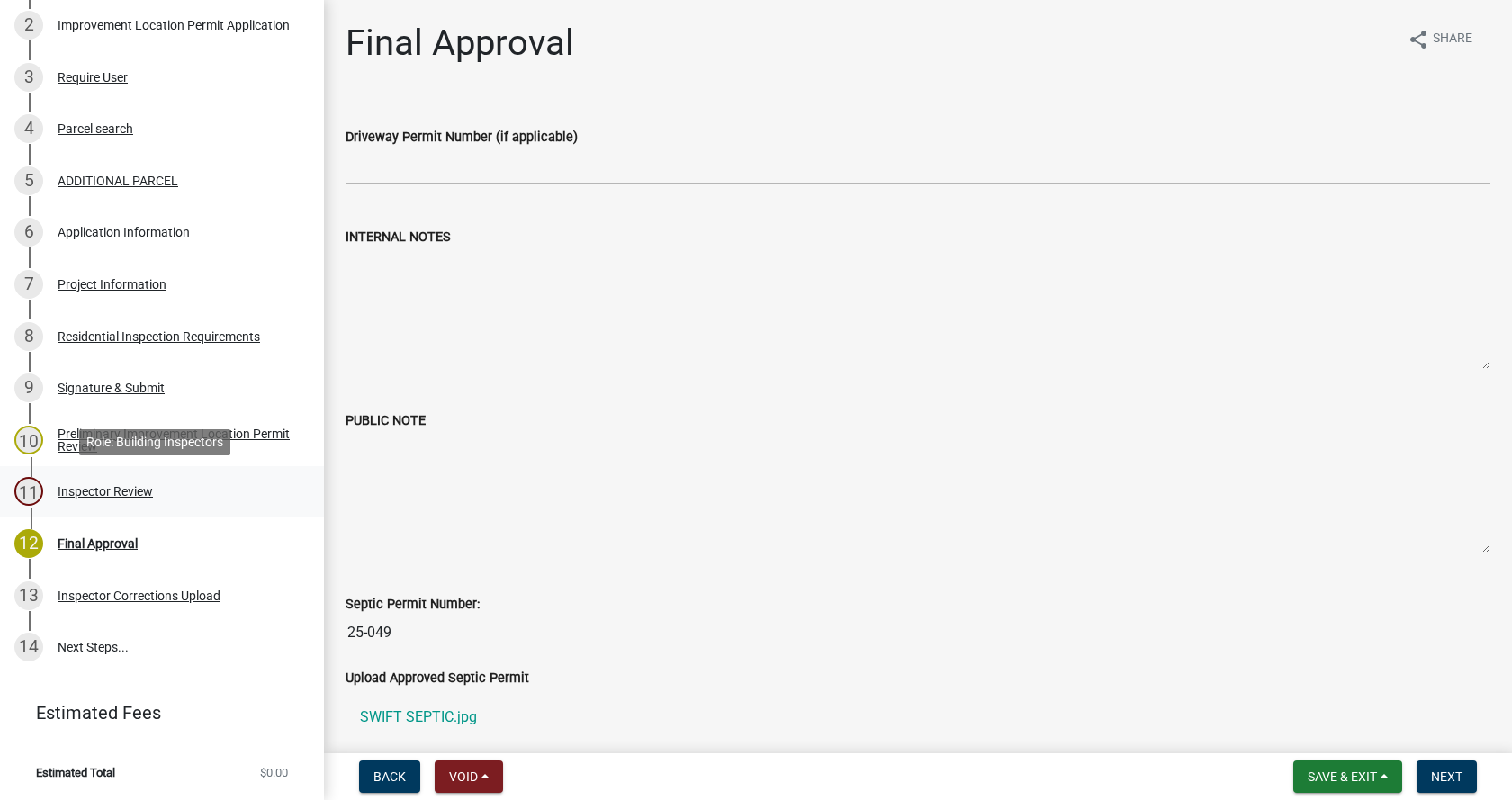
click at [64, 485] on div "Inspector Review" at bounding box center [105, 491] width 96 height 12
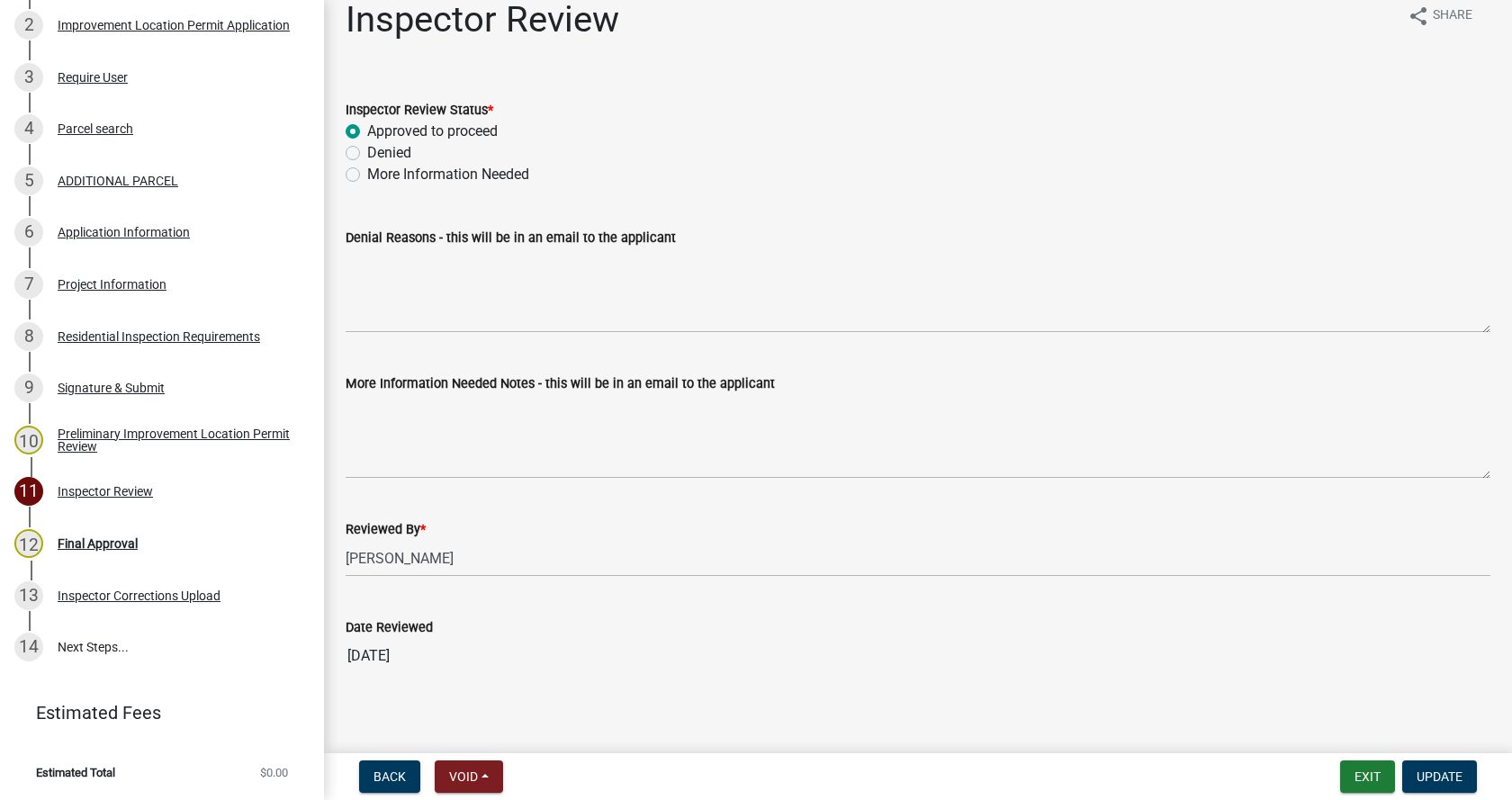
scroll to position [36, 0]
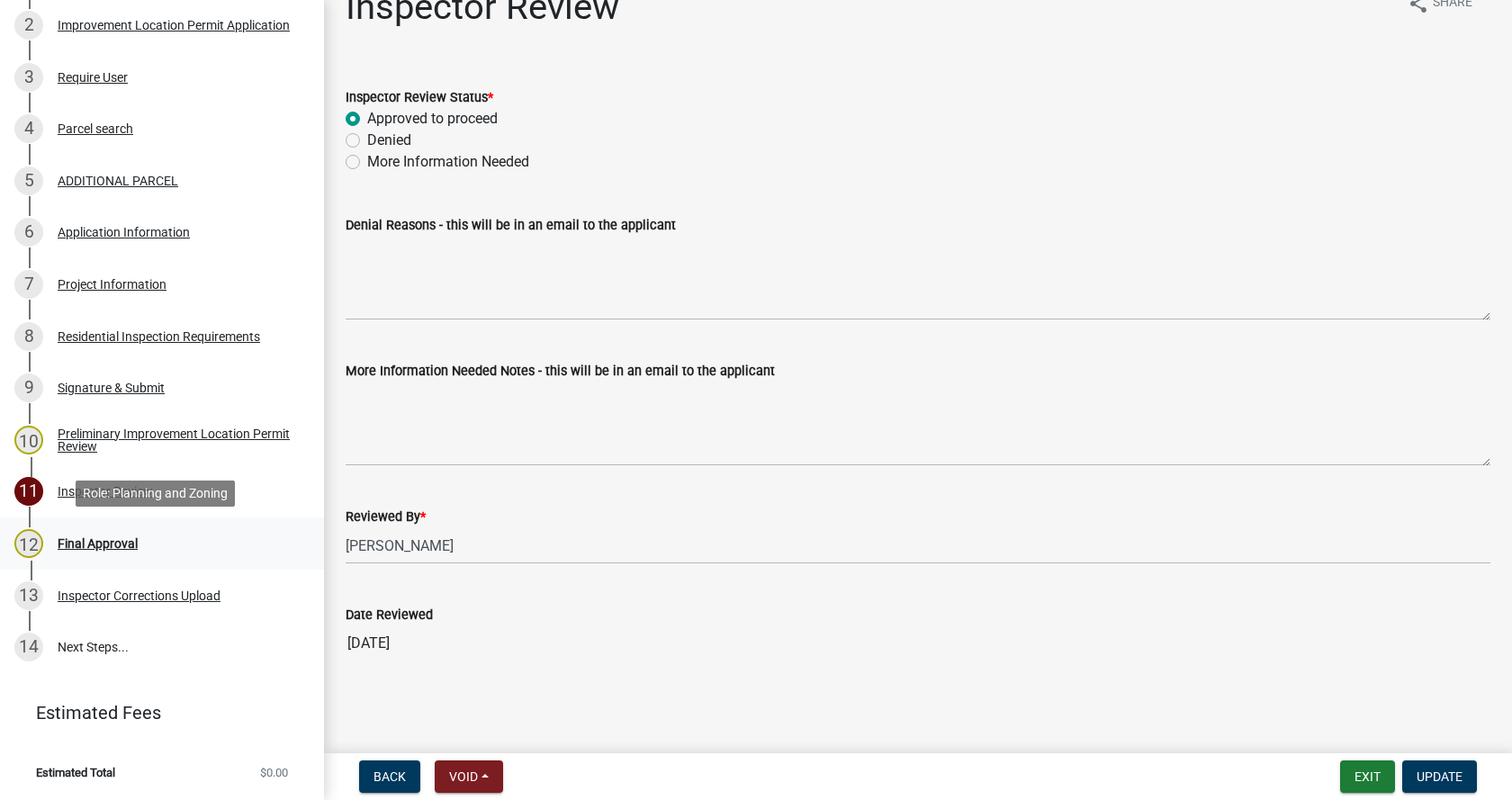
click at [65, 538] on div "Final Approval" at bounding box center [97, 543] width 80 height 12
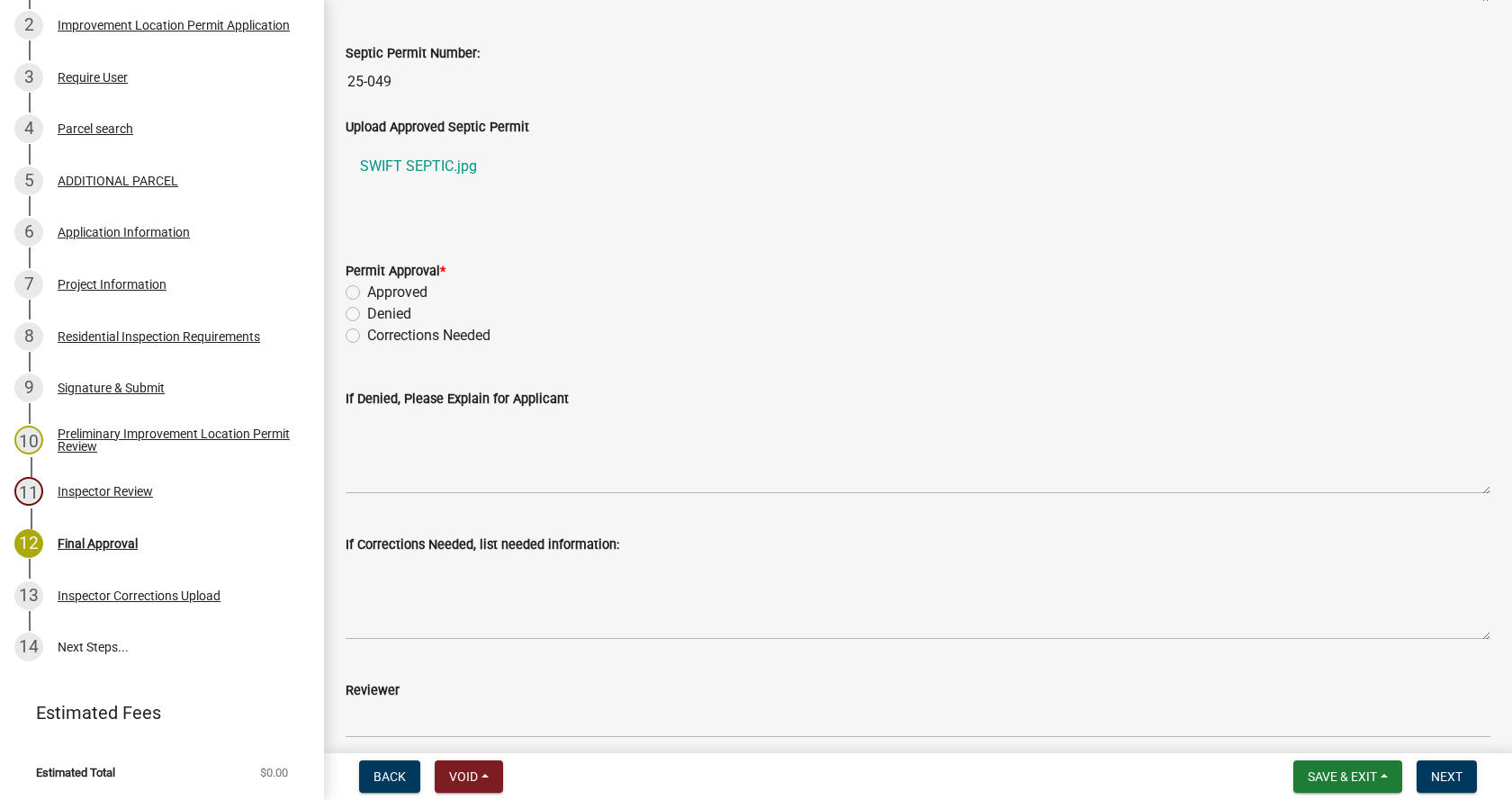
scroll to position [630, 0]
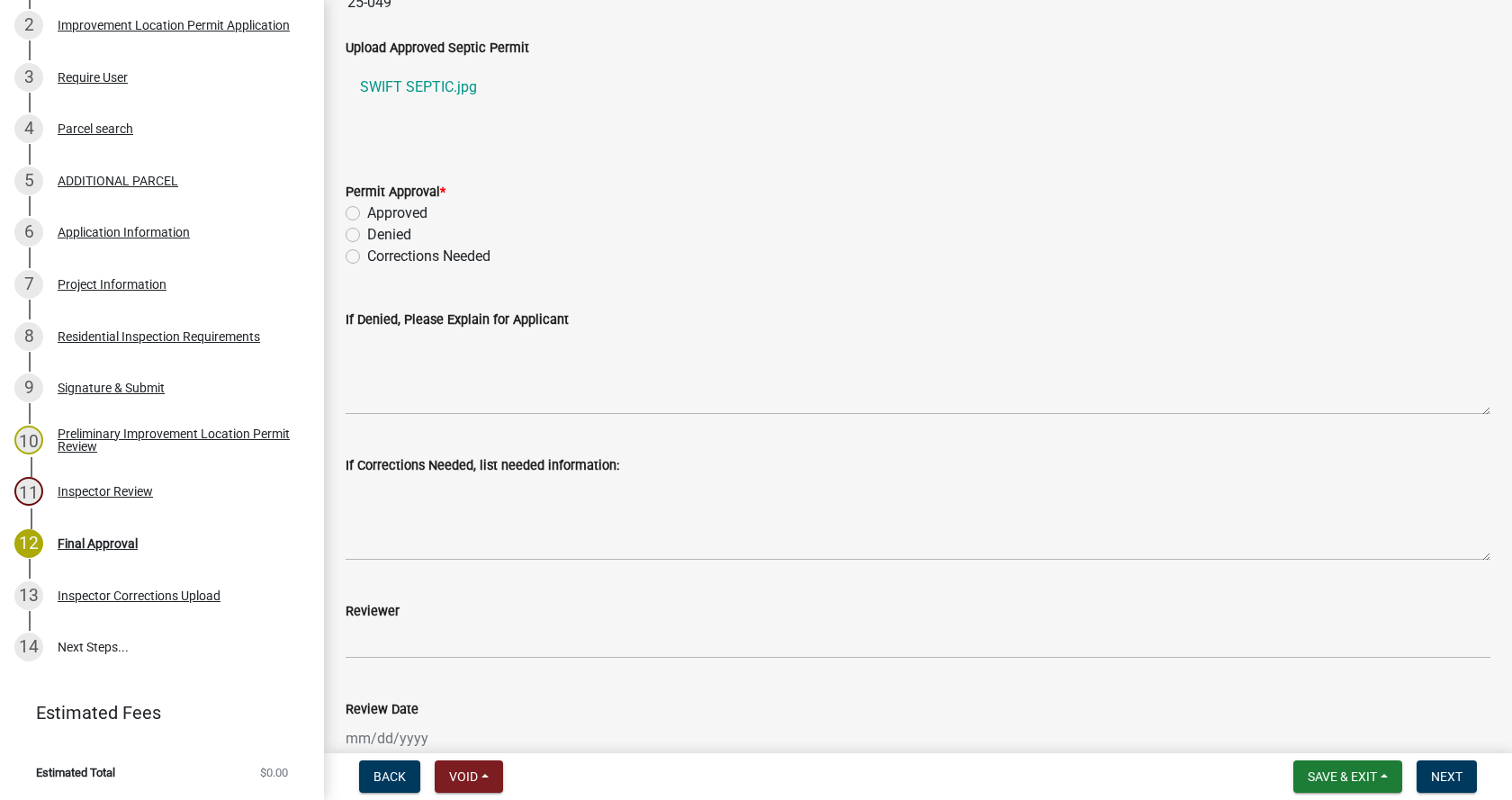
click at [367, 257] on label "Corrections Needed" at bounding box center [429, 256] width 123 height 22
click at [367, 257] on input "Corrections Needed" at bounding box center [373, 251] width 11 height 11
radio input "true"
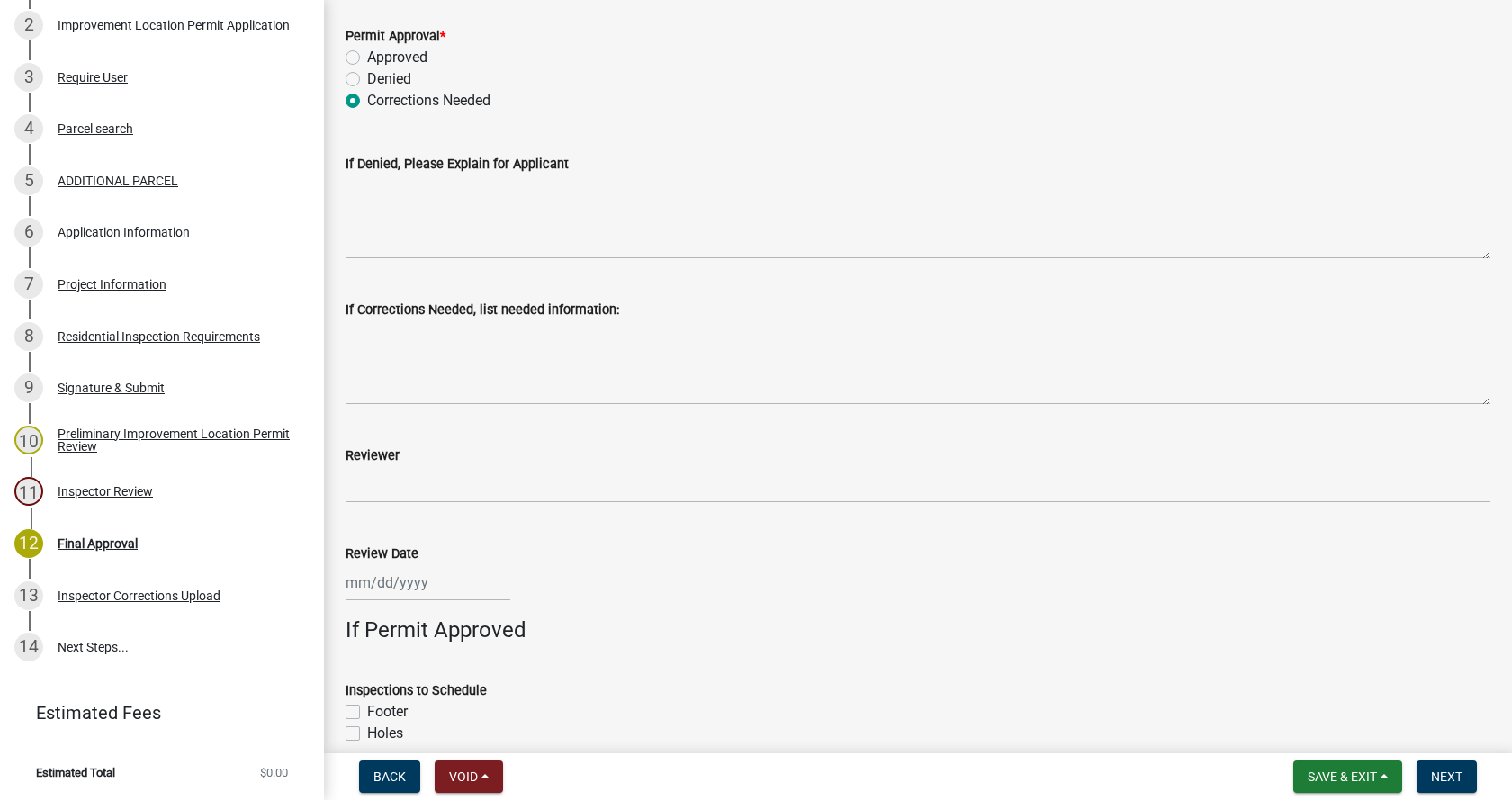
scroll to position [810, 0]
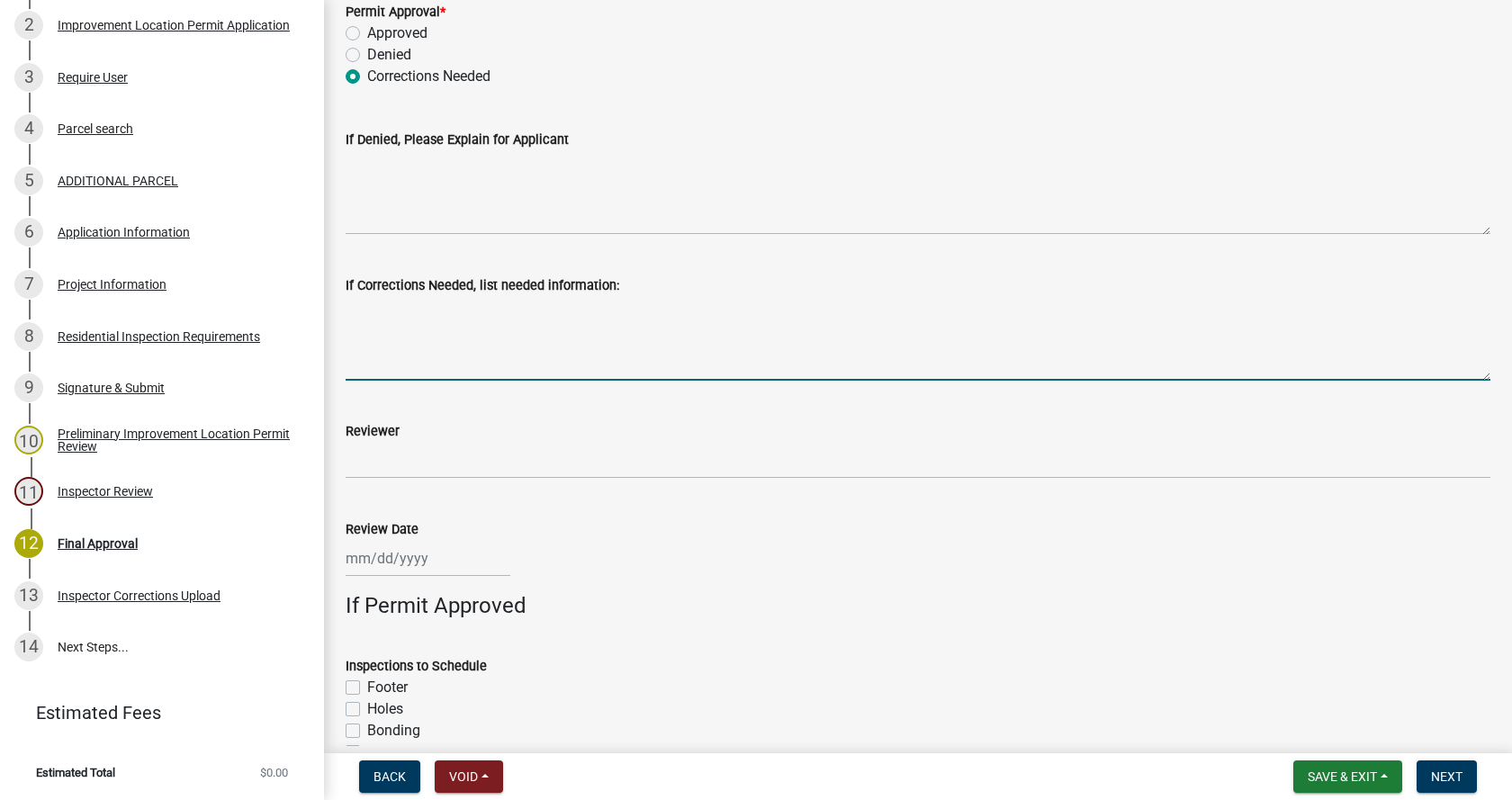
click at [374, 351] on textarea "If Corrections Needed, list needed information:" at bounding box center [918, 338] width 1145 height 85
type textarea "Upload a copy of the deed including the access easement across the [PERSON_NAME…"
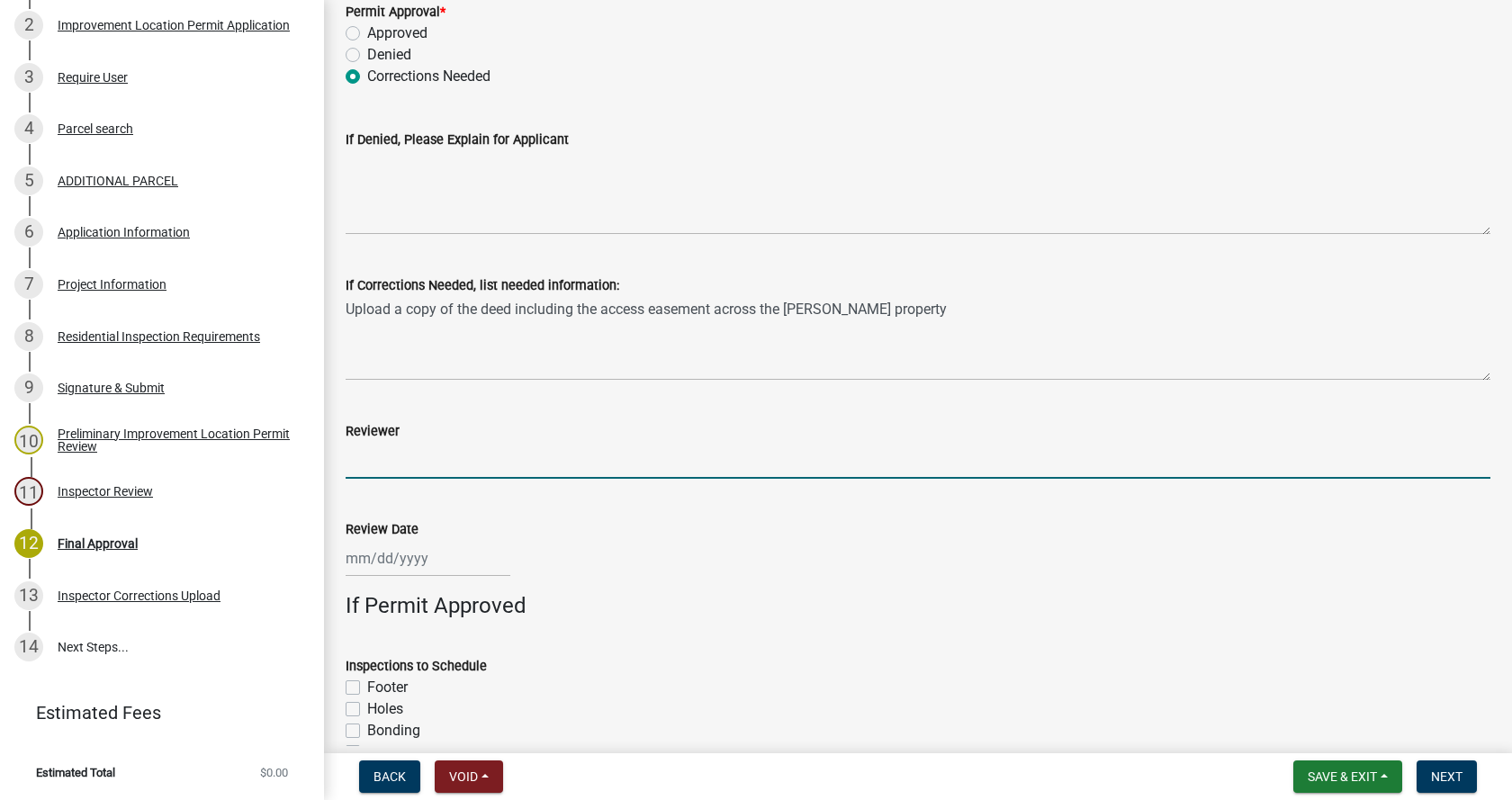
click at [370, 463] on input "Reviewer" at bounding box center [918, 460] width 1145 height 37
type input "[PERSON_NAME]"
click at [402, 562] on div at bounding box center [428, 558] width 164 height 37
select select "10"
select select "2025"
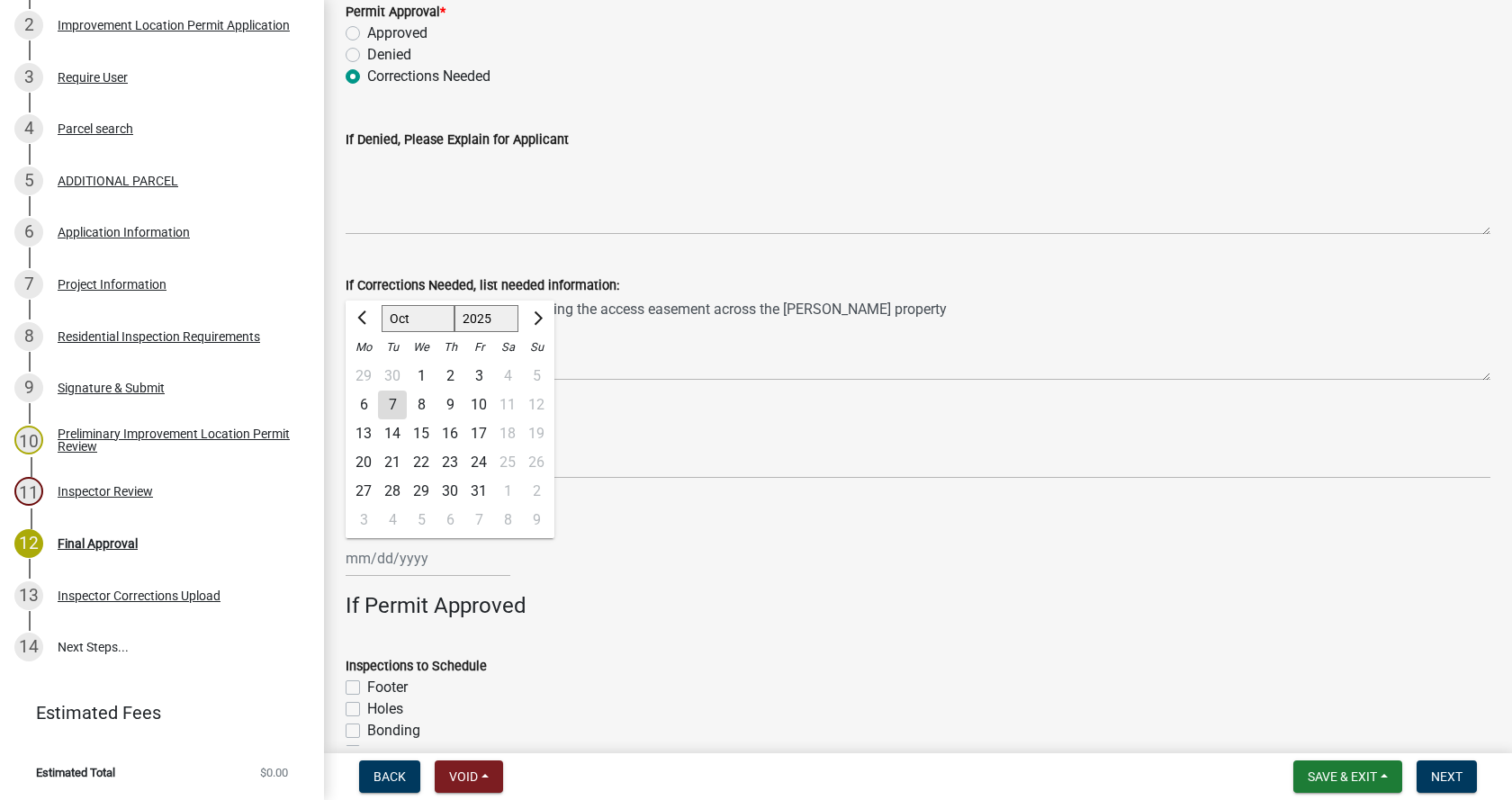
click at [391, 401] on div "7" at bounding box center [392, 405] width 29 height 29
type input "[DATE]"
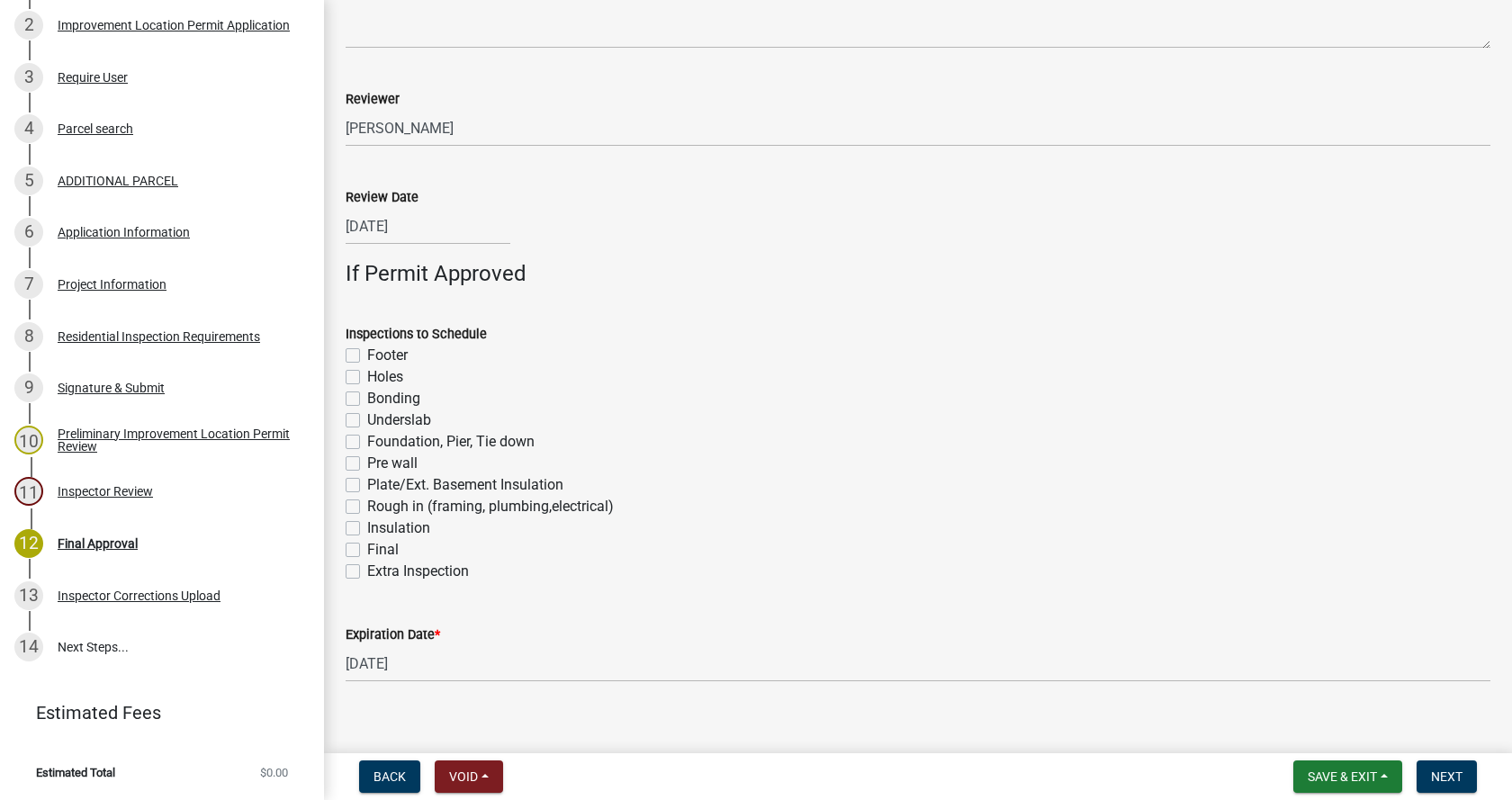
scroll to position [1165, 0]
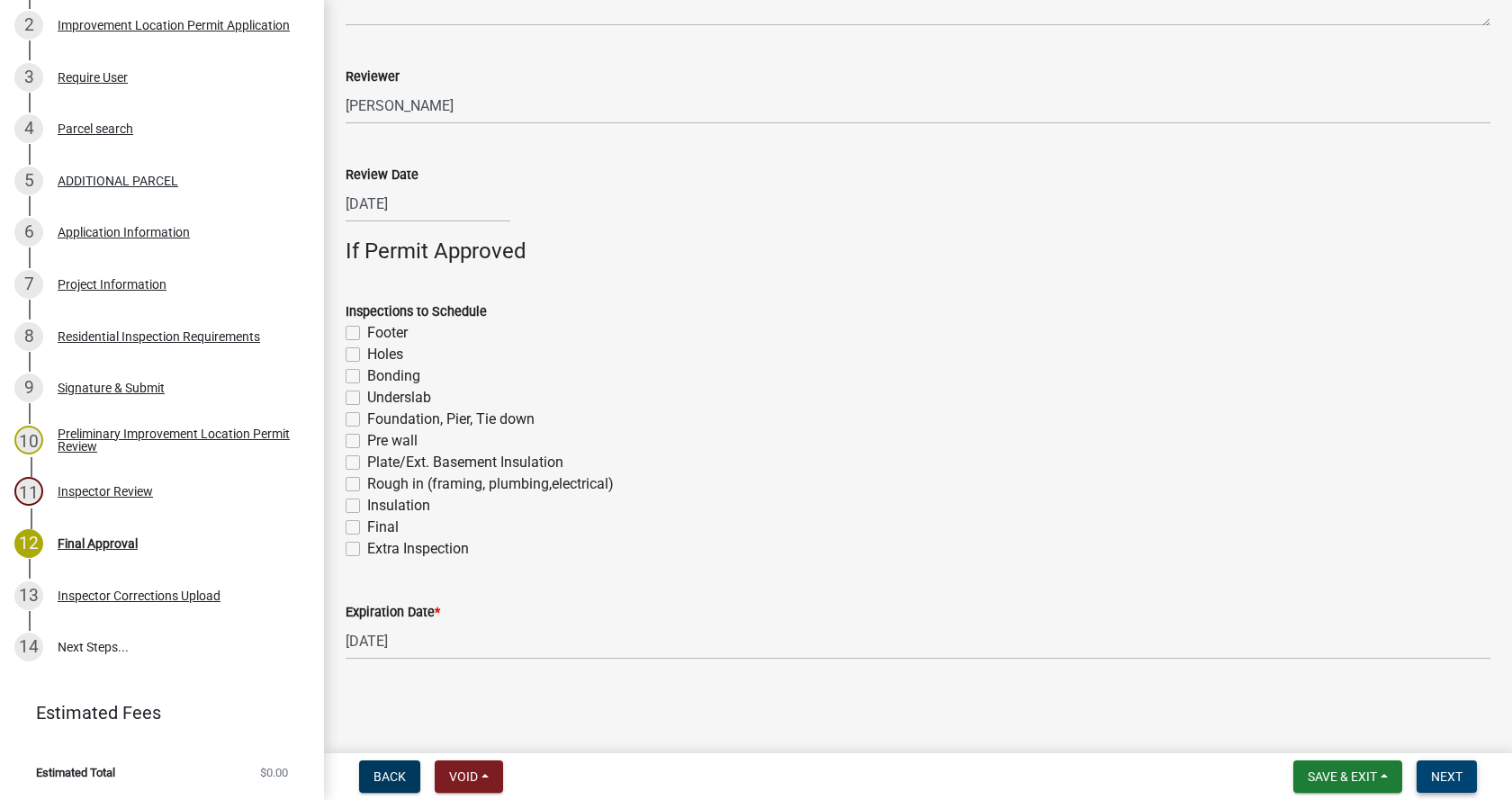
click at [1451, 775] on span "Next" at bounding box center [1447, 776] width 32 height 14
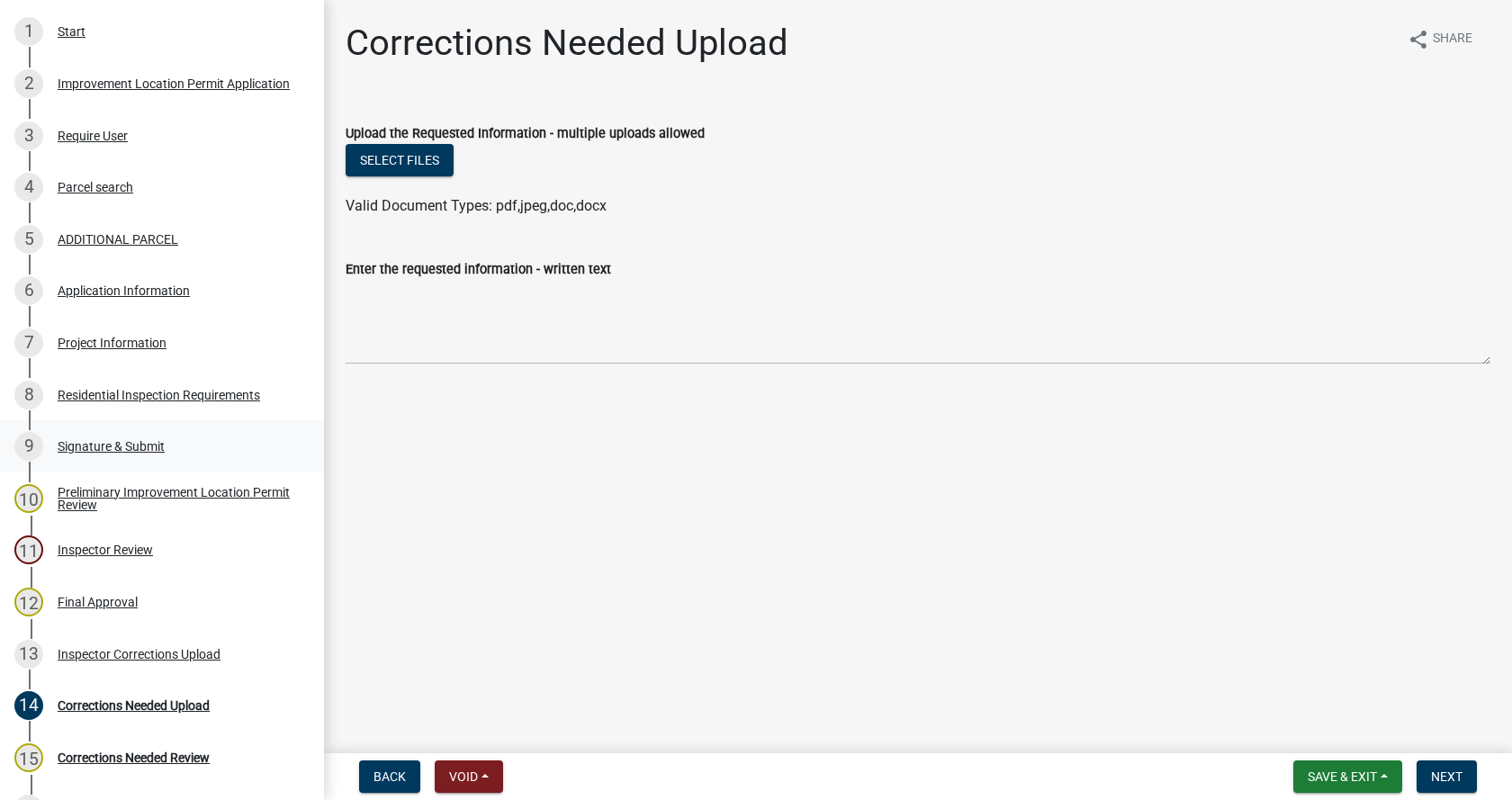
scroll to position [54, 0]
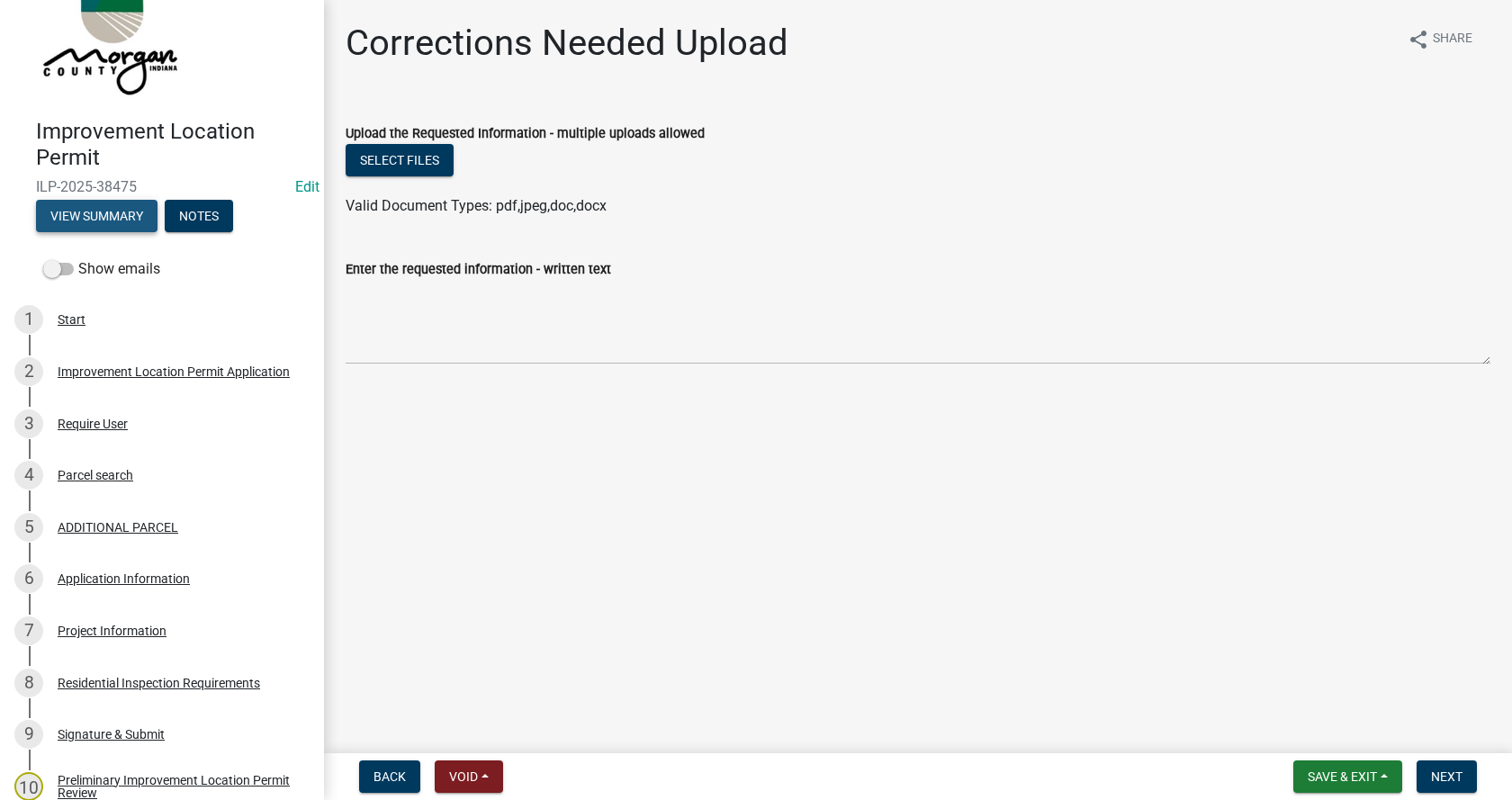
click at [104, 208] on button "View Summary" at bounding box center [96, 216] width 121 height 32
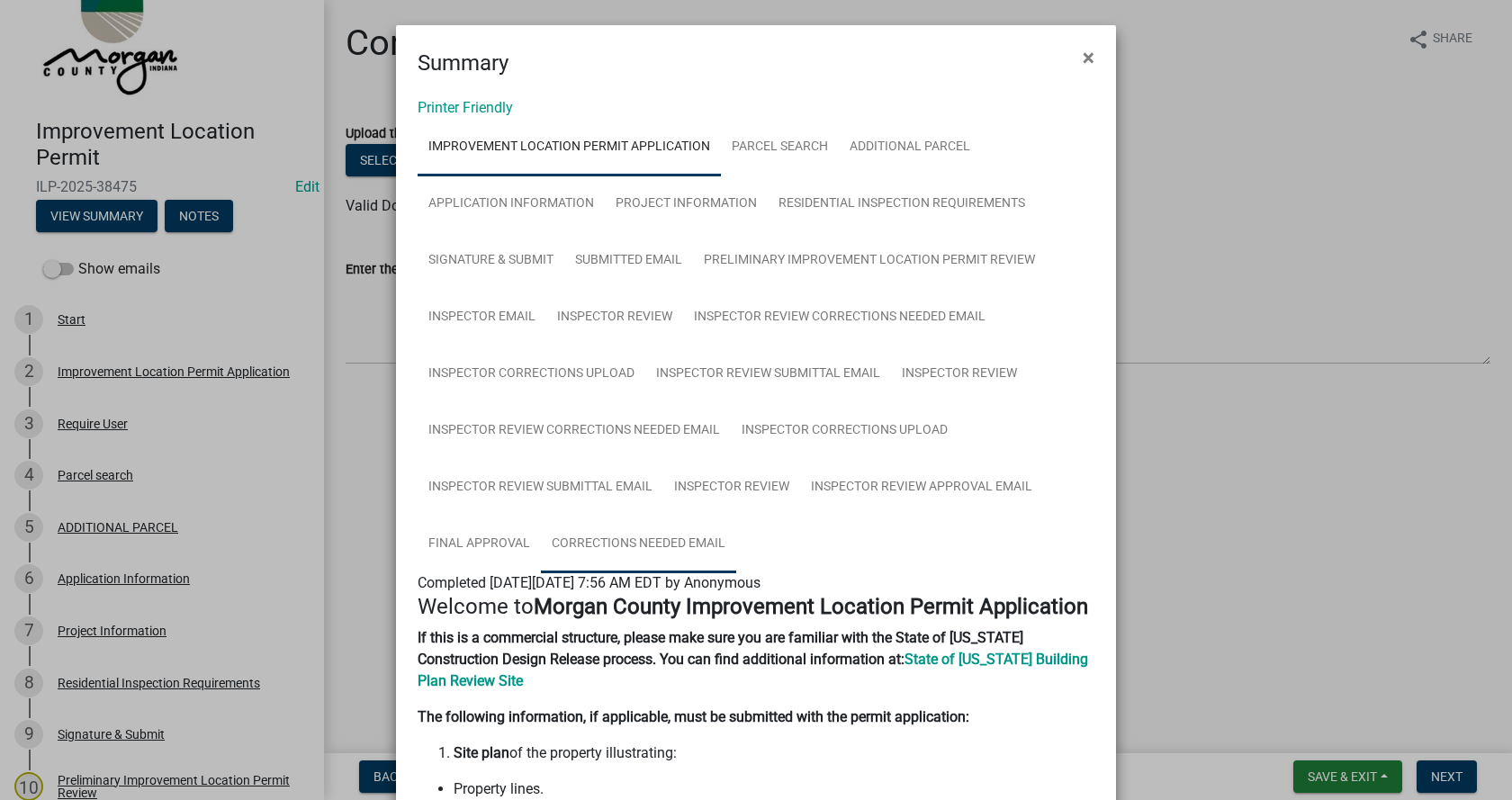
click at [635, 538] on link "Corrections Needed Email" at bounding box center [639, 544] width 195 height 57
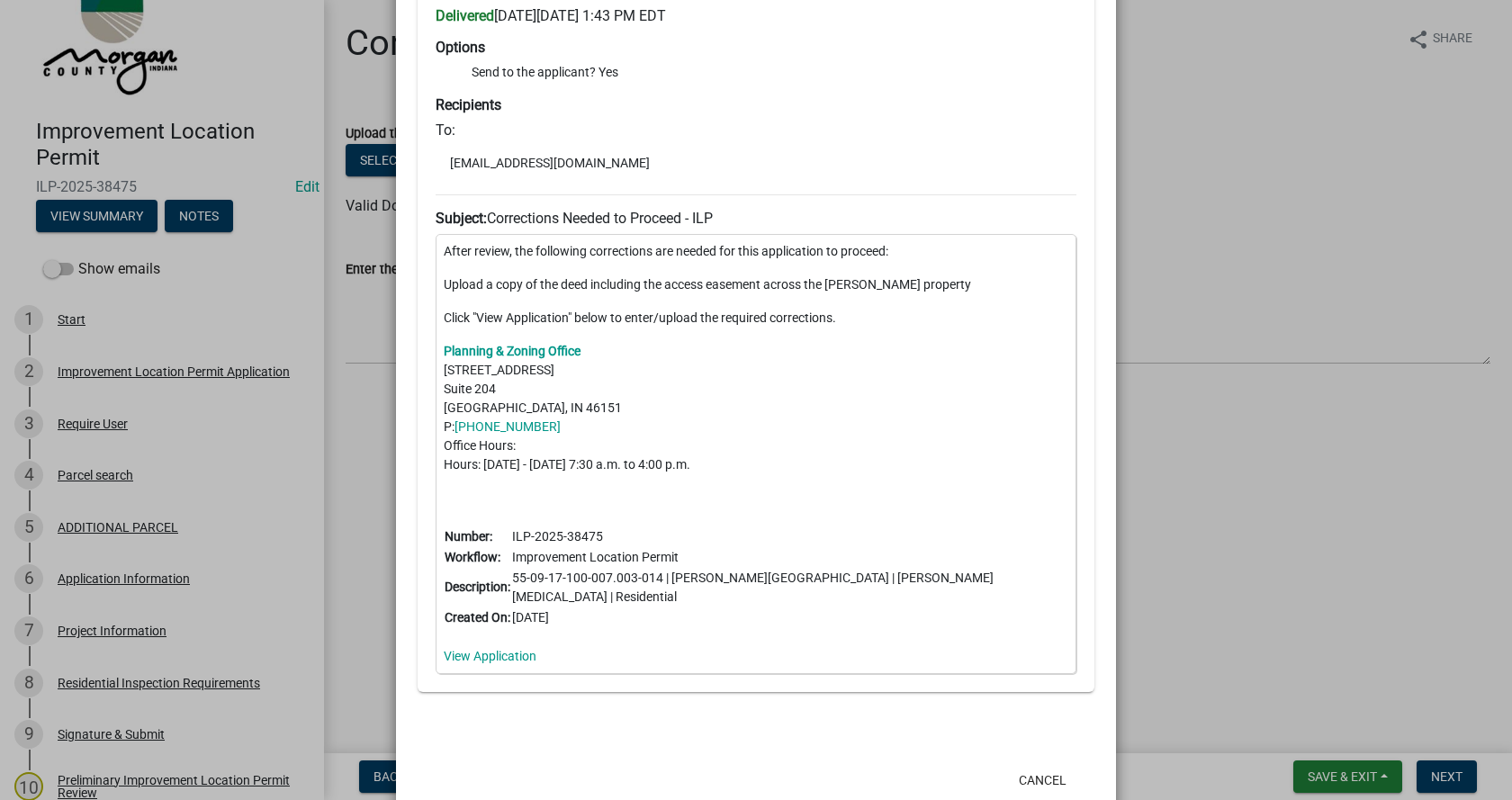
scroll to position [697, 0]
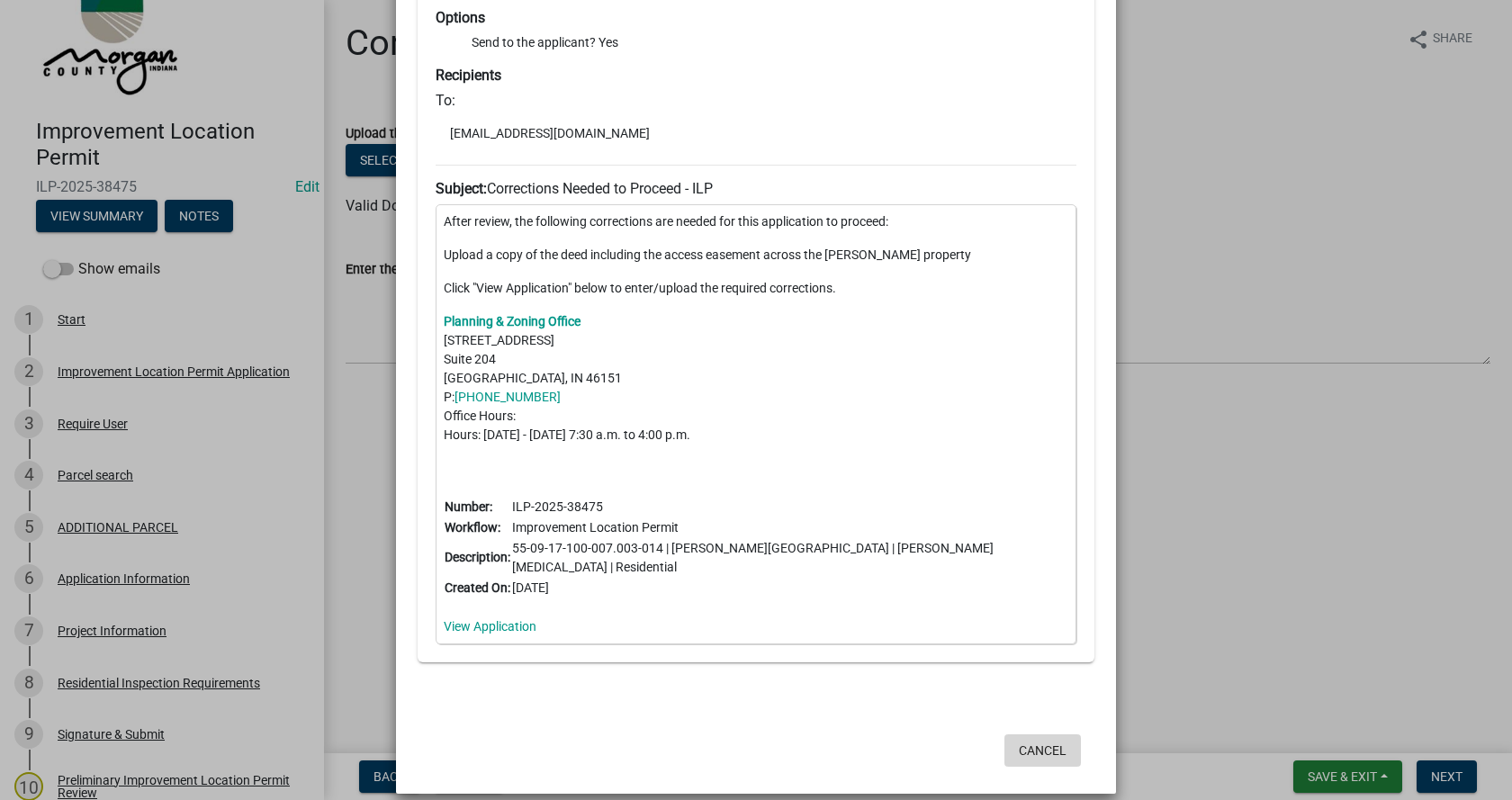
click at [1027, 734] on button "Cancel" at bounding box center [1042, 750] width 76 height 32
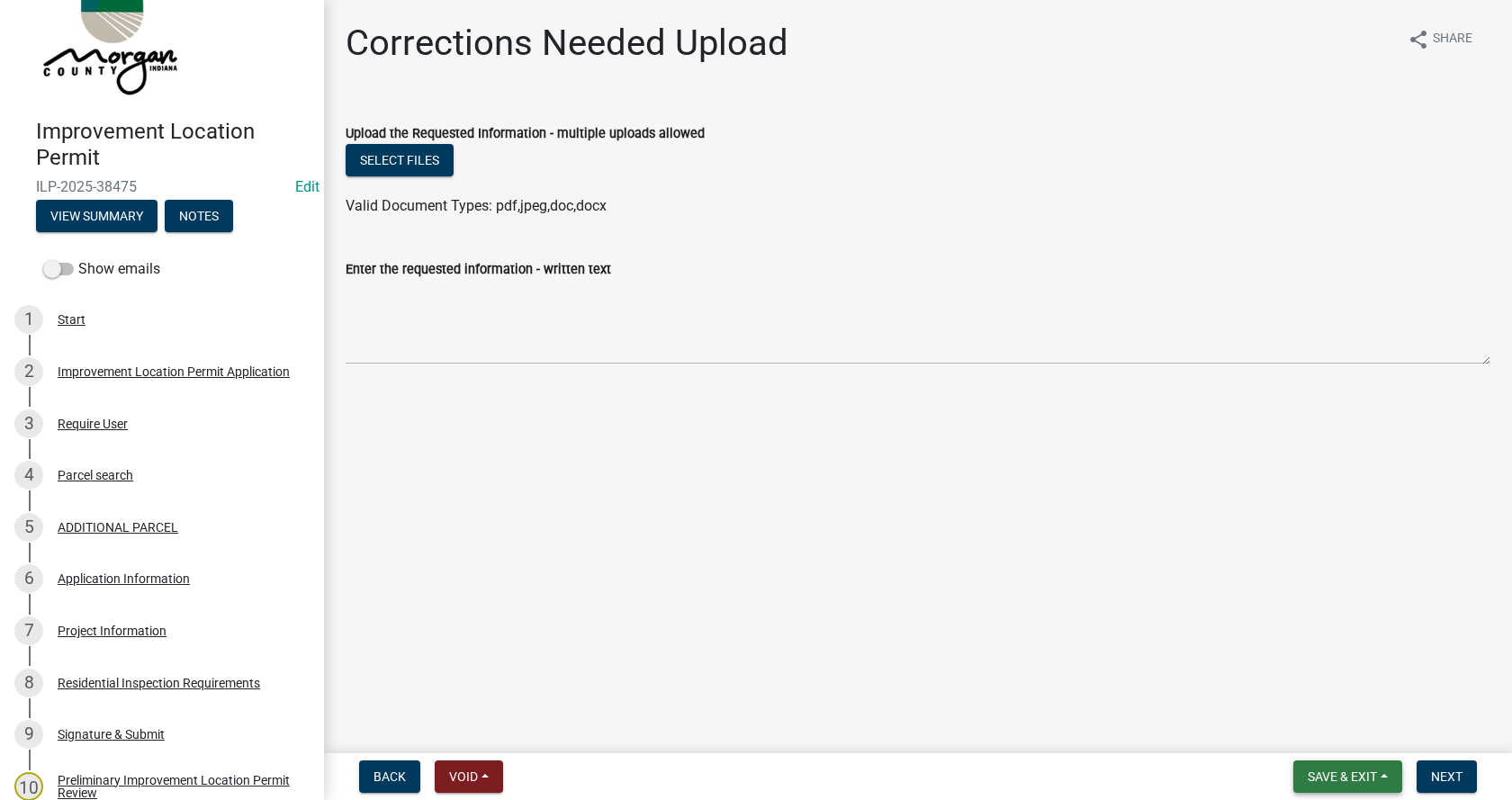
click at [1381, 771] on button "Save & Exit" at bounding box center [1348, 776] width 109 height 32
click at [1306, 725] on button "Save & Exit" at bounding box center [1330, 730] width 144 height 43
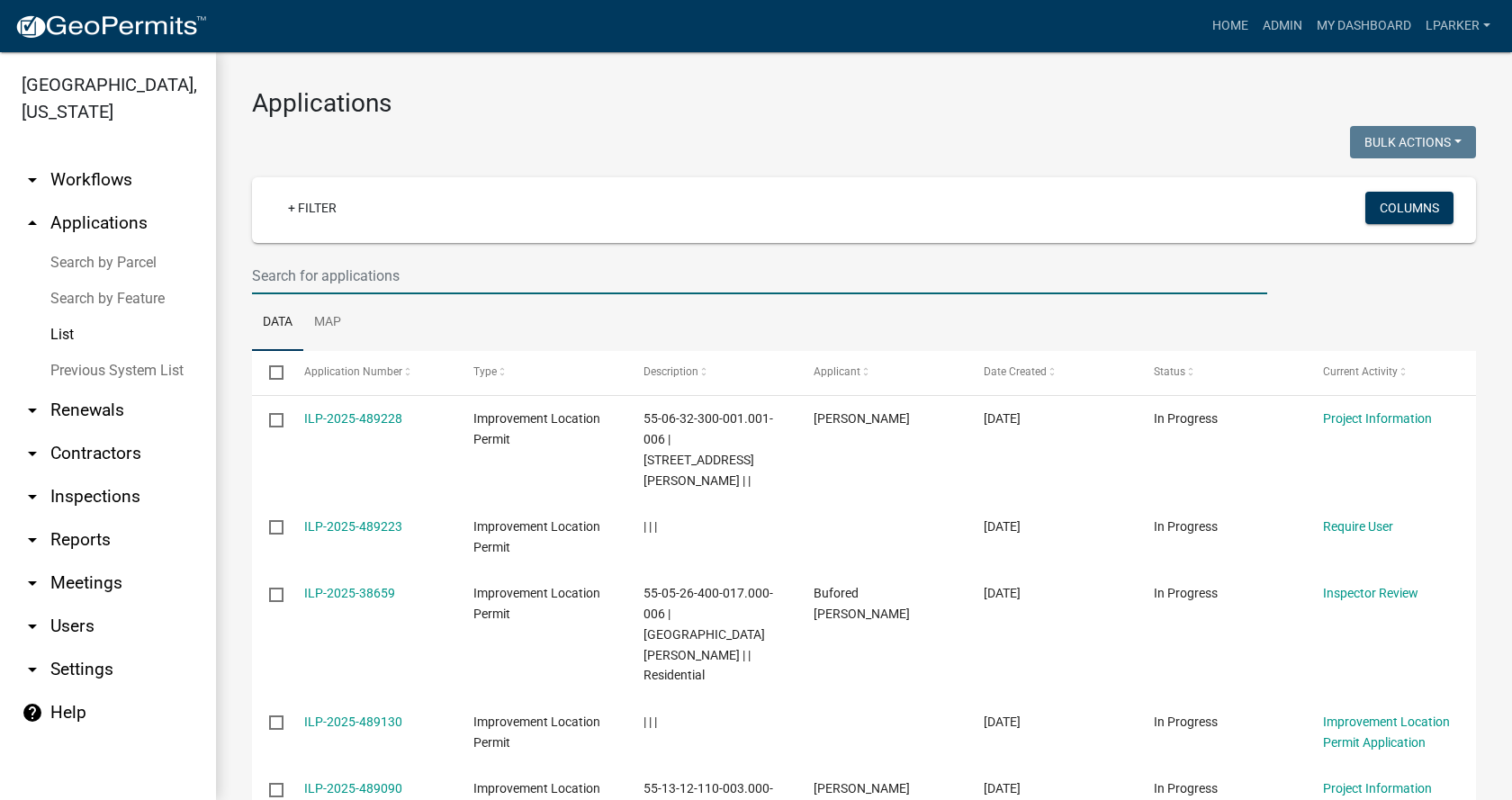
click at [264, 280] on input "text" at bounding box center [759, 275] width 1015 height 37
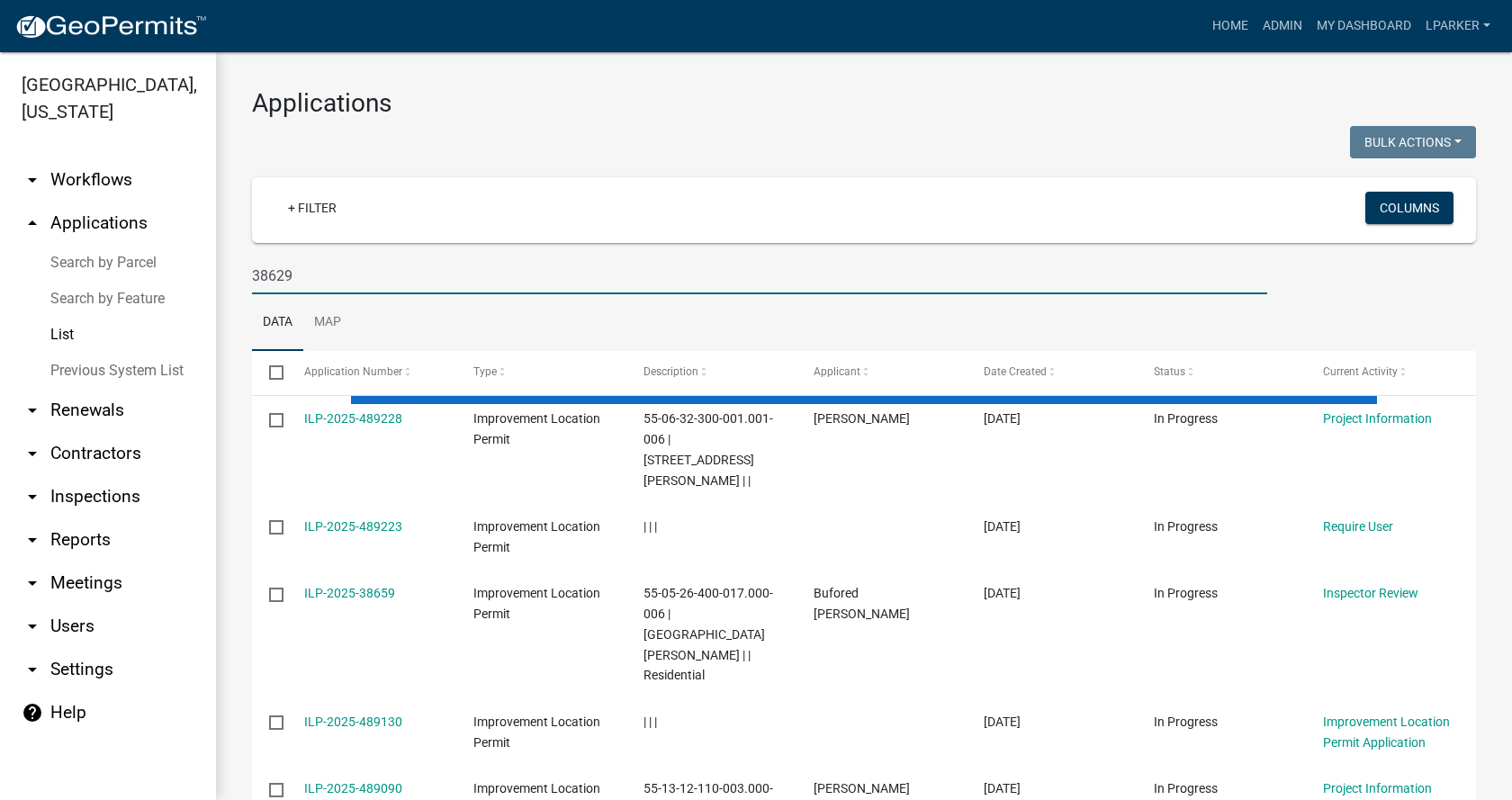
type input "38629"
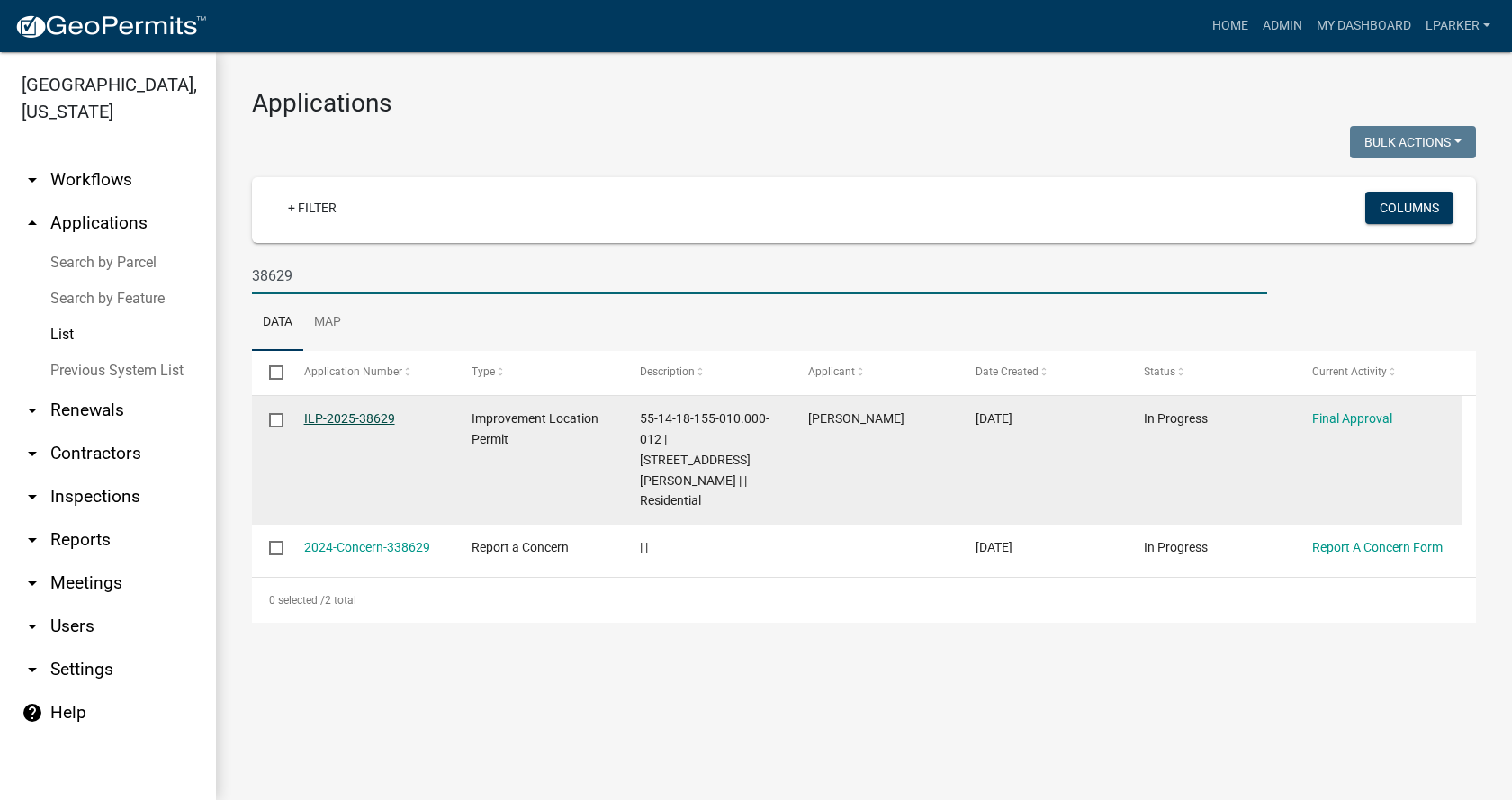
click at [333, 416] on link "ILP-2025-38629" at bounding box center [350, 418] width 91 height 14
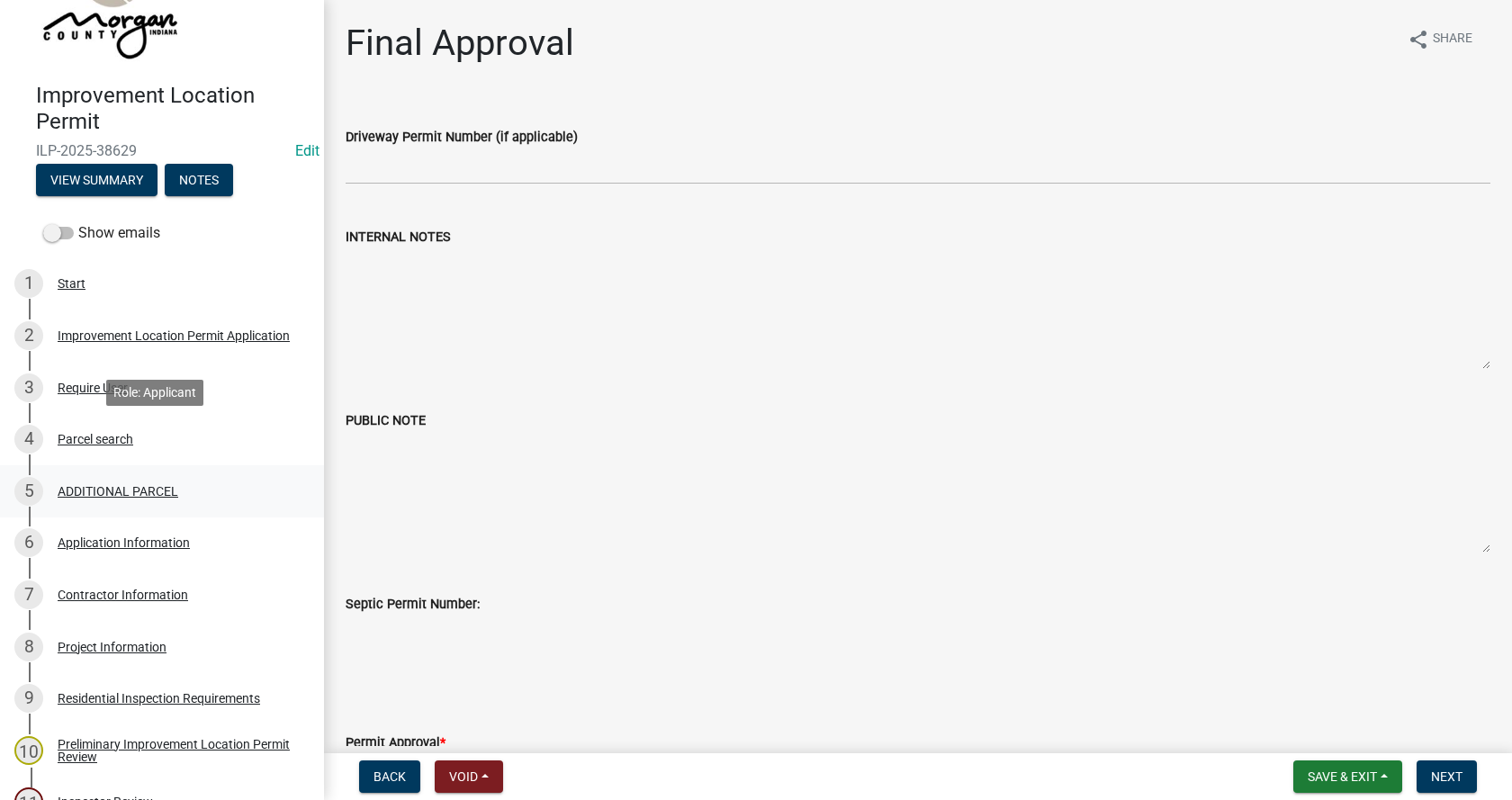
scroll to position [180, 0]
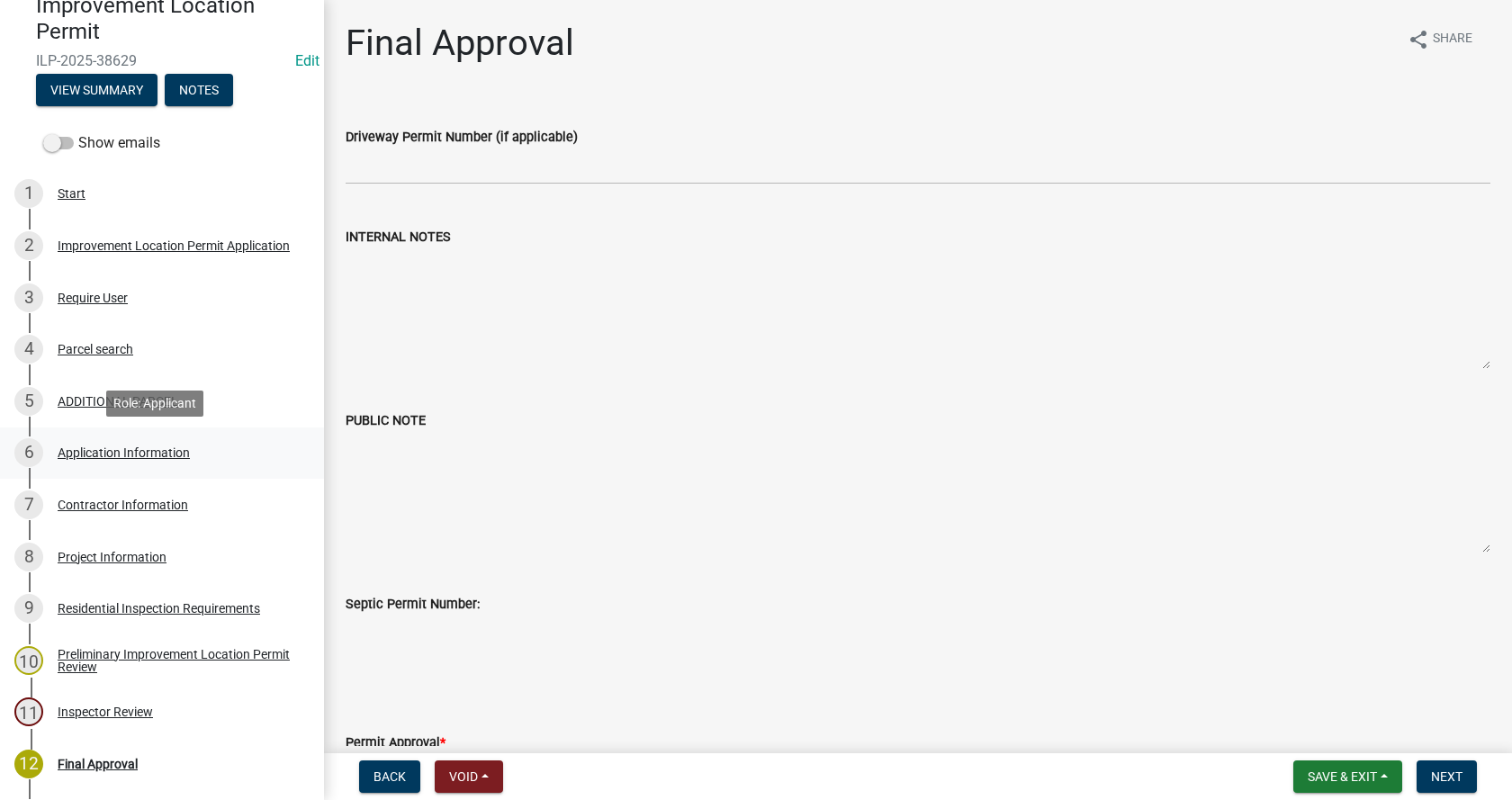
click at [73, 447] on div "Application Information" at bounding box center [123, 452] width 132 height 12
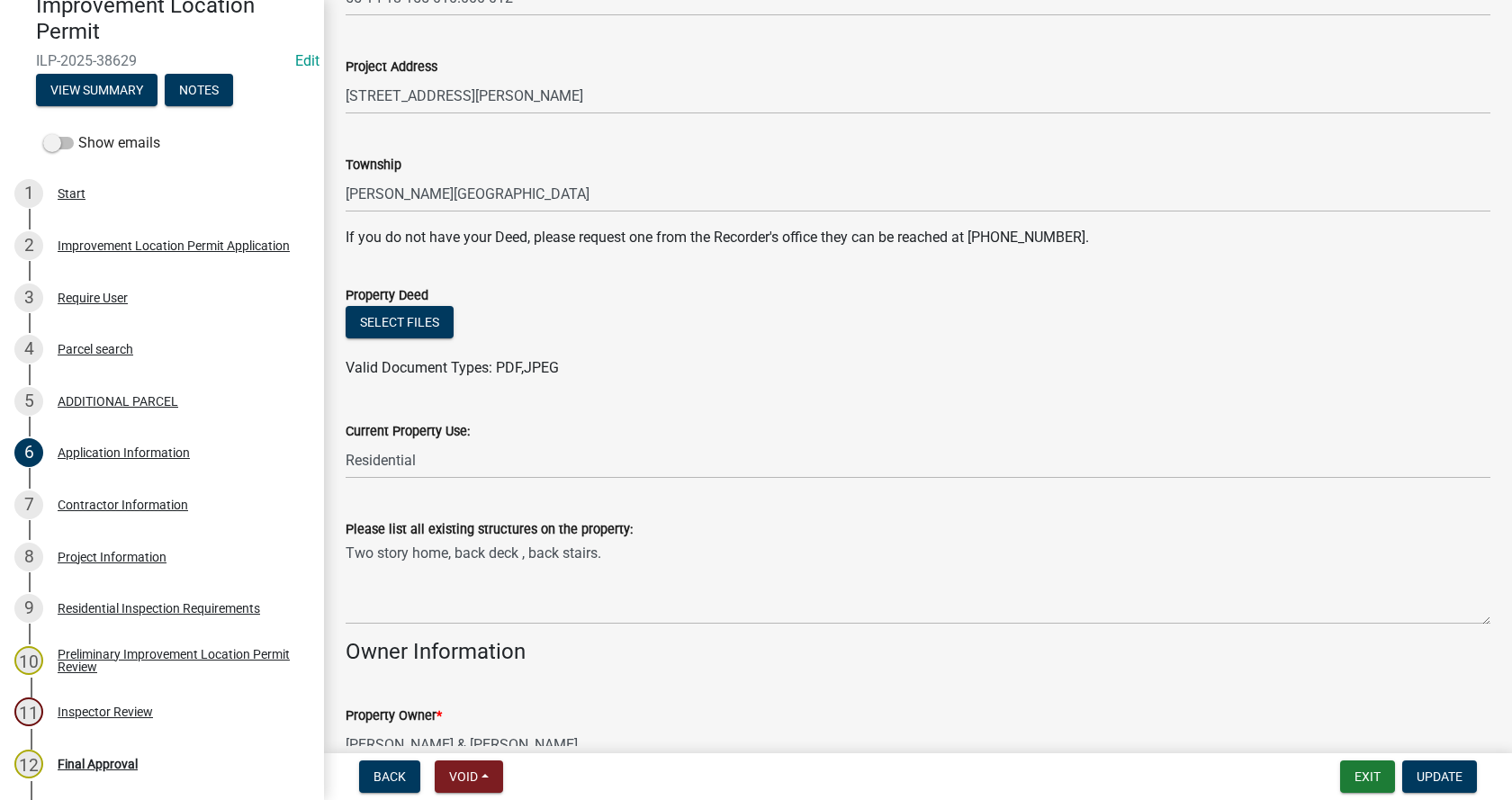
scroll to position [270, 0]
